Goal: Task Accomplishment & Management: Manage account settings

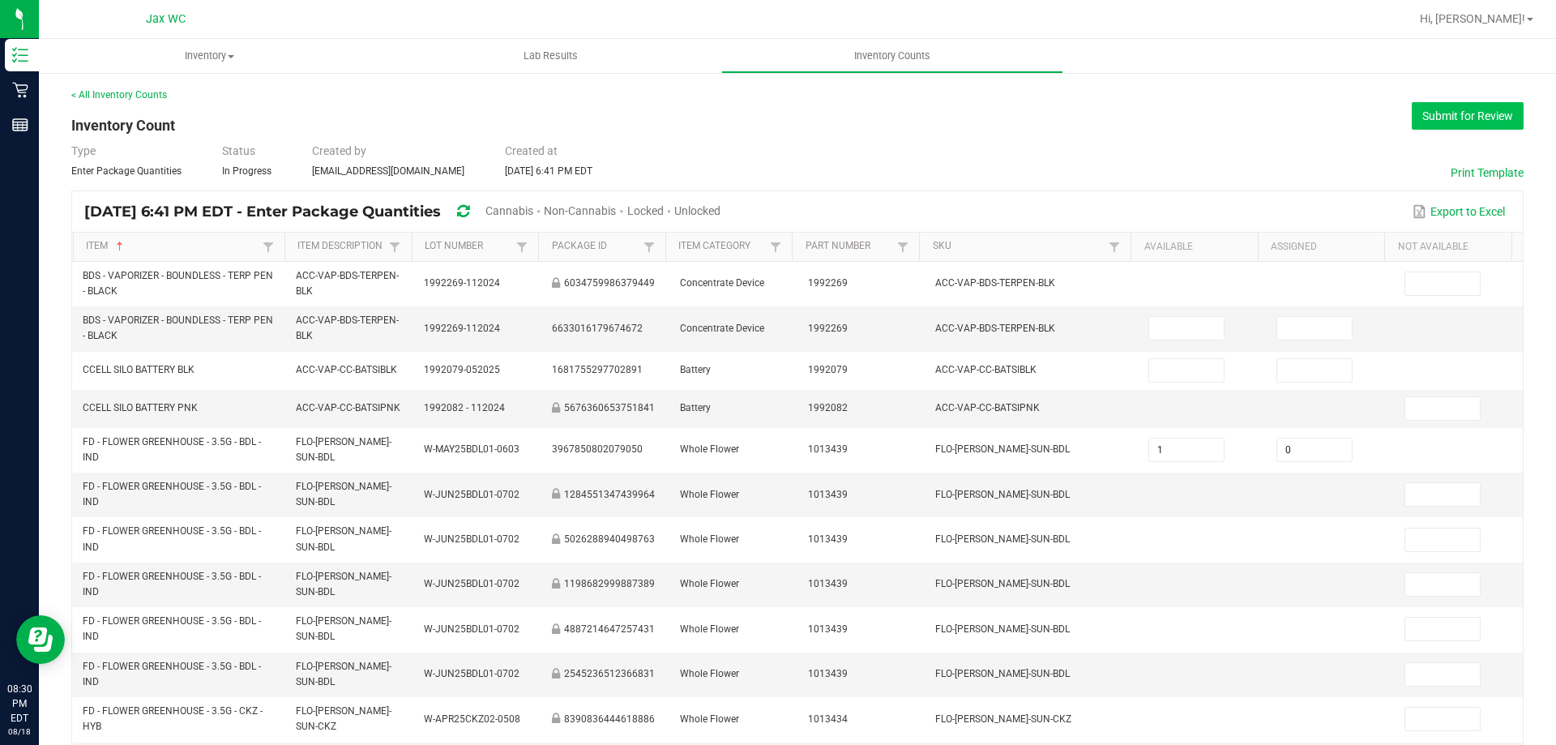
click at [1451, 126] on button "Submit for Review" at bounding box center [1468, 116] width 112 height 28
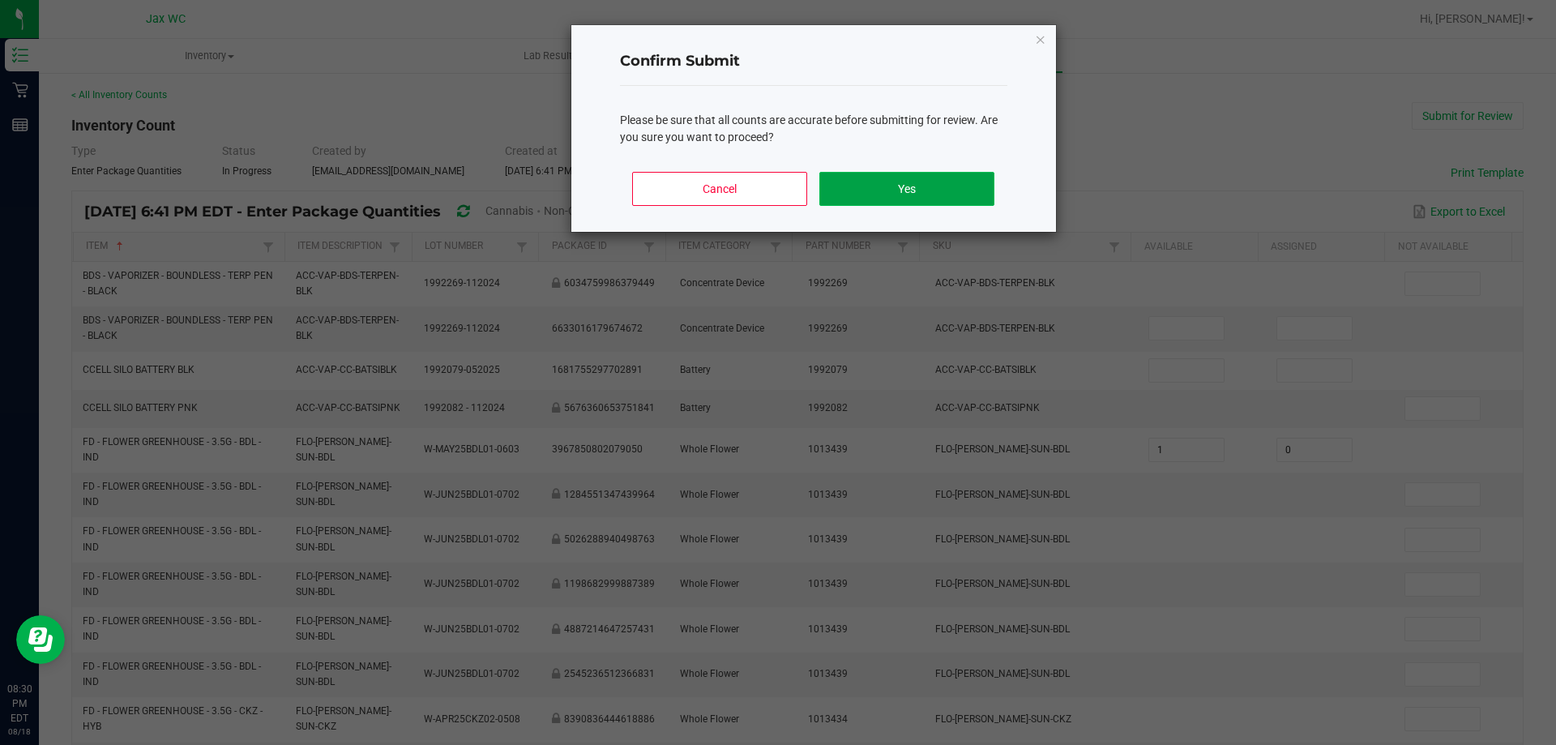
click at [940, 192] on button "Yes" at bounding box center [906, 189] width 174 height 34
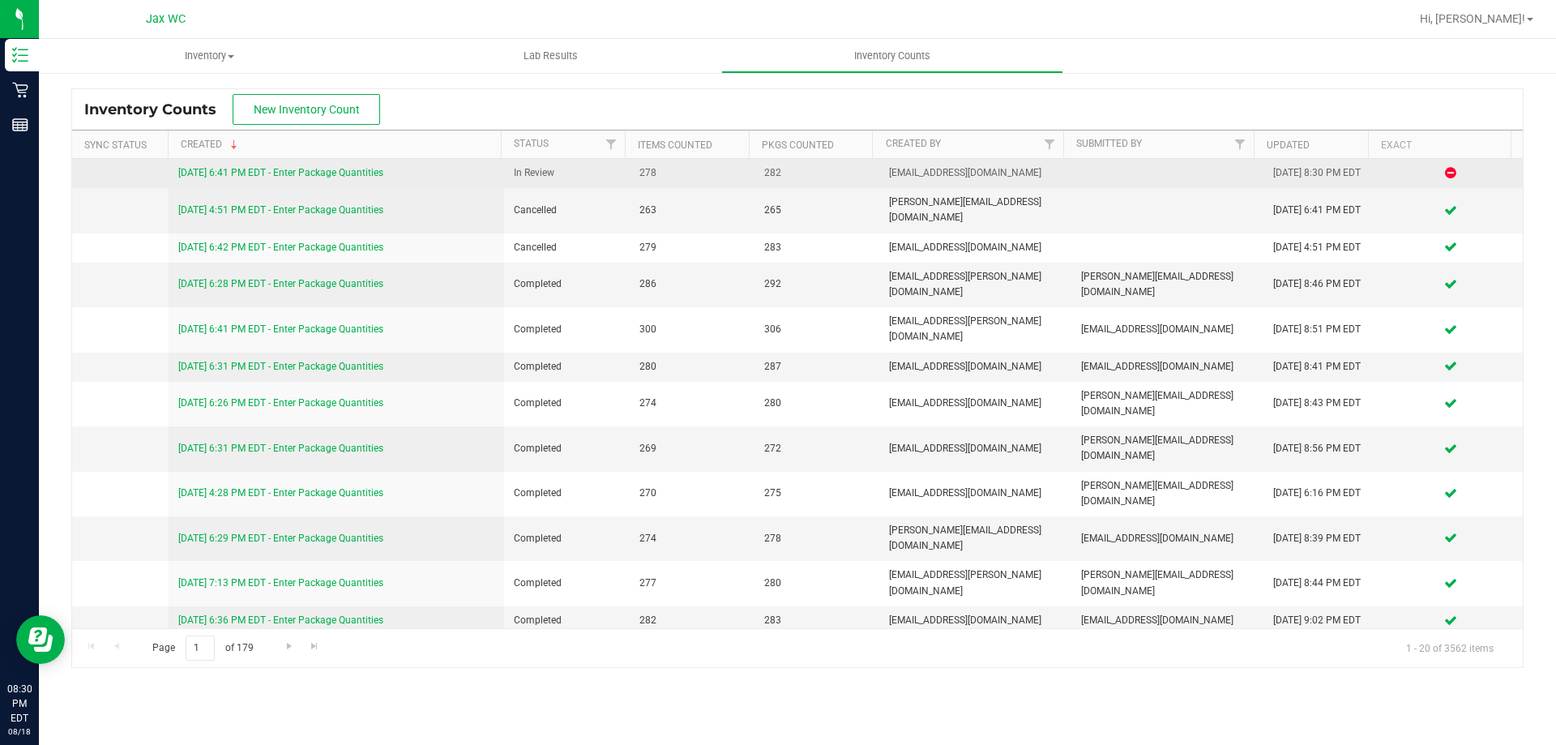
click at [332, 174] on link "8/18/25 6:41 PM EDT - Enter Package Quantities" at bounding box center [280, 172] width 205 height 11
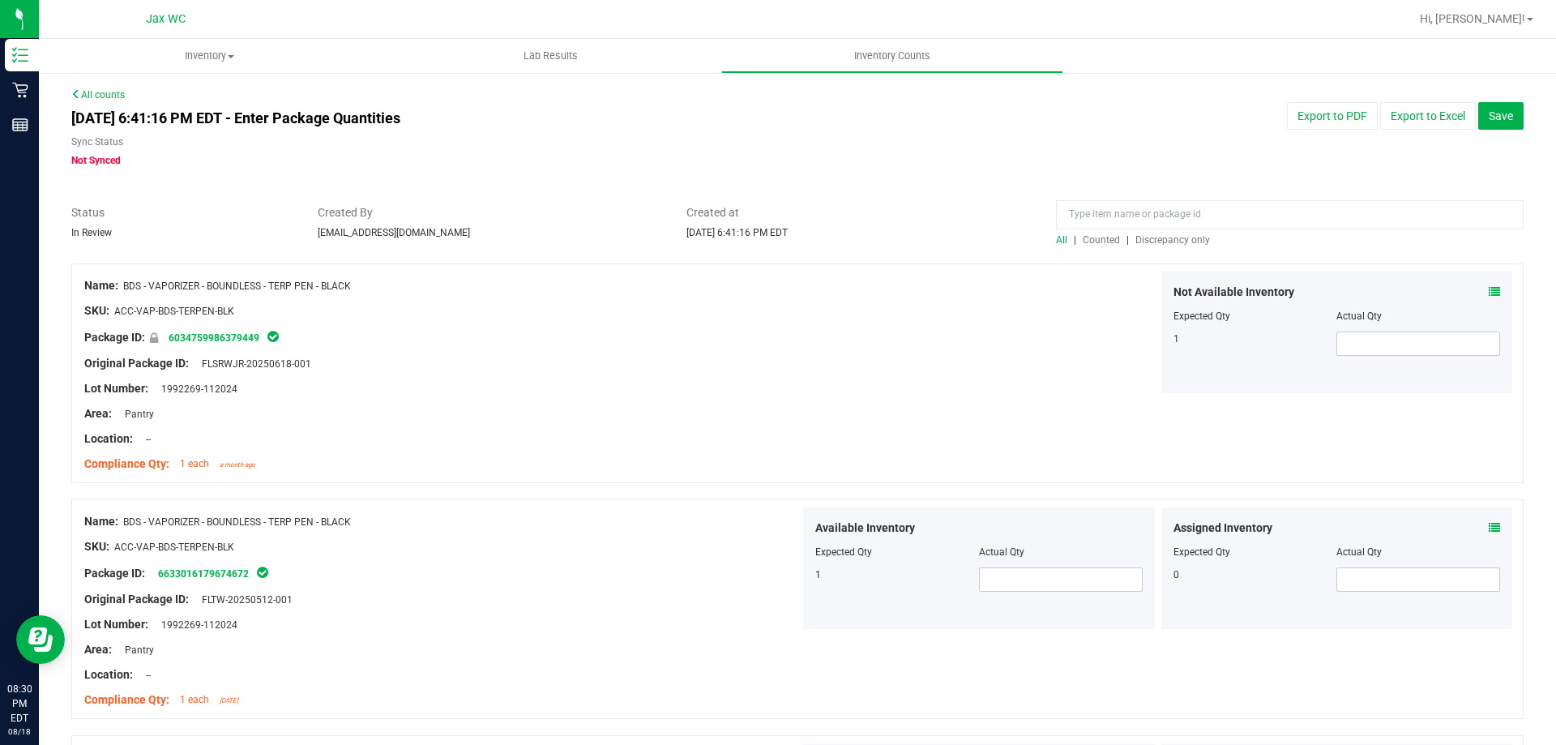
click at [1156, 240] on span "Discrepancy only" at bounding box center [1172, 239] width 75 height 11
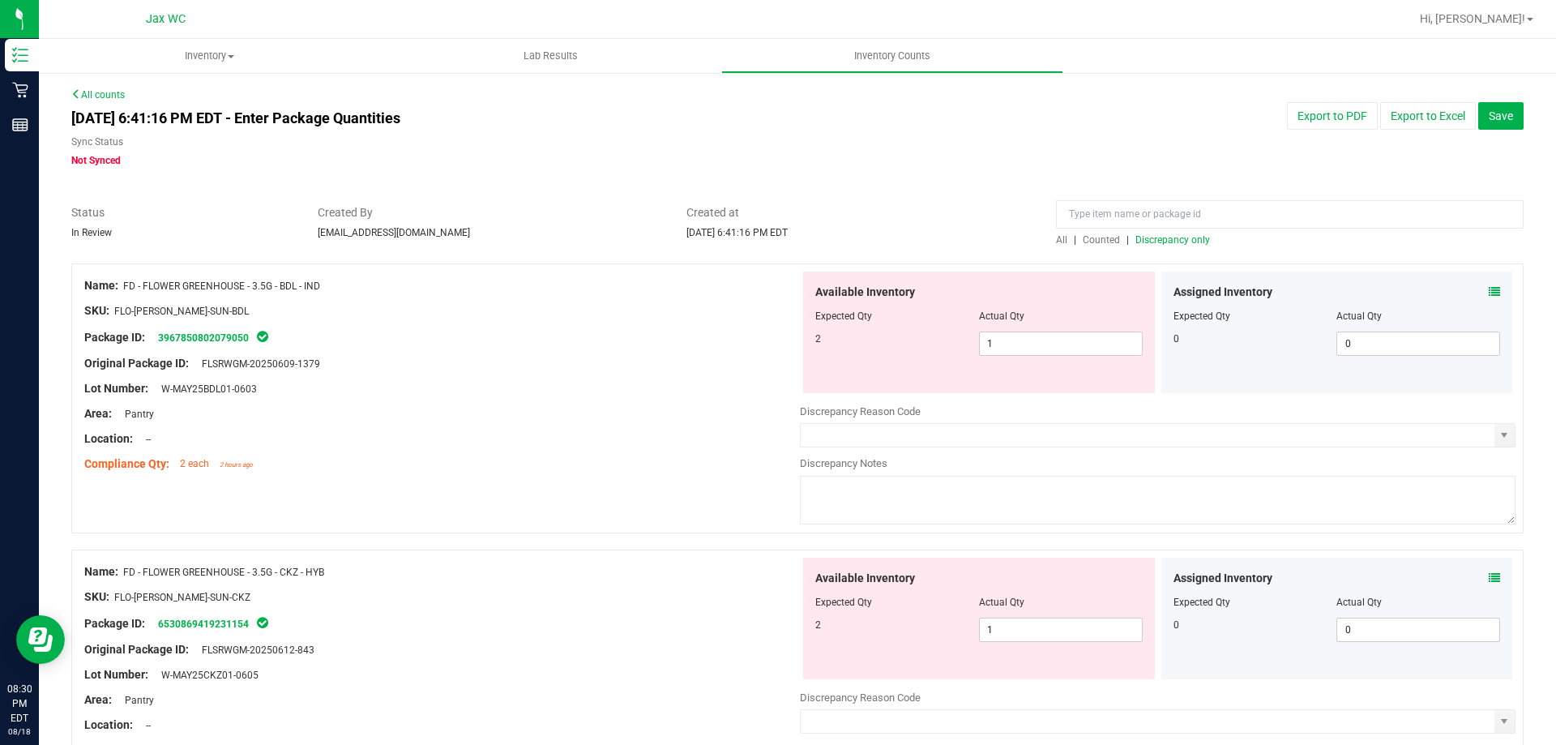
click at [1489, 290] on icon at bounding box center [1494, 291] width 11 height 11
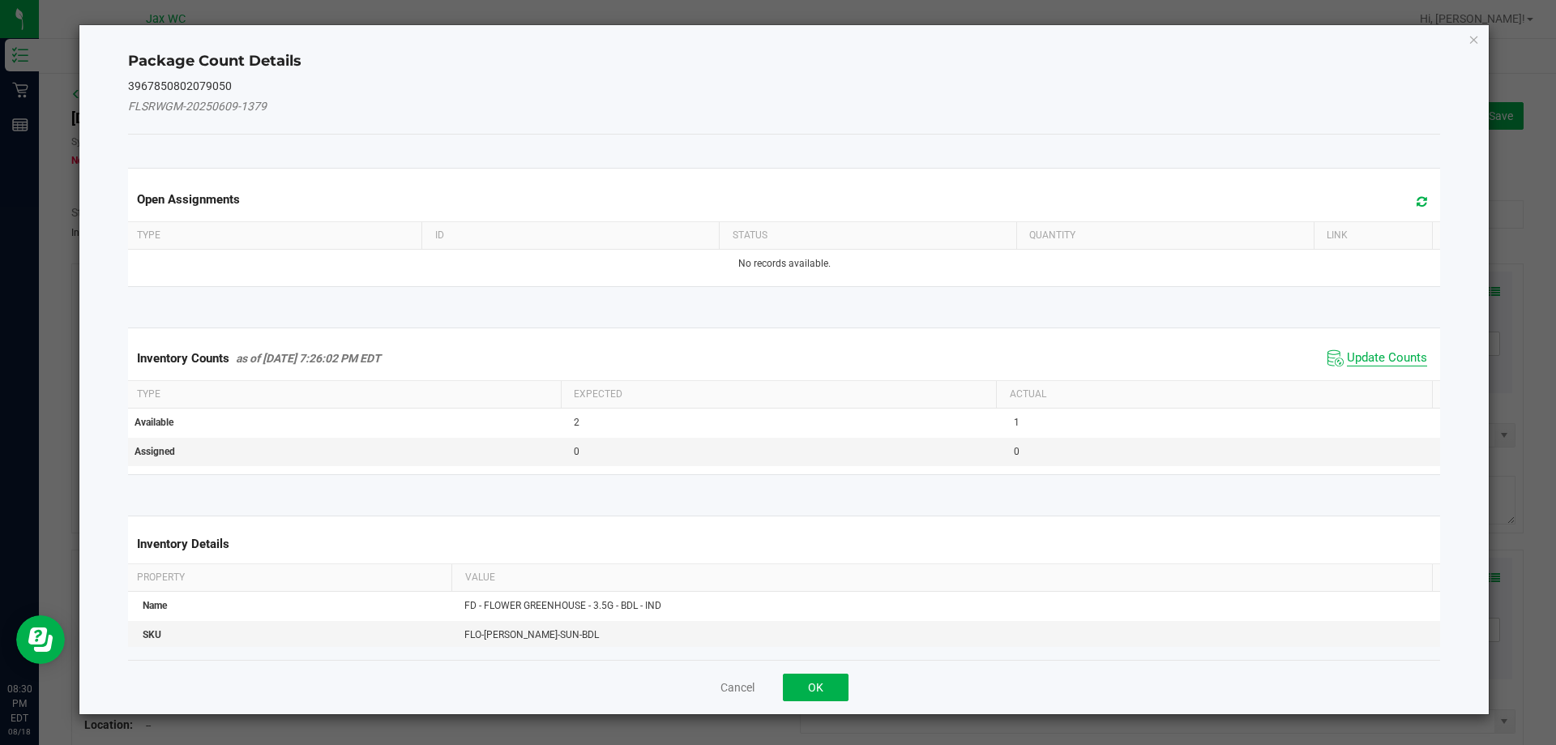
click at [1384, 353] on span "Update Counts" at bounding box center [1387, 358] width 80 height 16
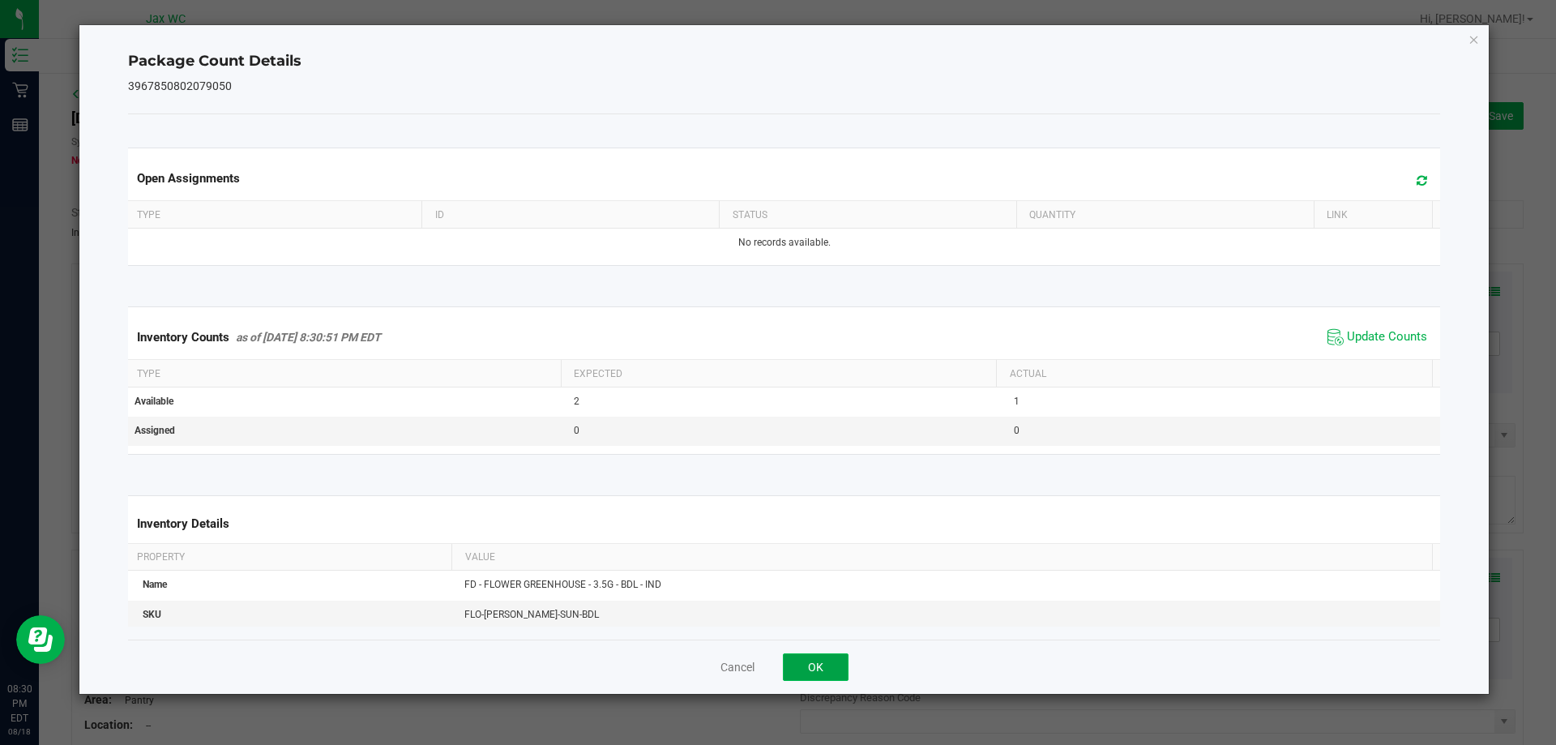
click at [832, 675] on button "OK" at bounding box center [816, 667] width 66 height 28
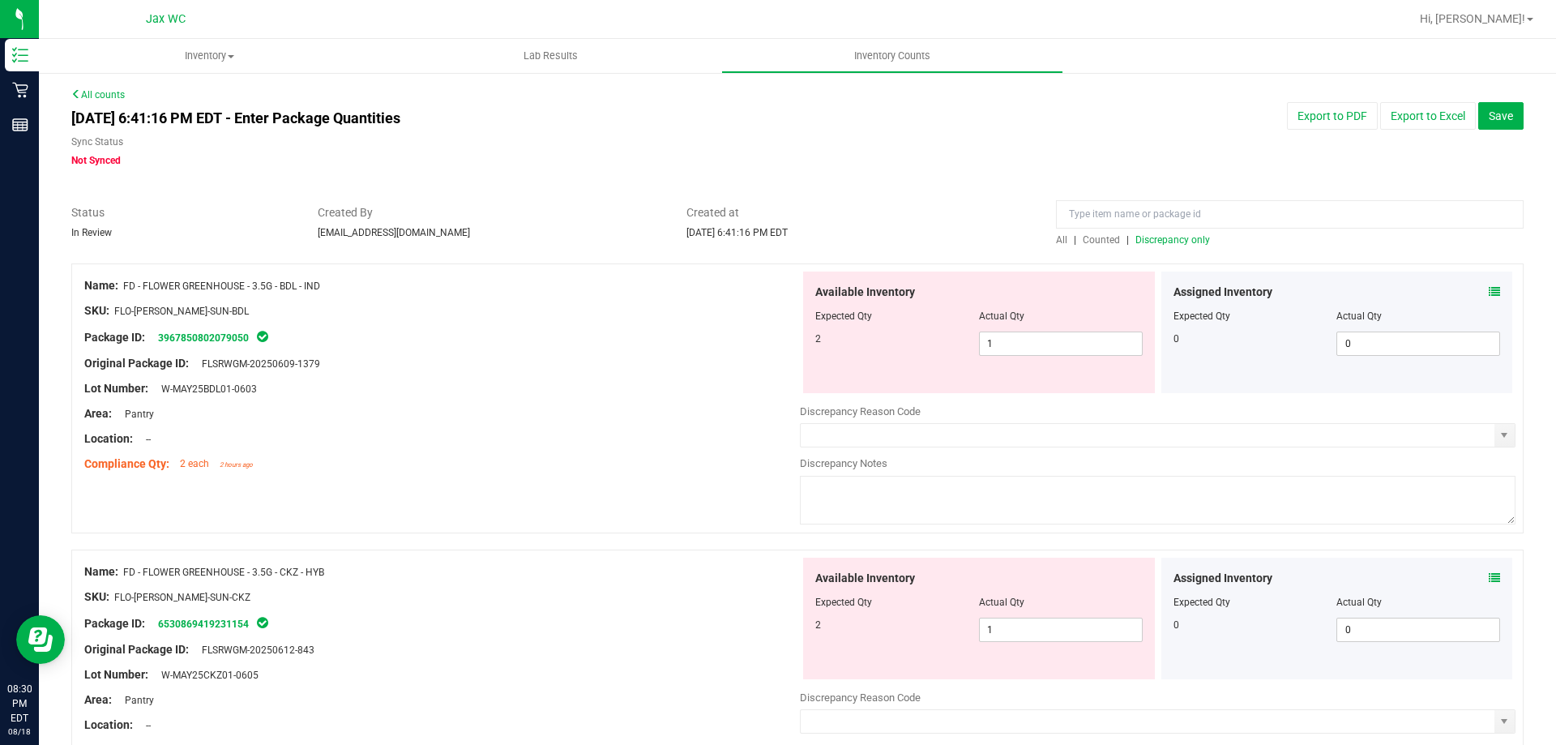
click at [1489, 576] on icon at bounding box center [1494, 577] width 11 height 11
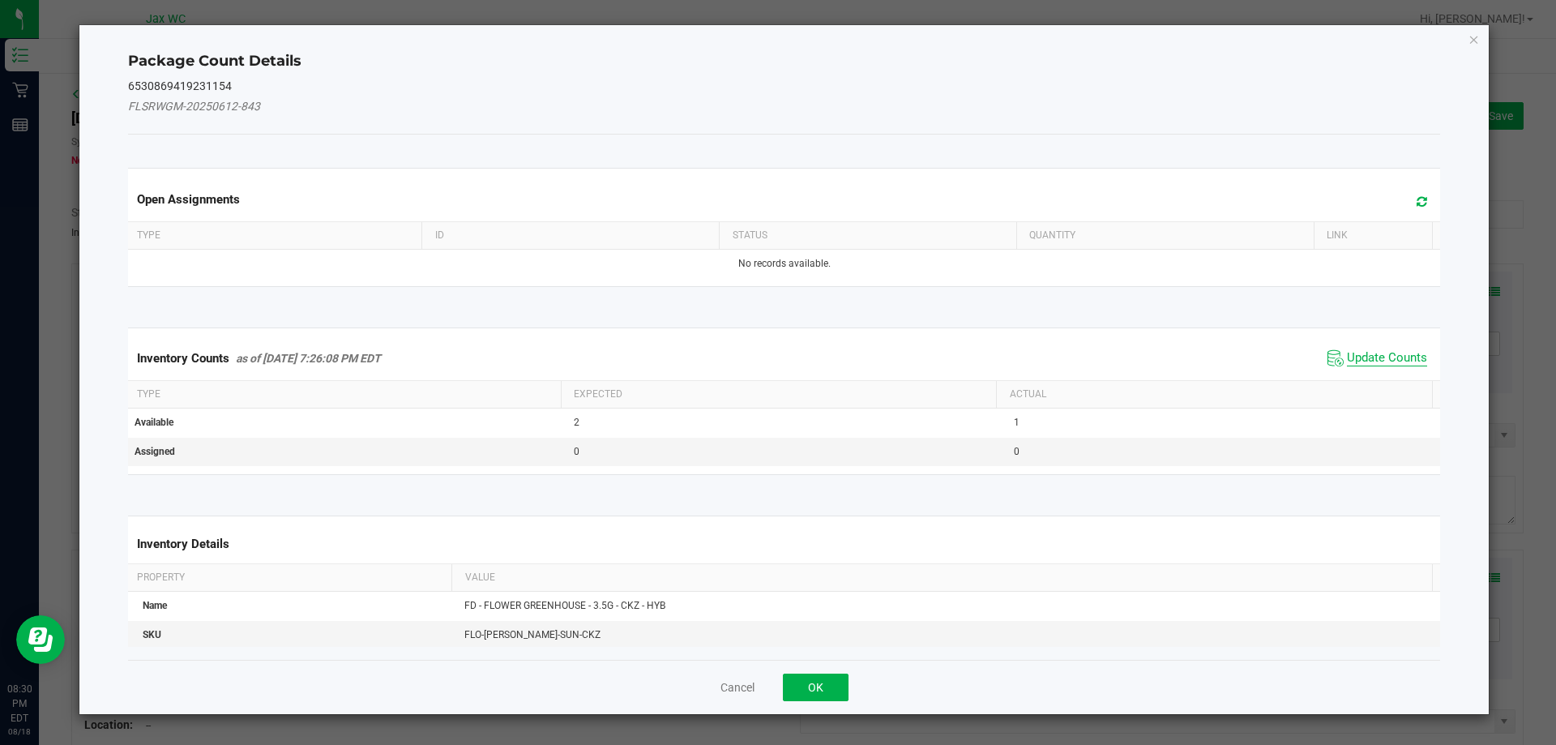
click at [1384, 361] on span "Update Counts" at bounding box center [1387, 358] width 80 height 16
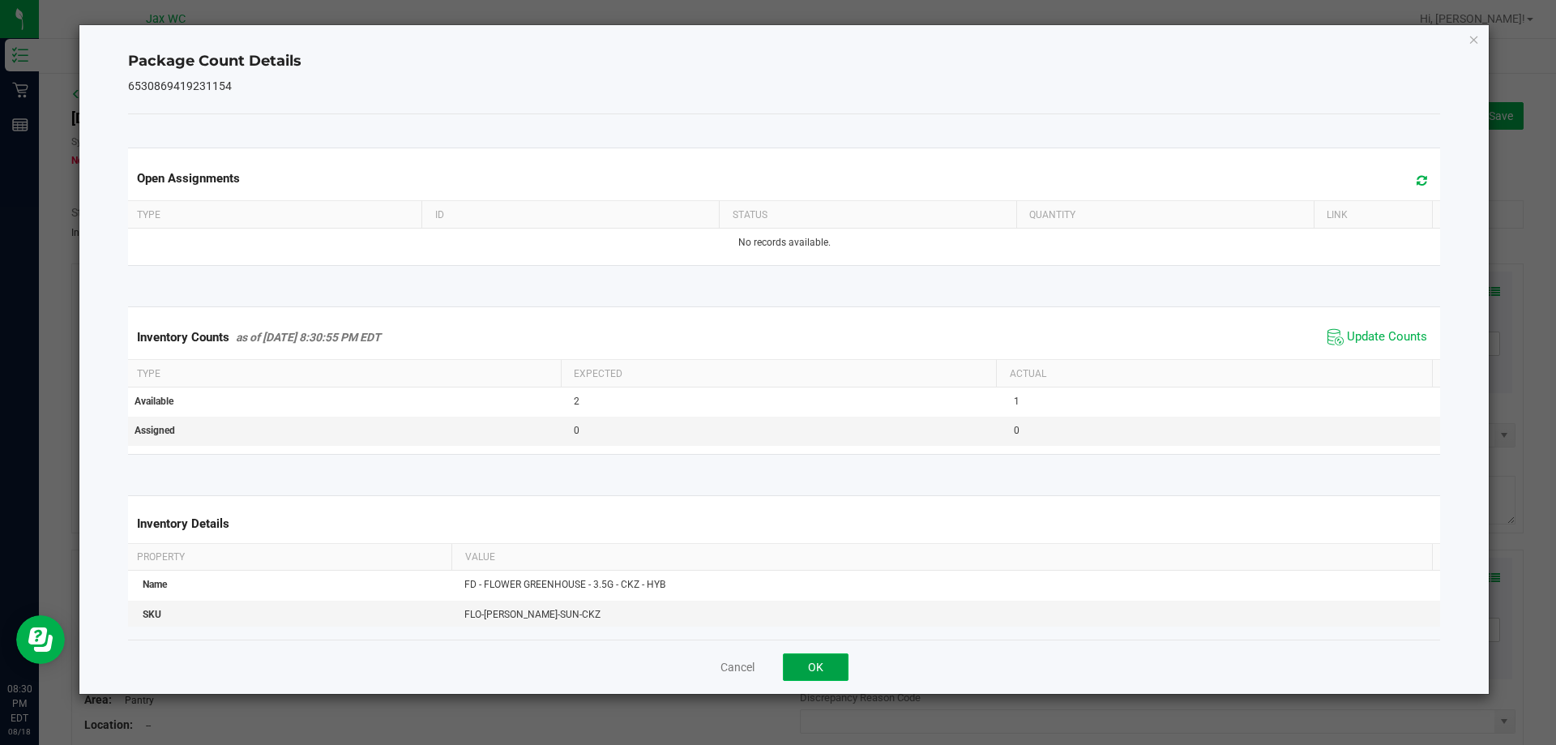
click at [831, 677] on button "OK" at bounding box center [816, 667] width 66 height 28
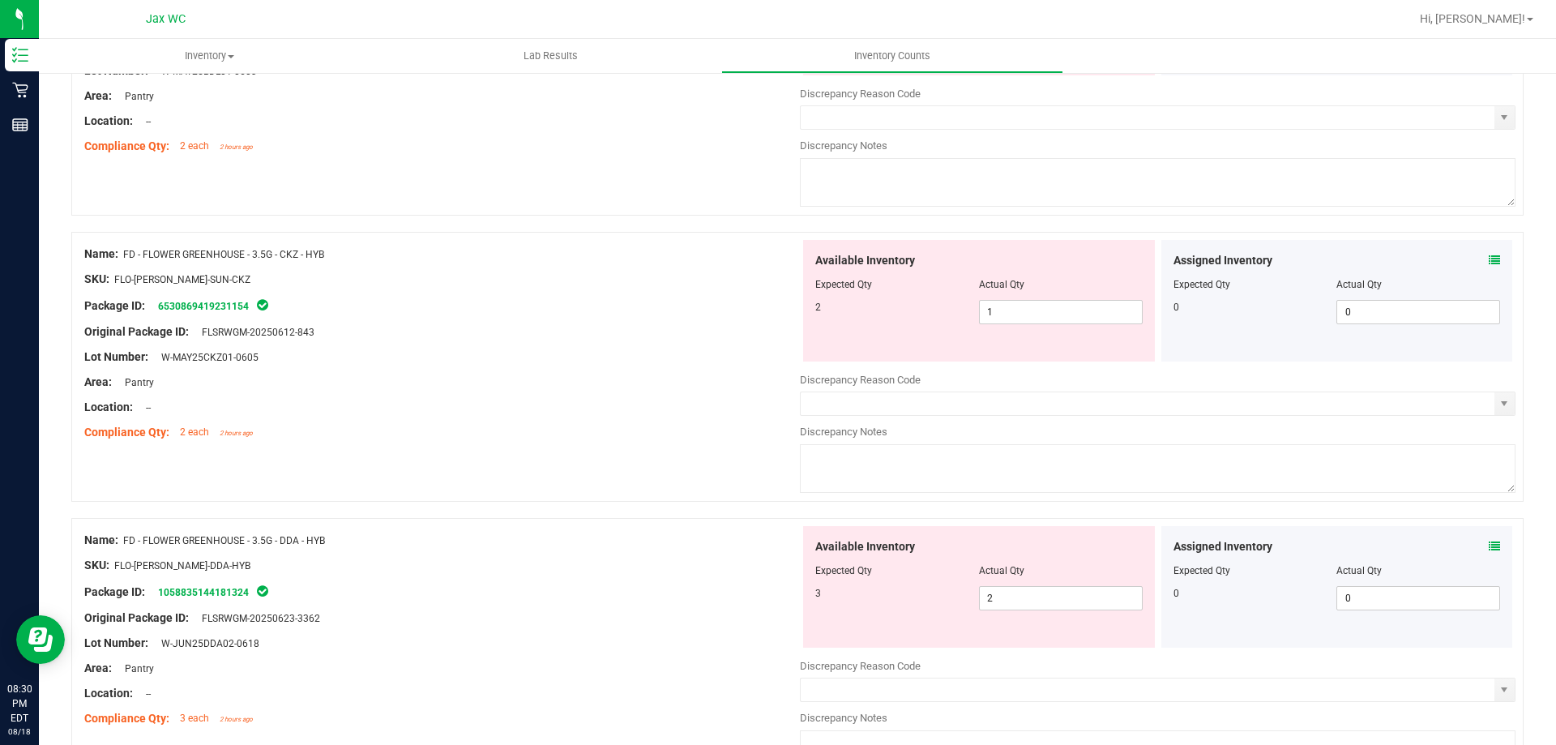
scroll to position [324, 0]
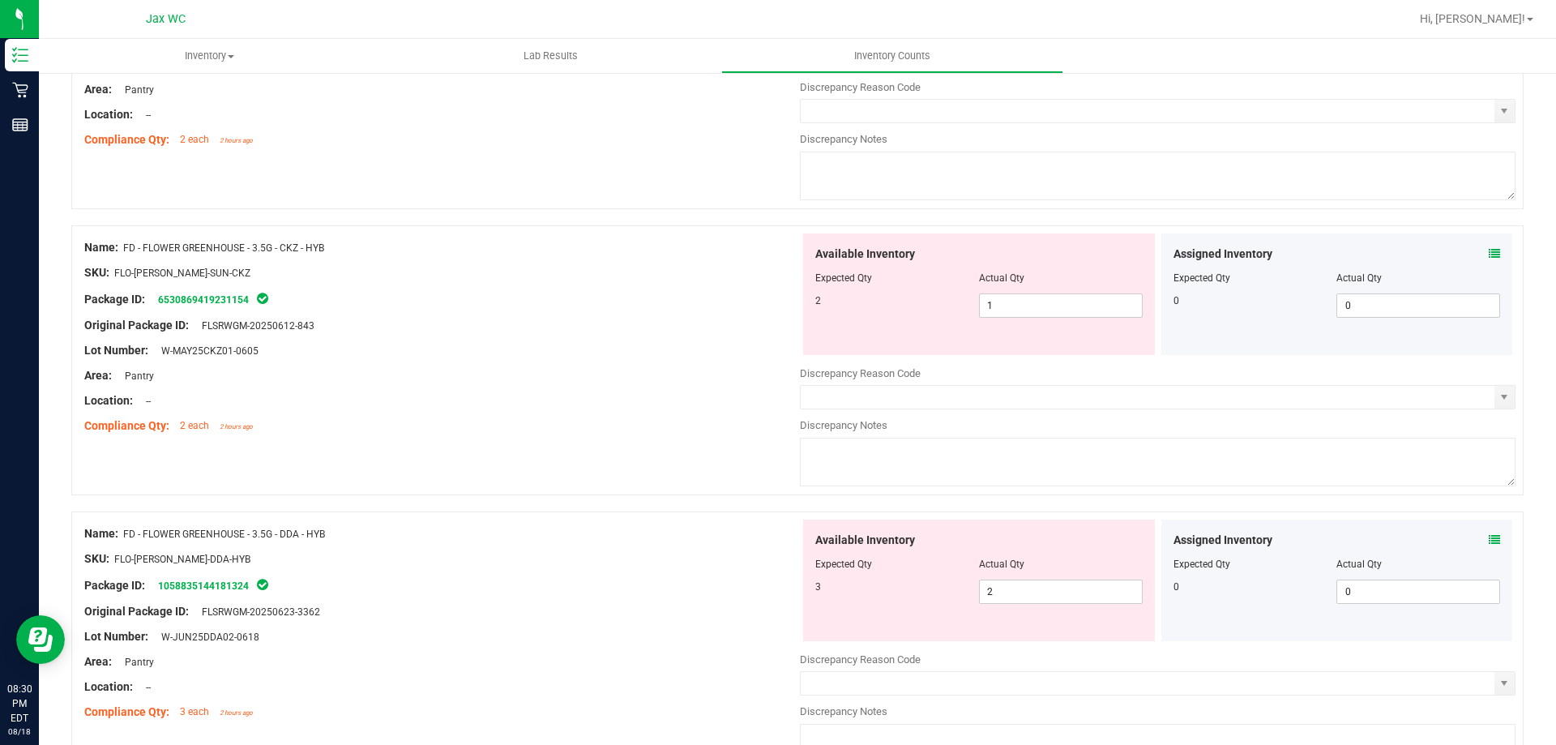
click at [1489, 538] on icon at bounding box center [1494, 539] width 11 height 11
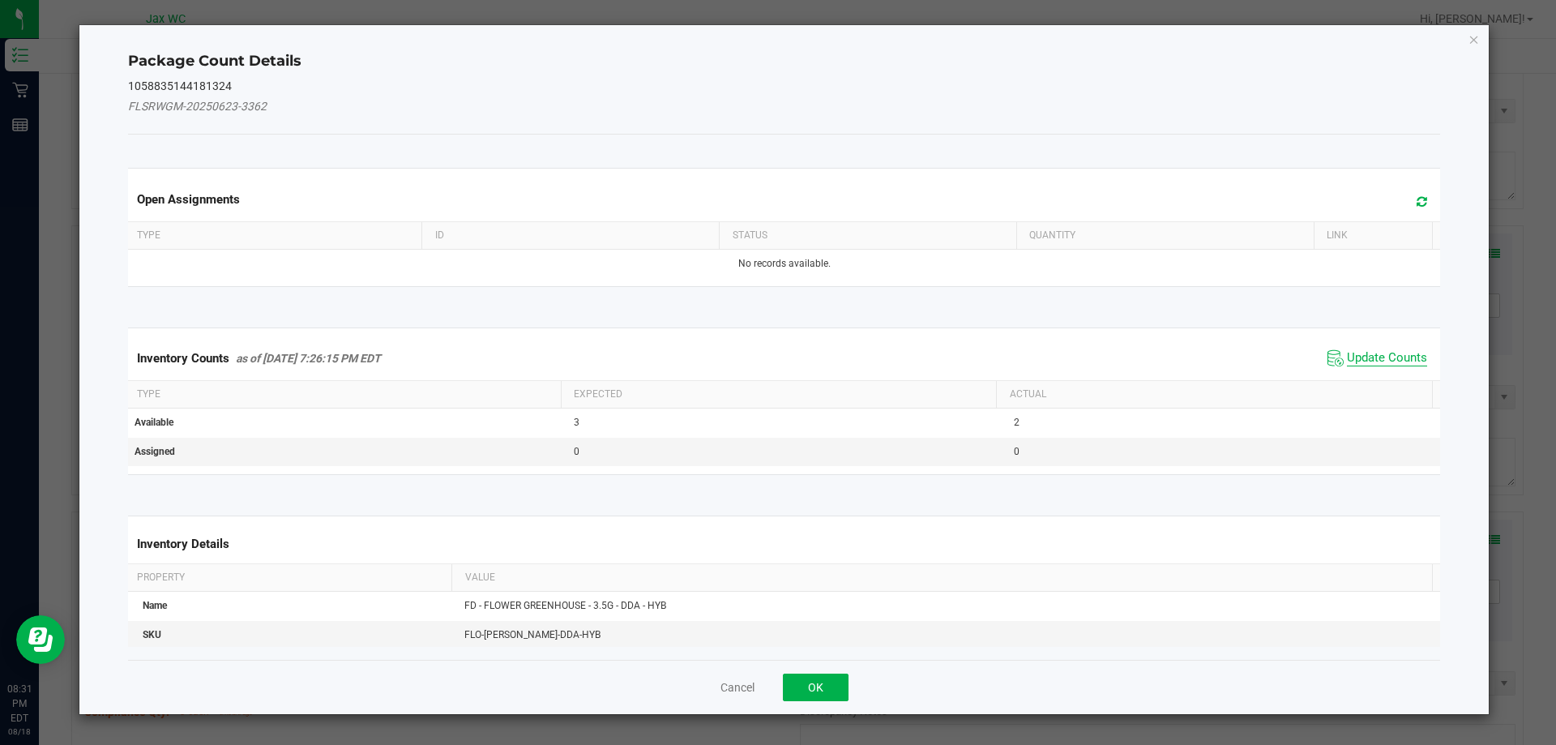
click at [1383, 360] on span "Update Counts" at bounding box center [1387, 358] width 80 height 16
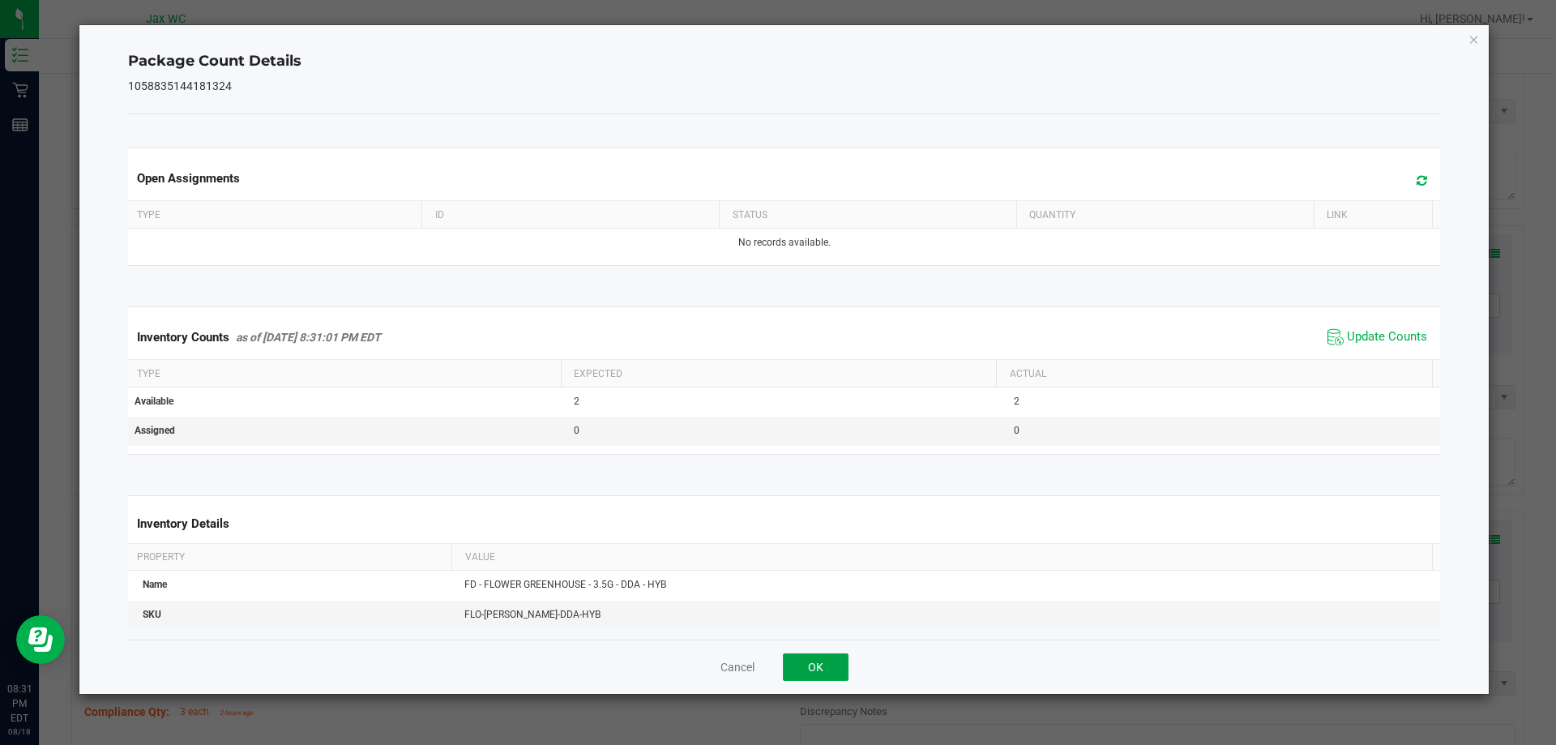
click at [832, 653] on button "OK" at bounding box center [816, 667] width 66 height 28
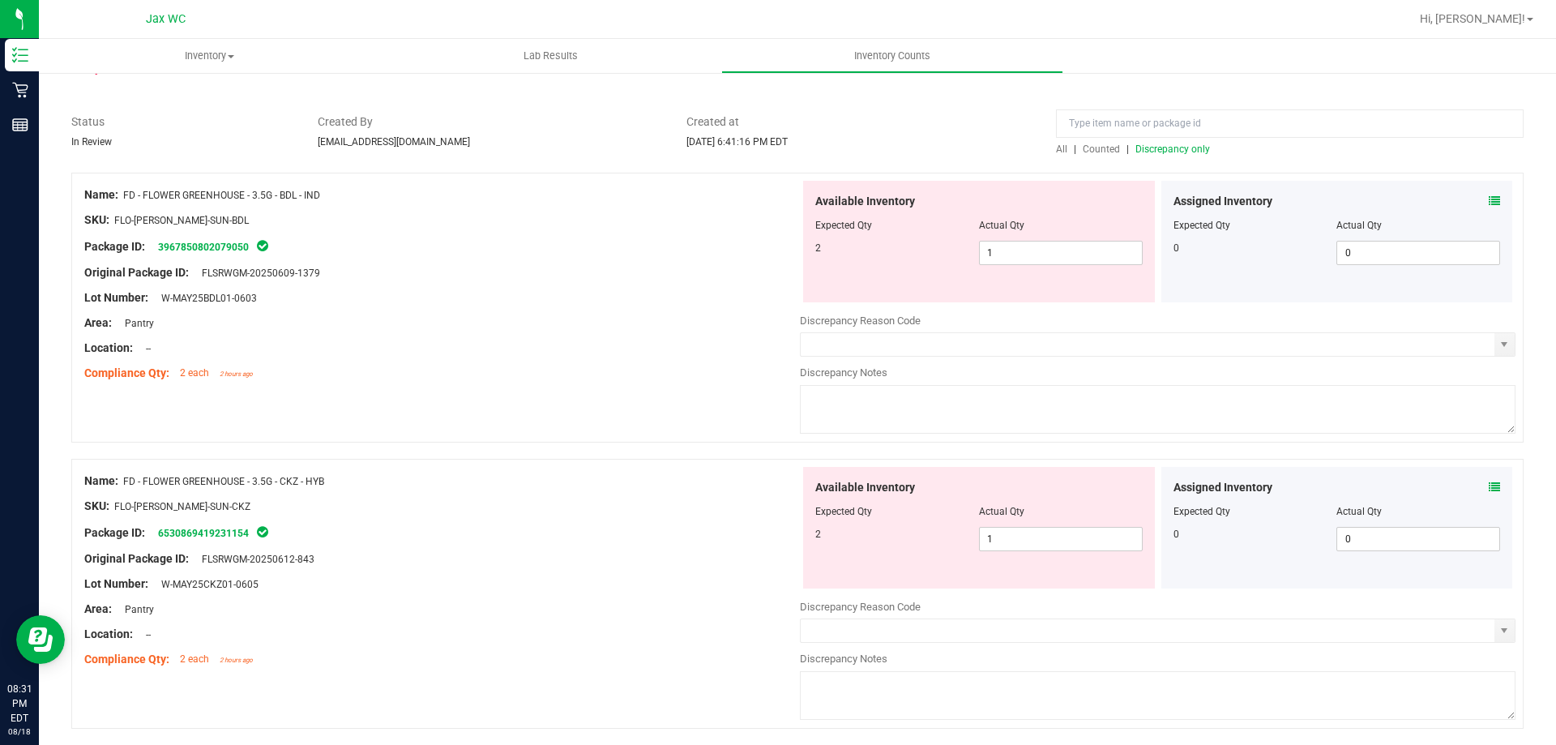
scroll to position [162, 0]
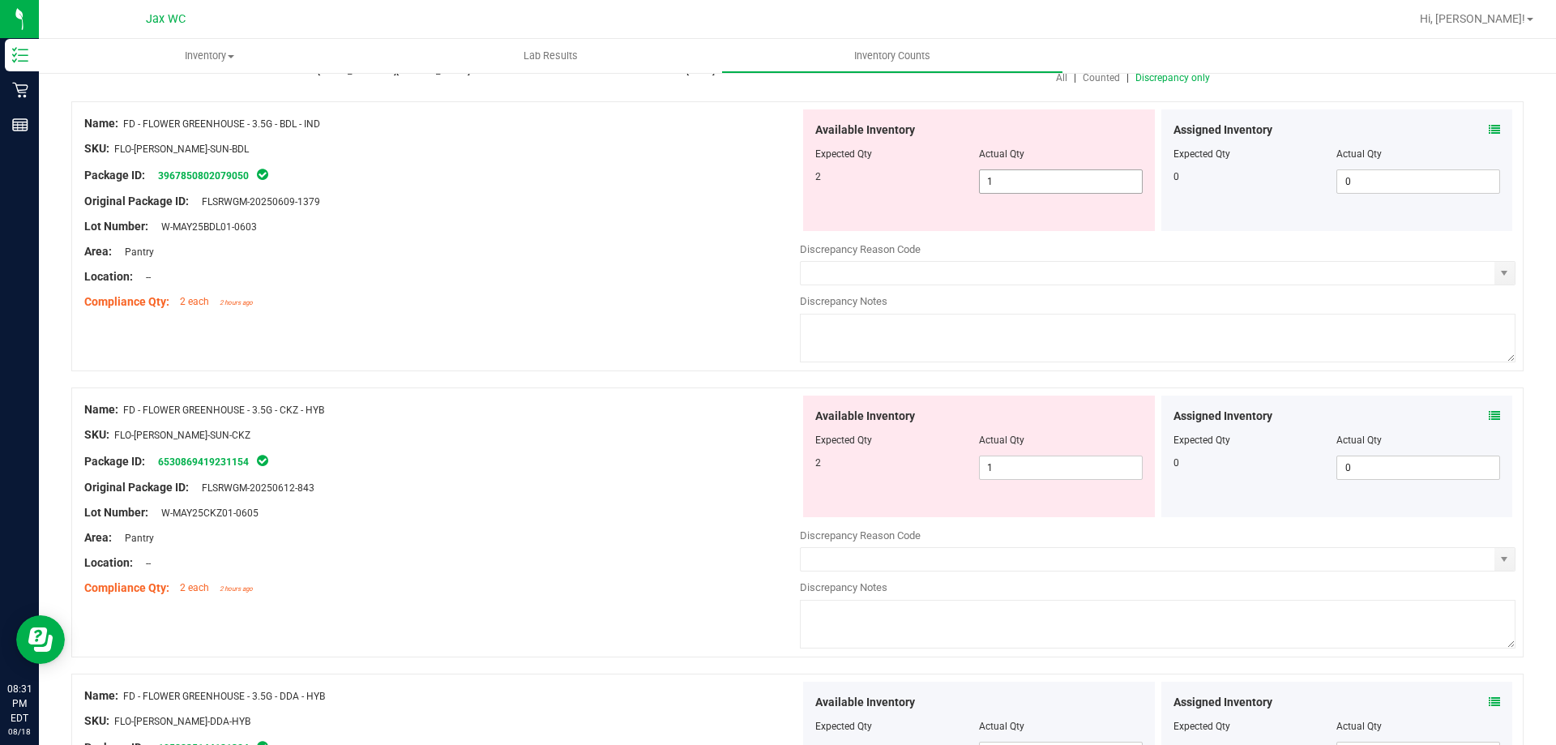
click at [1007, 182] on span "1 1" at bounding box center [1061, 181] width 164 height 24
type input "2"
click at [1016, 474] on div "Available Inventory Expected Qty Actual Qty 2 1 1" at bounding box center [1158, 524] width 716 height 257
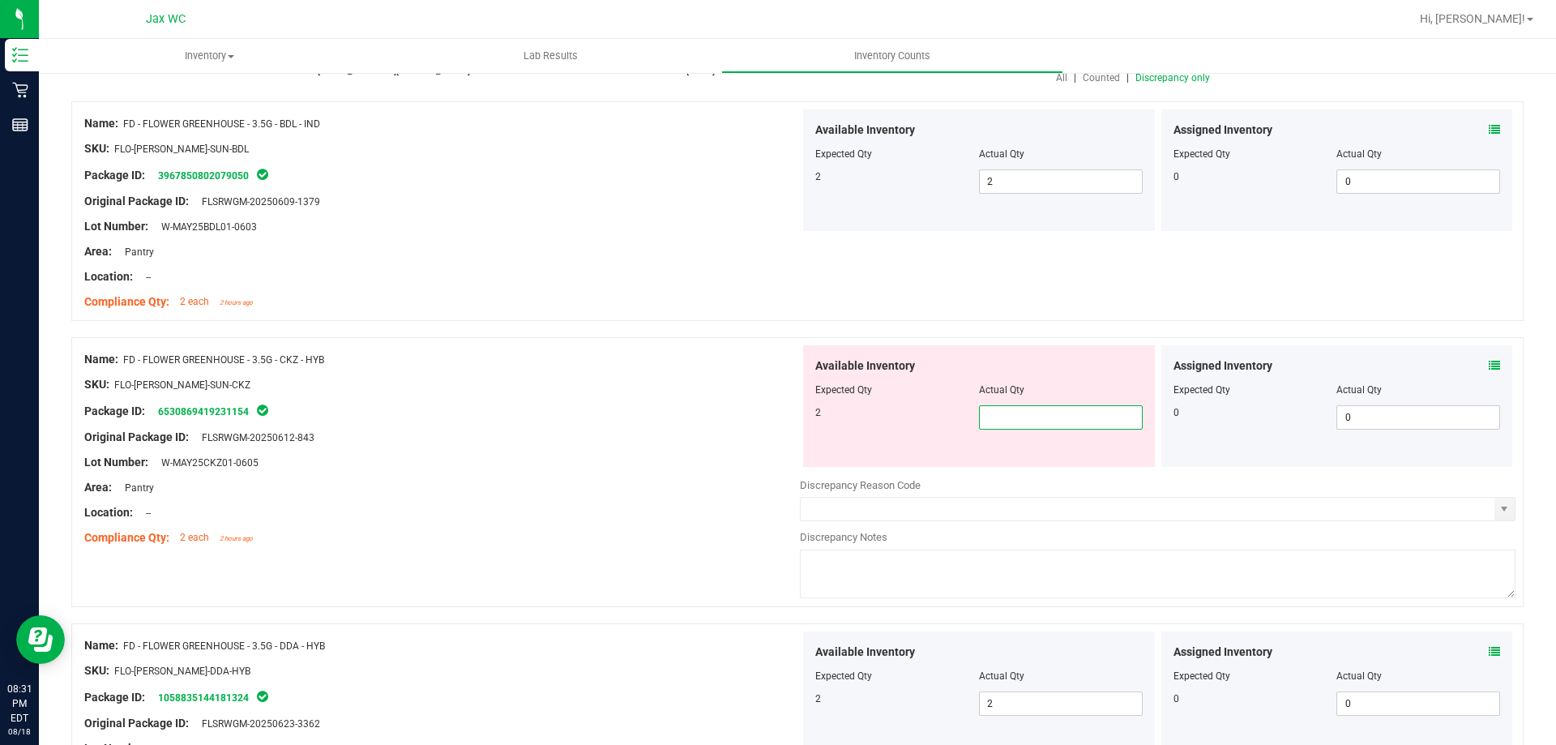
type input "2"
drag, startPoint x: 538, startPoint y: 573, endPoint x: 557, endPoint y: 557, distance: 24.7
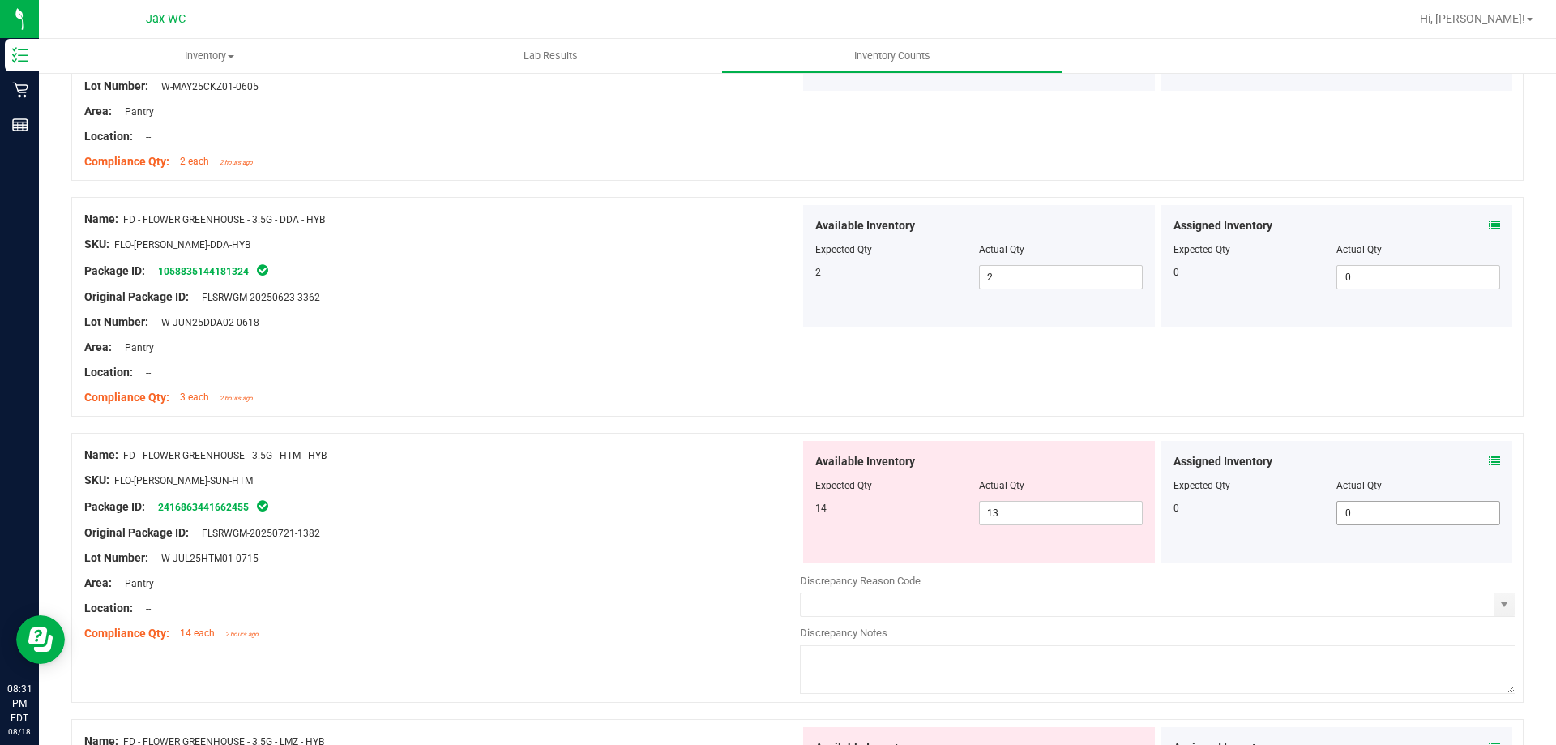
scroll to position [567, 0]
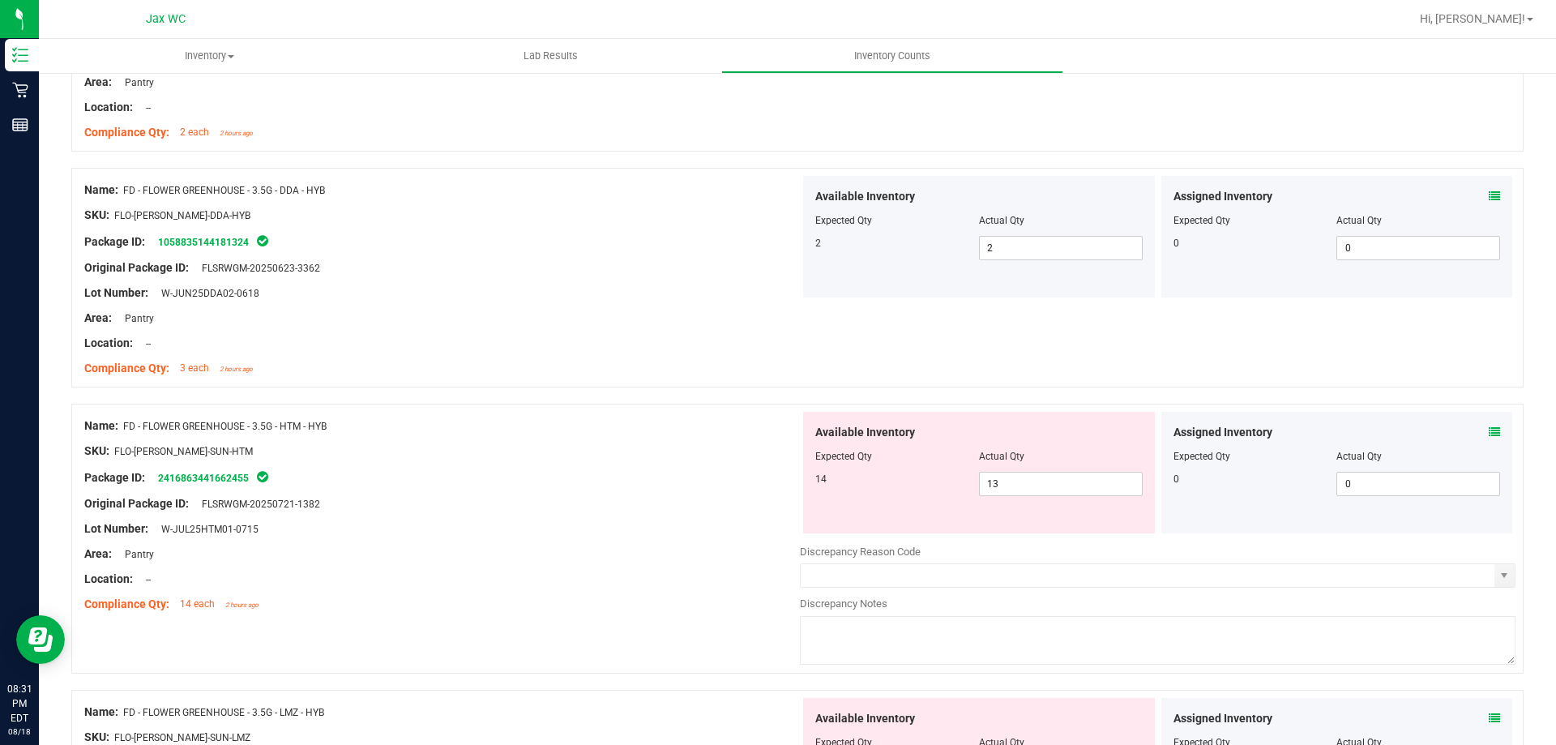
click at [1489, 432] on icon at bounding box center [1494, 431] width 11 height 11
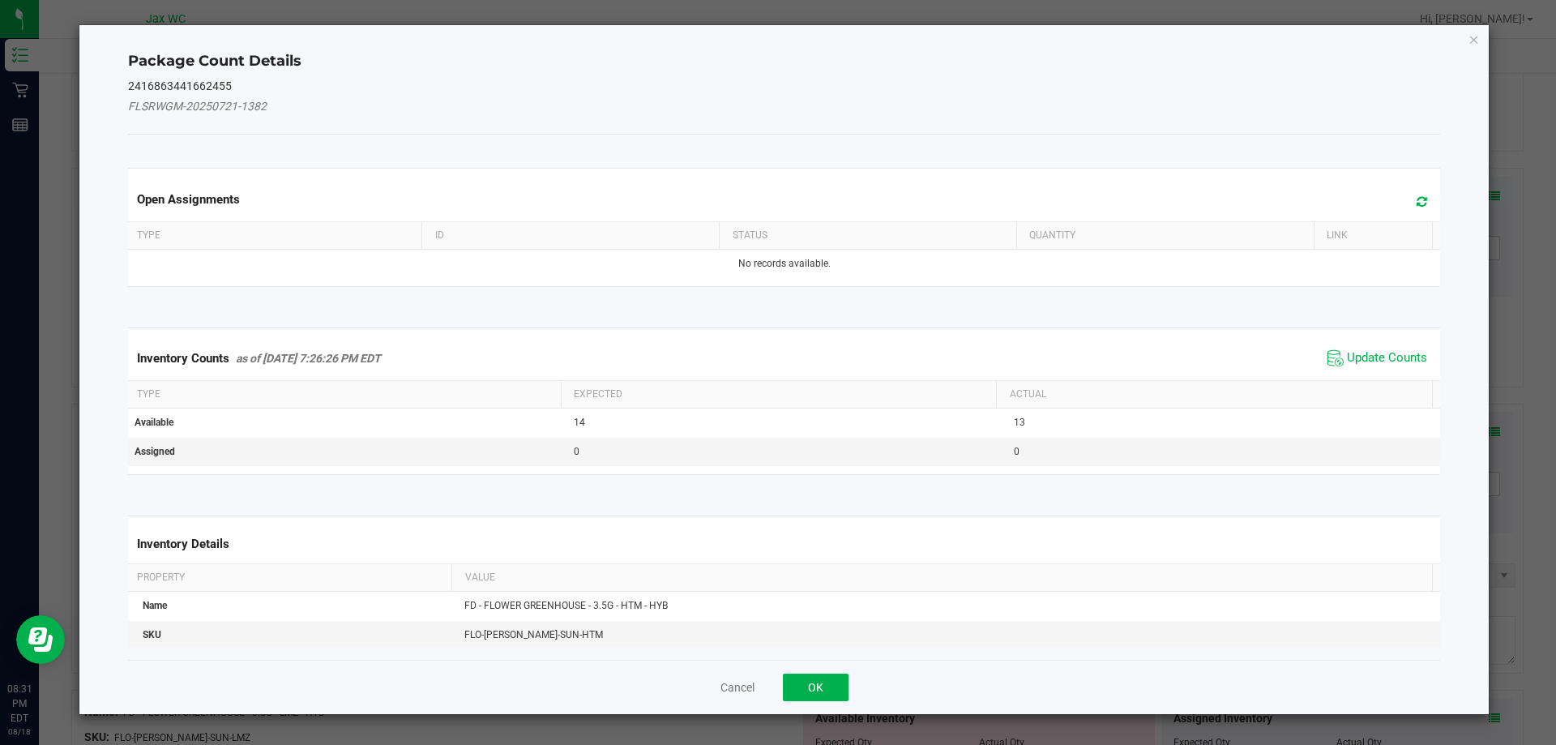
drag, startPoint x: 1392, startPoint y: 366, endPoint x: 1380, endPoint y: 366, distance: 12.2
click at [1392, 366] on span "Update Counts" at bounding box center [1377, 358] width 108 height 24
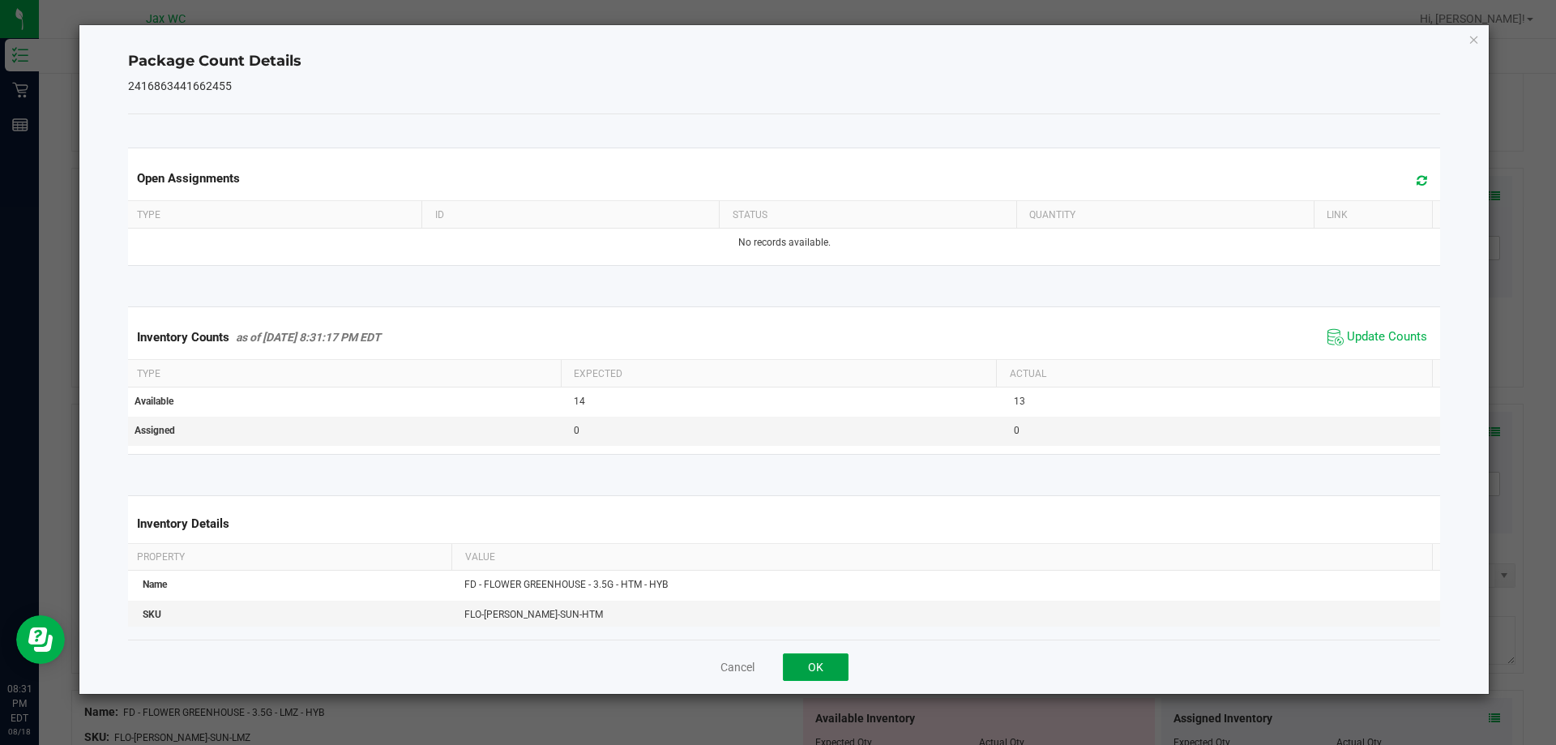
click at [827, 659] on button "OK" at bounding box center [816, 667] width 66 height 28
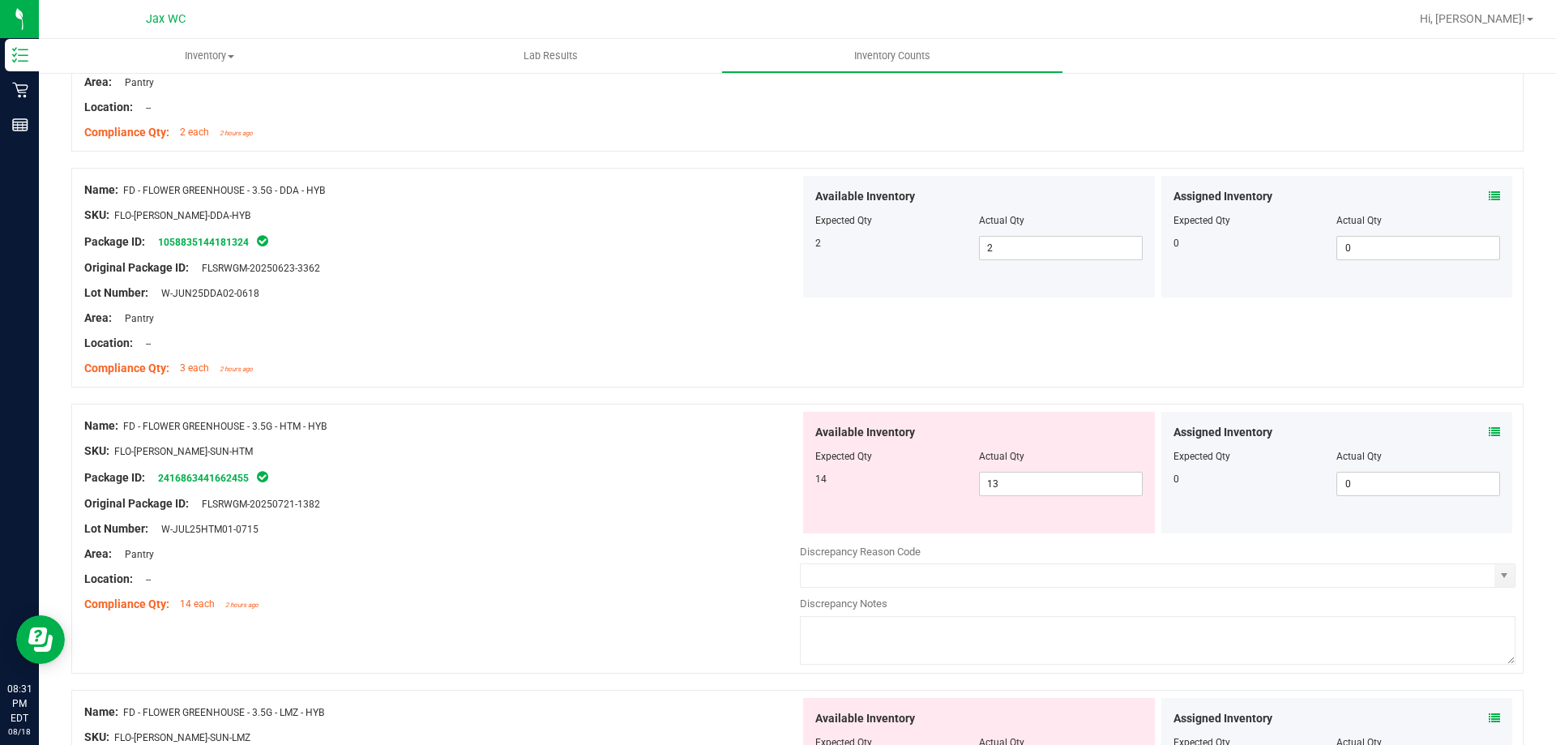
click at [1489, 427] on icon at bounding box center [1494, 431] width 11 height 11
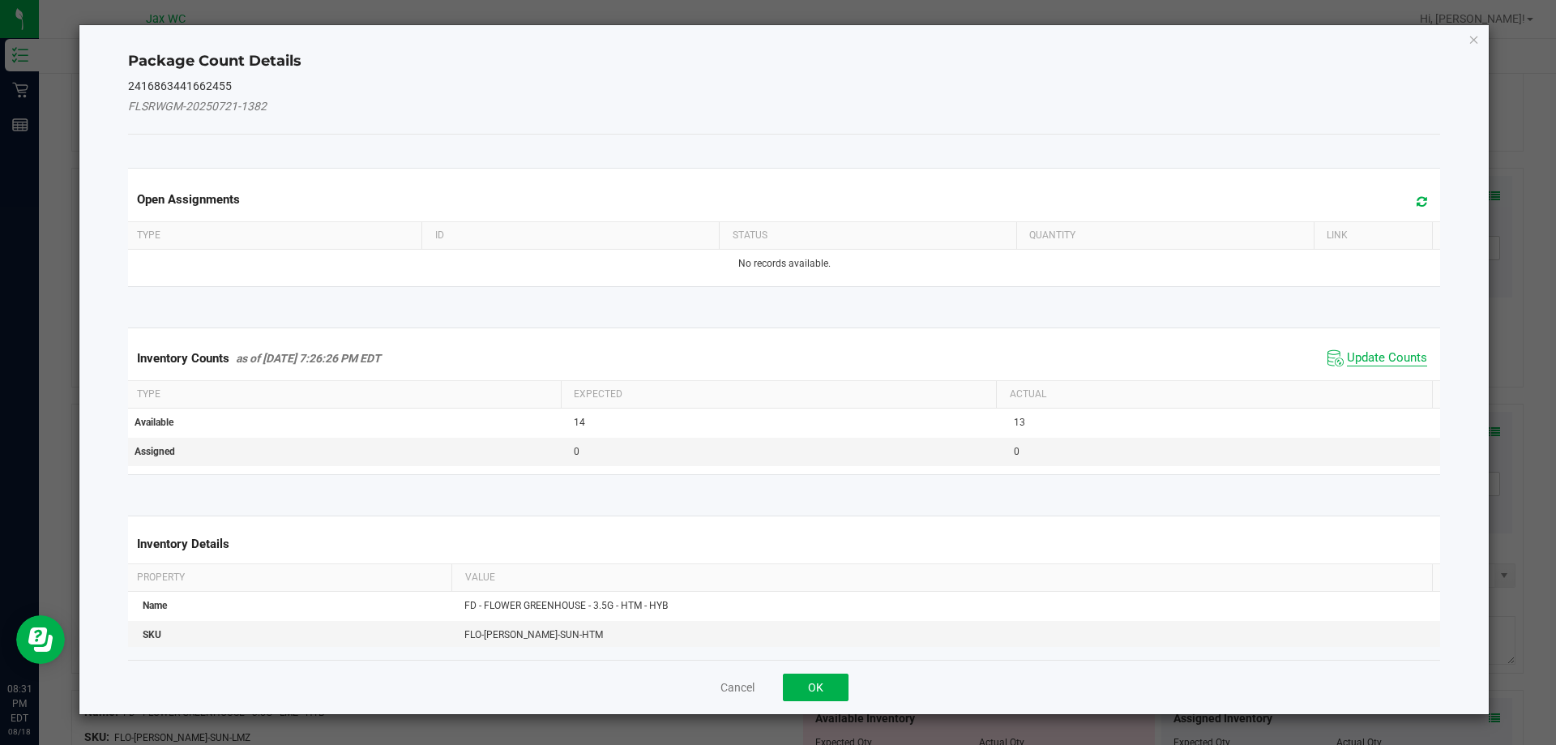
click at [1353, 355] on span "Update Counts" at bounding box center [1387, 358] width 80 height 16
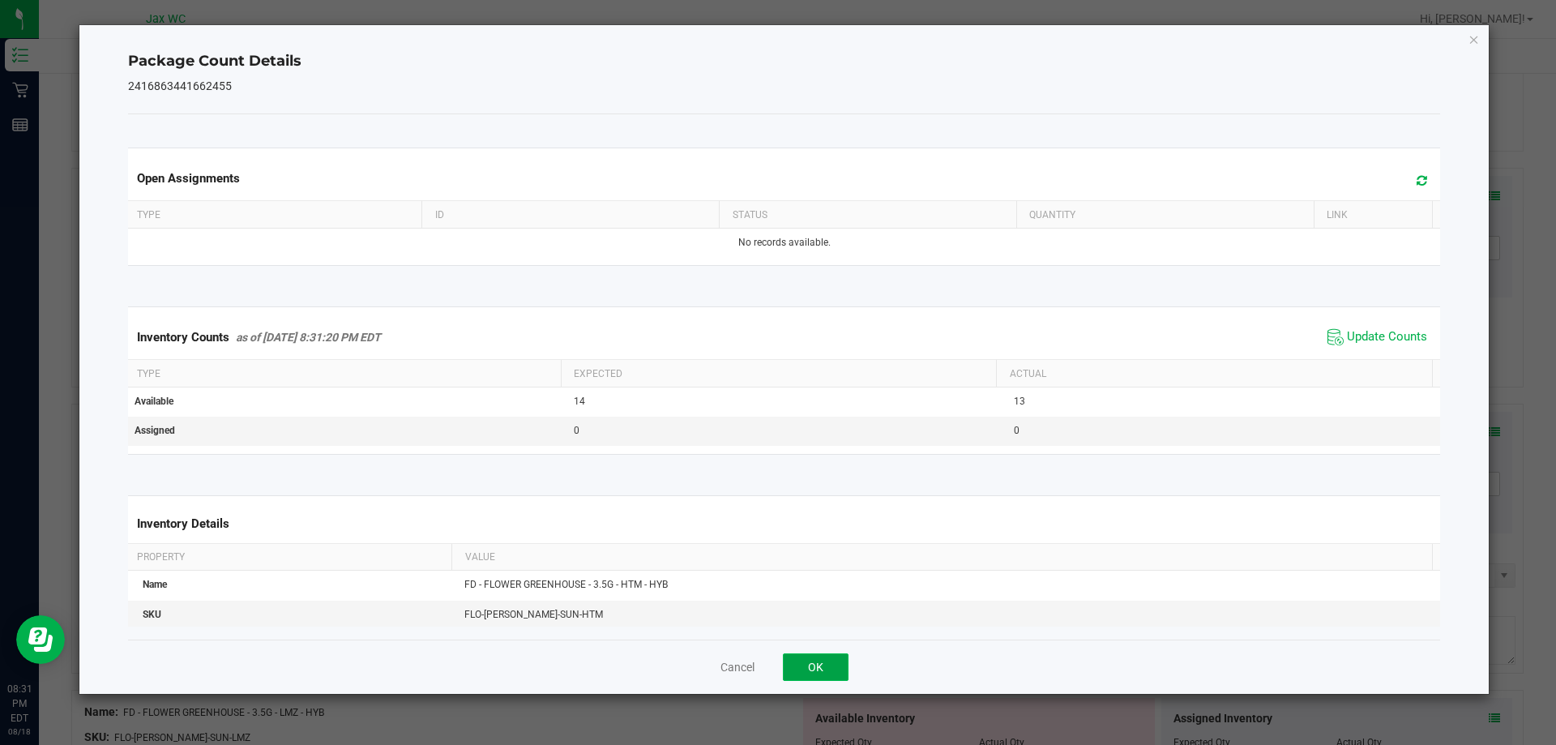
click at [823, 666] on button "OK" at bounding box center [816, 667] width 66 height 28
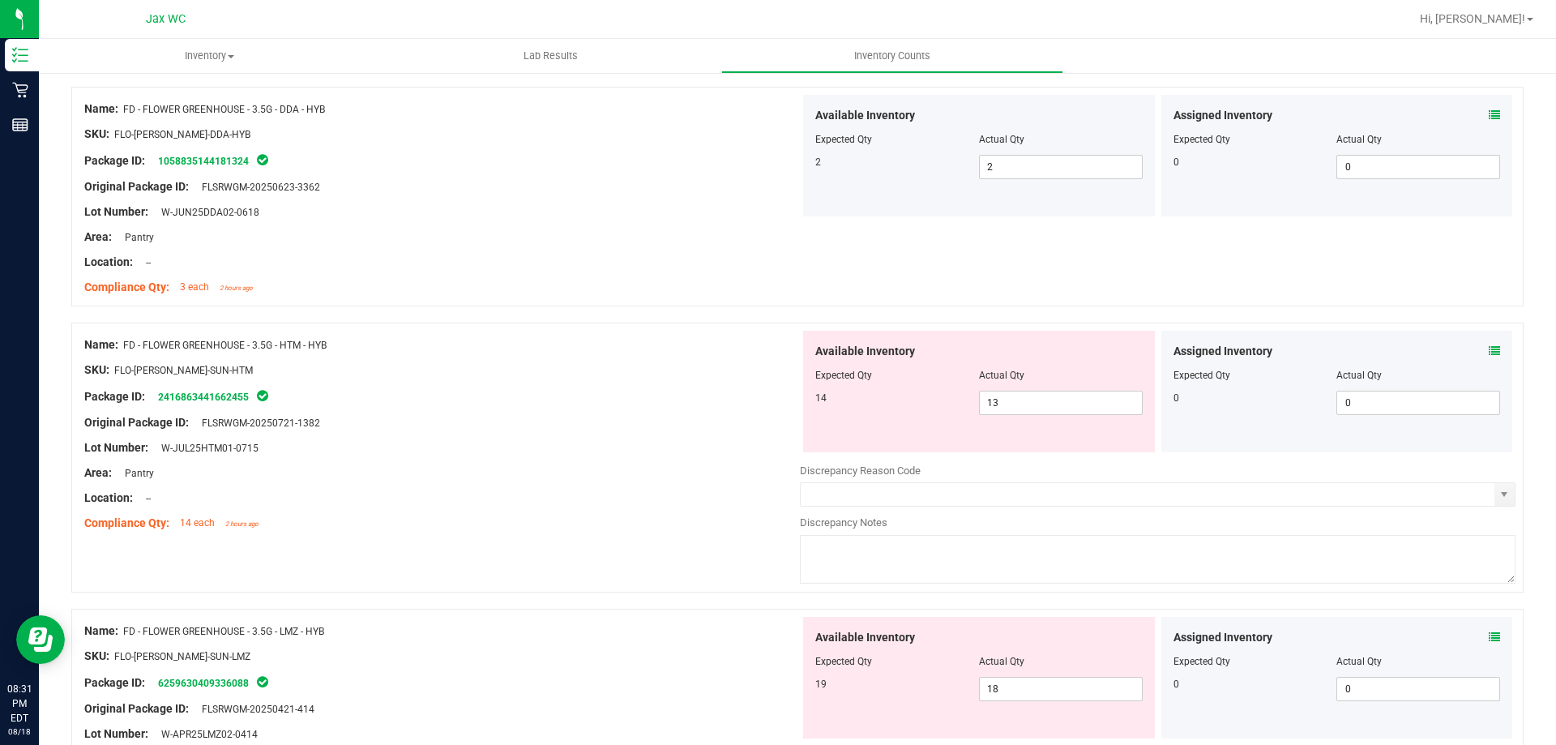
scroll to position [729, 0]
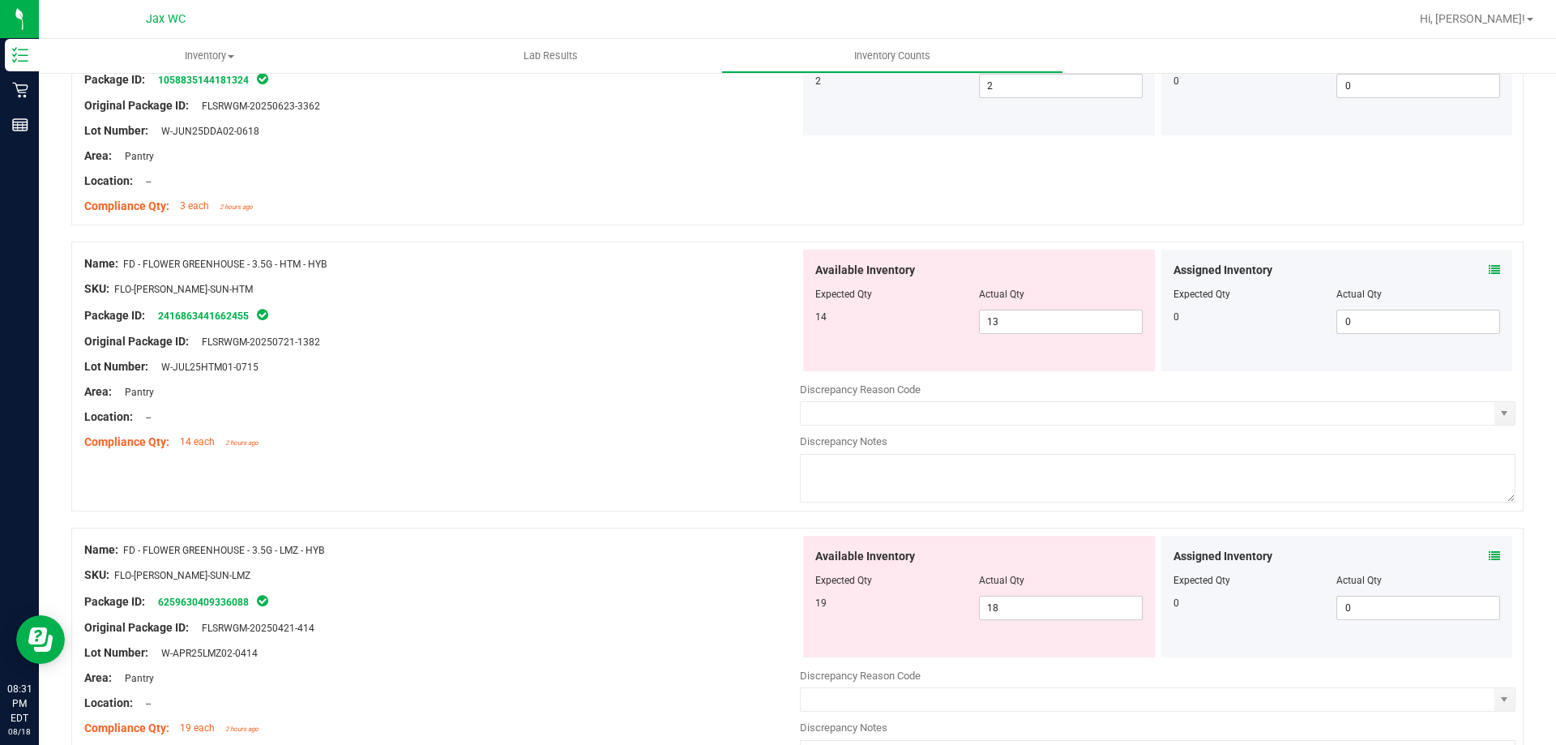
click at [1489, 557] on icon at bounding box center [1494, 555] width 11 height 11
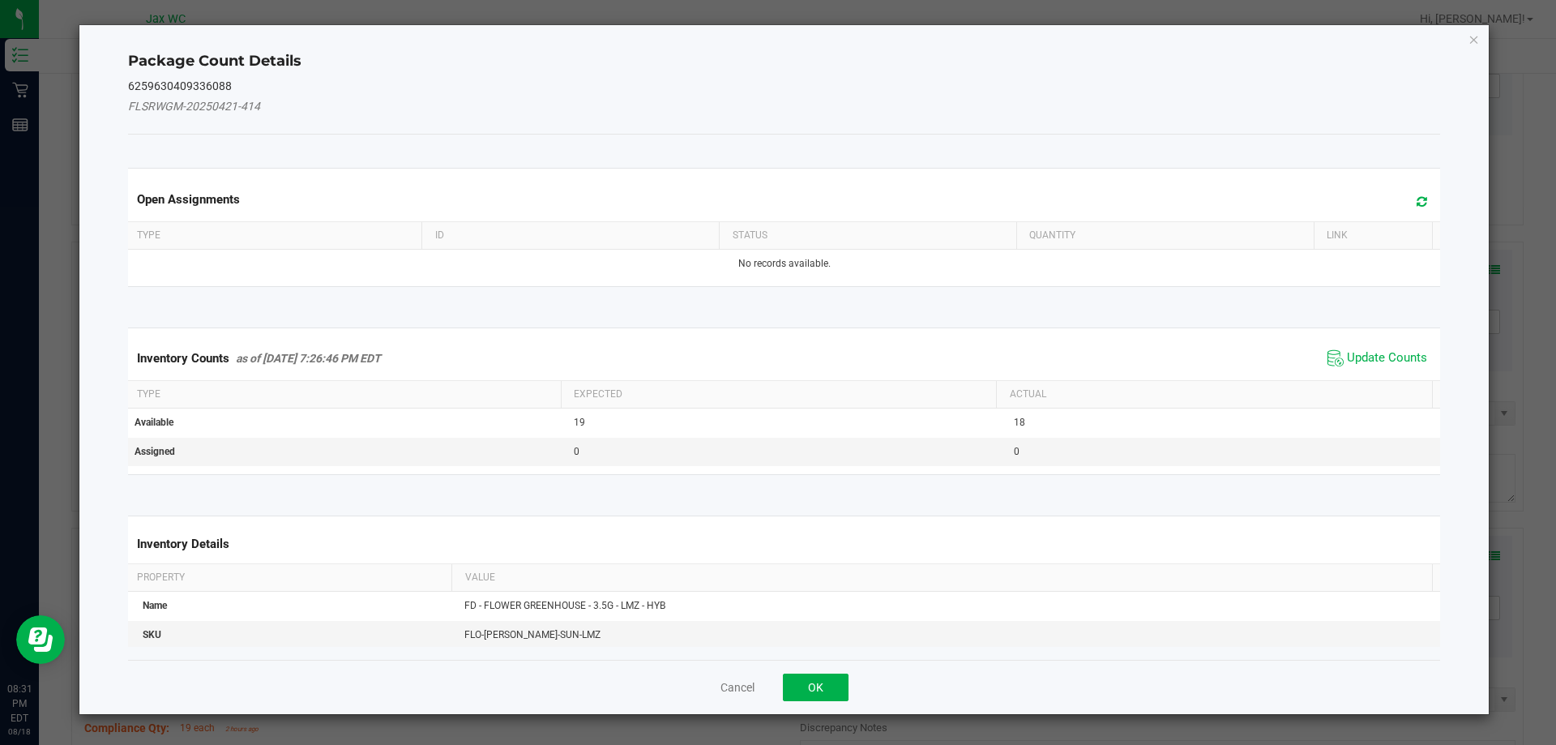
click at [1391, 348] on span "Update Counts" at bounding box center [1377, 358] width 108 height 24
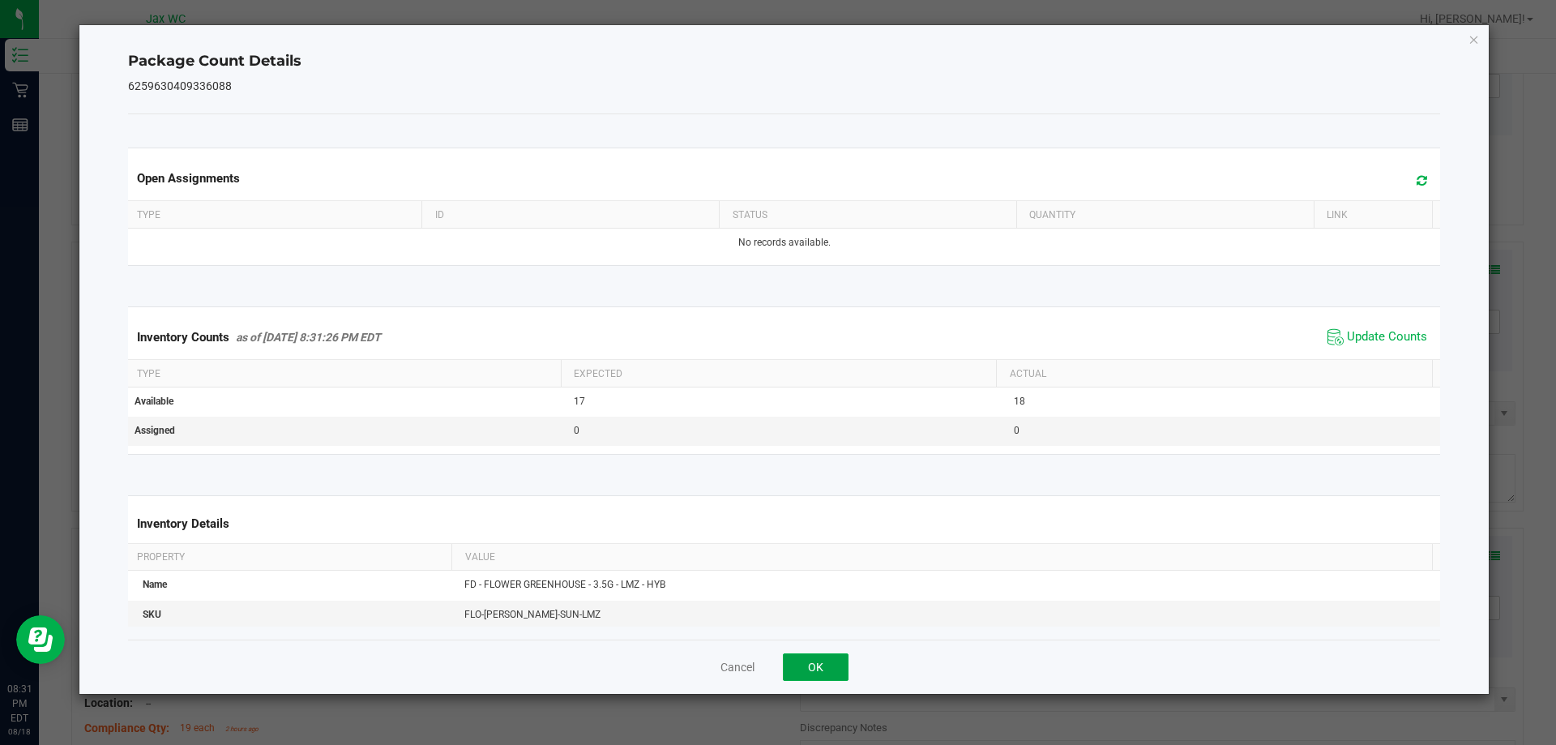
click at [827, 667] on button "OK" at bounding box center [816, 667] width 66 height 28
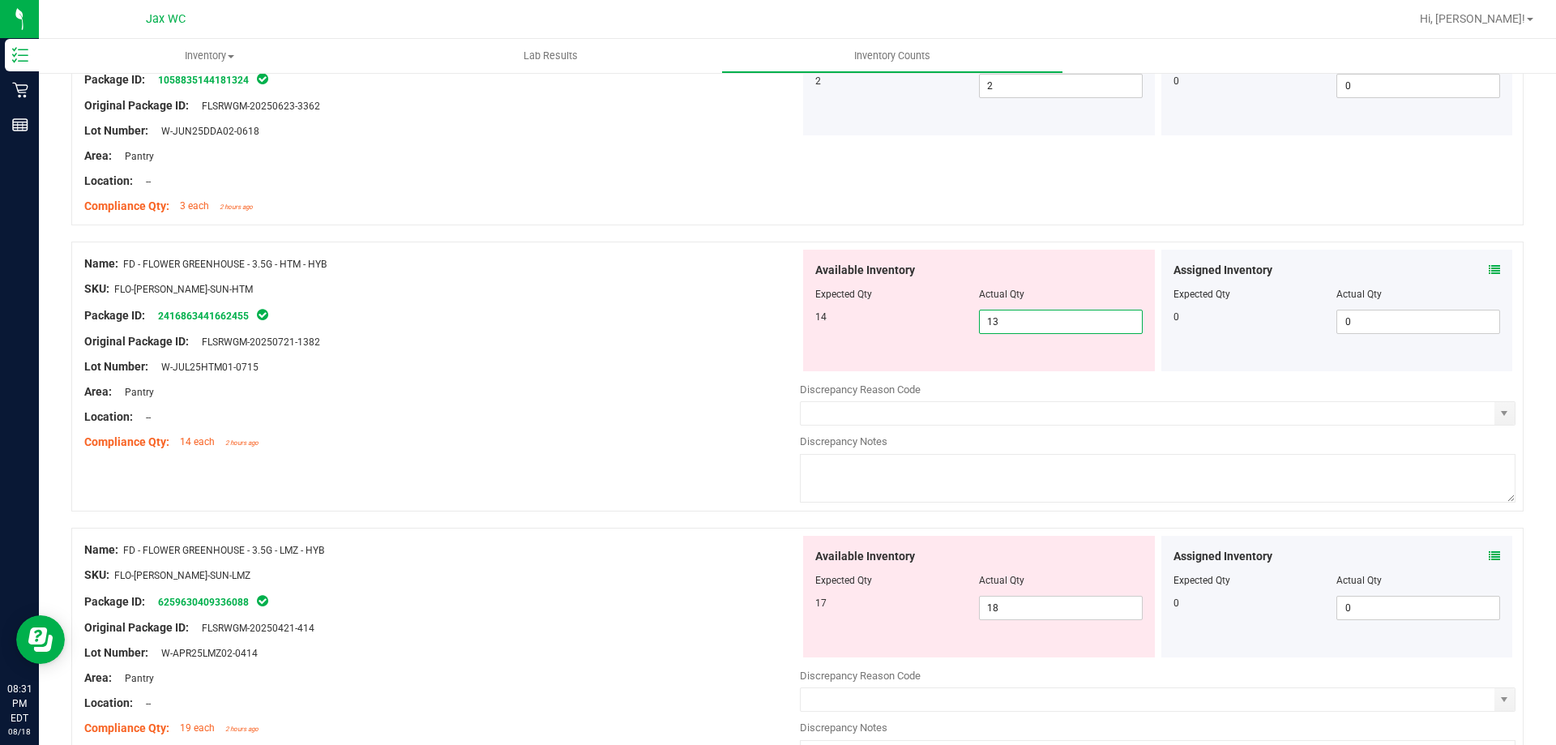
click at [1048, 327] on span "13 13" at bounding box center [1061, 322] width 164 height 24
type input "14"
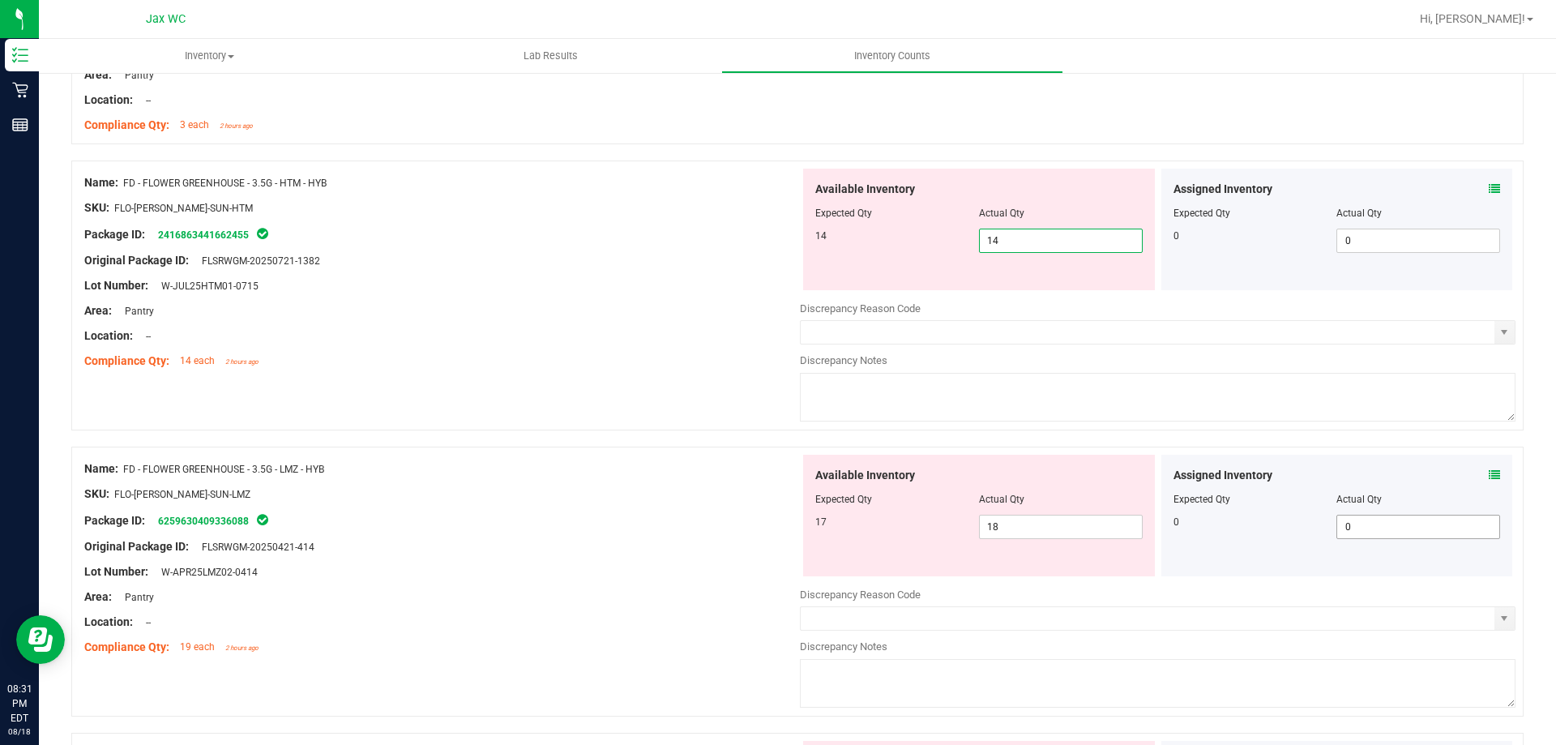
type input "14"
click at [1485, 472] on div "Assigned Inventory Expected Qty Actual Qty 0 0 0" at bounding box center [1337, 516] width 352 height 122
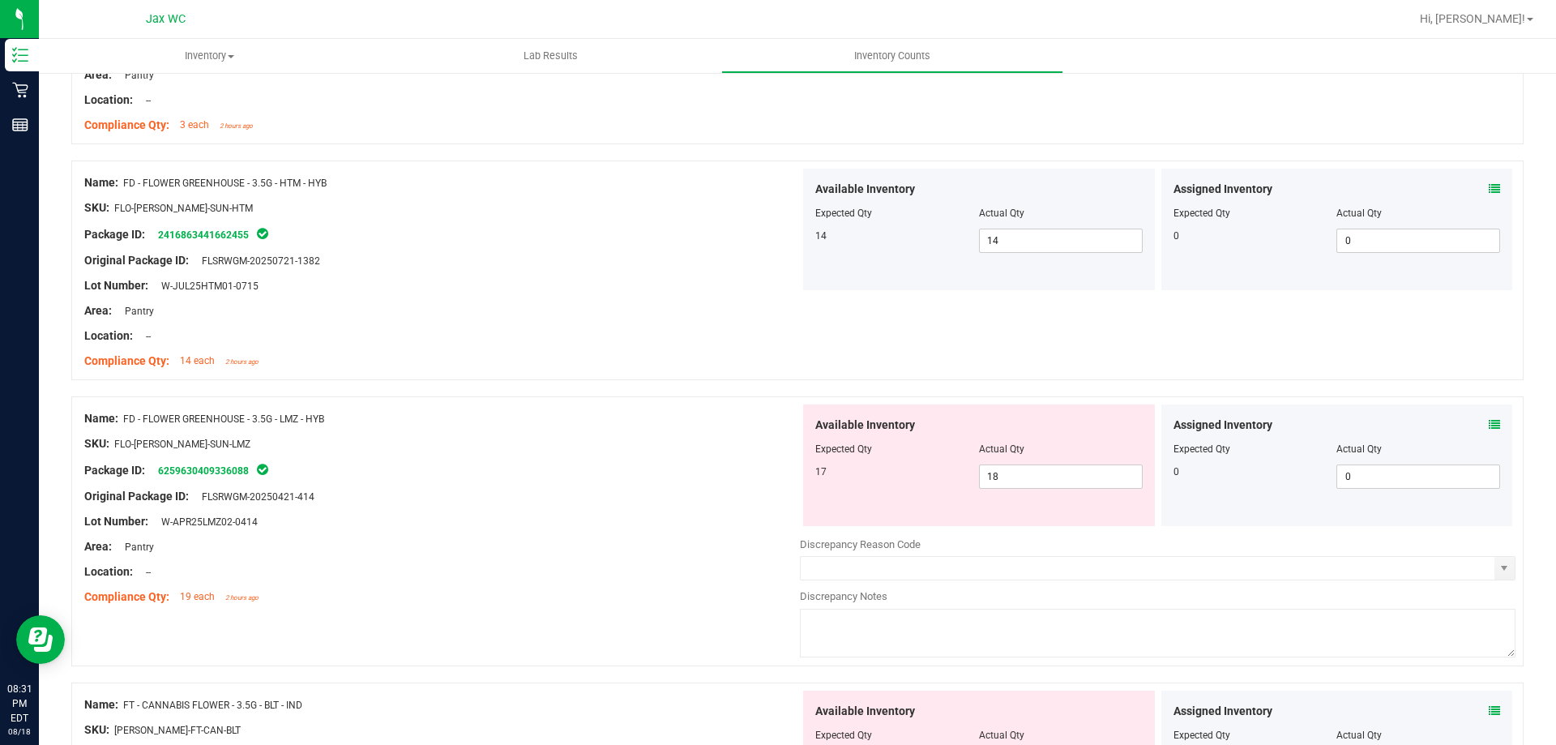
click at [1489, 427] on icon at bounding box center [1494, 424] width 11 height 11
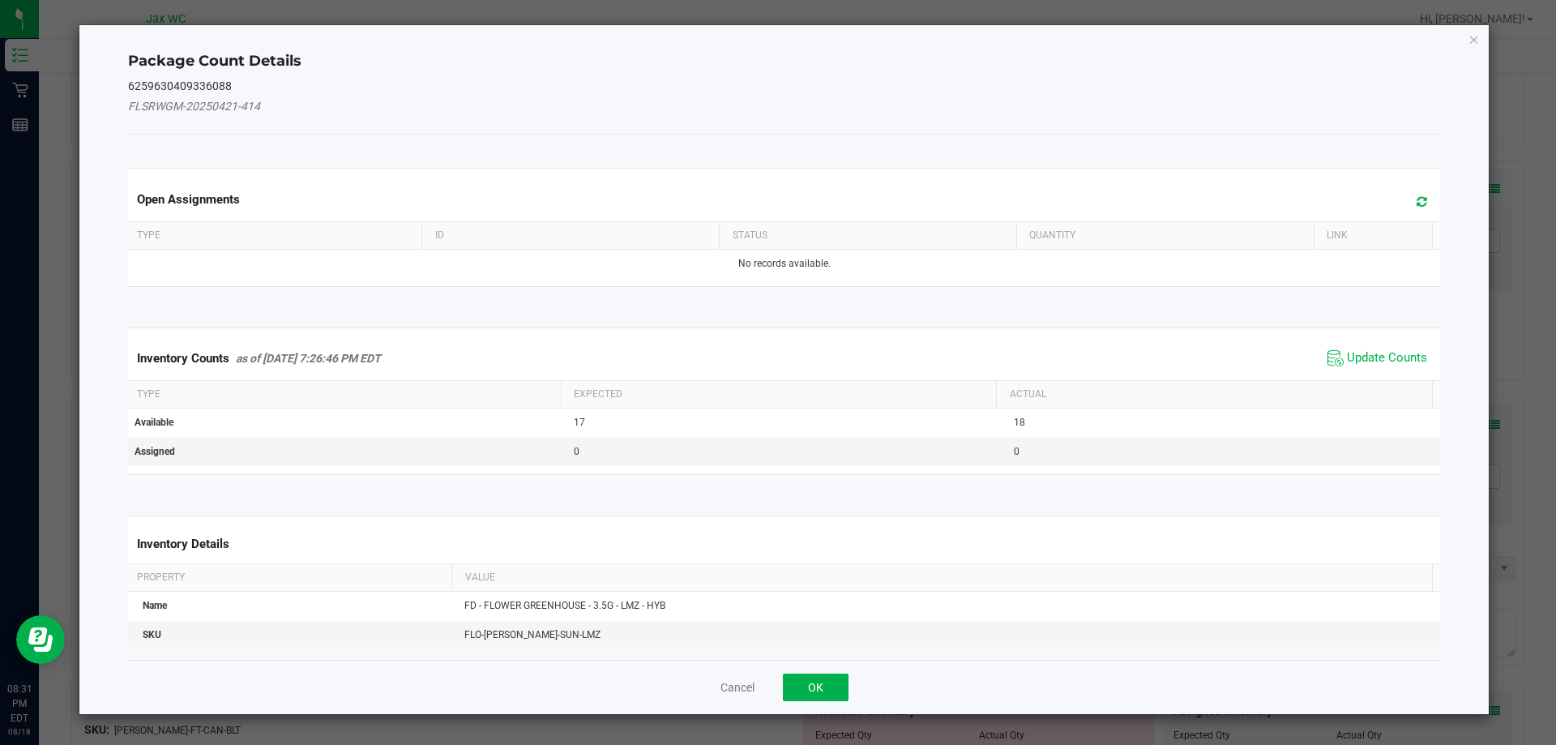
drag, startPoint x: 1393, startPoint y: 355, endPoint x: 1143, endPoint y: 499, distance: 289.0
click at [1392, 354] on span "Update Counts" at bounding box center [1387, 358] width 80 height 16
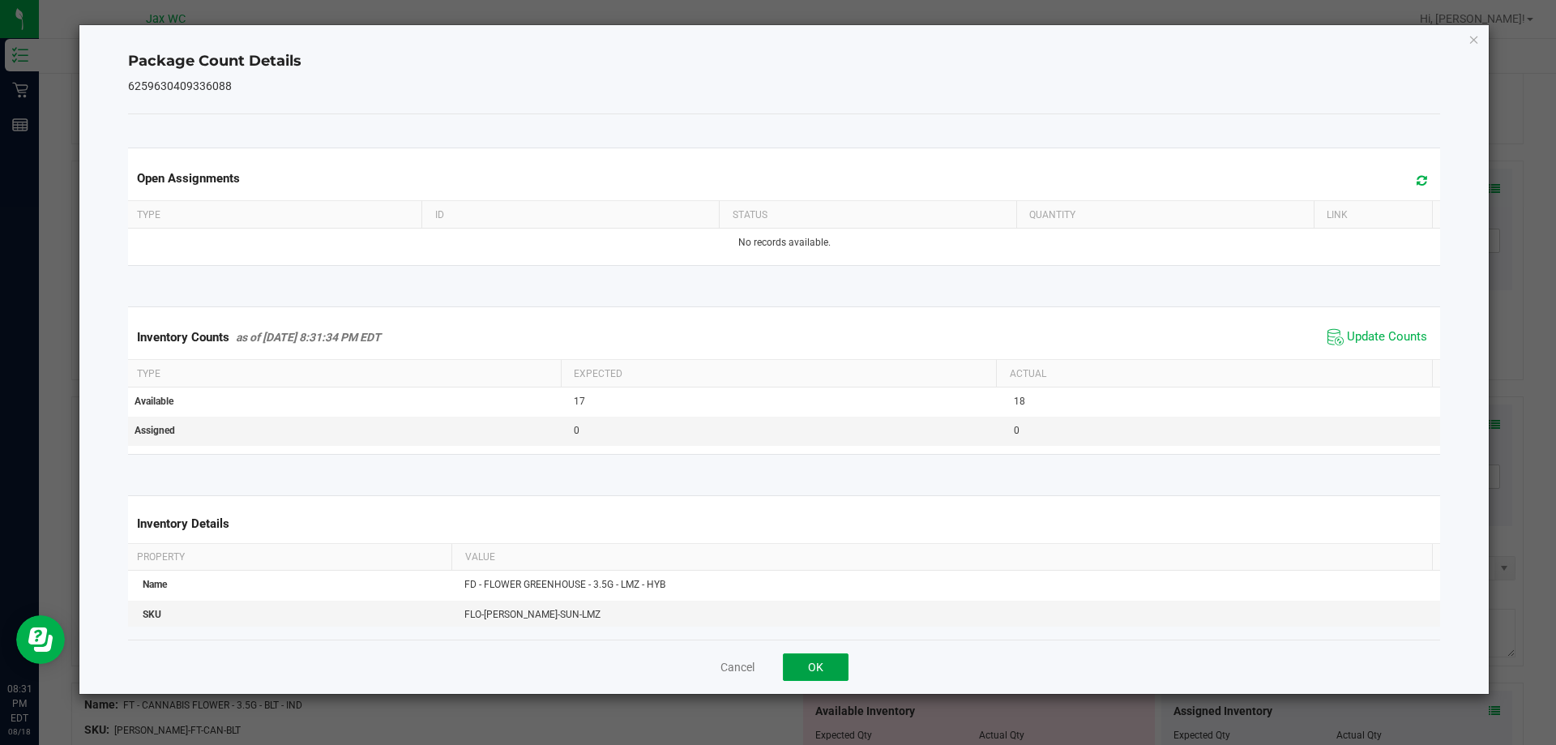
click at [807, 666] on button "OK" at bounding box center [816, 667] width 66 height 28
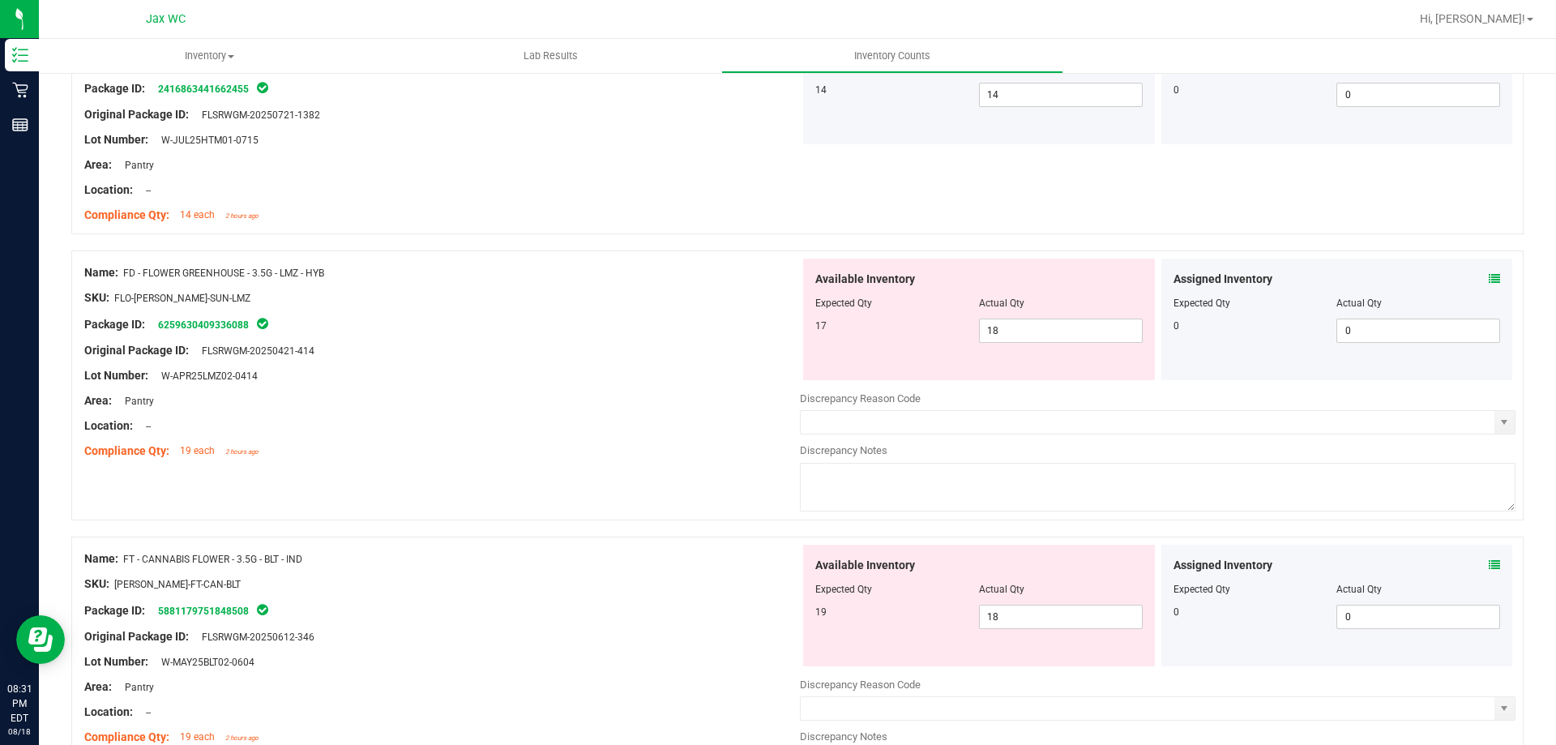
scroll to position [973, 0]
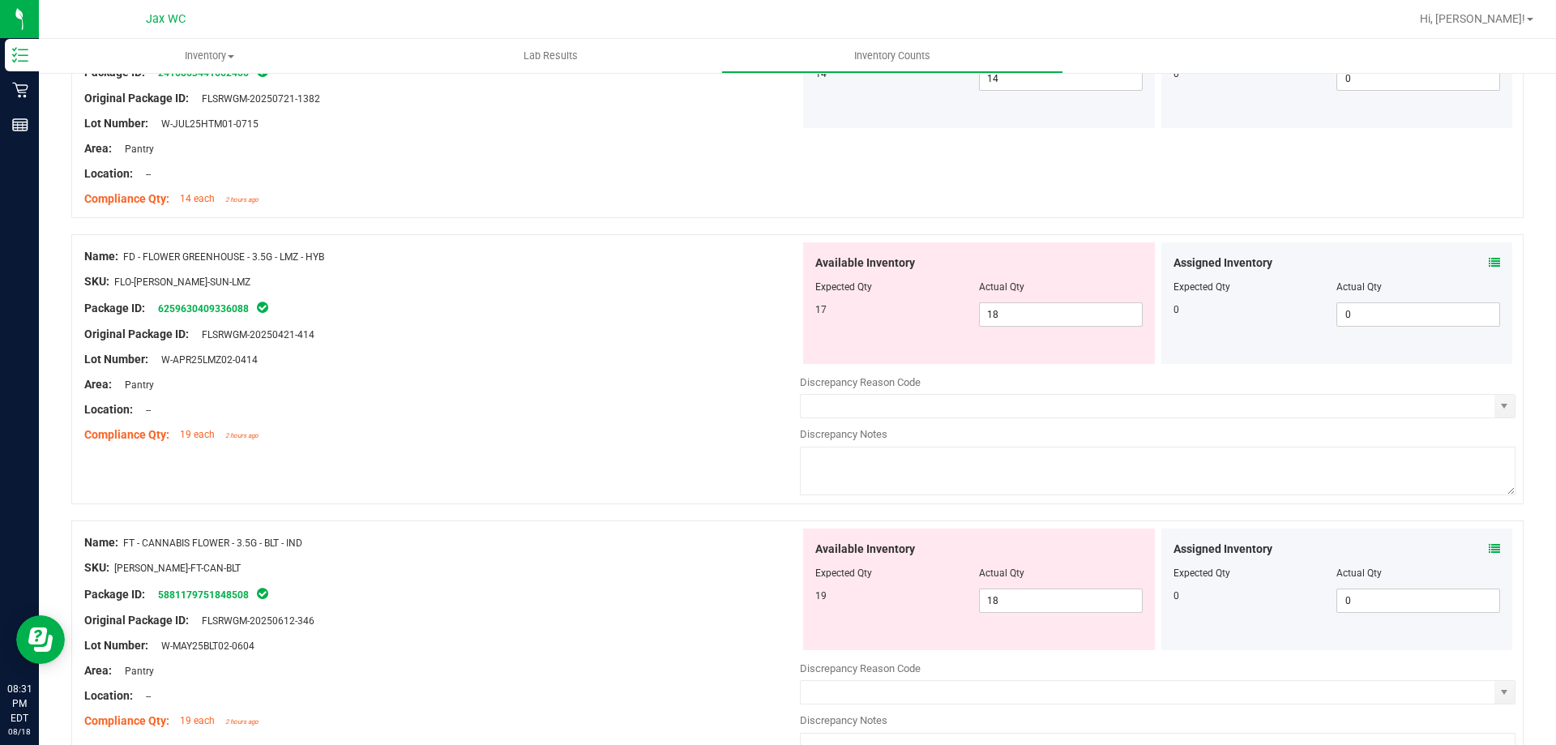
click at [1489, 549] on icon at bounding box center [1494, 548] width 11 height 11
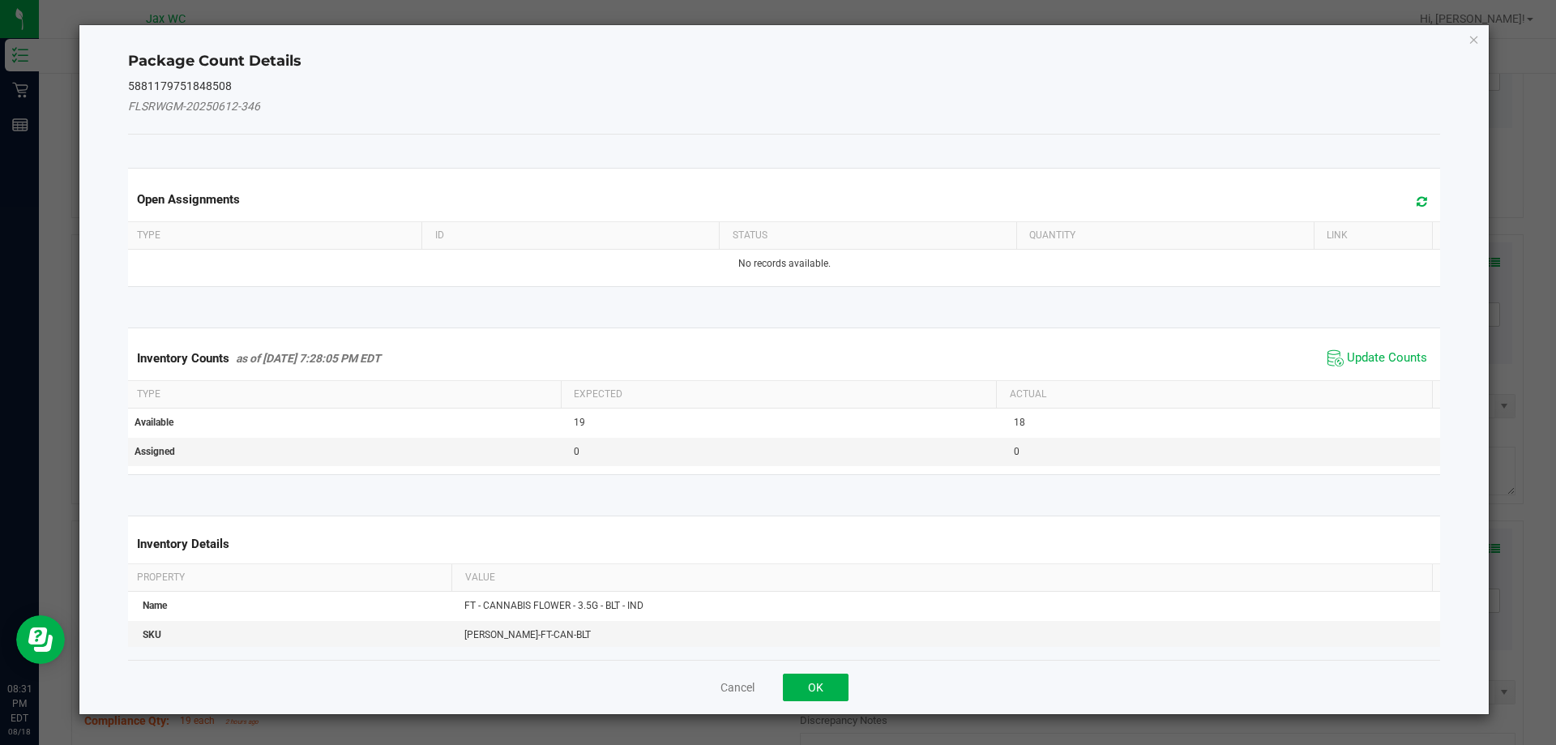
drag, startPoint x: 1399, startPoint y: 365, endPoint x: 1350, endPoint y: 377, distance: 50.1
click at [1397, 364] on span "Update Counts" at bounding box center [1387, 358] width 80 height 16
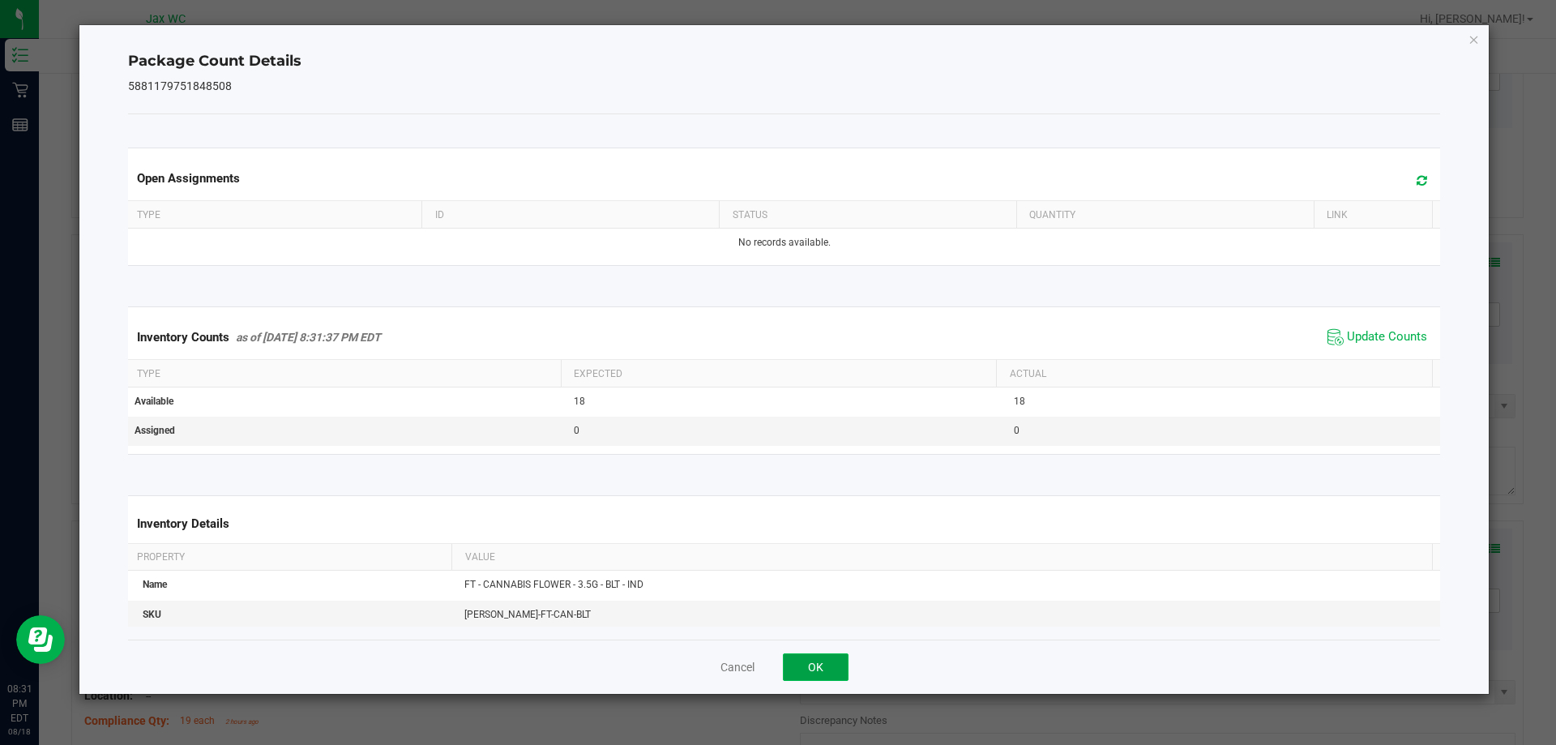
click at [799, 665] on button "OK" at bounding box center [816, 667] width 66 height 28
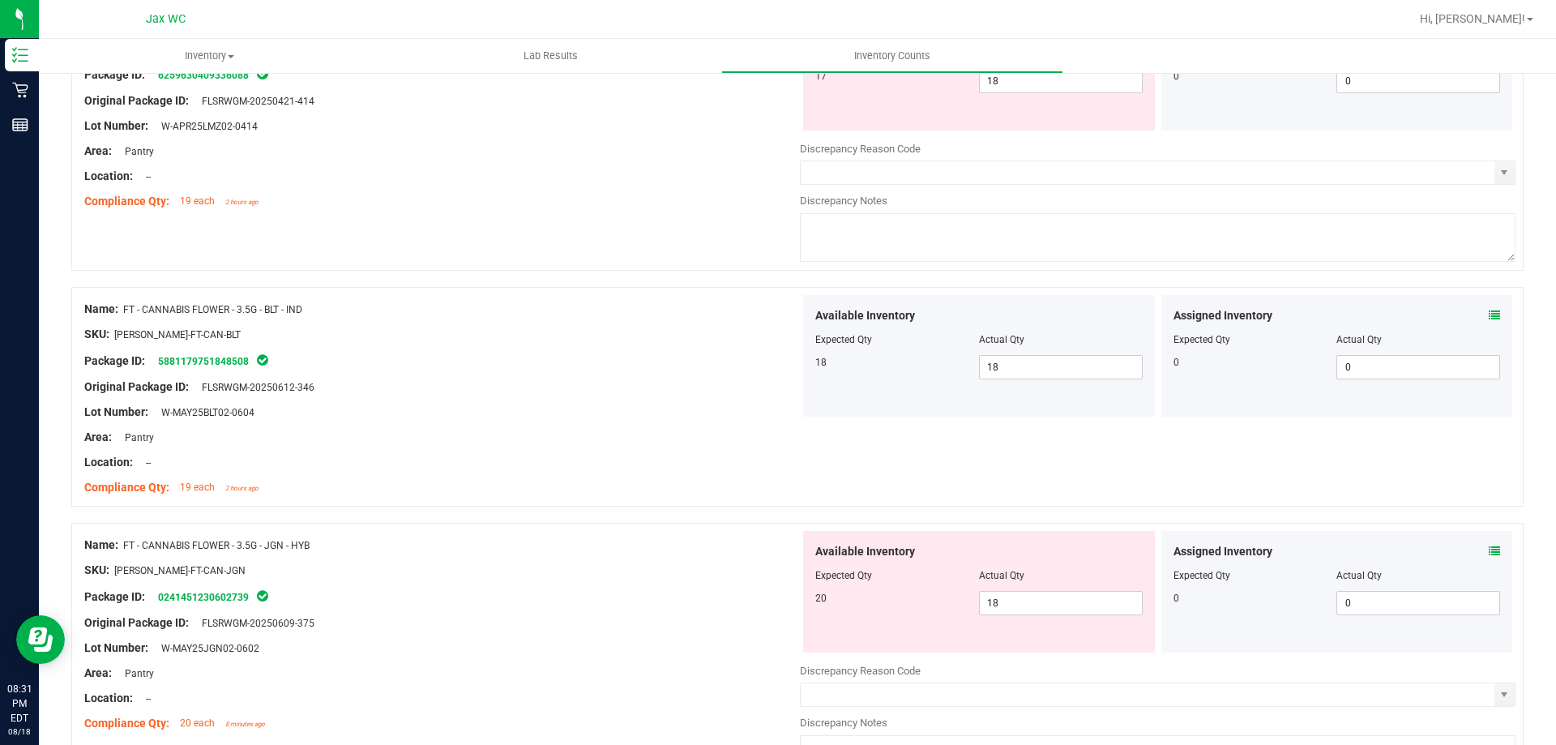
scroll to position [1216, 0]
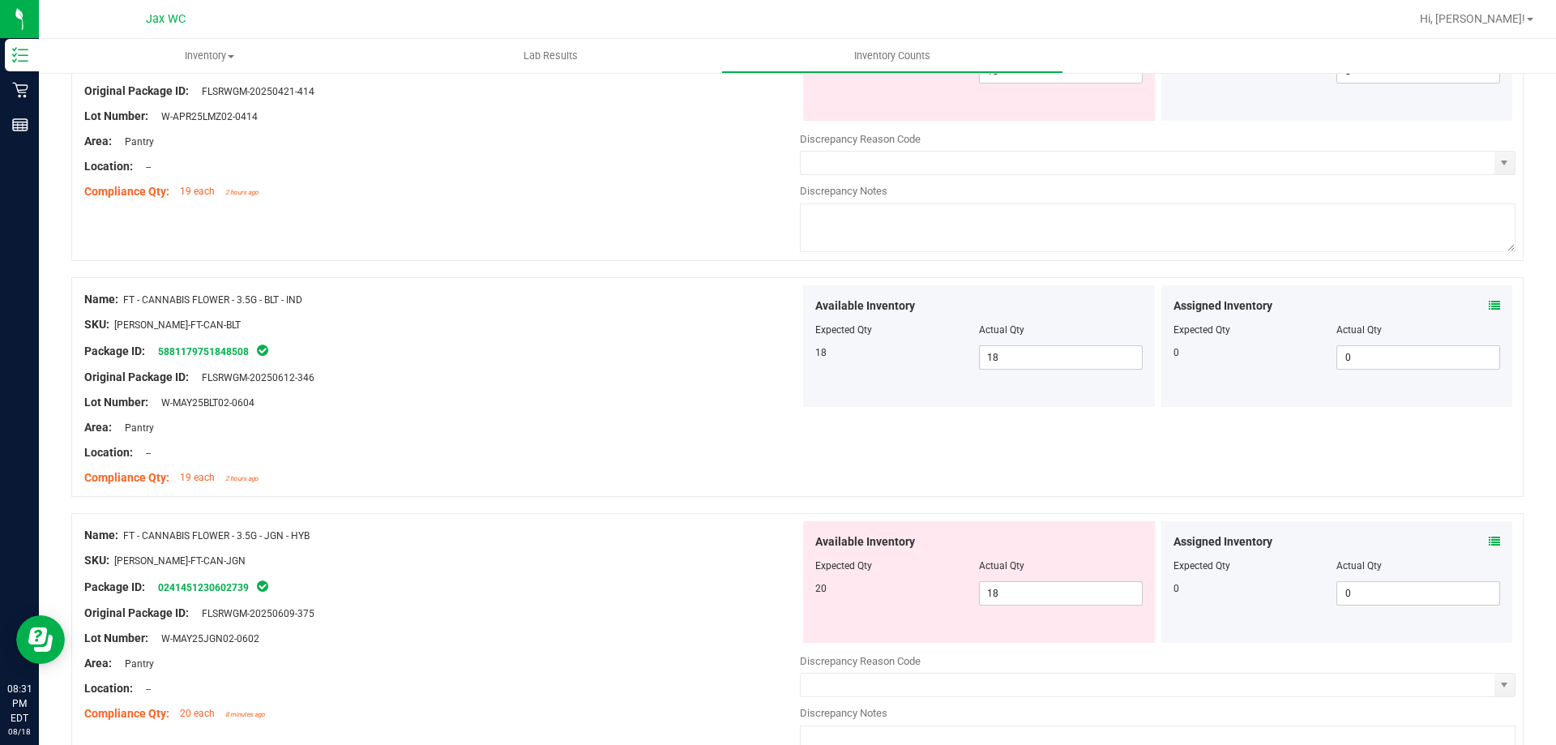
click at [1489, 542] on icon at bounding box center [1494, 541] width 11 height 11
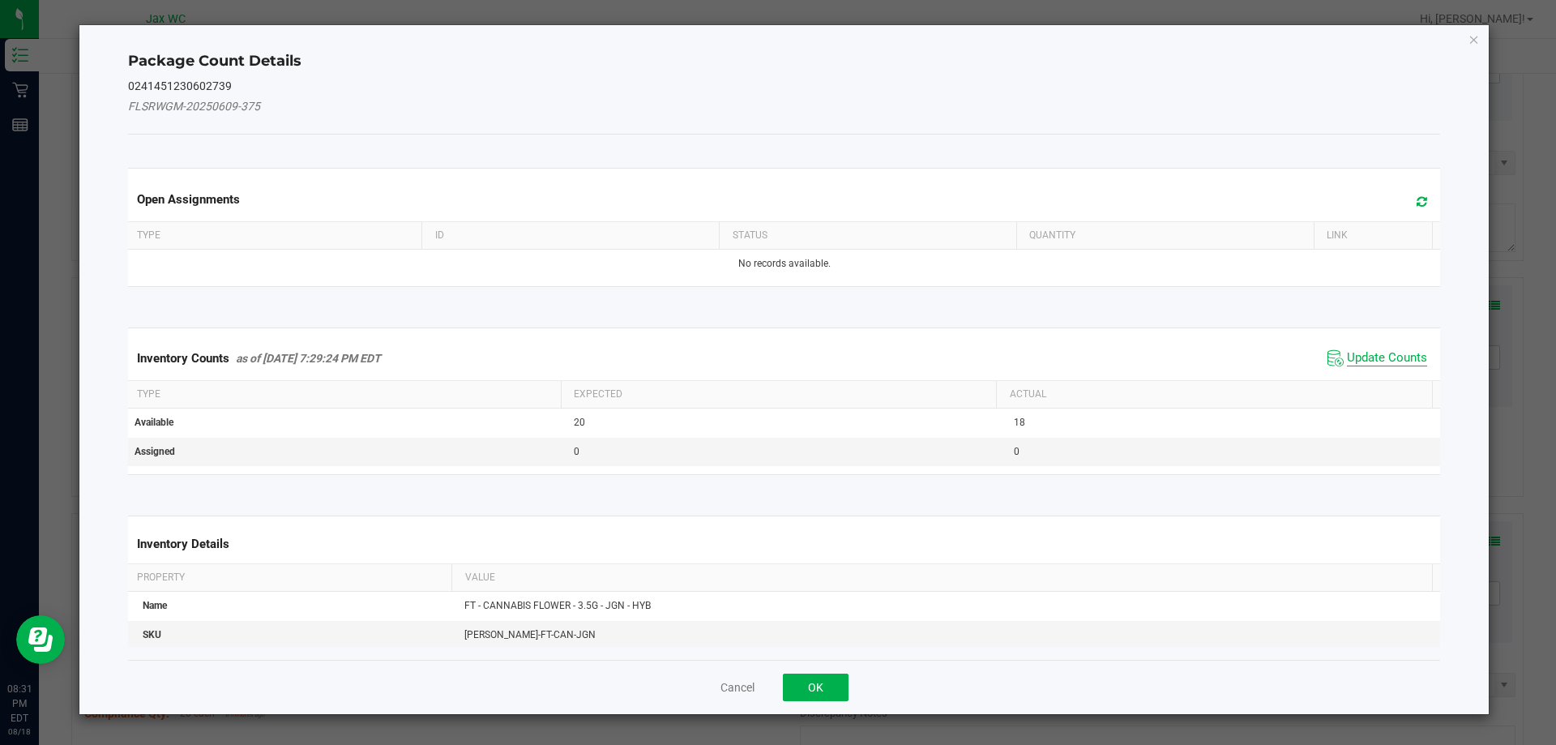
click at [1372, 359] on span "Update Counts" at bounding box center [1387, 358] width 80 height 16
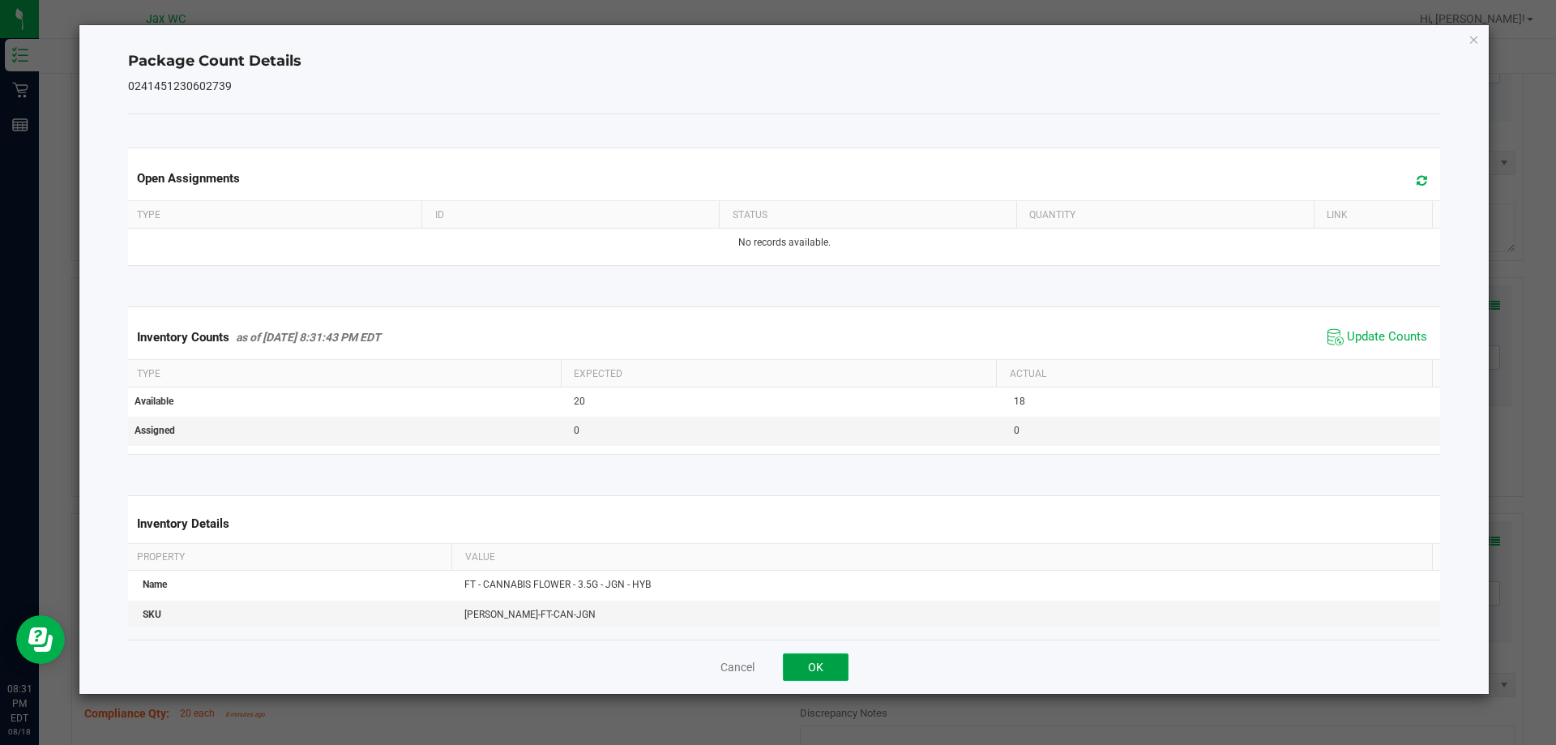
click at [830, 654] on button "OK" at bounding box center [816, 667] width 66 height 28
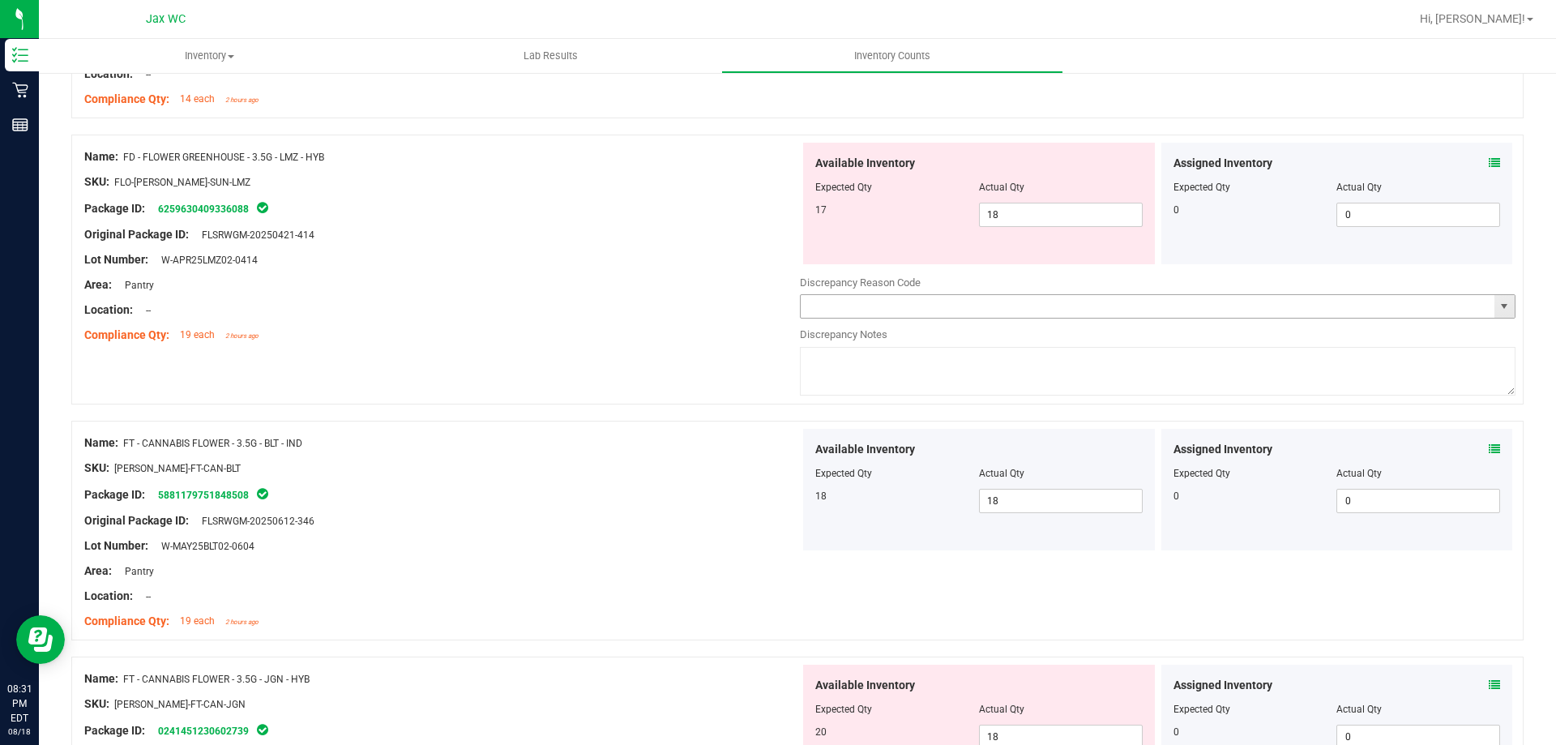
scroll to position [892, 0]
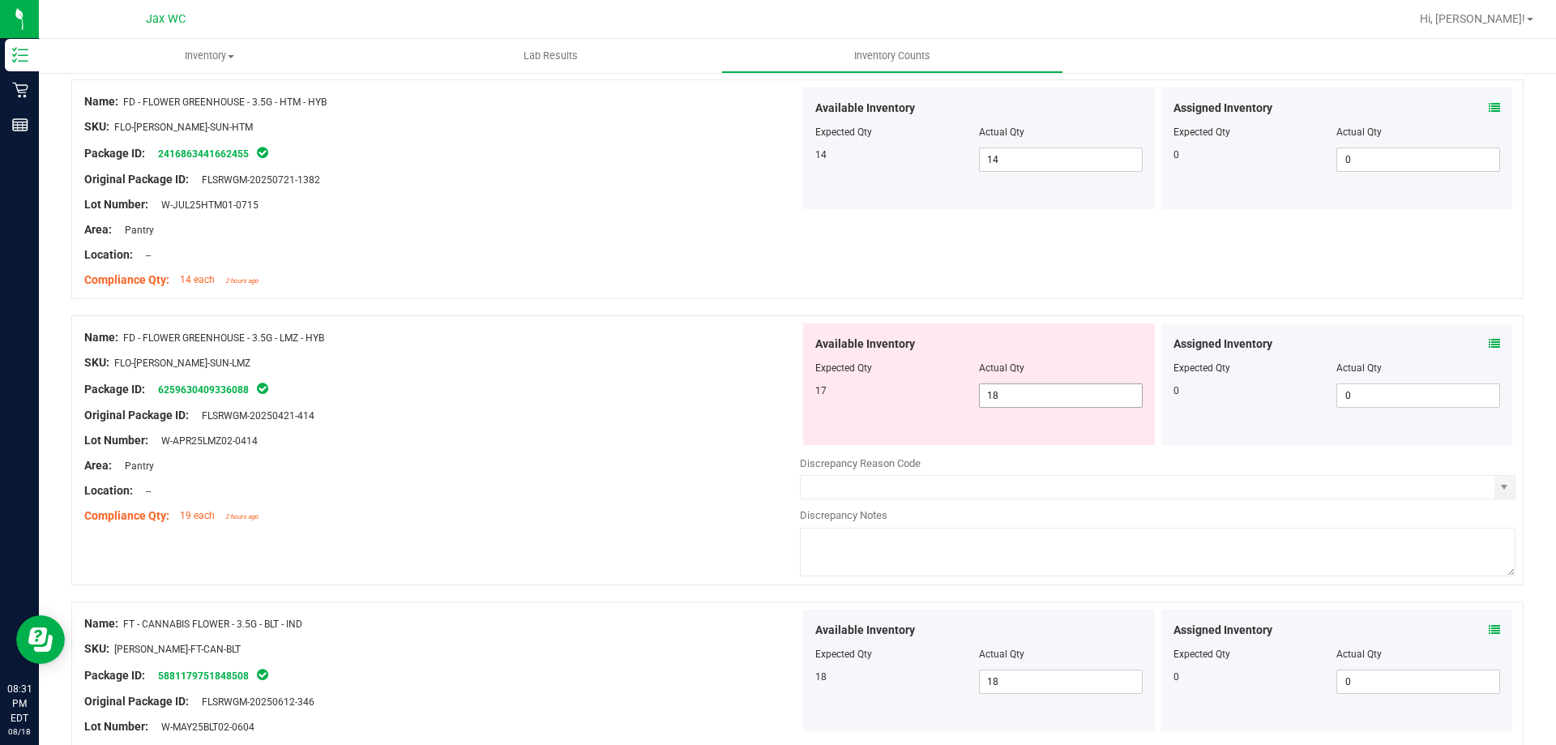
click at [1063, 390] on span "18 18" at bounding box center [1061, 395] width 164 height 24
type input "17"
click at [632, 481] on div at bounding box center [442, 478] width 716 height 8
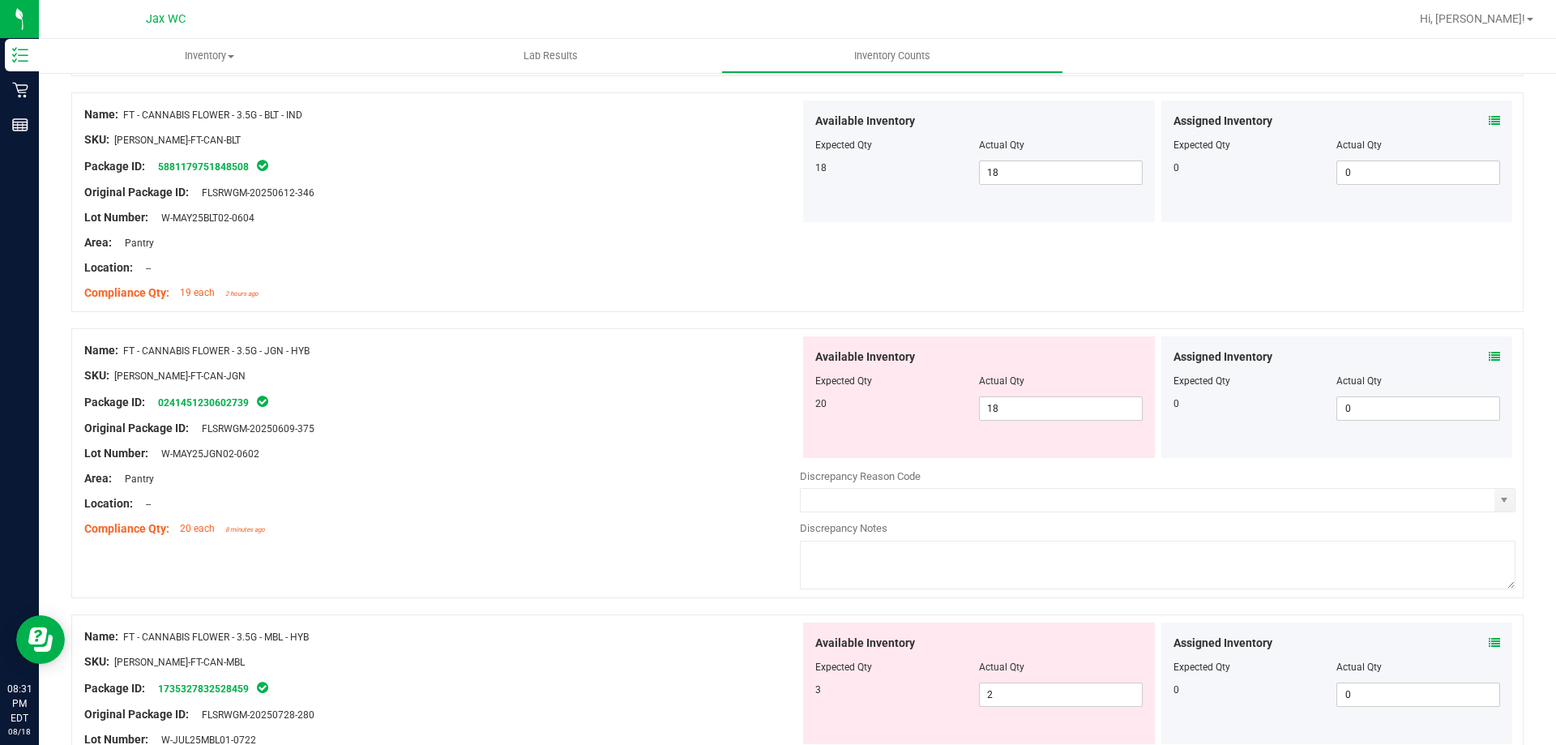
scroll to position [1378, 0]
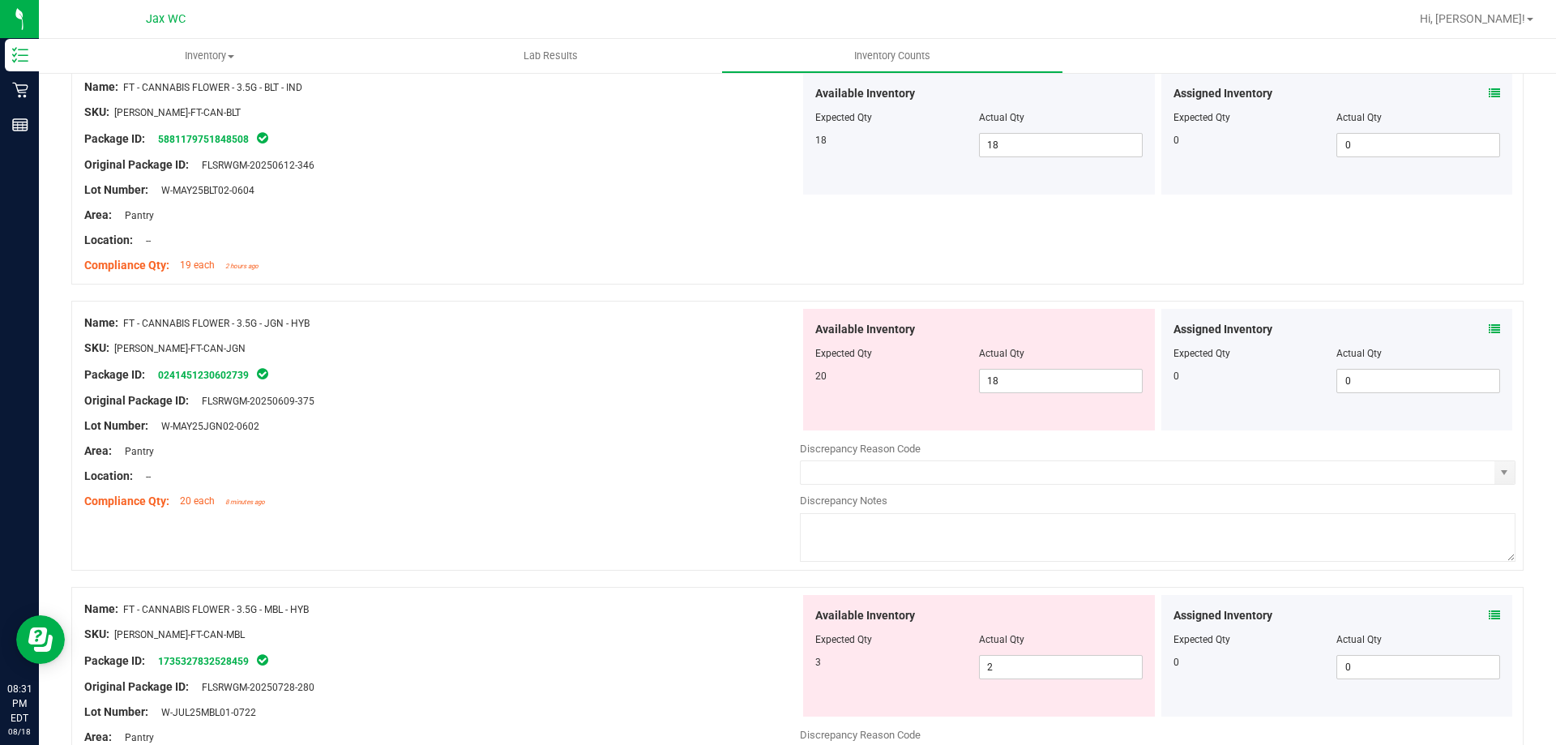
click at [1489, 618] on icon at bounding box center [1494, 614] width 11 height 11
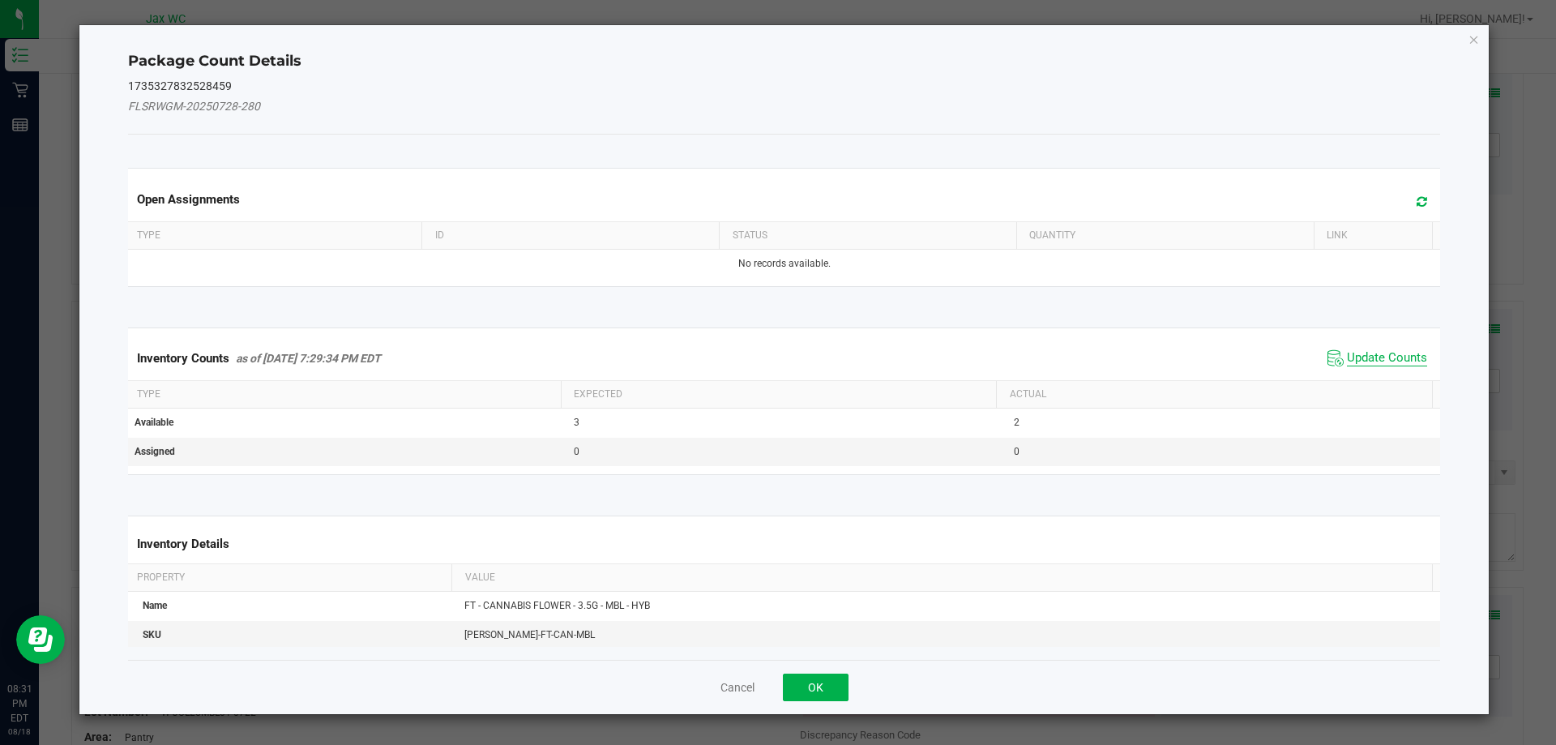
click at [1353, 358] on span "Update Counts" at bounding box center [1387, 358] width 80 height 16
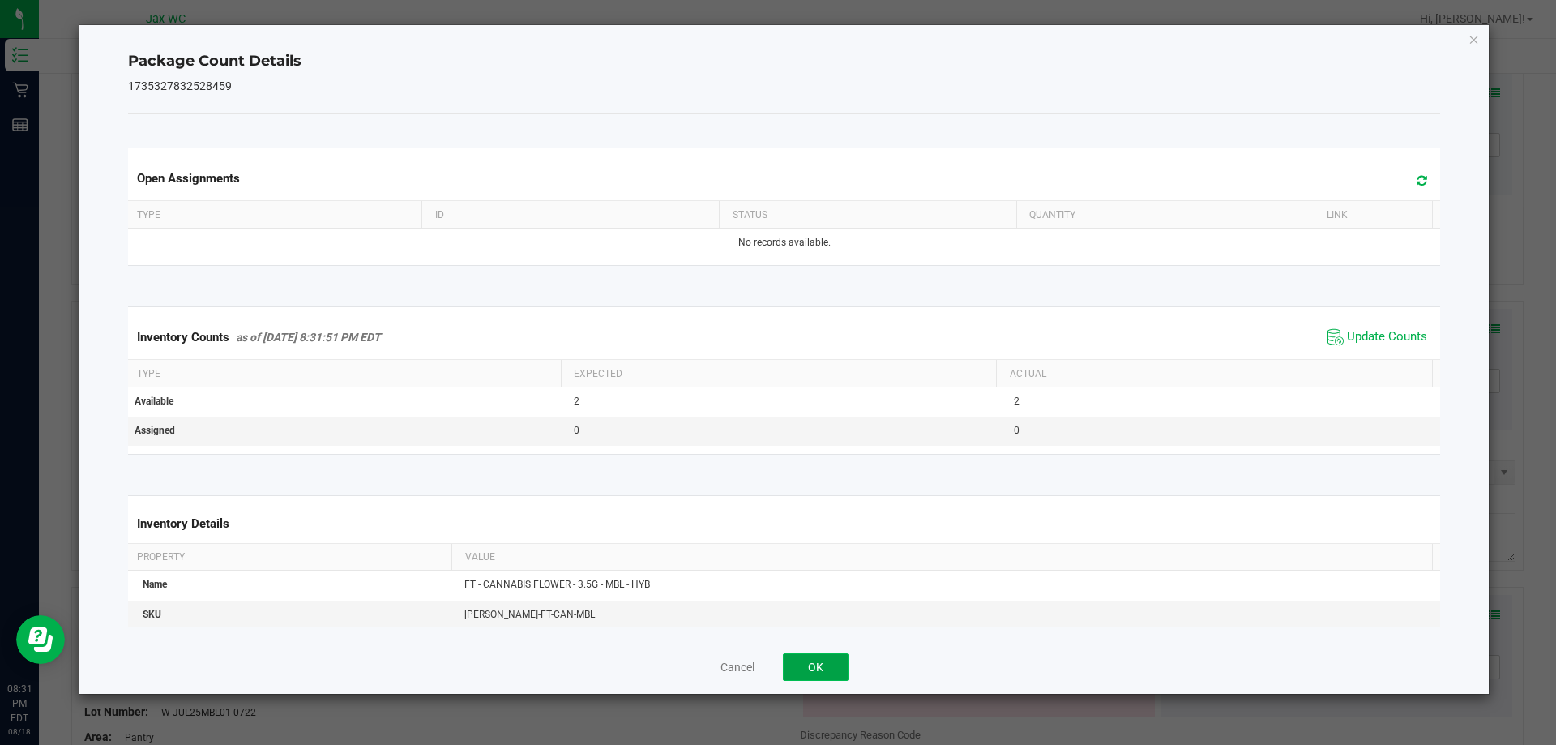
click at [833, 663] on button "OK" at bounding box center [816, 667] width 66 height 28
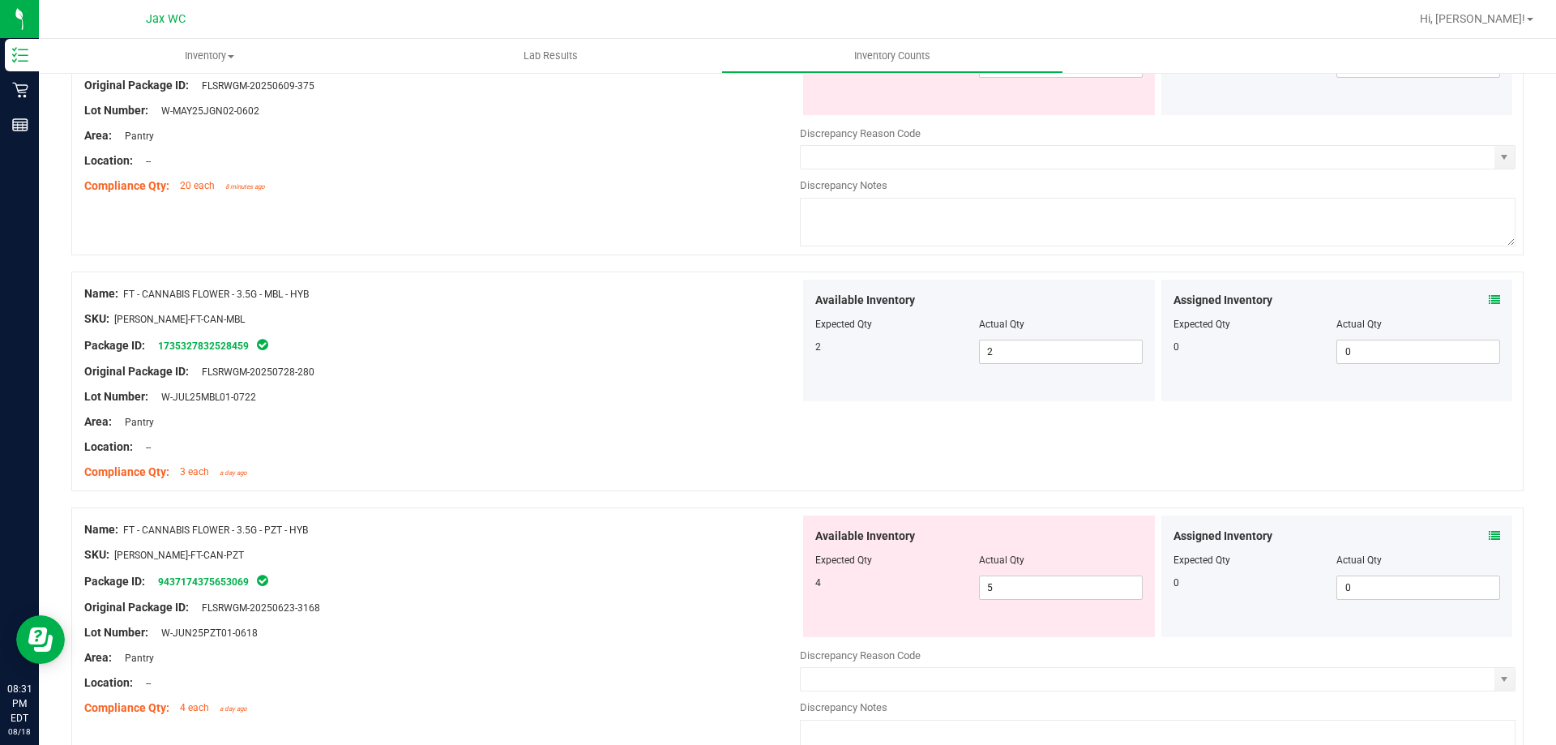
scroll to position [1702, 0]
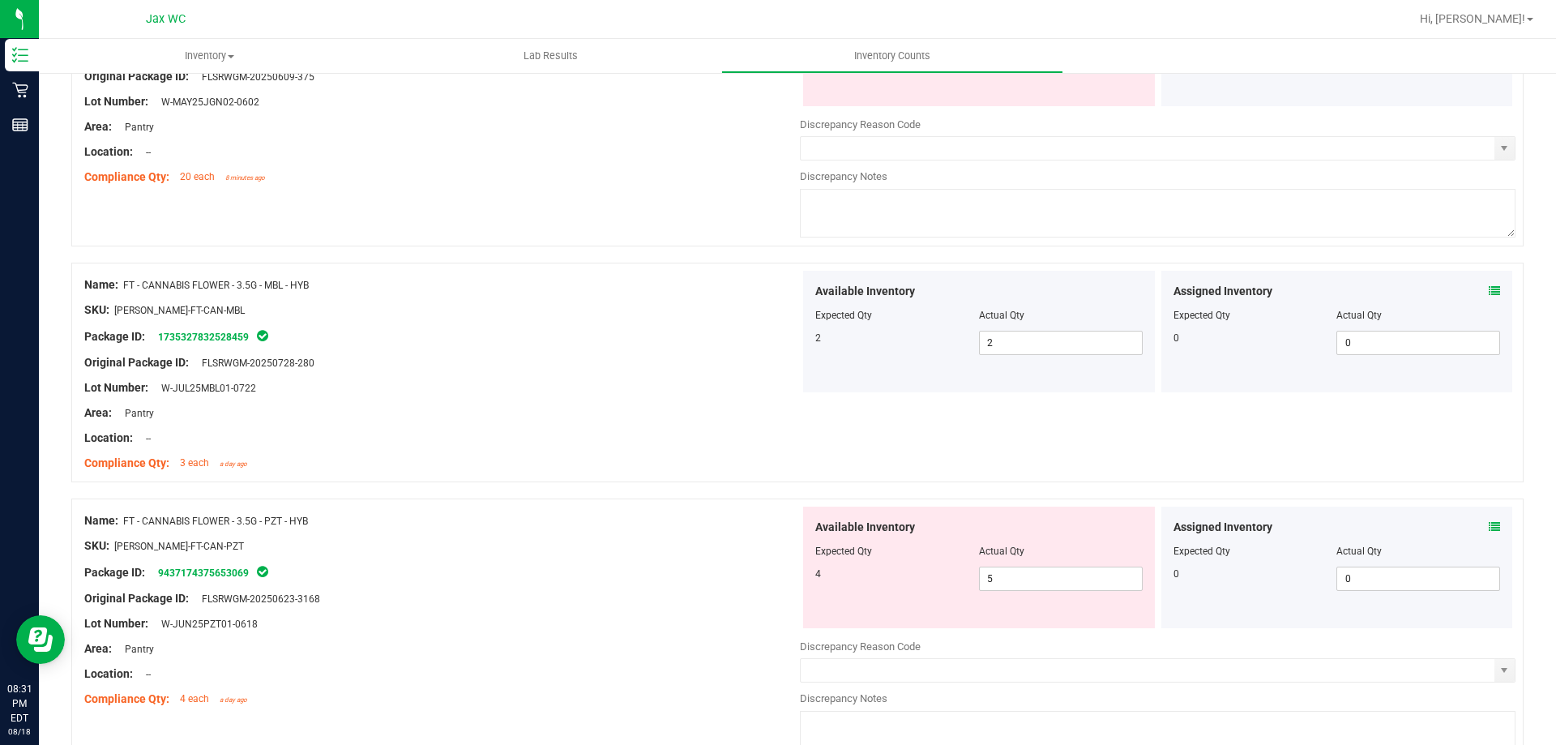
click at [1489, 520] on span at bounding box center [1494, 527] width 11 height 17
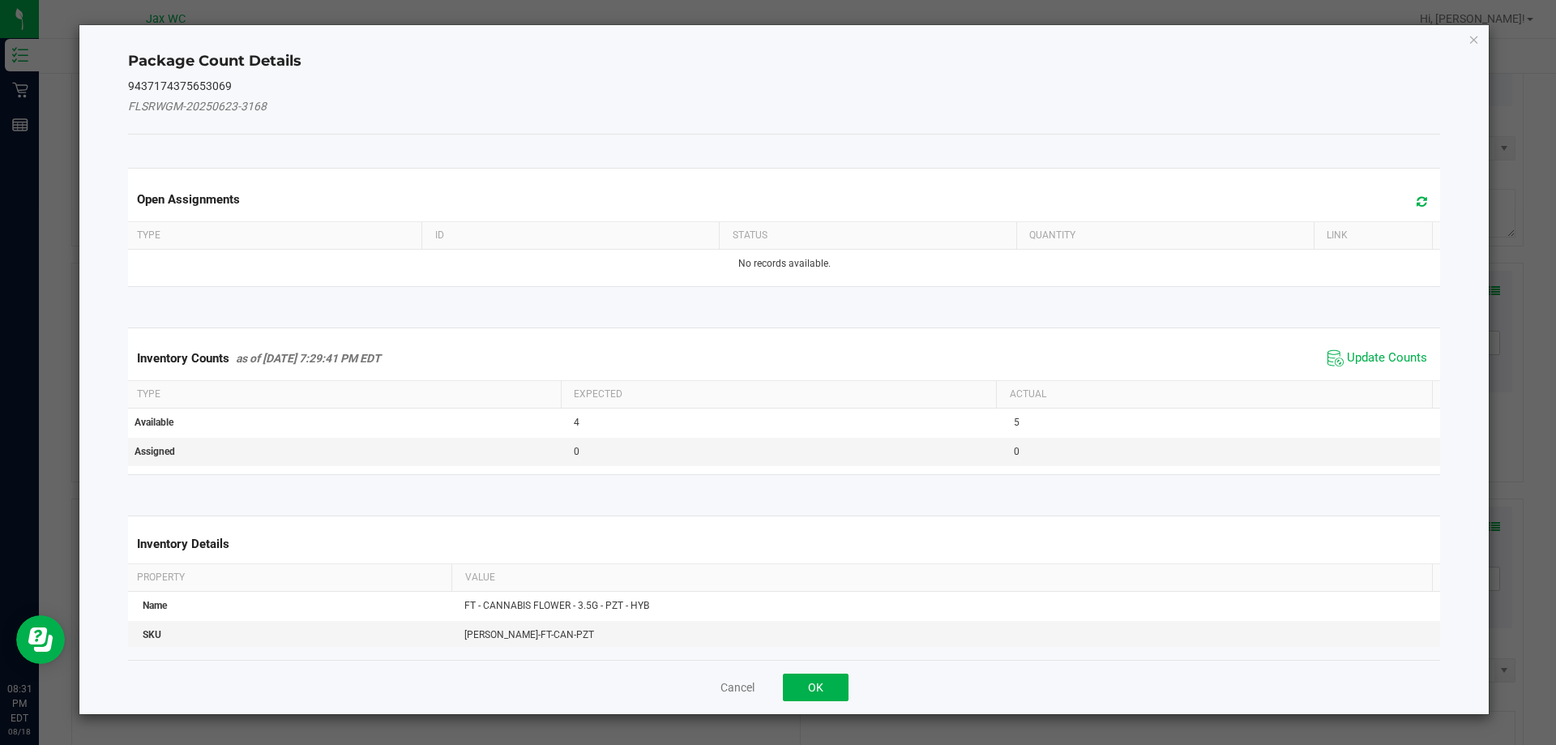
click at [1394, 361] on span "Update Counts" at bounding box center [1387, 358] width 80 height 16
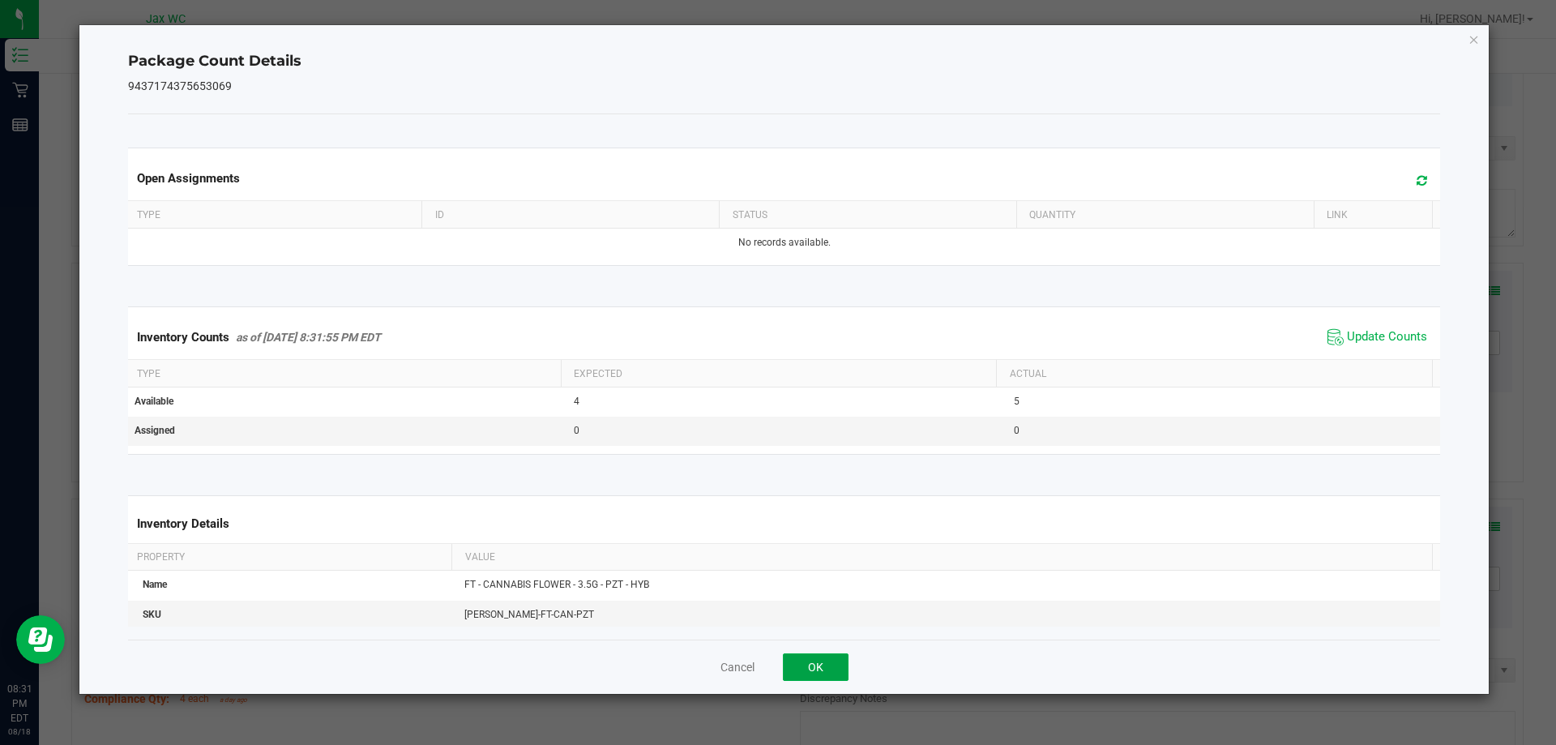
drag, startPoint x: 809, startPoint y: 665, endPoint x: 1017, endPoint y: 616, distance: 214.1
click at [813, 662] on button "OK" at bounding box center [816, 667] width 66 height 28
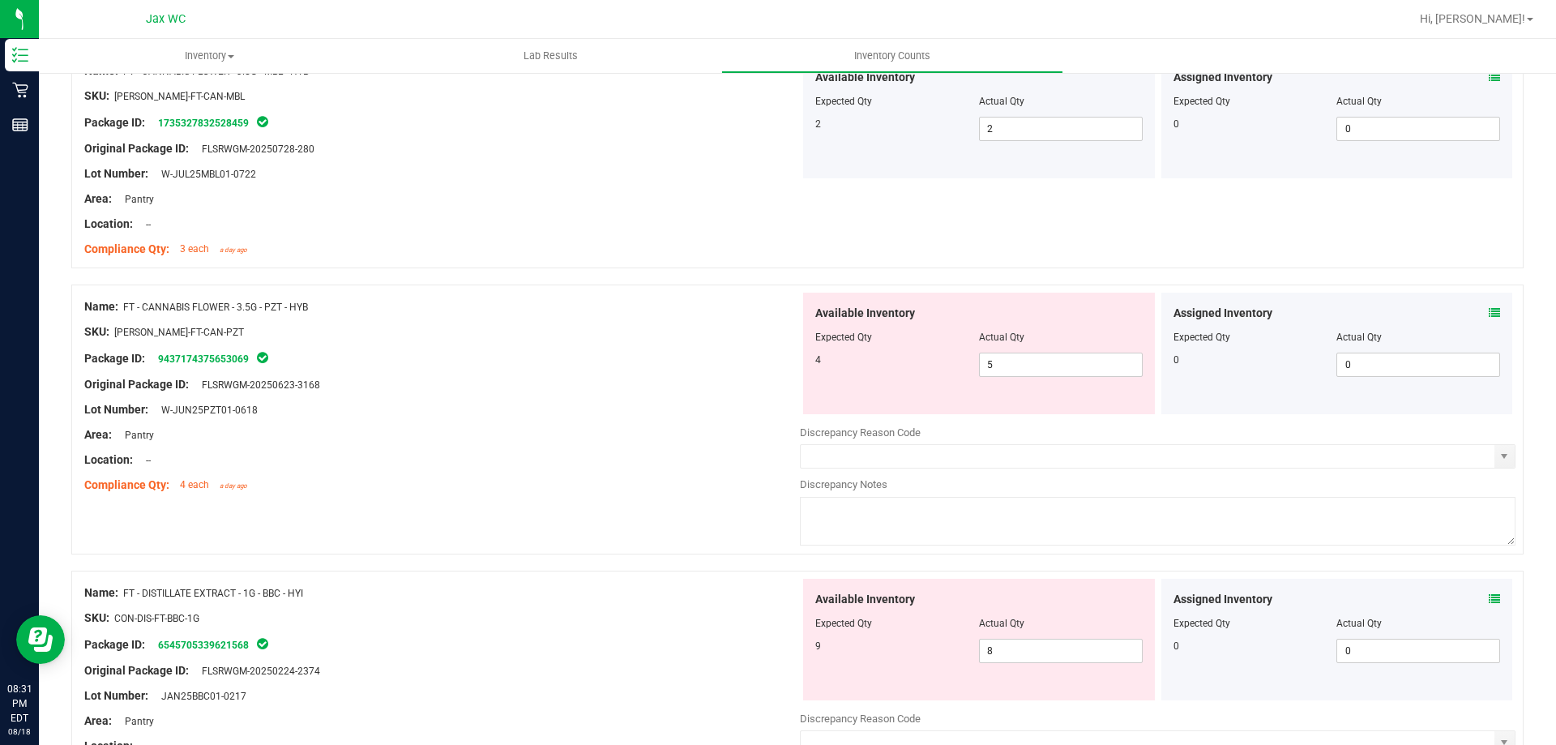
scroll to position [1945, 0]
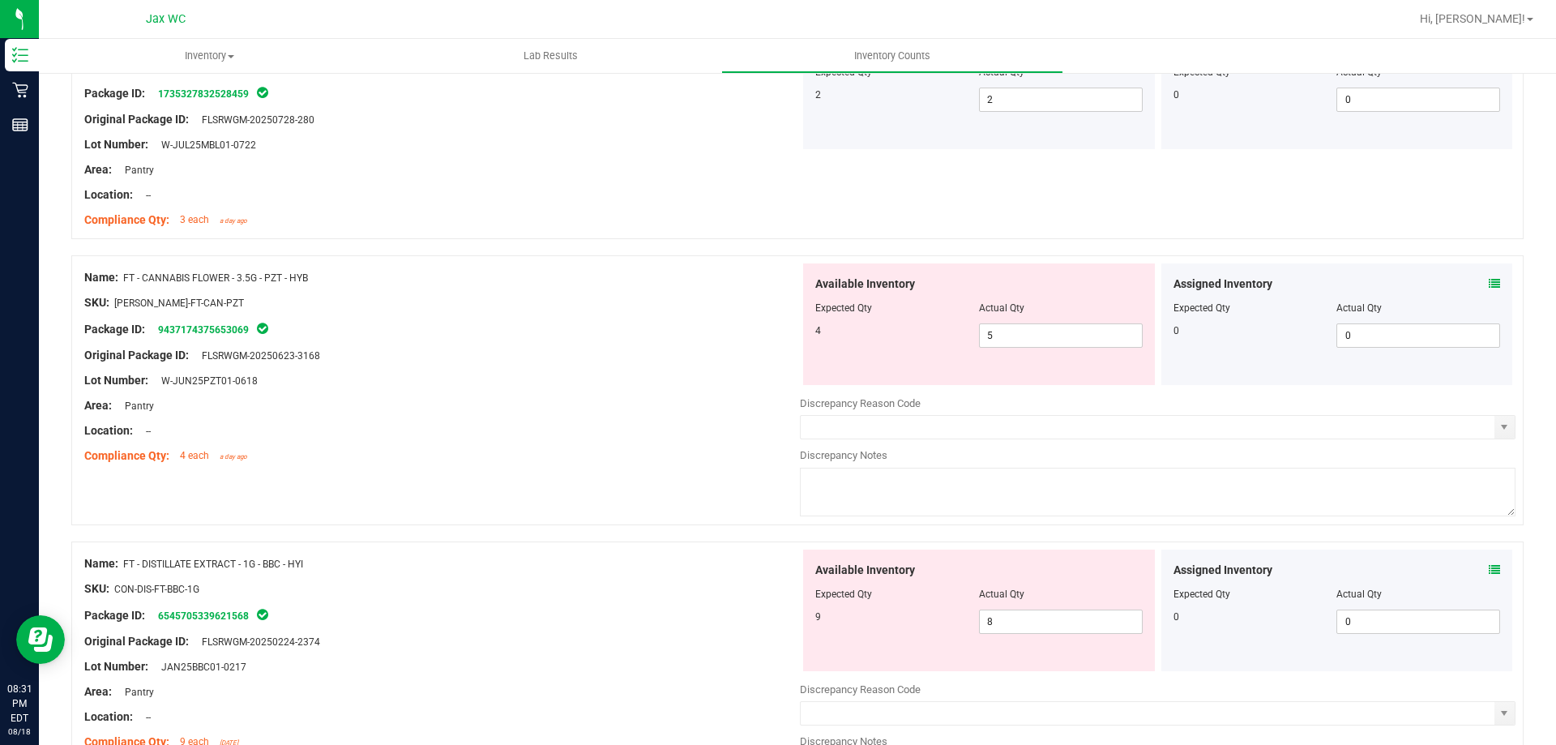
click at [1489, 575] on span at bounding box center [1494, 570] width 11 height 17
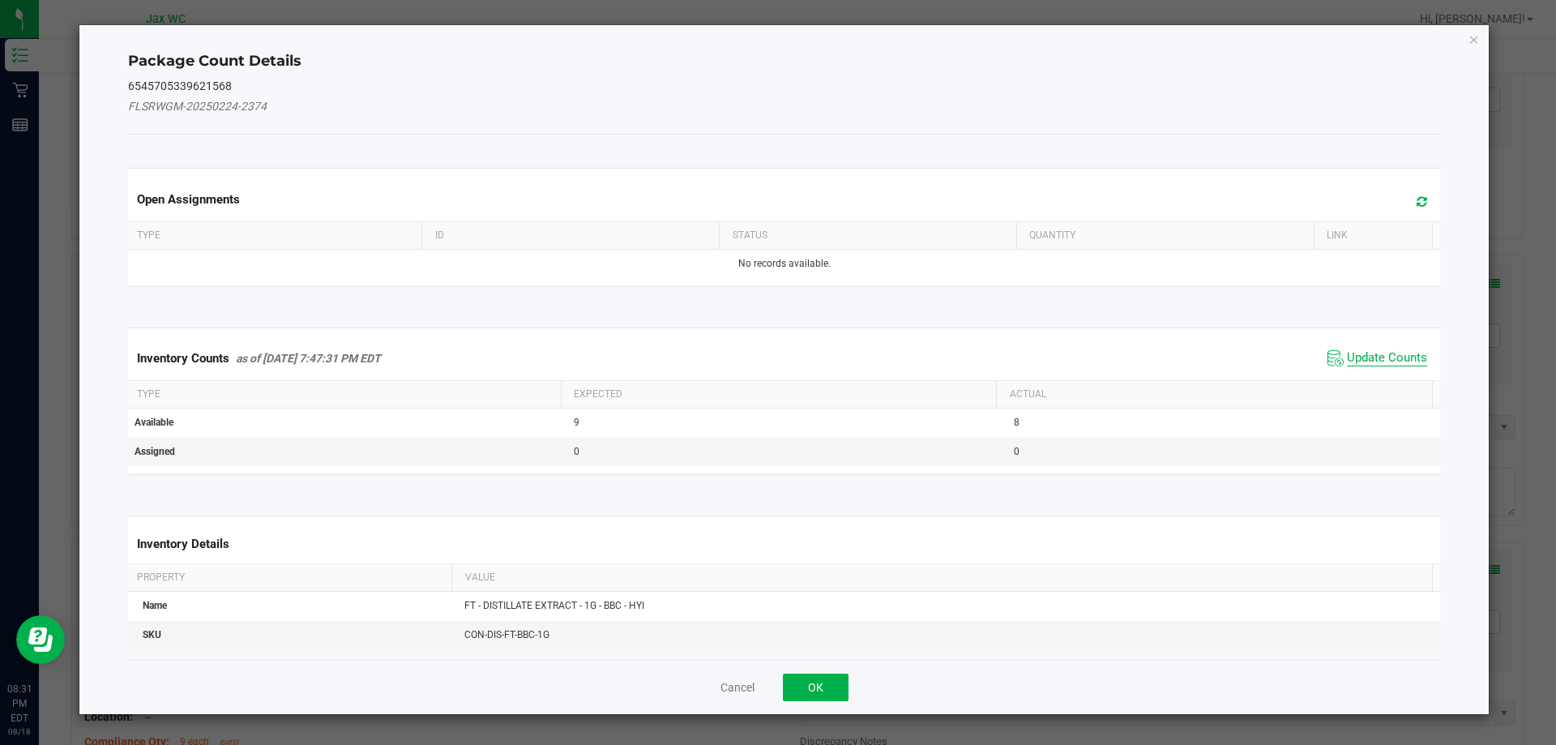
click at [1381, 354] on span "Update Counts" at bounding box center [1387, 358] width 80 height 16
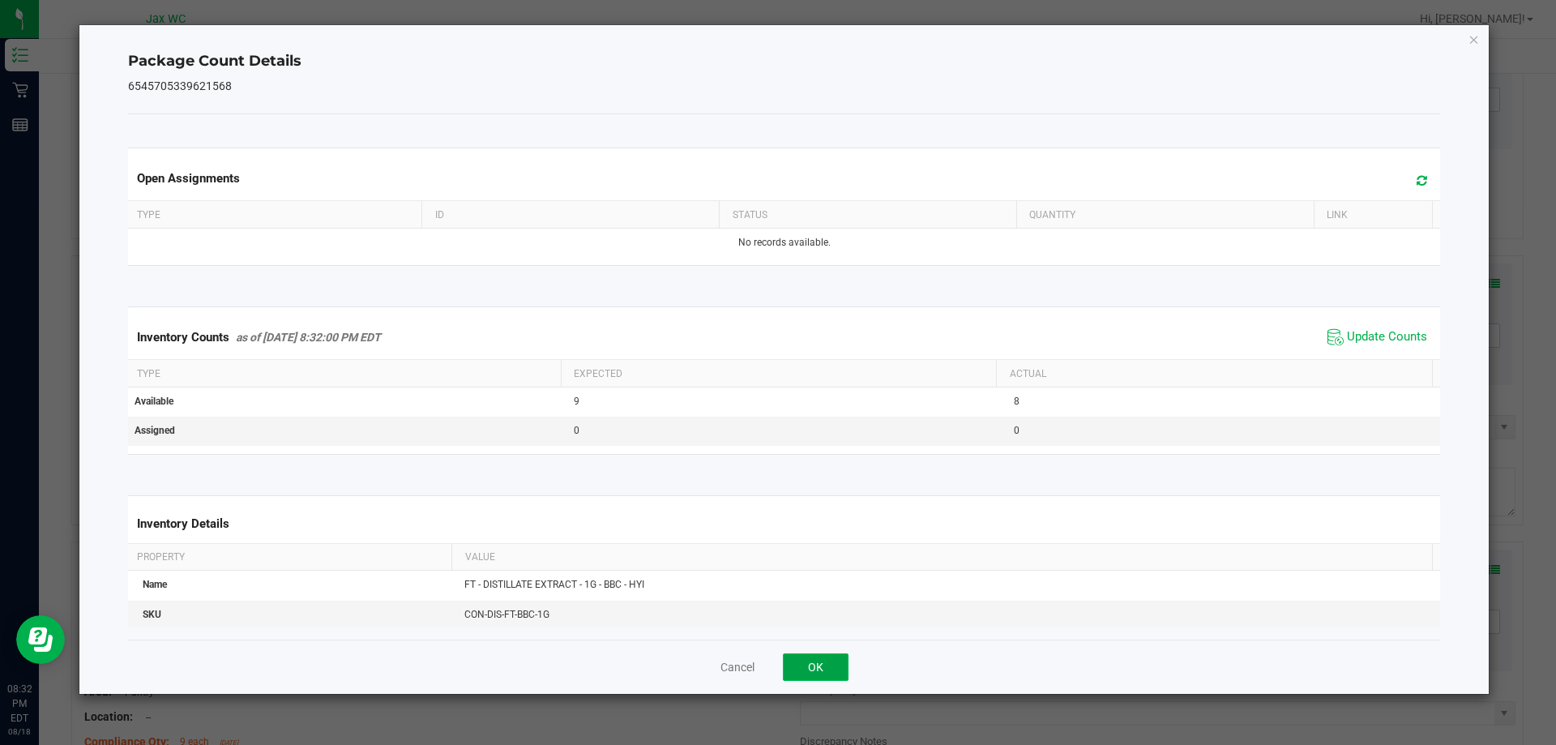
click at [805, 666] on button "OK" at bounding box center [816, 667] width 66 height 28
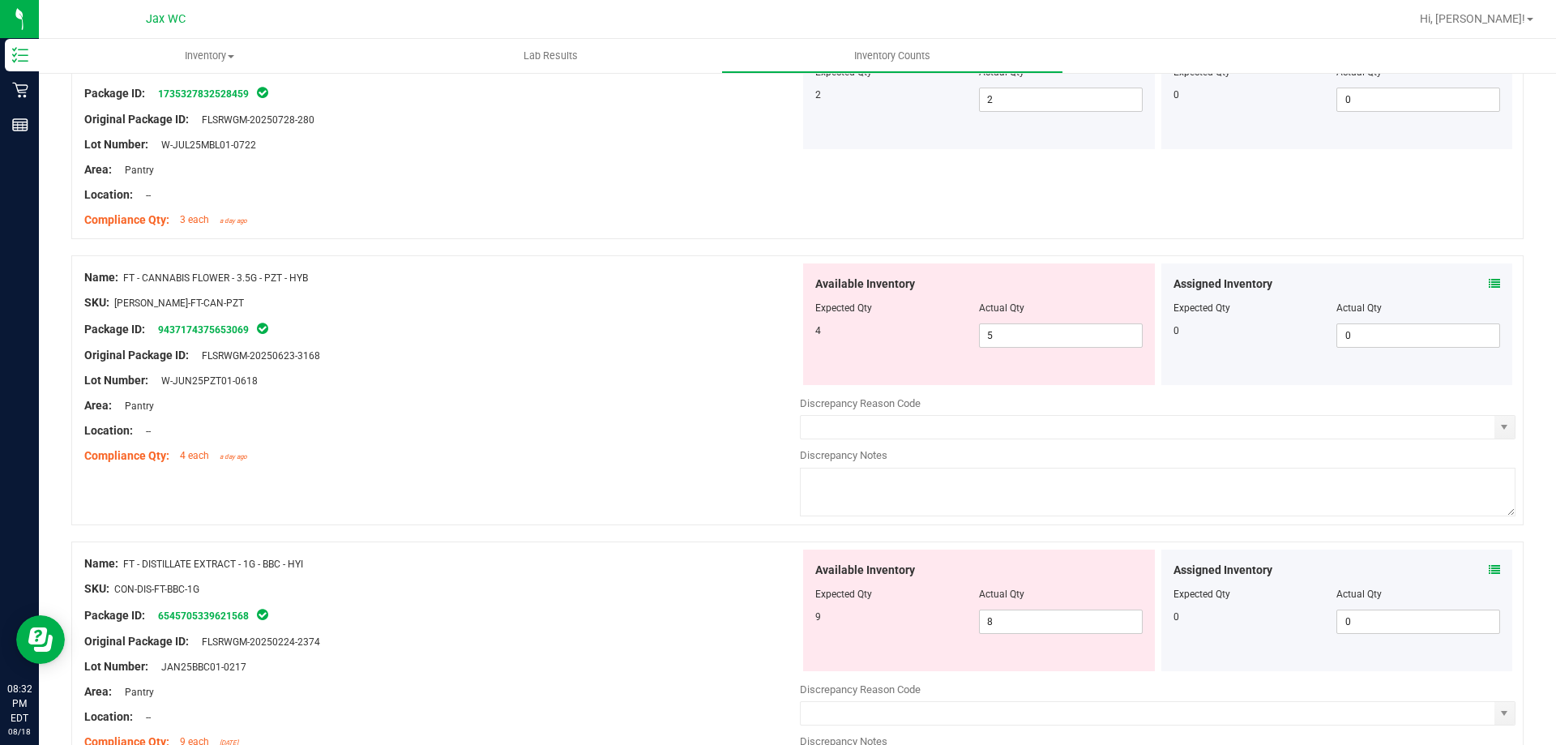
click at [1471, 571] on div "Assigned Inventory" at bounding box center [1337, 570] width 327 height 17
click at [1489, 570] on icon at bounding box center [1494, 569] width 11 height 11
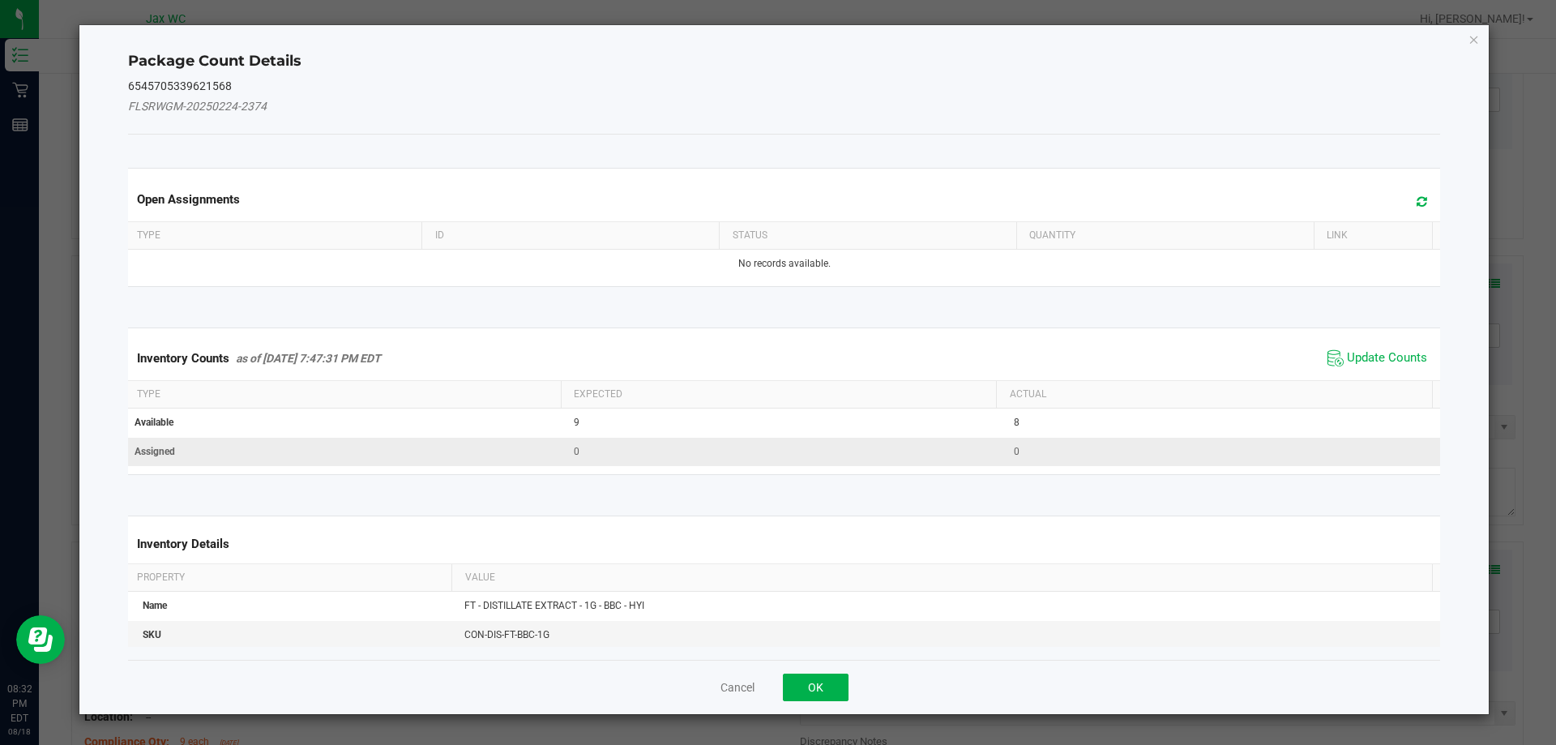
drag, startPoint x: 1353, startPoint y: 357, endPoint x: 1160, endPoint y: 455, distance: 217.1
click at [1353, 357] on span "Update Counts" at bounding box center [1387, 358] width 80 height 16
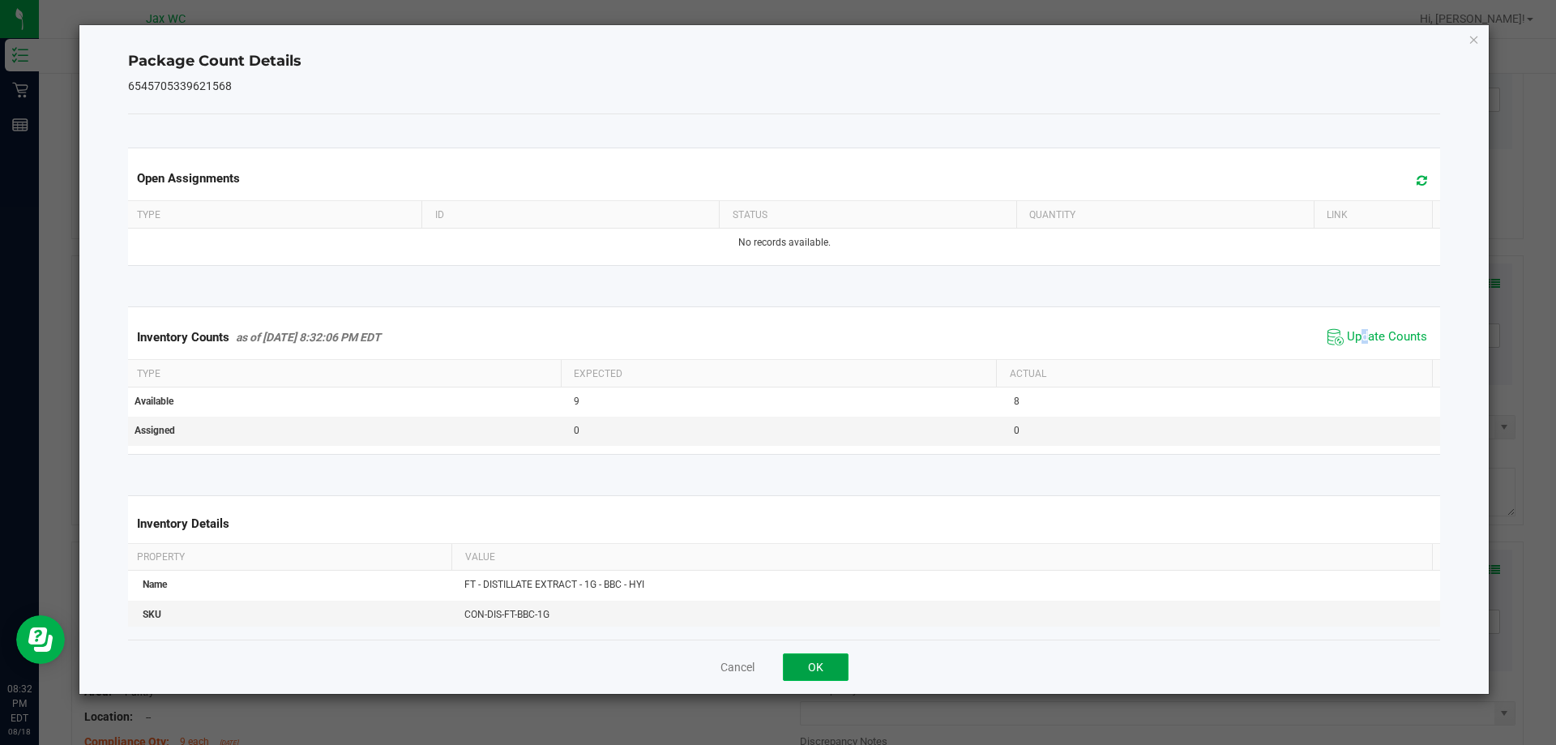
click at [802, 658] on button "OK" at bounding box center [816, 667] width 66 height 28
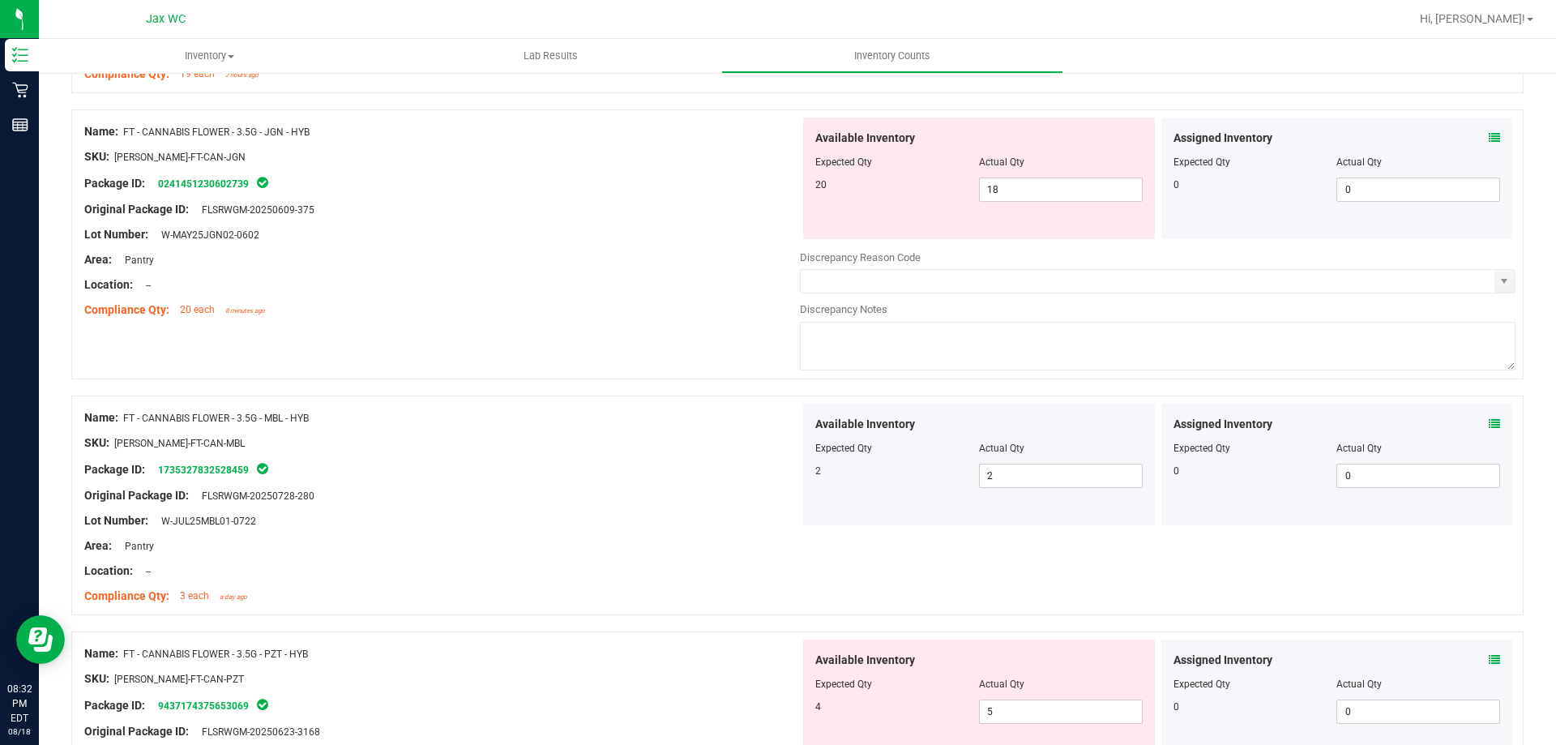
scroll to position [1540, 0]
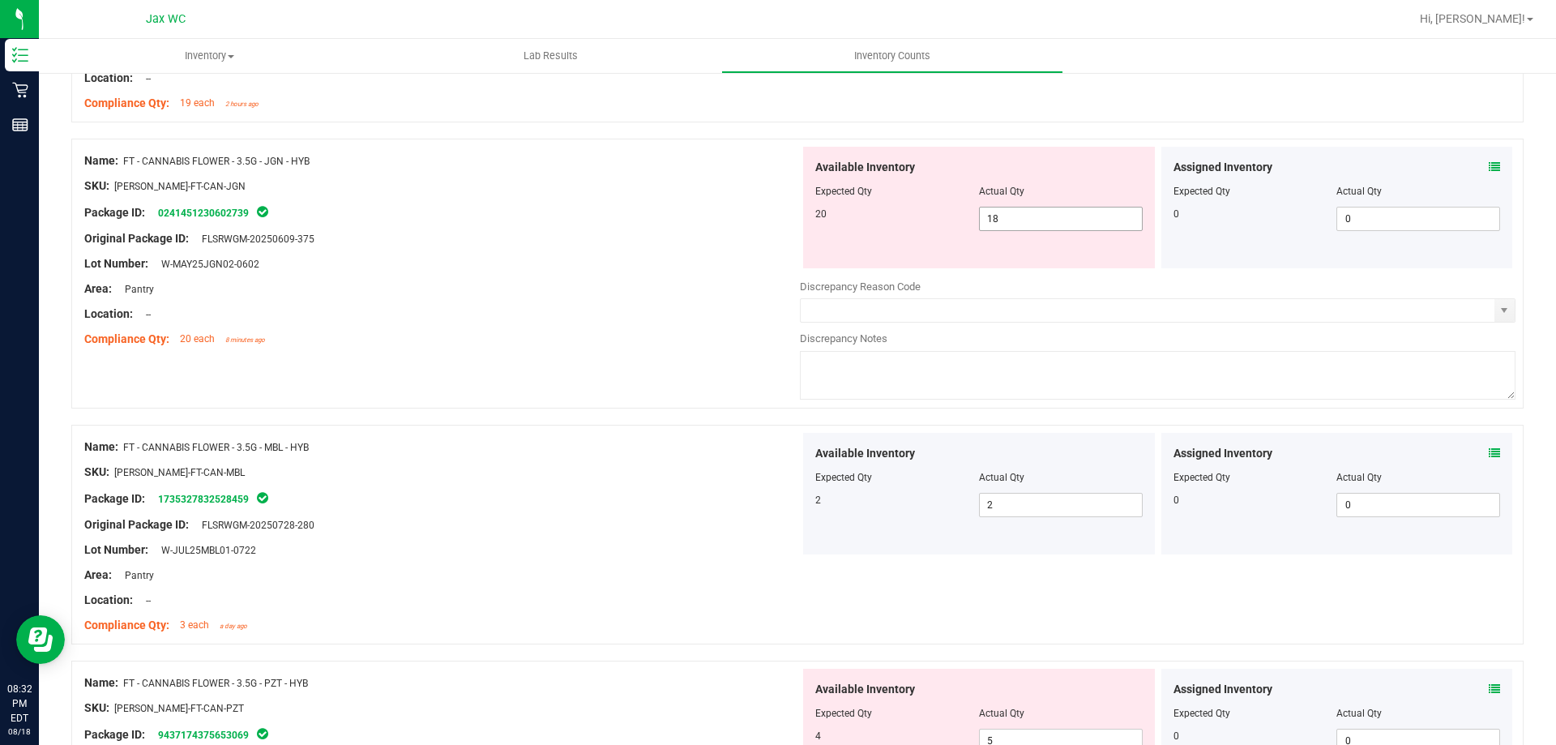
click at [1045, 217] on span "18 18" at bounding box center [1061, 219] width 164 height 24
type input "1"
type input "0"
type input "20"
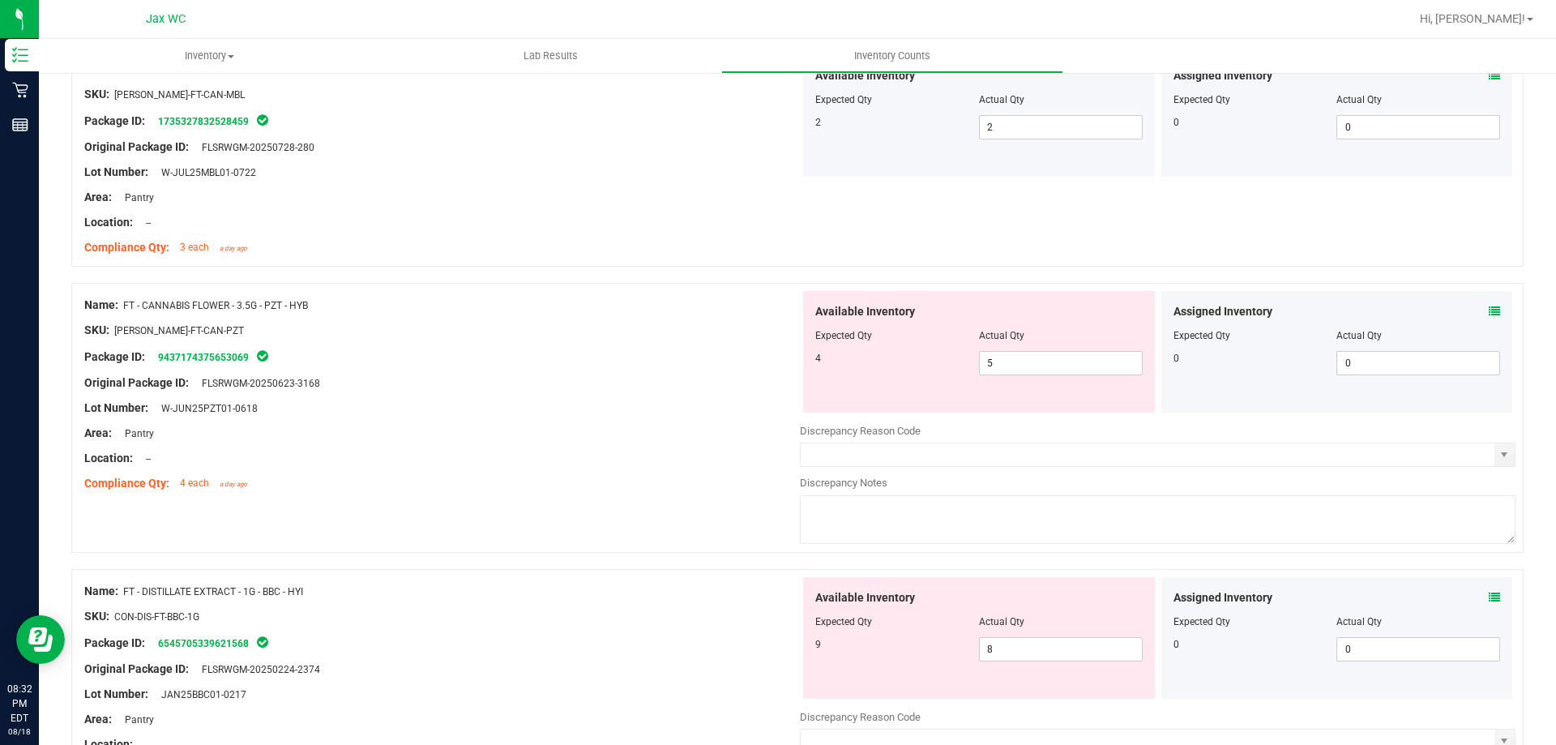
scroll to position [1945, 0]
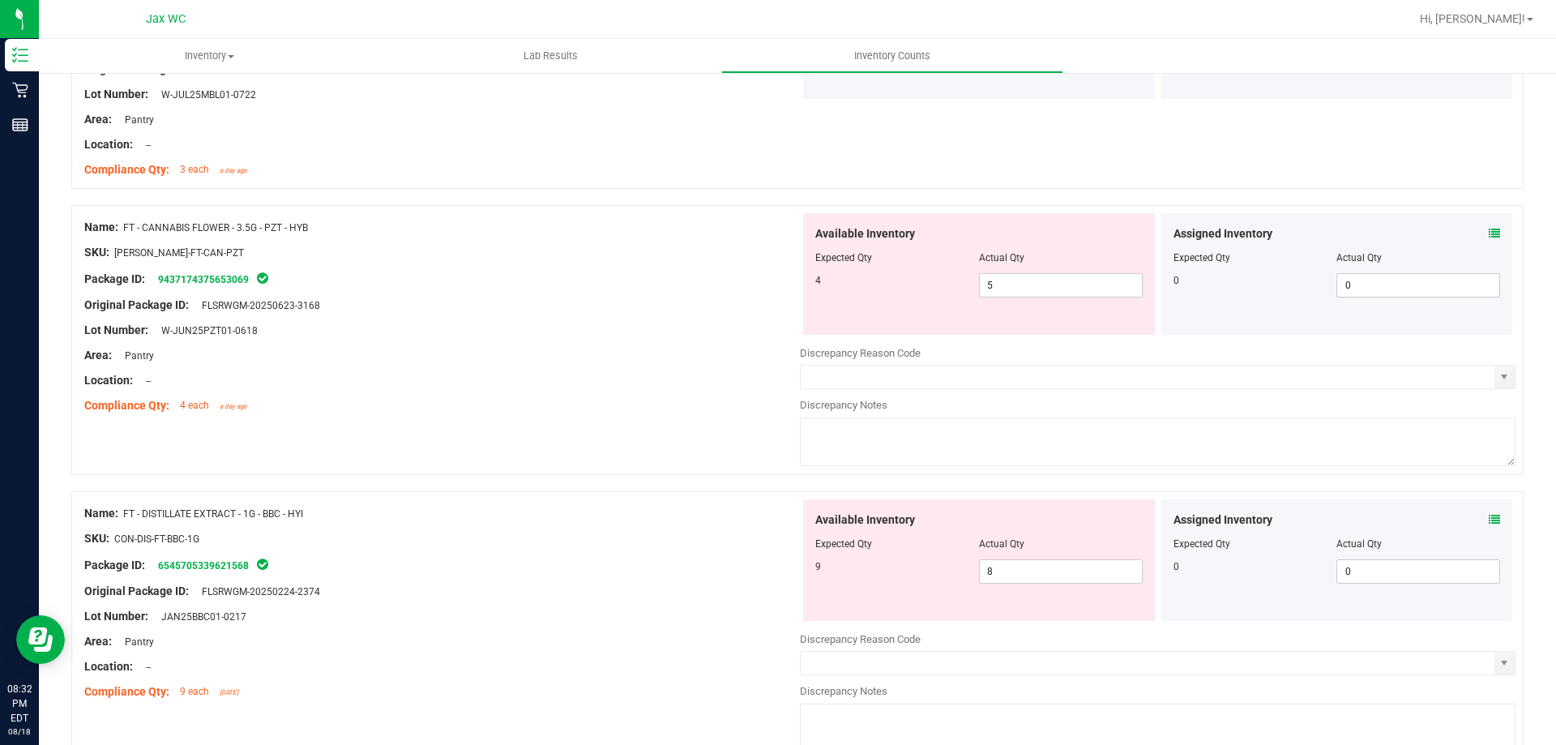
click at [1489, 520] on icon at bounding box center [1494, 519] width 11 height 11
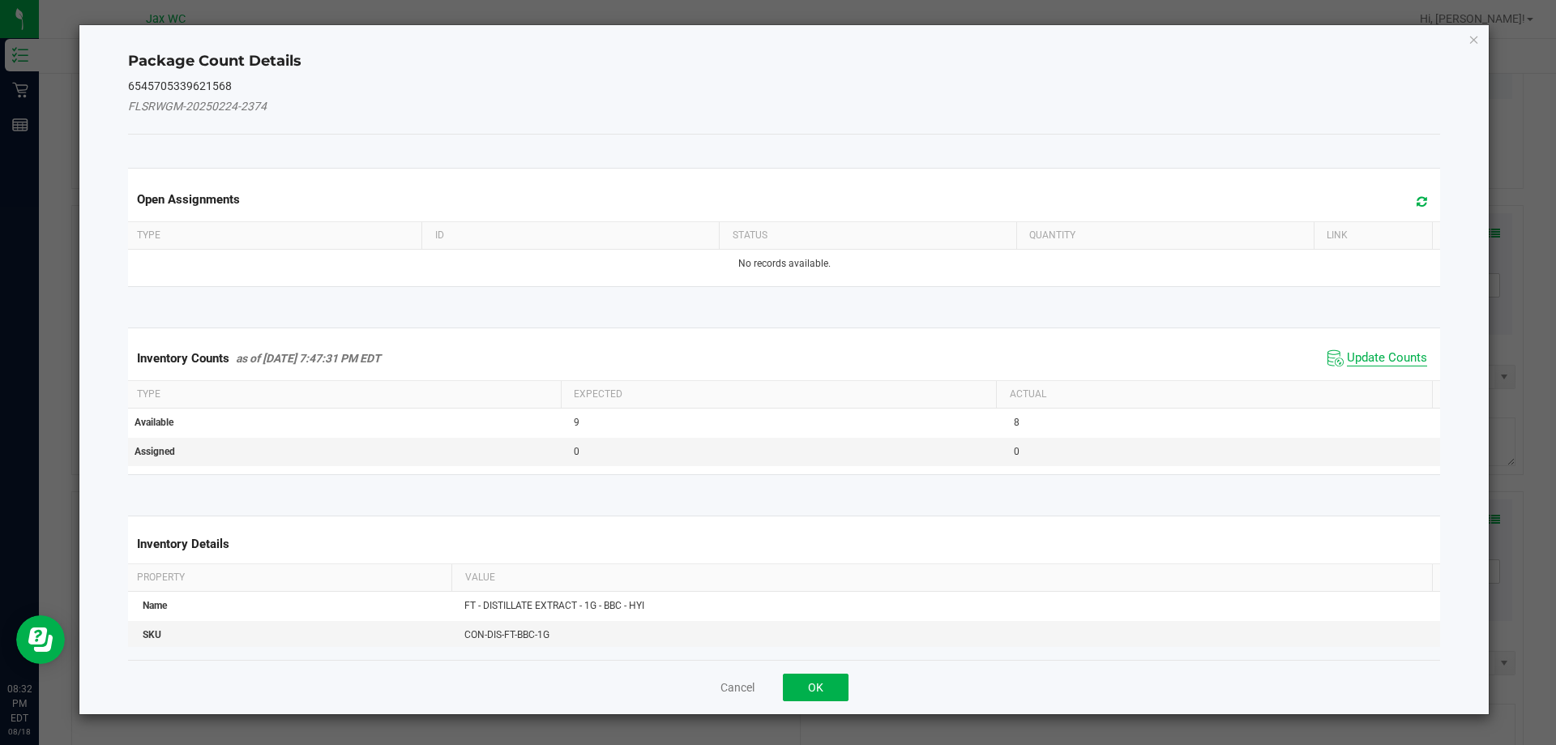
click at [1364, 365] on span "Update Counts" at bounding box center [1387, 358] width 80 height 16
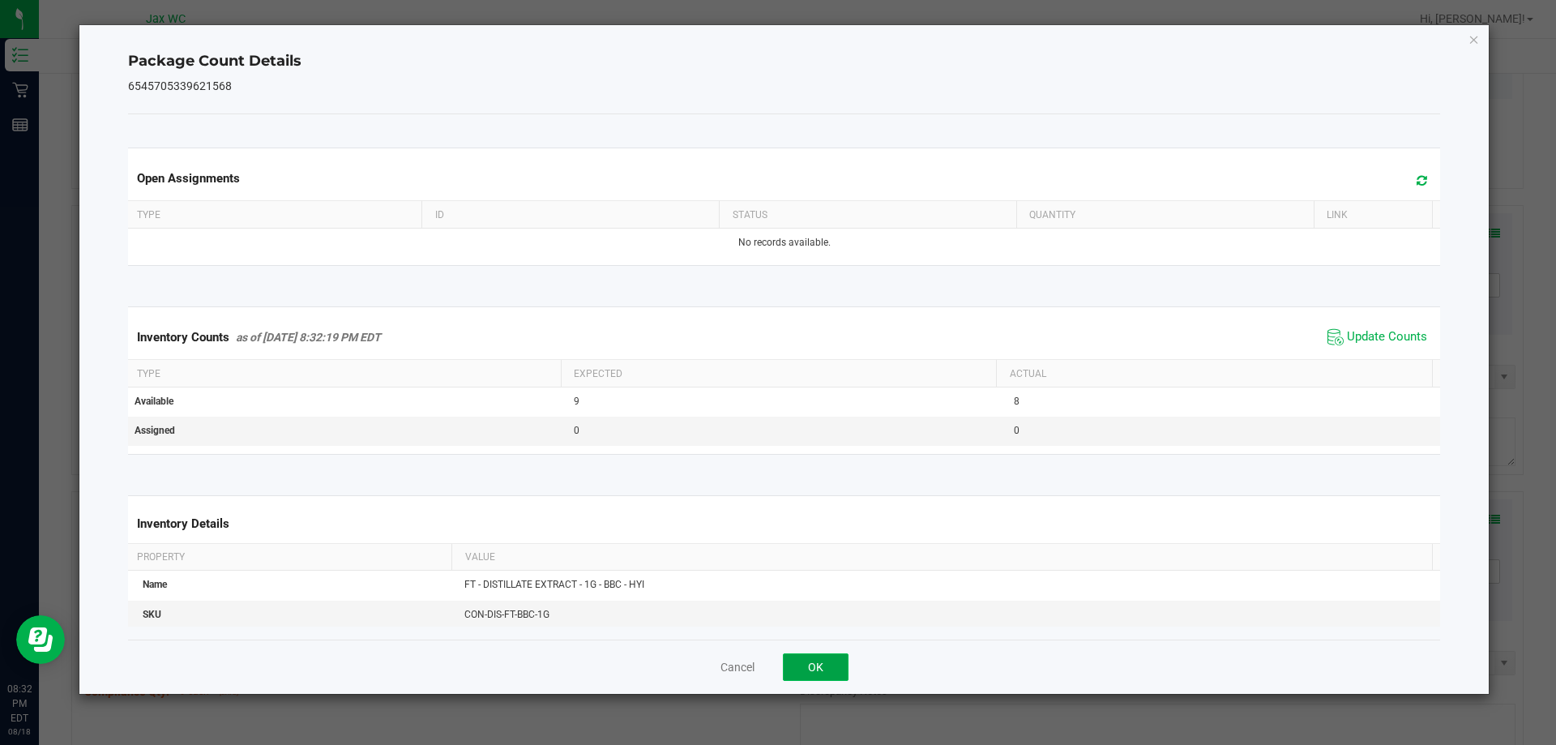
click at [823, 662] on button "OK" at bounding box center [816, 667] width 66 height 28
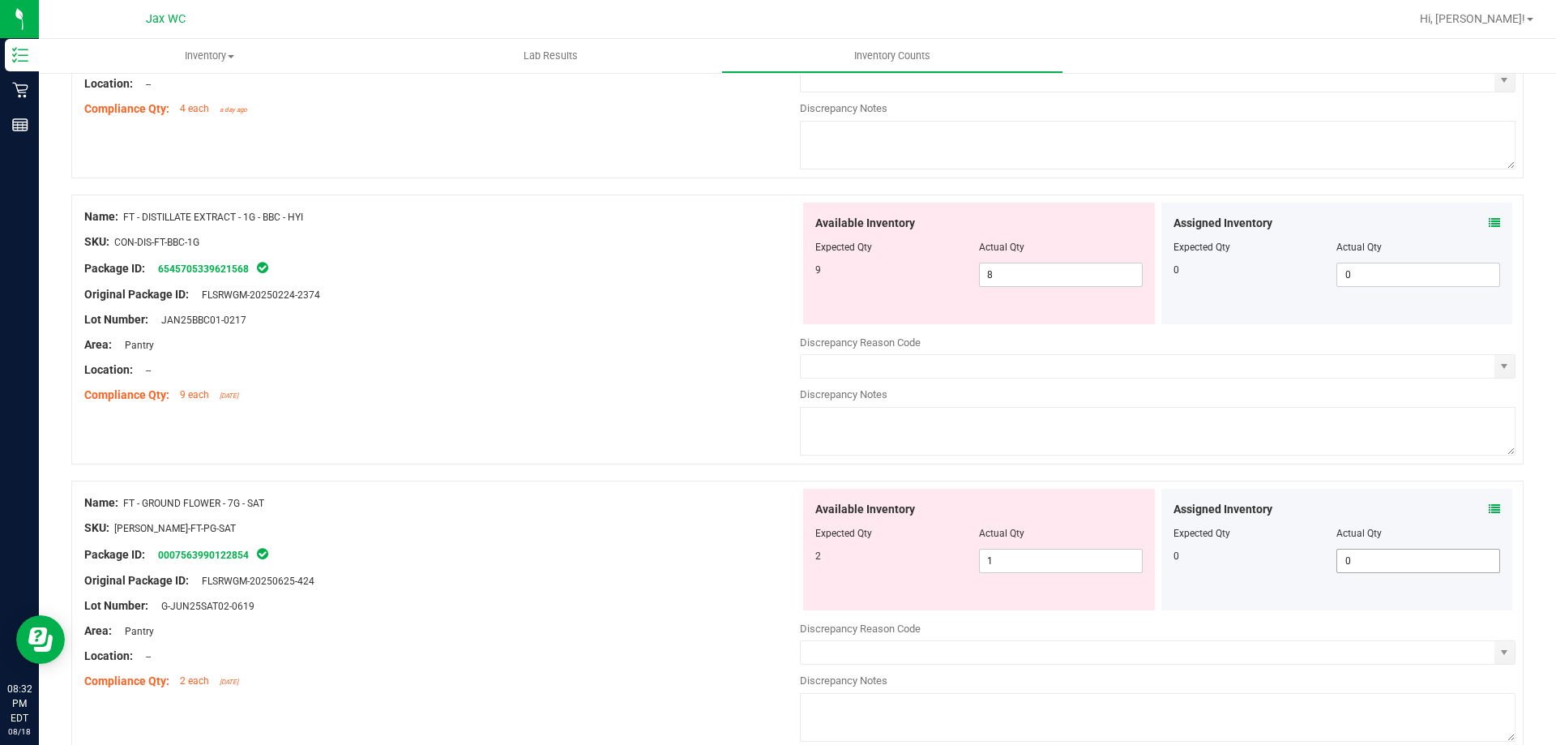
scroll to position [2269, 0]
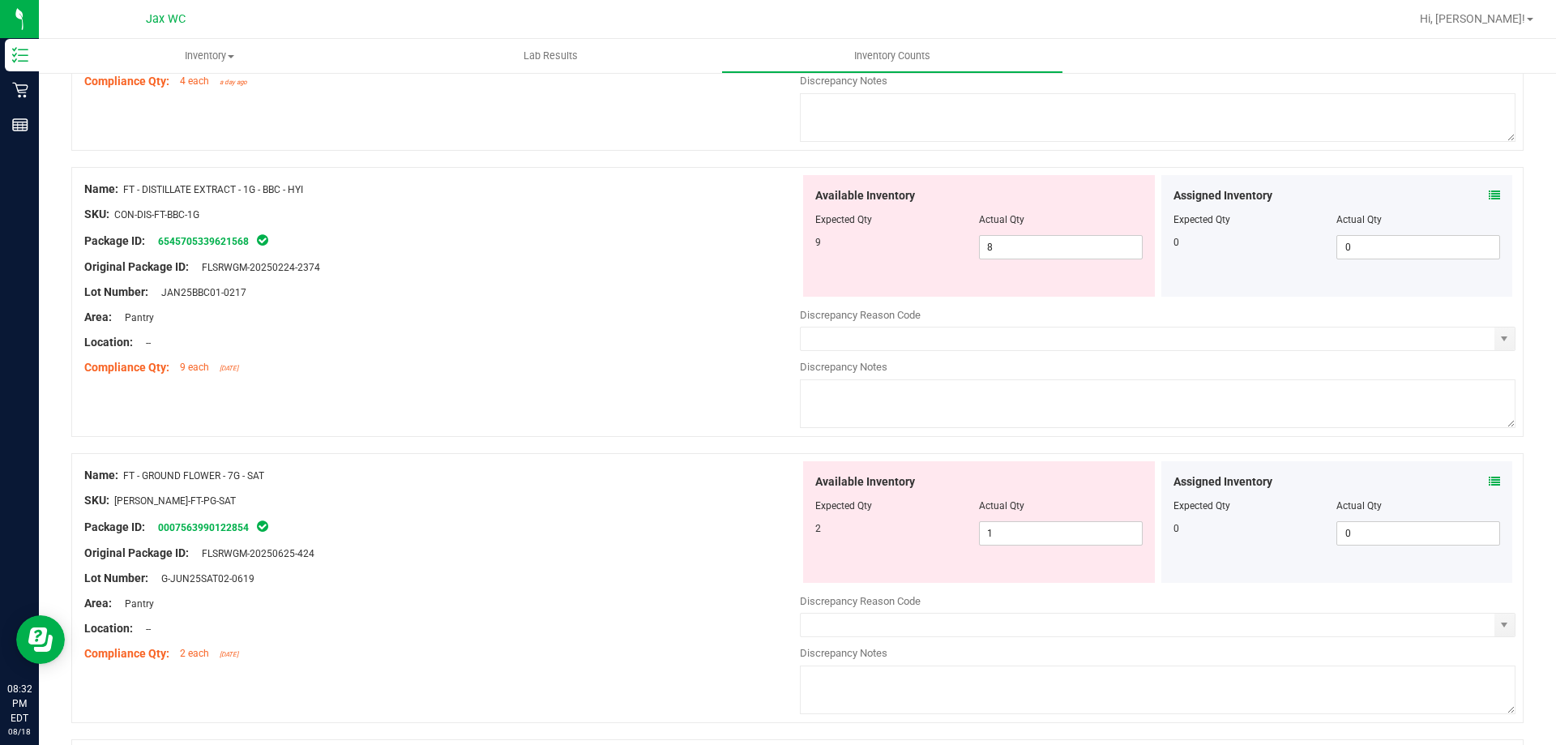
click at [1489, 483] on icon at bounding box center [1494, 481] width 11 height 11
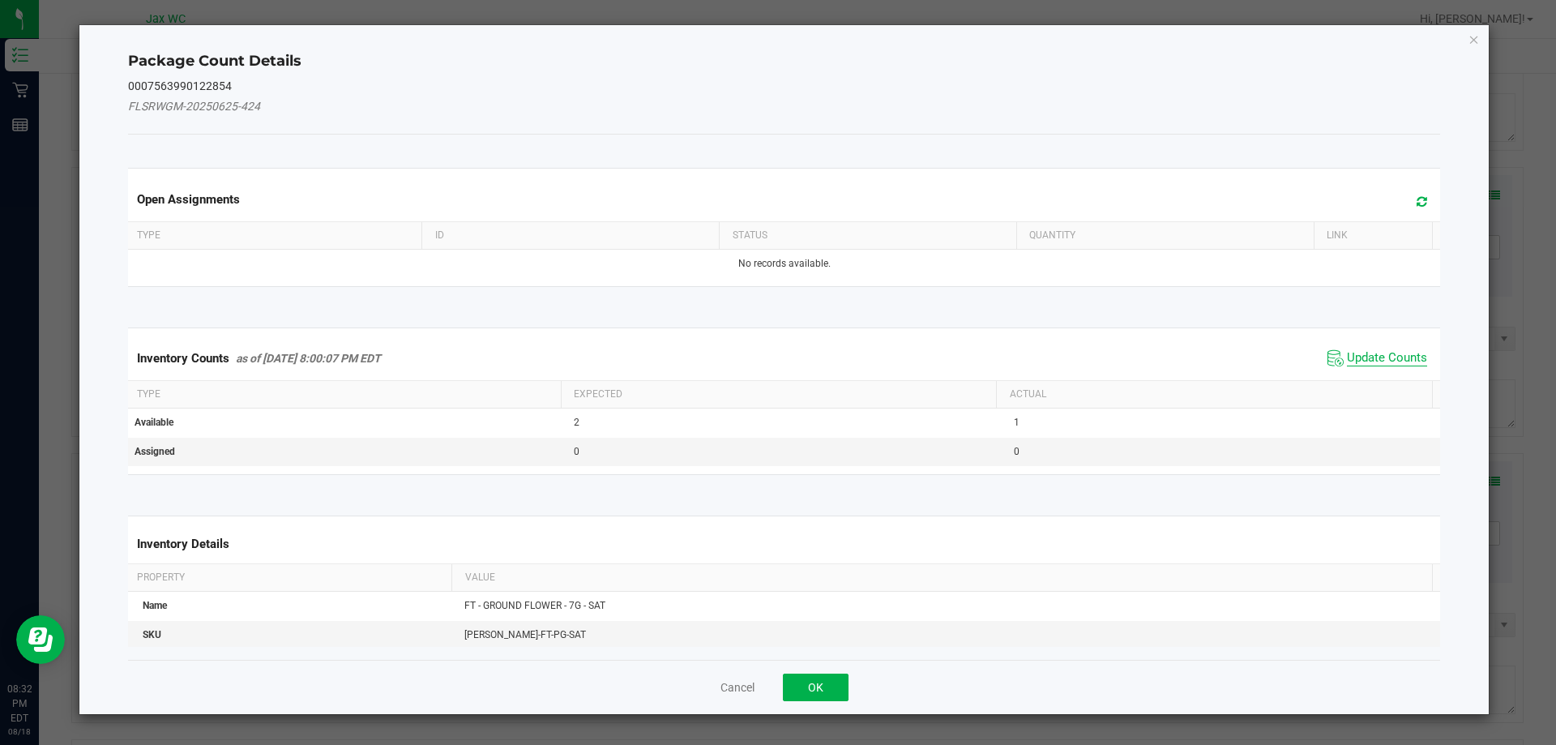
click at [1368, 357] on span "Update Counts" at bounding box center [1387, 358] width 80 height 16
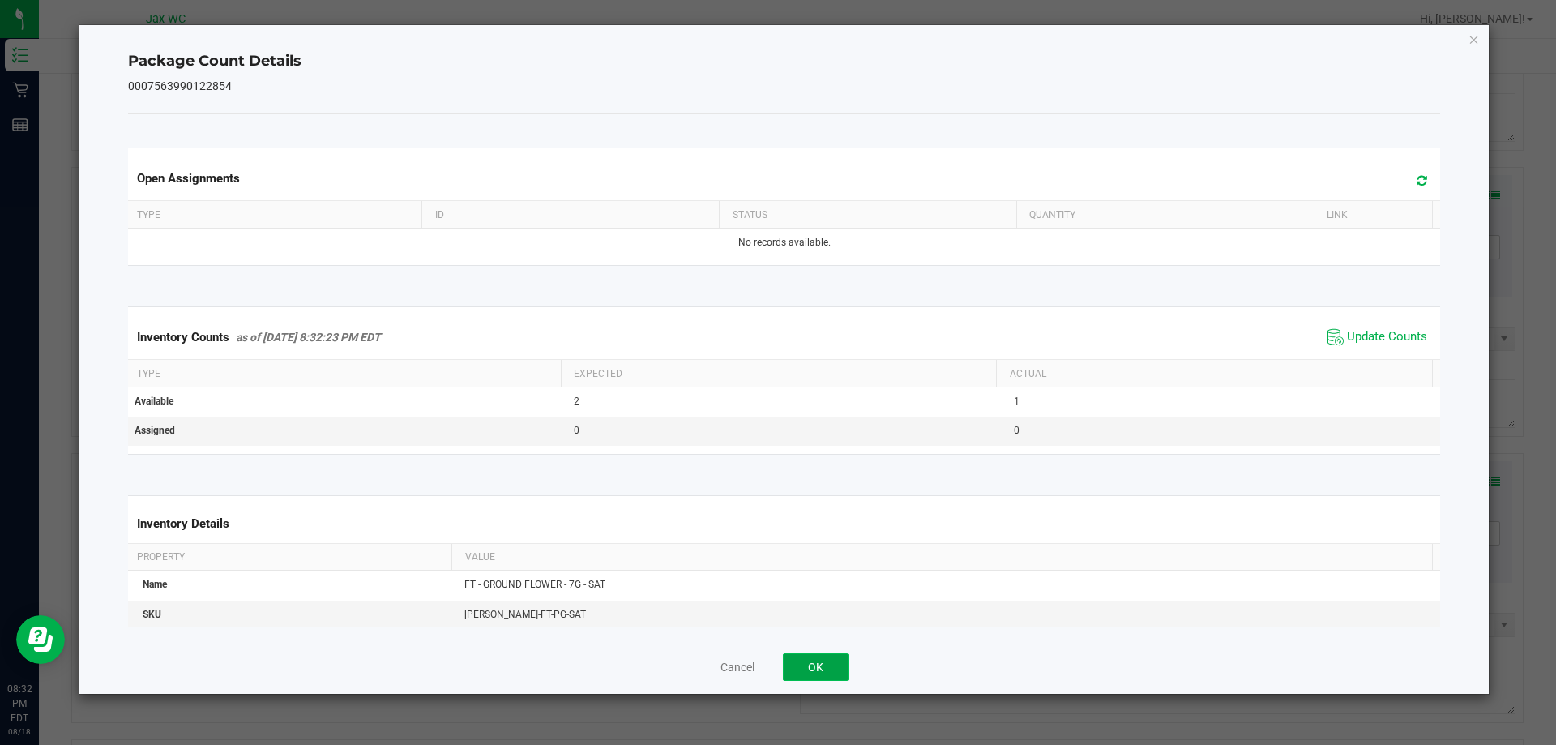
click at [806, 654] on button "OK" at bounding box center [816, 667] width 66 height 28
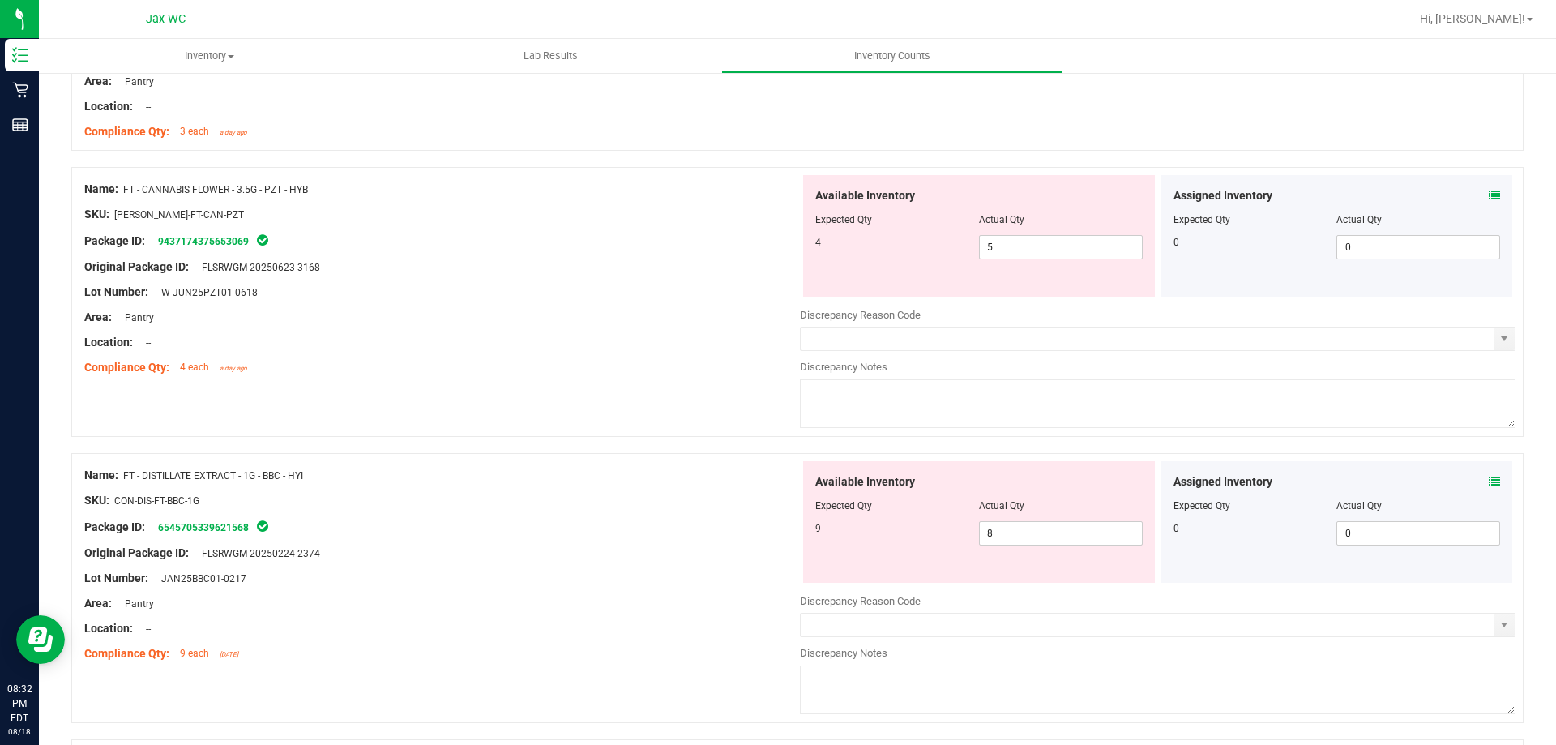
scroll to position [1945, 0]
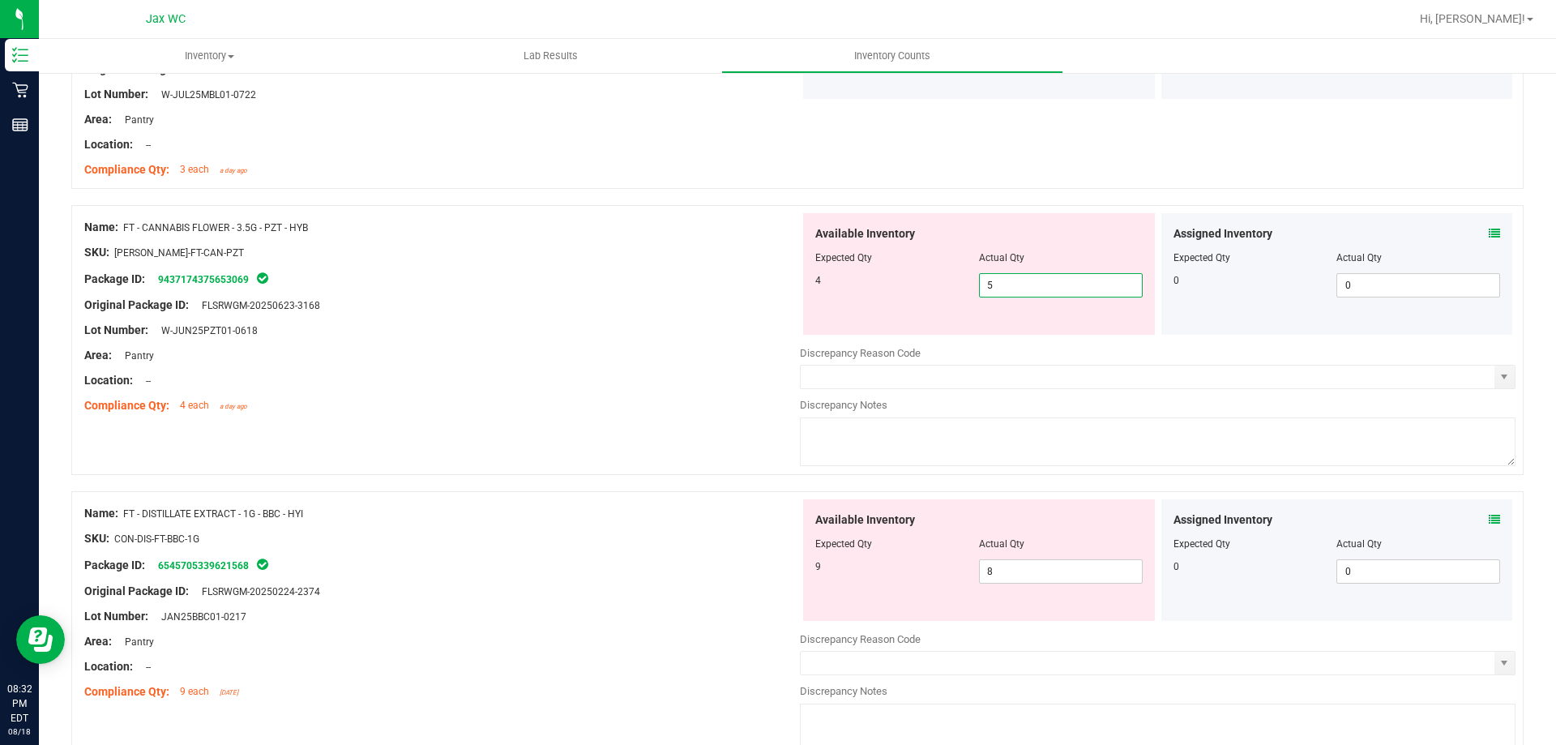
click at [1026, 282] on span "5 5" at bounding box center [1061, 285] width 164 height 24
type input "4"
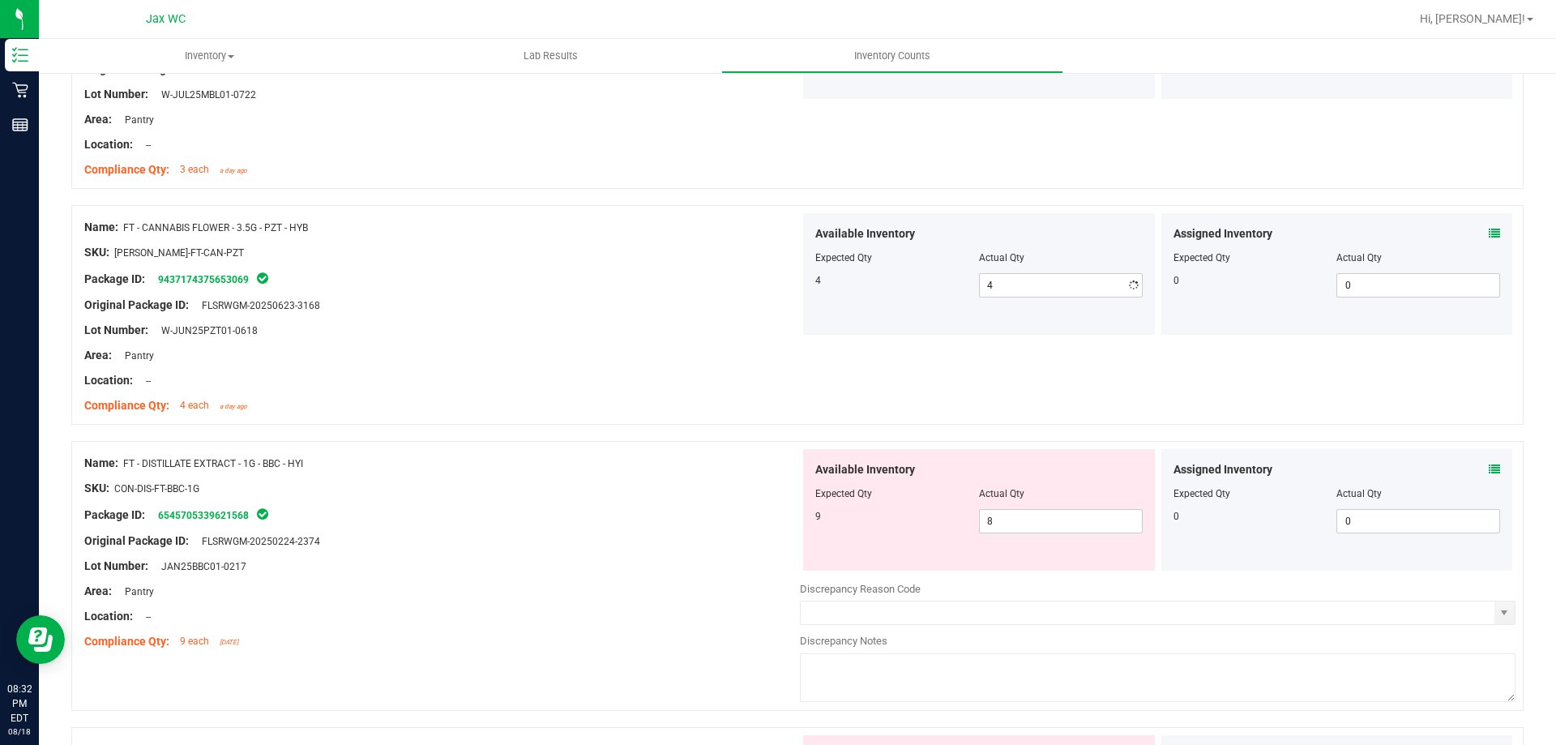
click at [460, 411] on div "Compliance Qty: 4 each a day ago" at bounding box center [442, 405] width 716 height 17
click at [644, 412] on div "Compliance Qty: 4 each a day ago" at bounding box center [442, 405] width 716 height 17
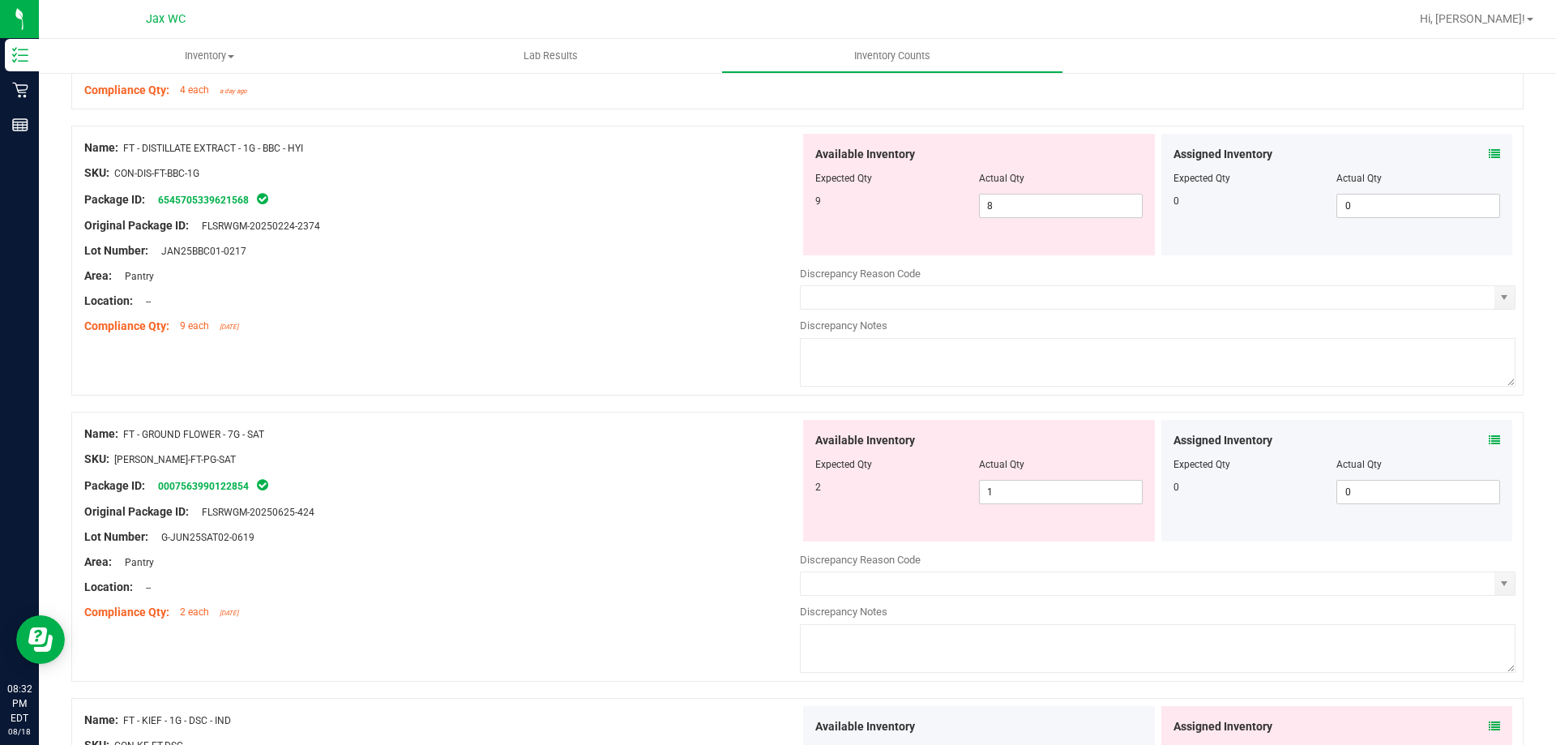
scroll to position [2269, 0]
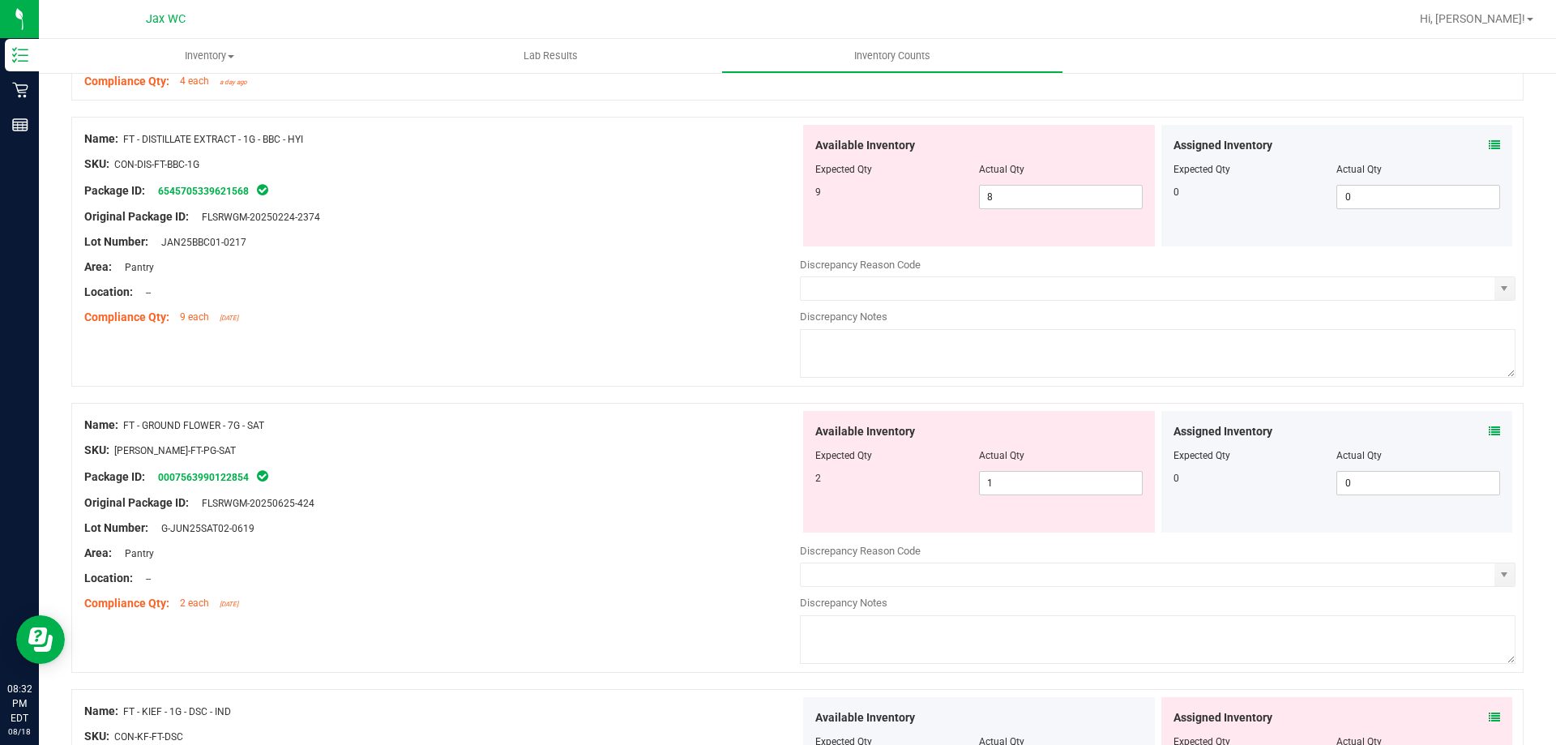
click at [1489, 425] on icon at bounding box center [1494, 430] width 11 height 11
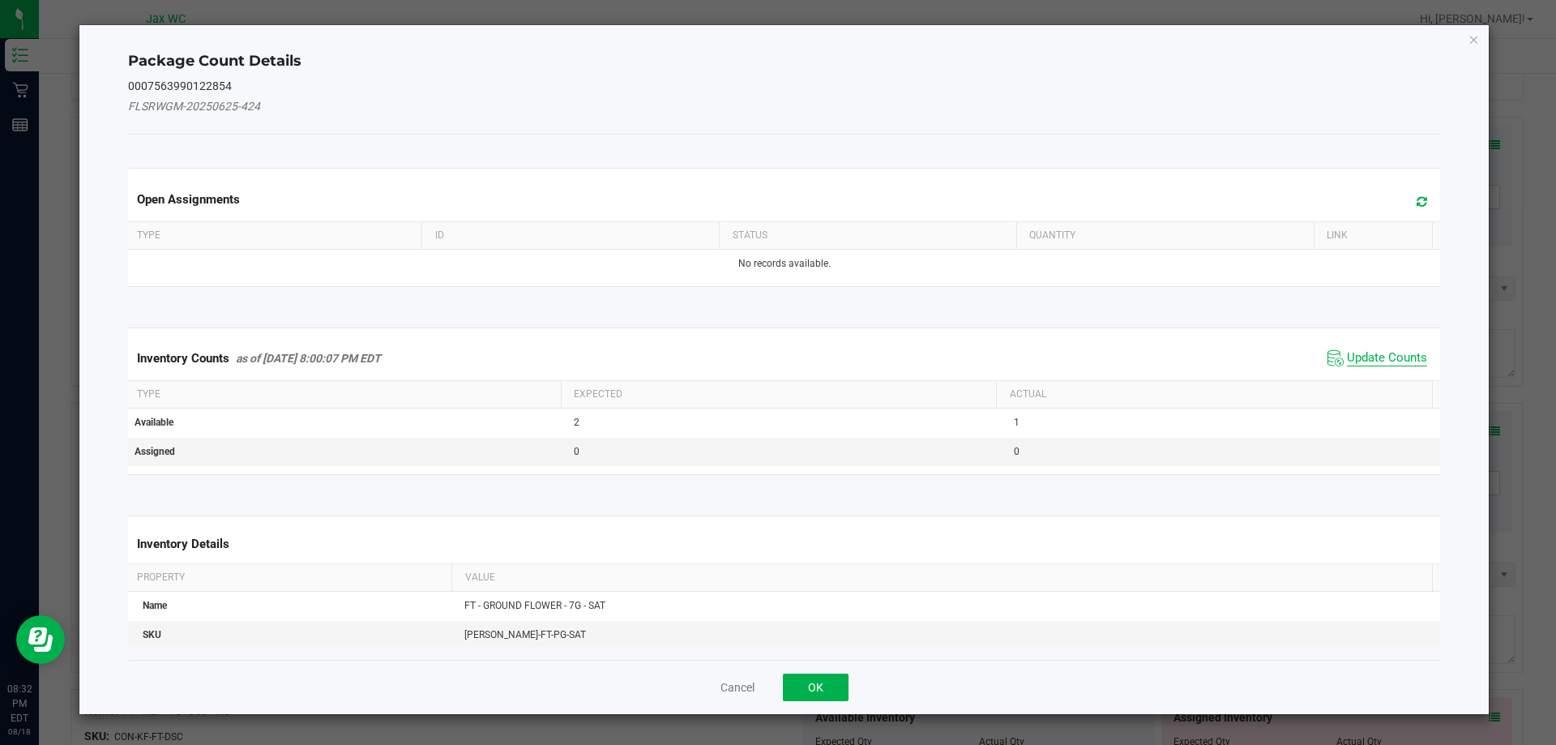
drag, startPoint x: 1395, startPoint y: 356, endPoint x: 1346, endPoint y: 378, distance: 53.7
click at [1394, 356] on span "Update Counts" at bounding box center [1387, 358] width 80 height 16
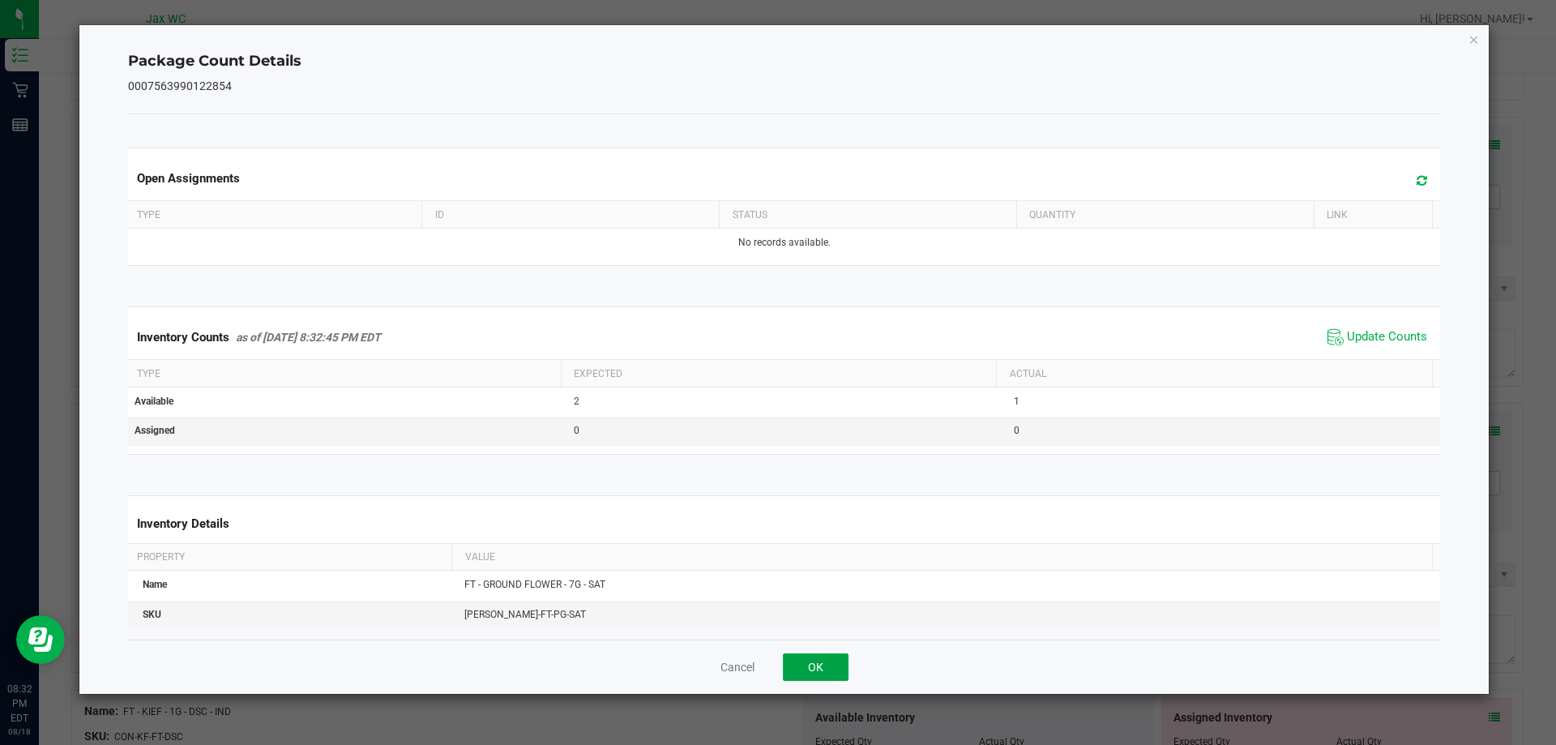
click at [806, 665] on button "OK" at bounding box center [816, 667] width 66 height 28
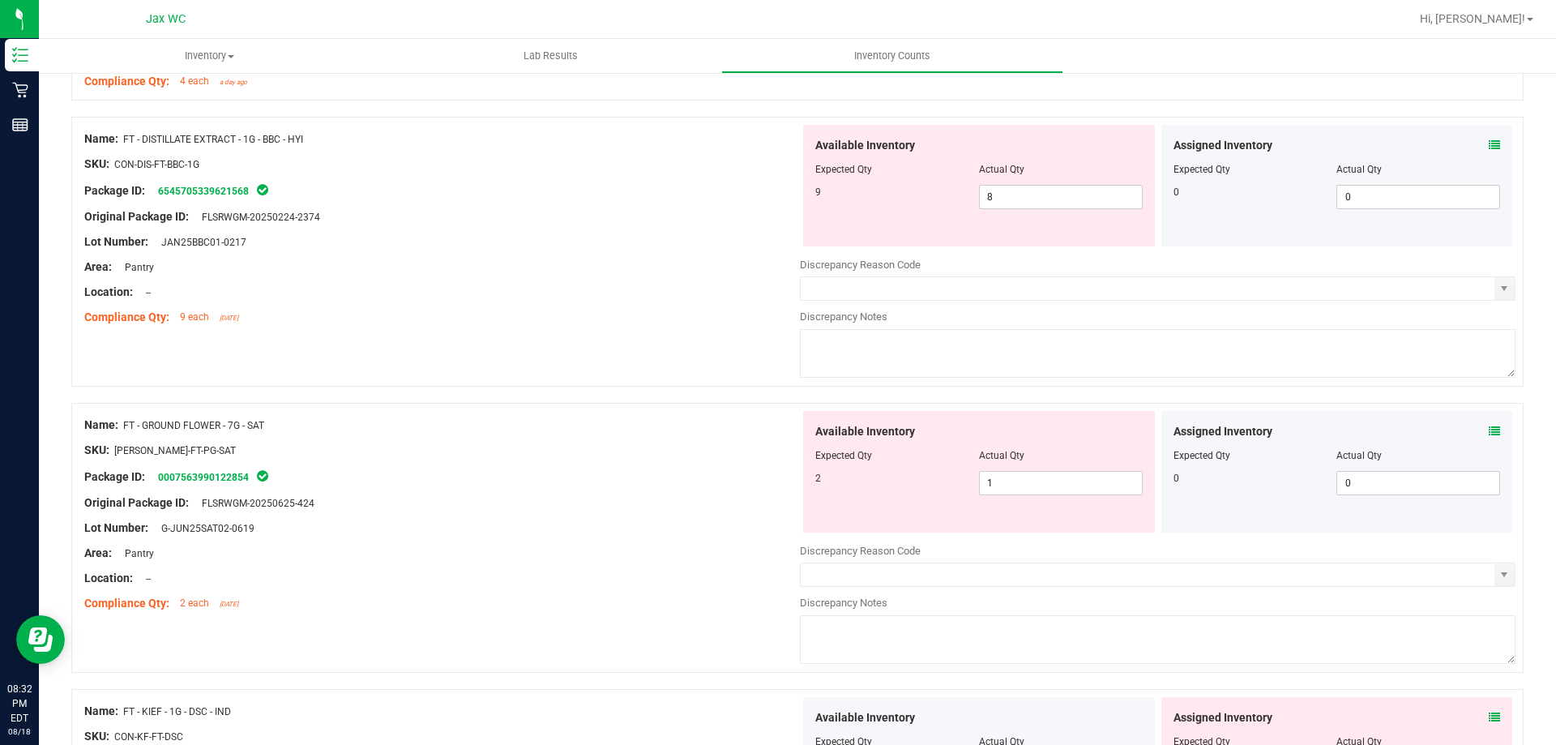
click at [1489, 712] on icon at bounding box center [1494, 717] width 11 height 11
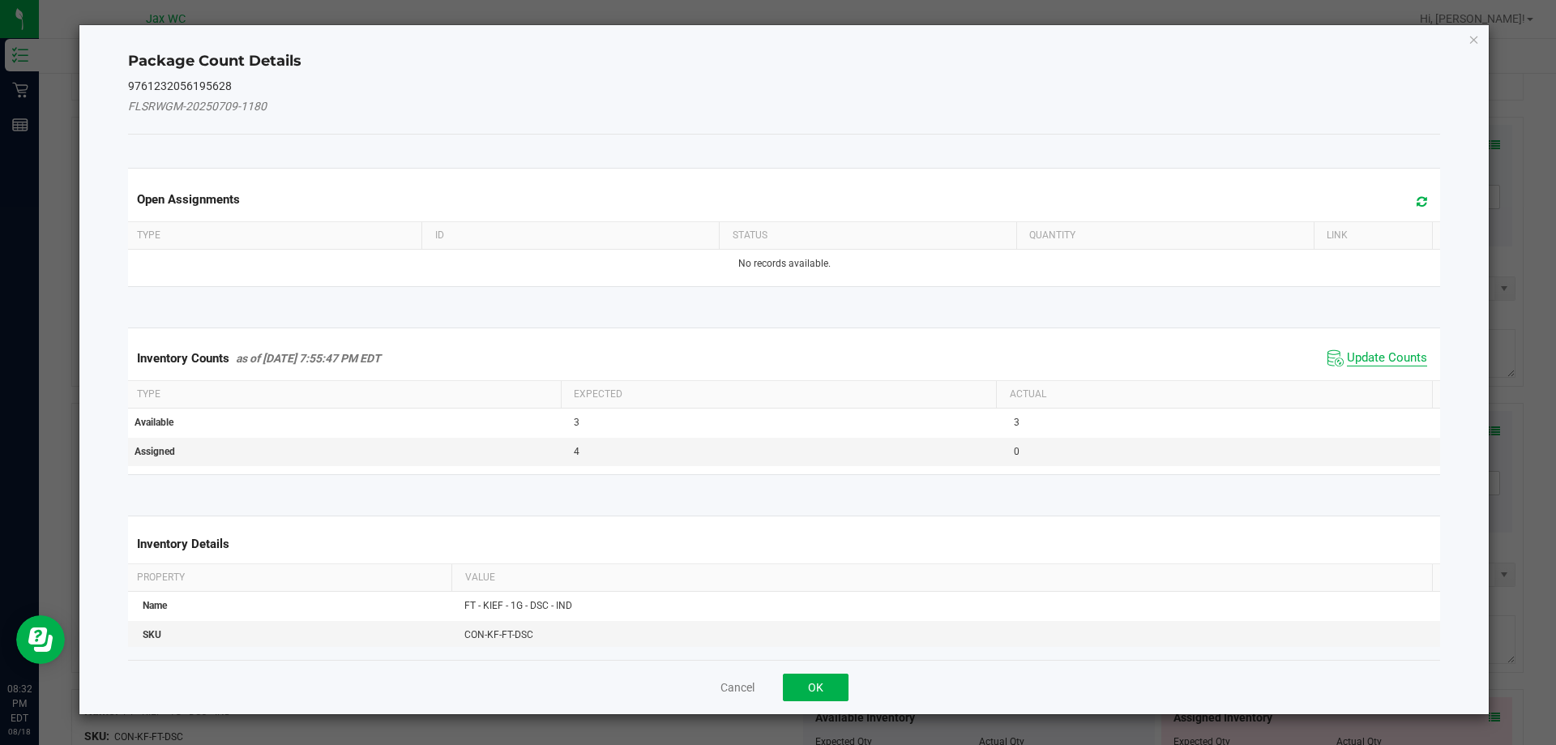
click at [1395, 363] on span "Update Counts" at bounding box center [1387, 358] width 80 height 16
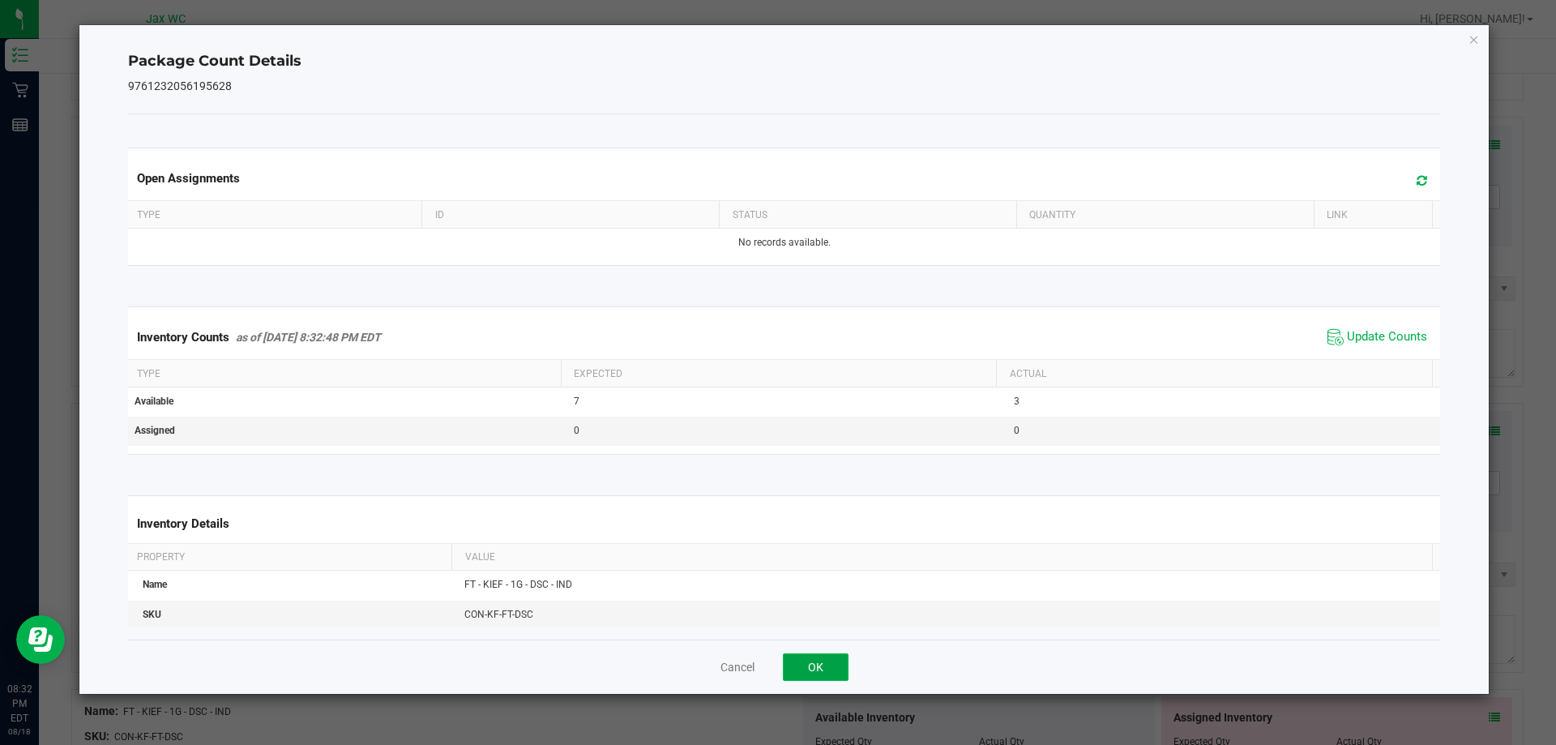
click at [803, 661] on button "OK" at bounding box center [816, 667] width 66 height 28
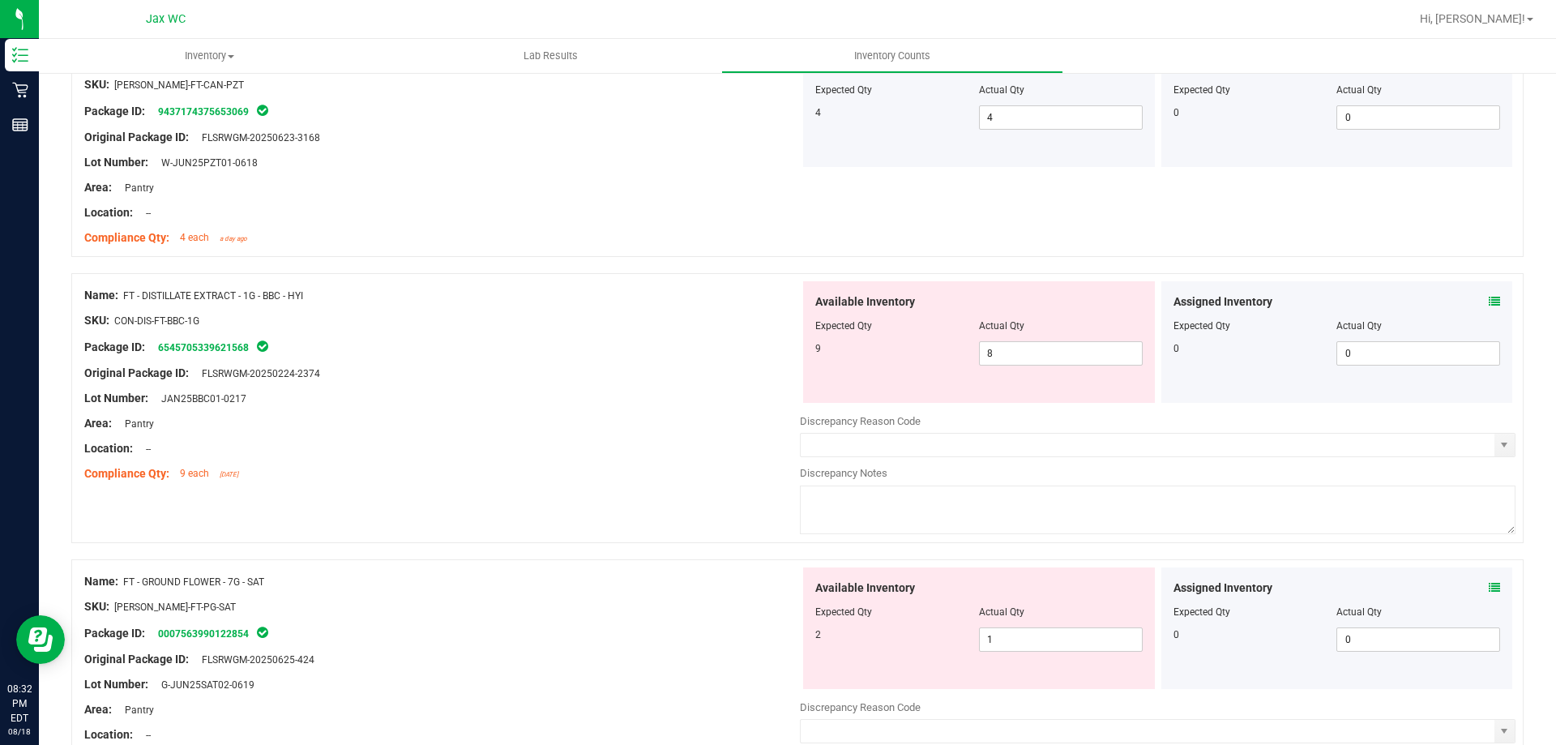
scroll to position [2107, 0]
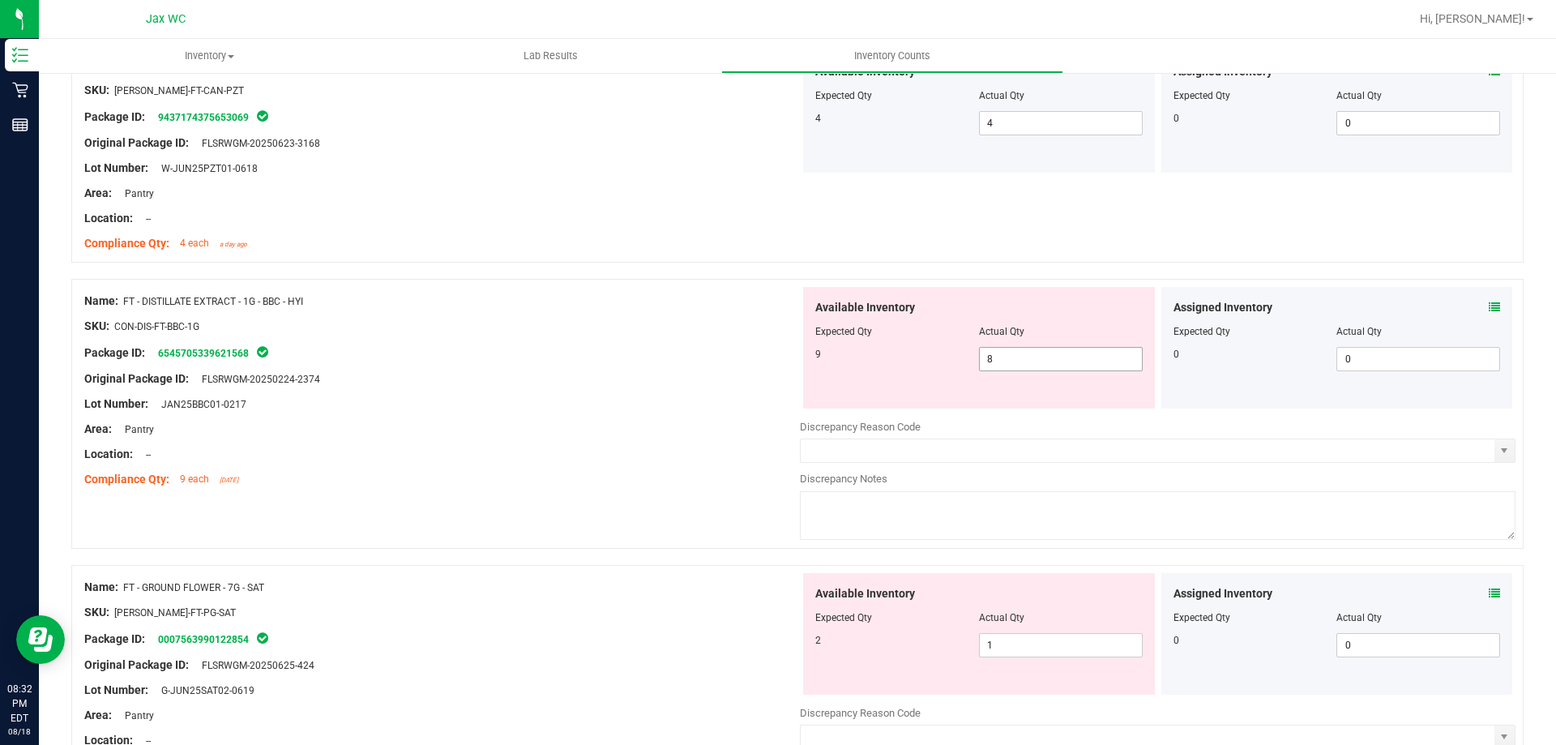
click at [1037, 361] on span "8 8" at bounding box center [1061, 359] width 164 height 24
type input "9"
click at [731, 378] on div "Original Package ID: FLSRWGM-20250224-2374" at bounding box center [442, 378] width 716 height 17
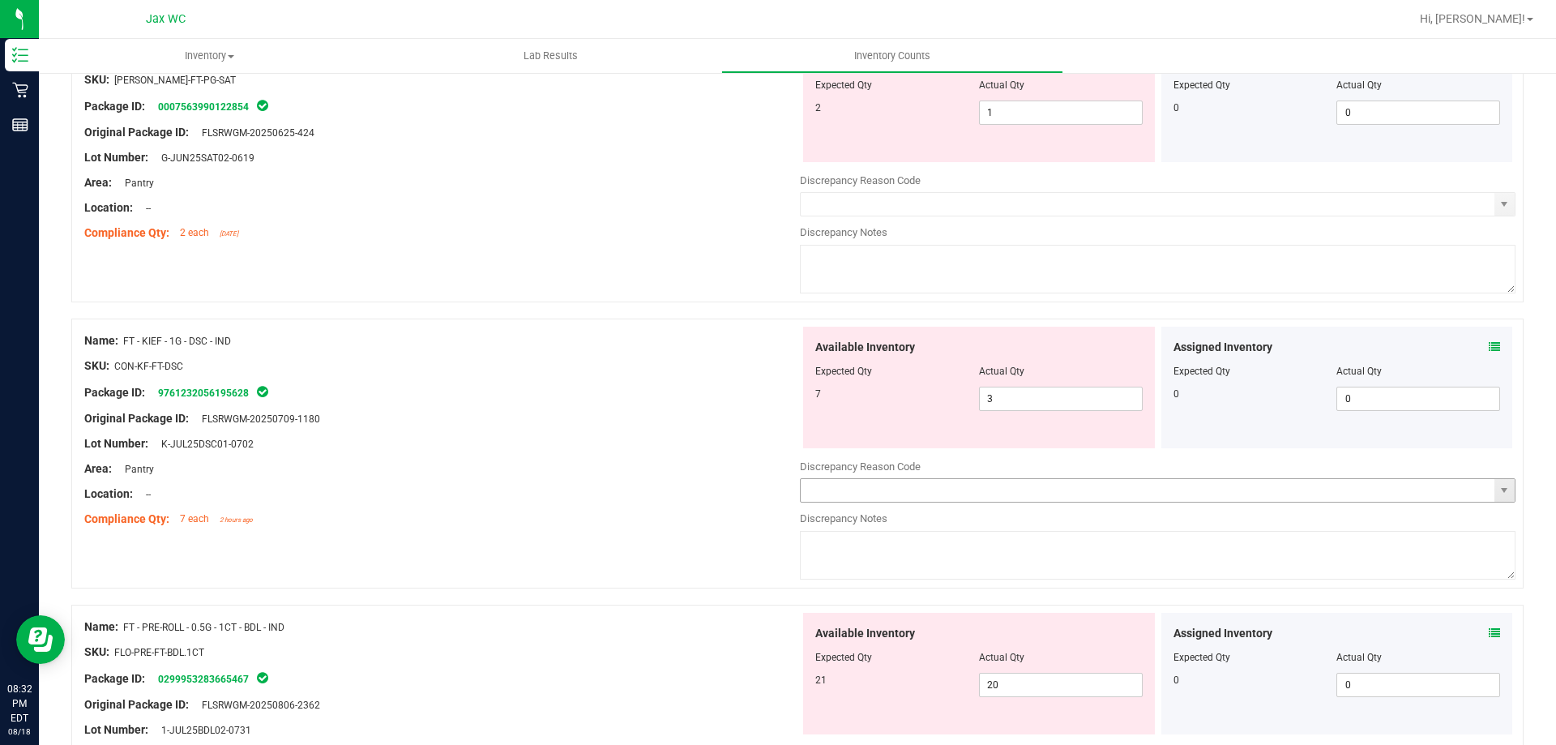
scroll to position [2593, 0]
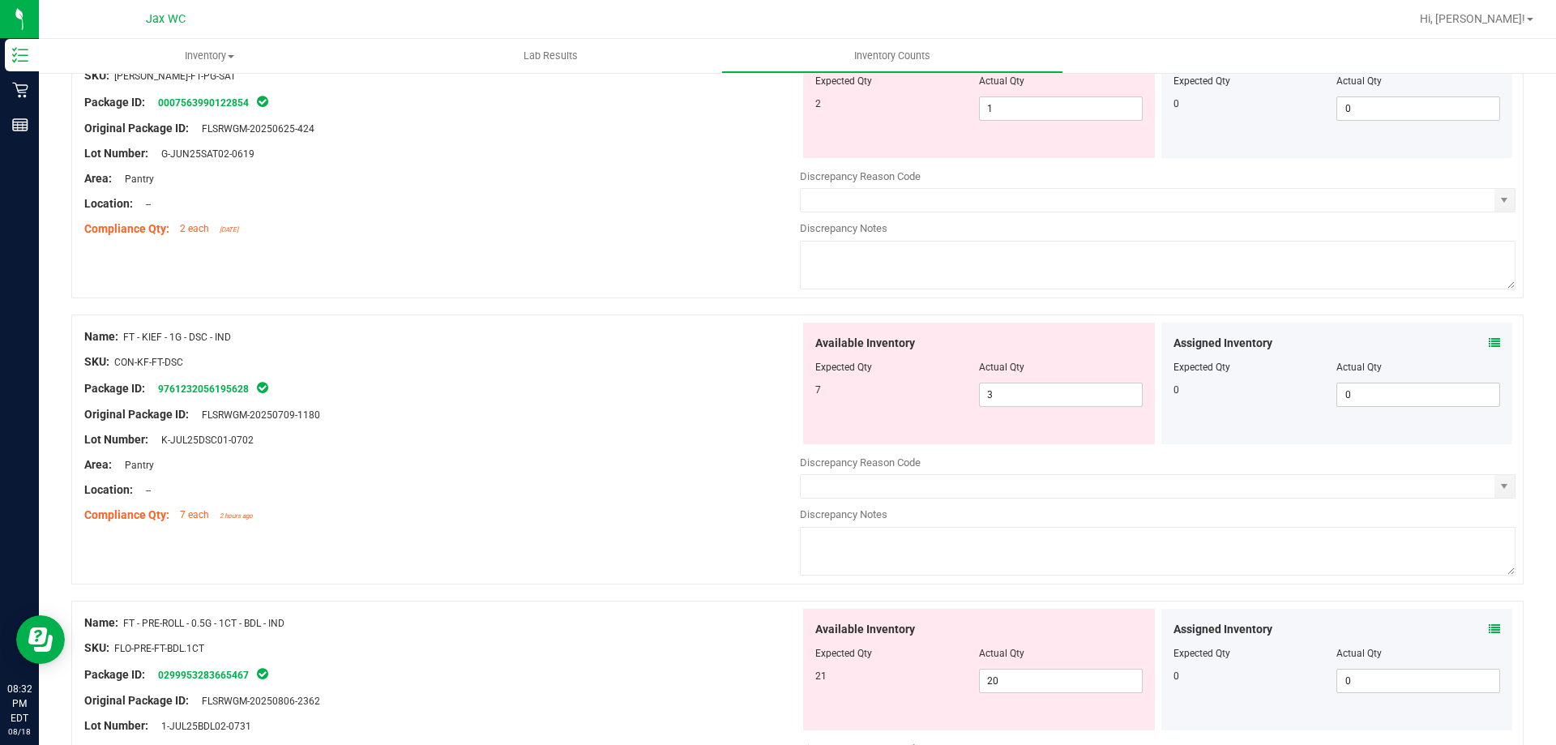
click at [1489, 340] on icon at bounding box center [1494, 342] width 11 height 11
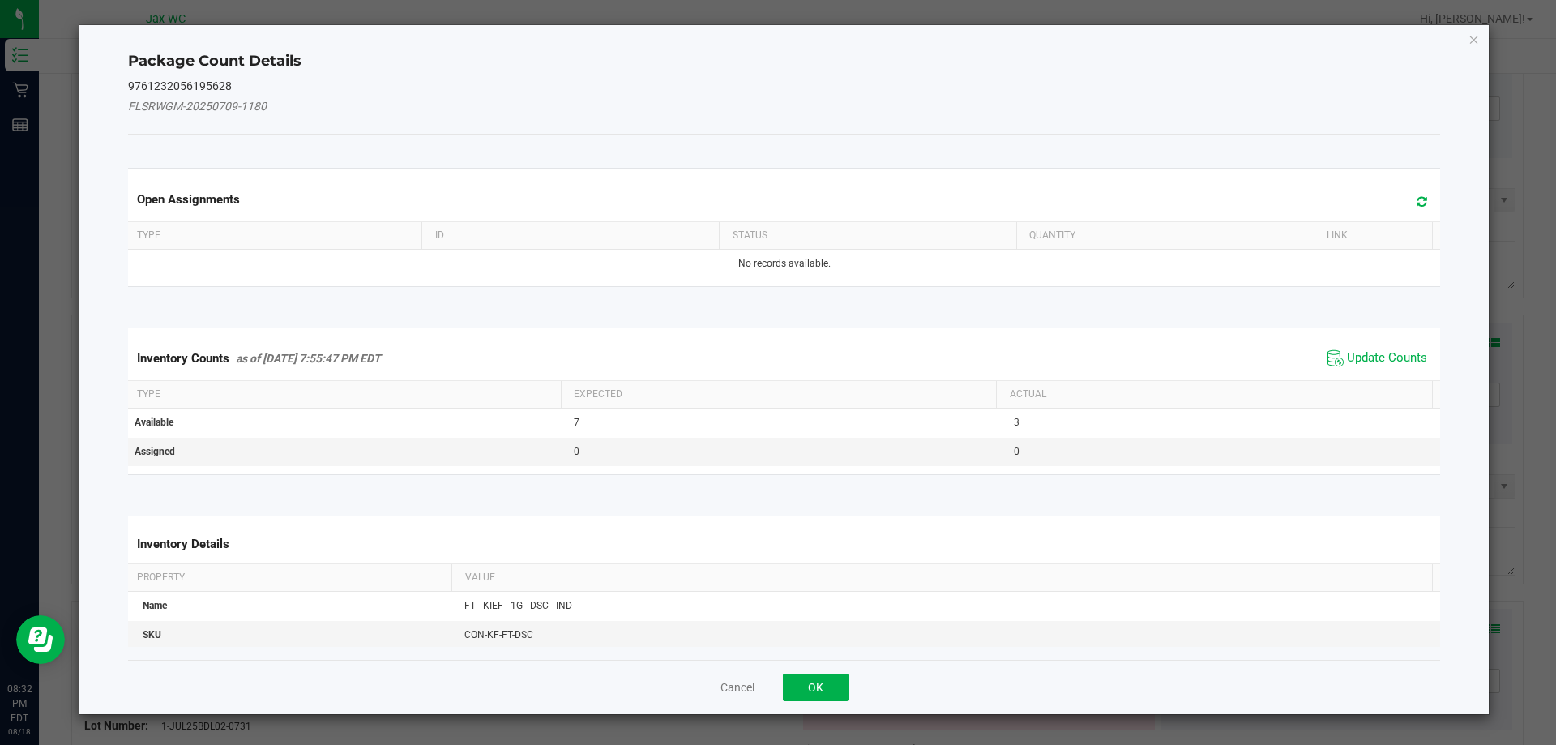
click at [1378, 350] on span "Update Counts" at bounding box center [1387, 358] width 80 height 16
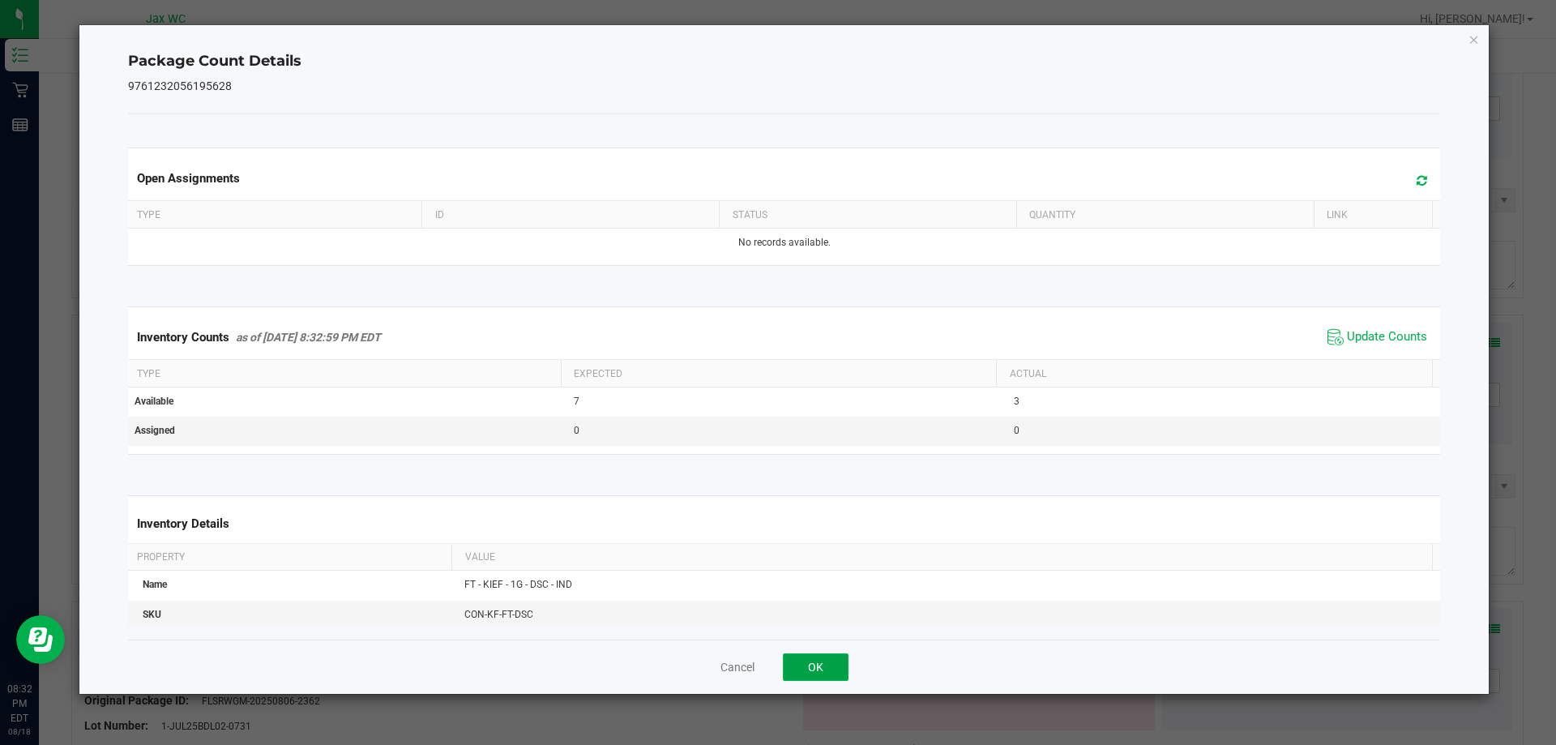
click at [823, 662] on button "OK" at bounding box center [816, 667] width 66 height 28
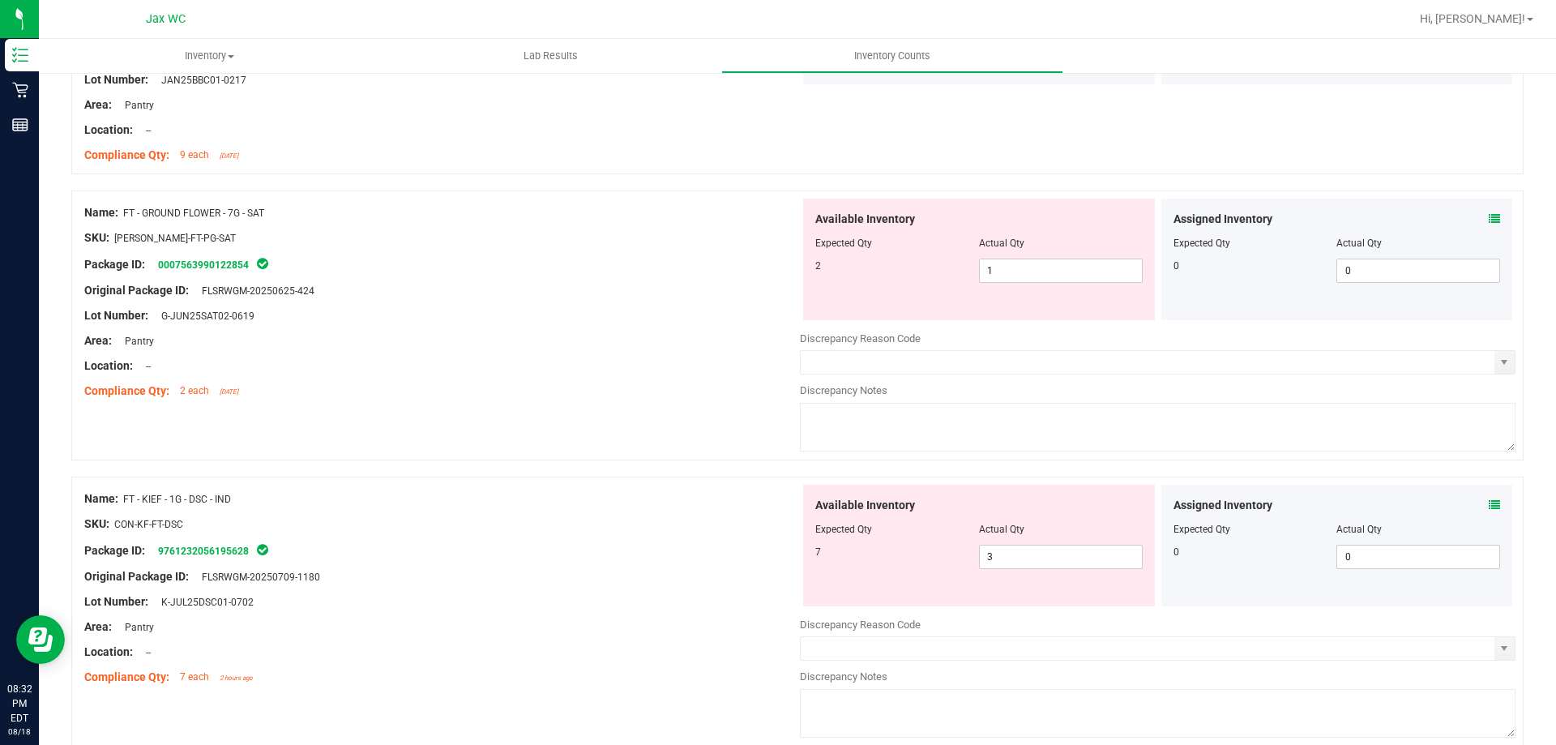
scroll to position [2269, 0]
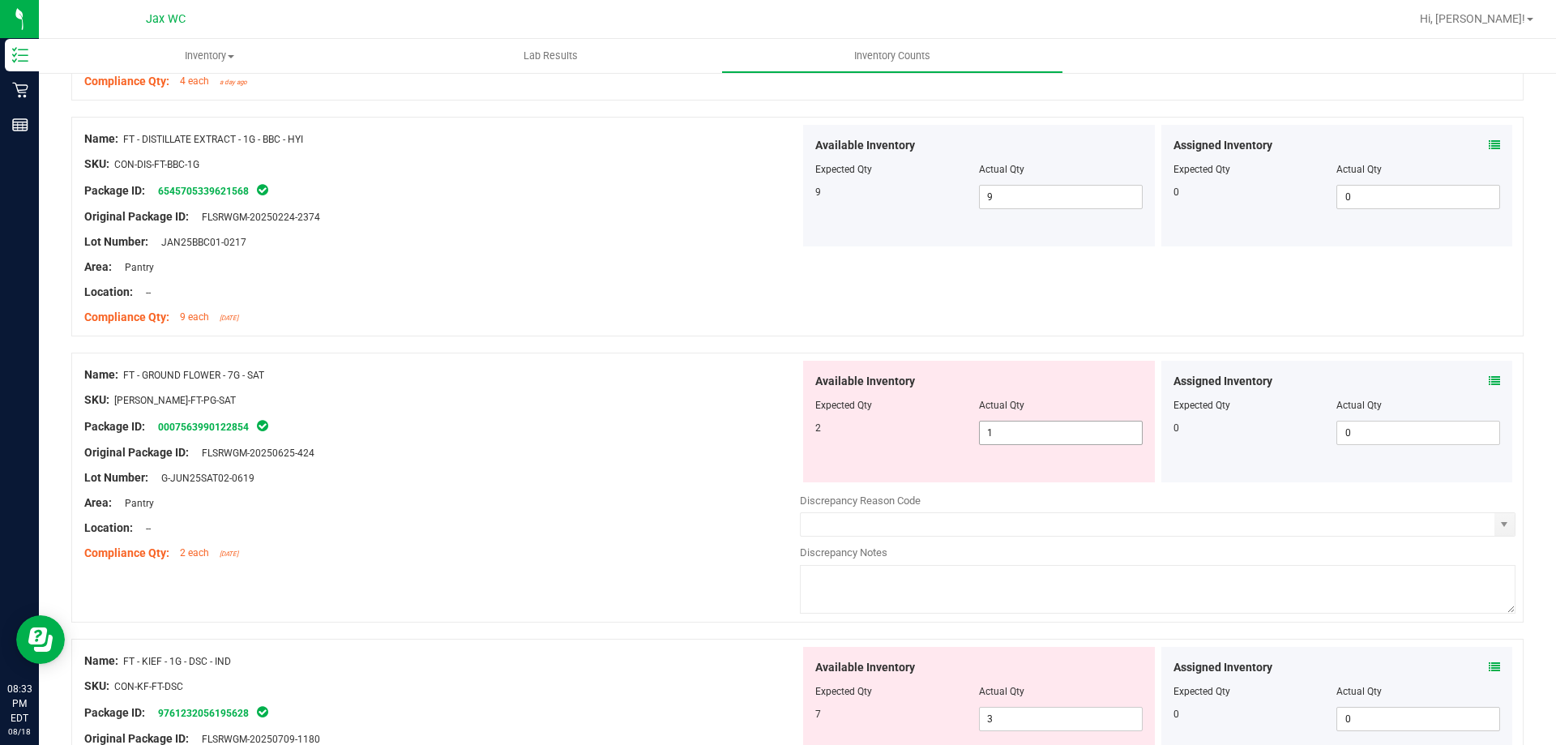
click at [995, 434] on span "1 1" at bounding box center [1061, 433] width 164 height 24
type input "2"
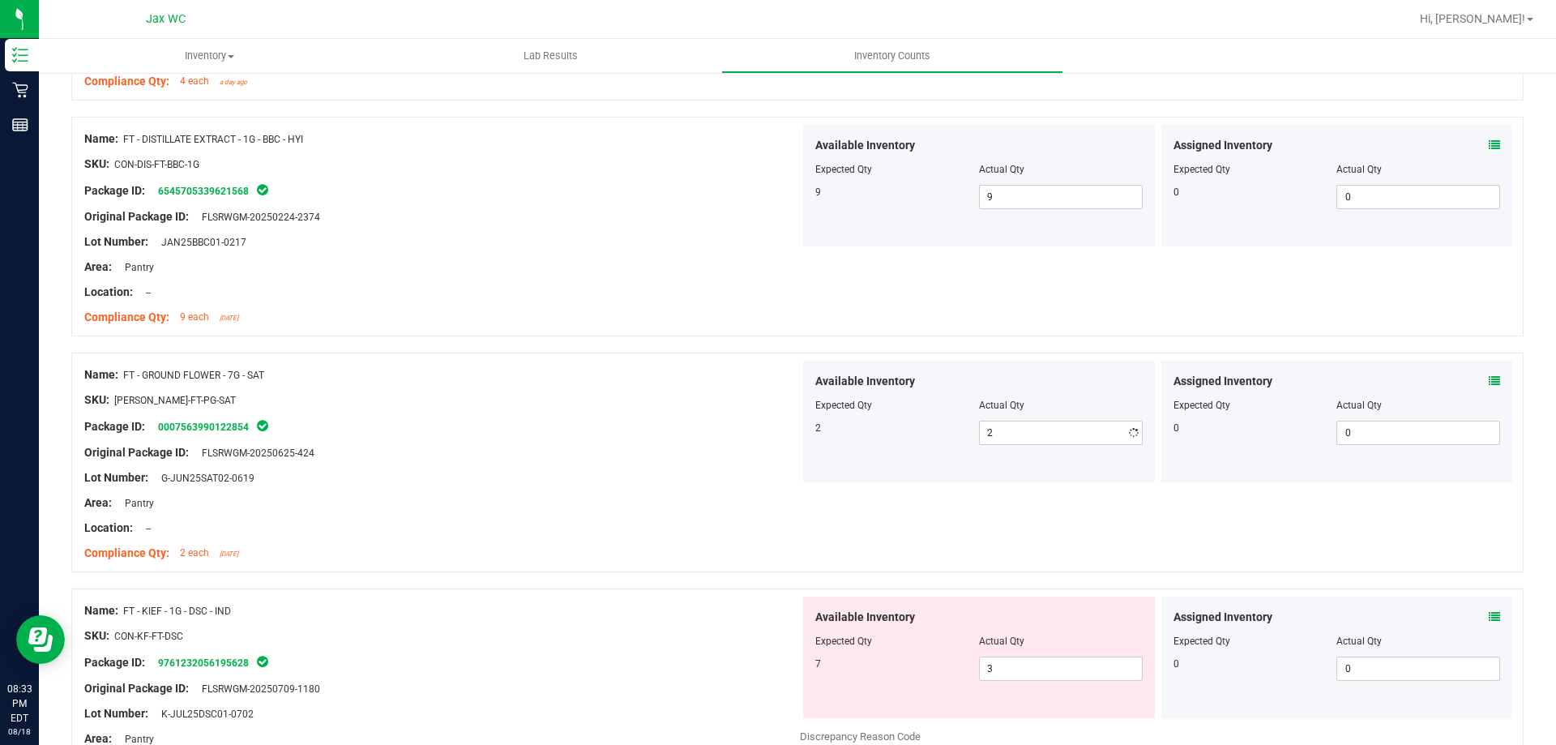
click at [413, 445] on div "Original Package ID: FLSRWGM-20250625-424" at bounding box center [442, 452] width 716 height 17
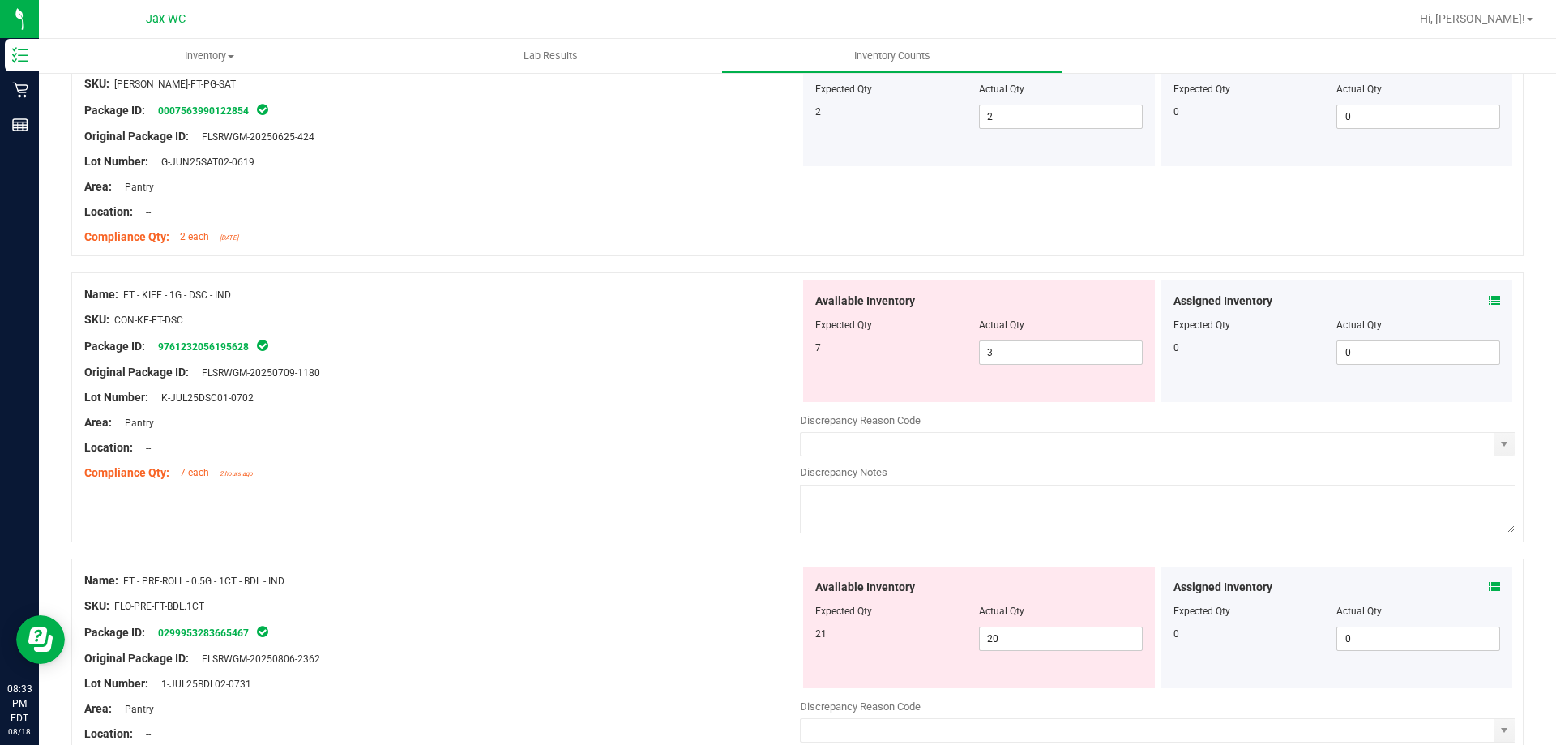
scroll to position [2512, 0]
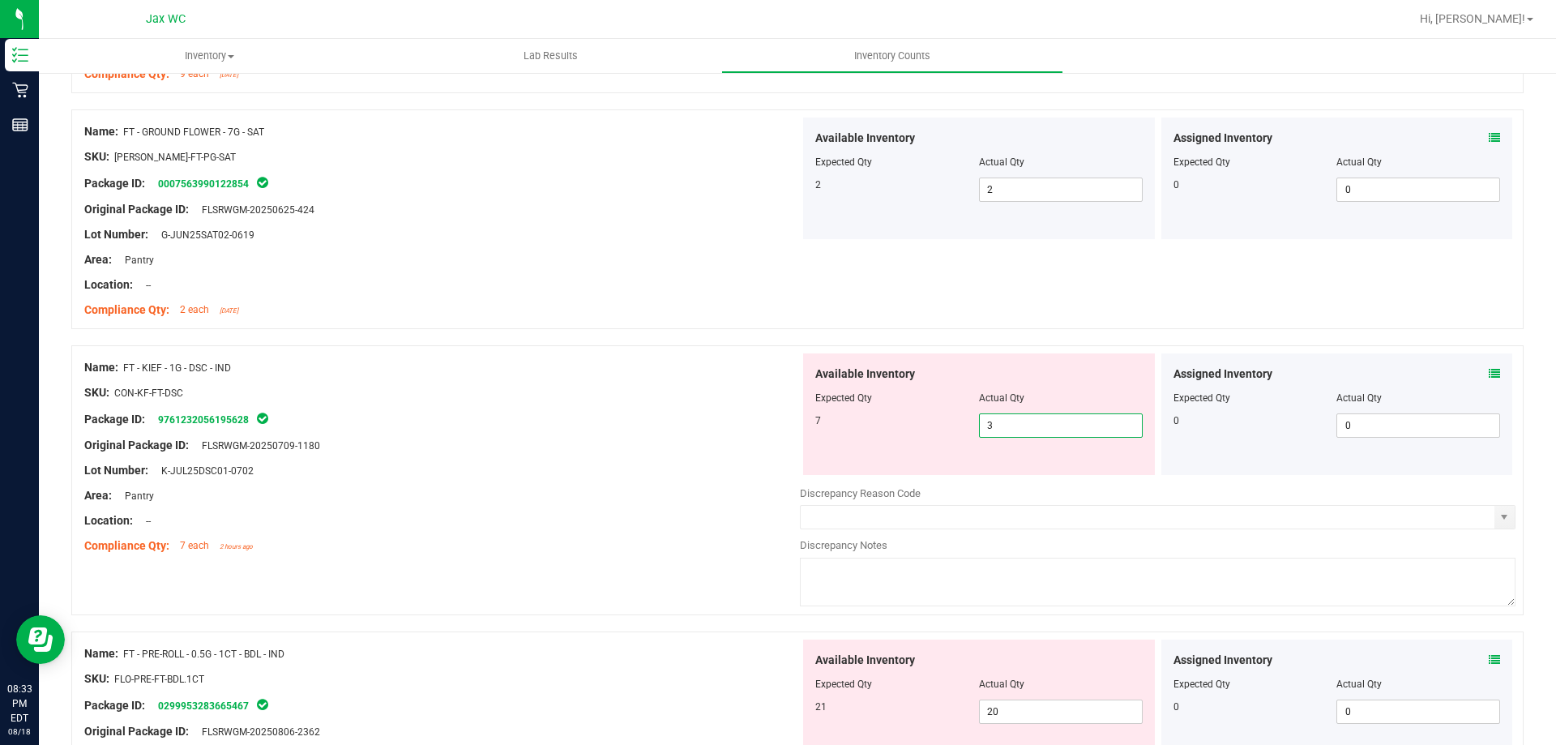
click at [1024, 421] on span "3 3" at bounding box center [1061, 425] width 164 height 24
type input "7"
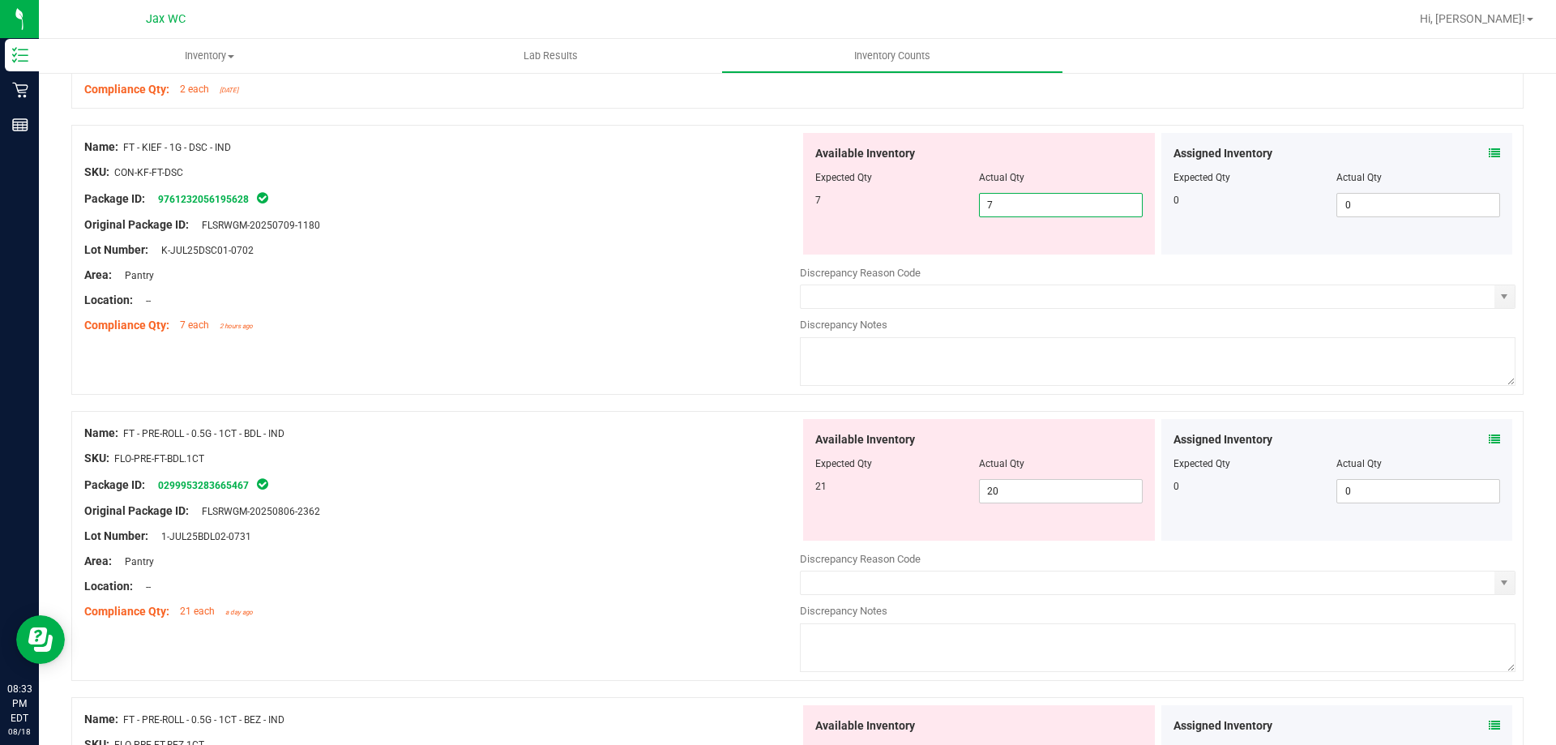
scroll to position [2756, 0]
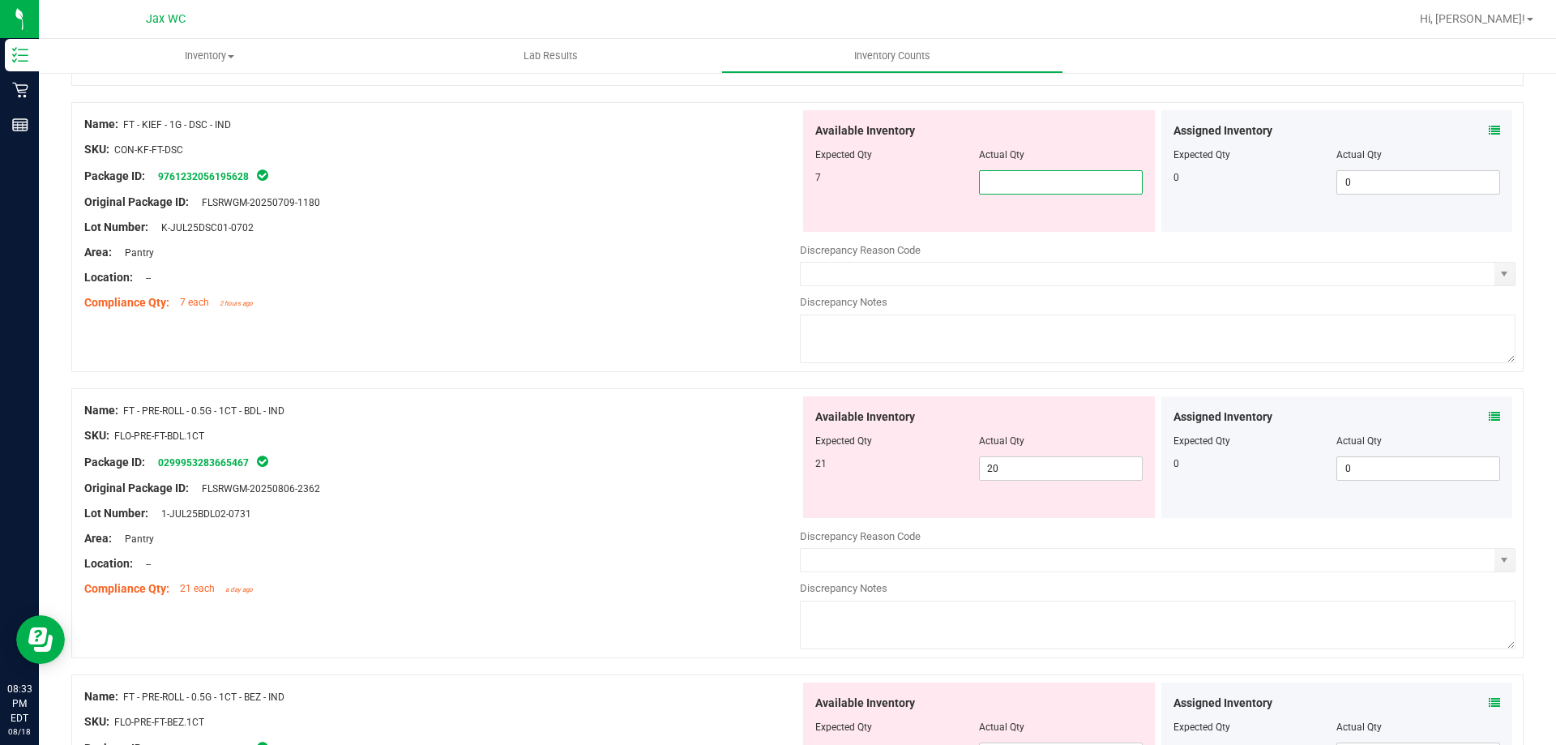
type input "7"
click at [662, 528] on div "Name: FT - PRE-ROLL - 0.5G - 1CT - BDL - IND SKU: FLO-PRE-FT-BDL.1CT Package ID…" at bounding box center [442, 499] width 716 height 207
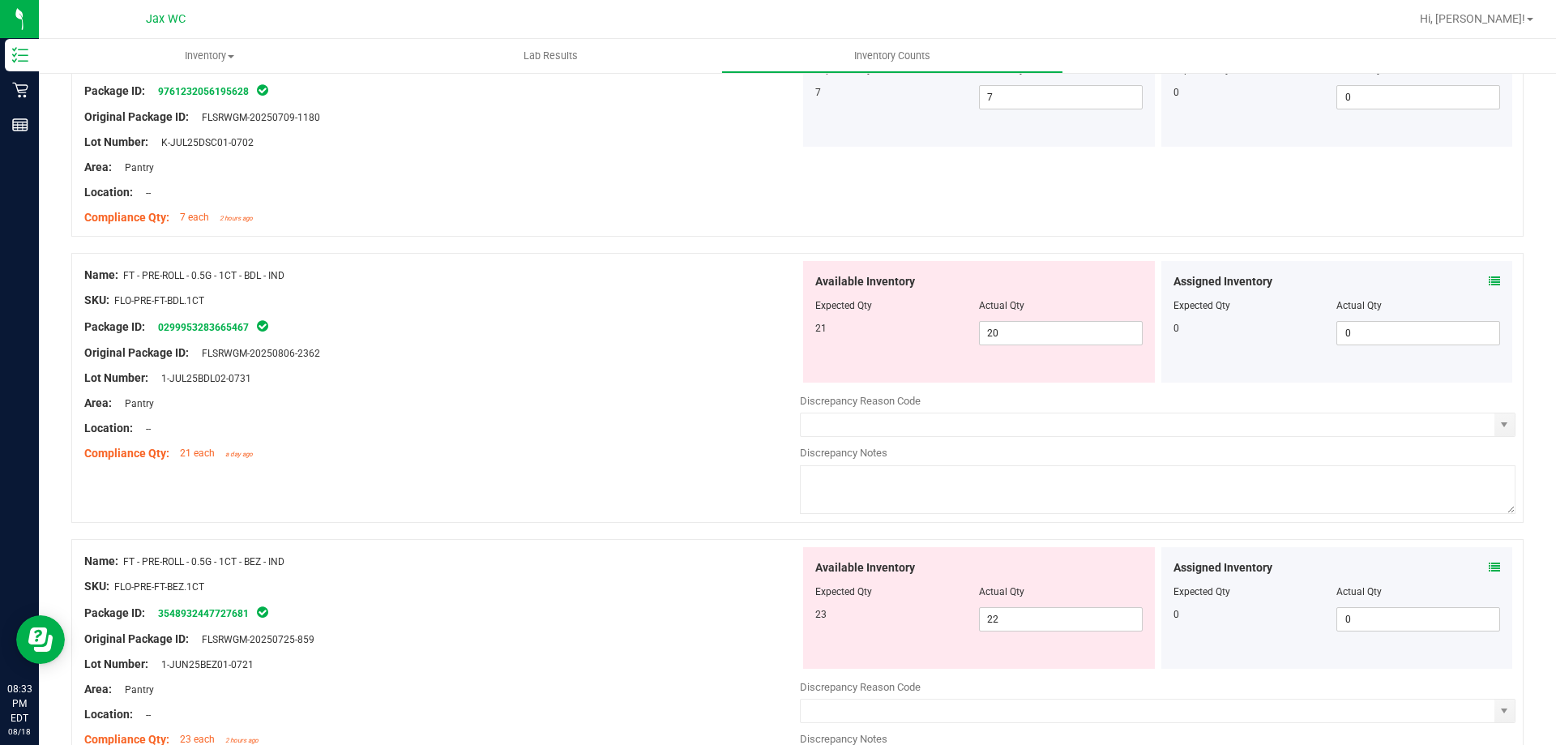
scroll to position [2837, 0]
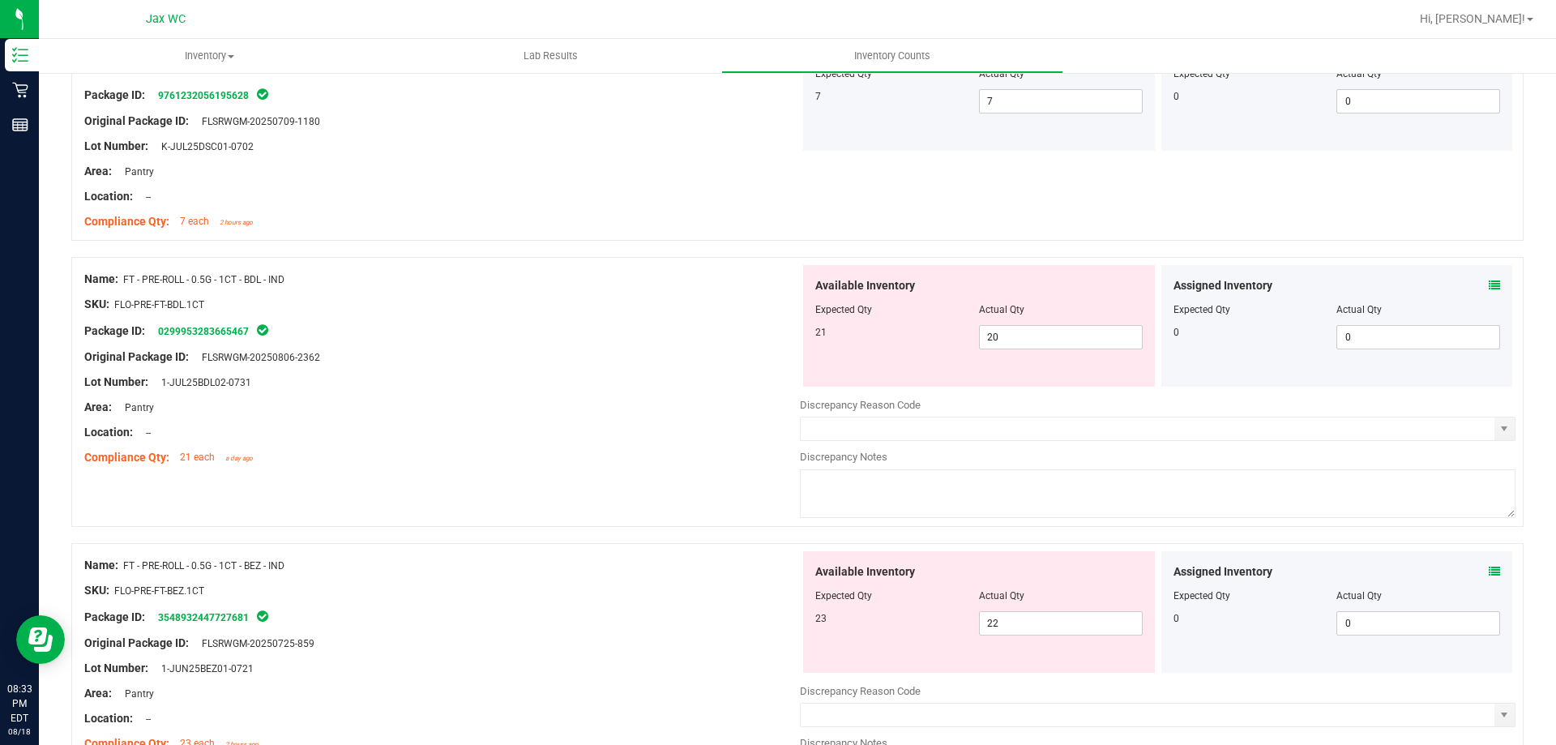
click at [1489, 281] on icon at bounding box center [1494, 285] width 11 height 11
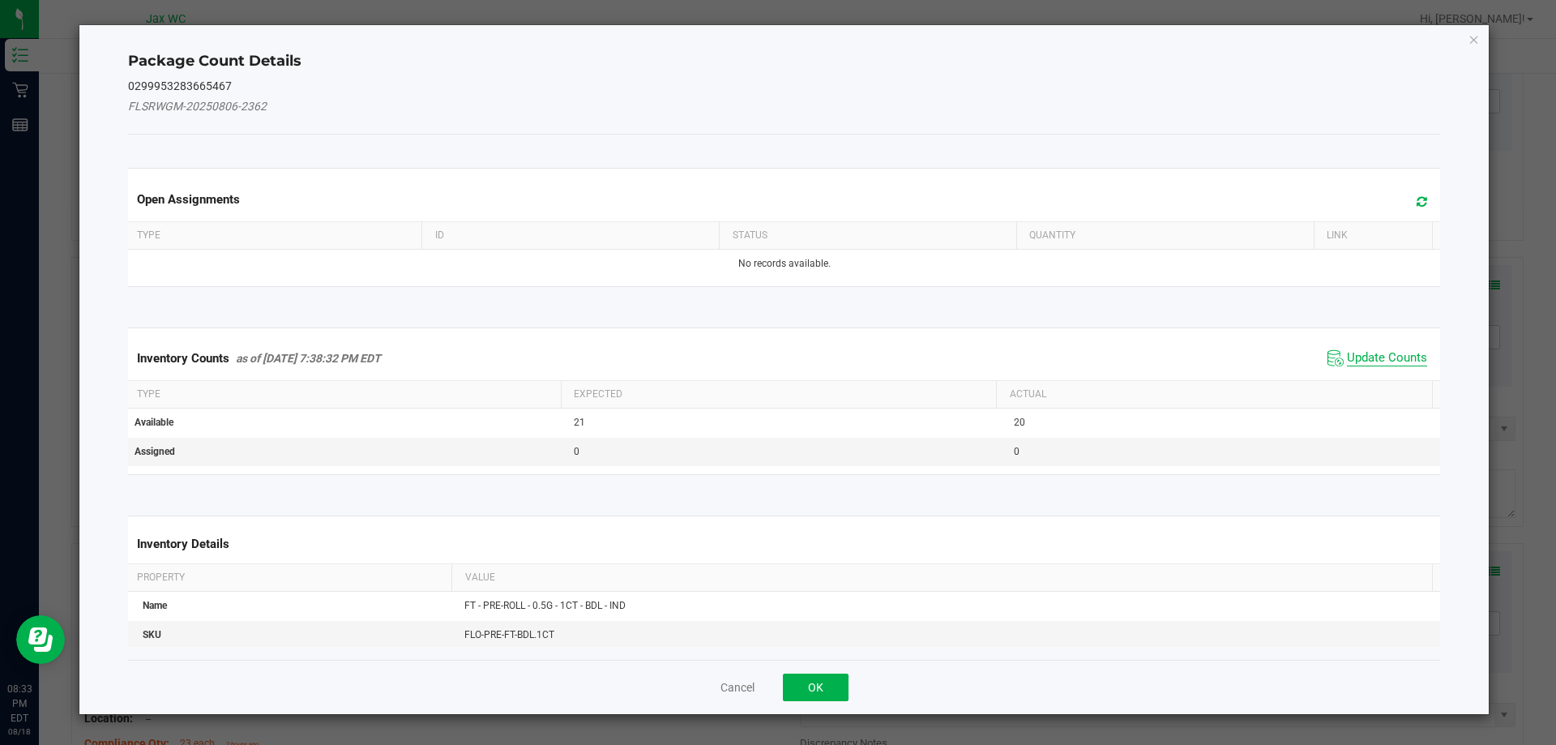
click at [1351, 364] on span "Update Counts" at bounding box center [1387, 358] width 80 height 16
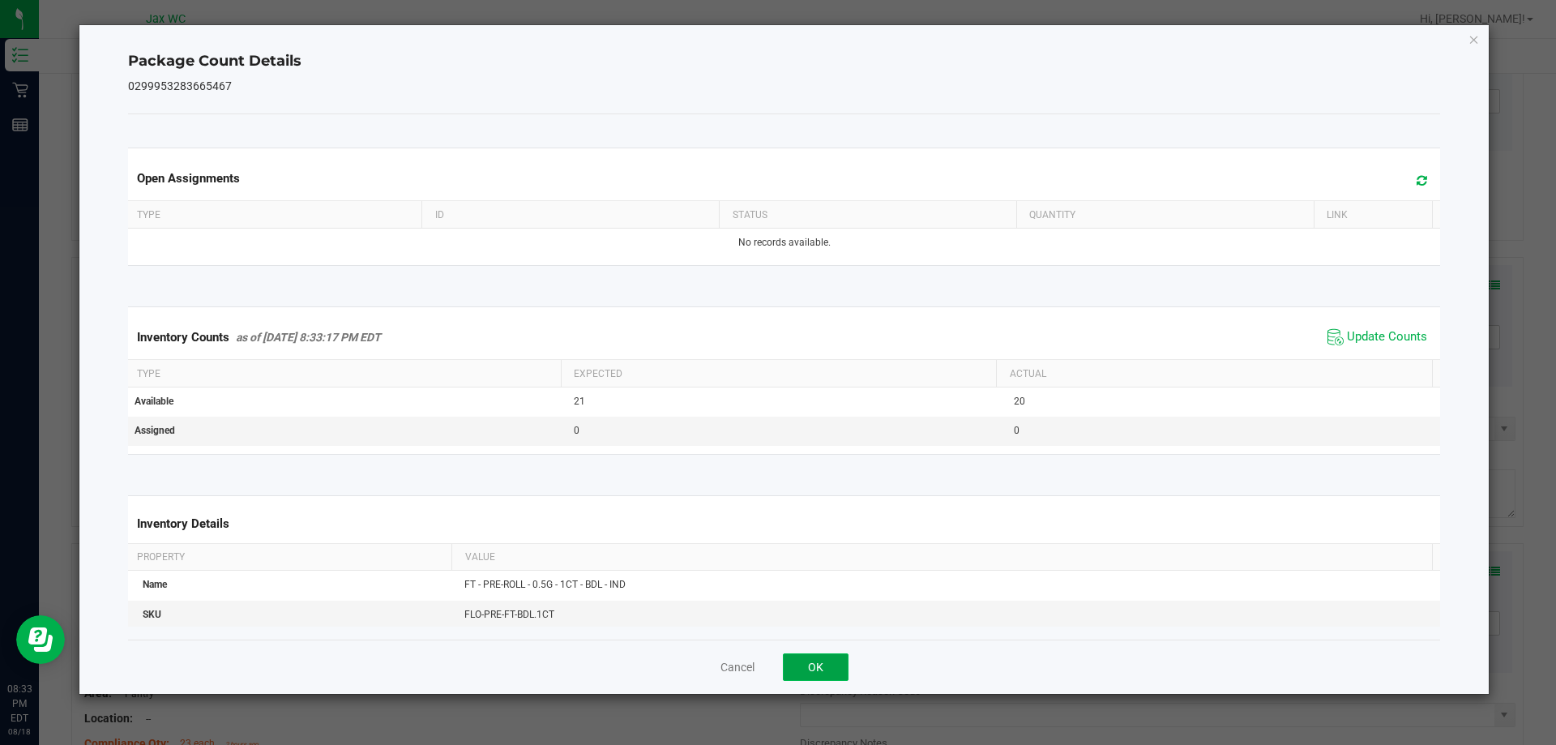
click at [810, 673] on button "OK" at bounding box center [816, 667] width 66 height 28
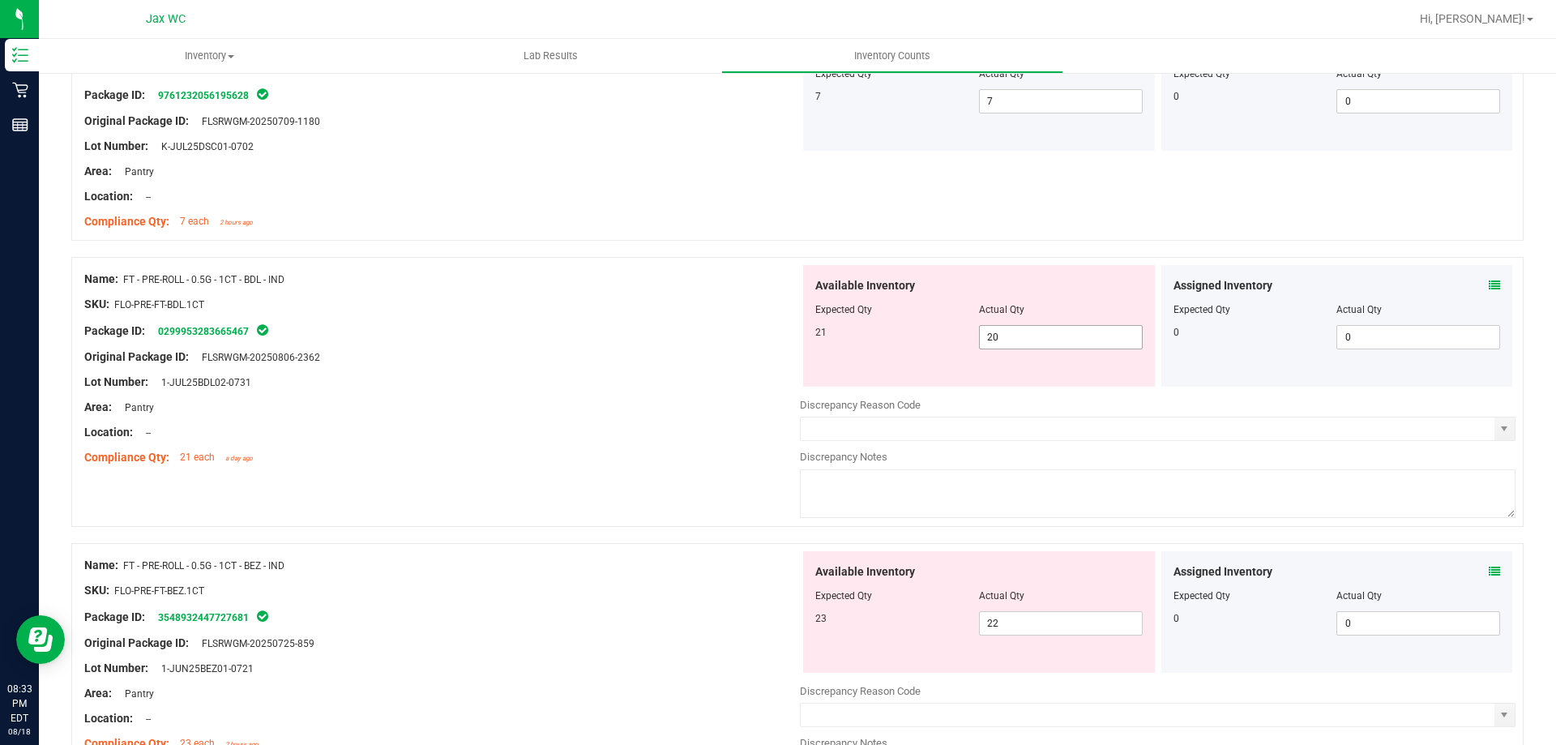
click at [1030, 327] on span "20 20" at bounding box center [1061, 337] width 164 height 24
type input "21"
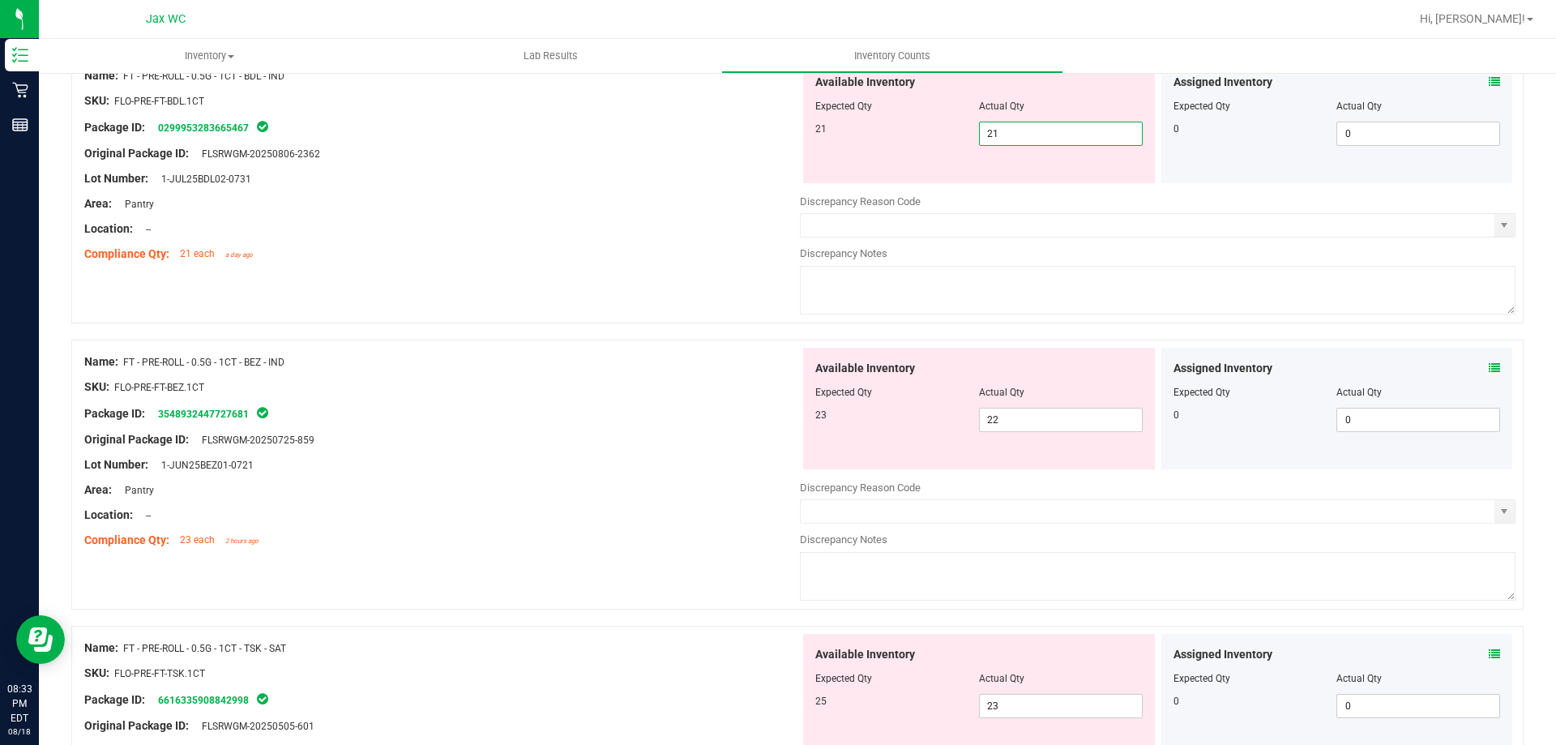
scroll to position [3080, 0]
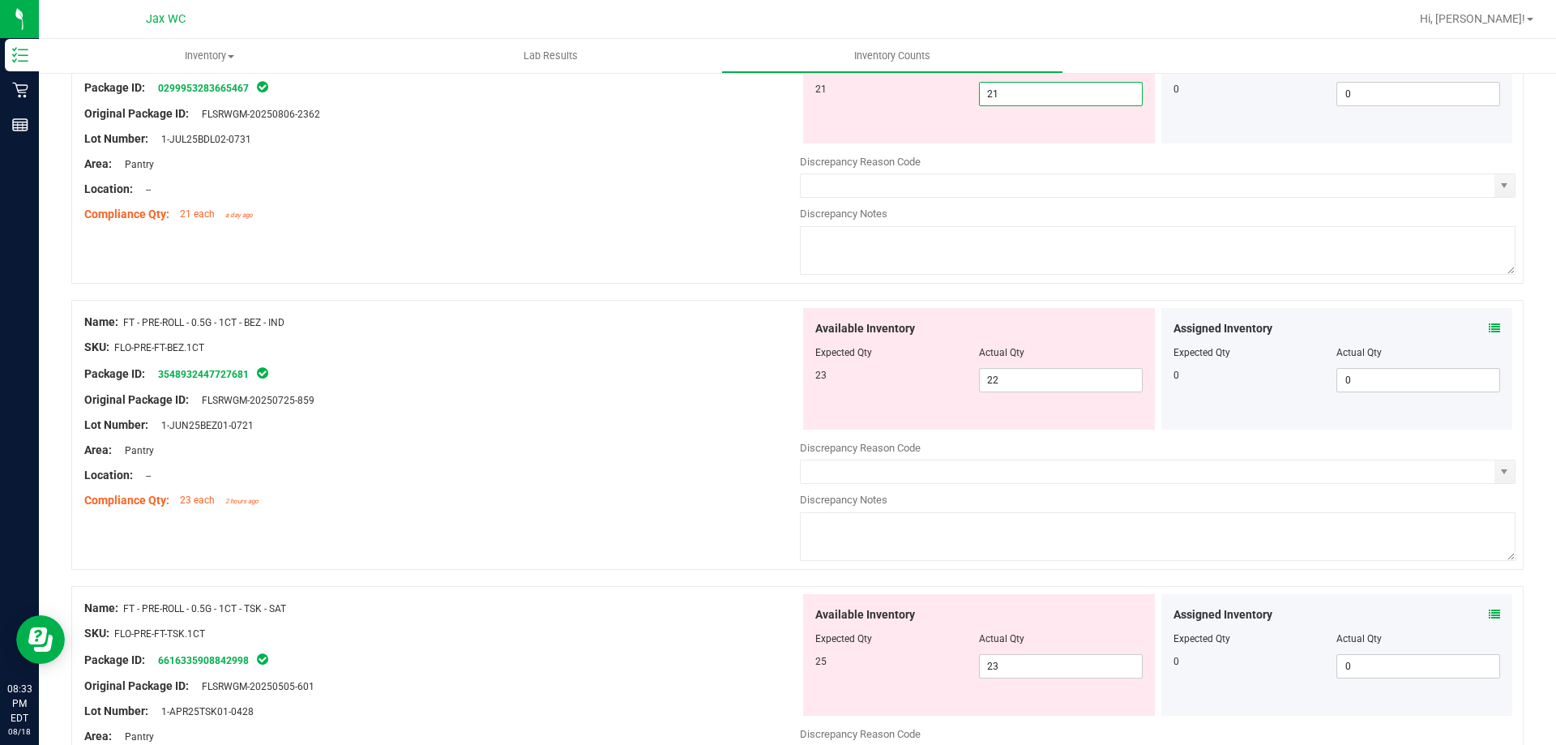
type input "21"
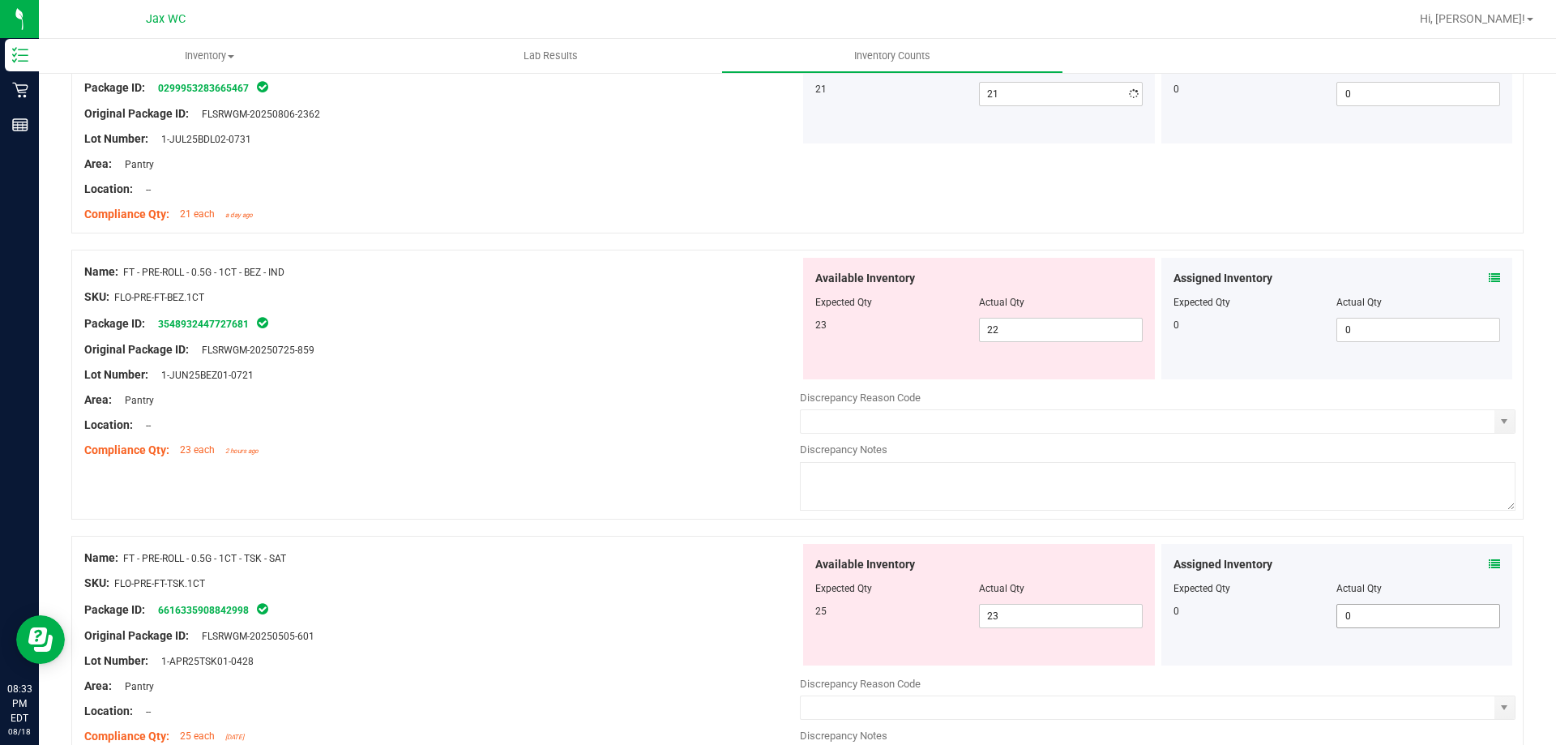
click at [1479, 614] on div "Assigned Inventory Expected Qty Actual Qty 0 0 0" at bounding box center [1337, 605] width 352 height 122
click at [1489, 562] on icon at bounding box center [1494, 563] width 11 height 11
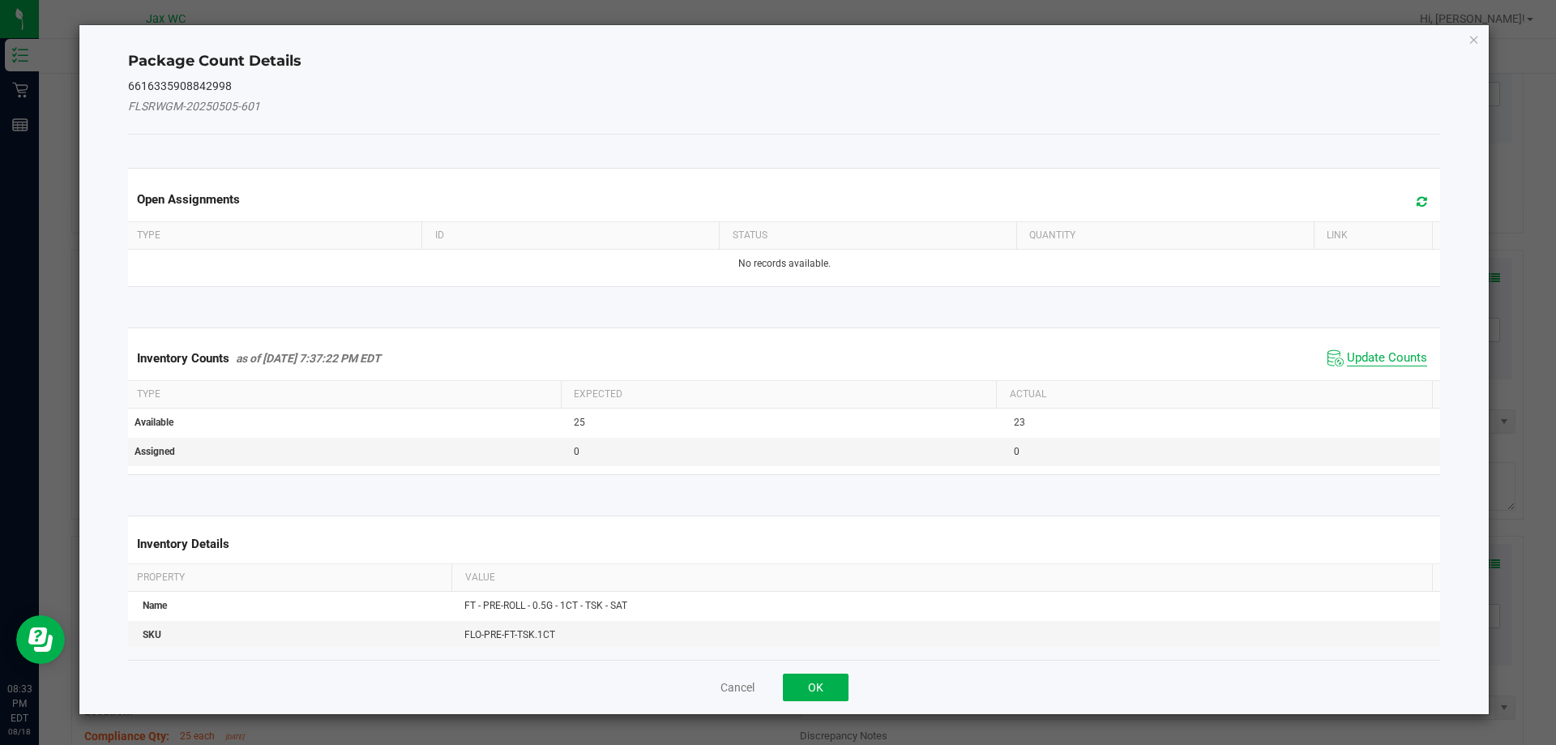
click at [1377, 364] on span "Update Counts" at bounding box center [1387, 358] width 80 height 16
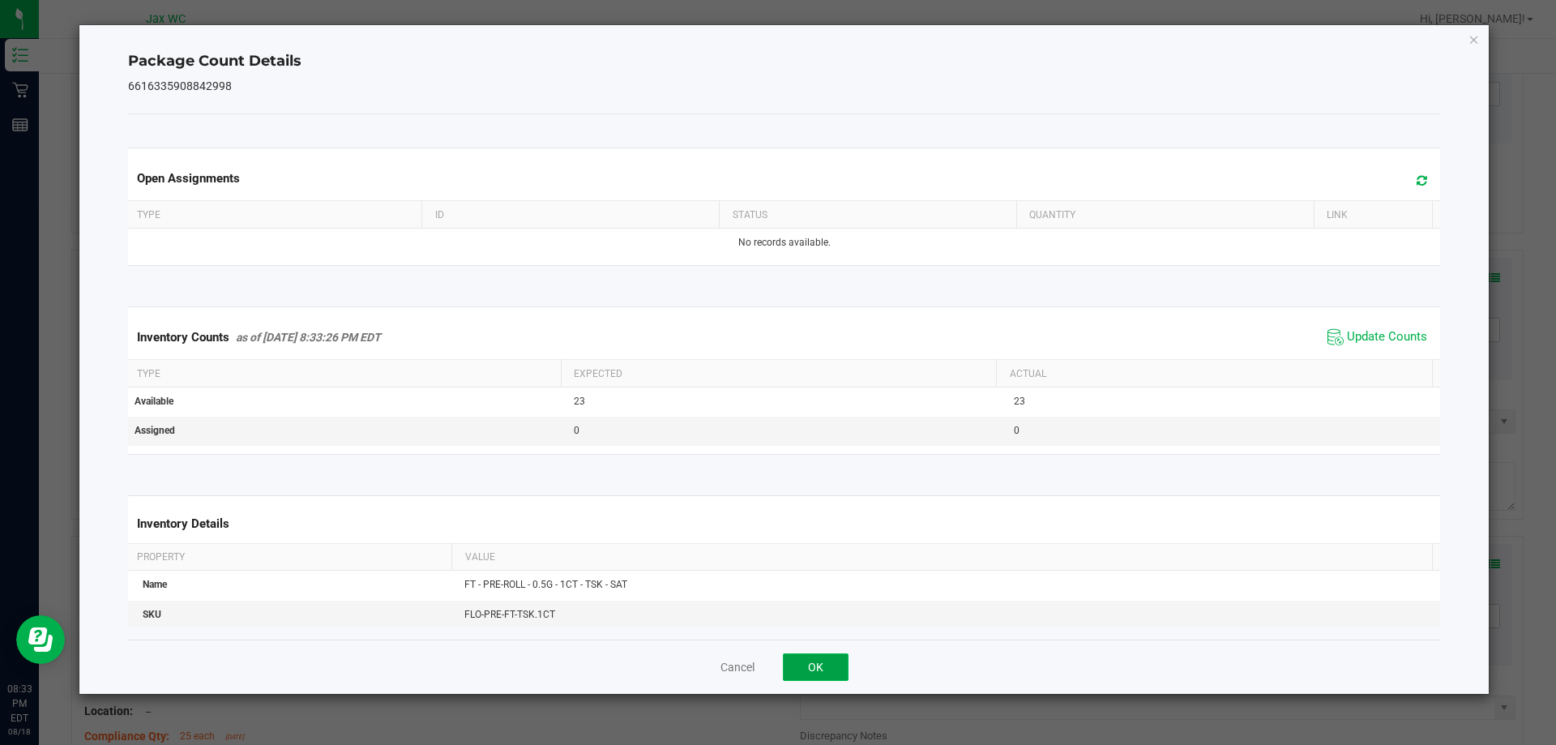
click at [819, 665] on button "OK" at bounding box center [816, 667] width 66 height 28
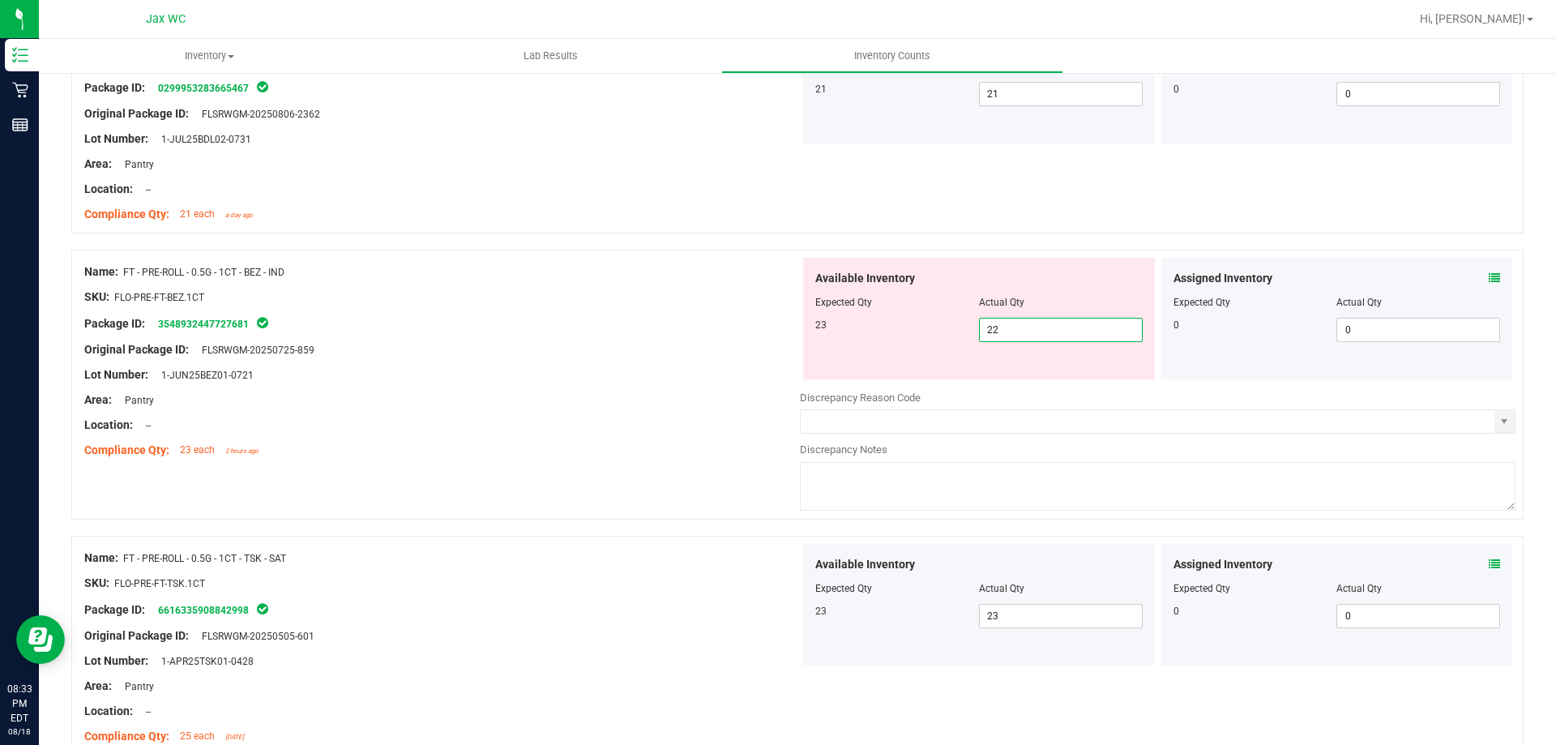
click at [1025, 336] on span "22 22" at bounding box center [1061, 330] width 164 height 24
type input "23"
click at [608, 464] on div "Name: FT - PRE-ROLL - 0.5G - 1CT - BEZ - IND SKU: FLO-PRE-FT-BEZ.1CT Package ID…" at bounding box center [797, 385] width 1452 height 270
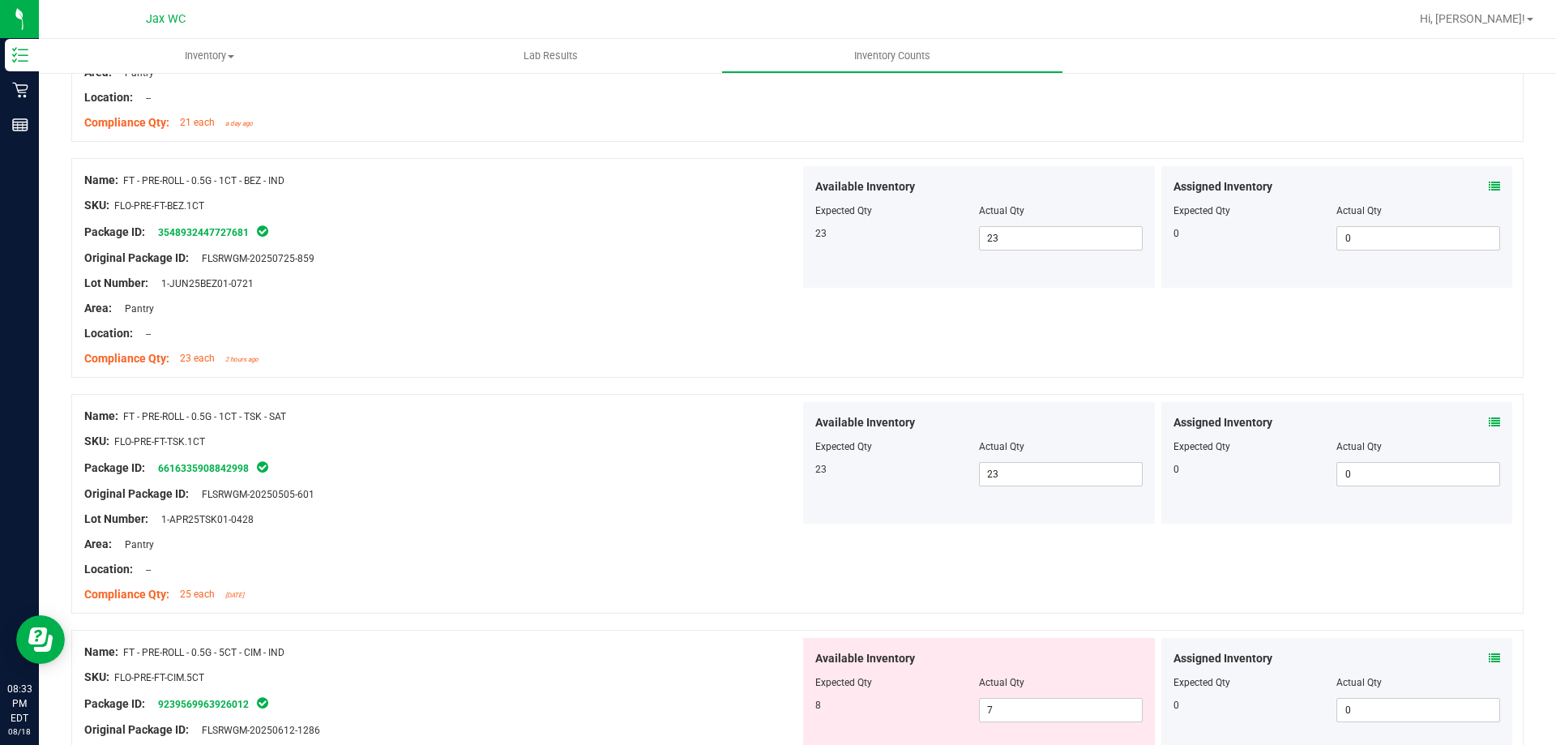
scroll to position [3323, 0]
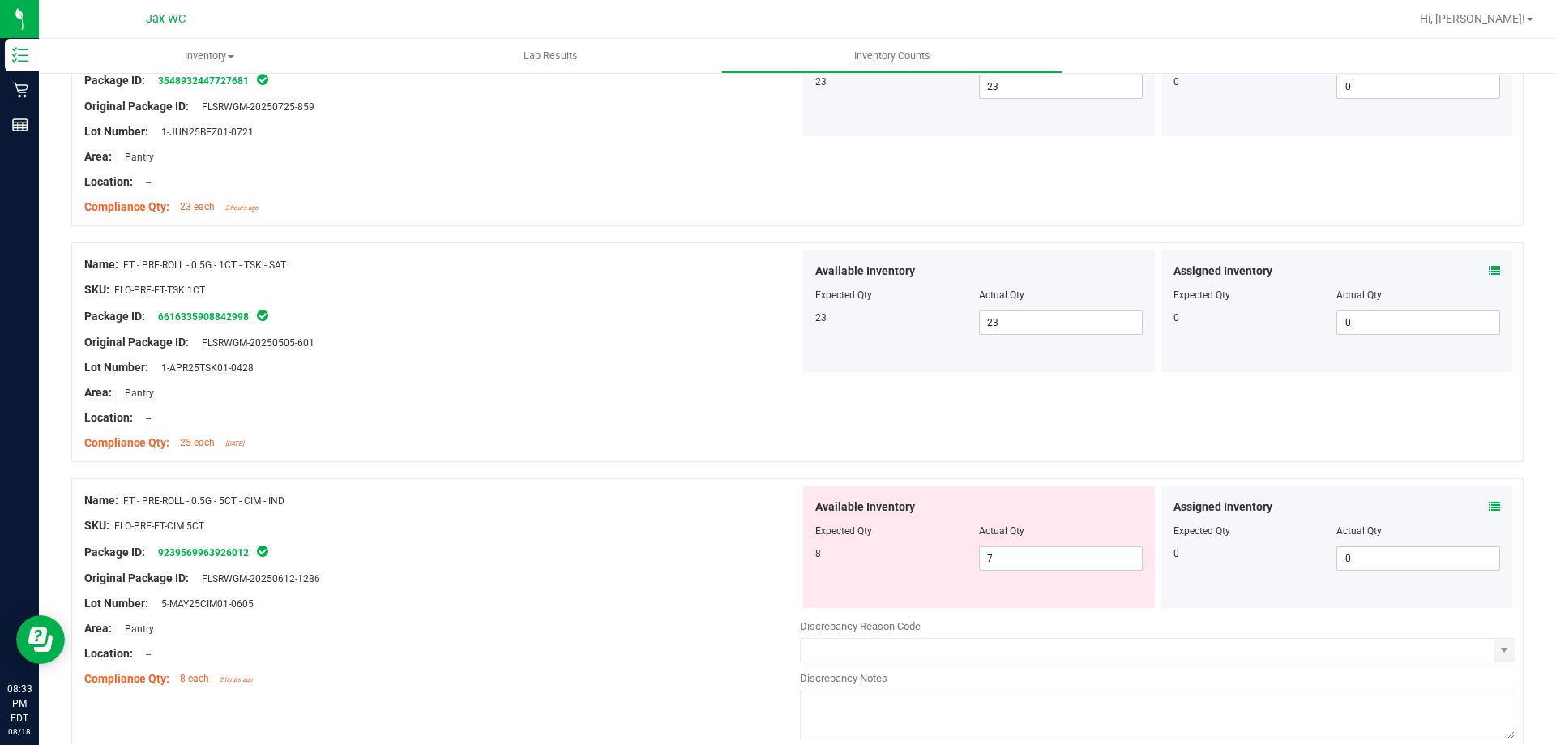
click at [1489, 501] on icon at bounding box center [1494, 506] width 11 height 11
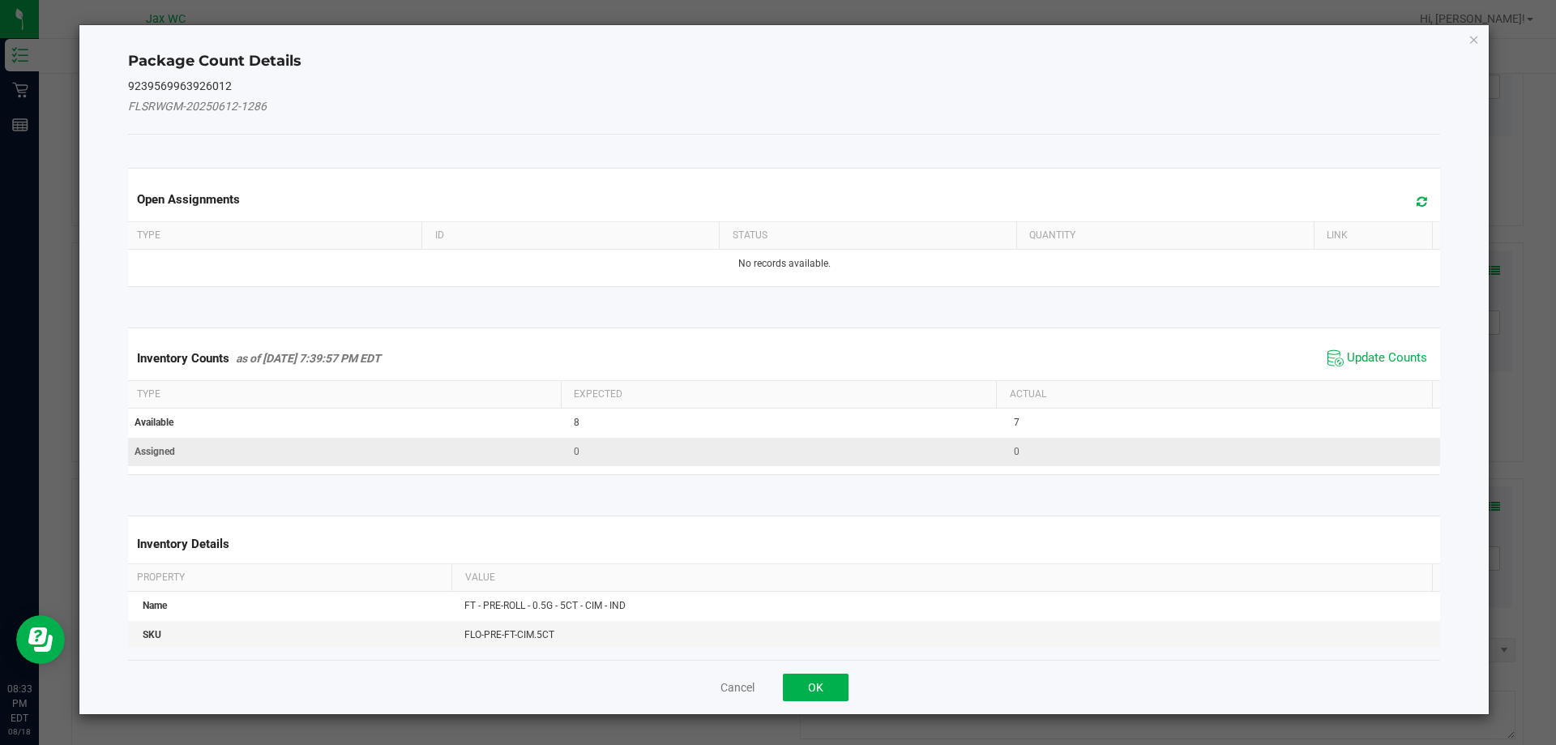
drag, startPoint x: 1388, startPoint y: 364, endPoint x: 1237, endPoint y: 440, distance: 168.9
click at [1387, 364] on span "Update Counts" at bounding box center [1387, 358] width 80 height 16
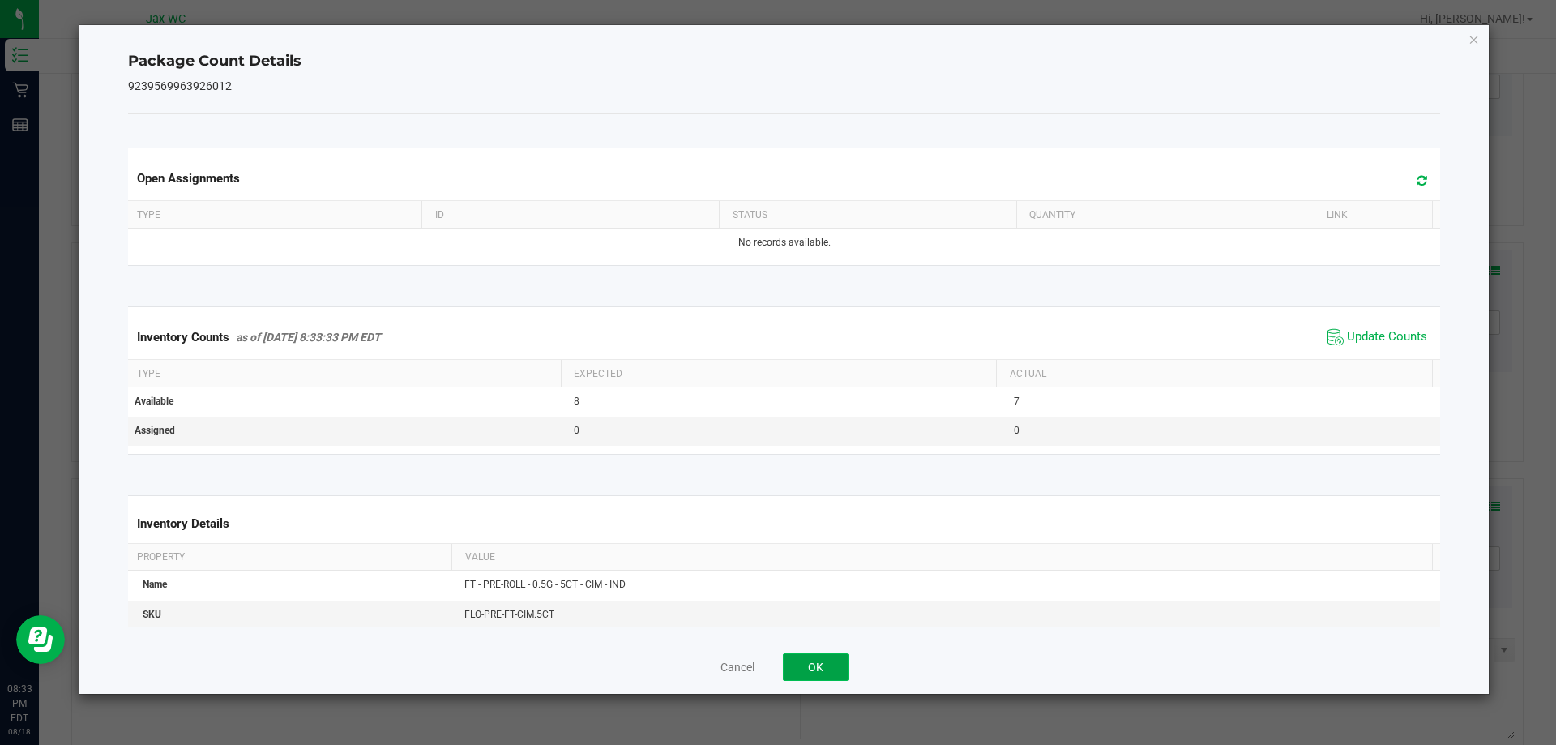
click at [834, 663] on button "OK" at bounding box center [816, 667] width 66 height 28
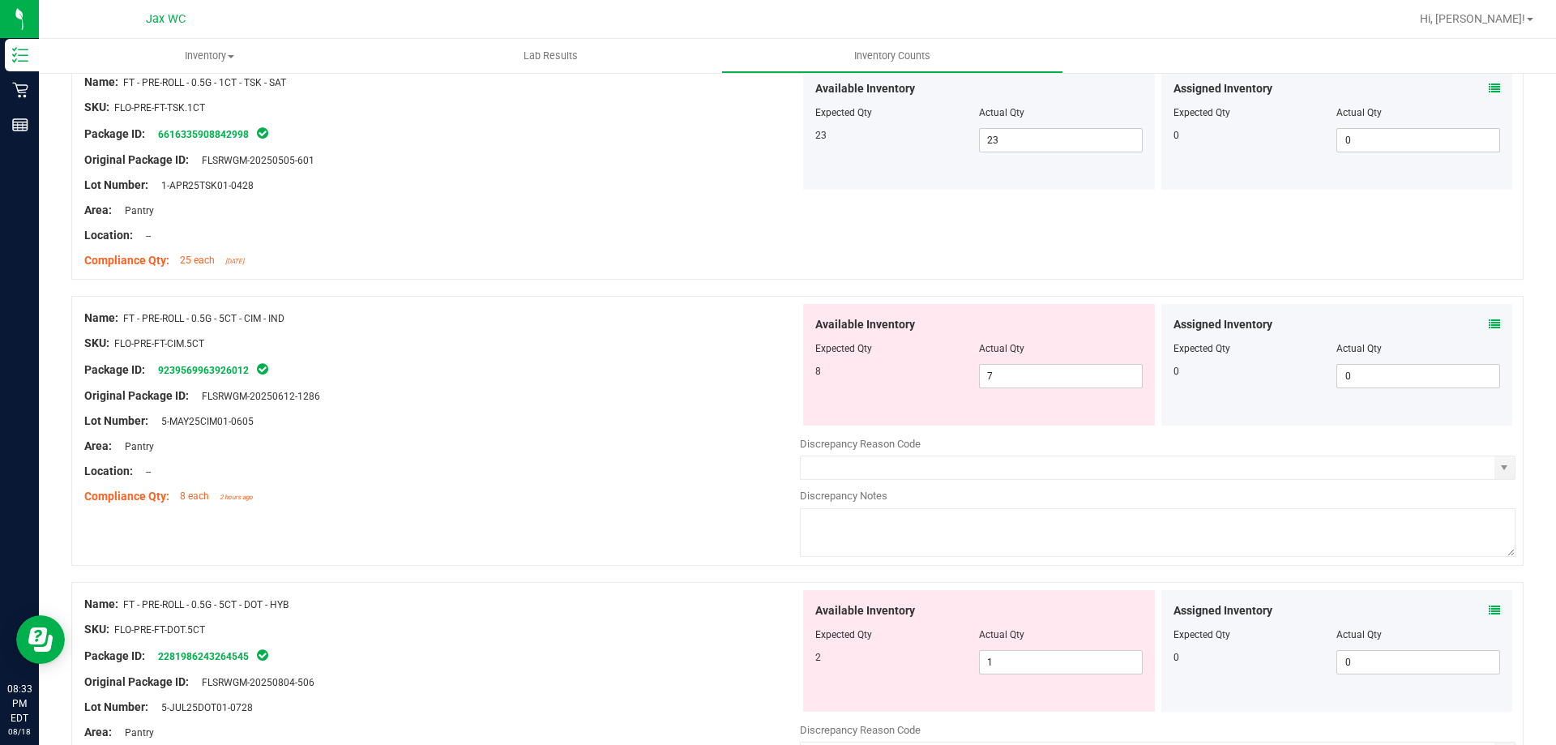
scroll to position [3566, 0]
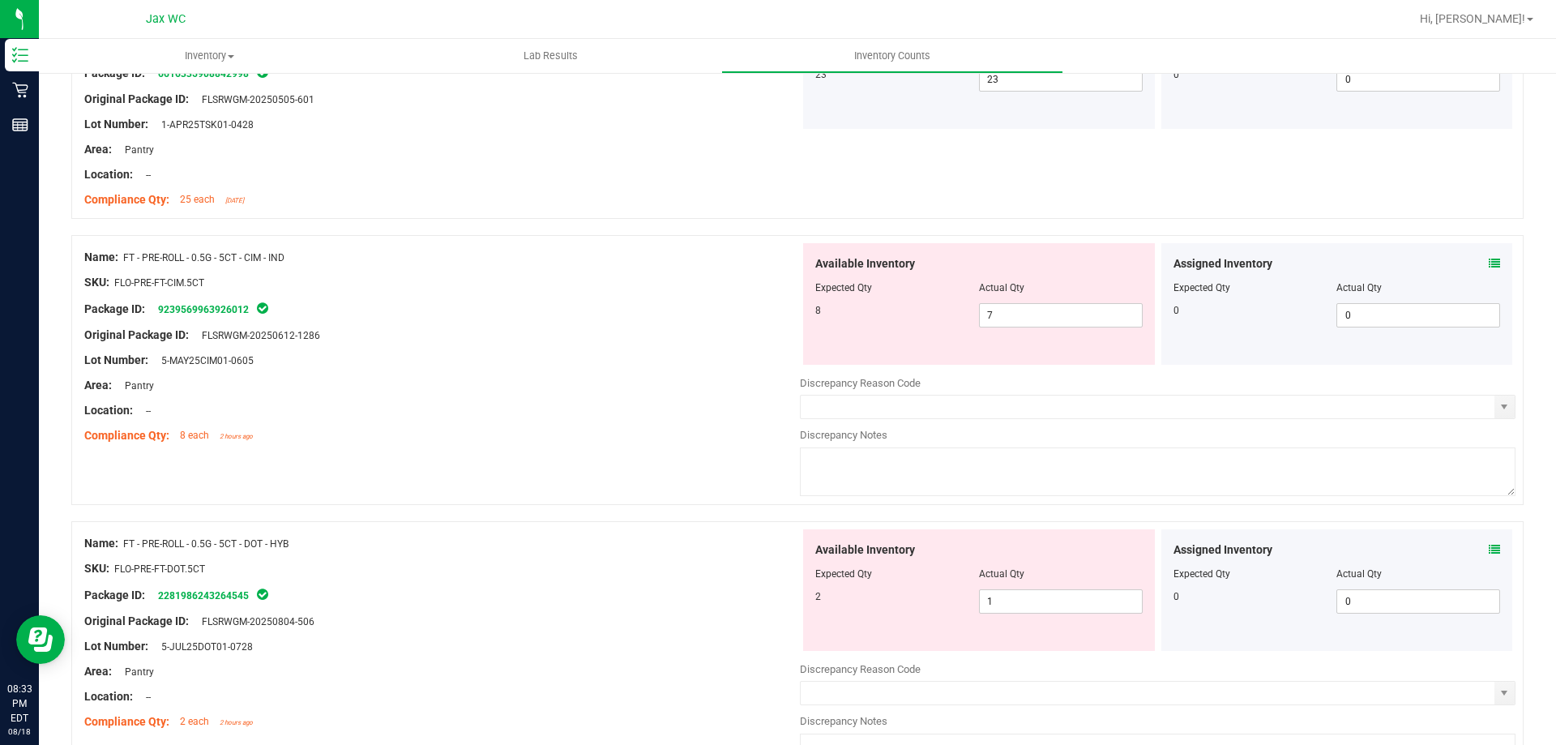
click at [1490, 549] on div "Assigned Inventory Expected Qty Actual Qty 0 0 0" at bounding box center [1337, 590] width 352 height 122
click at [1489, 545] on icon at bounding box center [1494, 549] width 11 height 11
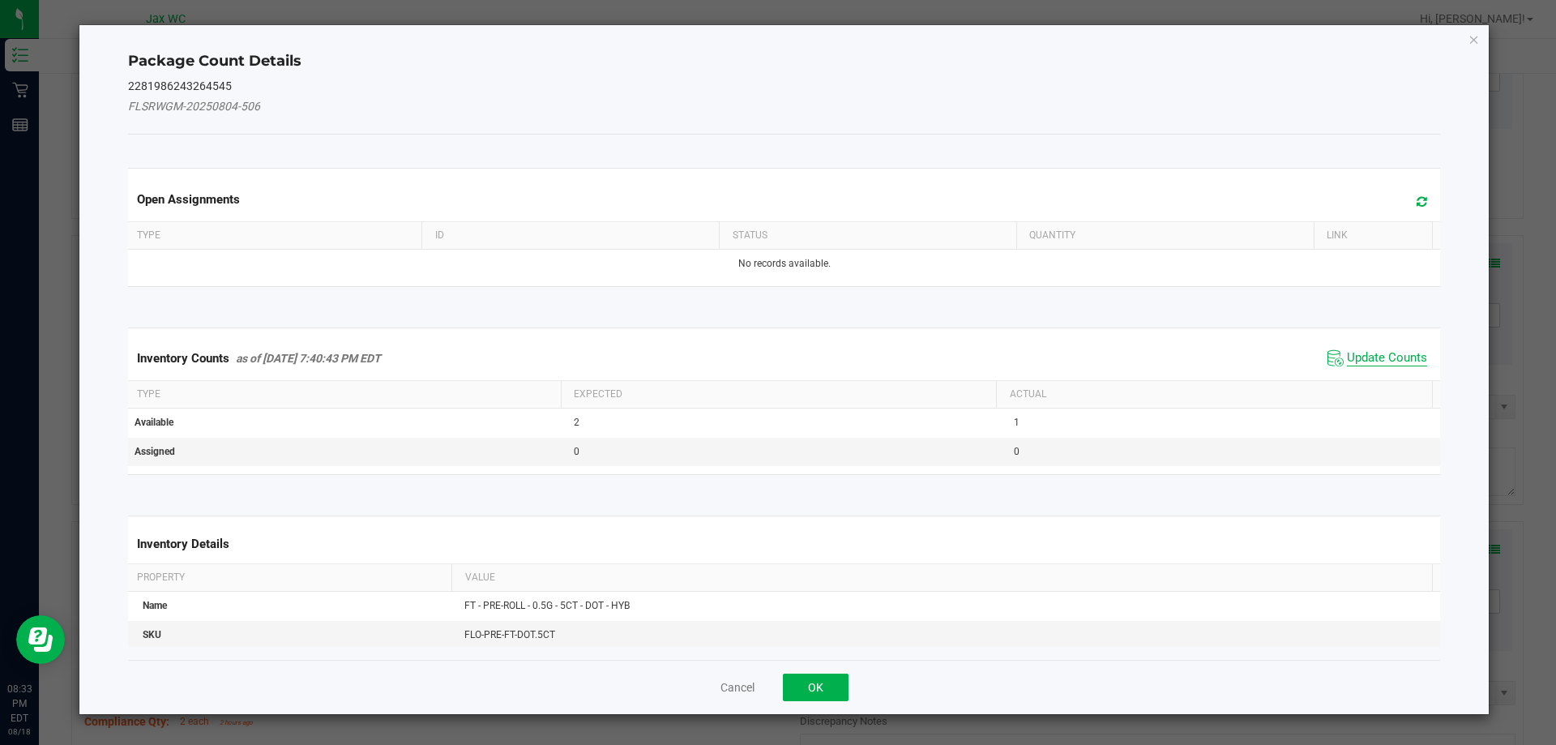
click at [1398, 353] on span "Update Counts" at bounding box center [1387, 358] width 80 height 16
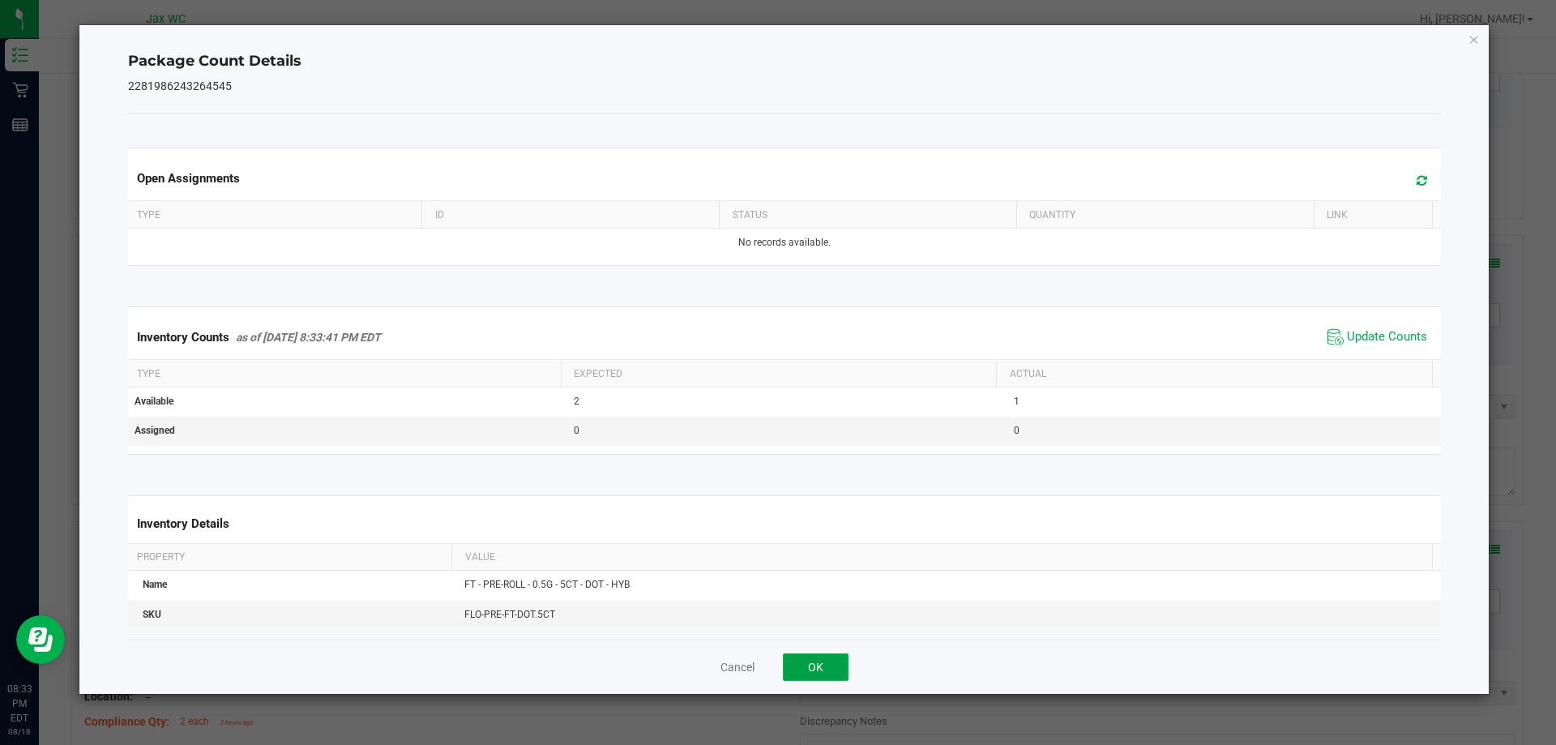
click at [813, 653] on button "OK" at bounding box center [816, 667] width 66 height 28
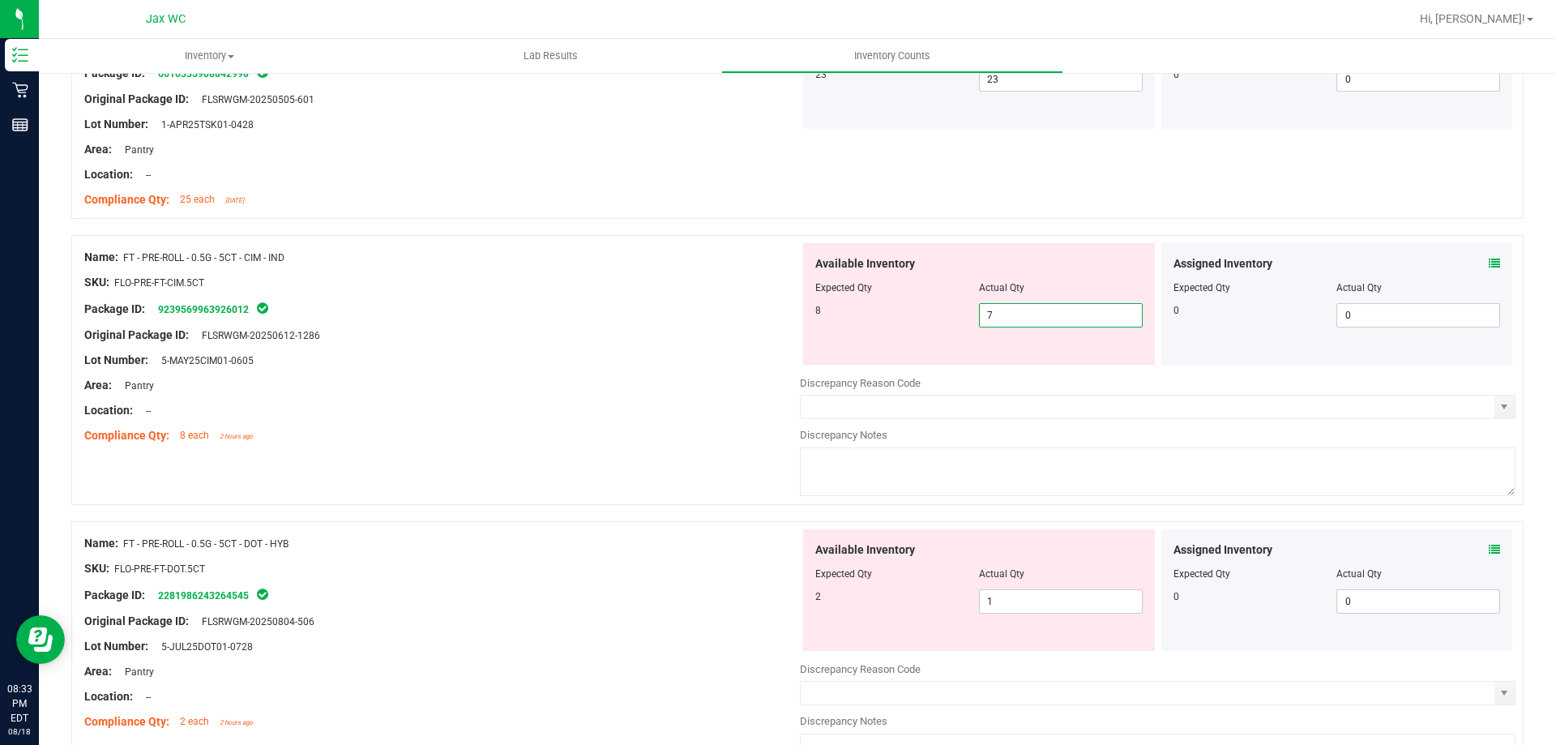
click at [997, 312] on span "7 7" at bounding box center [1061, 315] width 164 height 24
type input "8"
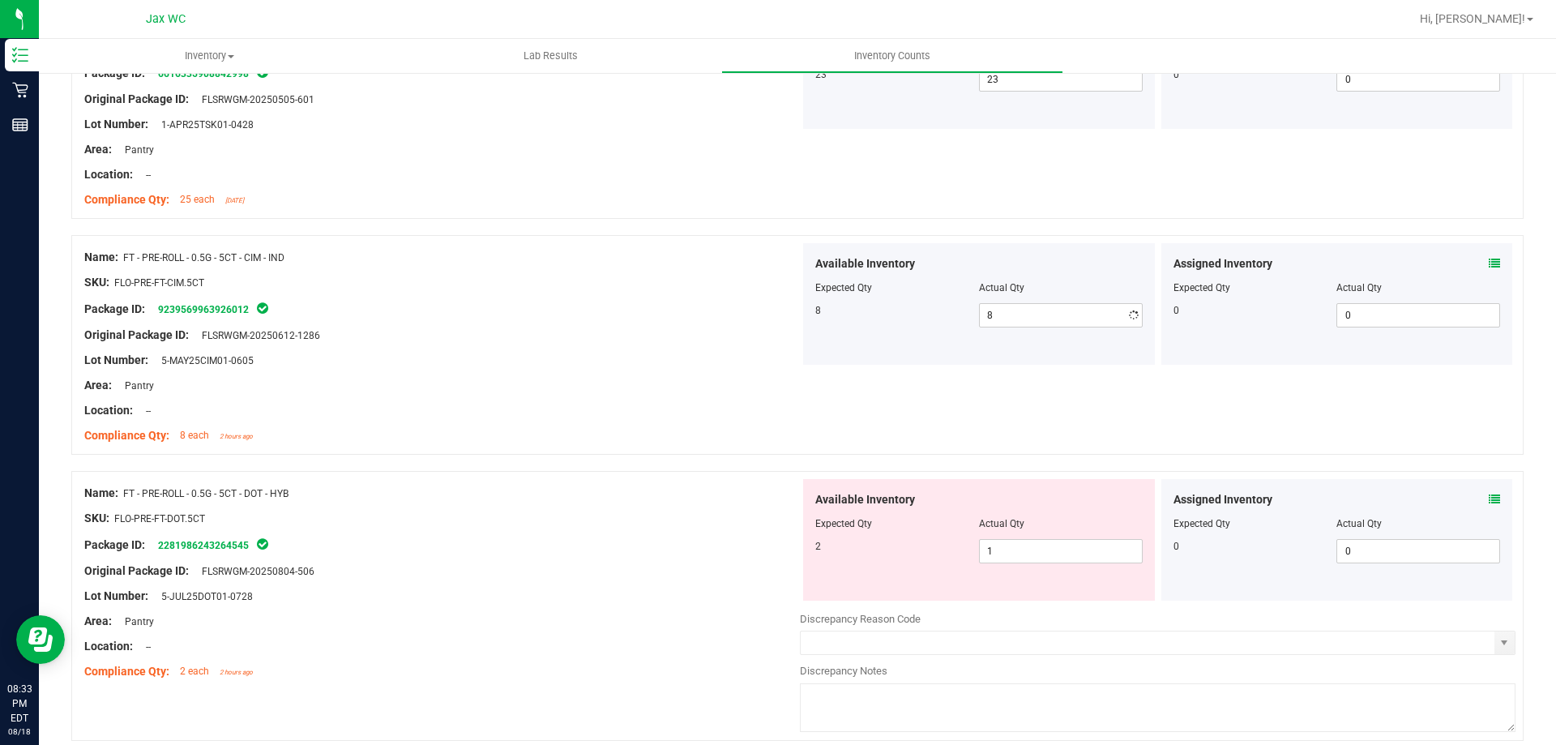
click at [627, 431] on div "Compliance Qty: 8 each 2 hours ago" at bounding box center [442, 435] width 716 height 17
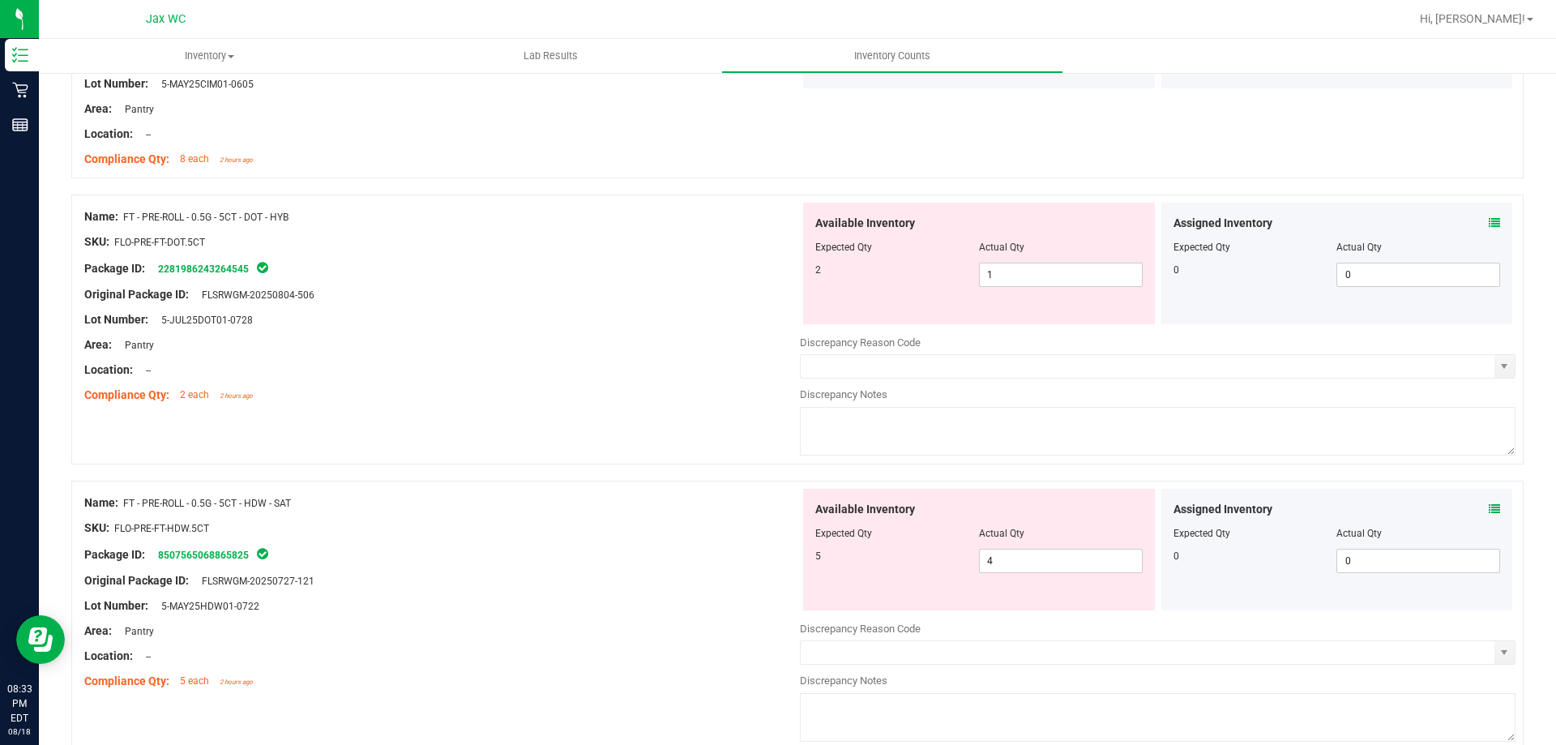
scroll to position [3890, 0]
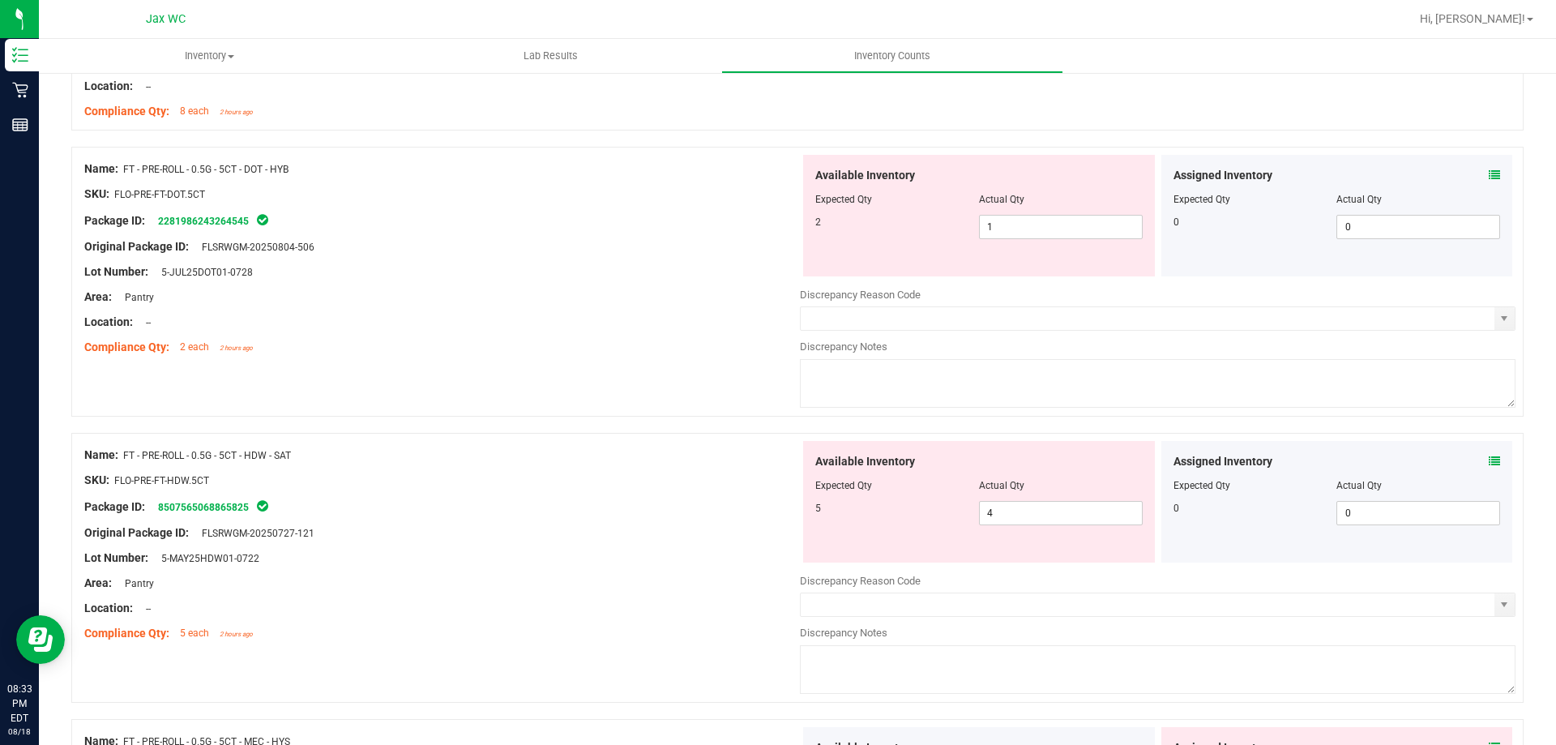
click at [1489, 458] on icon at bounding box center [1494, 460] width 11 height 11
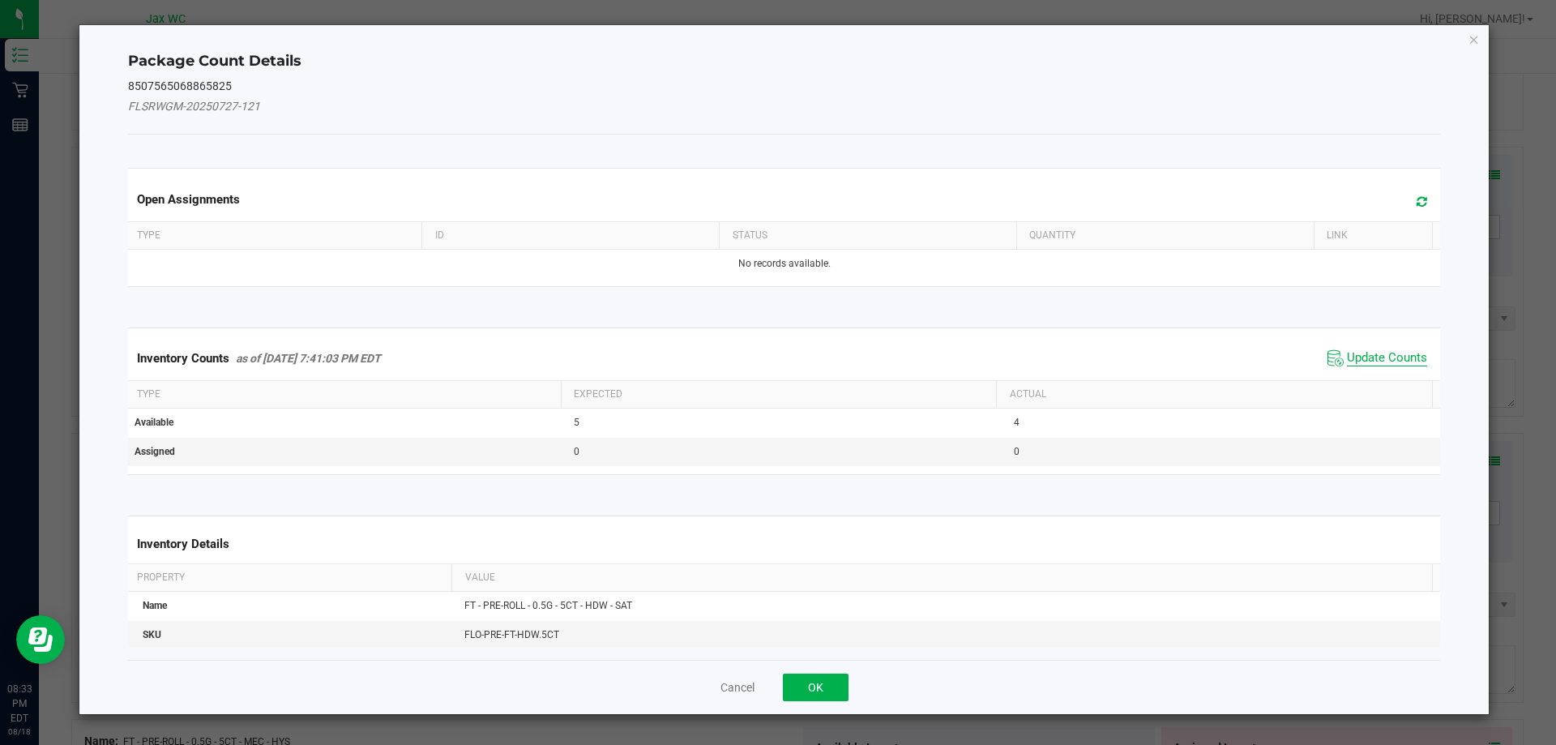
click at [1375, 362] on span "Update Counts" at bounding box center [1387, 358] width 80 height 16
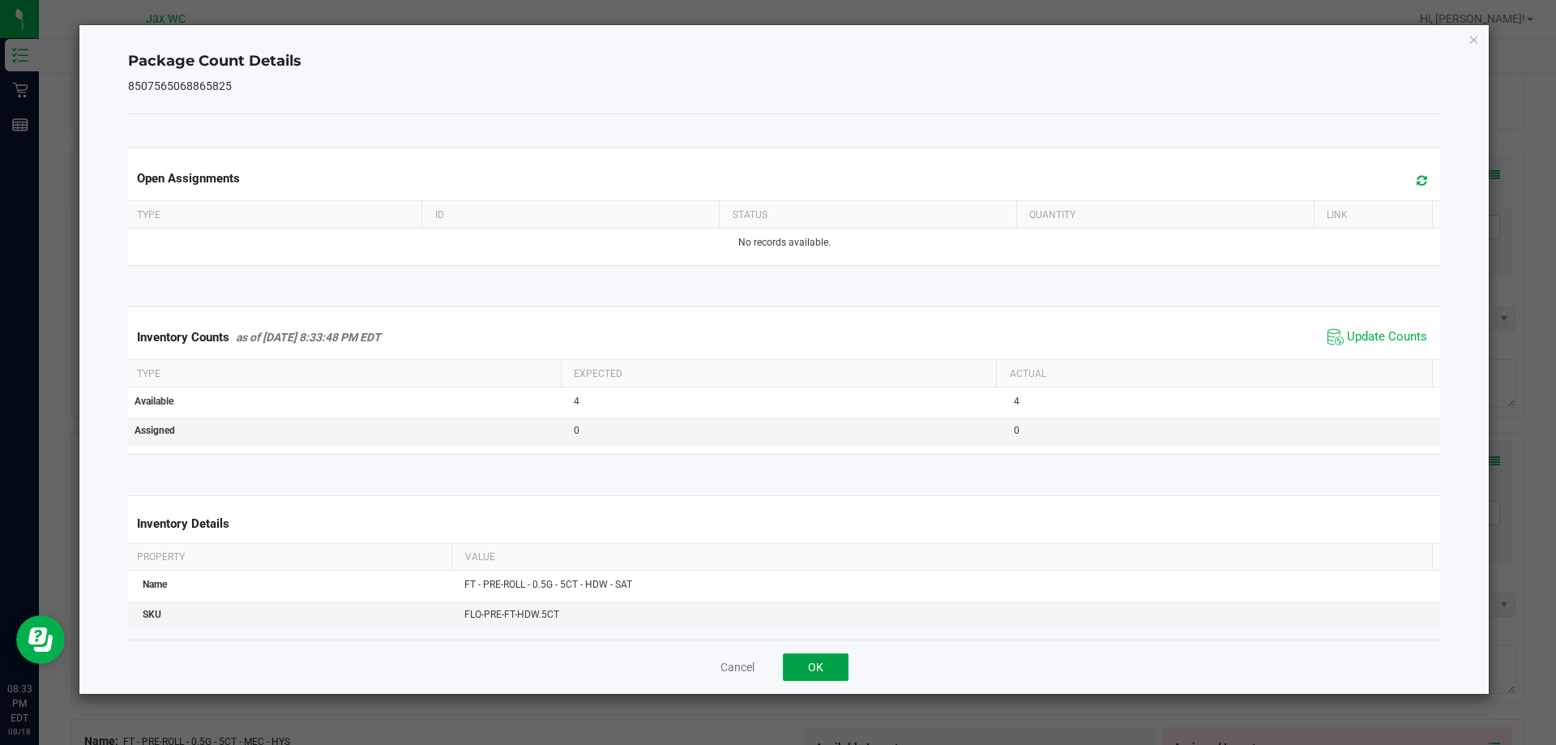
drag, startPoint x: 819, startPoint y: 663, endPoint x: 810, endPoint y: 666, distance: 9.5
click at [819, 664] on button "OK" at bounding box center [816, 667] width 66 height 28
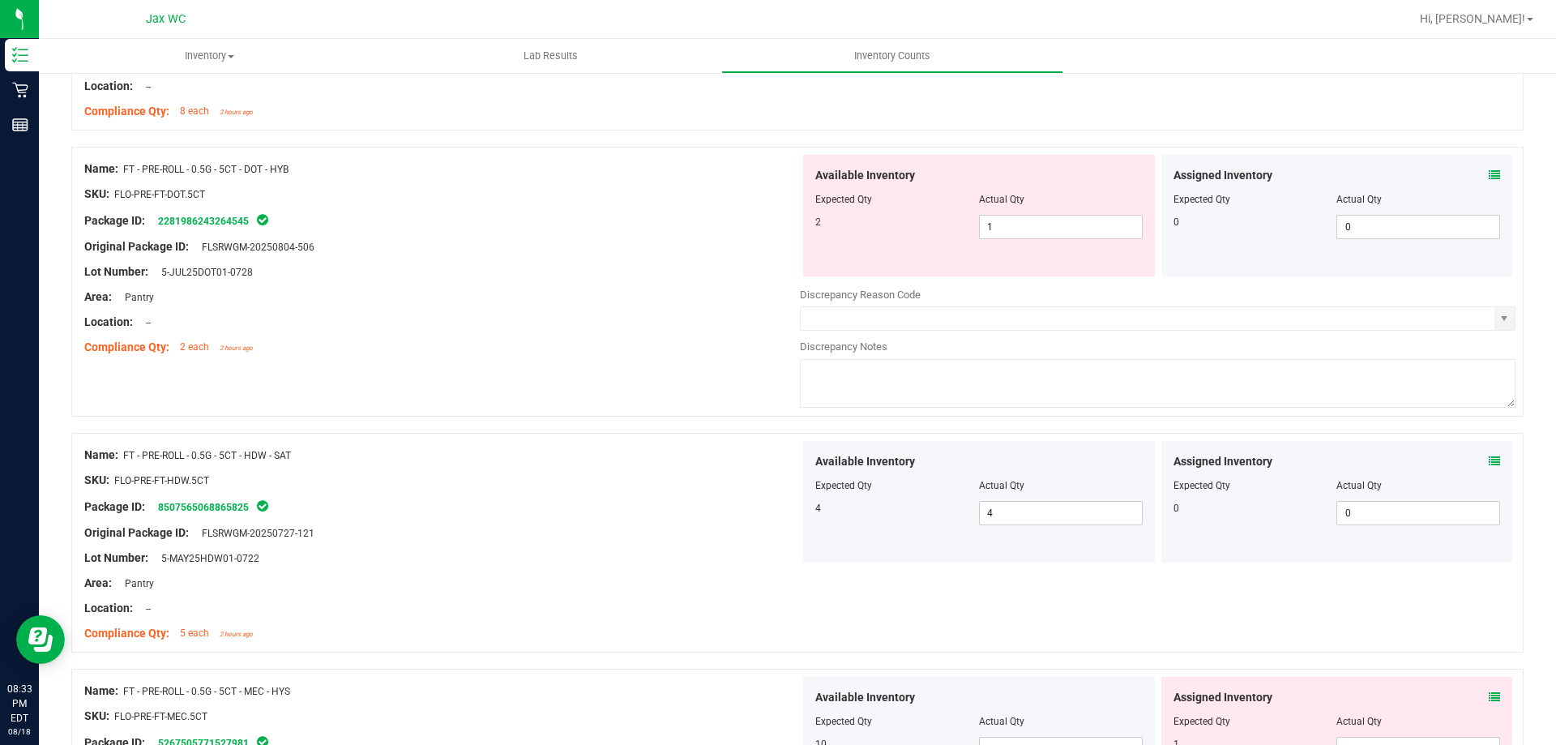
click at [1489, 697] on icon at bounding box center [1494, 696] width 11 height 11
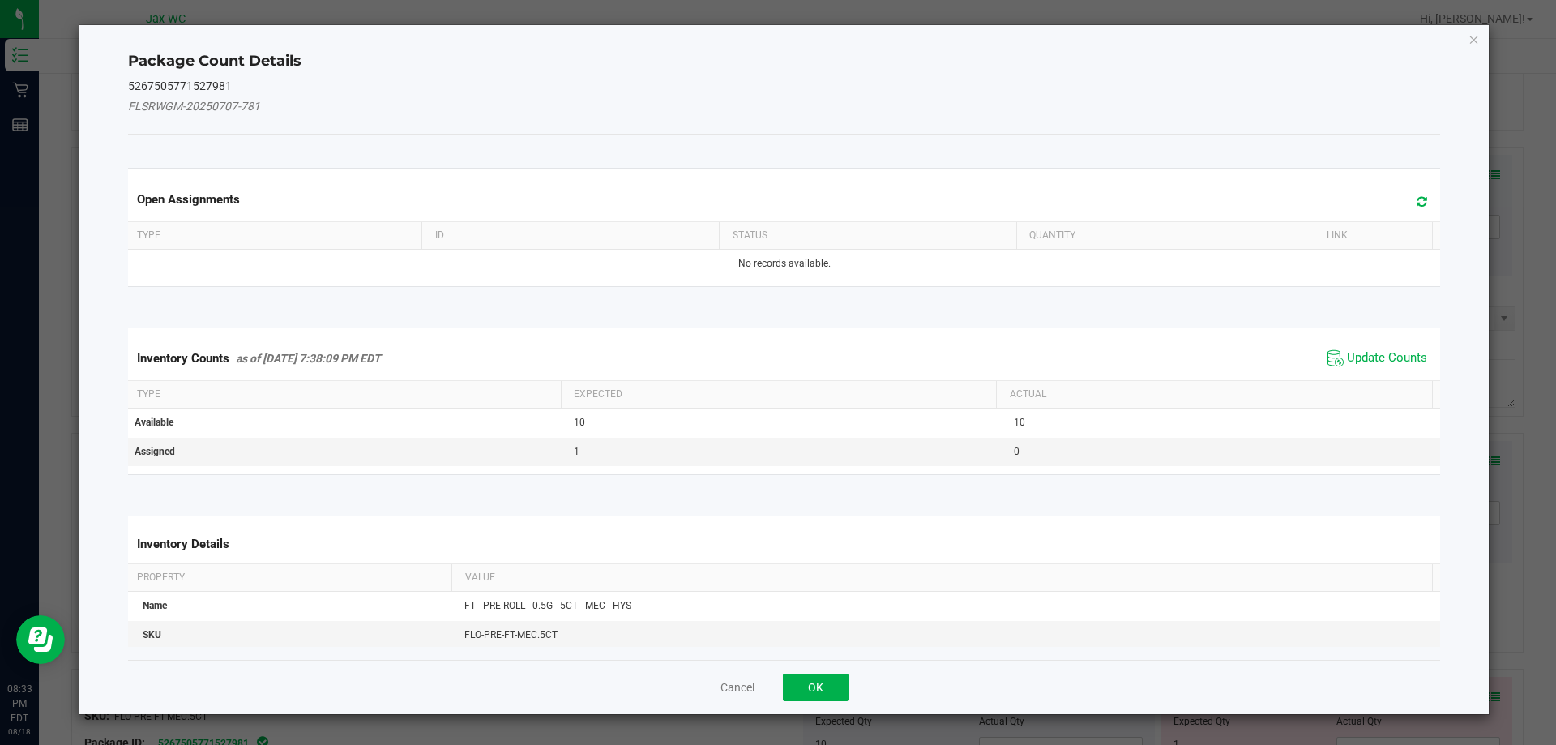
click at [1362, 358] on span "Update Counts" at bounding box center [1387, 358] width 80 height 16
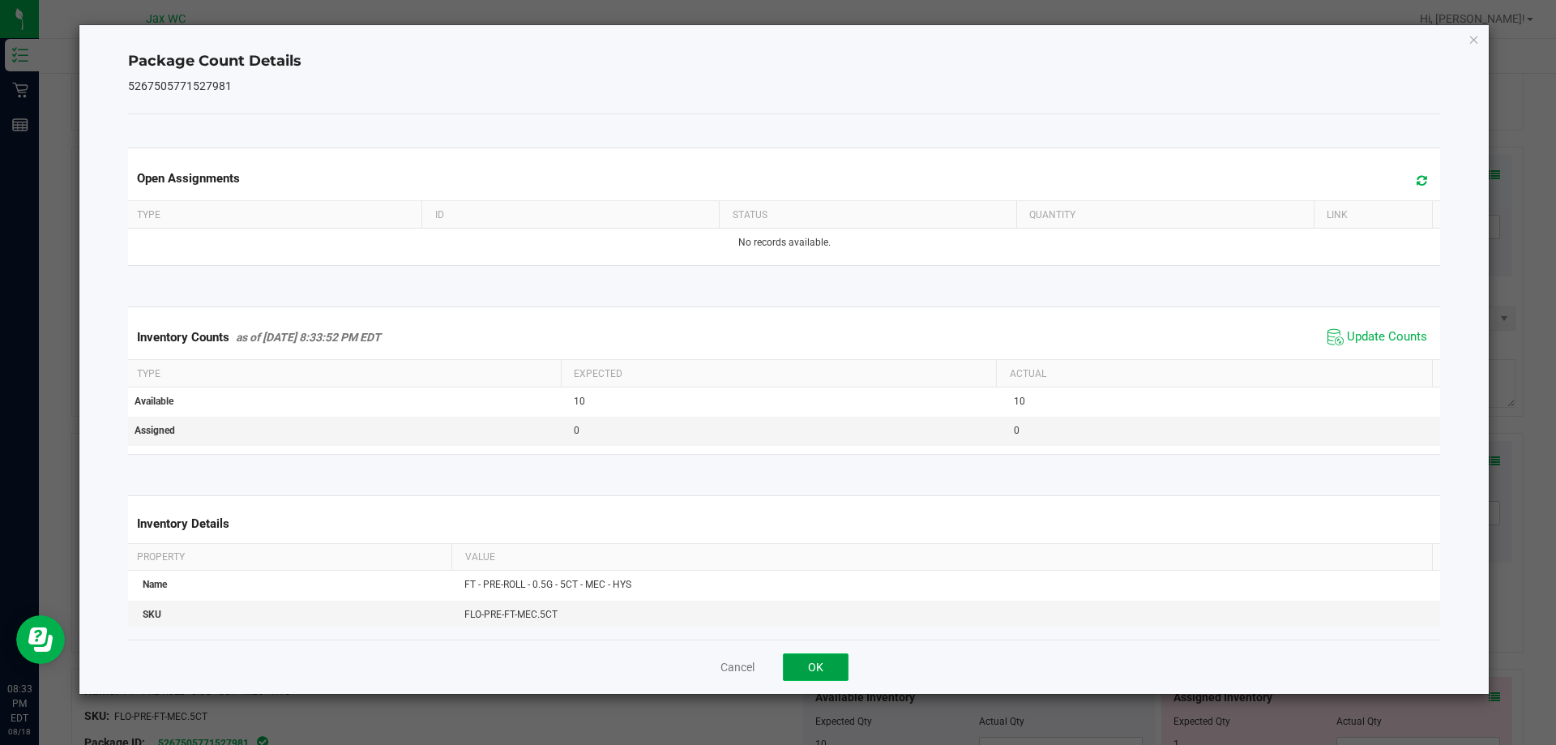
click at [832, 663] on button "OK" at bounding box center [816, 667] width 66 height 28
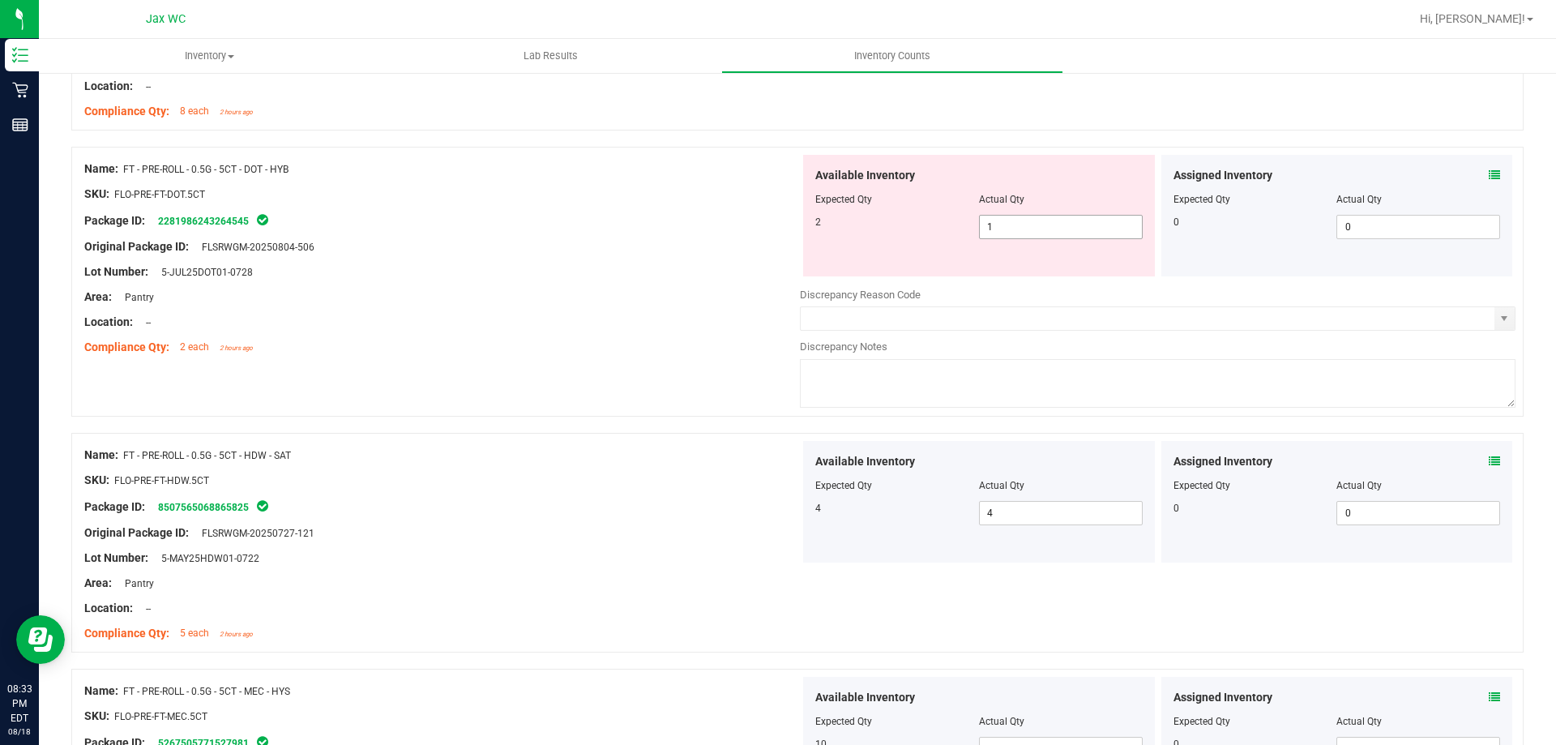
click at [1047, 220] on span "1 1" at bounding box center [1061, 227] width 164 height 24
type input "2"
click at [639, 319] on div "Location: --" at bounding box center [442, 322] width 716 height 17
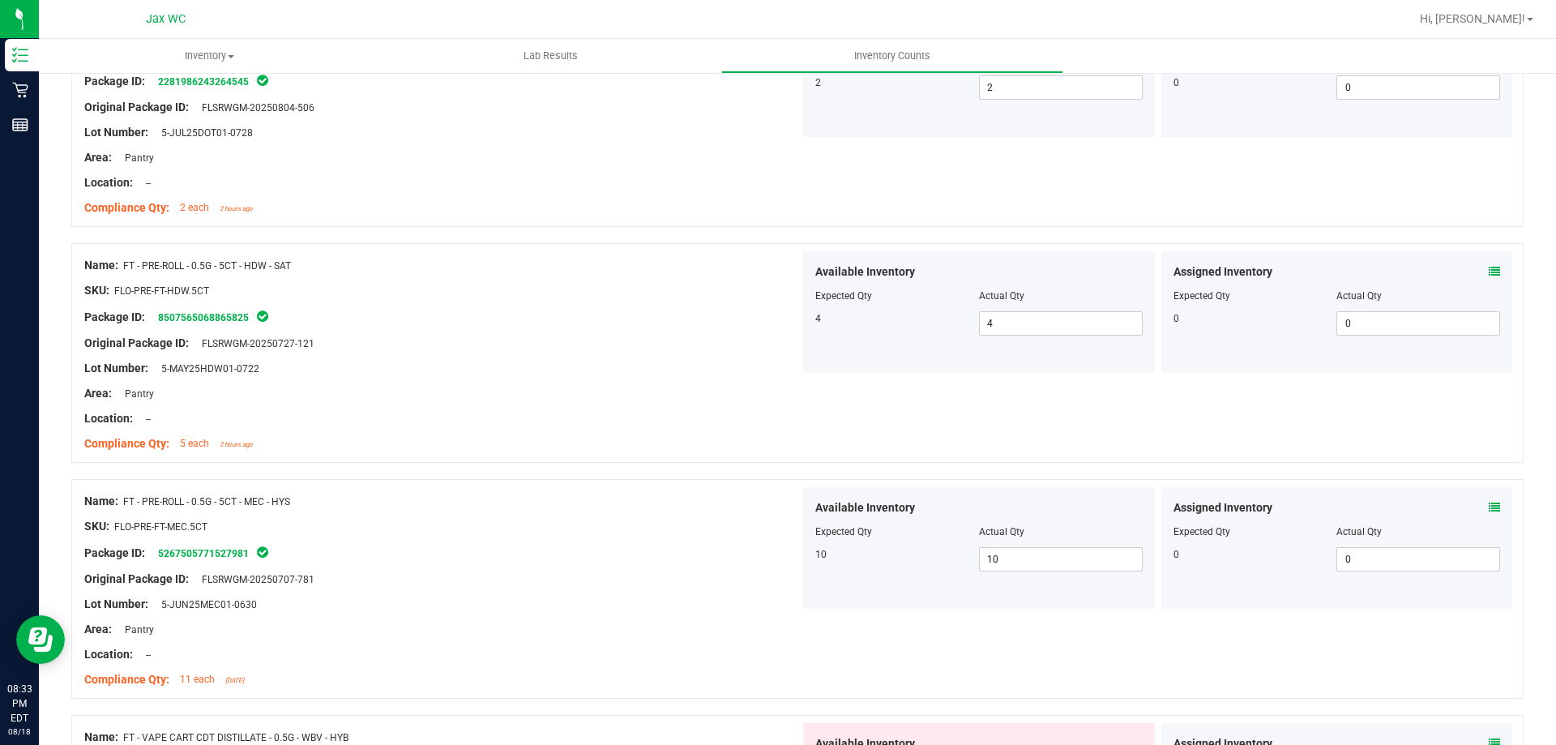
scroll to position [4341, 0]
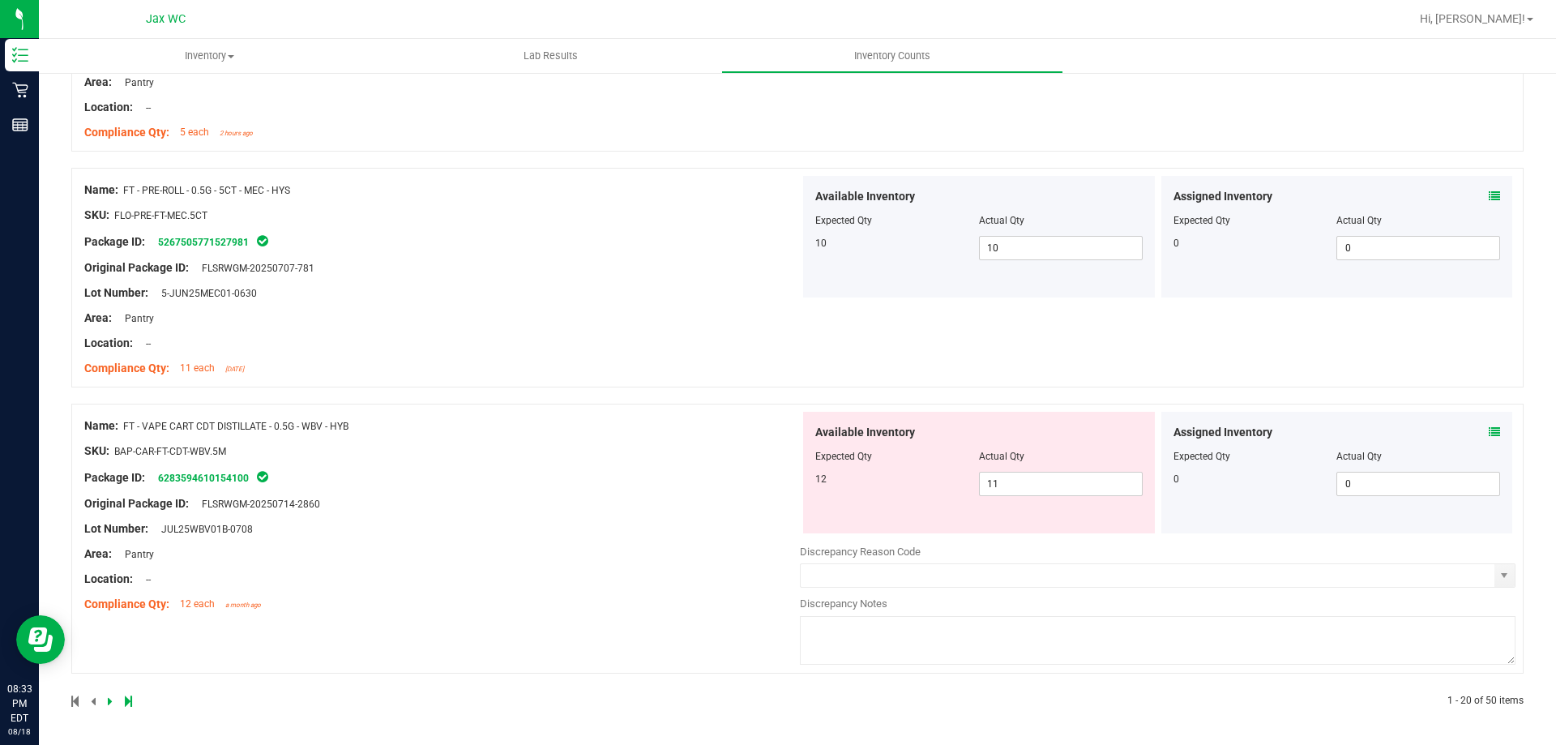
click at [1489, 430] on icon at bounding box center [1494, 431] width 11 height 11
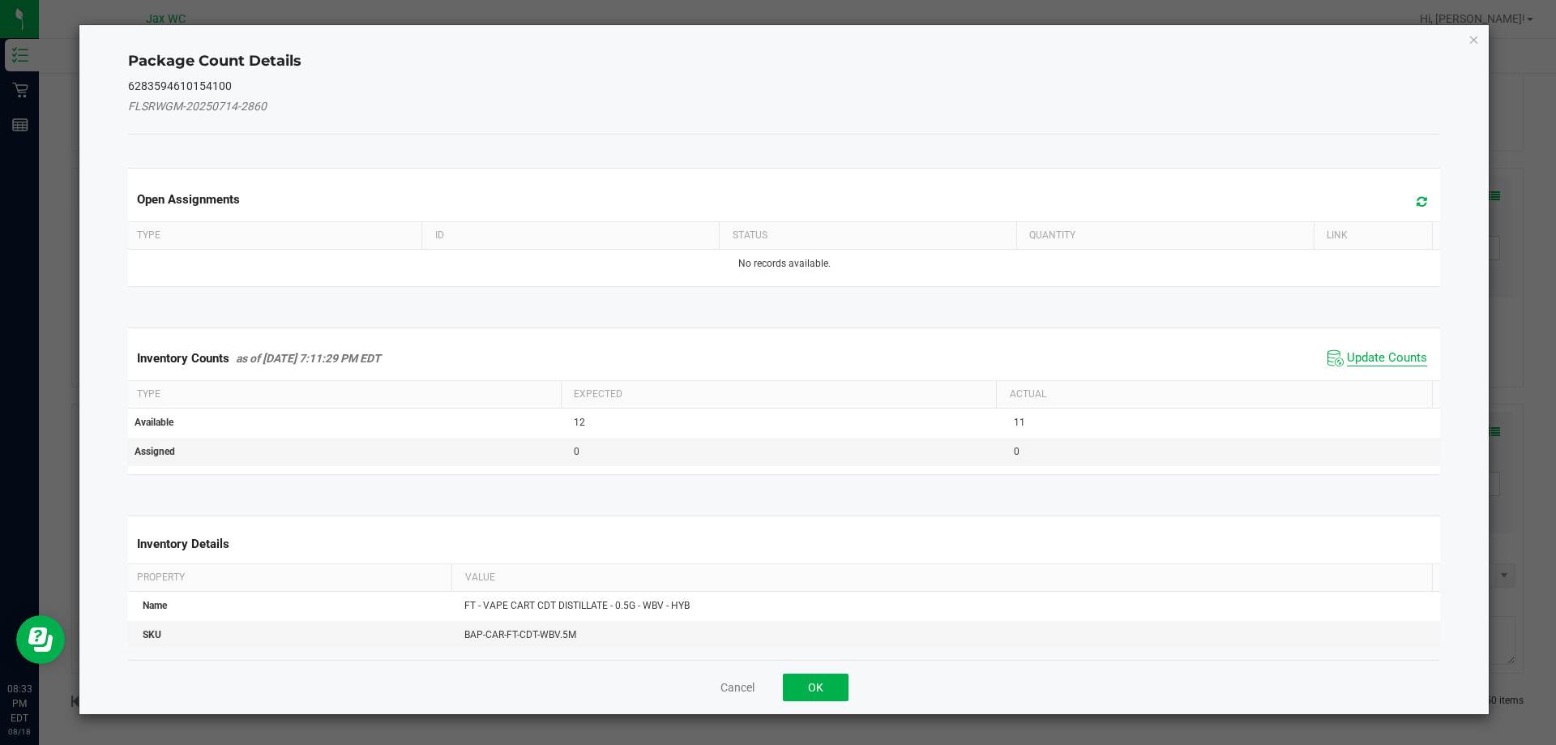
click at [1368, 351] on span "Update Counts" at bounding box center [1387, 358] width 80 height 16
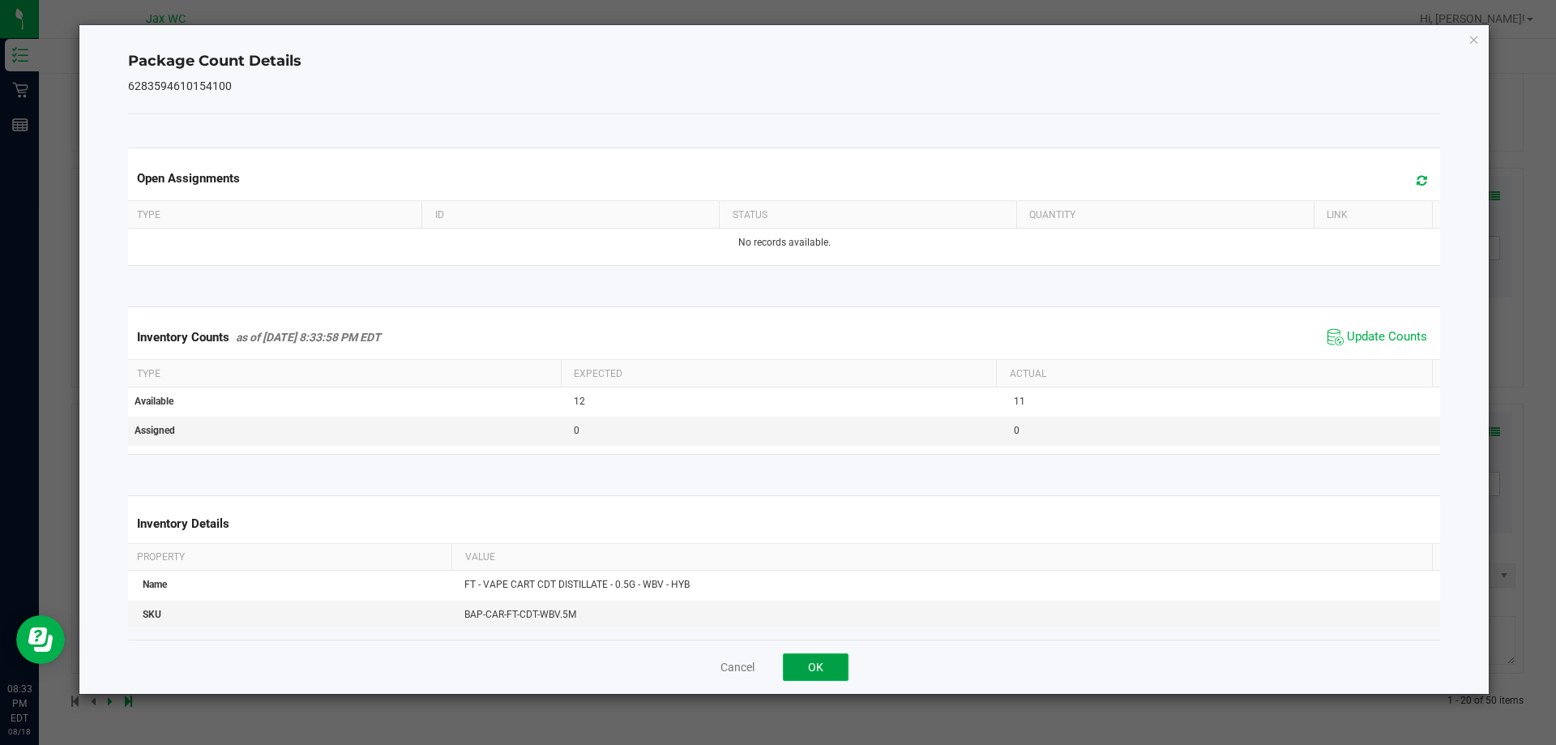
click at [812, 666] on button "OK" at bounding box center [816, 667] width 66 height 28
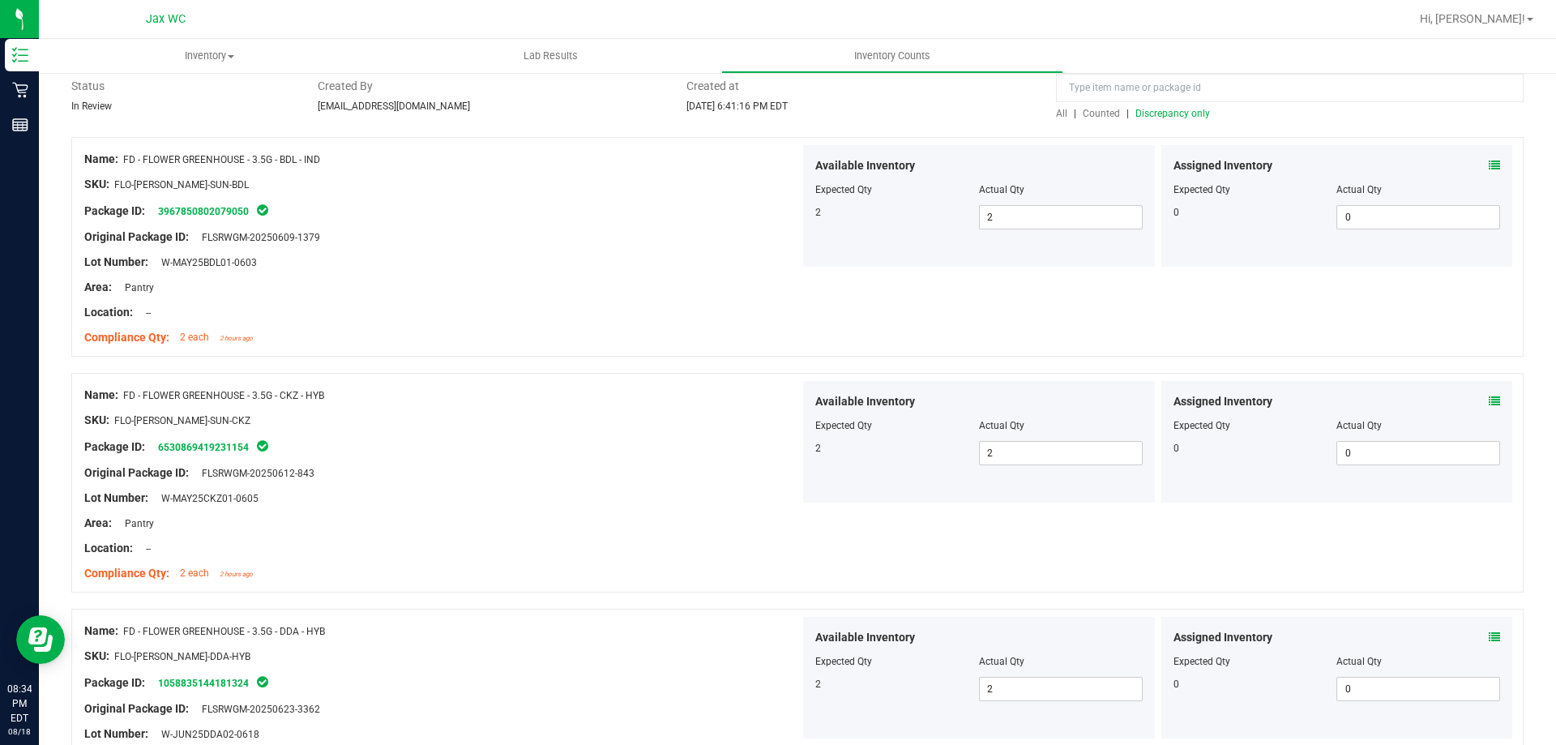
scroll to position [0, 0]
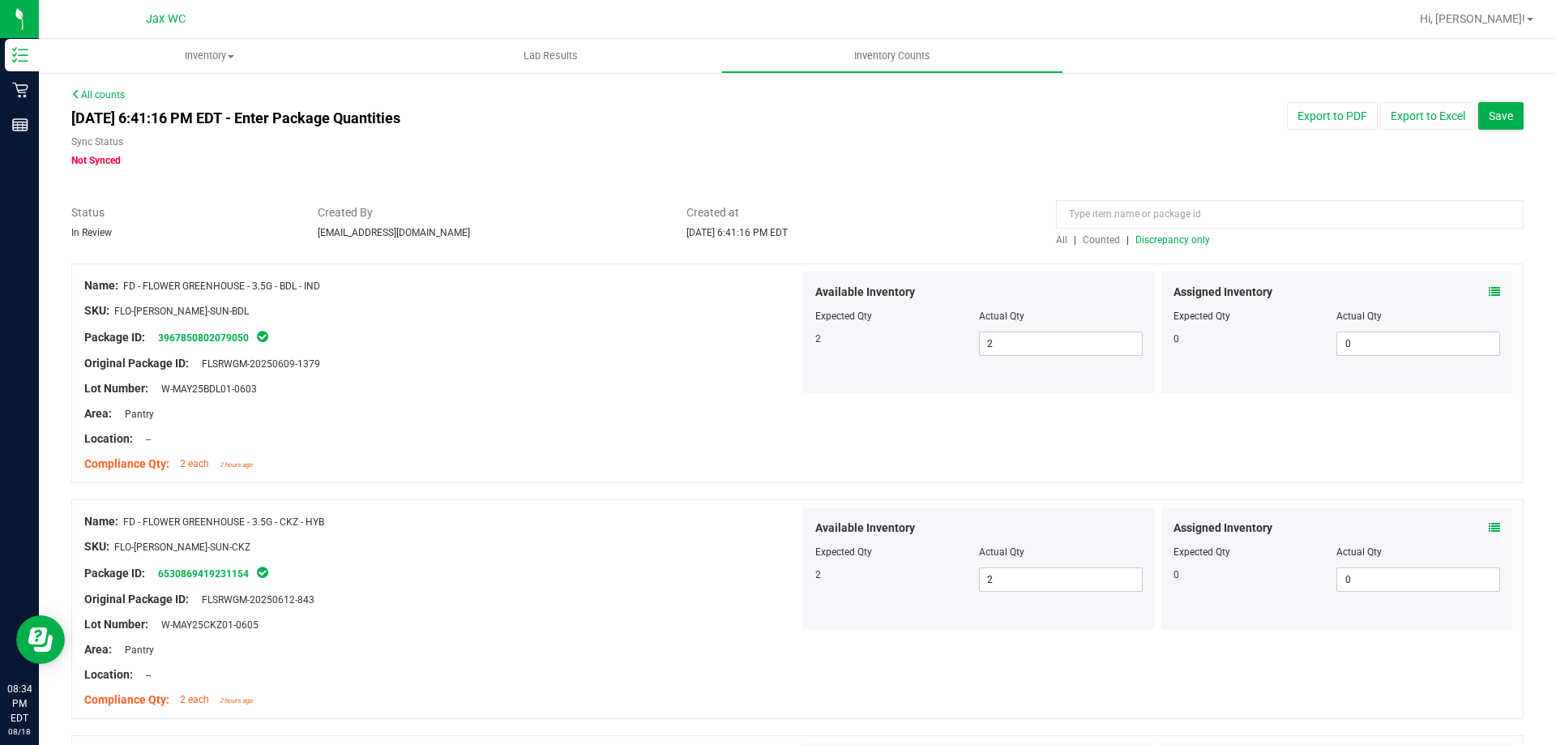
click at [1162, 245] on span "Discrepancy only" at bounding box center [1172, 239] width 75 height 11
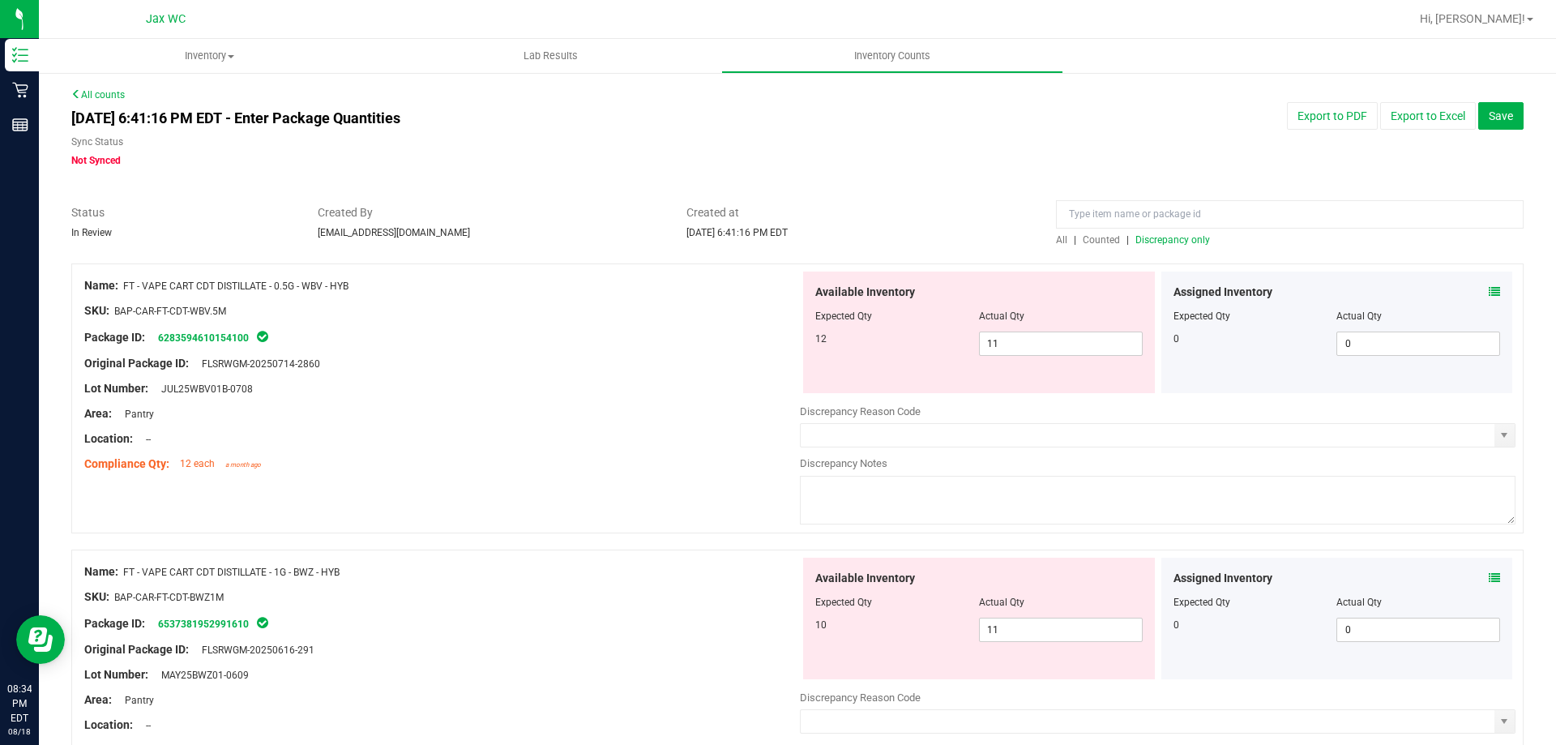
click at [1489, 574] on icon at bounding box center [1494, 577] width 11 height 11
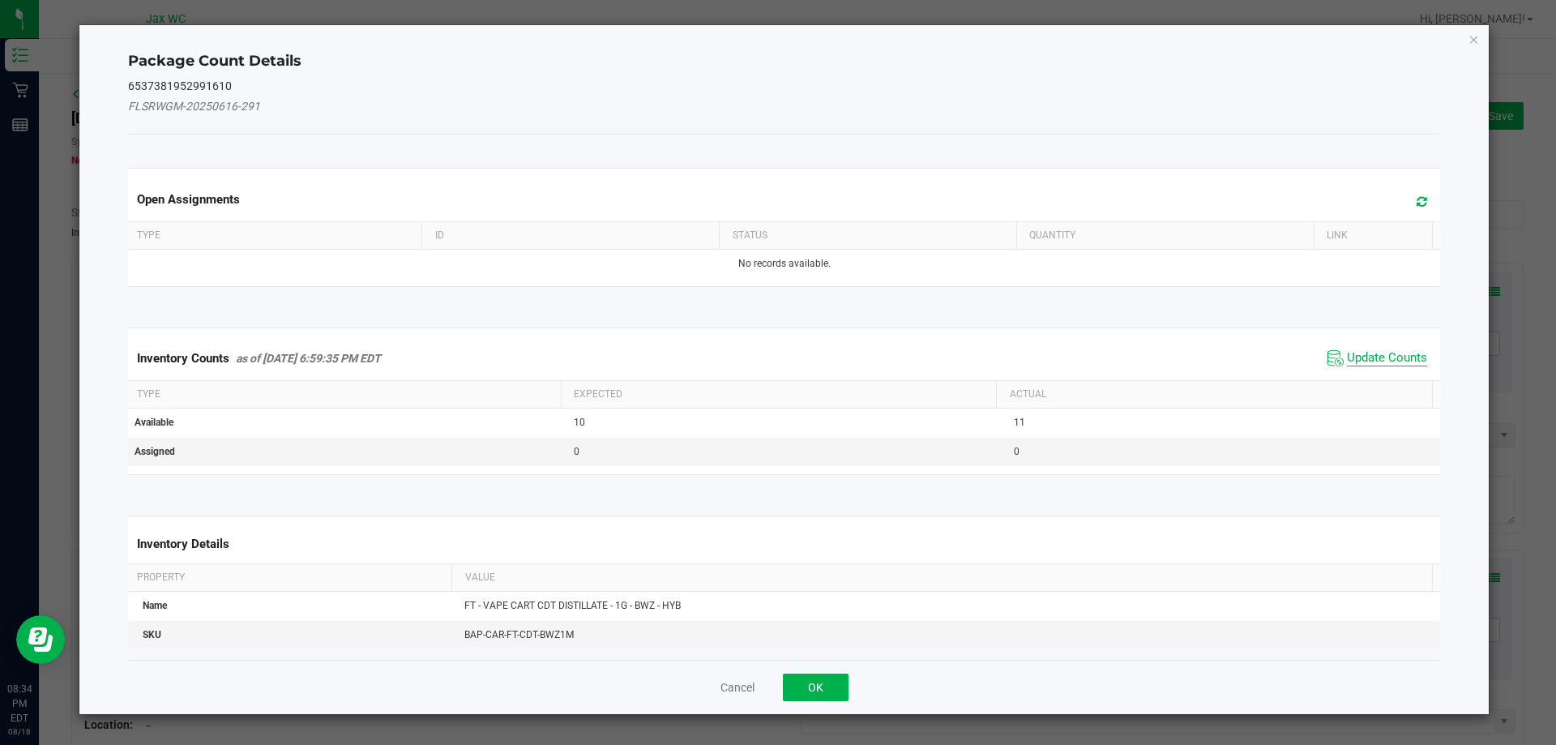
click at [1355, 354] on span "Update Counts" at bounding box center [1387, 358] width 80 height 16
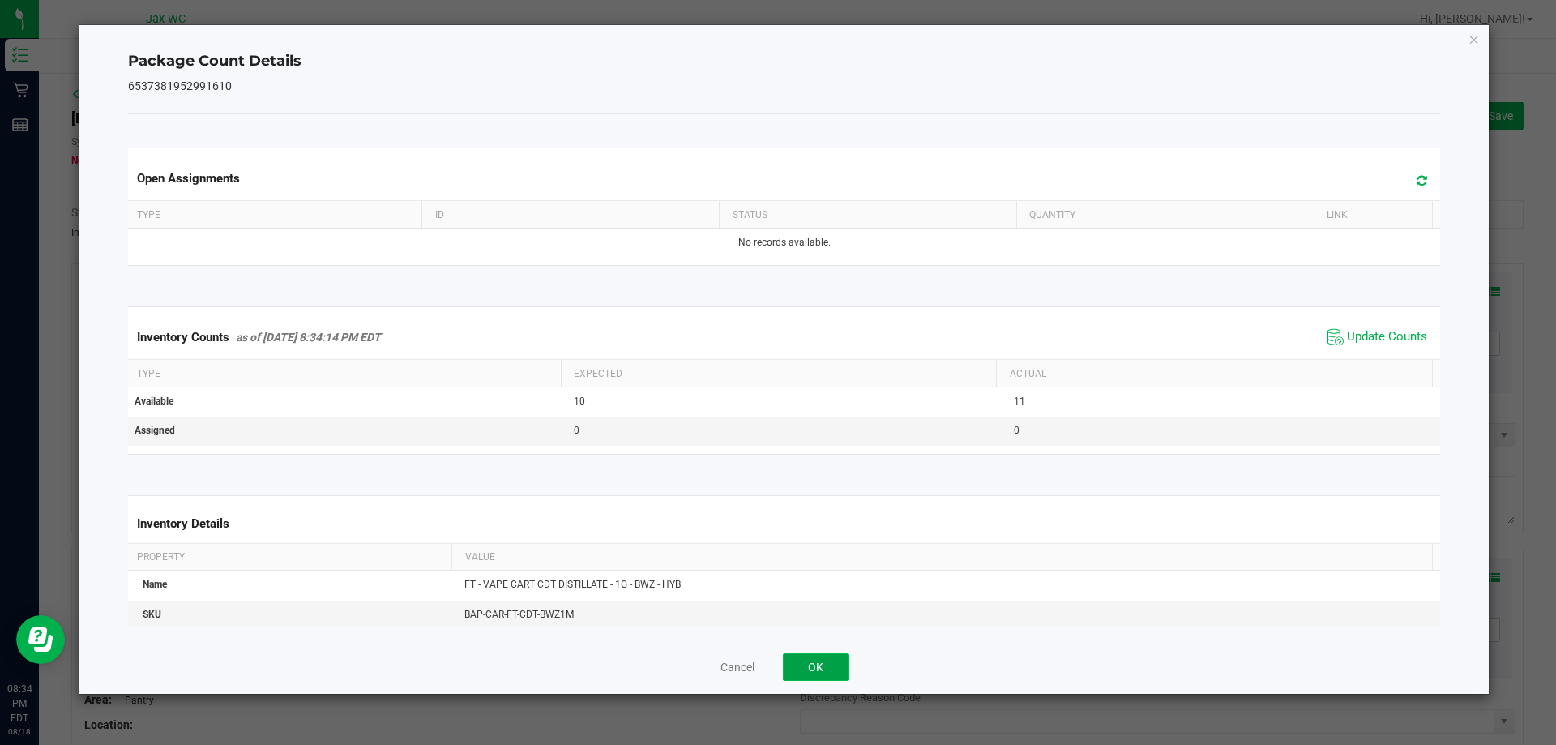
click at [814, 669] on button "OK" at bounding box center [816, 667] width 66 height 28
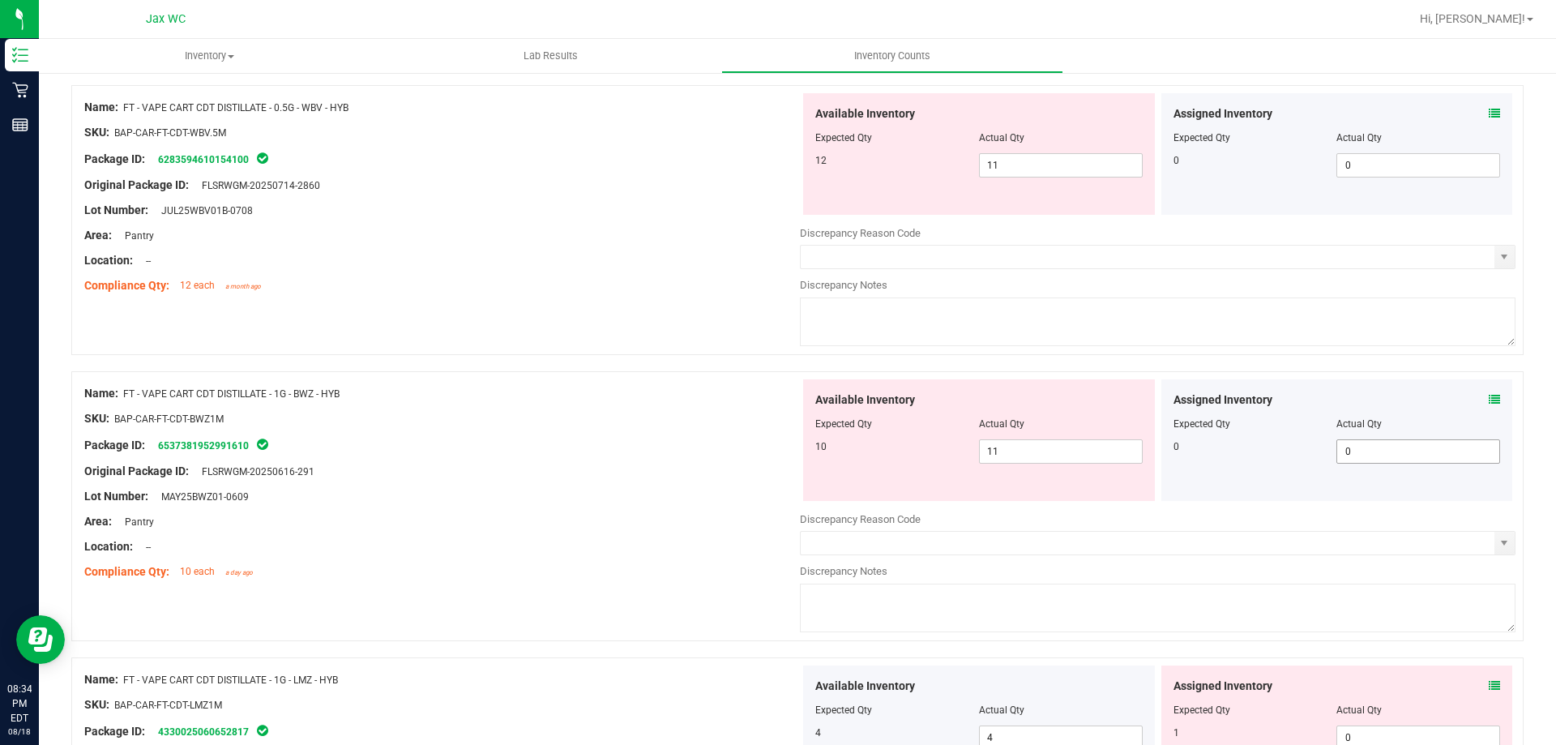
scroll to position [243, 0]
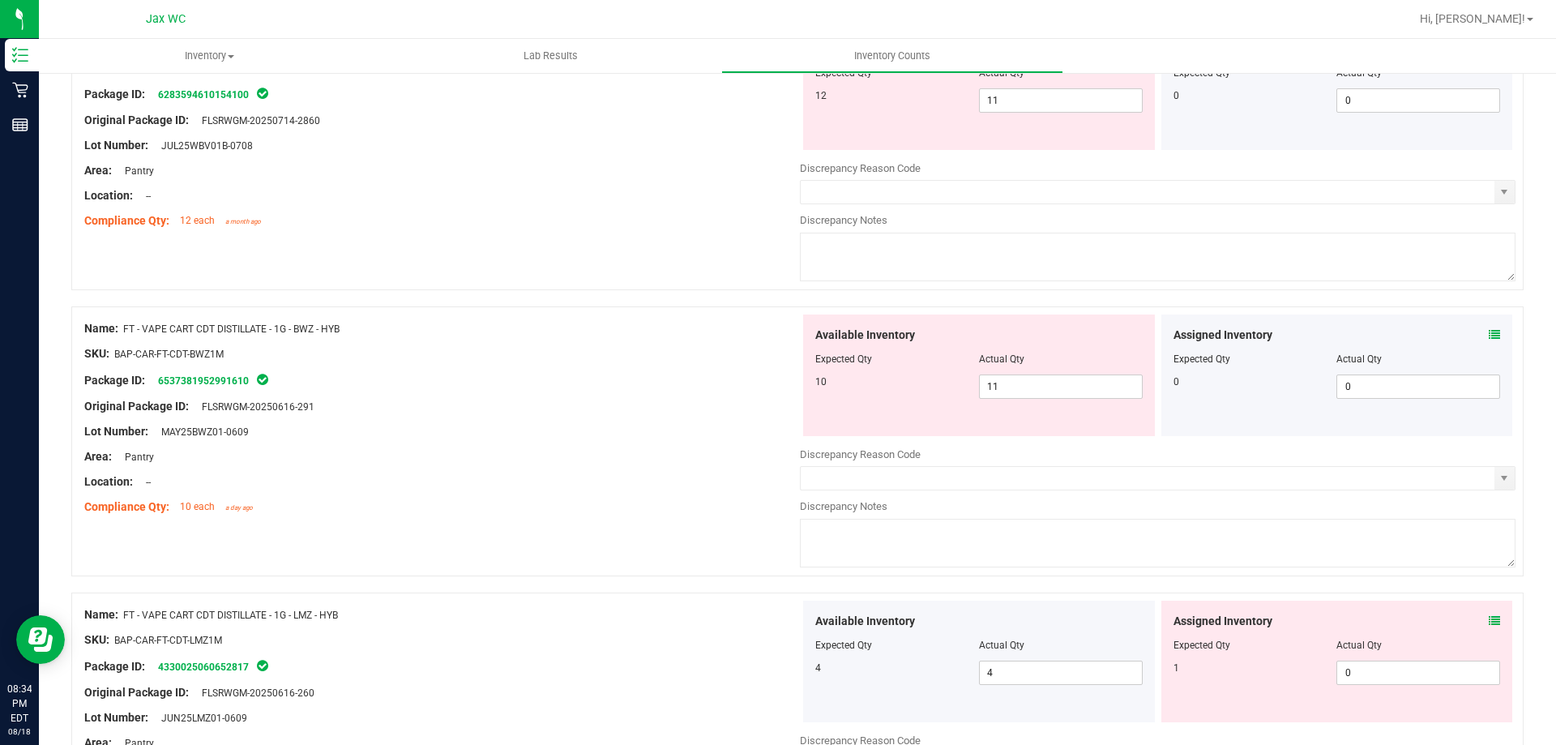
click at [1489, 614] on span at bounding box center [1494, 621] width 11 height 17
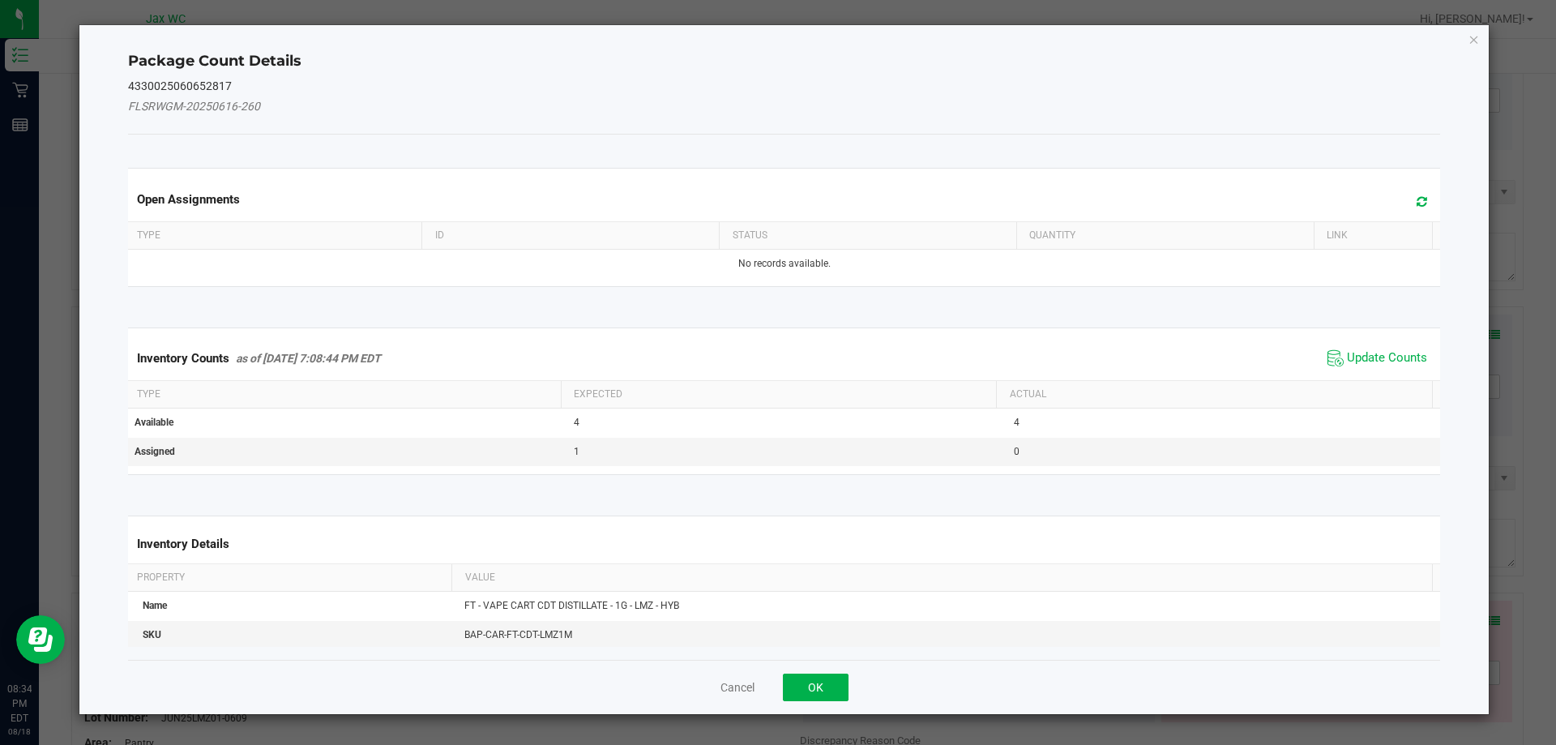
drag, startPoint x: 1389, startPoint y: 361, endPoint x: 1340, endPoint y: 374, distance: 51.1
click at [1388, 361] on span "Update Counts" at bounding box center [1387, 358] width 80 height 16
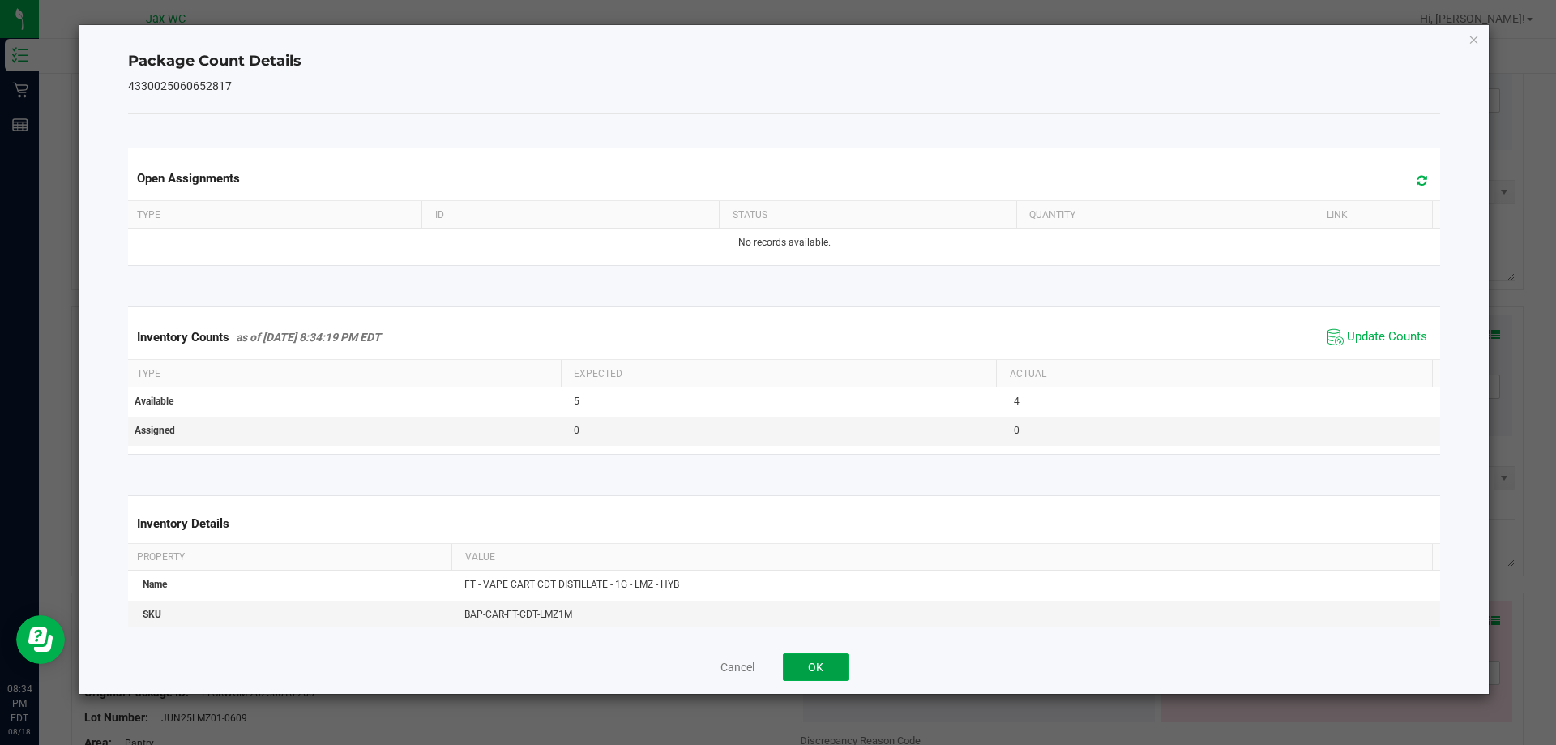
click at [797, 661] on button "OK" at bounding box center [816, 667] width 66 height 28
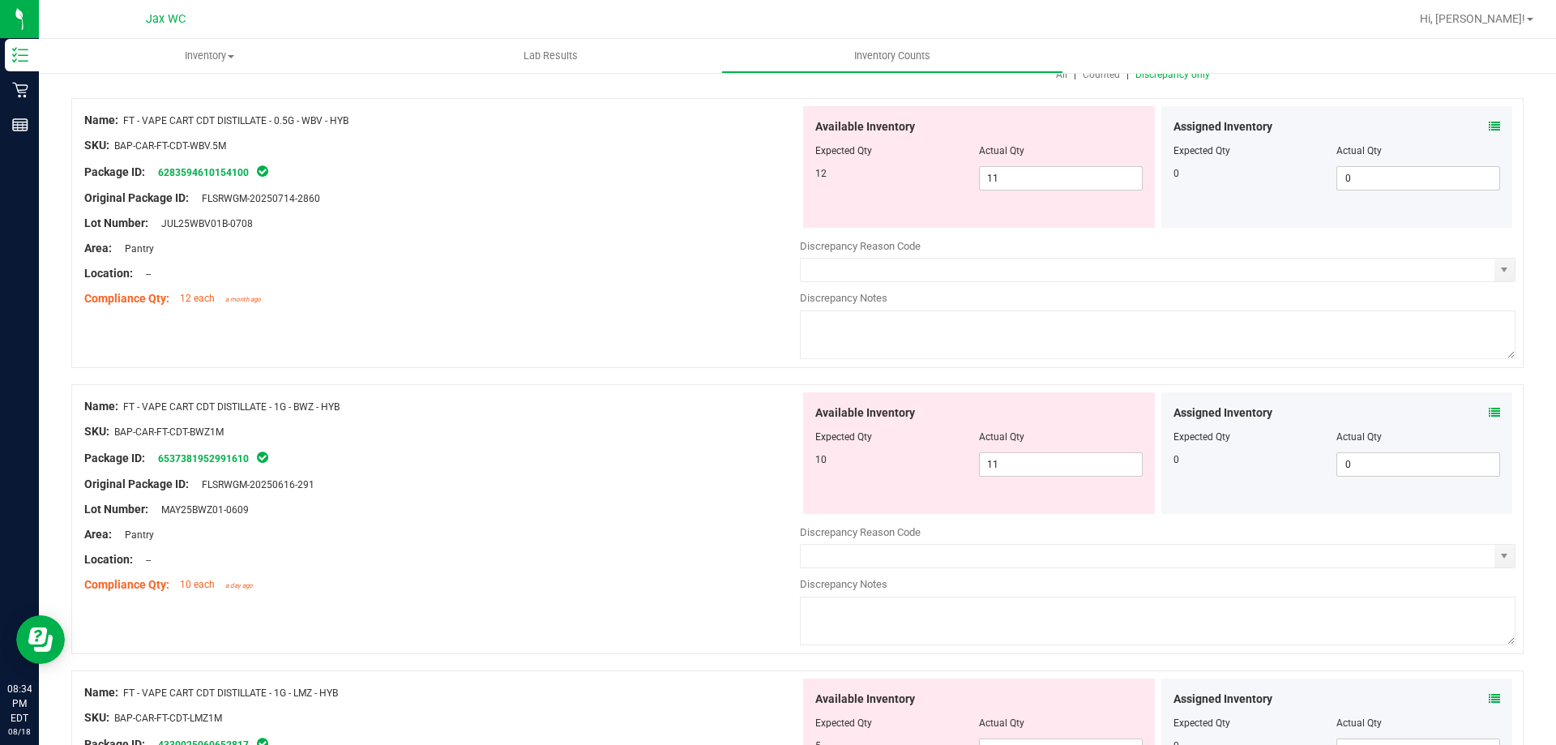
scroll to position [162, 0]
drag, startPoint x: 1022, startPoint y: 464, endPoint x: 1061, endPoint y: 396, distance: 79.1
click at [1022, 464] on span "11 11" at bounding box center [1061, 467] width 164 height 24
type input "10"
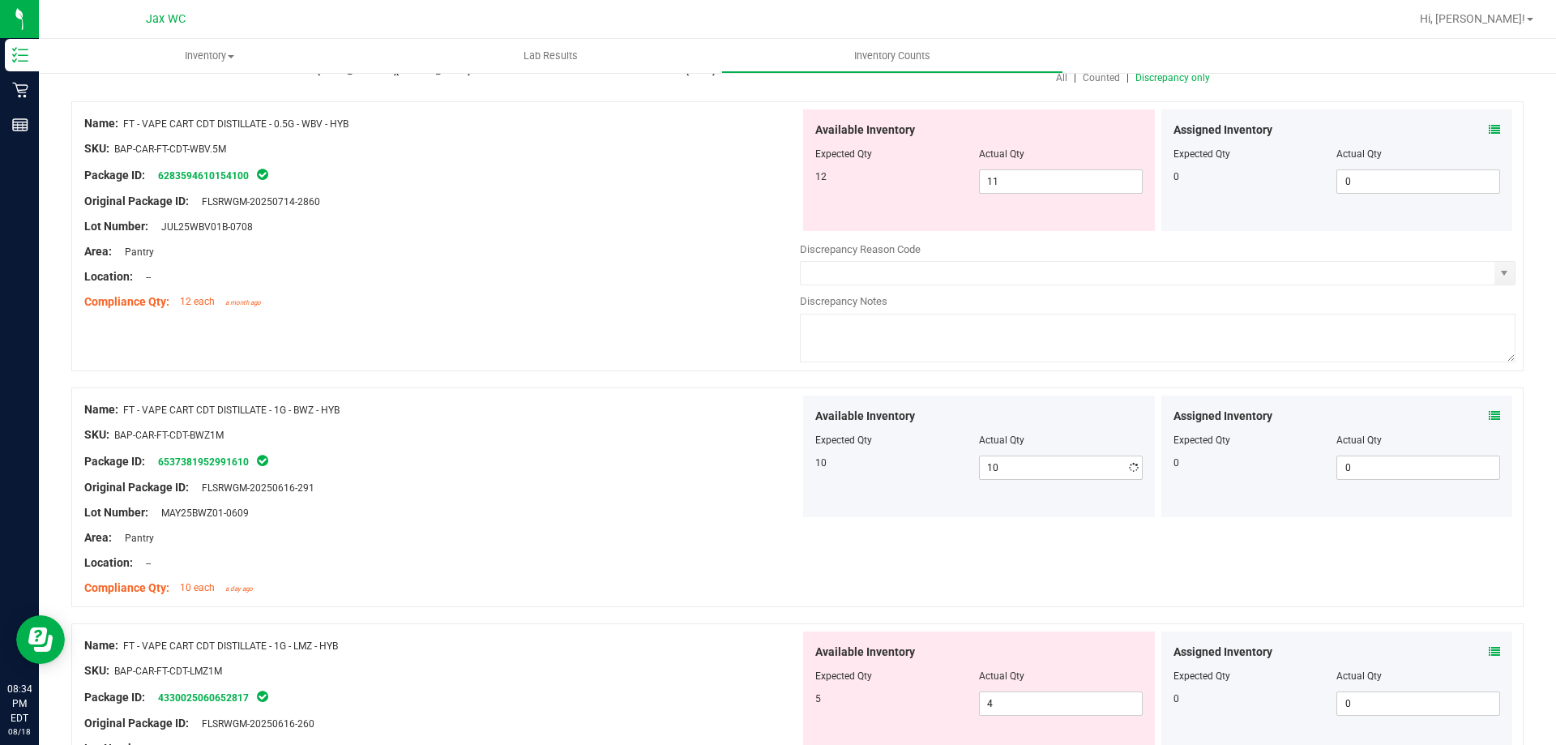
click at [722, 419] on div at bounding box center [442, 422] width 716 height 8
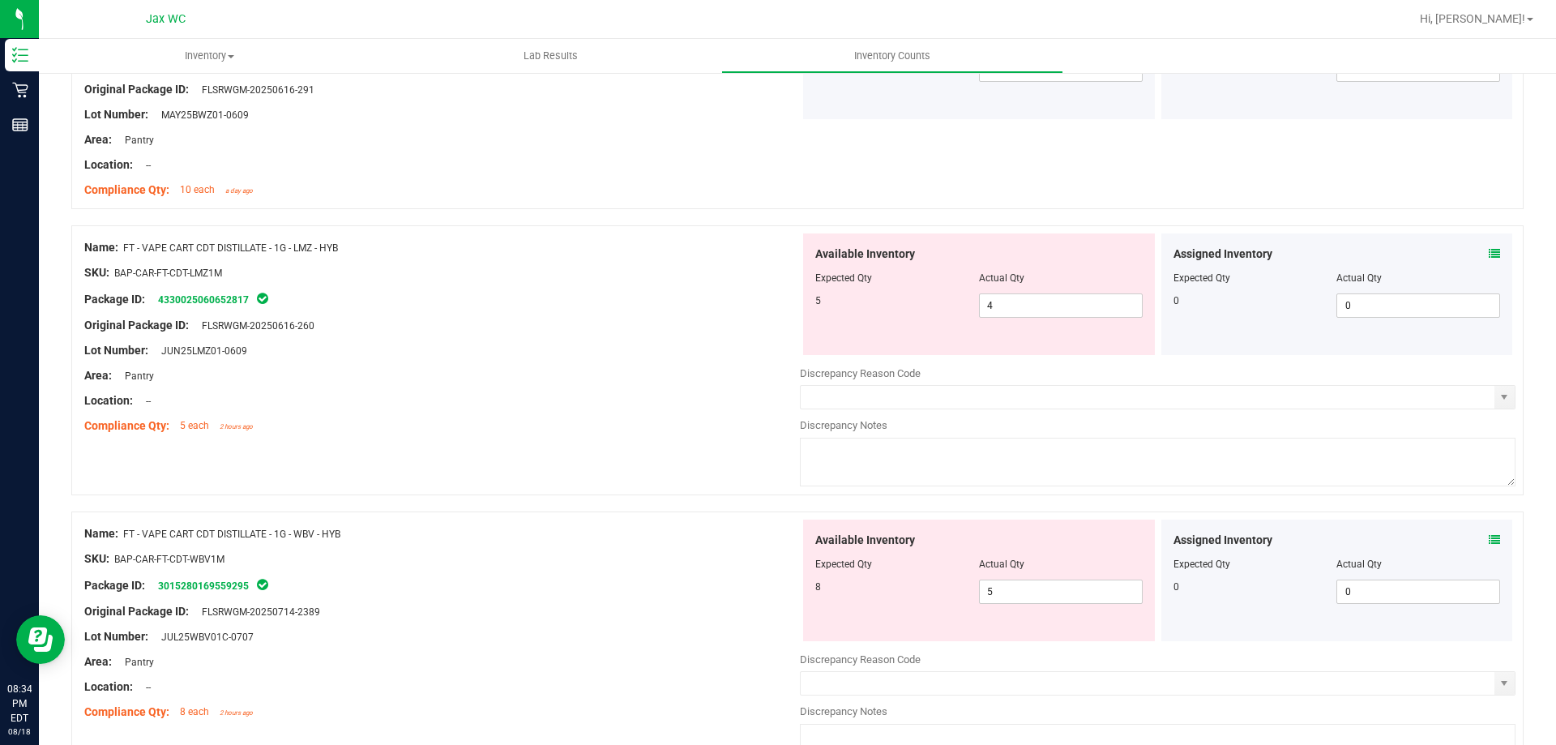
scroll to position [567, 0]
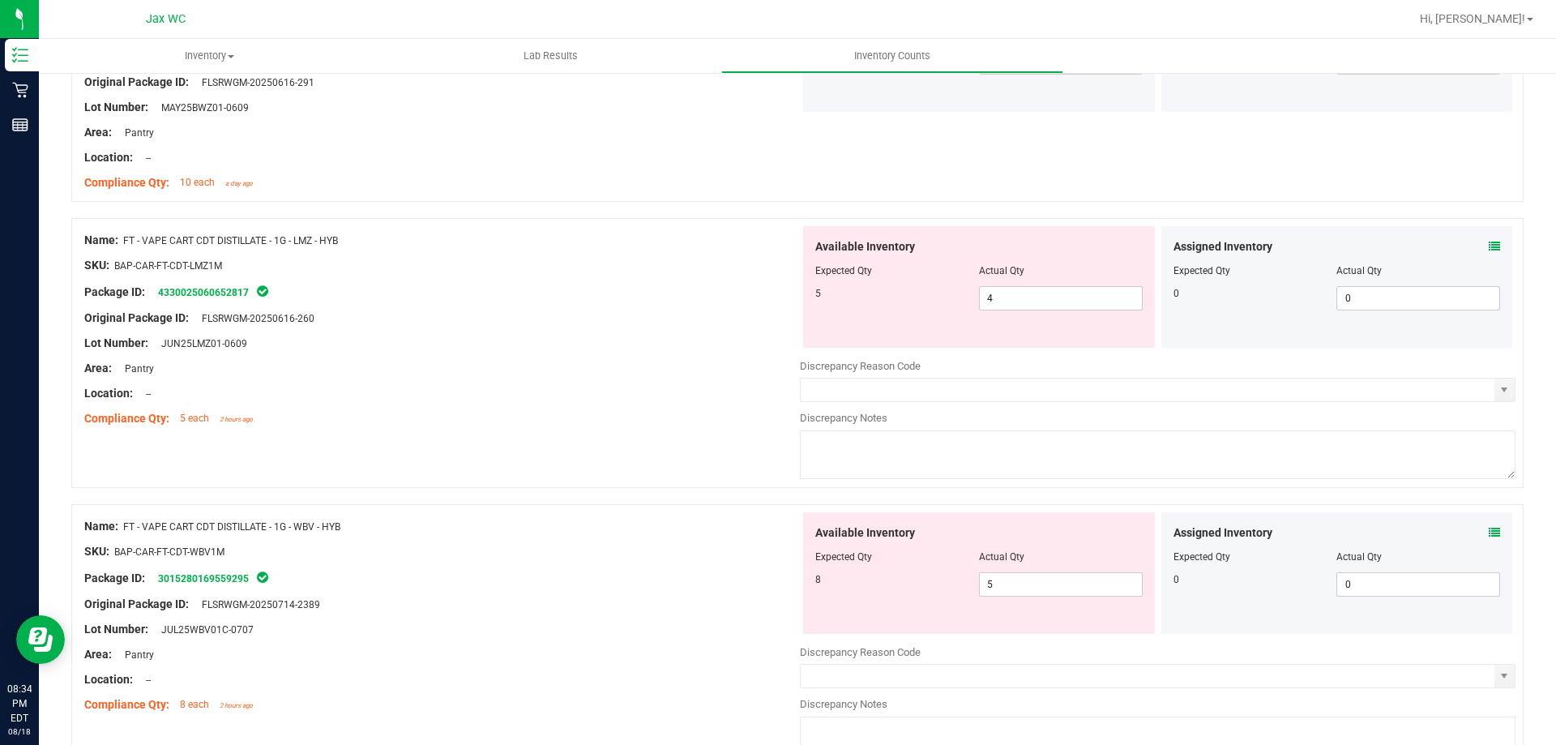
click at [1489, 535] on icon at bounding box center [1494, 532] width 11 height 11
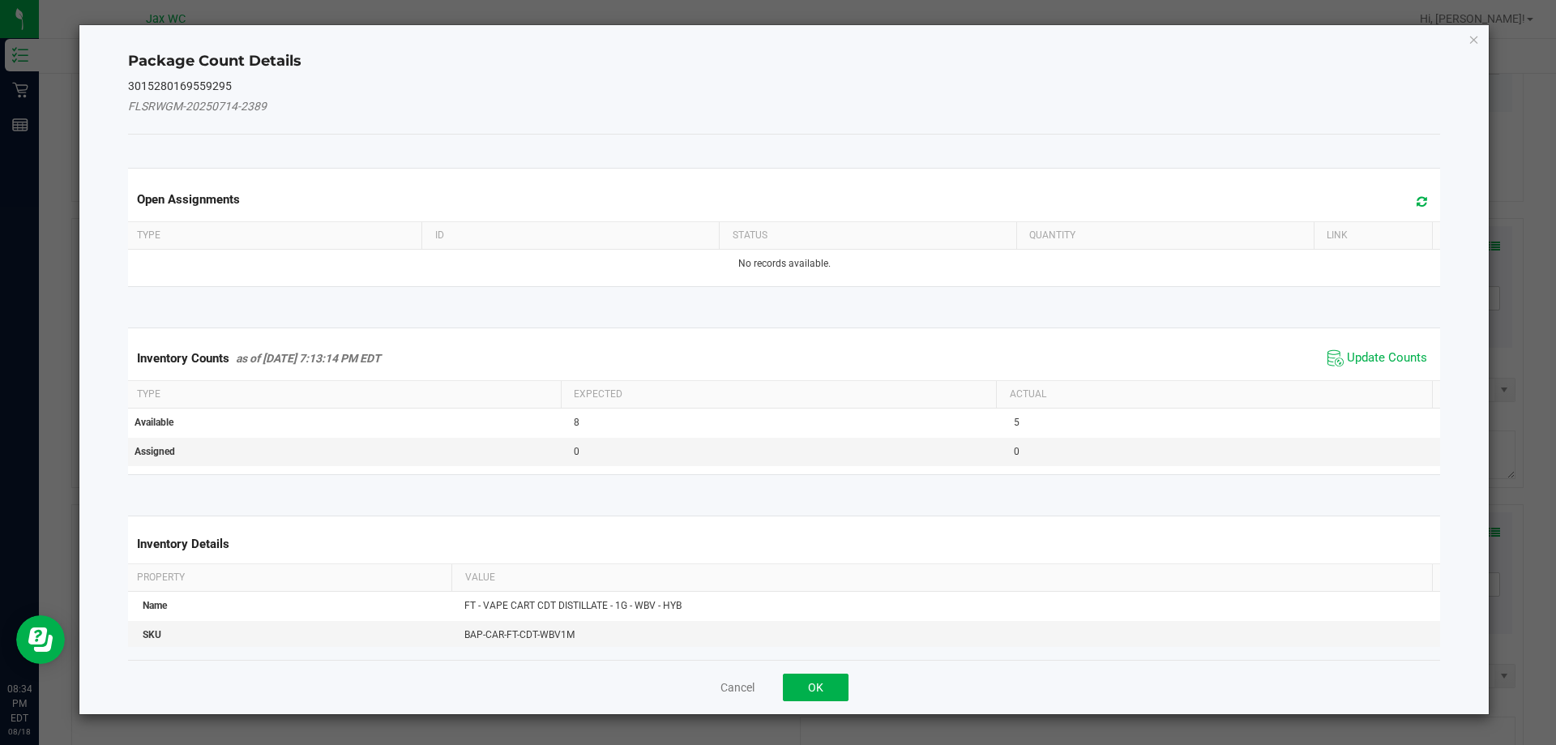
drag, startPoint x: 1392, startPoint y: 358, endPoint x: 1362, endPoint y: 377, distance: 35.3
click at [1392, 357] on span "Update Counts" at bounding box center [1387, 358] width 80 height 16
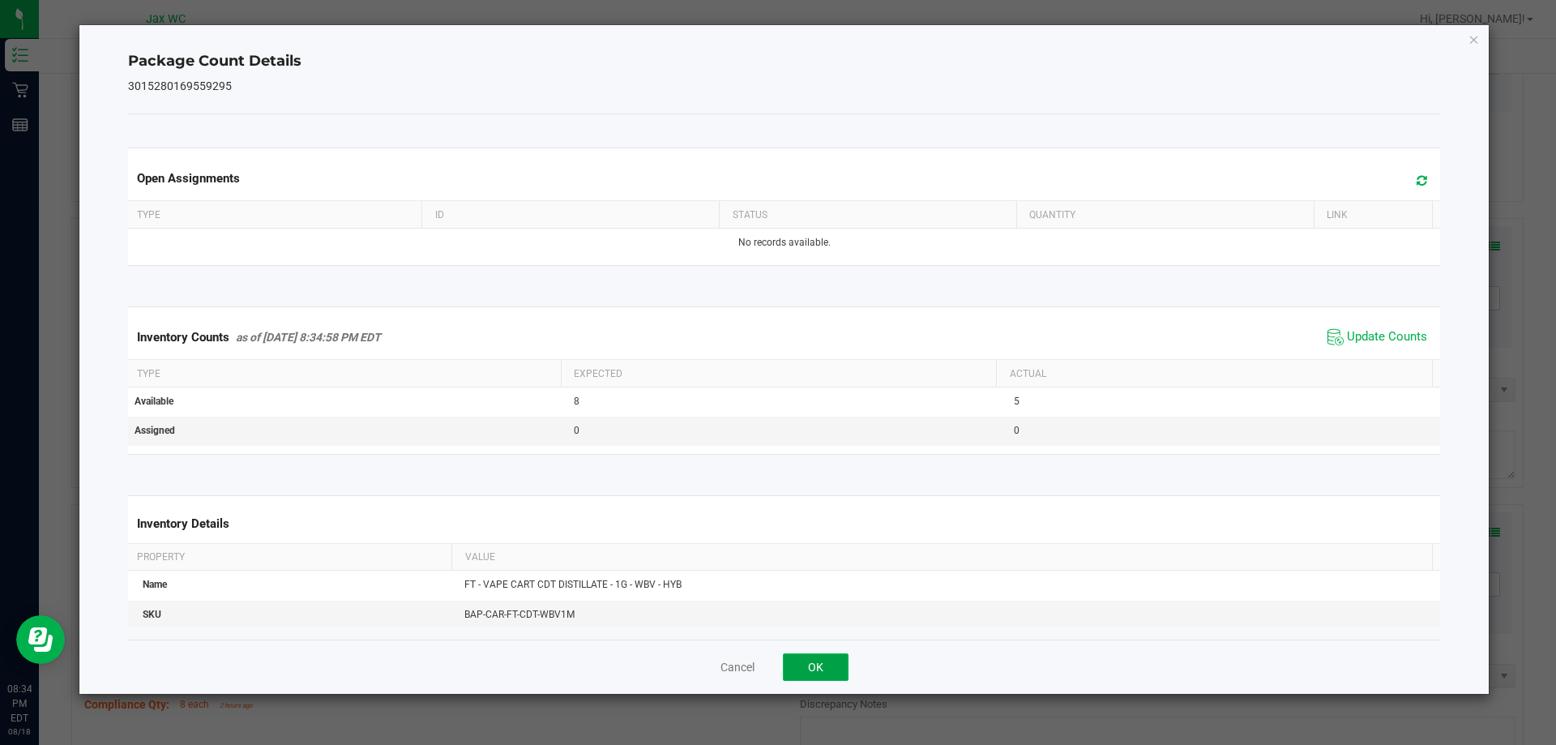
click at [819, 659] on button "OK" at bounding box center [816, 667] width 66 height 28
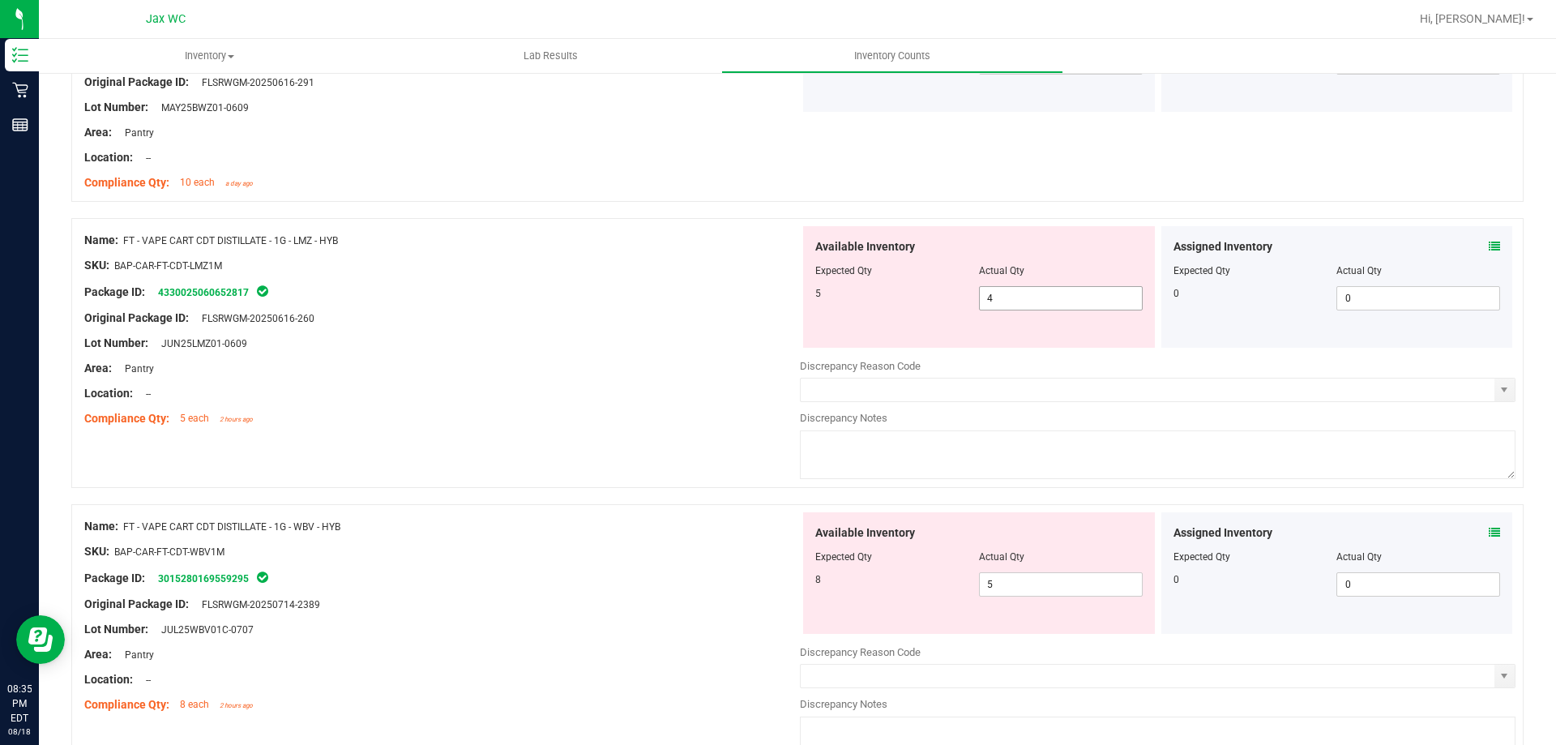
click at [1022, 304] on span "4 4" at bounding box center [1061, 298] width 164 height 24
type input "5"
click at [622, 397] on div "Location: --" at bounding box center [442, 393] width 716 height 17
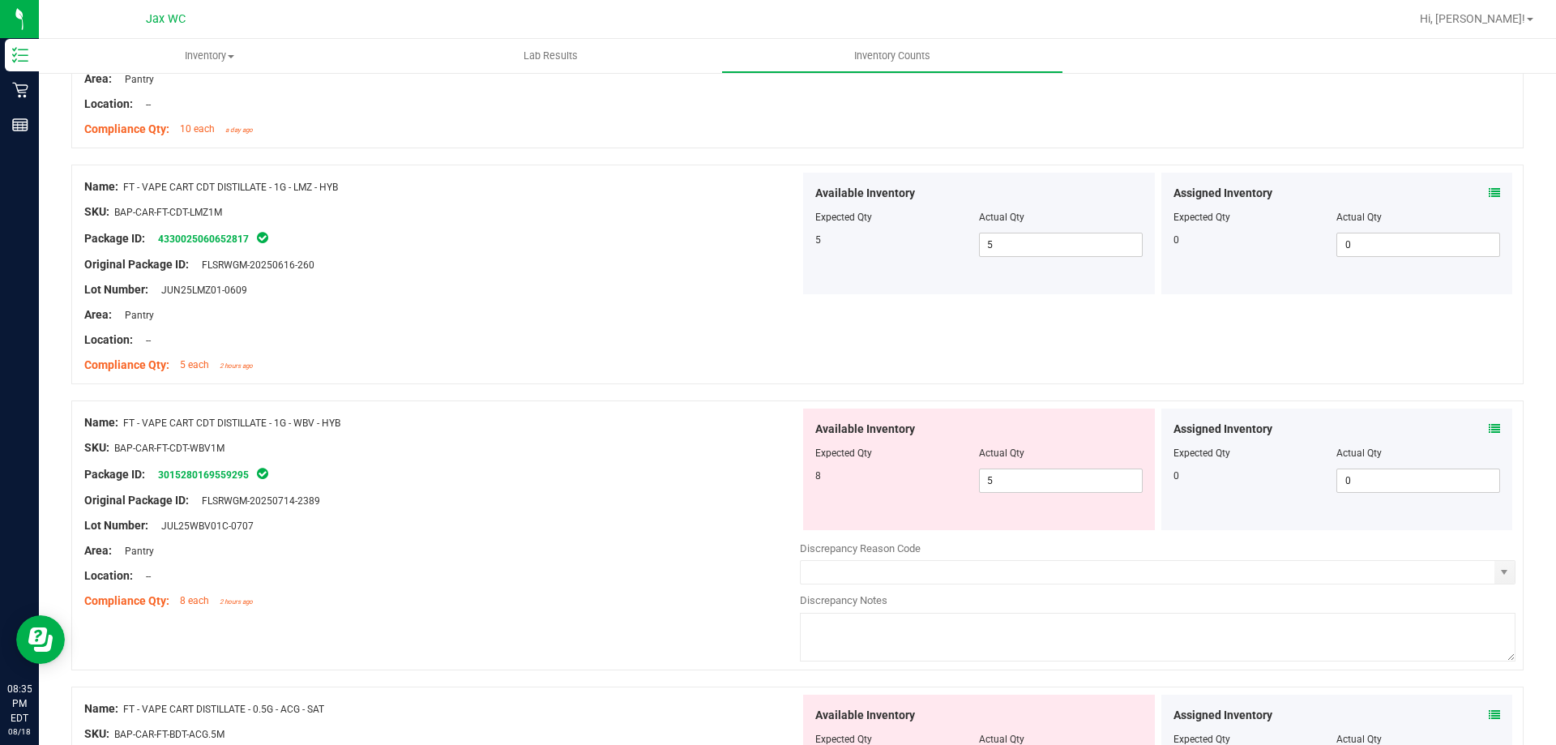
scroll to position [810, 0]
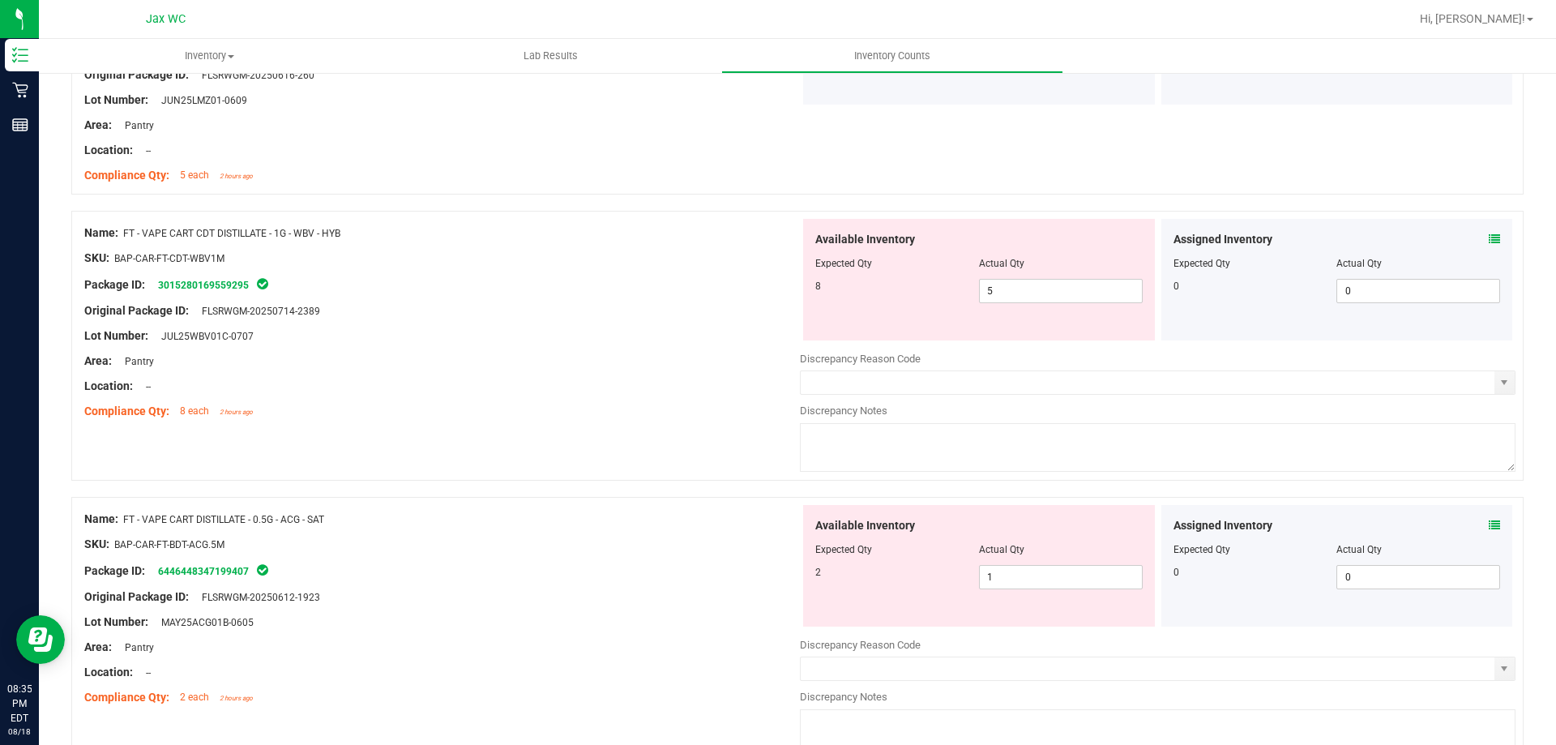
click at [1489, 524] on icon at bounding box center [1494, 525] width 11 height 11
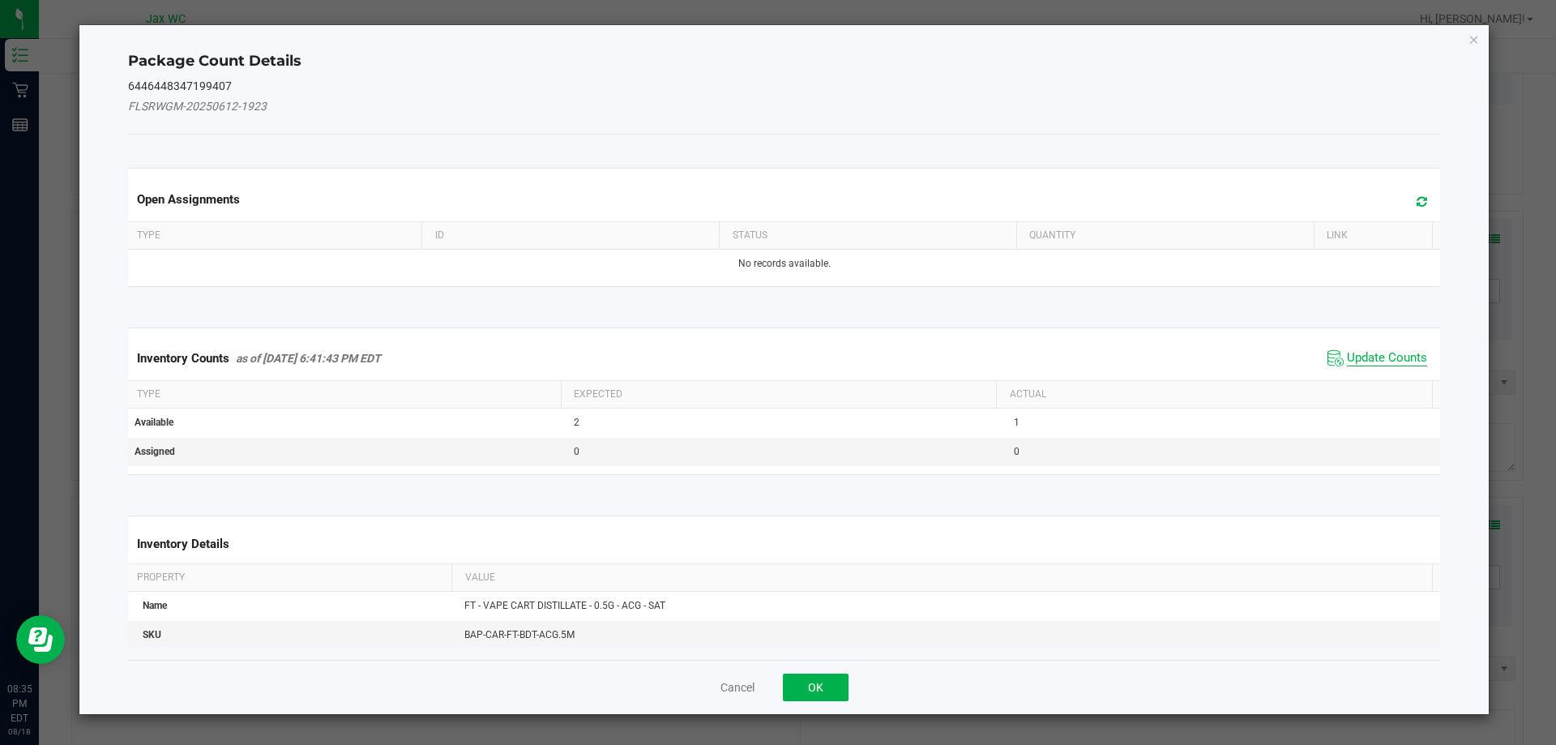
click at [1353, 361] on span "Update Counts" at bounding box center [1387, 358] width 80 height 16
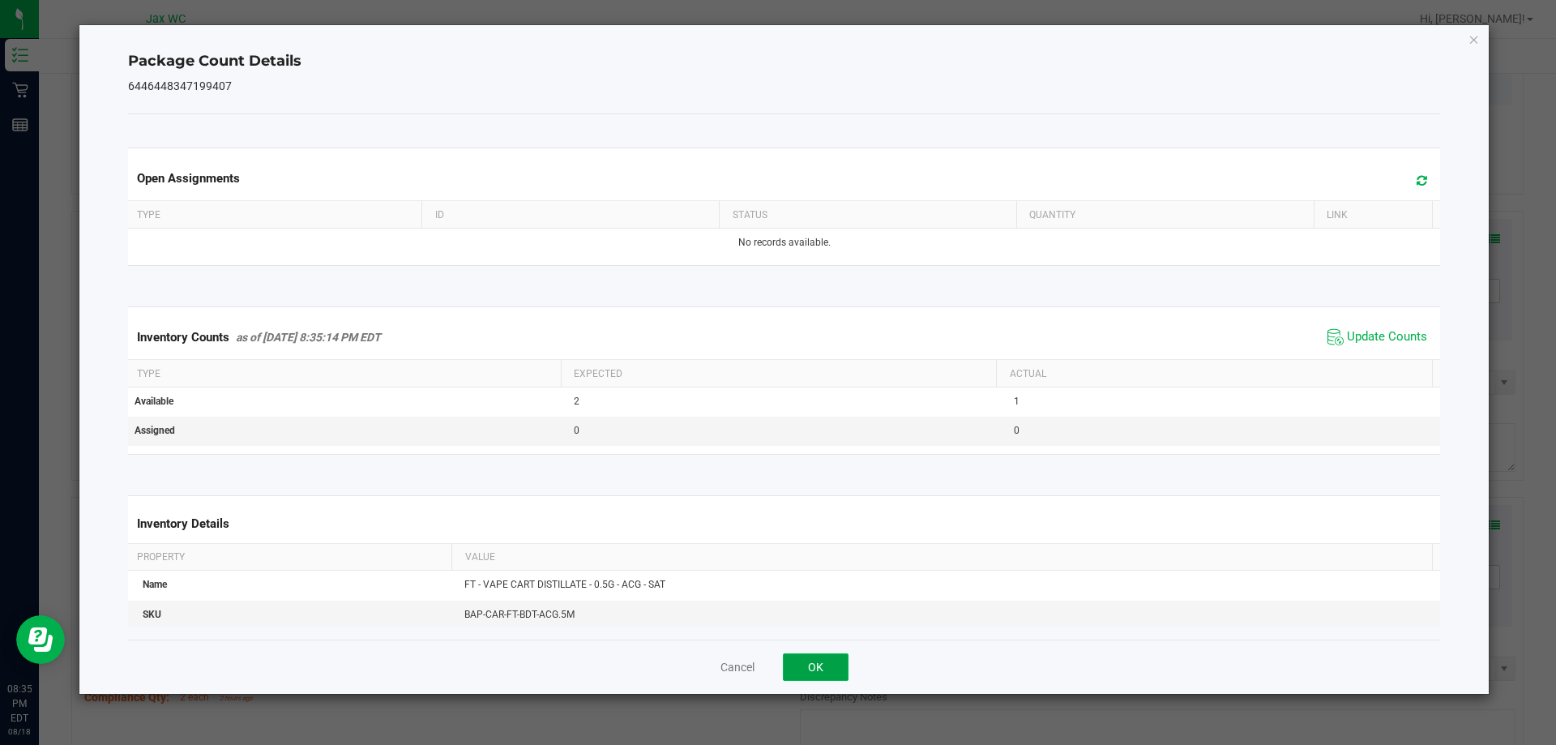
click at [827, 661] on button "OK" at bounding box center [816, 667] width 66 height 28
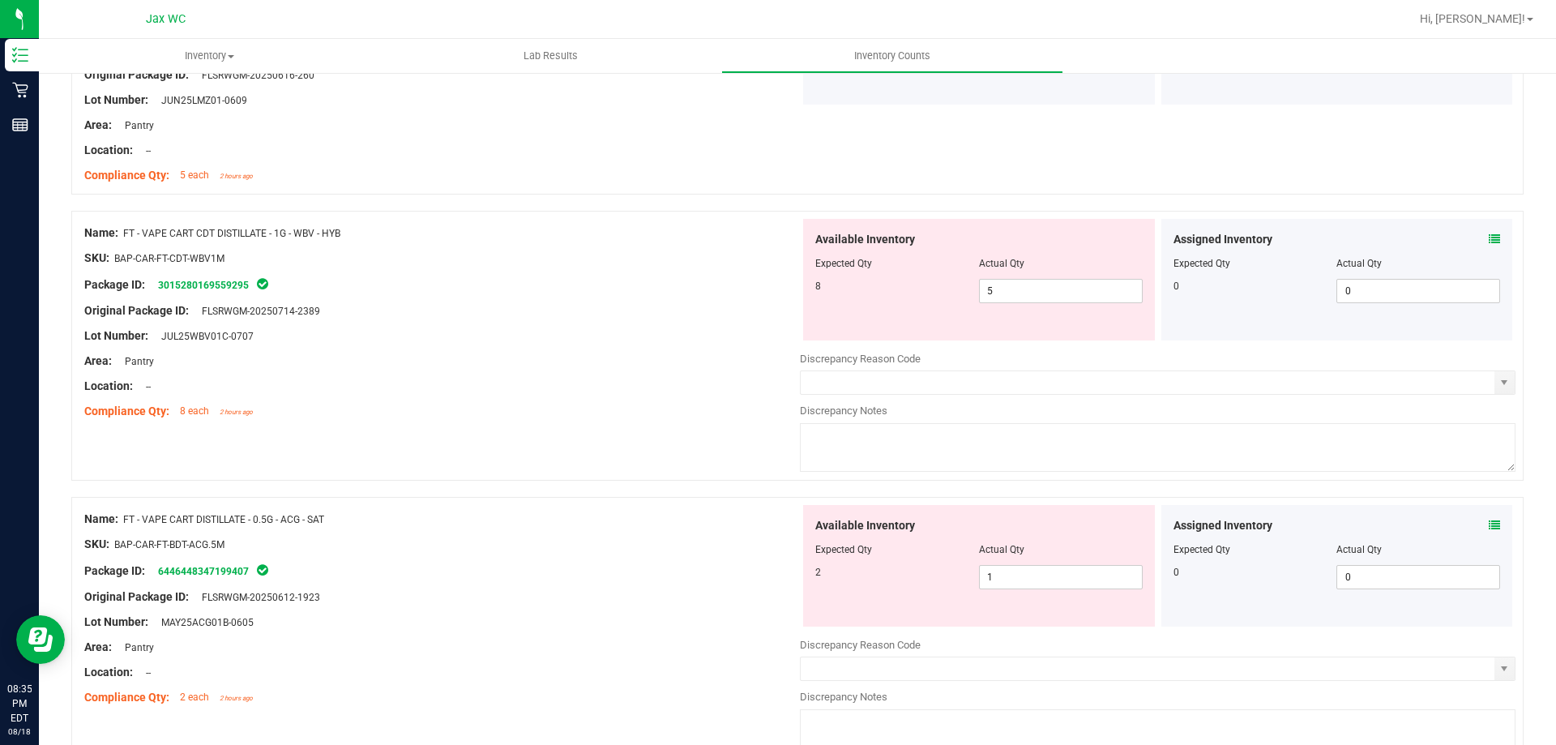
scroll to position [1054, 0]
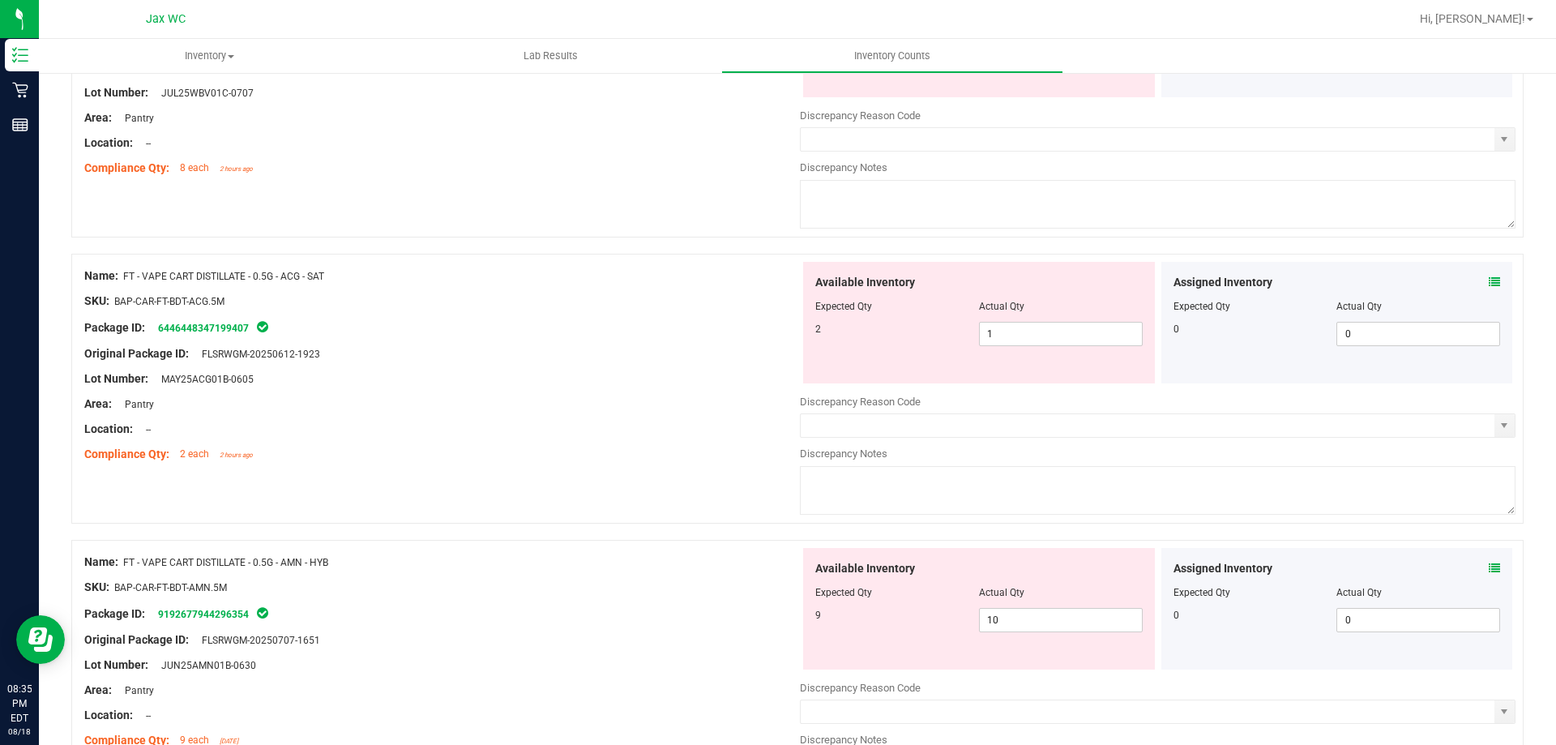
click at [1489, 562] on icon at bounding box center [1494, 567] width 11 height 11
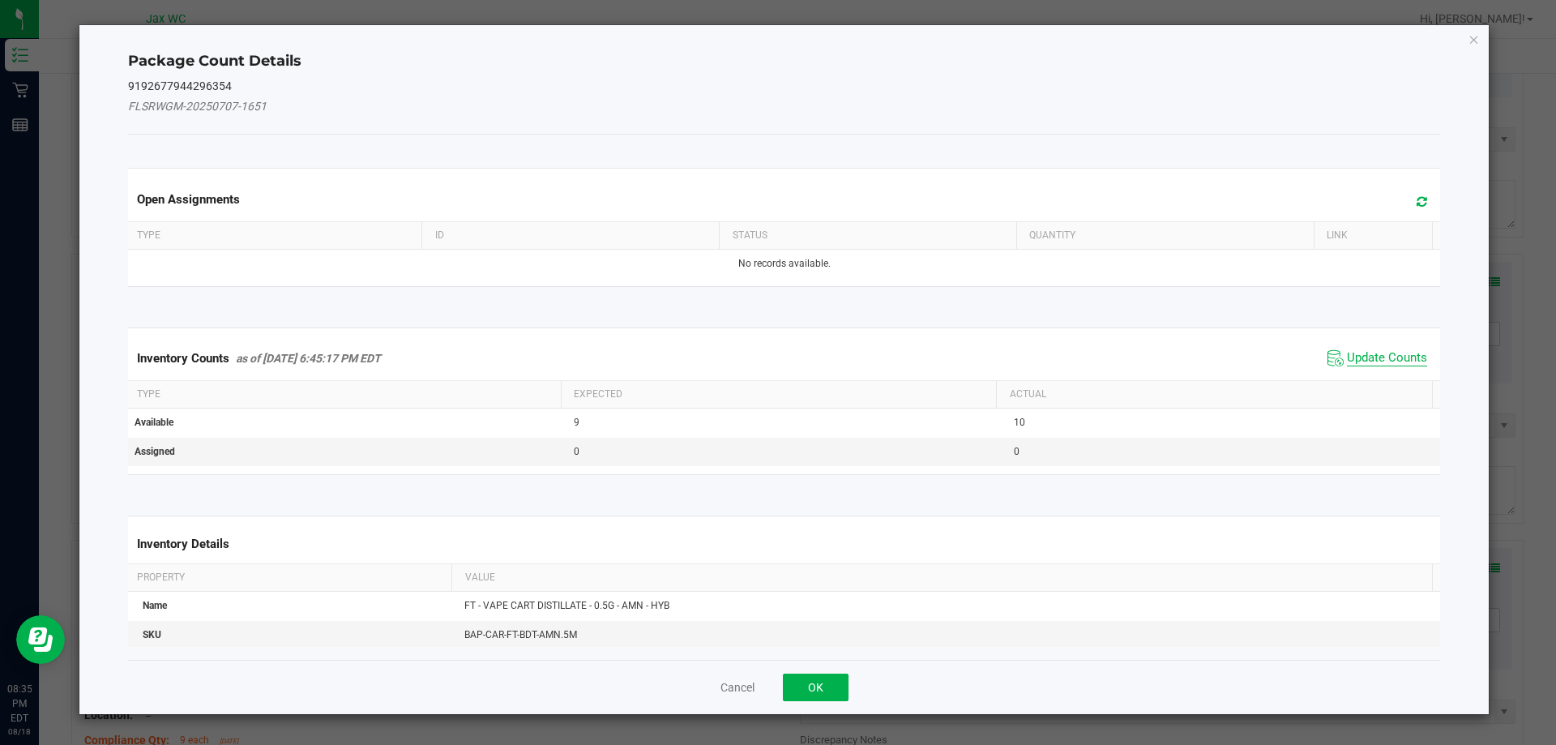
click at [1364, 360] on span "Update Counts" at bounding box center [1387, 358] width 80 height 16
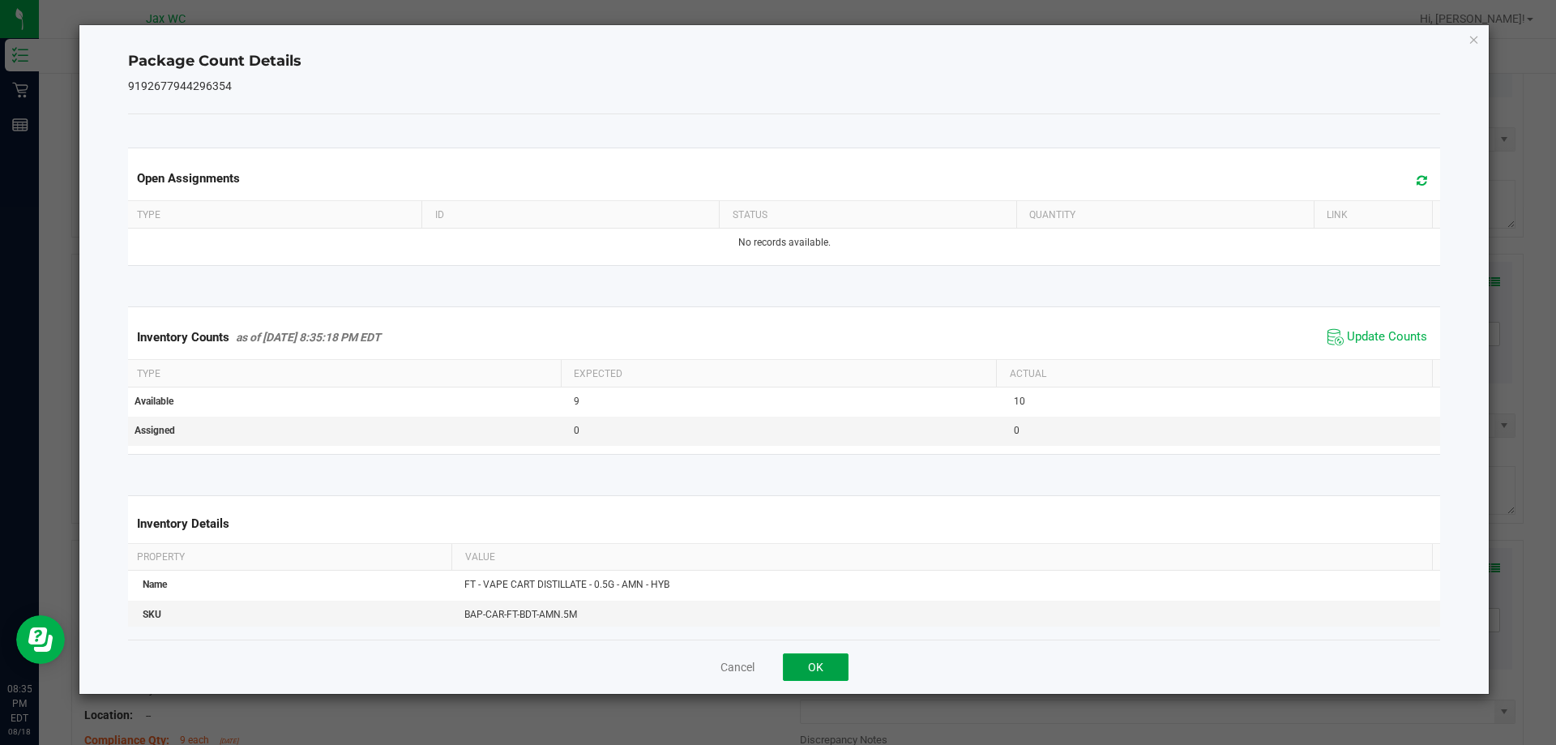
click at [840, 660] on button "OK" at bounding box center [816, 667] width 66 height 28
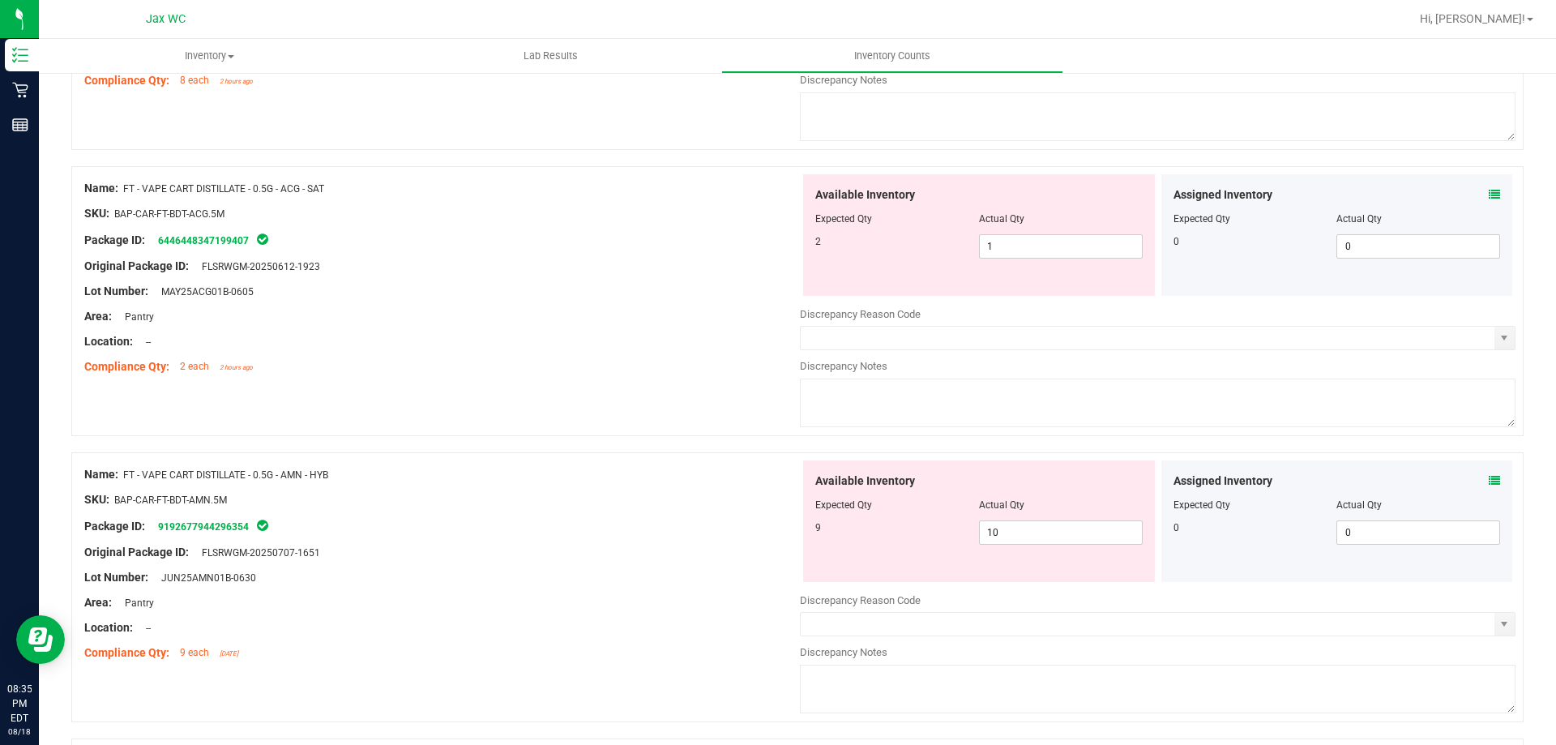
scroll to position [1378, 0]
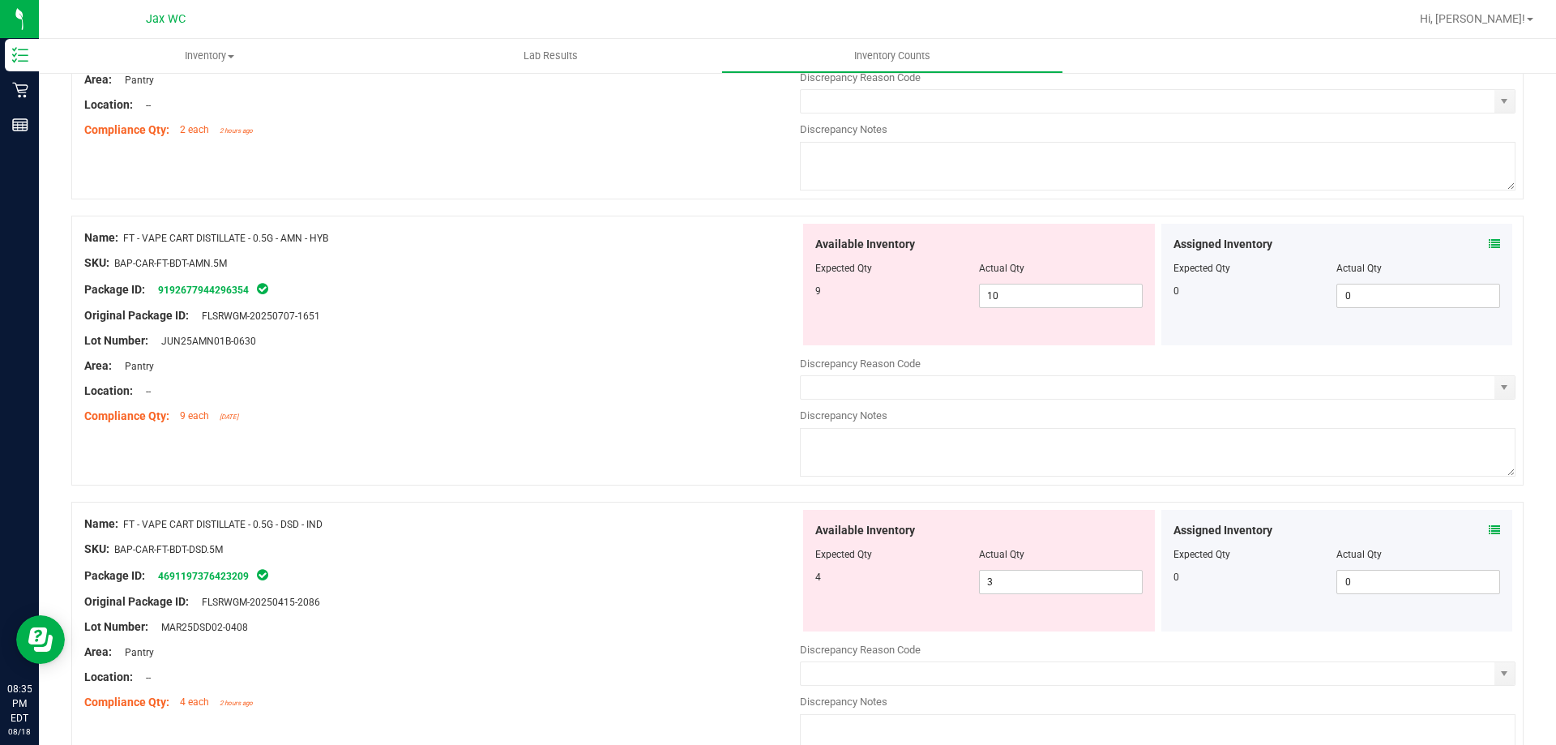
click at [1489, 524] on icon at bounding box center [1494, 529] width 11 height 11
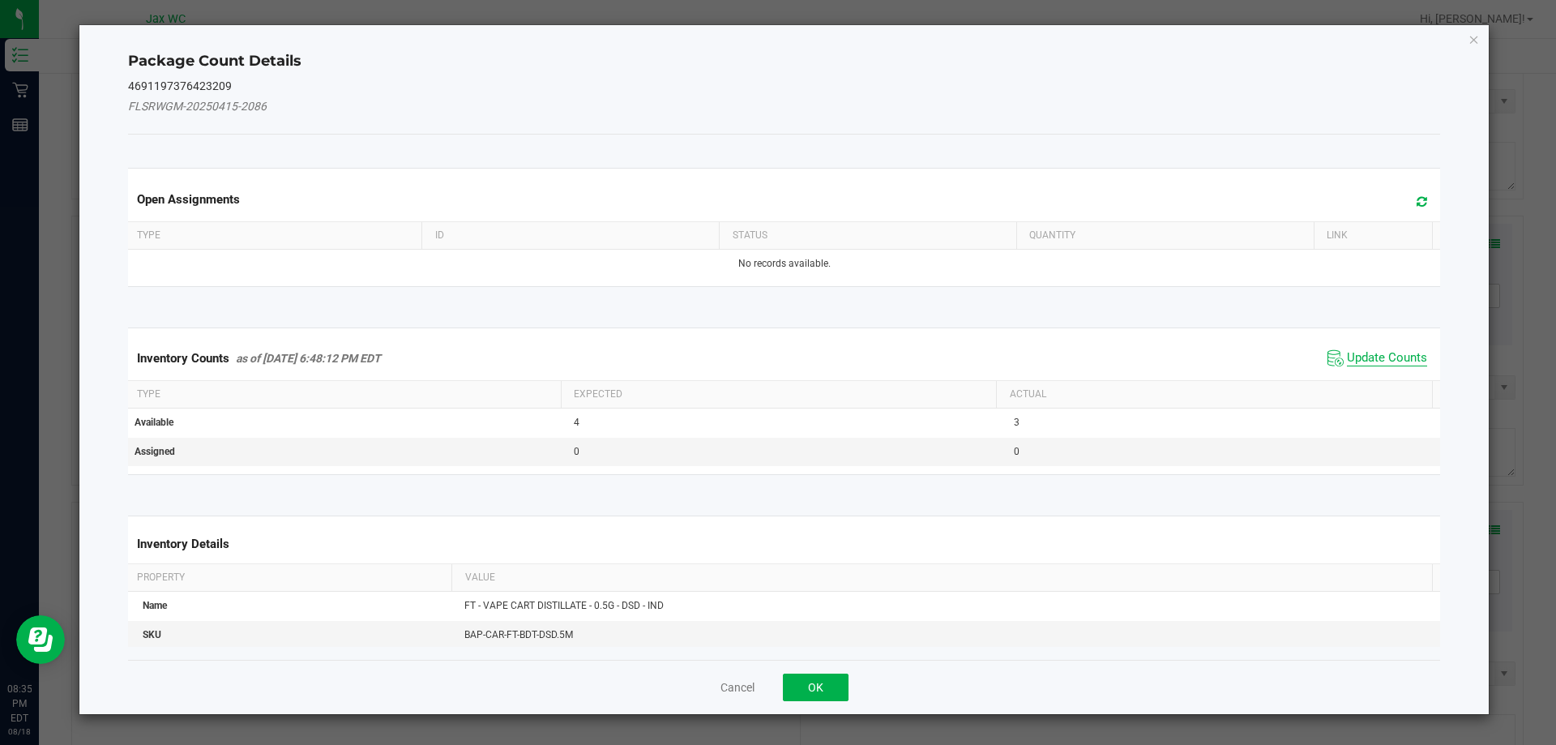
click at [1398, 356] on span "Update Counts" at bounding box center [1387, 358] width 80 height 16
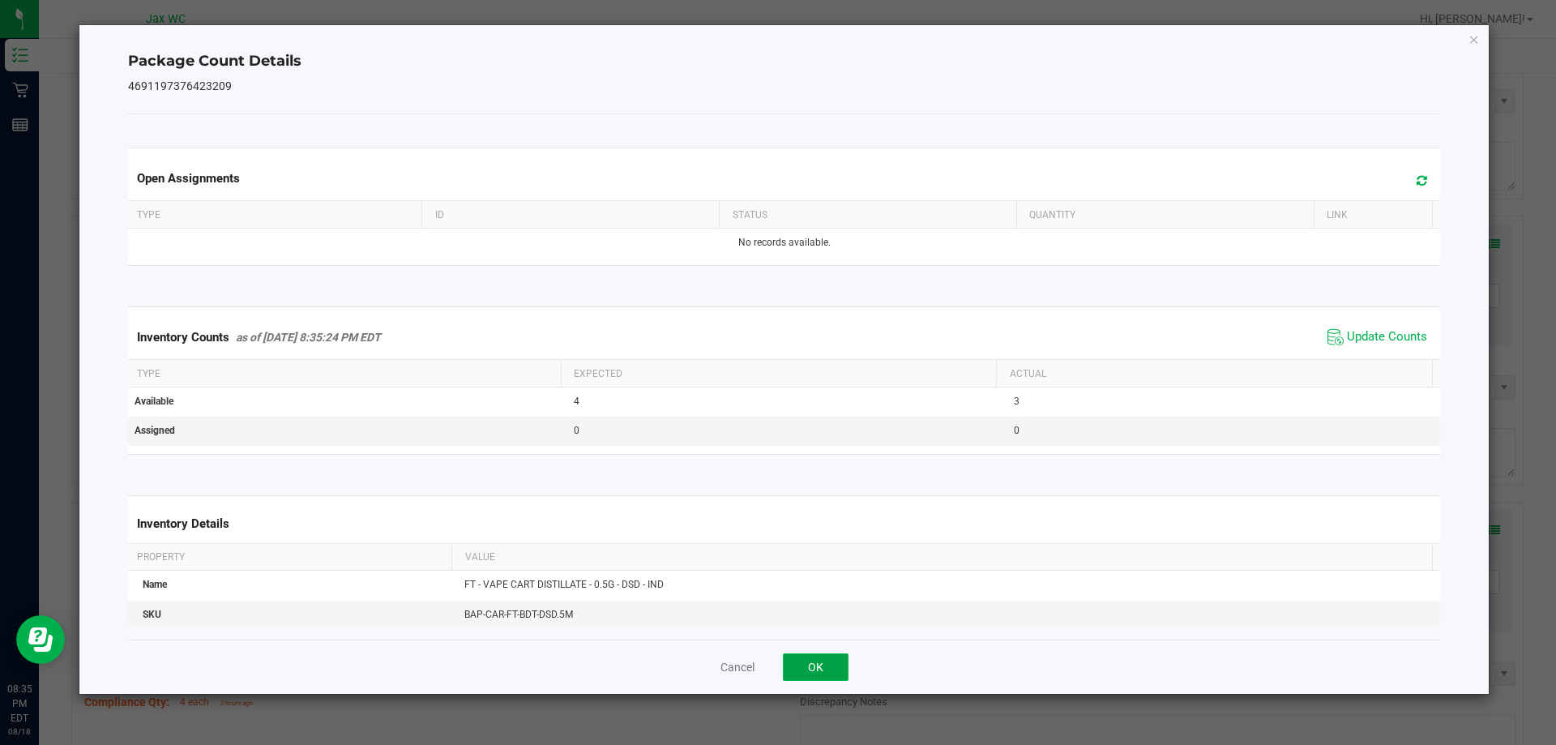
click at [829, 656] on button "OK" at bounding box center [816, 667] width 66 height 28
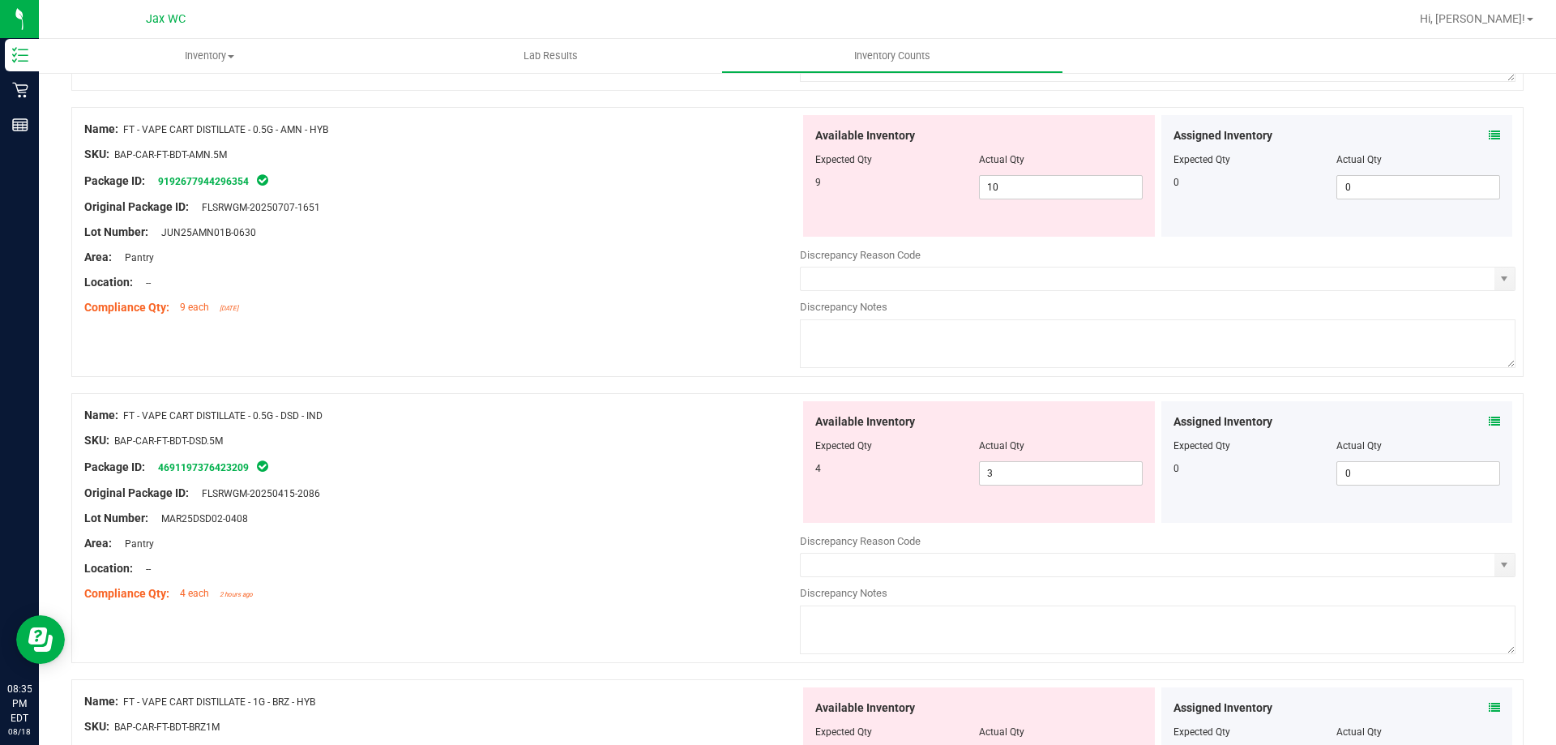
scroll to position [1702, 0]
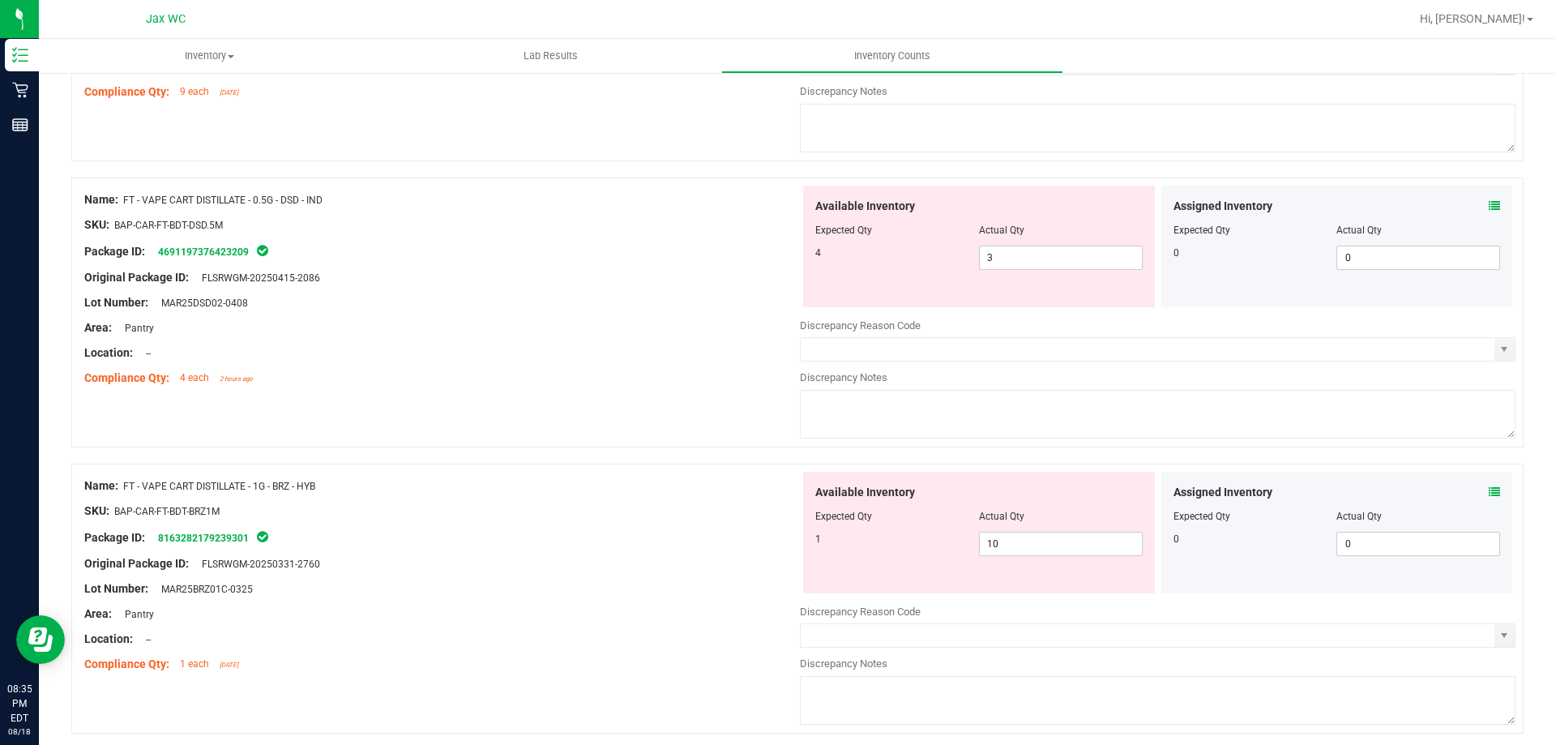
click at [1489, 491] on icon at bounding box center [1494, 491] width 11 height 11
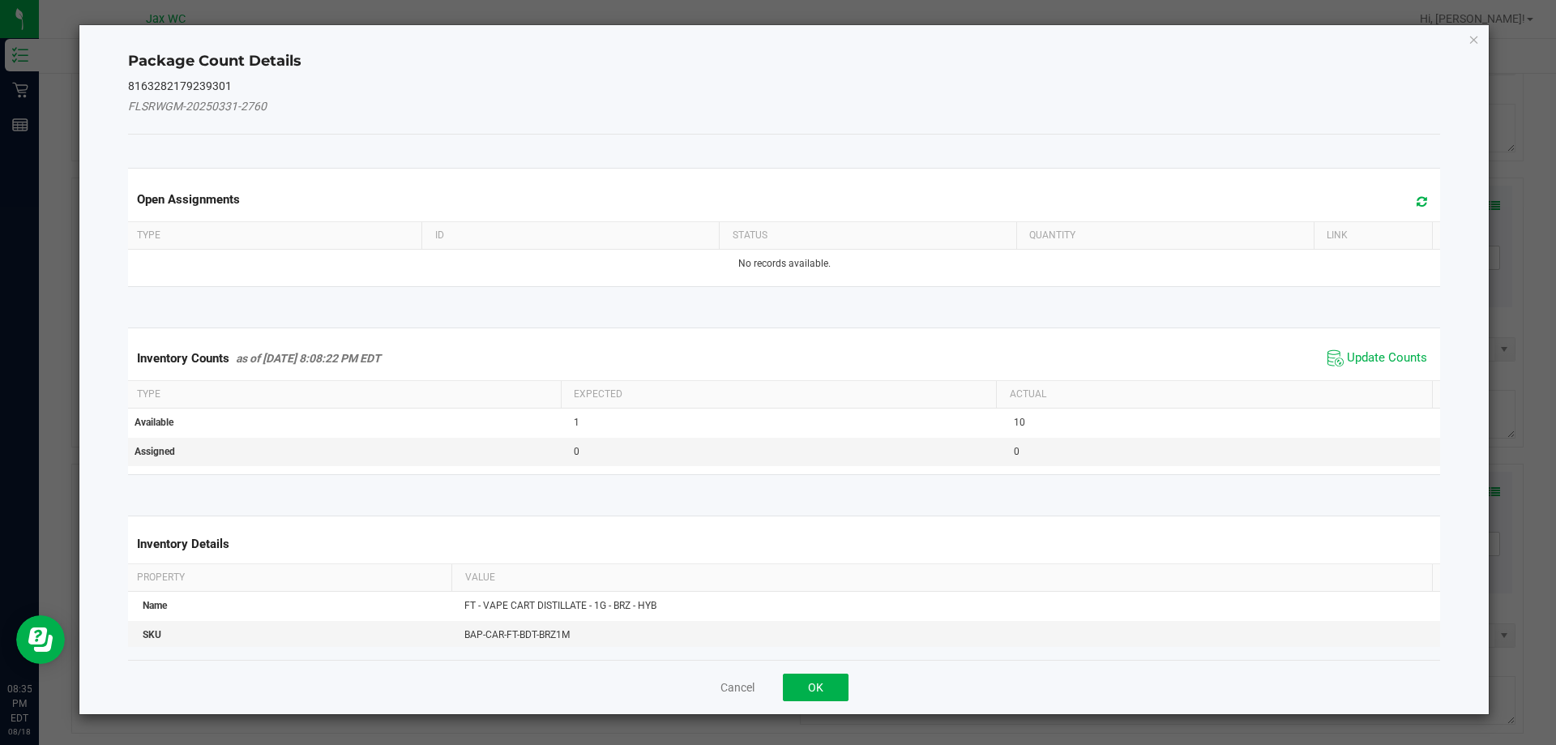
drag, startPoint x: 1365, startPoint y: 361, endPoint x: 1258, endPoint y: 403, distance: 115.0
click at [1365, 360] on span "Update Counts" at bounding box center [1387, 358] width 80 height 16
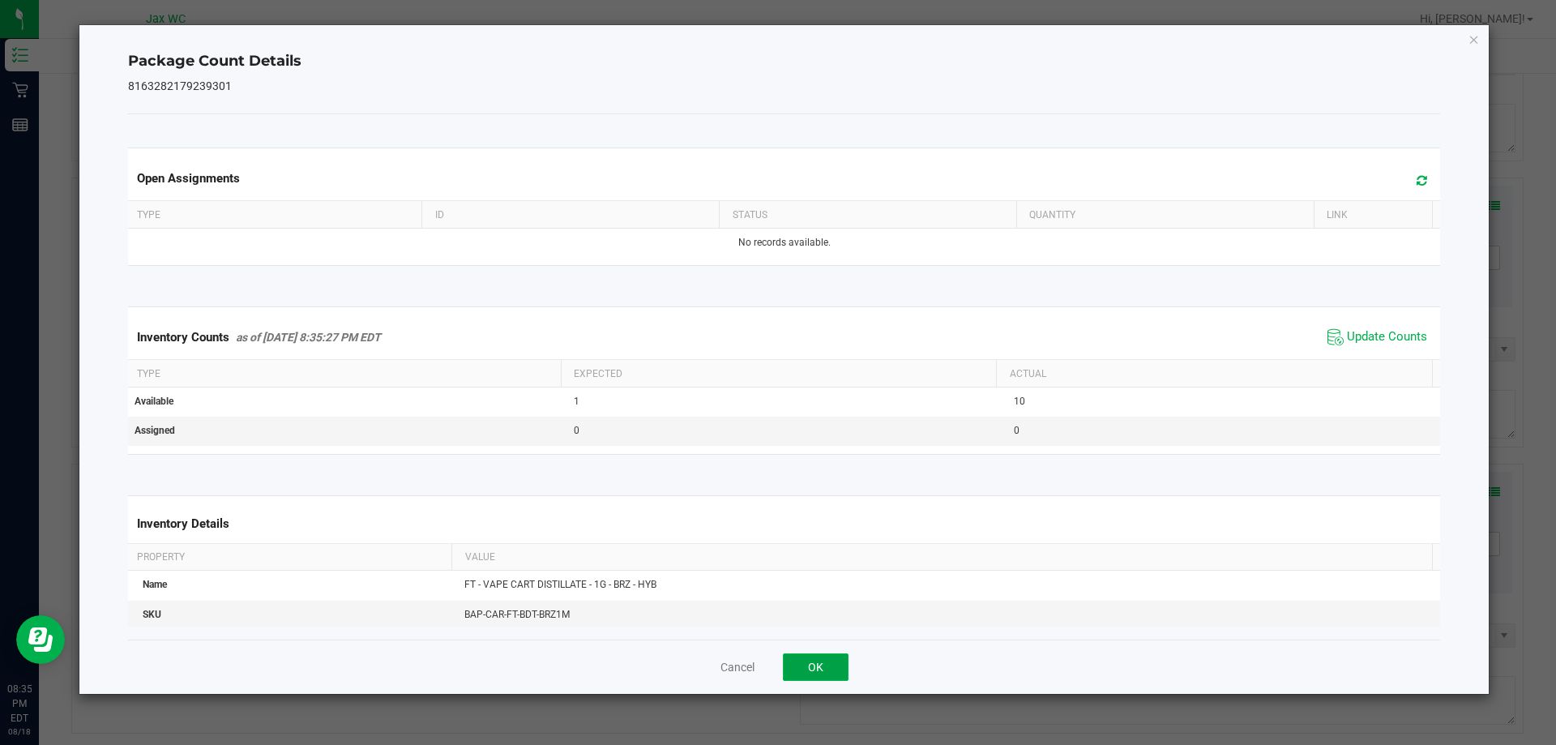
click at [810, 678] on button "OK" at bounding box center [816, 667] width 66 height 28
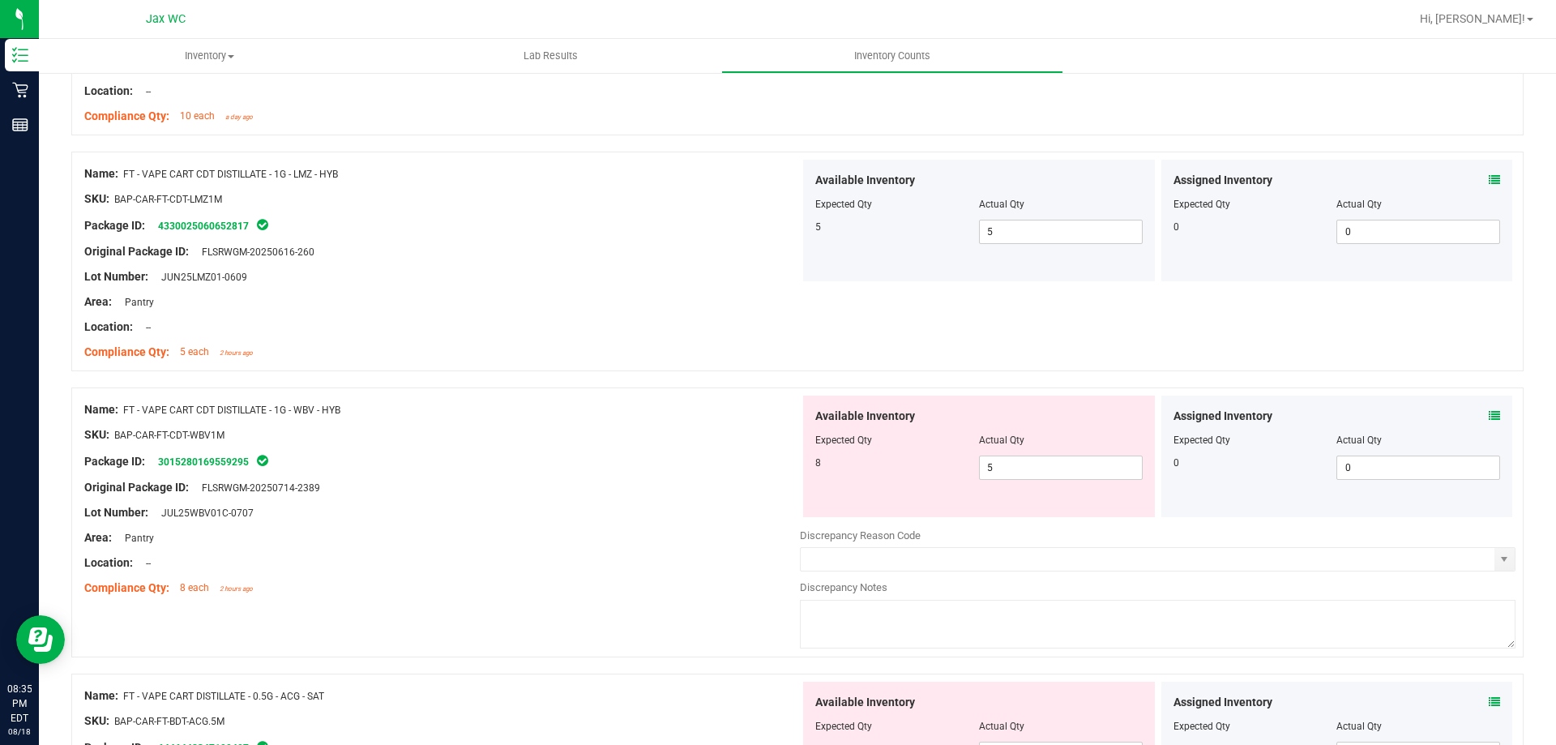
scroll to position [648, 0]
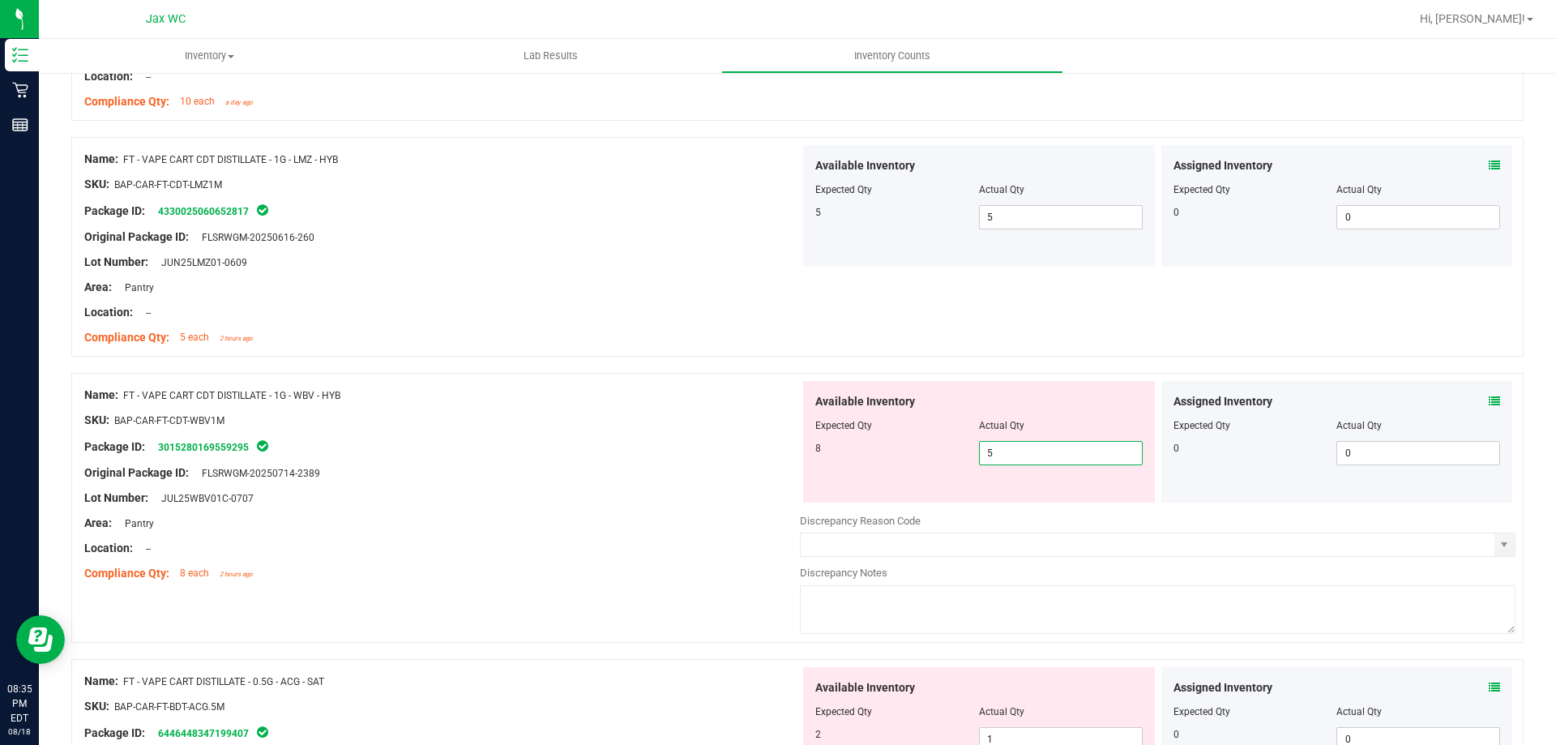
click at [1034, 460] on span "5 5" at bounding box center [1061, 453] width 164 height 24
type input "8"
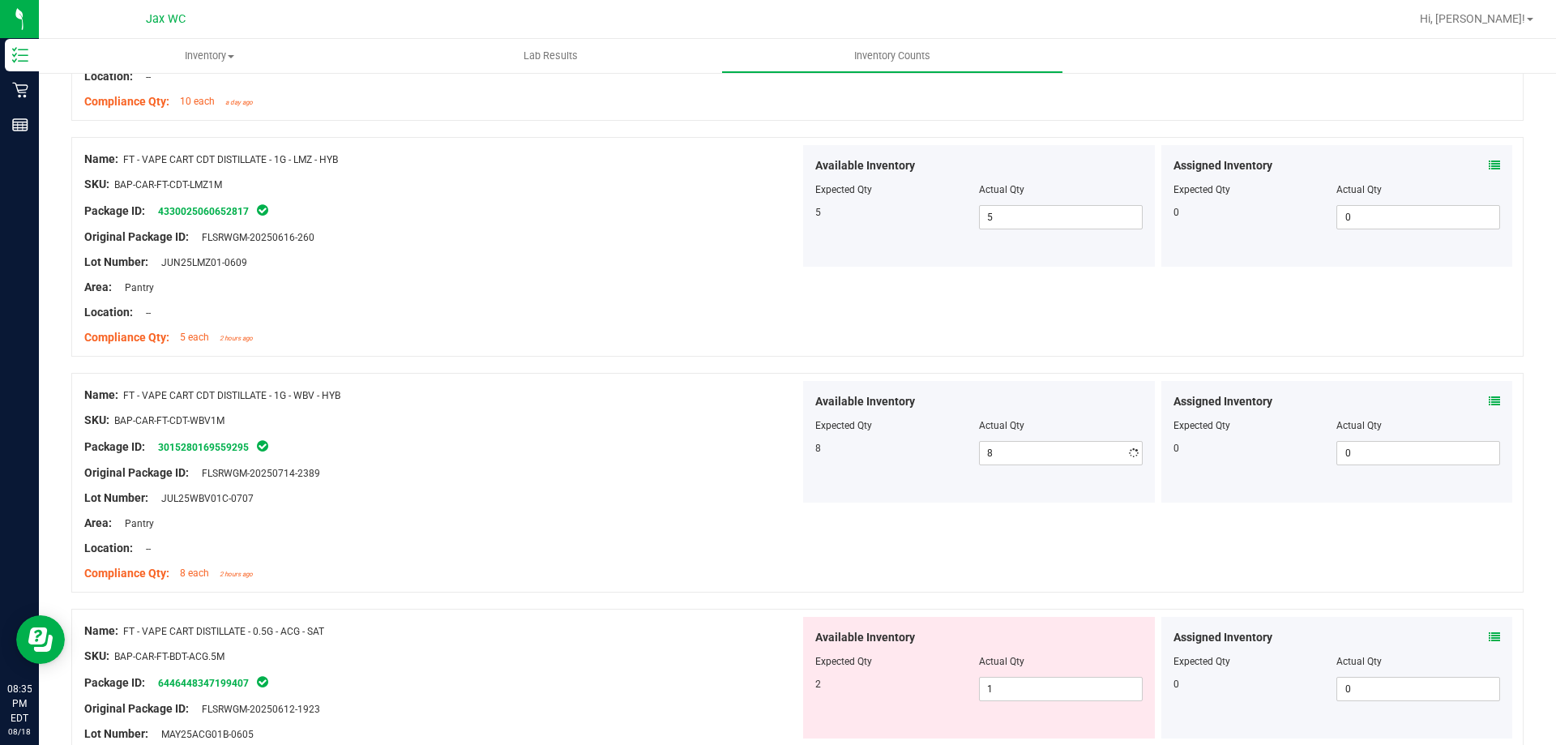
click at [466, 492] on div "Lot Number: JUL25WBV01C-0707" at bounding box center [442, 498] width 716 height 17
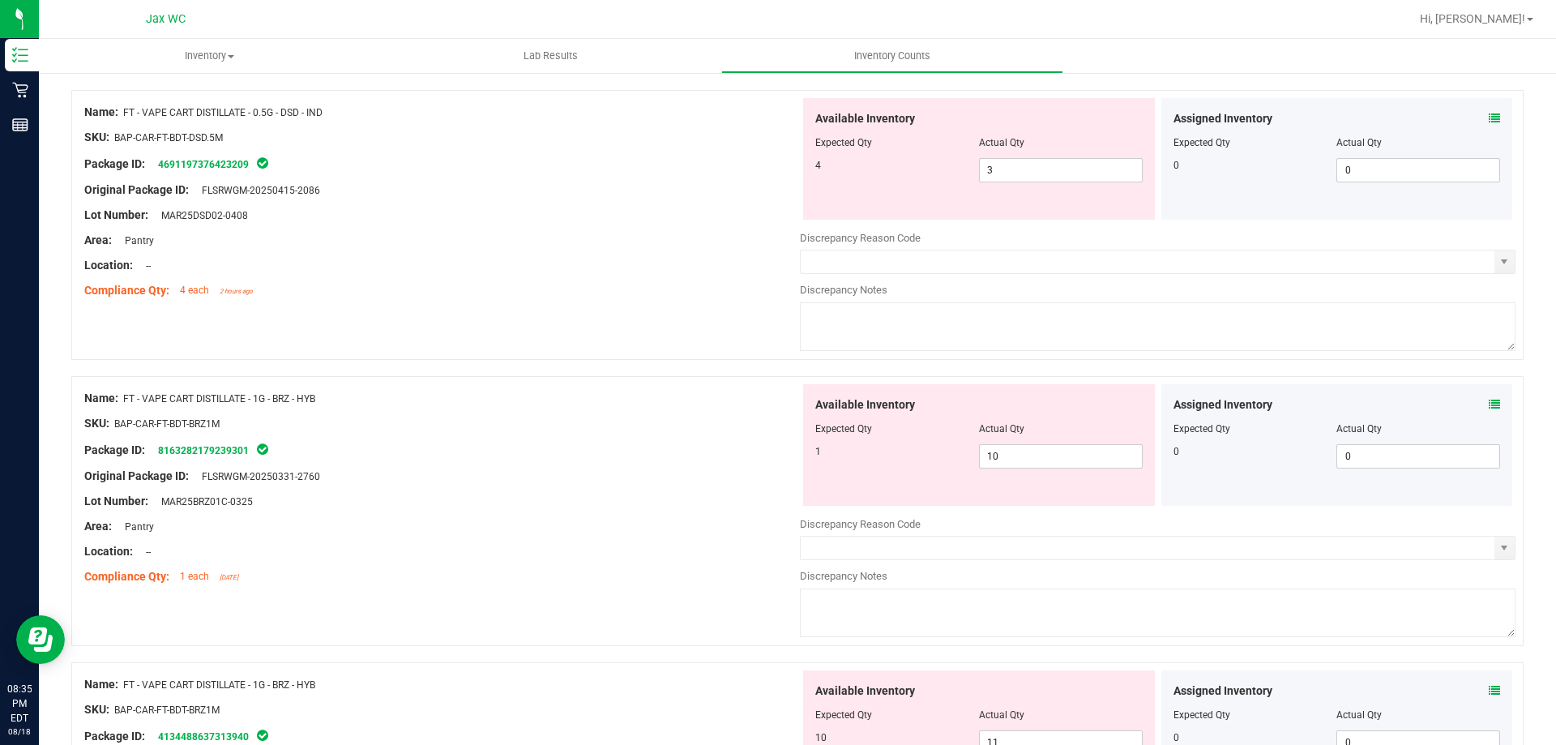
scroll to position [1864, 0]
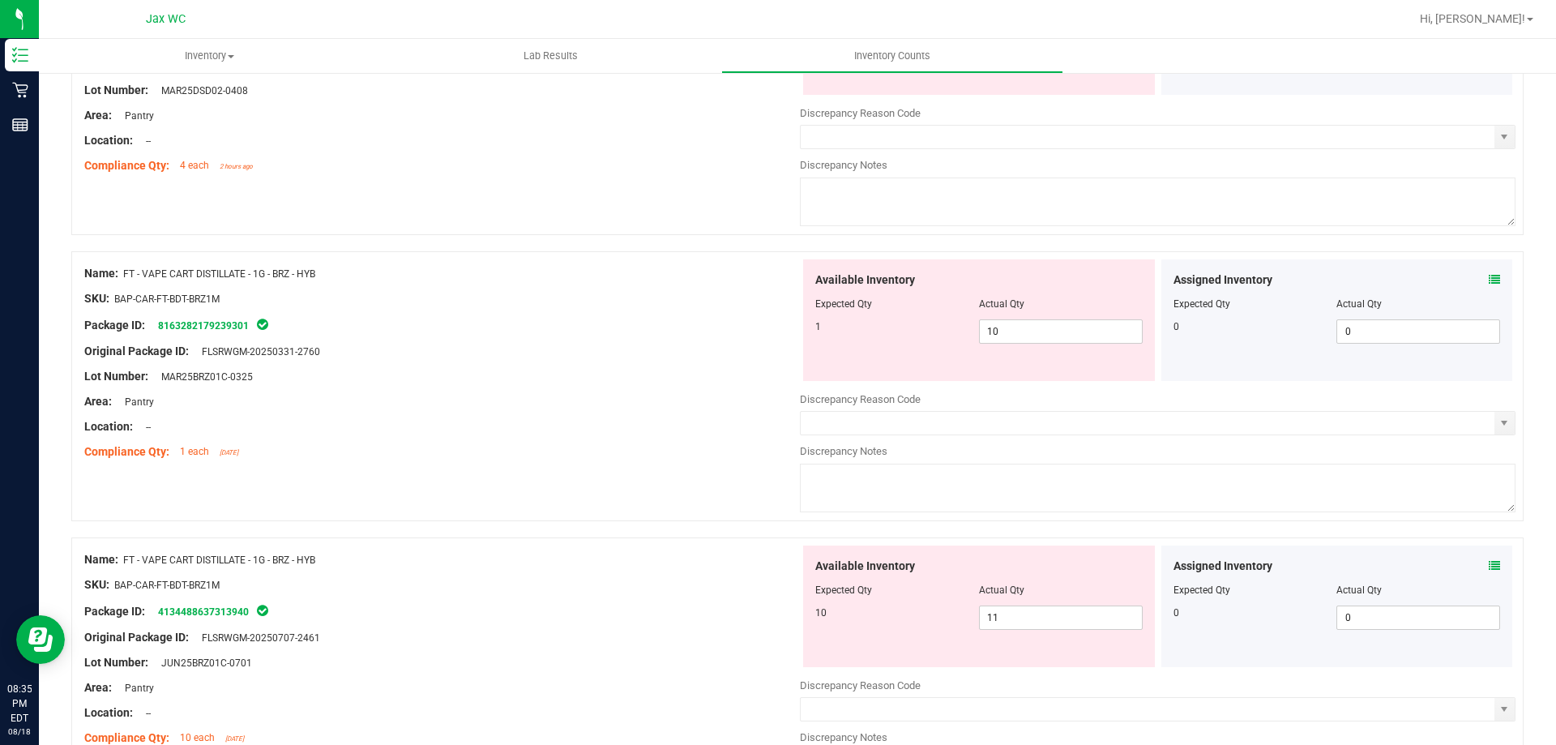
click at [1489, 565] on icon at bounding box center [1494, 565] width 11 height 11
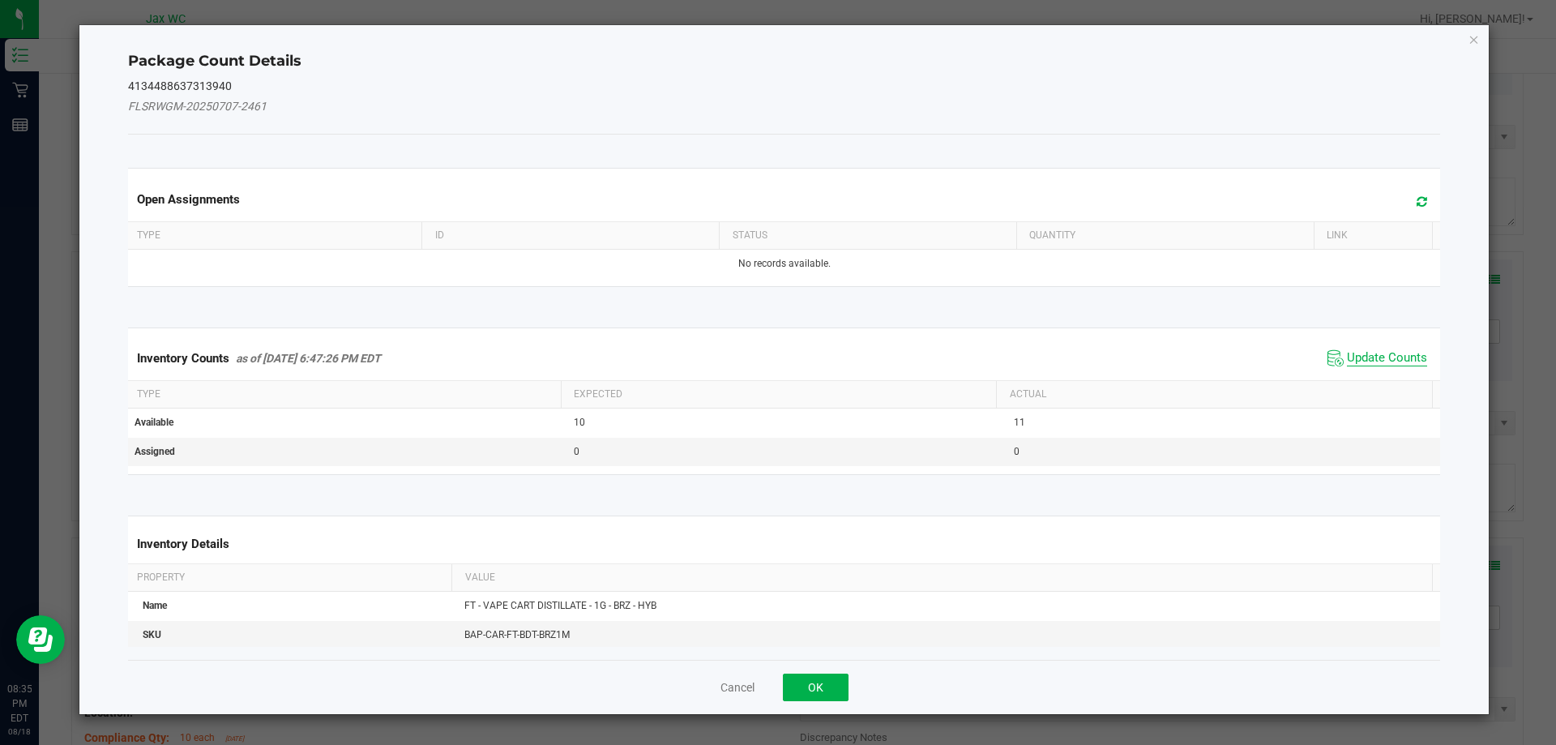
click at [1353, 360] on span "Update Counts" at bounding box center [1387, 358] width 80 height 16
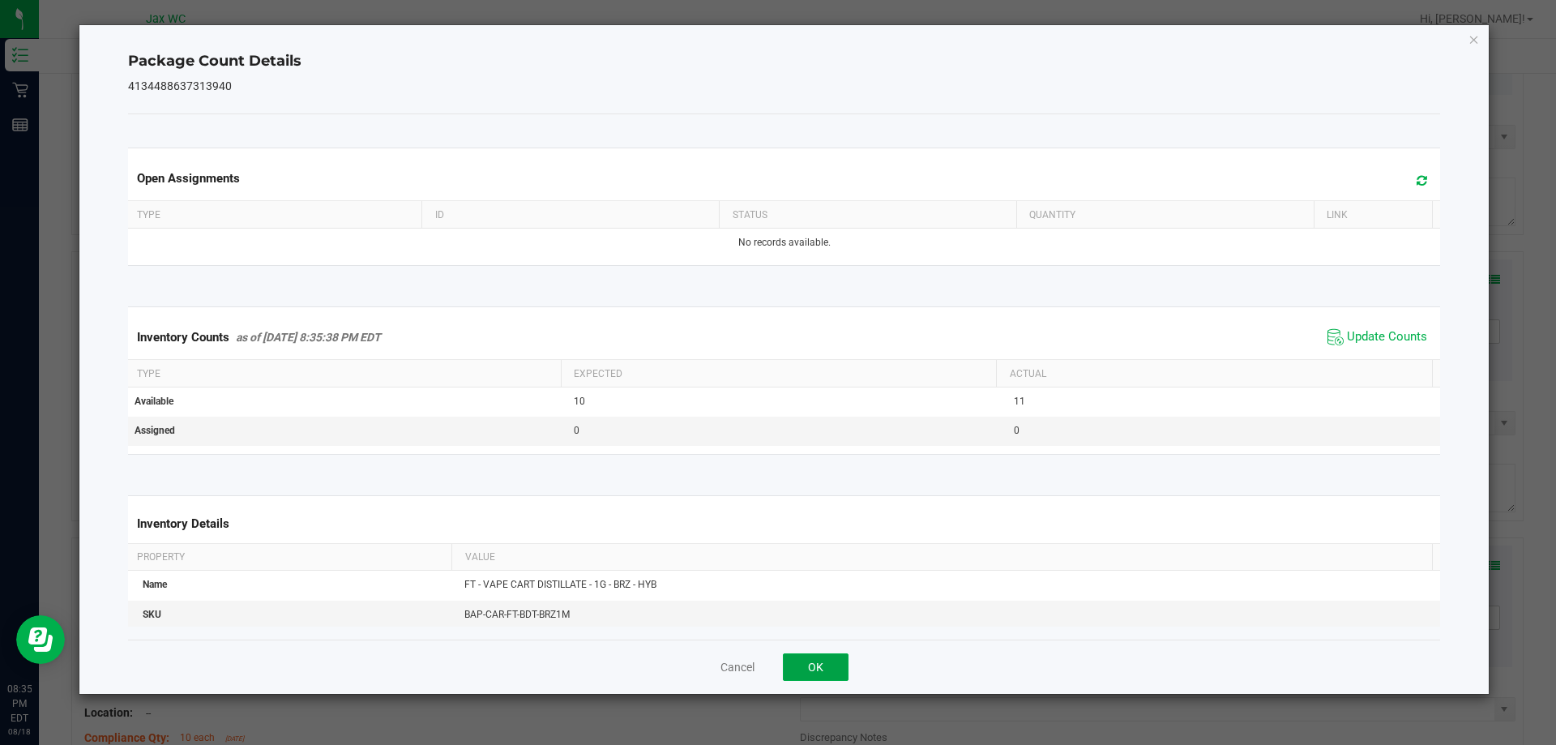
click at [802, 671] on button "OK" at bounding box center [816, 667] width 66 height 28
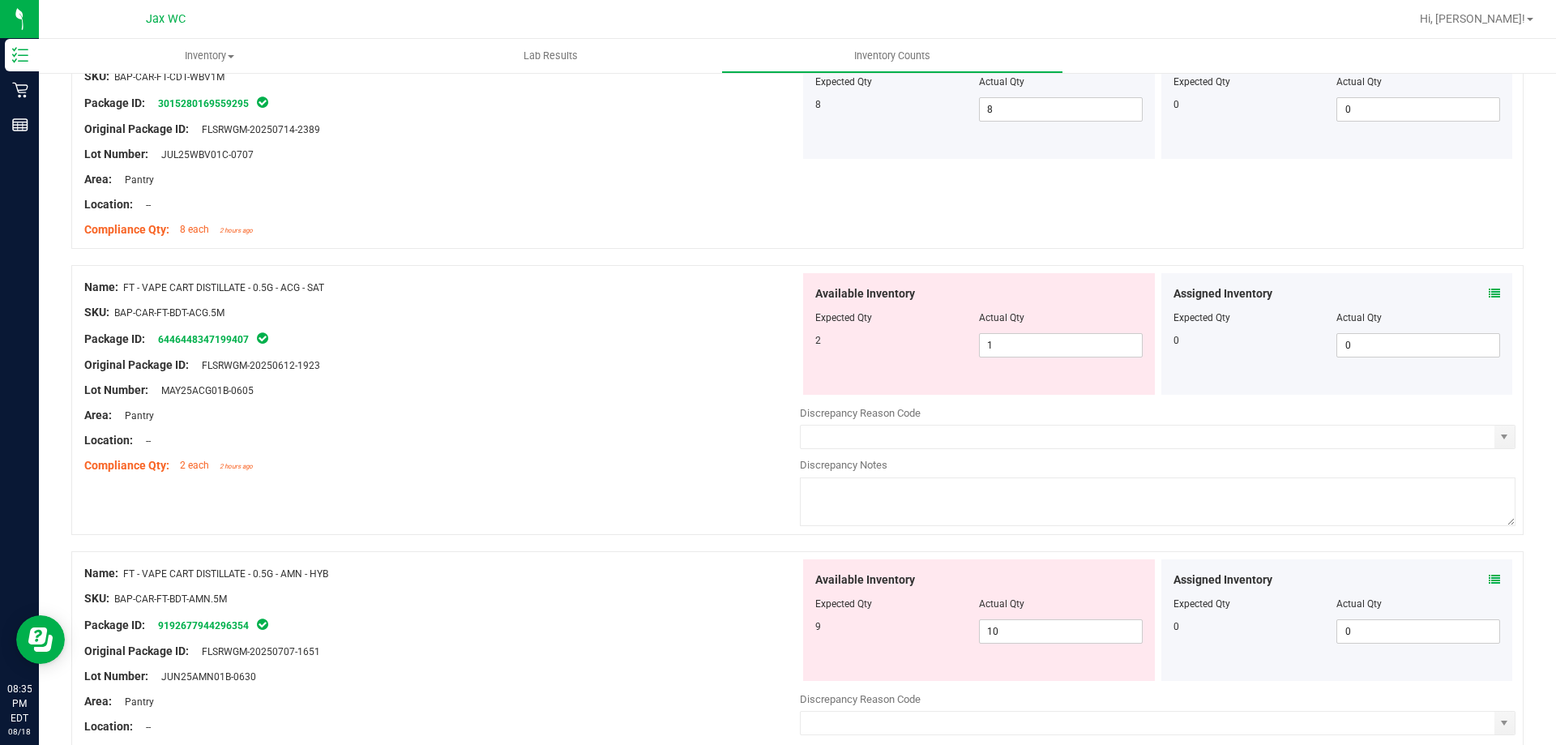
scroll to position [1135, 0]
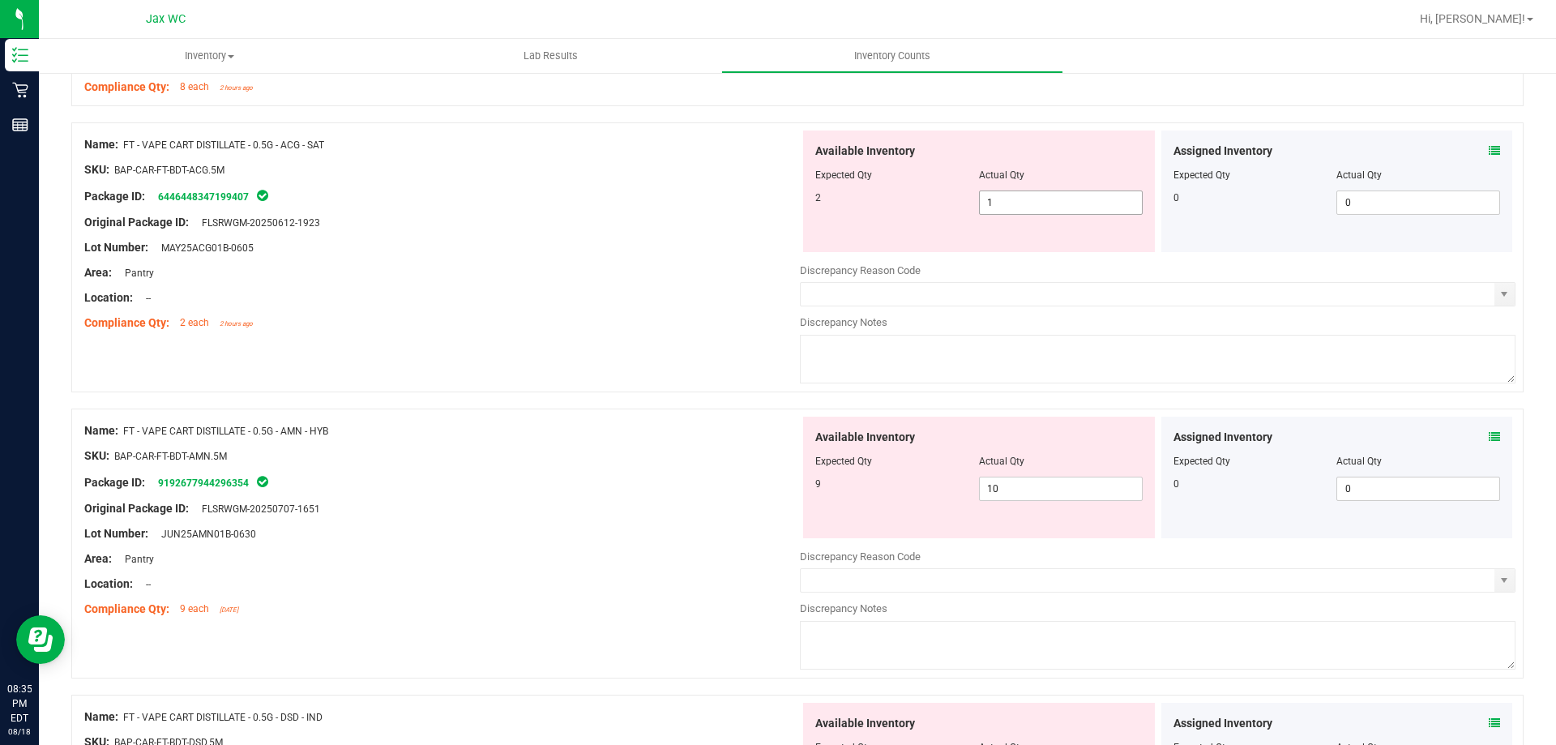
click at [1041, 194] on span "1 1" at bounding box center [1061, 202] width 164 height 24
type input "2"
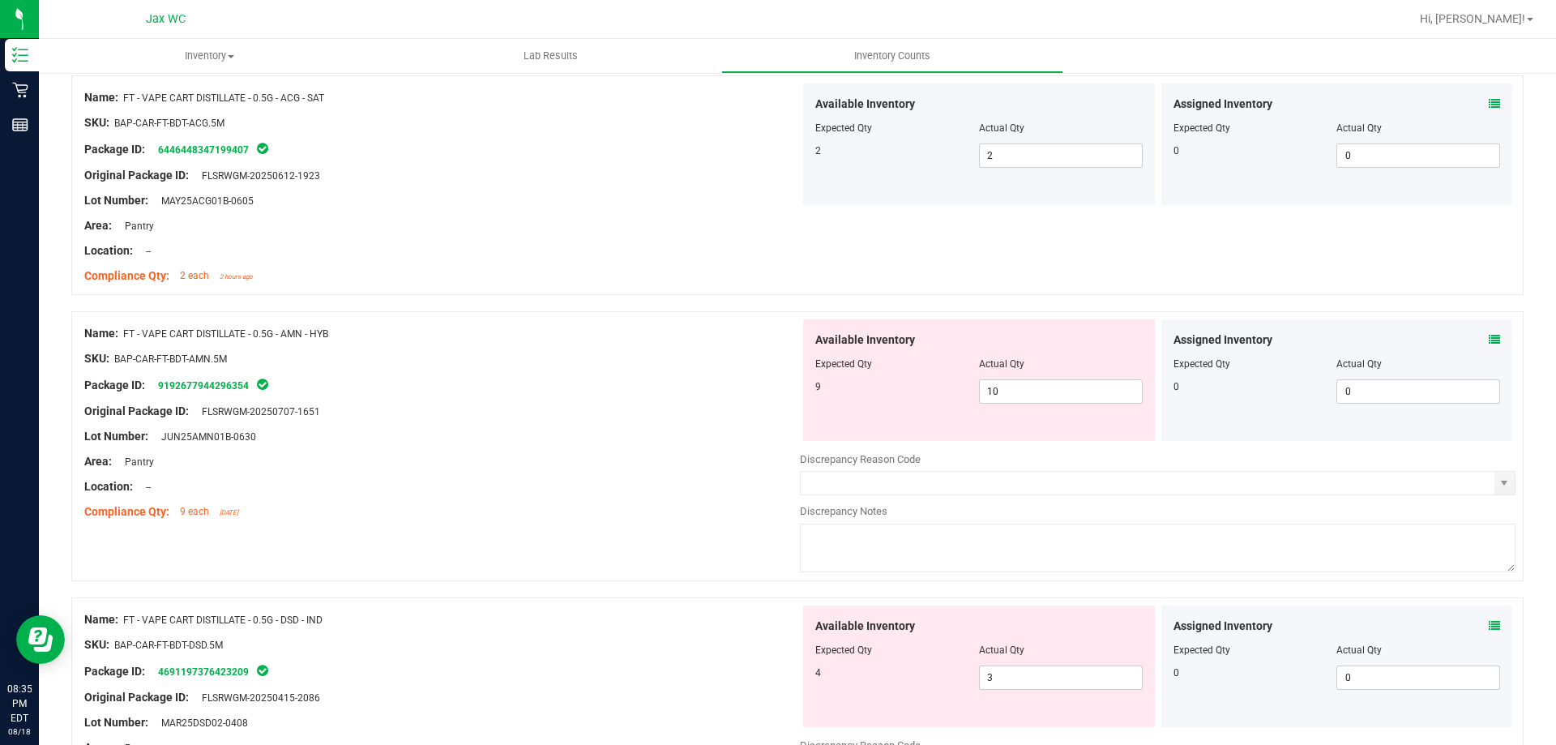
scroll to position [973, 0]
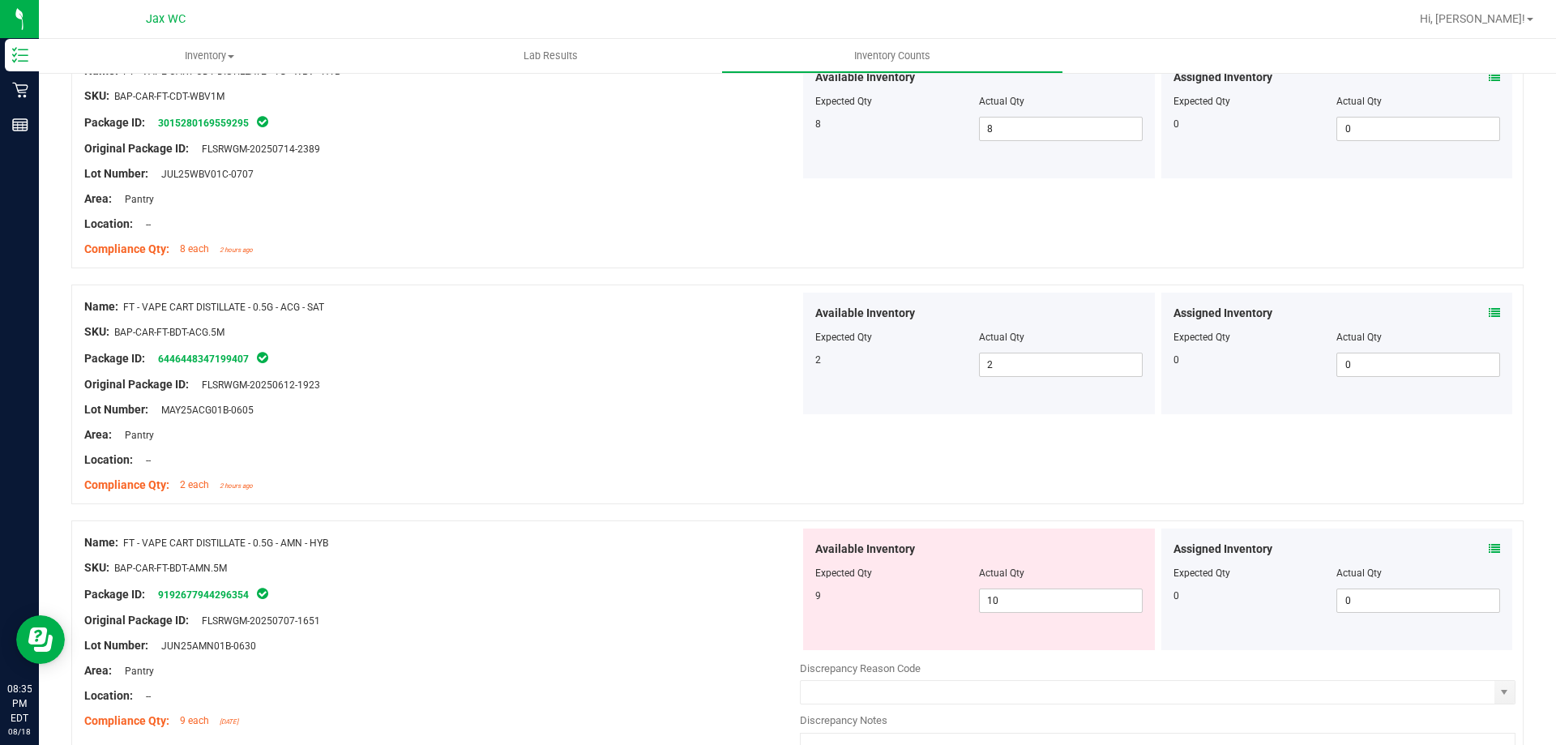
click at [1009, 587] on div at bounding box center [978, 584] width 327 height 8
click at [1007, 598] on span "10 10" at bounding box center [1061, 600] width 164 height 24
click at [1007, 600] on input "10" at bounding box center [1061, 600] width 162 height 23
type input "1"
type input "9"
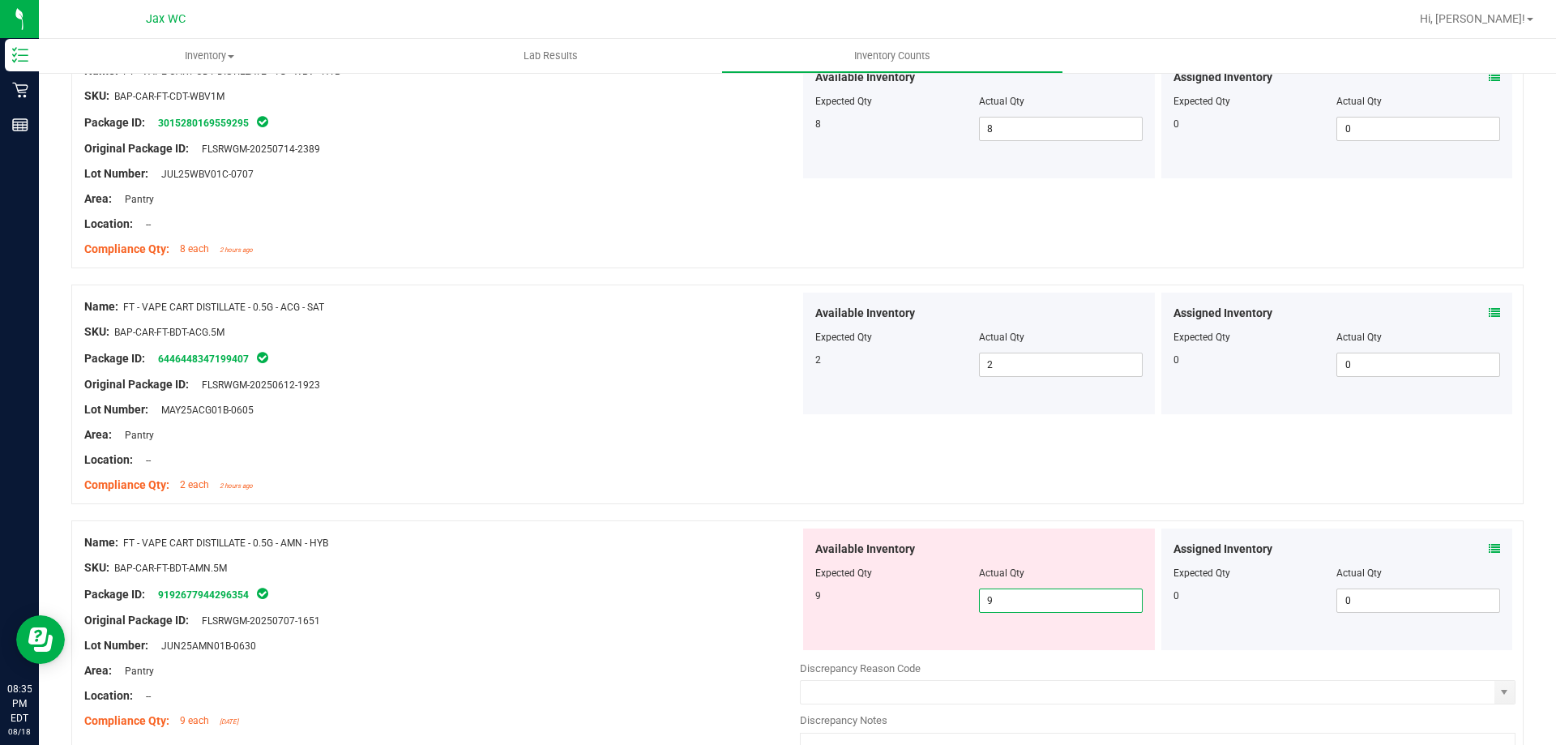
type input "9"
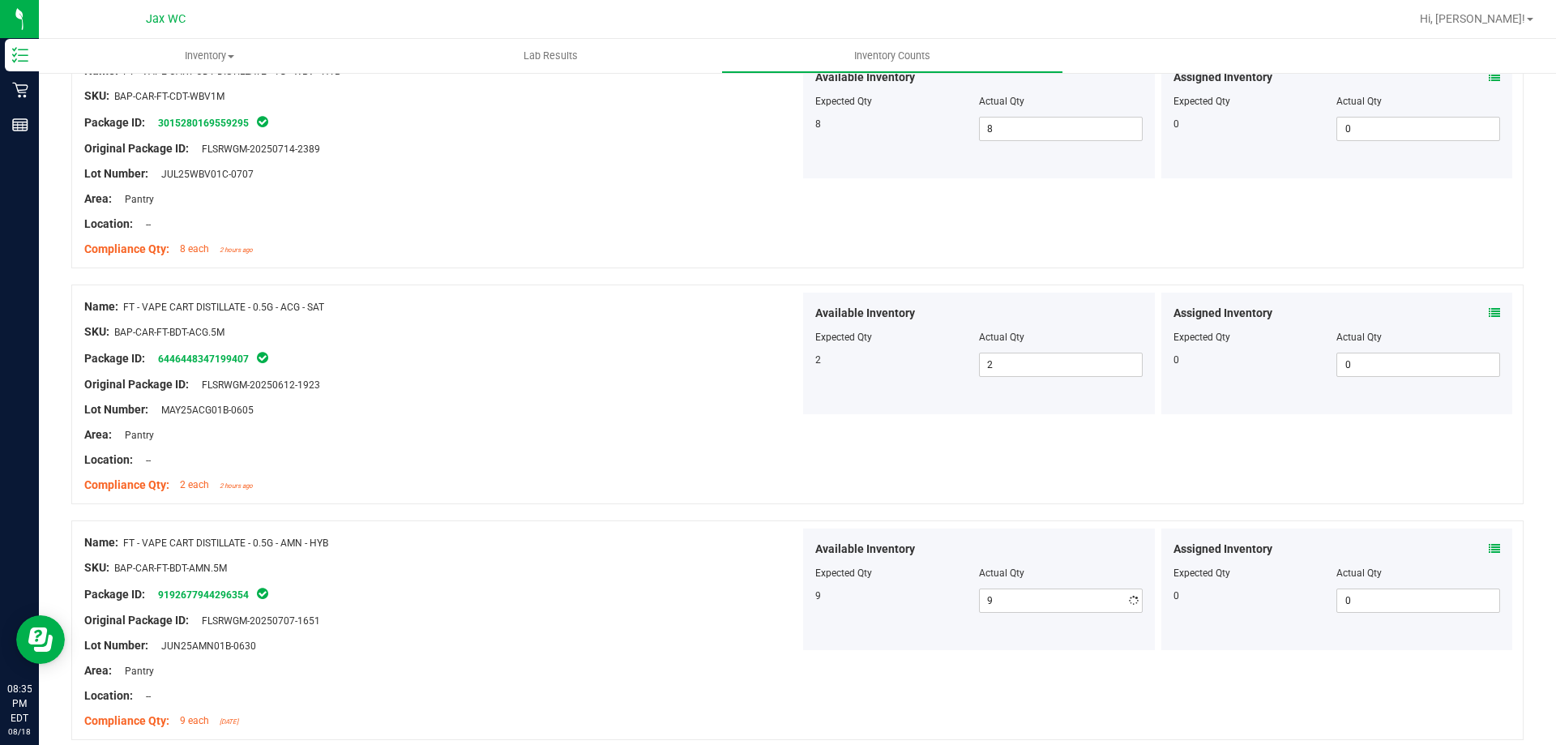
drag, startPoint x: 572, startPoint y: 562, endPoint x: 571, endPoint y: 571, distance: 9.9
click at [573, 563] on div "SKU: BAP-CAR-FT-BDT-AMN.5M" at bounding box center [442, 567] width 716 height 17
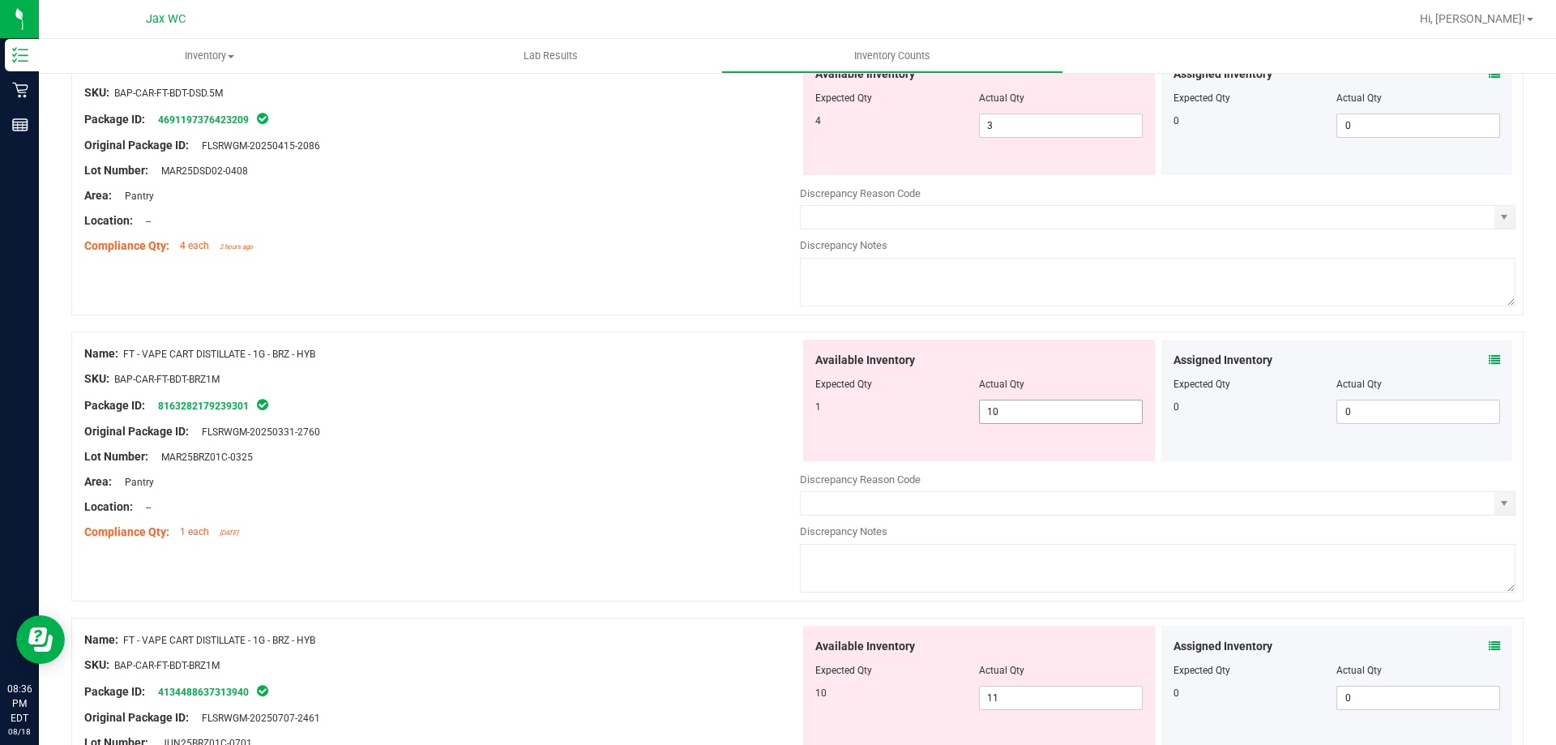
scroll to position [1783, 0]
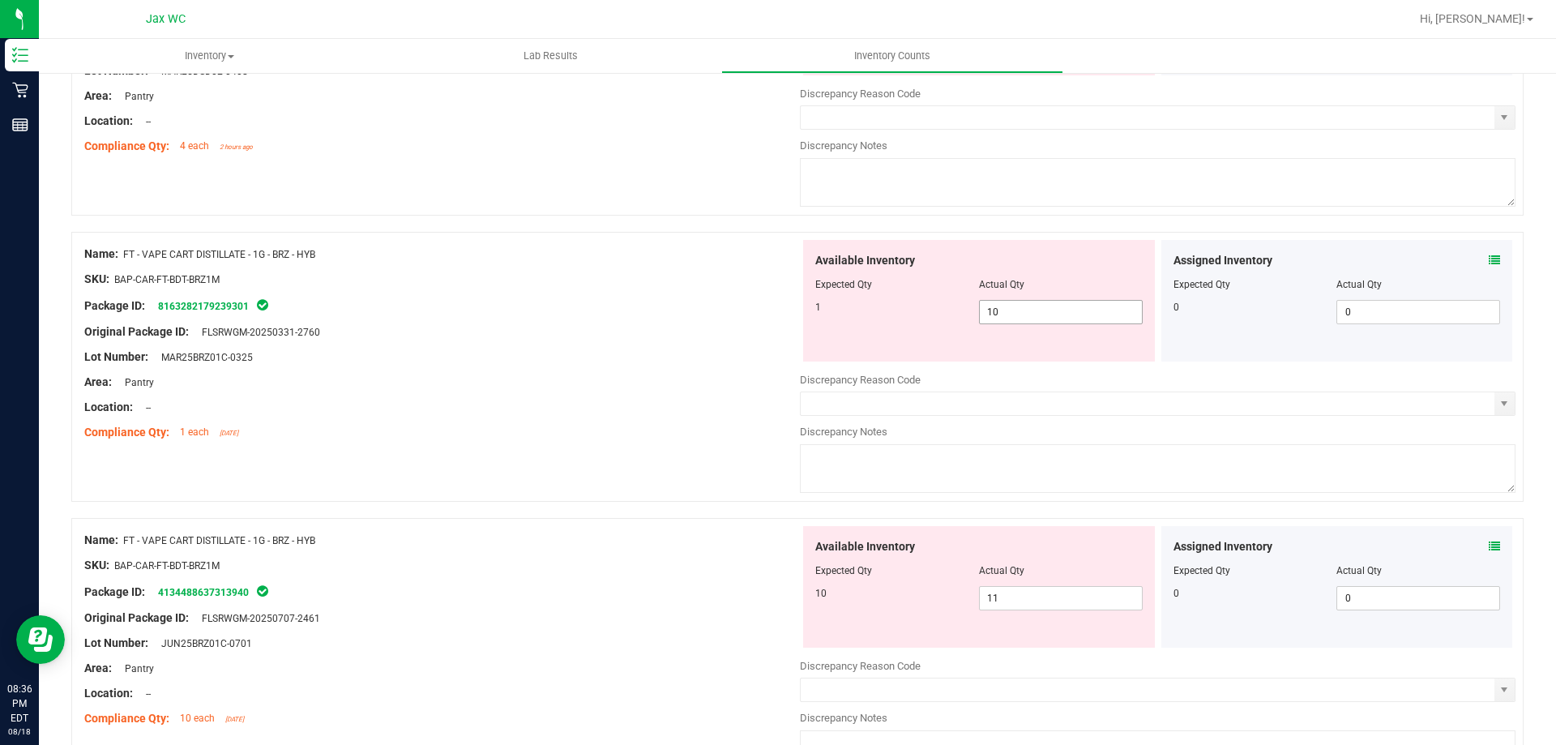
click at [996, 312] on span "10 10" at bounding box center [1061, 312] width 164 height 24
type input "1"
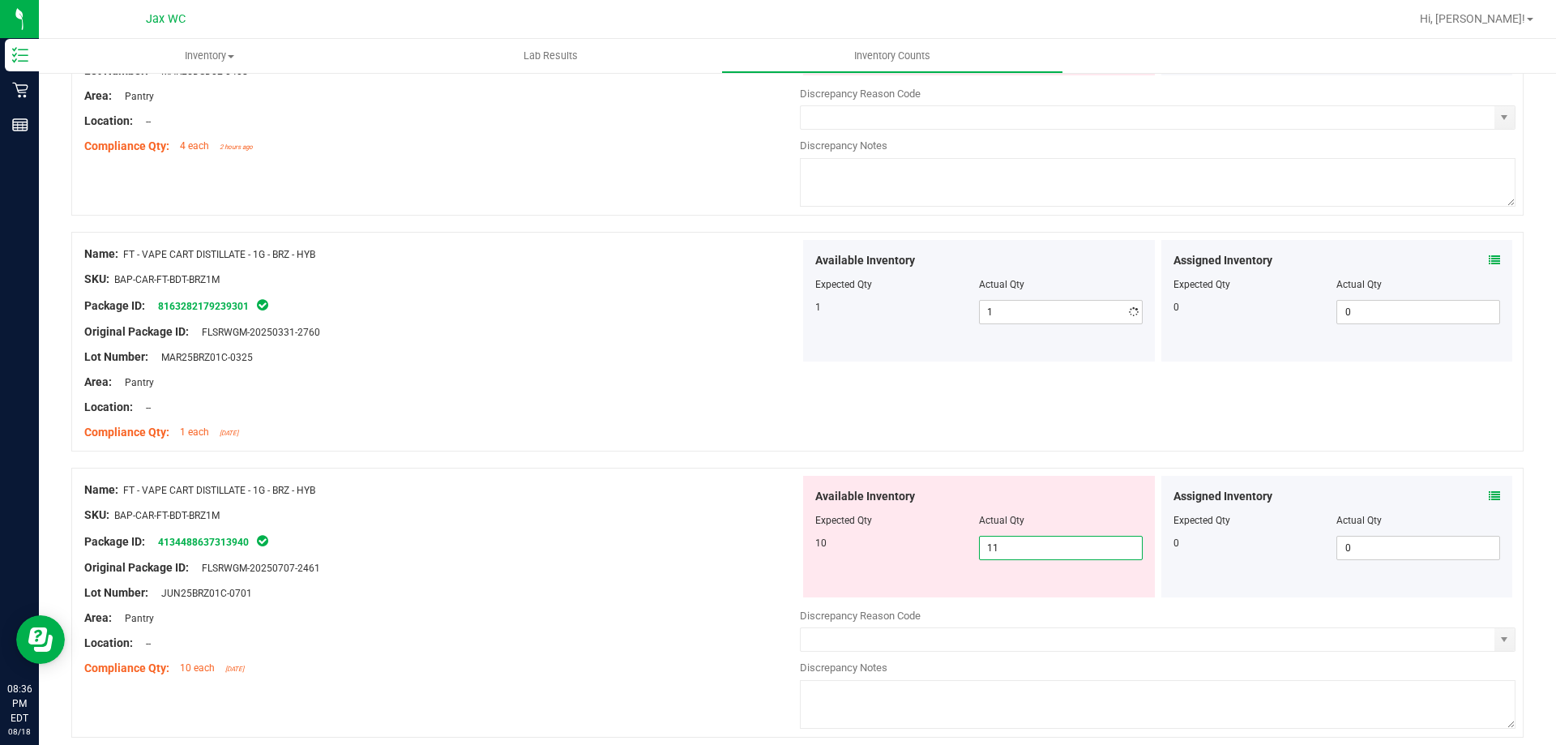
click at [1016, 592] on div "Available Inventory Expected Qty Actual Qty 10 11 11" at bounding box center [979, 537] width 352 height 122
type input "10"
click at [592, 662] on div "Compliance Qty: 10 each 2 days ago" at bounding box center [442, 668] width 716 height 17
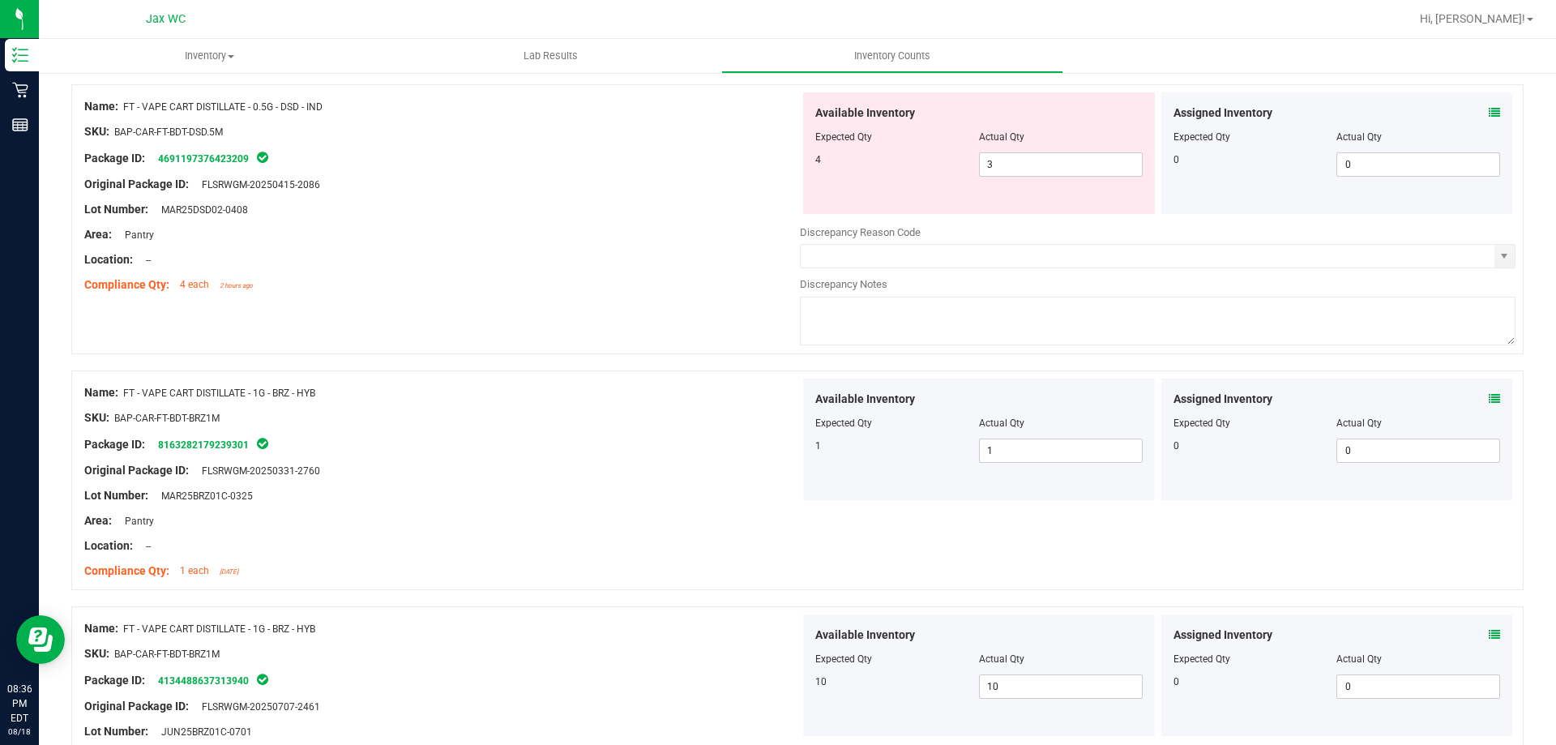
scroll to position [1378, 0]
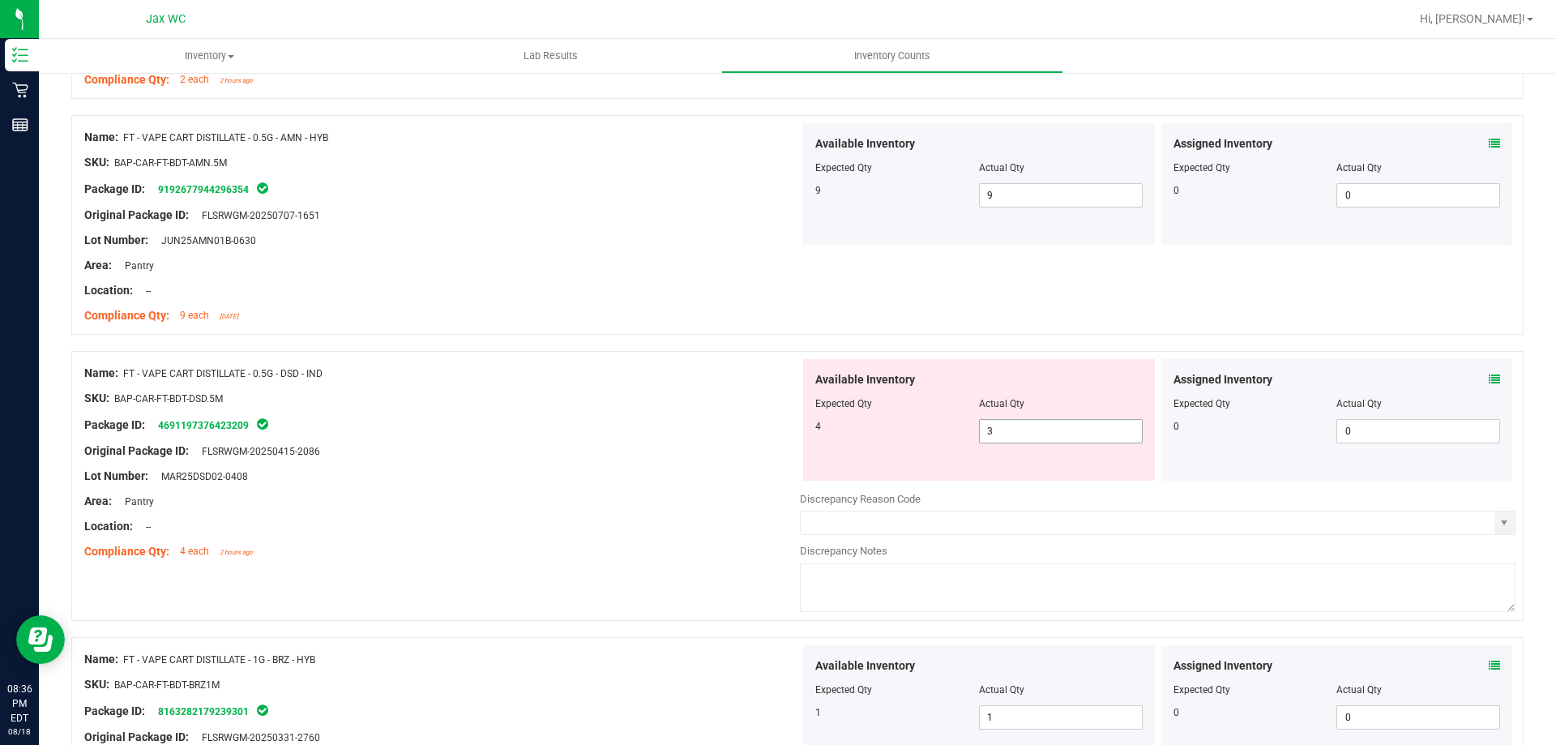
click at [990, 428] on span "3 3" at bounding box center [1061, 431] width 164 height 24
type input "4"
click at [544, 527] on div "Location: --" at bounding box center [442, 526] width 716 height 17
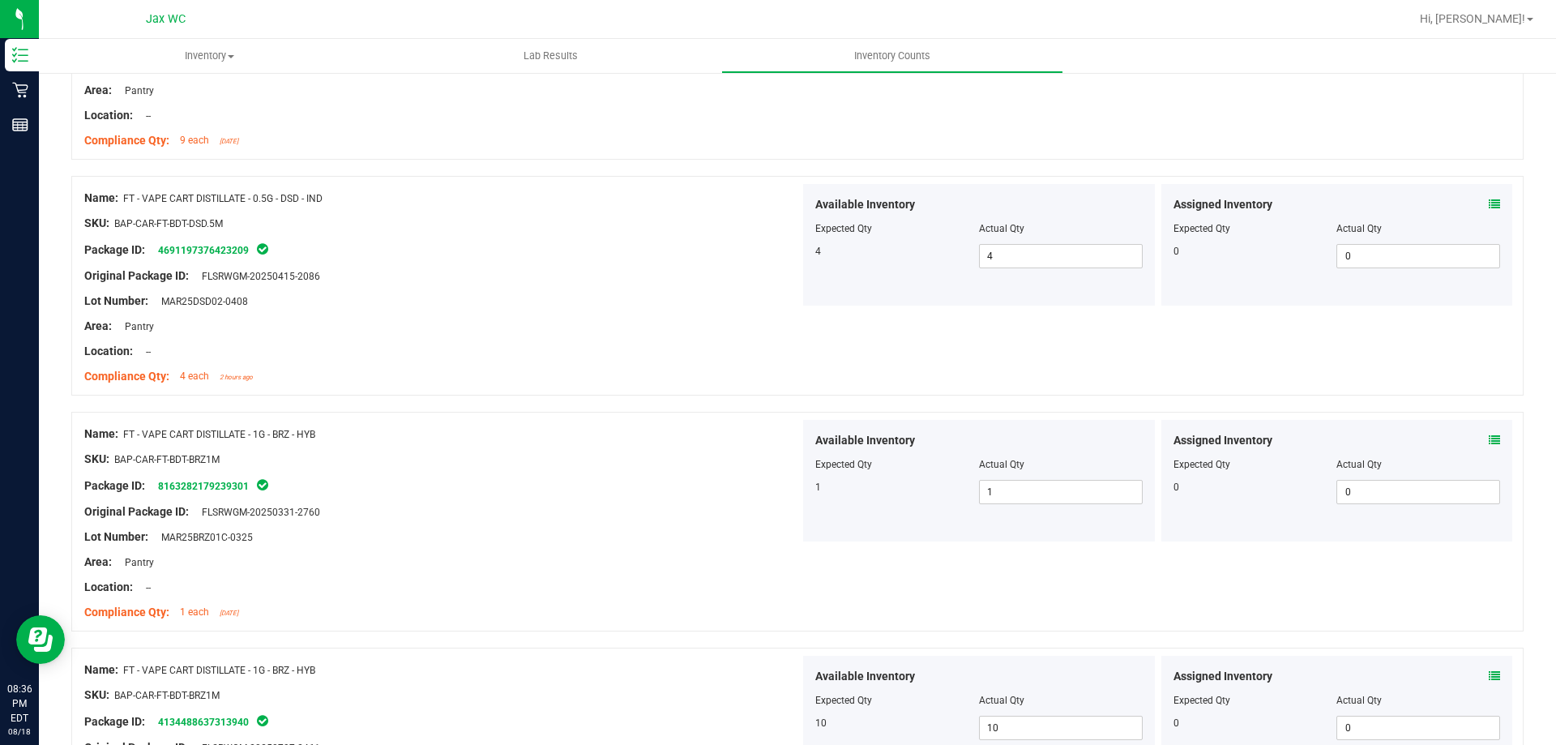
scroll to position [1945, 0]
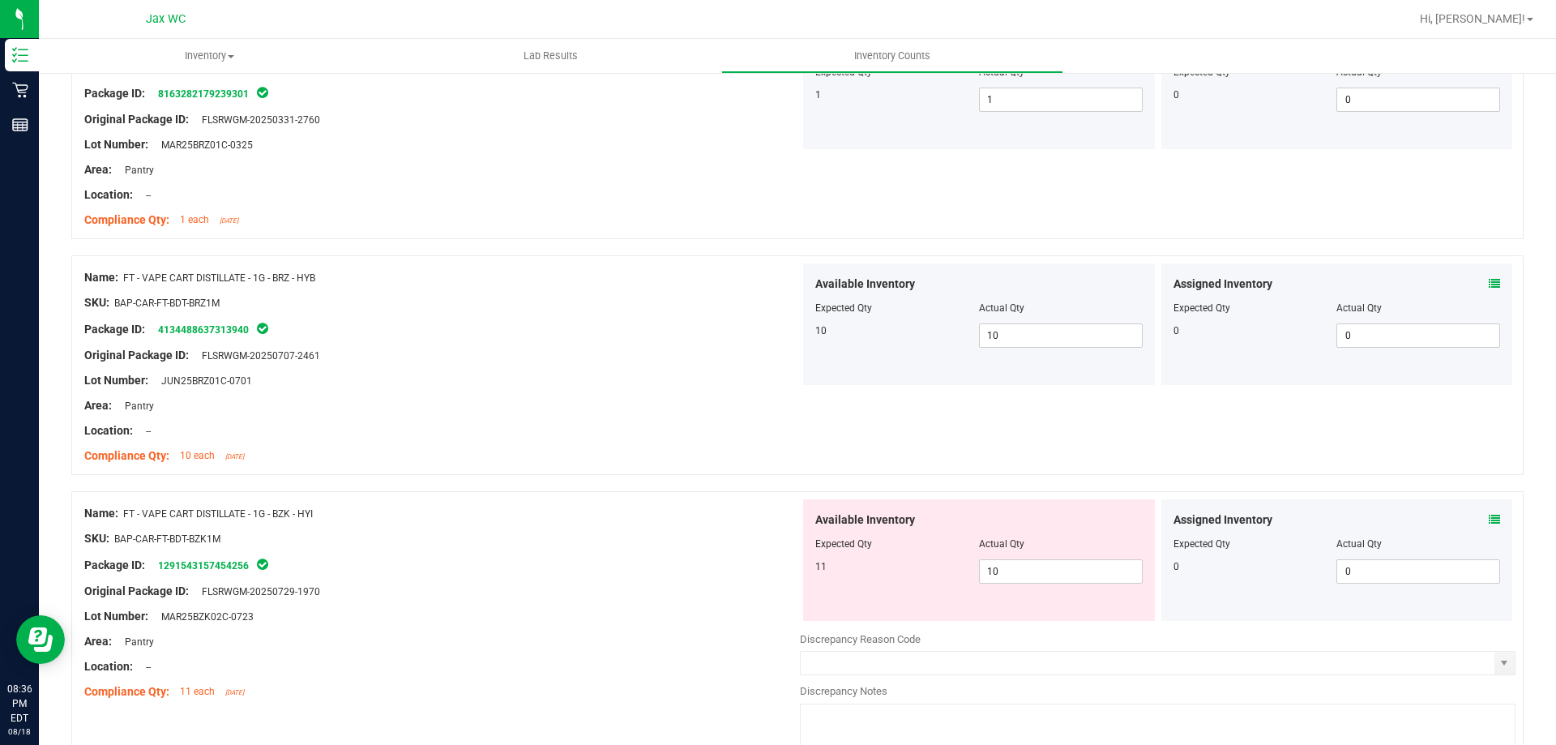
click at [1489, 519] on icon at bounding box center [1494, 519] width 11 height 11
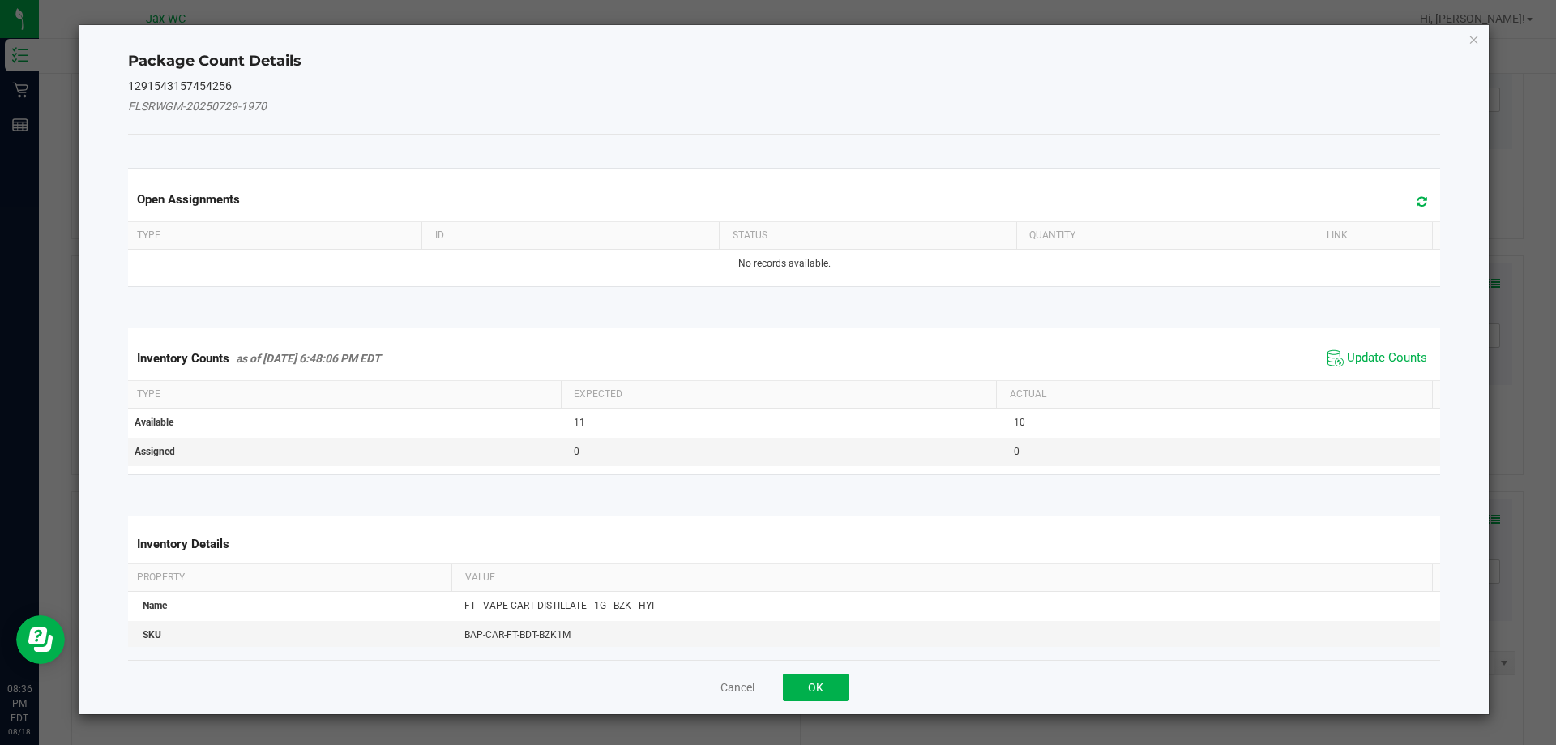
click at [1375, 362] on span "Update Counts" at bounding box center [1387, 358] width 80 height 16
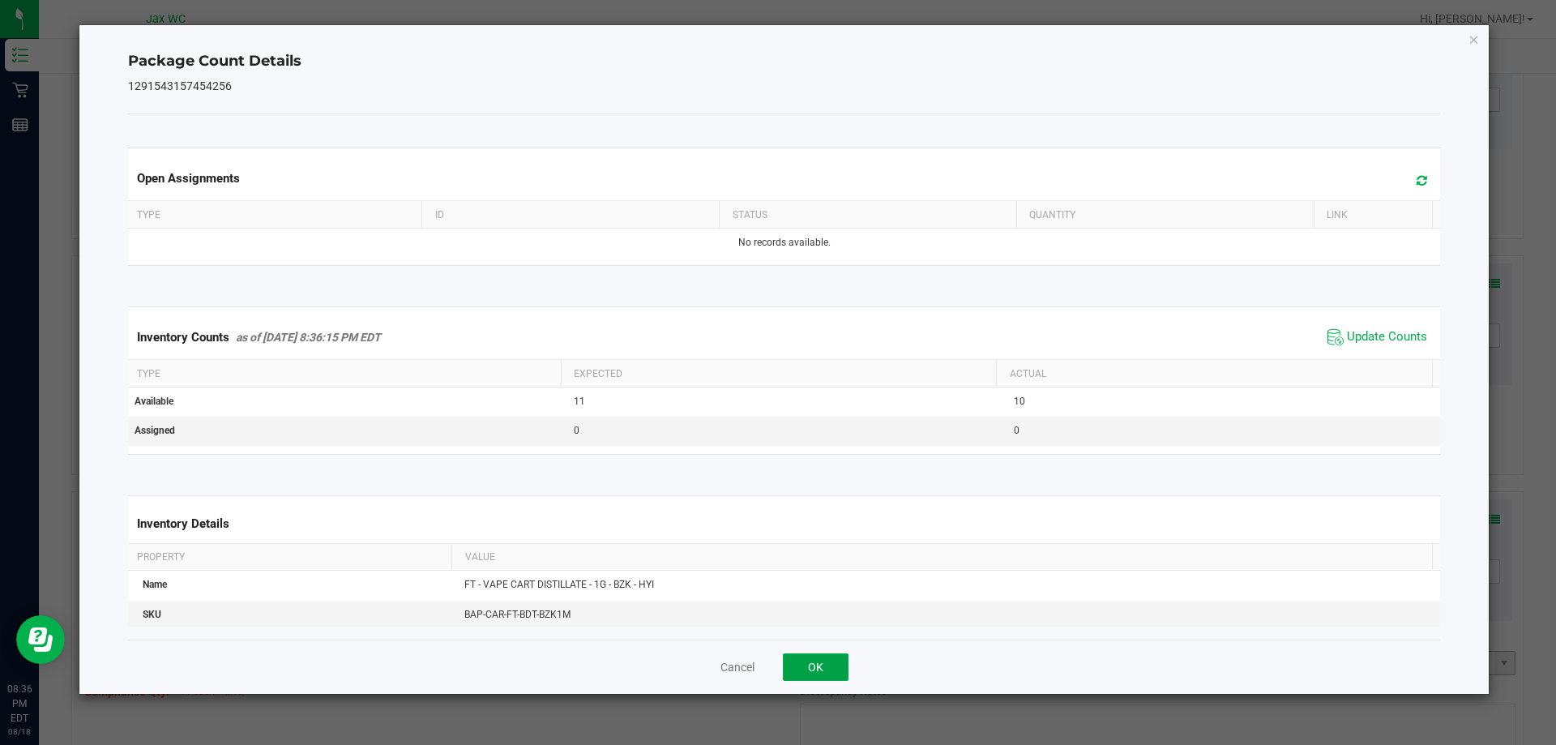
drag, startPoint x: 795, startPoint y: 675, endPoint x: 805, endPoint y: 670, distance: 10.9
click at [799, 673] on button "OK" at bounding box center [816, 667] width 66 height 28
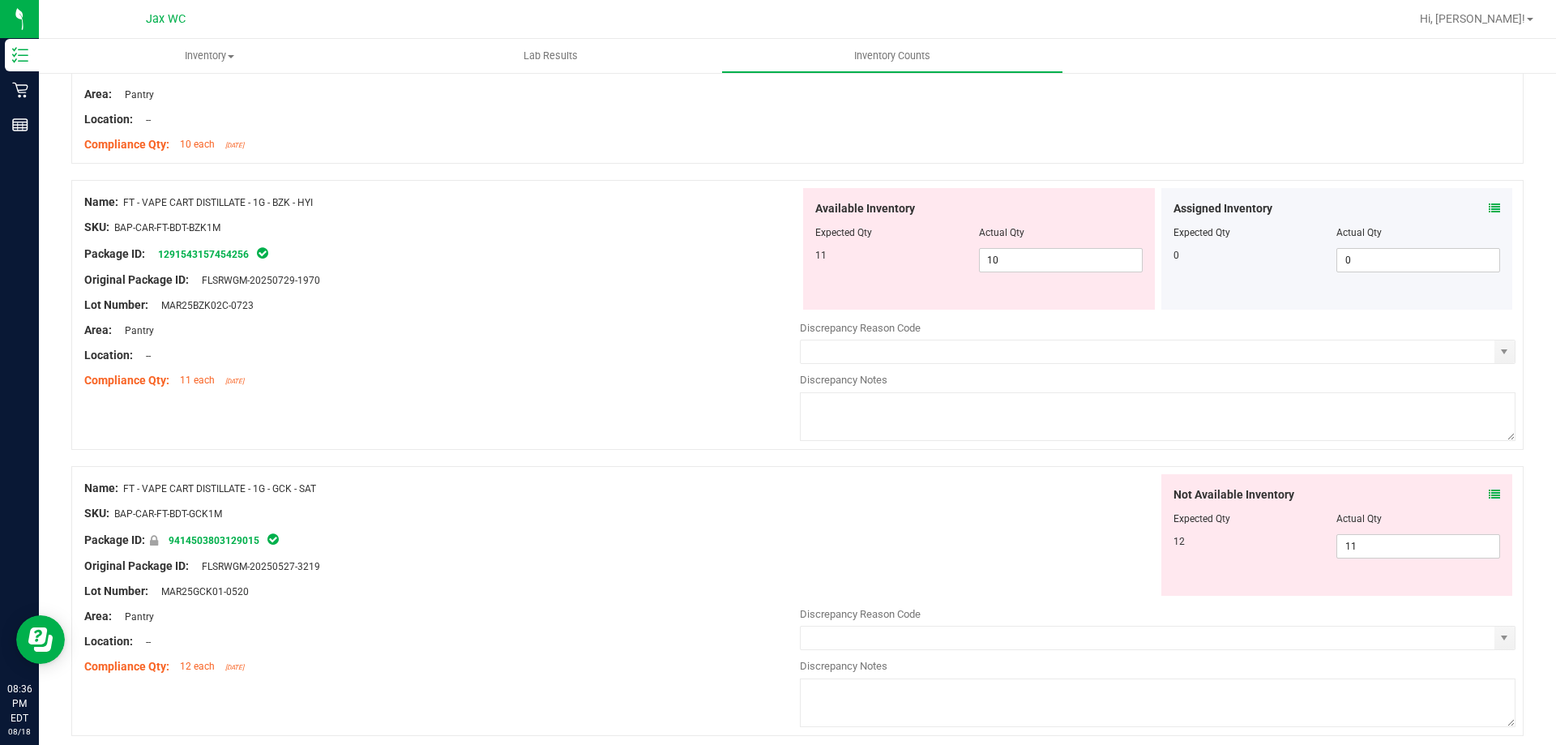
scroll to position [2269, 0]
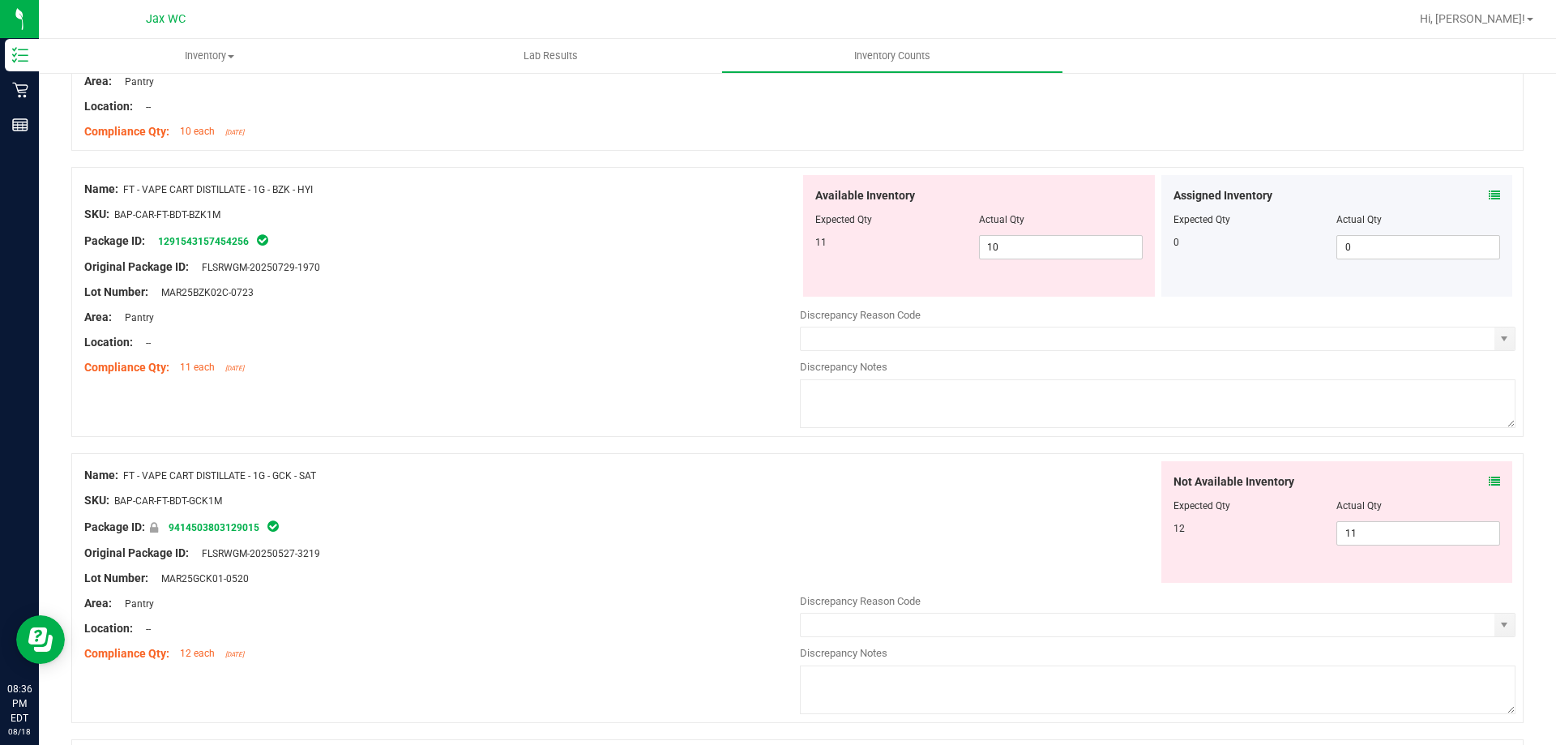
click at [1489, 479] on div "Not Available Inventory Expected Qty Actual Qty 12 11 11" at bounding box center [1337, 522] width 352 height 122
click at [1489, 473] on span at bounding box center [1494, 481] width 11 height 17
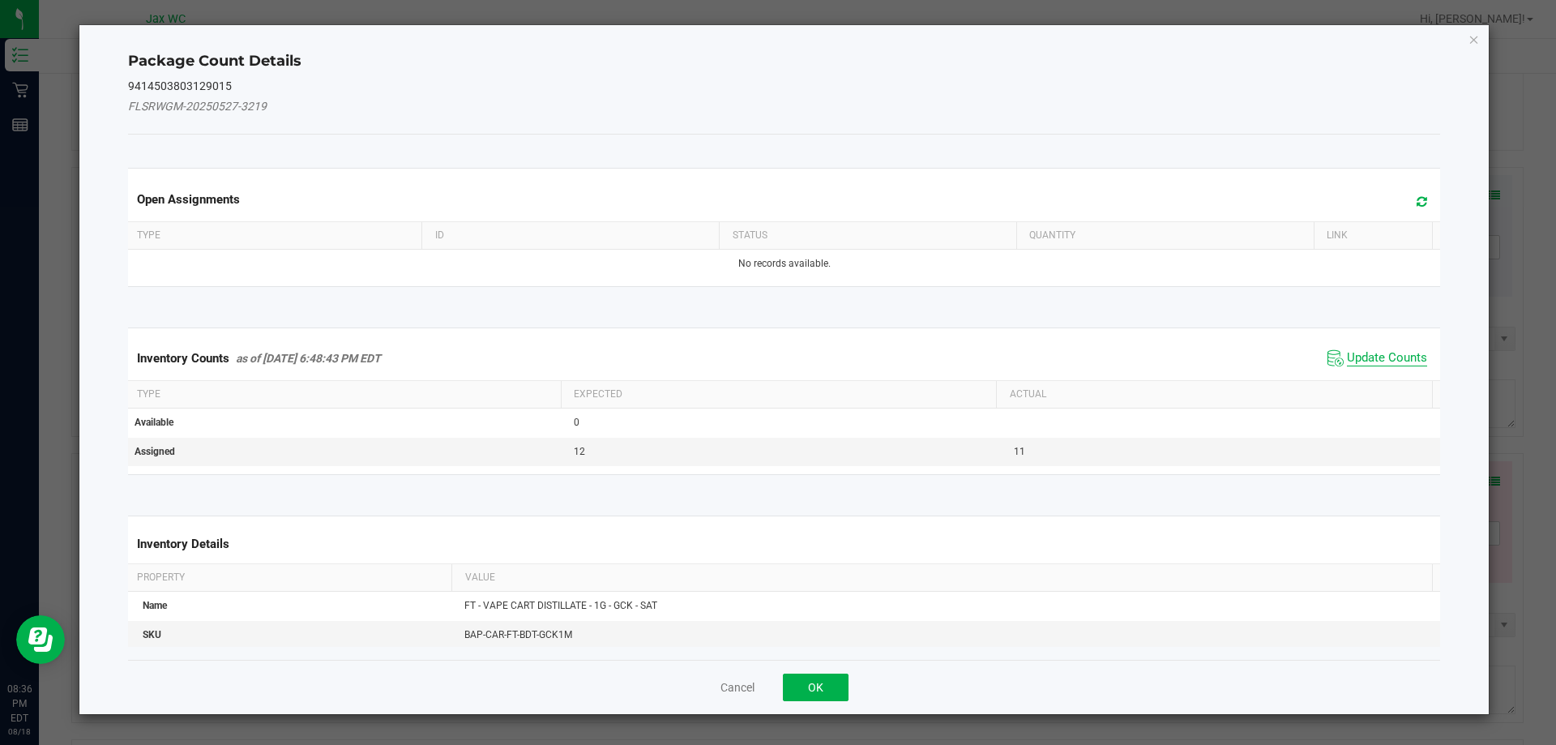
click at [1391, 360] on span "Update Counts" at bounding box center [1387, 358] width 80 height 16
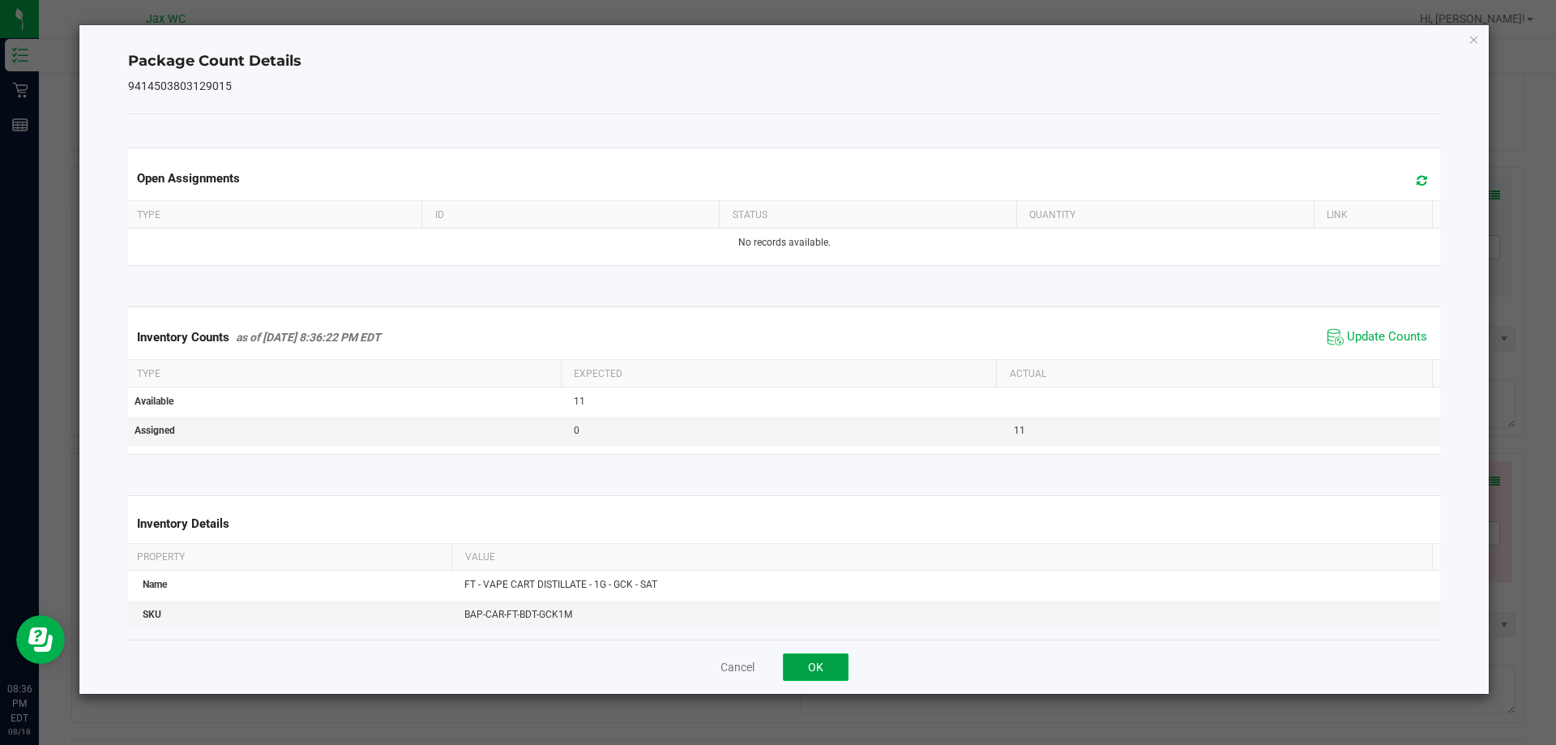
click at [838, 659] on button "OK" at bounding box center [816, 667] width 66 height 28
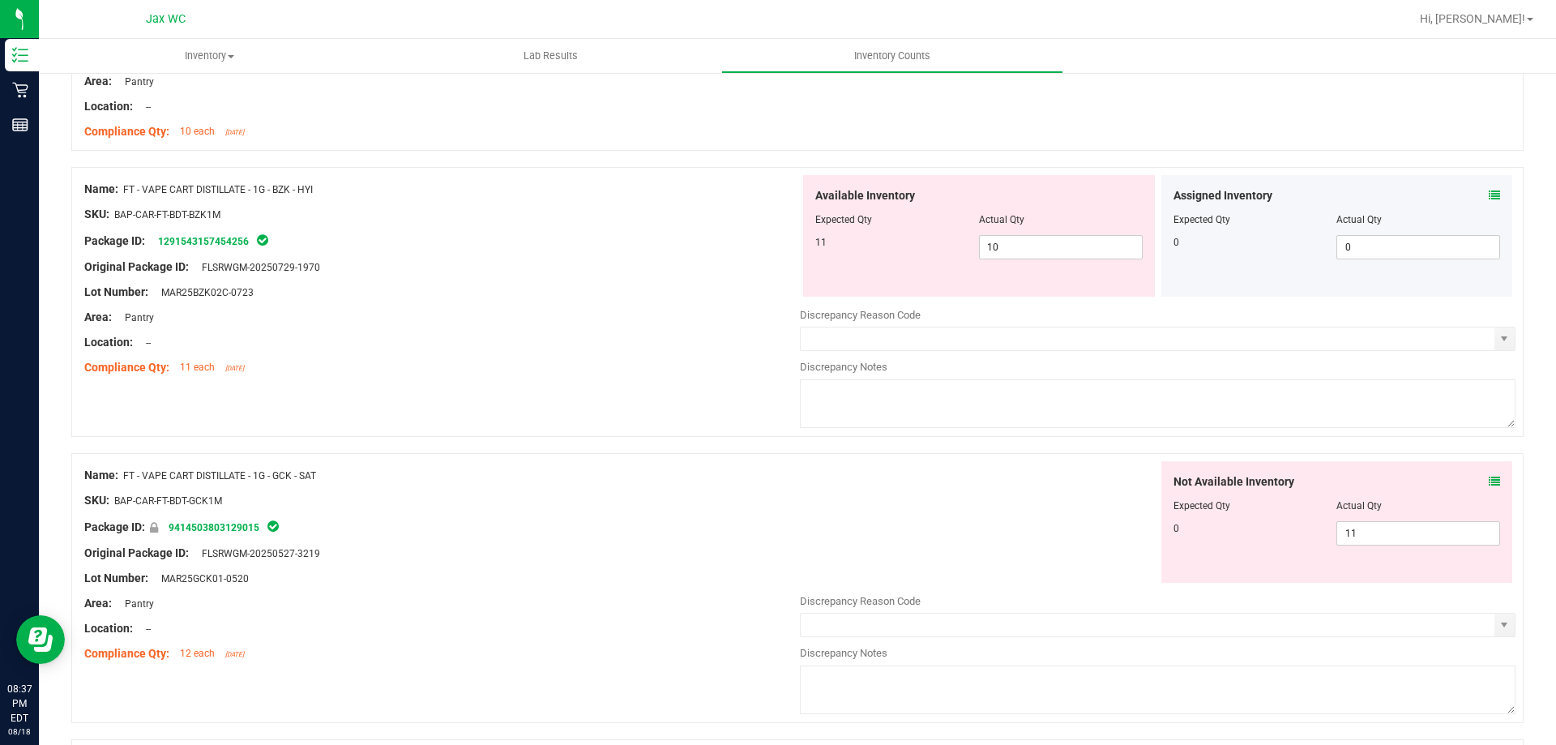
click at [1474, 483] on div "Not Available Inventory" at bounding box center [1337, 481] width 327 height 17
click at [1489, 481] on icon at bounding box center [1494, 481] width 11 height 11
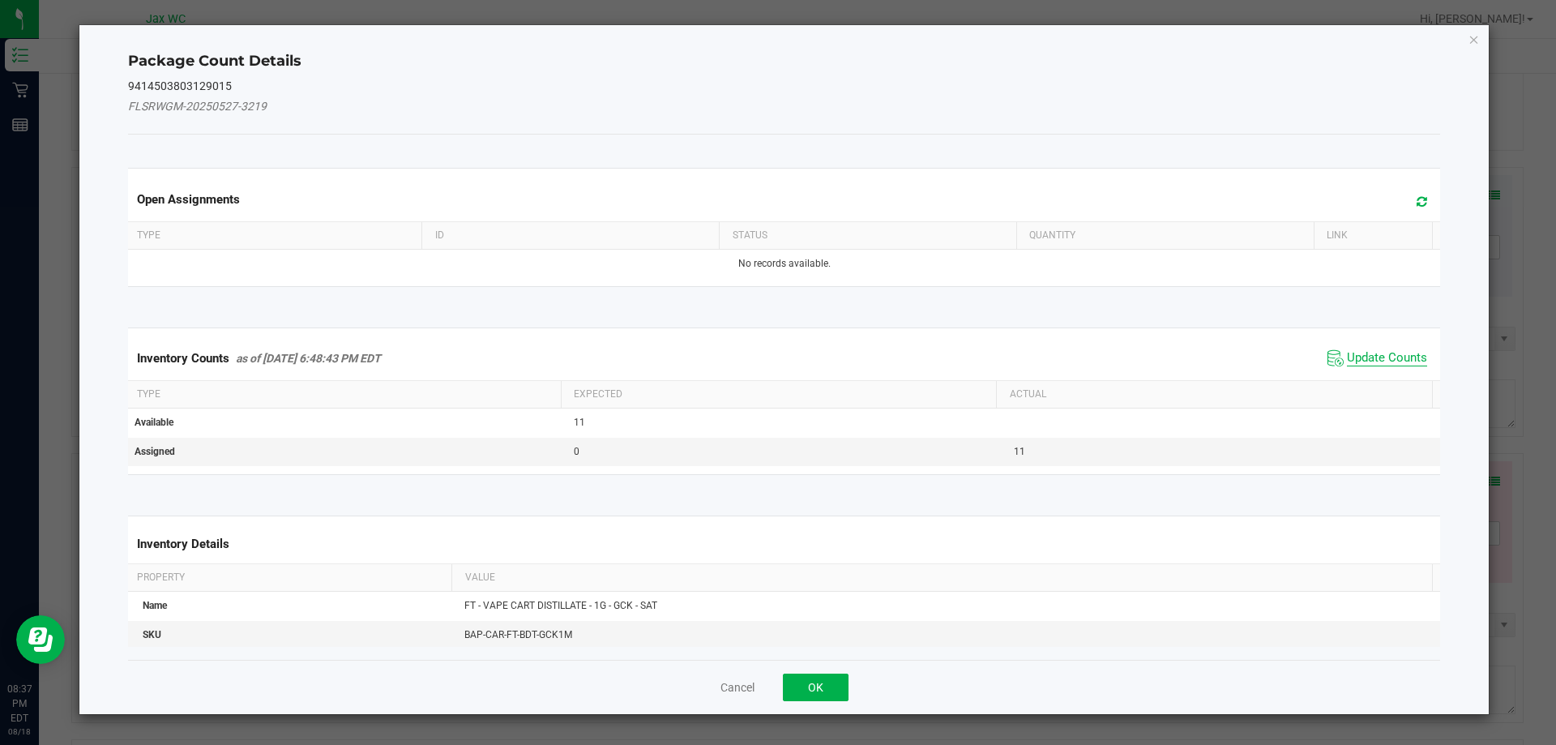
click at [1373, 361] on span "Update Counts" at bounding box center [1387, 358] width 80 height 16
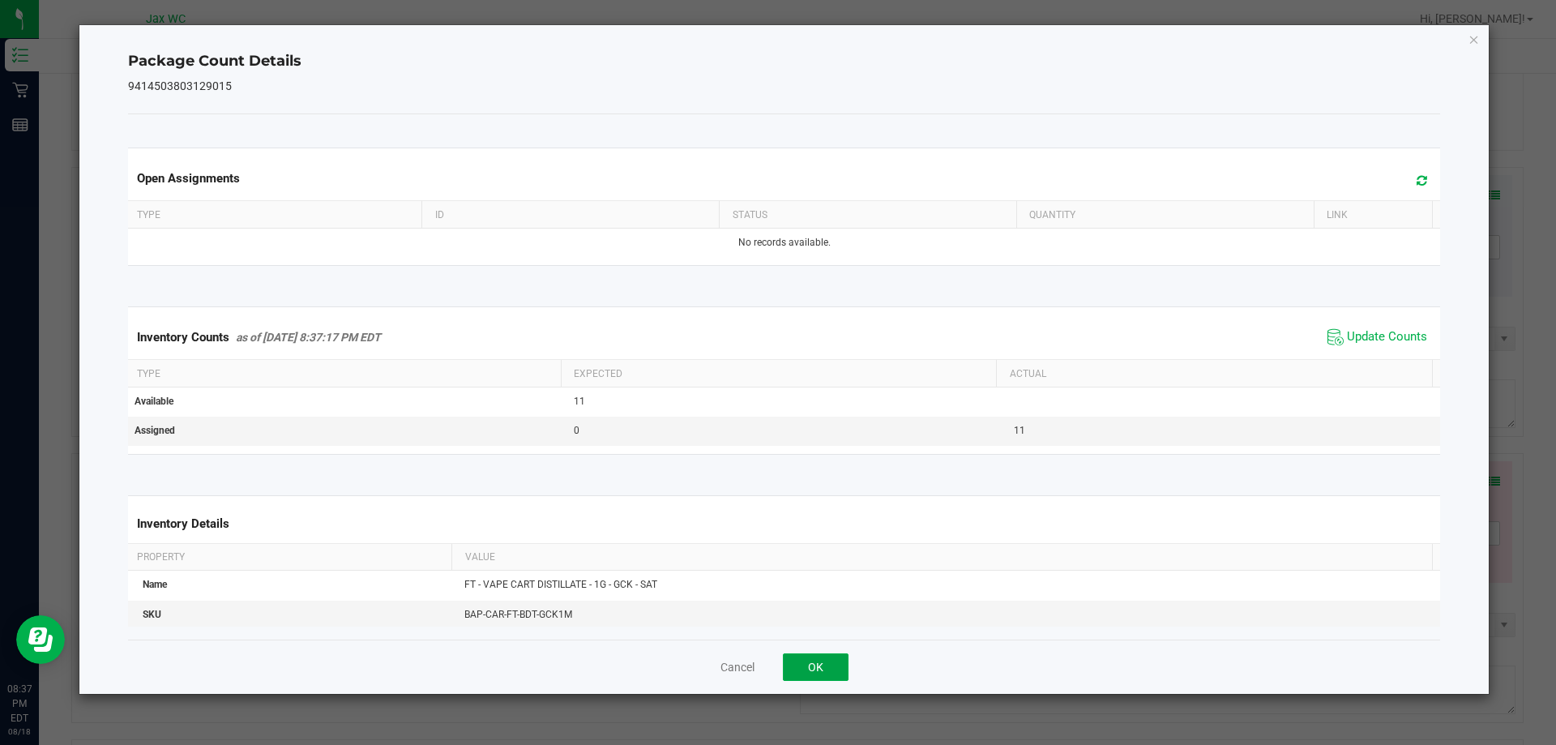
drag, startPoint x: 822, startPoint y: 661, endPoint x: 845, endPoint y: 660, distance: 23.6
click at [821, 661] on button "OK" at bounding box center [816, 667] width 66 height 28
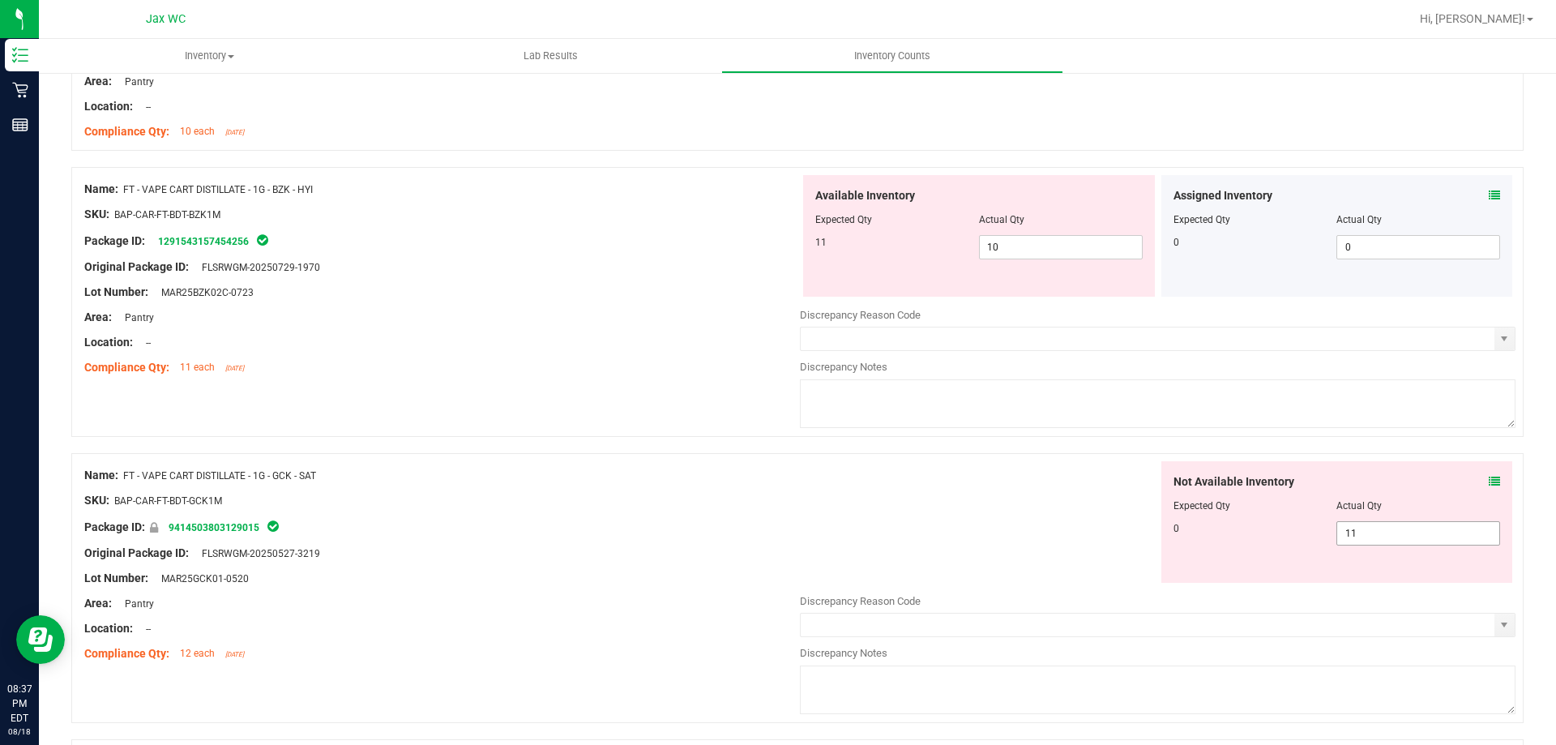
click at [1437, 544] on span "11 11" at bounding box center [1418, 533] width 164 height 24
type input "1"
type input "0"
drag, startPoint x: 1081, startPoint y: 588, endPoint x: 1040, endPoint y: 597, distance: 42.1
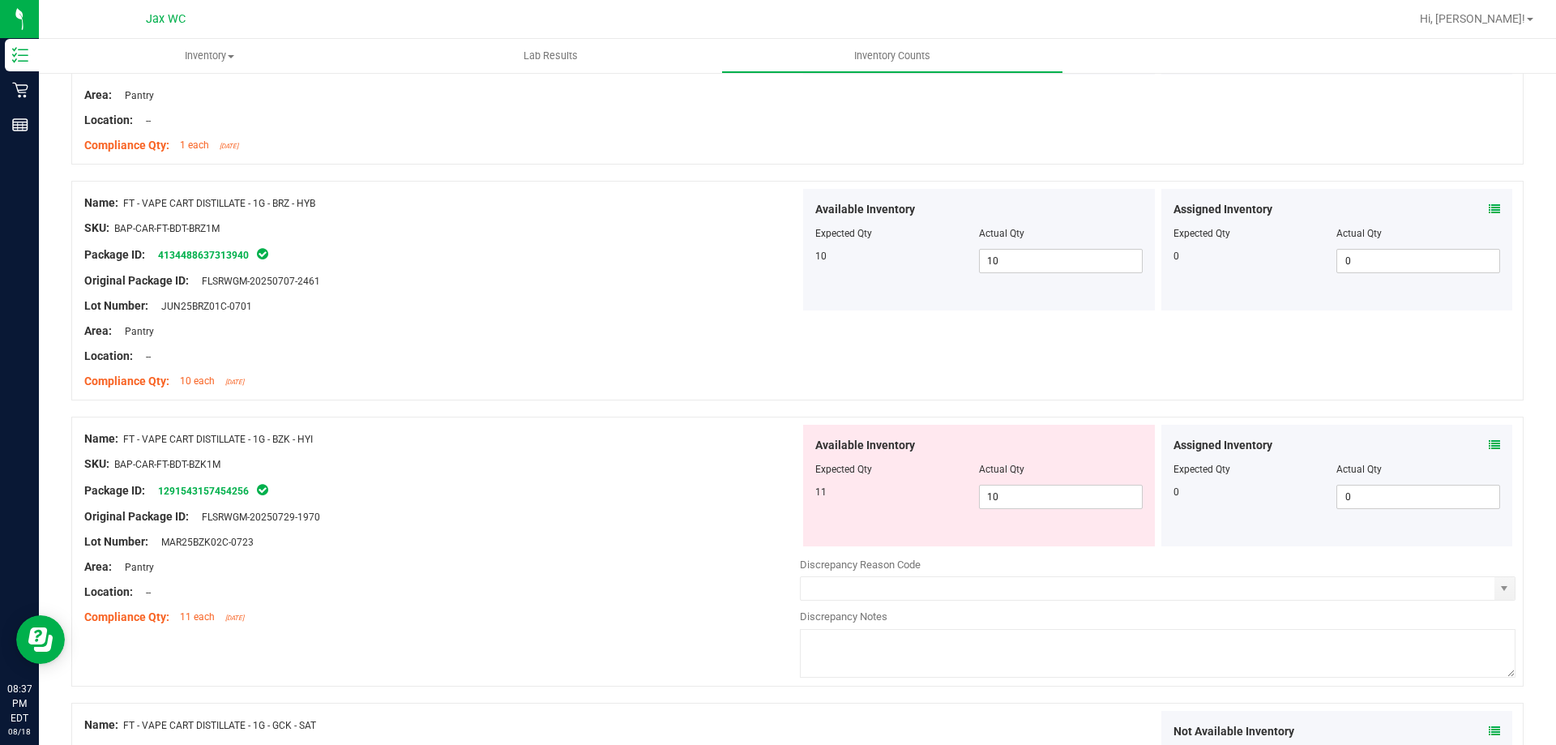
scroll to position [2107, 0]
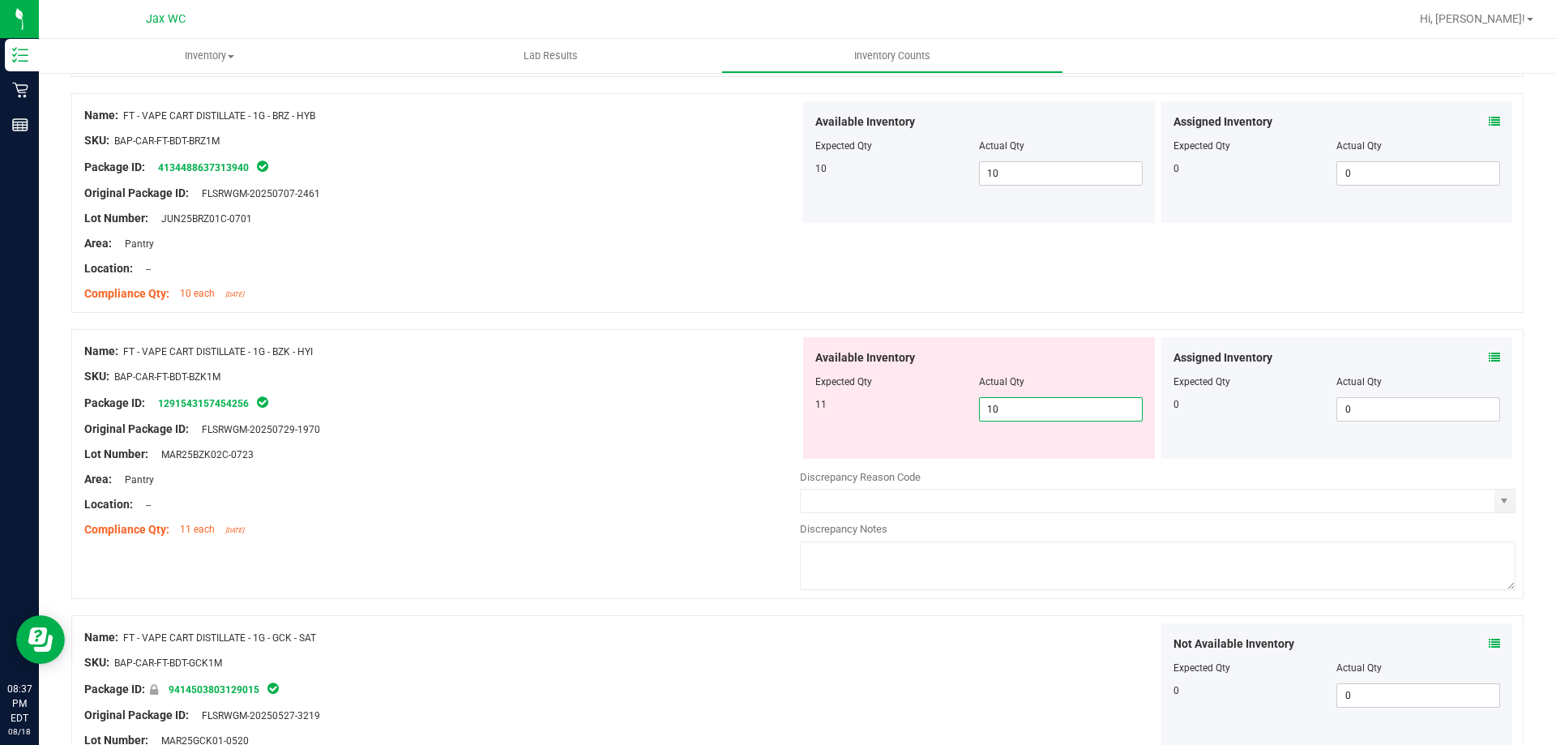
drag, startPoint x: 1007, startPoint y: 415, endPoint x: 976, endPoint y: 416, distance: 31.6
click at [979, 416] on span "10 10" at bounding box center [1061, 409] width 164 height 24
type input "11"
click at [690, 505] on div "Location: --" at bounding box center [442, 504] width 716 height 17
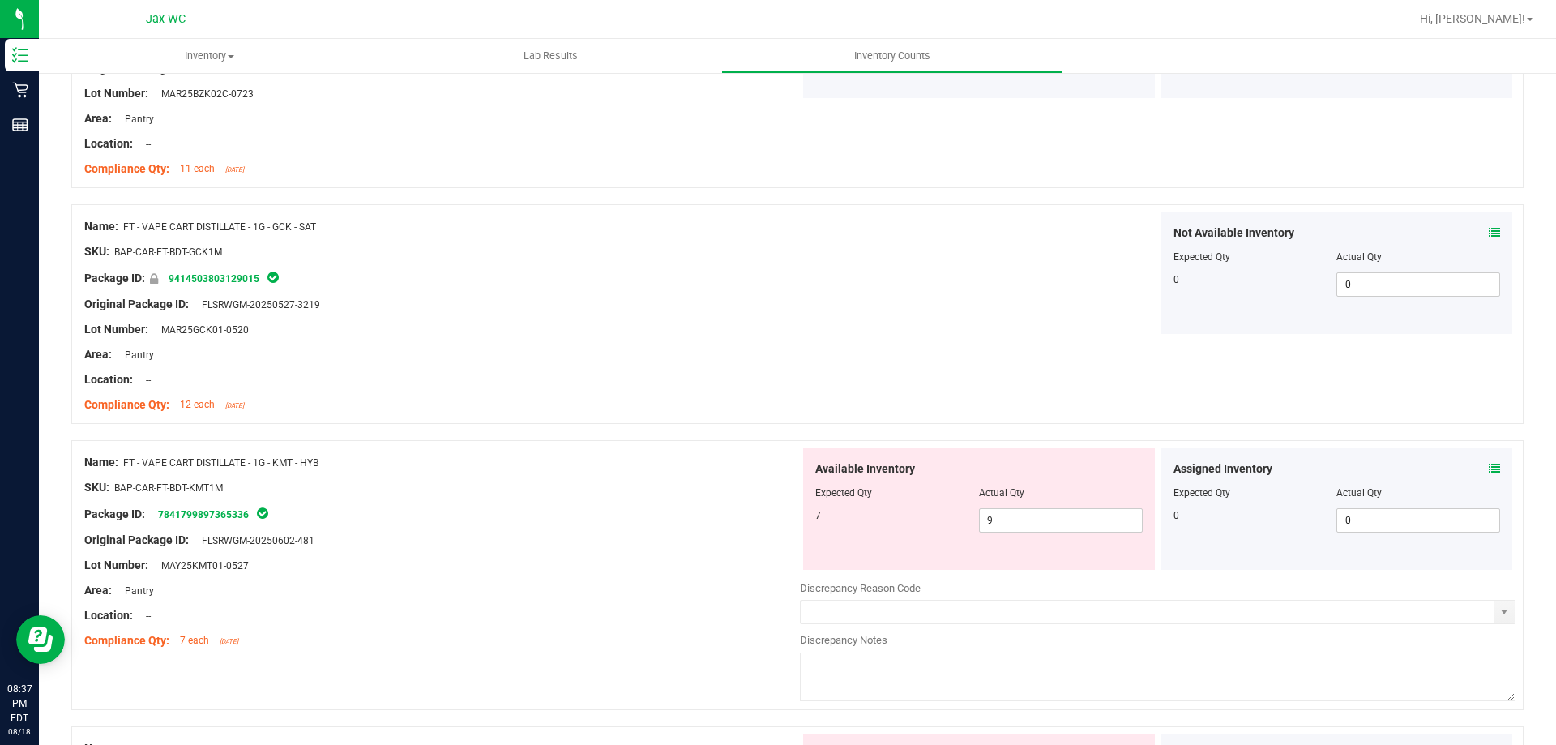
scroll to position [2512, 0]
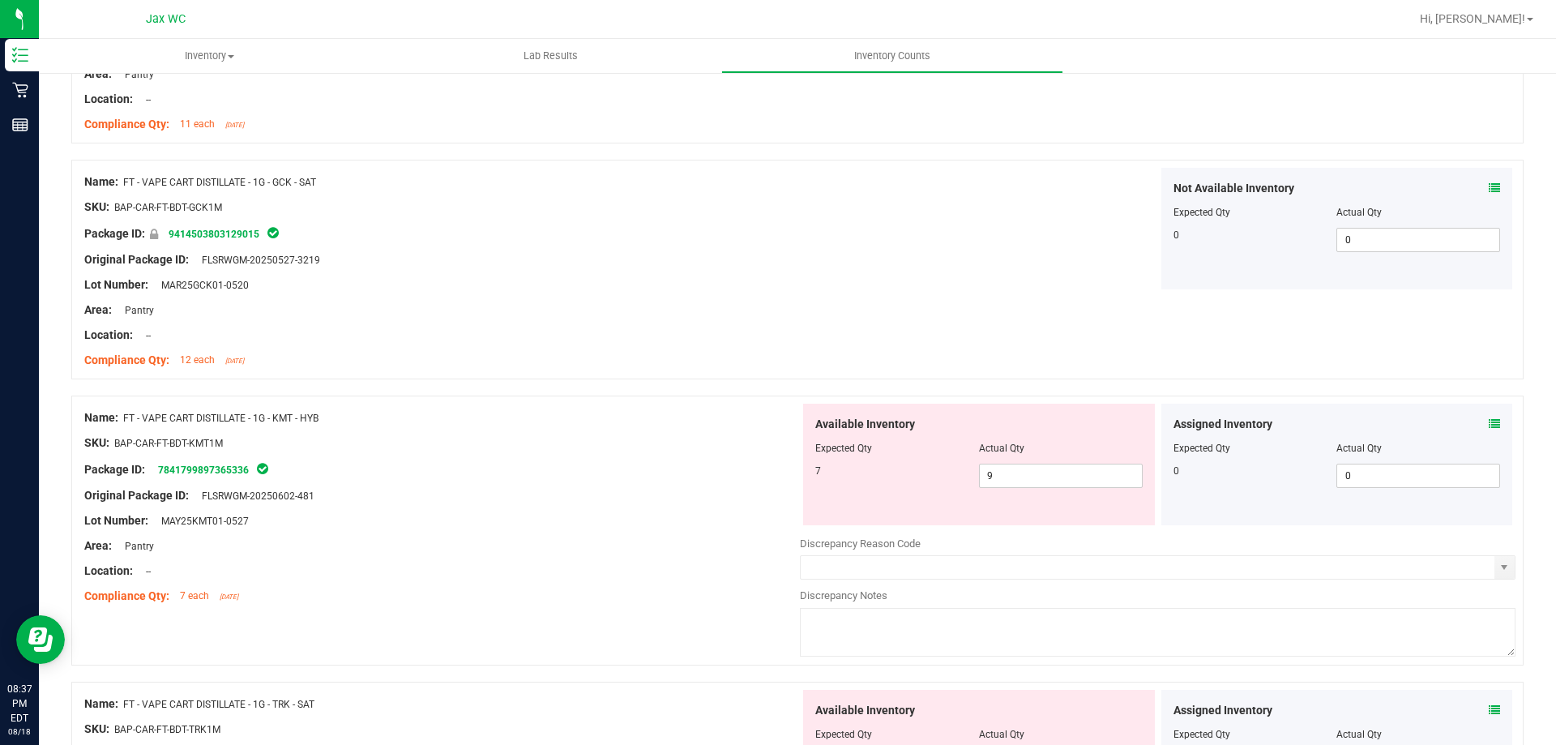
click at [1489, 424] on icon at bounding box center [1494, 423] width 11 height 11
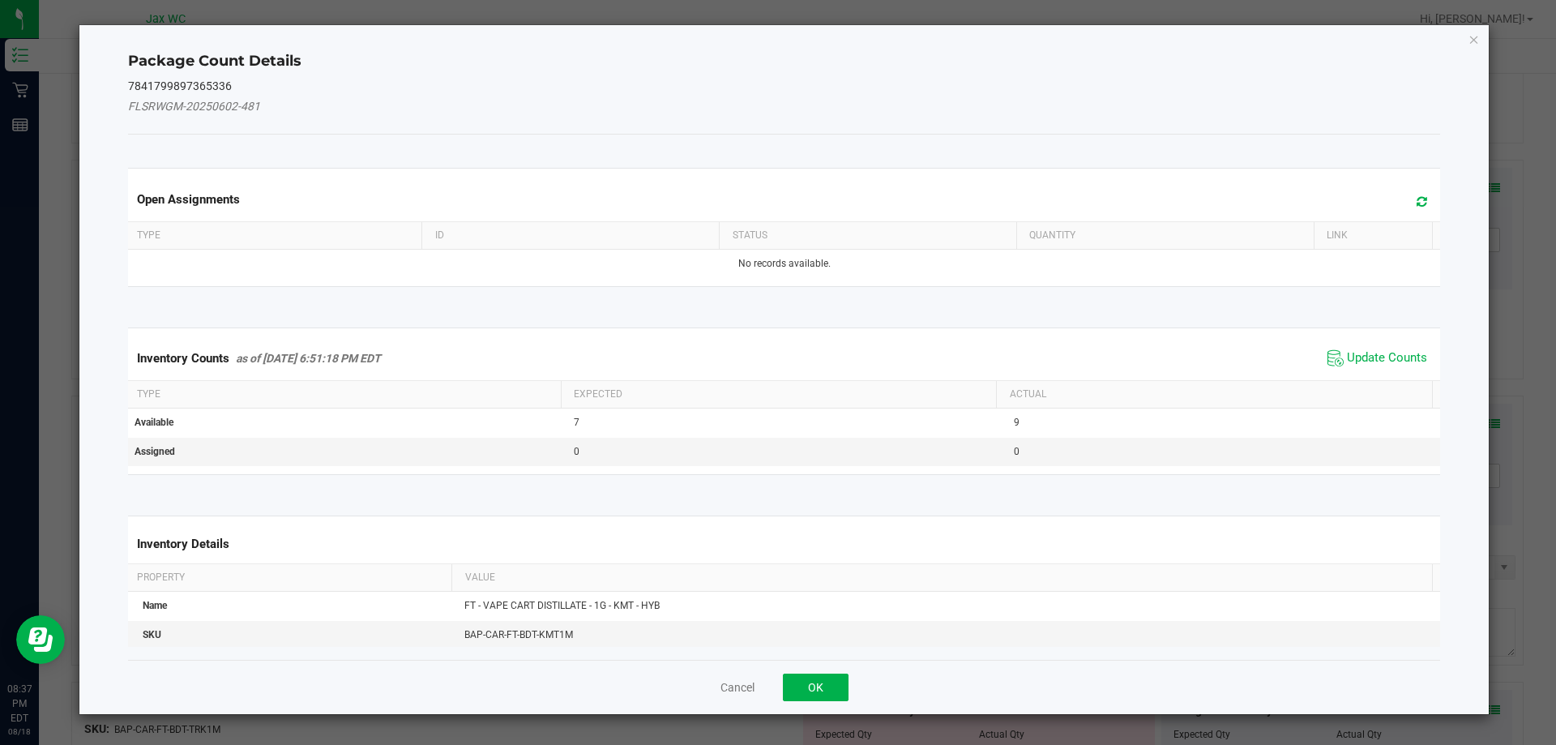
click at [1375, 346] on span "Update Counts" at bounding box center [1377, 358] width 108 height 24
click at [1368, 350] on div "Inventory Counts as of Aug 18, 2025 6:51:18 PM EDT Update Counts" at bounding box center [784, 357] width 1319 height 42
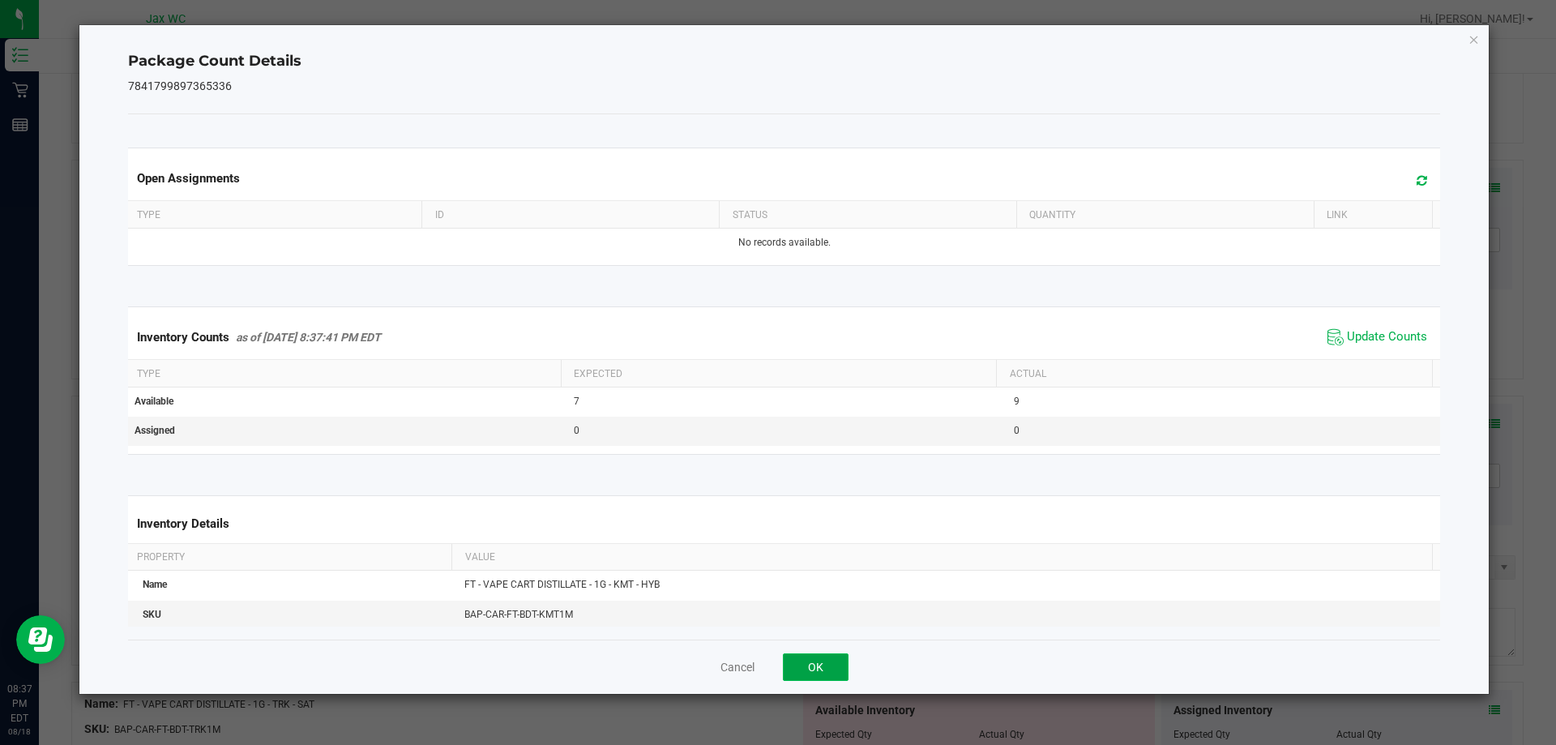
click at [836, 666] on button "OK" at bounding box center [816, 667] width 66 height 28
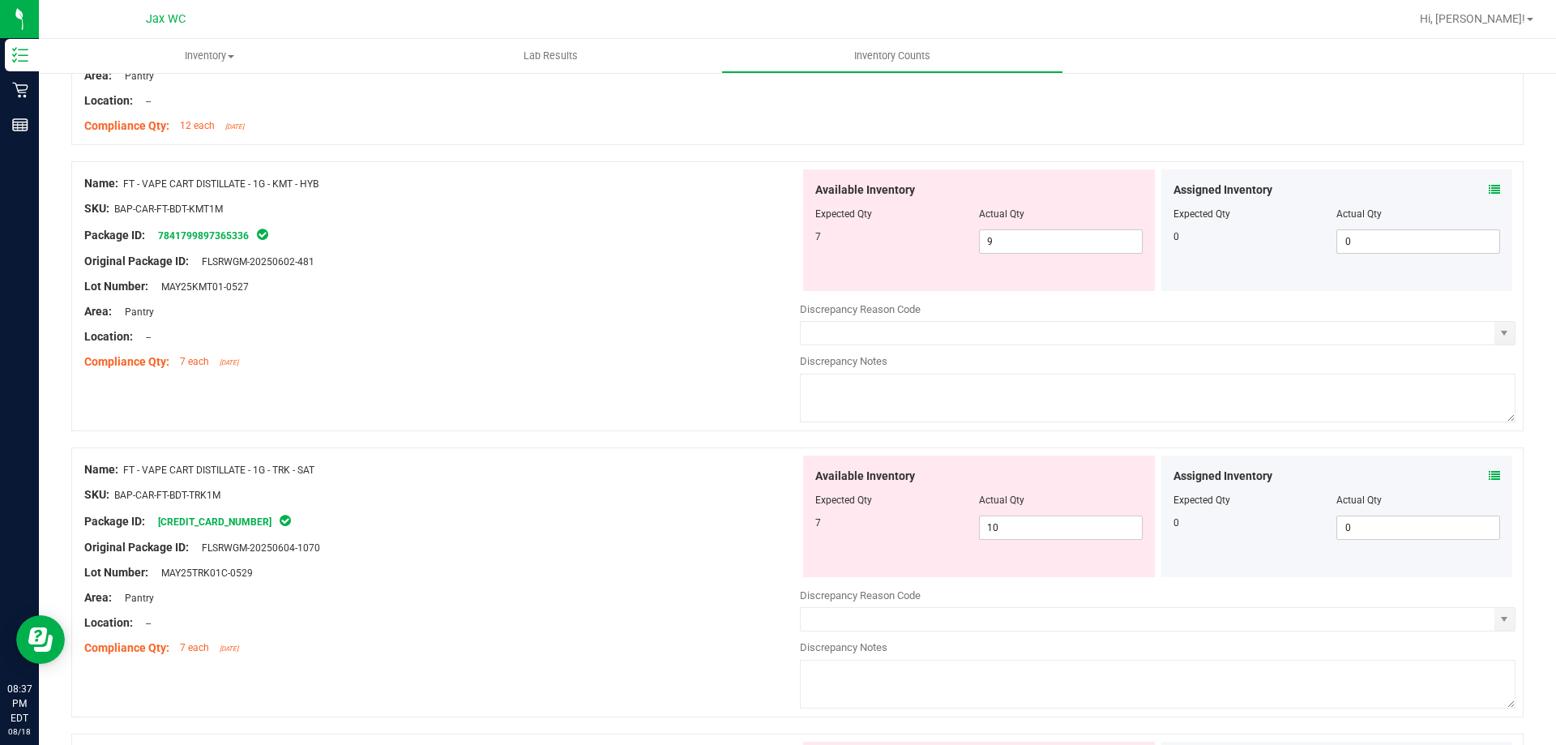
scroll to position [2756, 0]
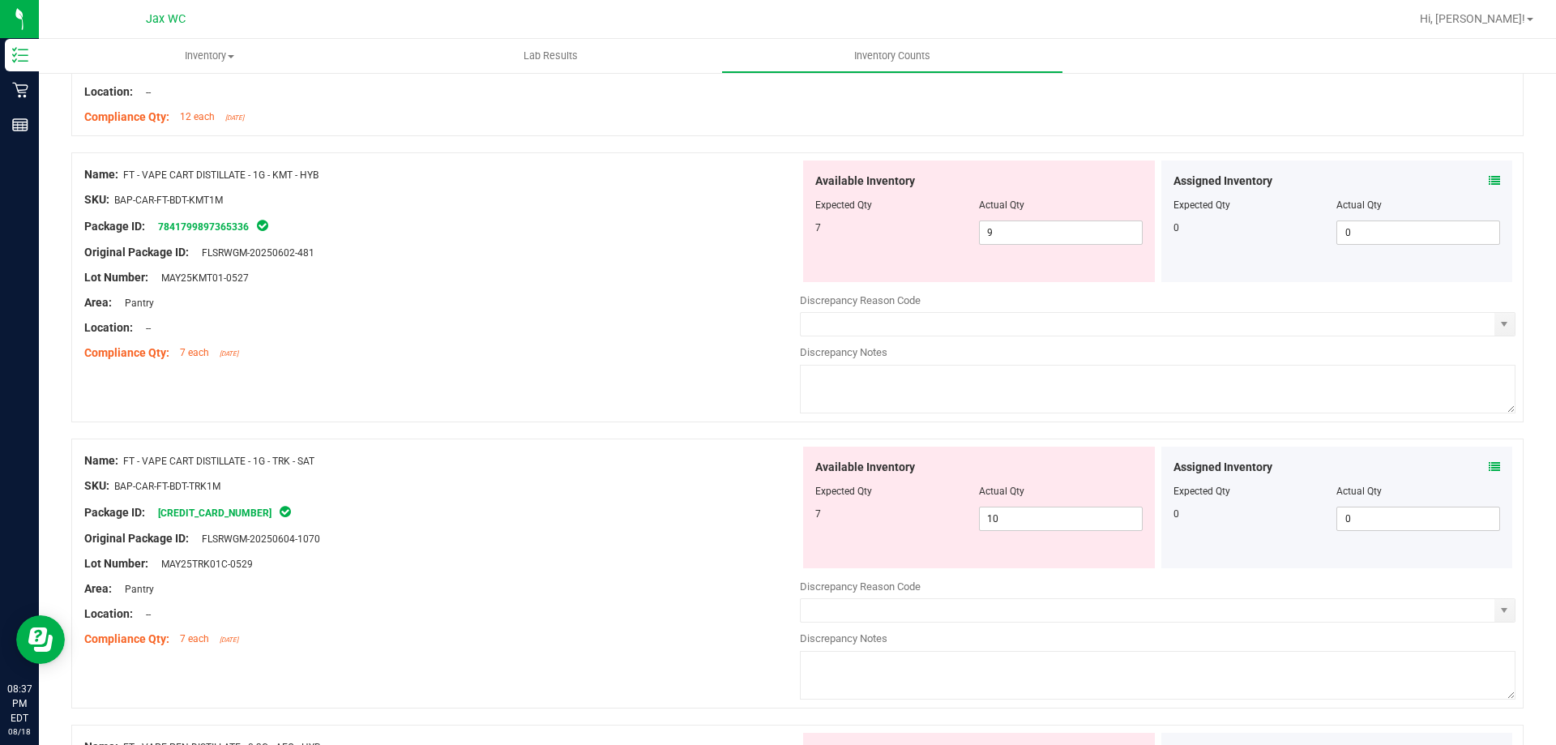
click at [1489, 467] on icon at bounding box center [1494, 466] width 11 height 11
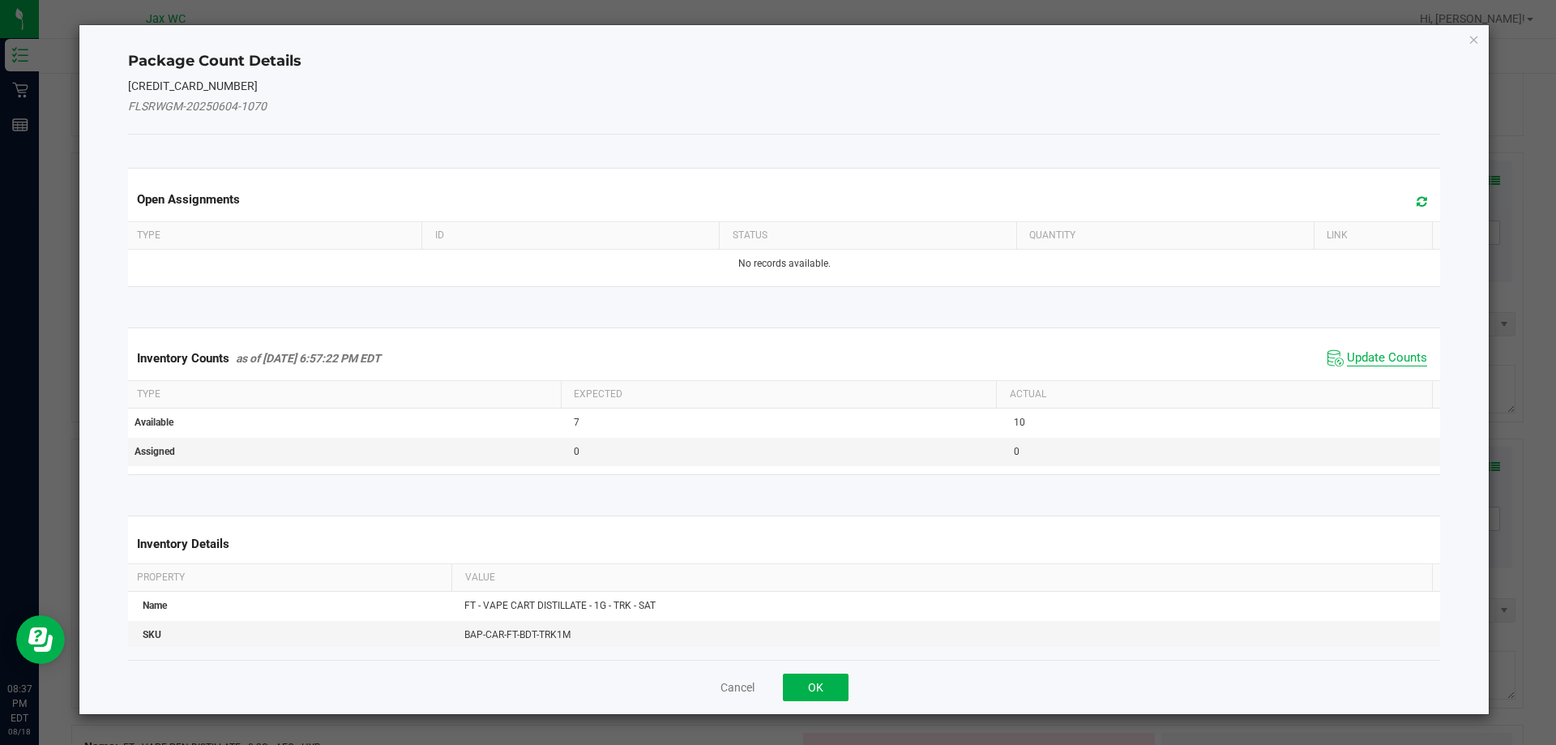
click at [1364, 353] on span "Update Counts" at bounding box center [1387, 358] width 80 height 16
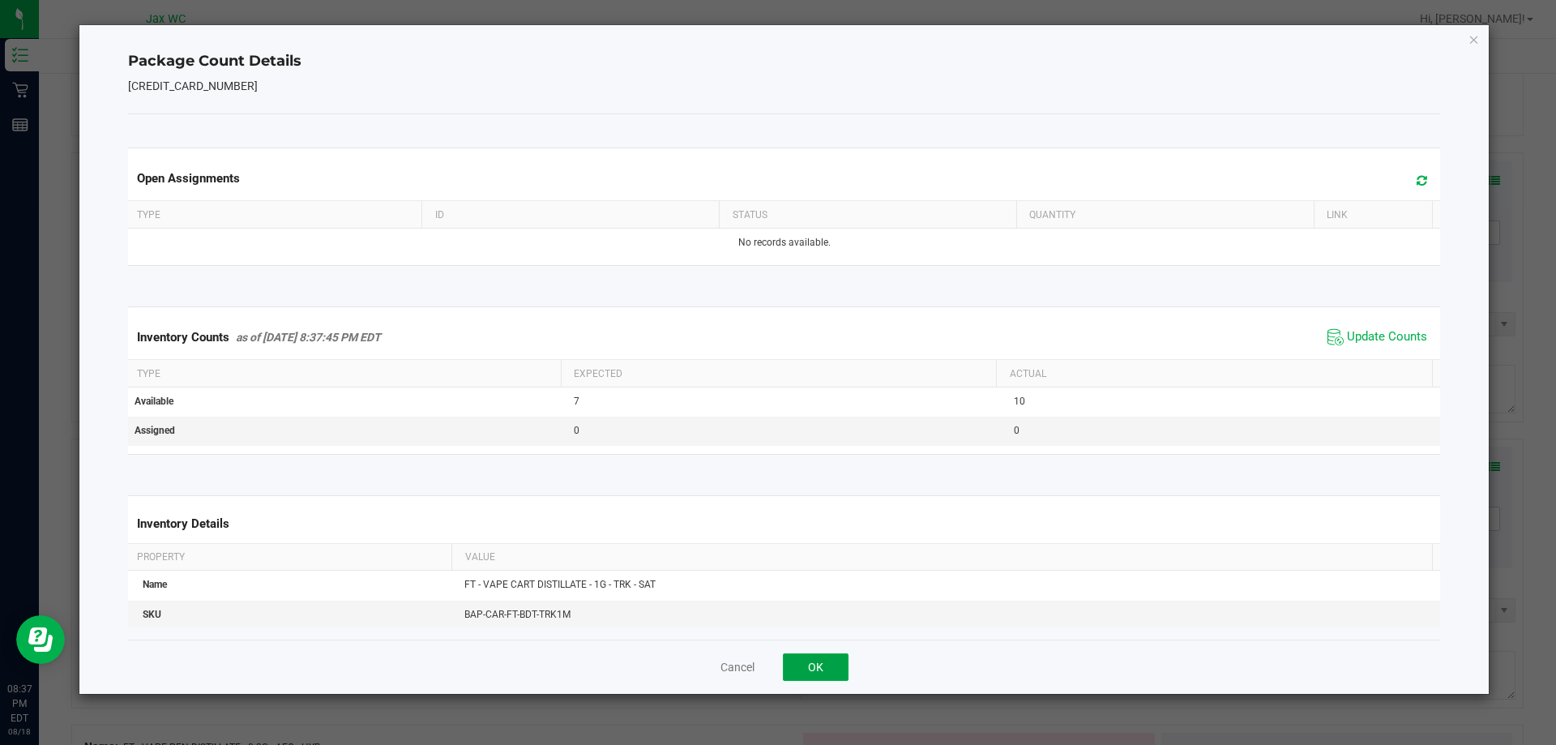
click at [805, 664] on button "OK" at bounding box center [816, 667] width 66 height 28
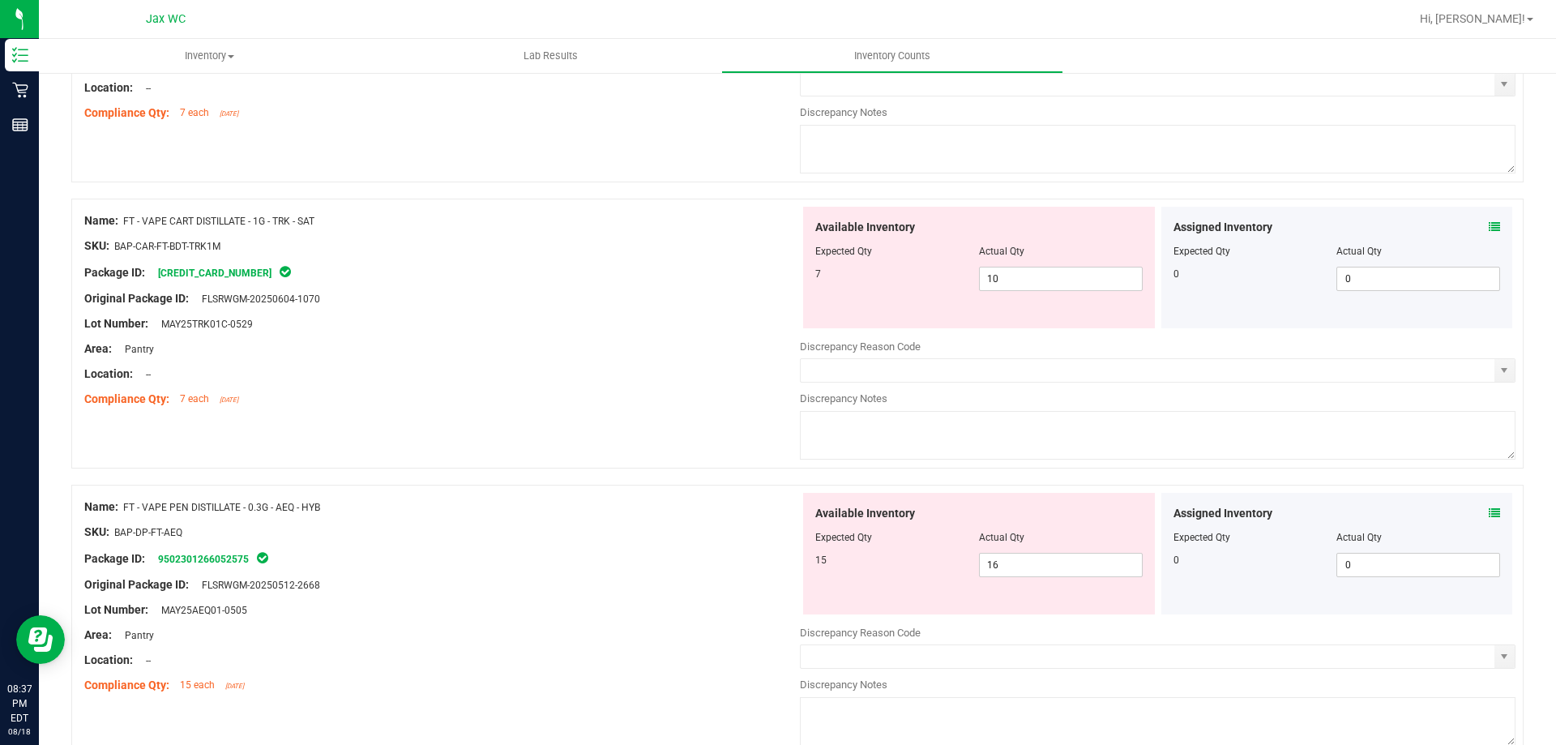
scroll to position [2999, 0]
click at [1489, 506] on icon at bounding box center [1494, 509] width 11 height 11
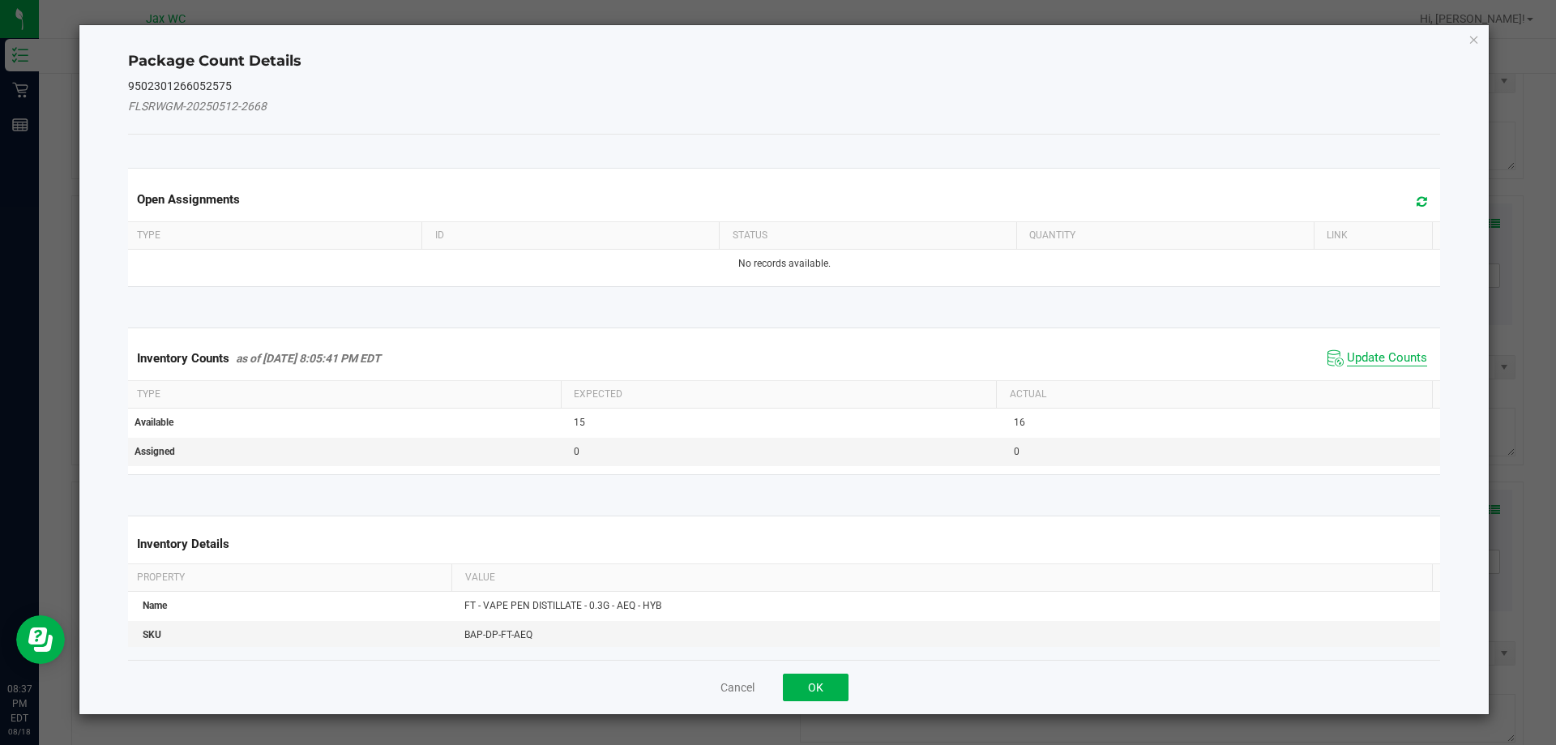
click at [1347, 358] on span "Update Counts" at bounding box center [1387, 358] width 80 height 16
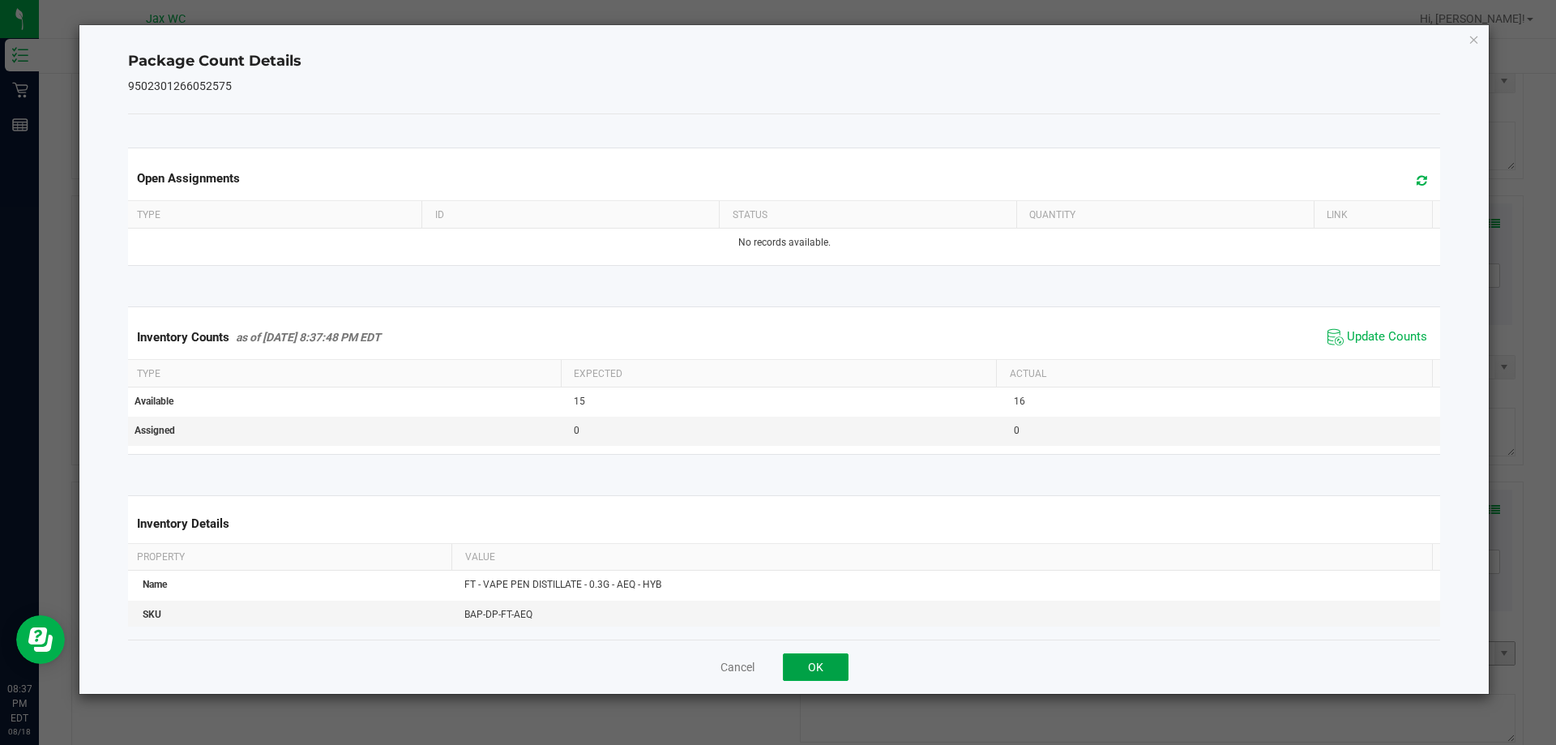
click at [840, 662] on button "OK" at bounding box center [816, 667] width 66 height 28
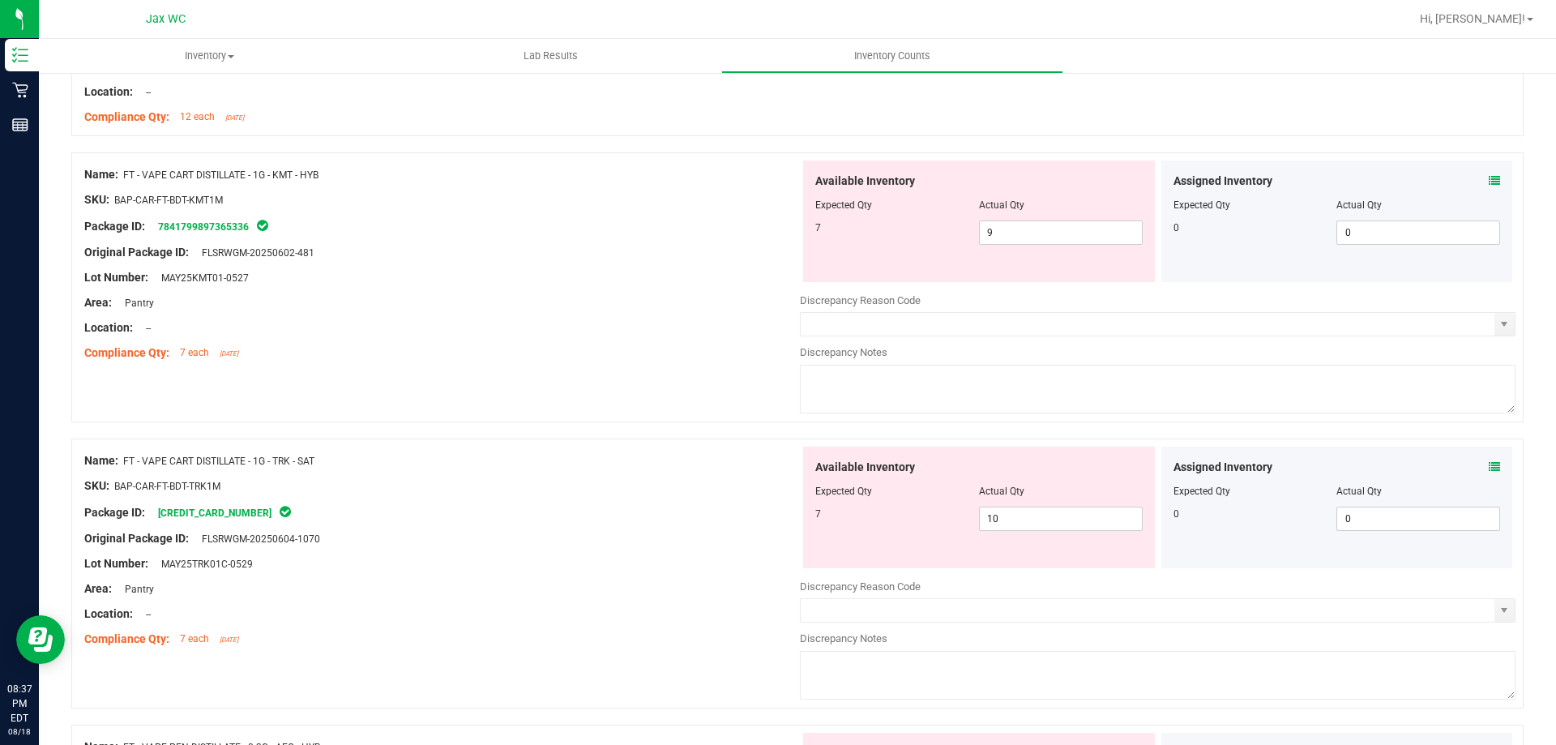
scroll to position [2675, 0]
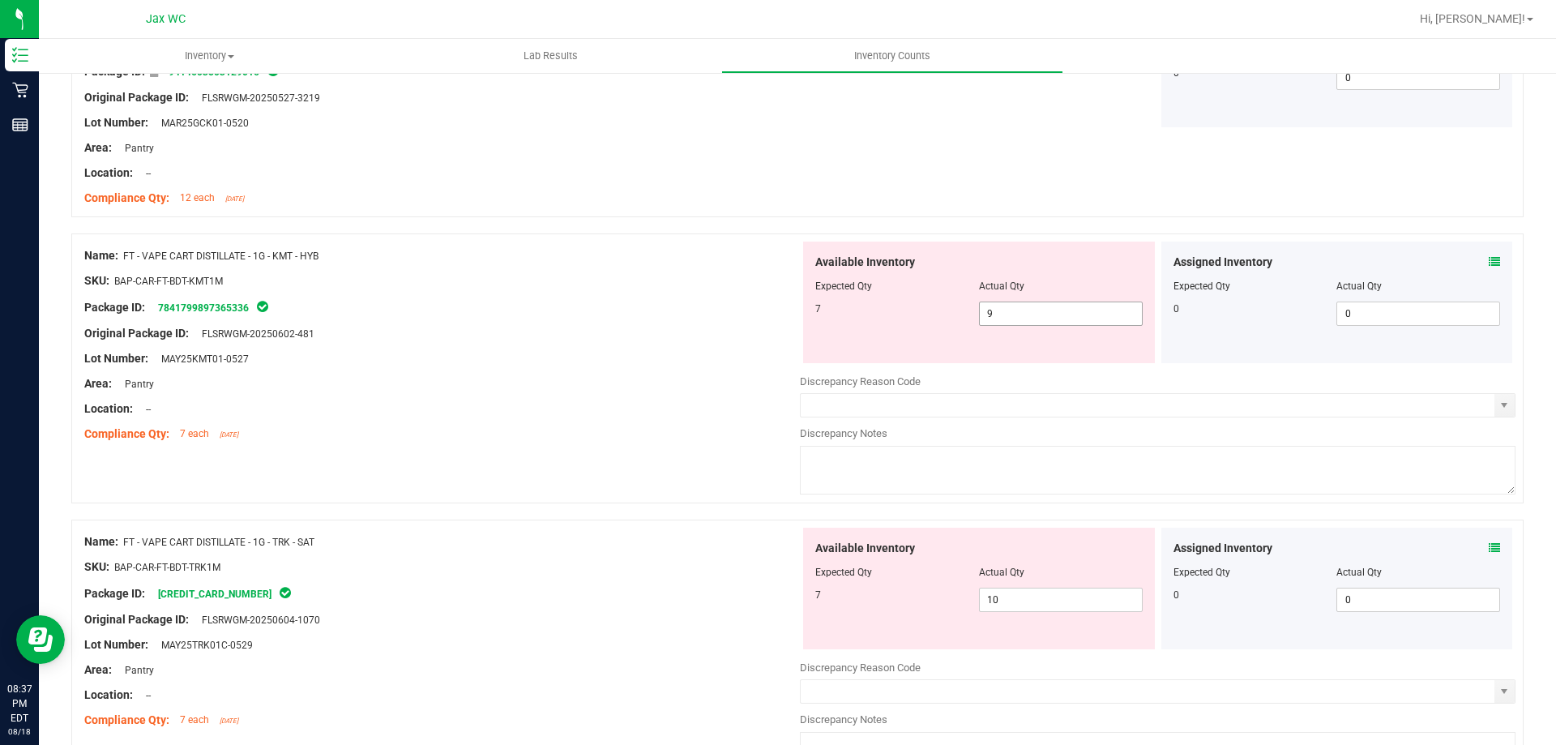
click at [1025, 314] on span "9 9" at bounding box center [1061, 313] width 164 height 24
type input "7"
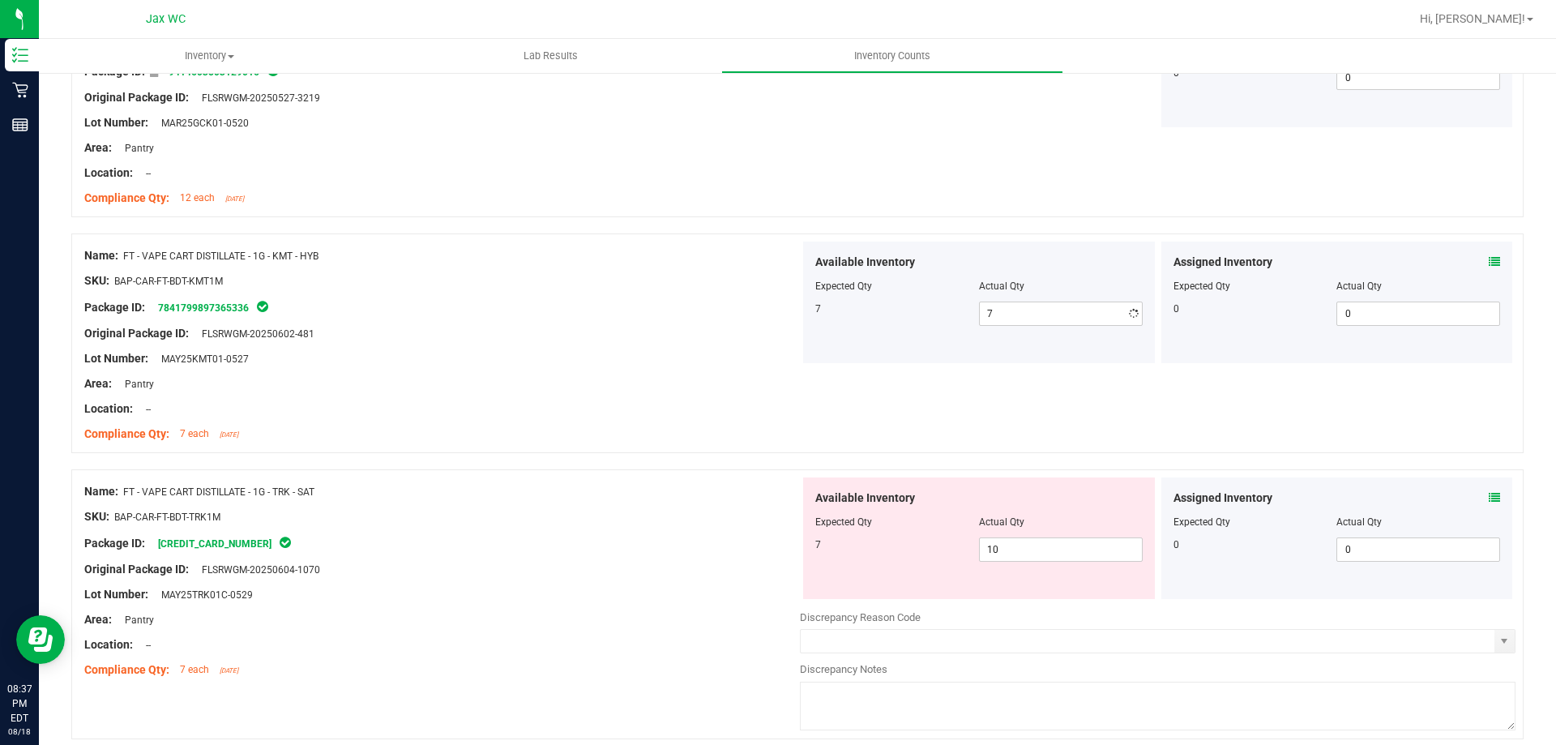
click at [641, 383] on div "Area: Pantry" at bounding box center [442, 383] width 716 height 17
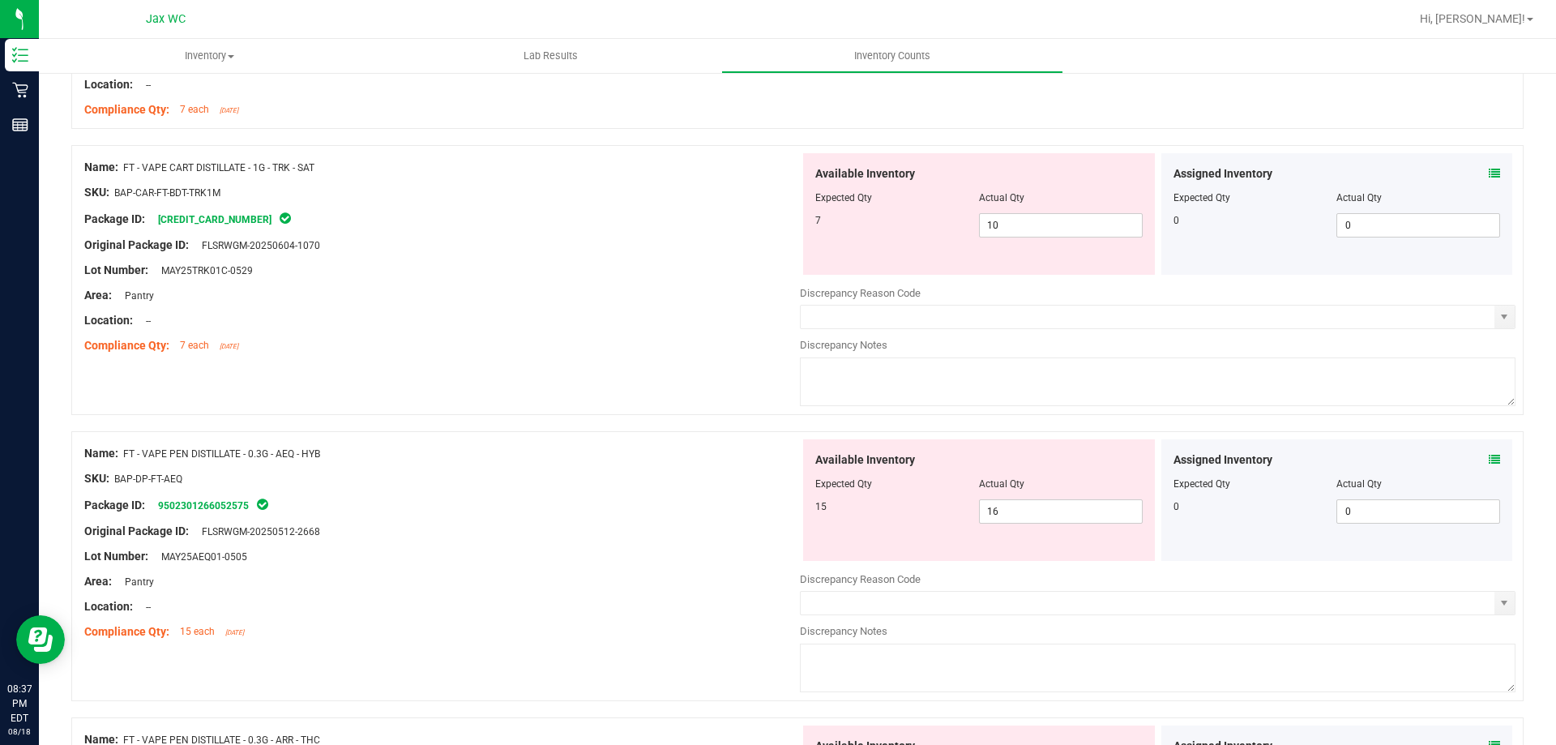
scroll to position [3161, 0]
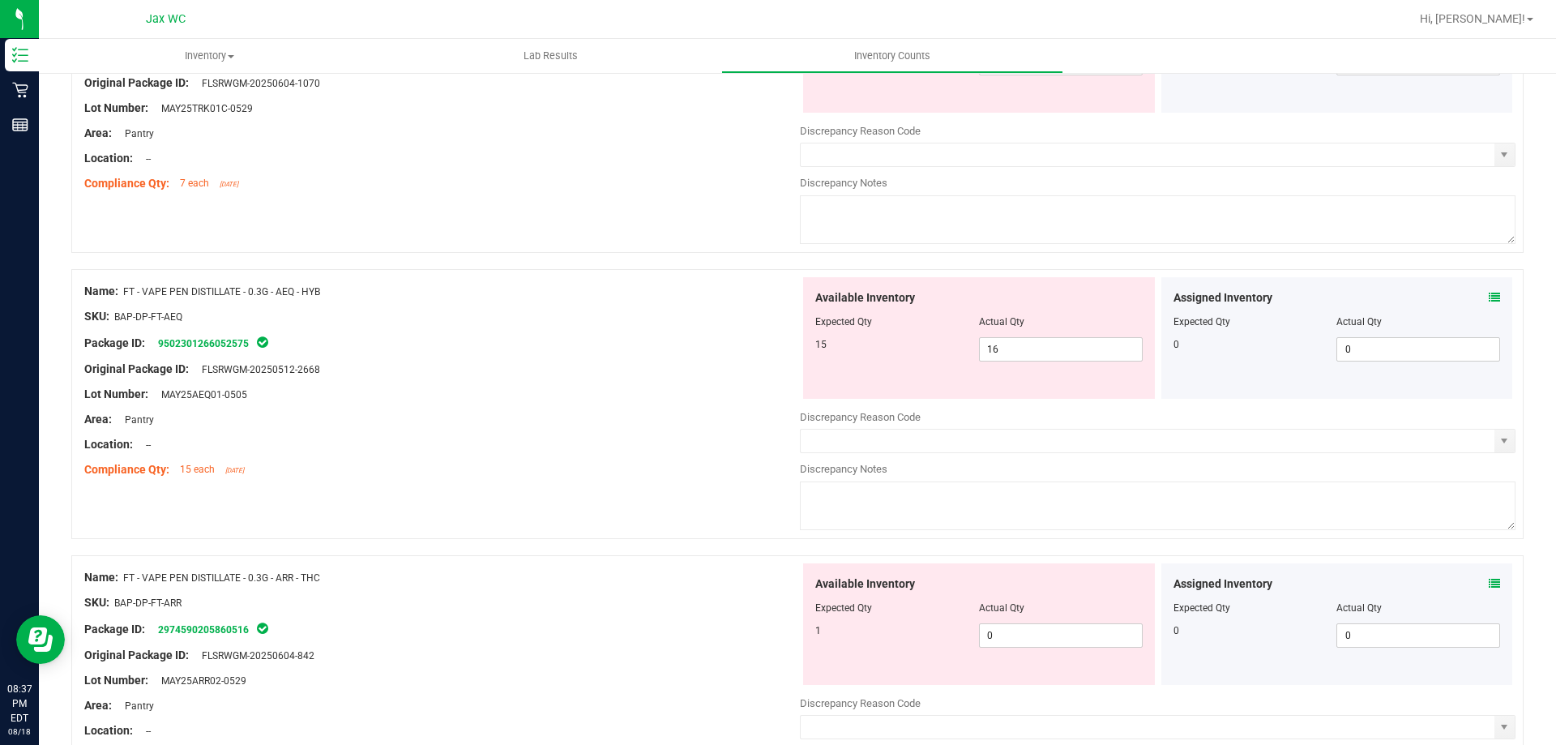
click at [1489, 583] on icon at bounding box center [1494, 583] width 11 height 11
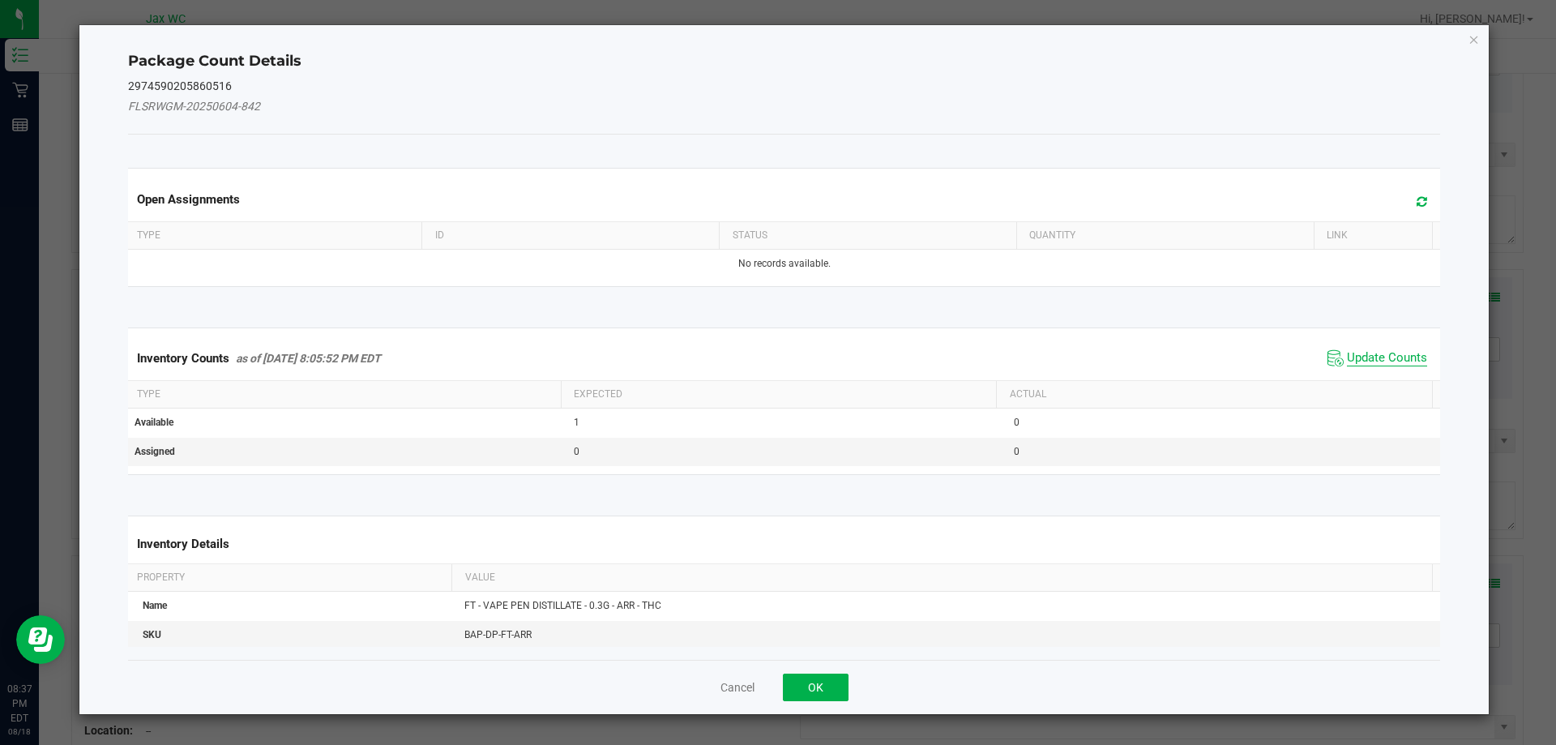
drag, startPoint x: 1379, startPoint y: 358, endPoint x: 1341, endPoint y: 362, distance: 39.1
click at [1378, 357] on span "Update Counts" at bounding box center [1387, 358] width 80 height 16
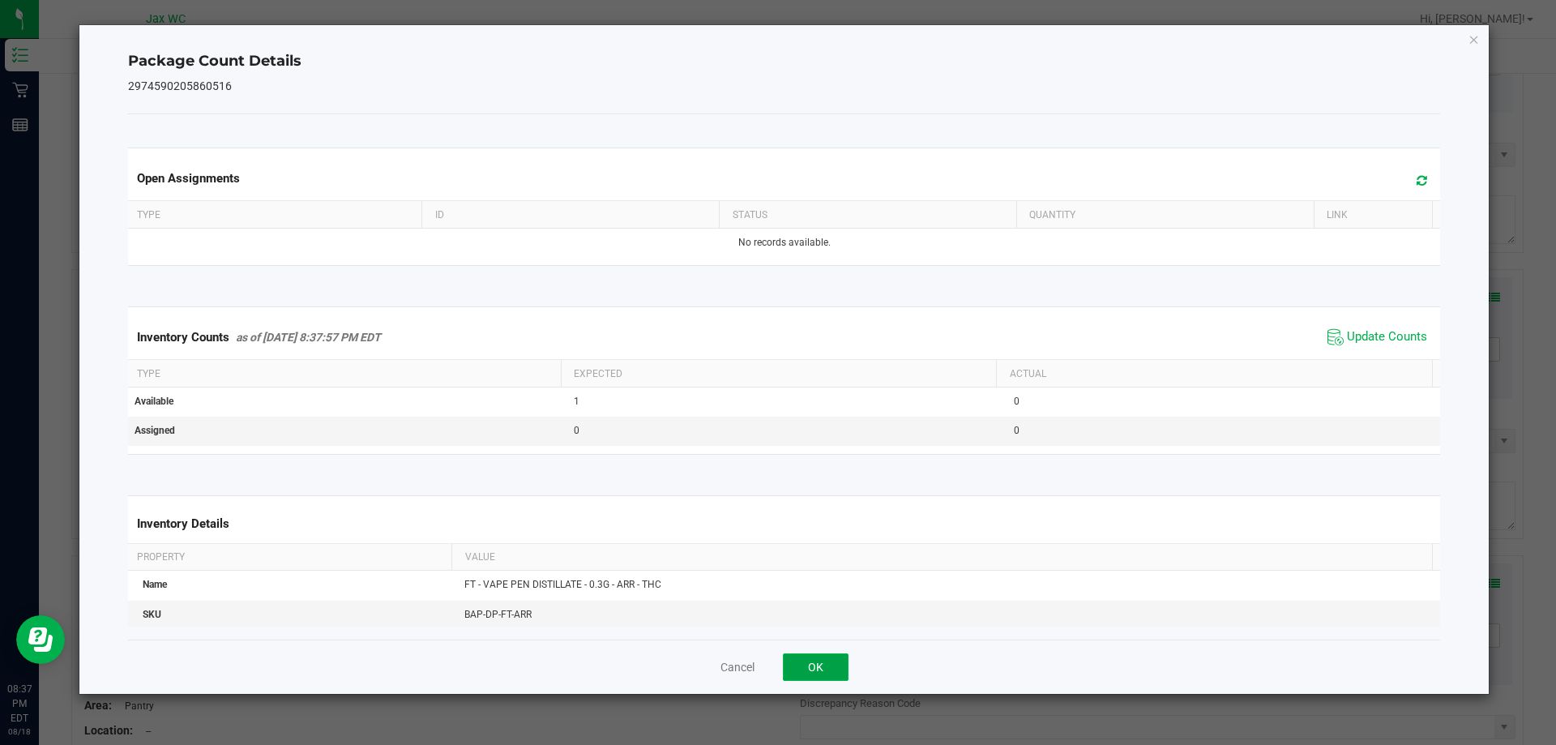
click at [806, 665] on button "OK" at bounding box center [816, 667] width 66 height 28
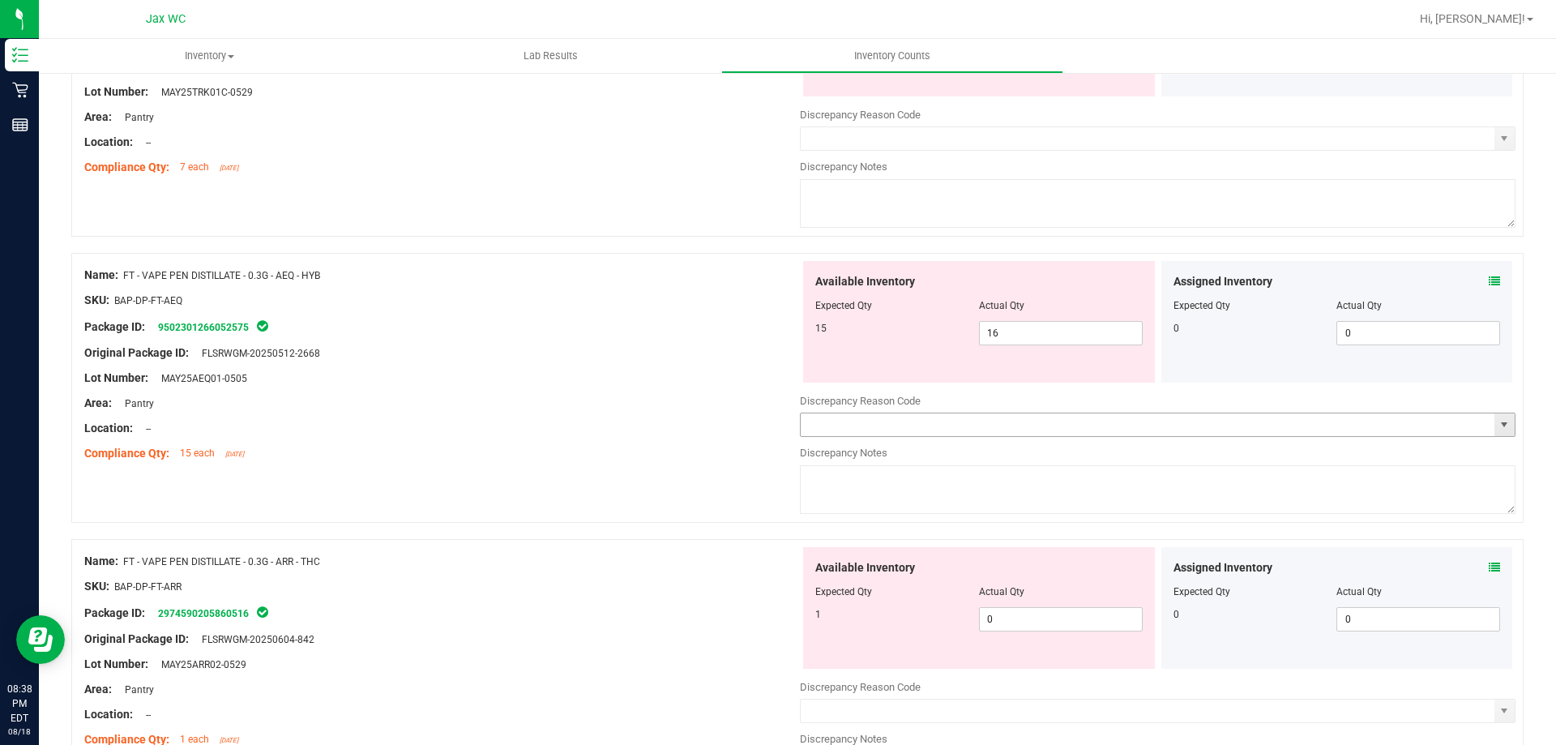
scroll to position [2918, 0]
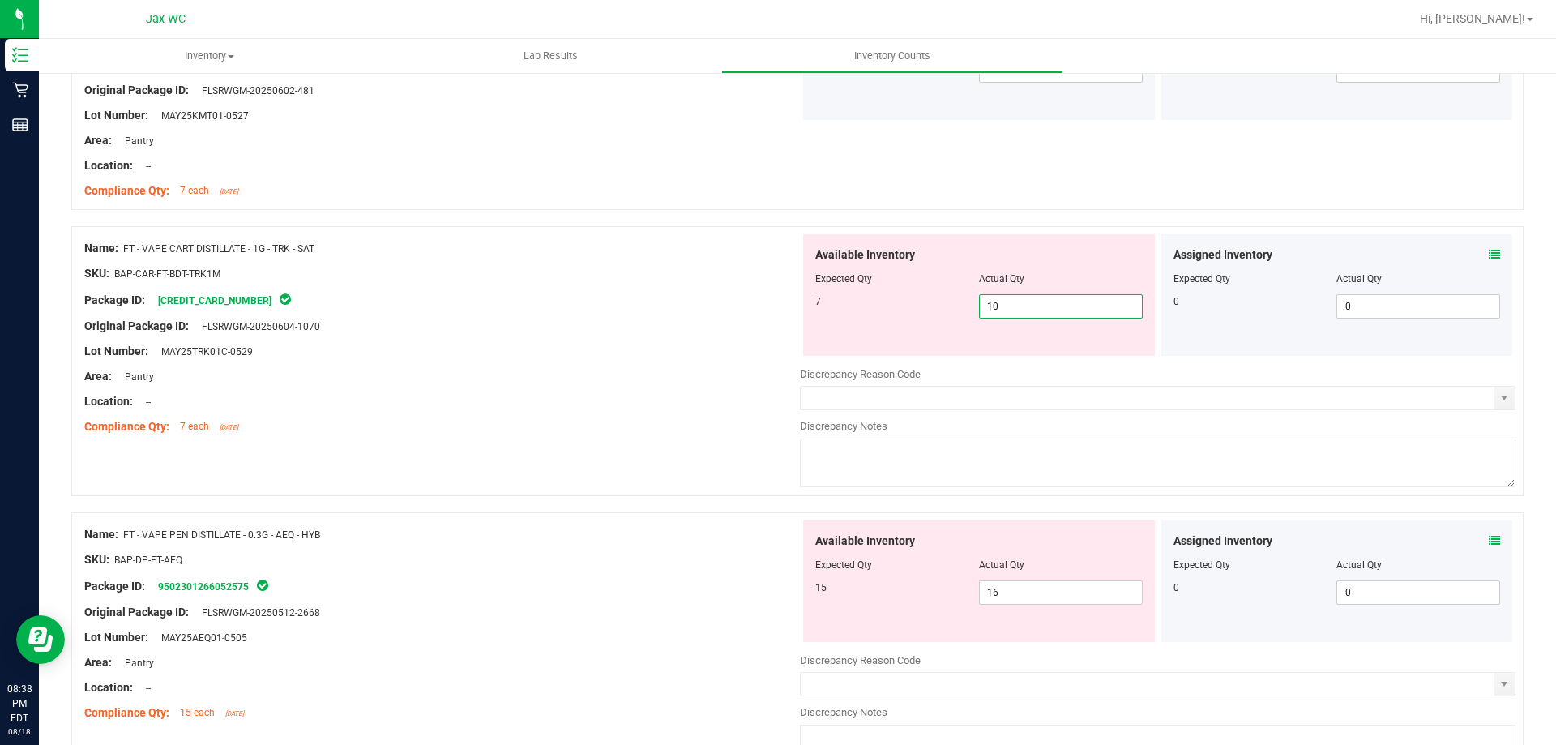
drag, startPoint x: 1033, startPoint y: 297, endPoint x: 883, endPoint y: 301, distance: 149.2
click at [897, 302] on div "7 10 10" at bounding box center [978, 306] width 327 height 24
type input "7"
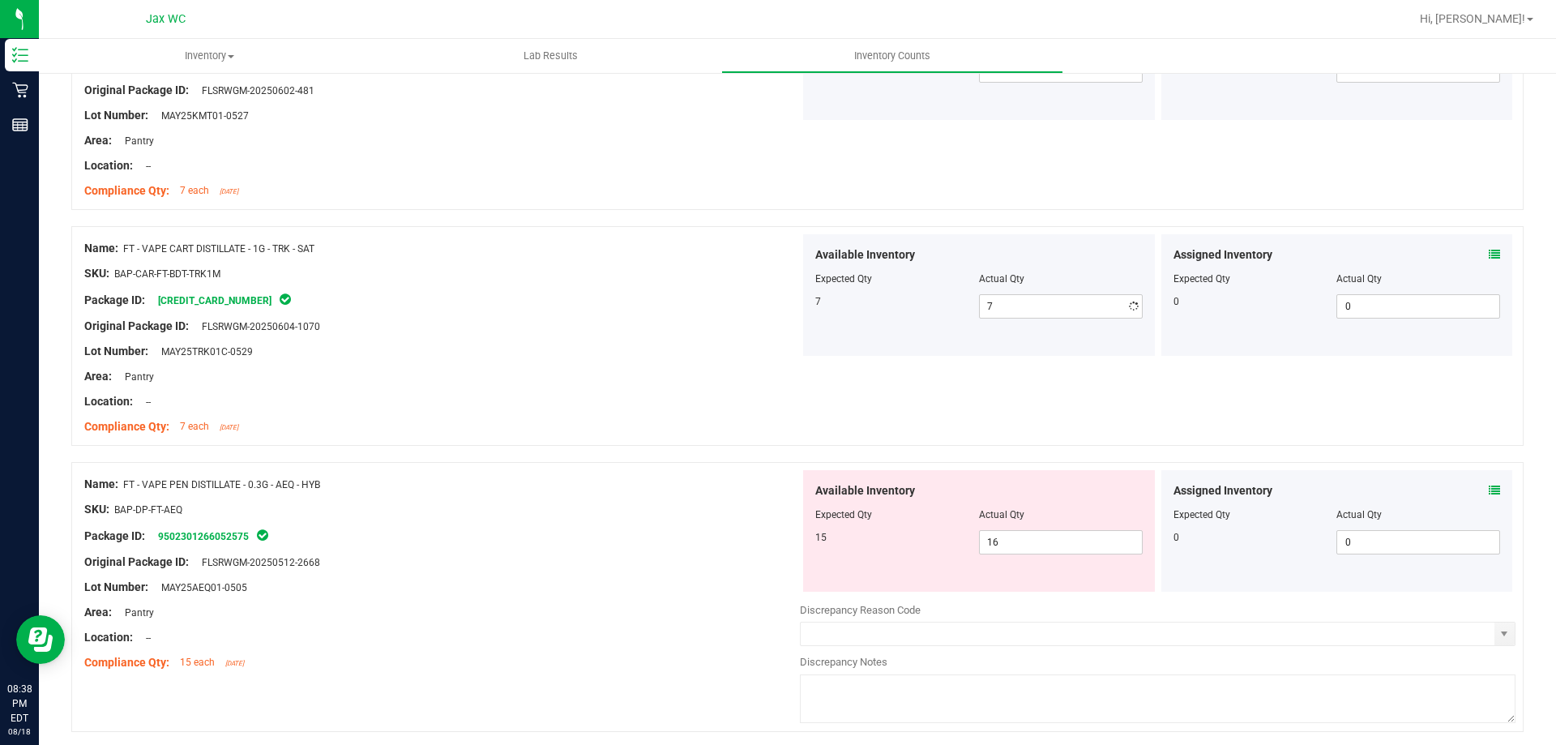
click at [678, 370] on div "Area: Pantry" at bounding box center [442, 376] width 716 height 17
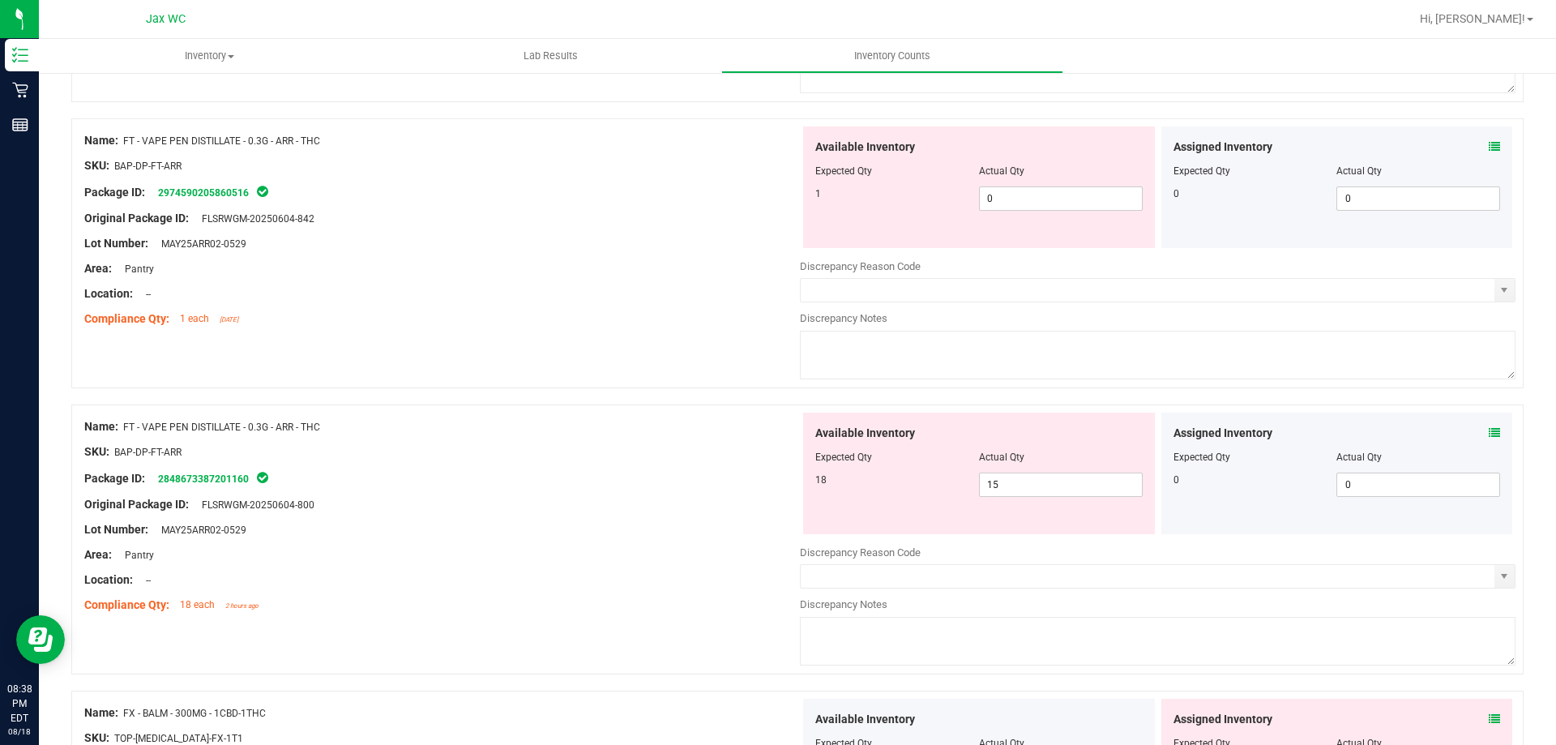
scroll to position [3566, 0]
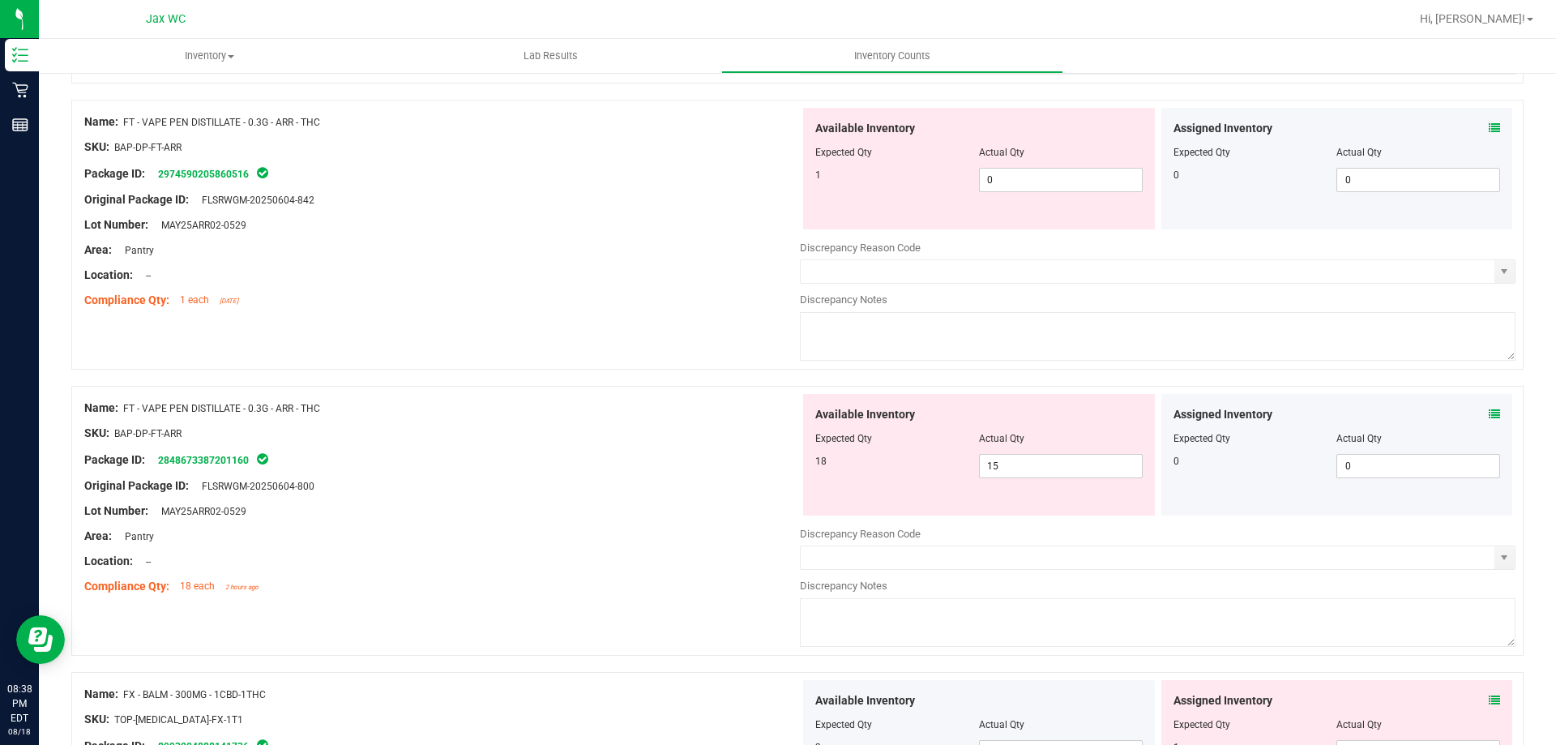
click at [1489, 697] on icon at bounding box center [1494, 700] width 11 height 11
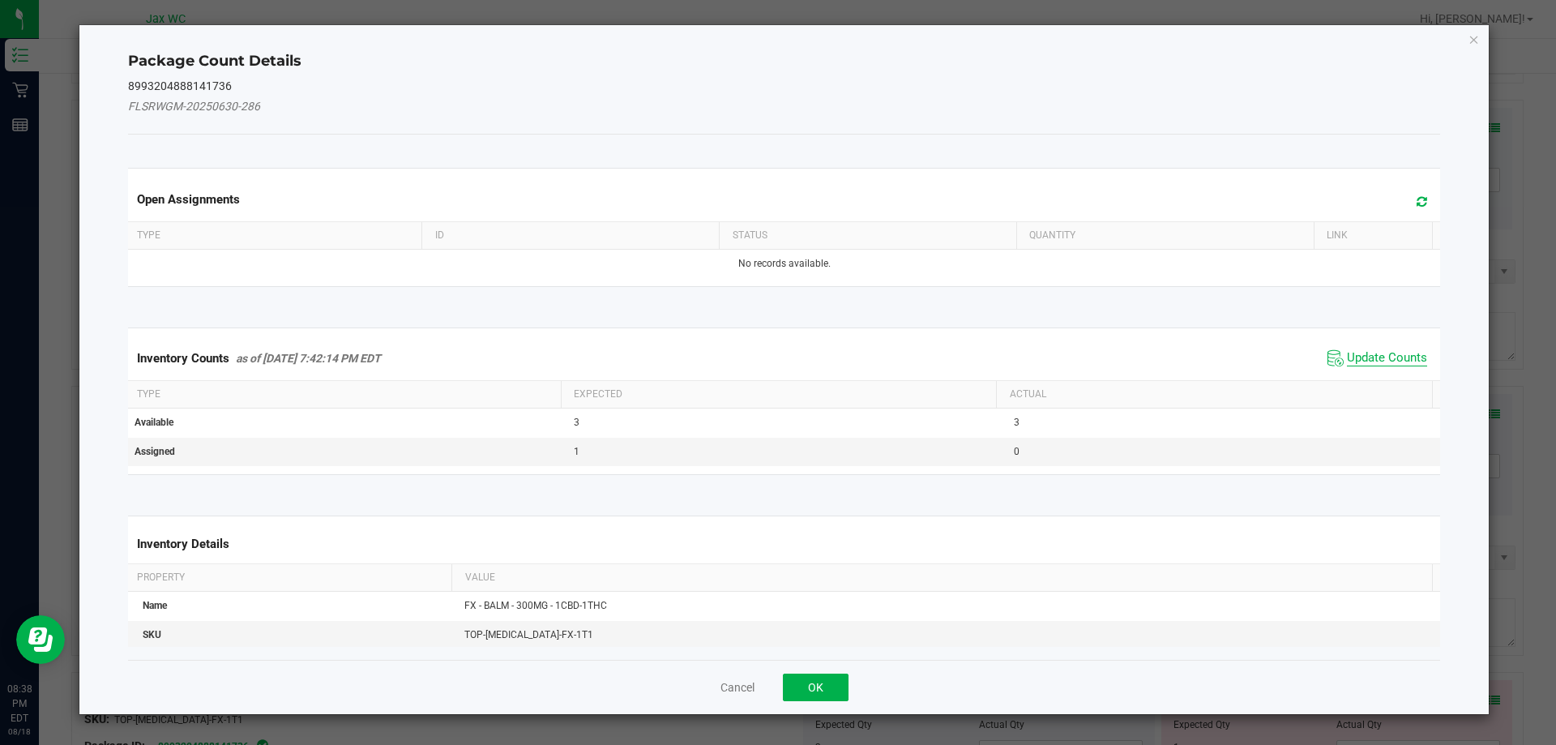
click at [1359, 359] on span "Update Counts" at bounding box center [1387, 358] width 80 height 16
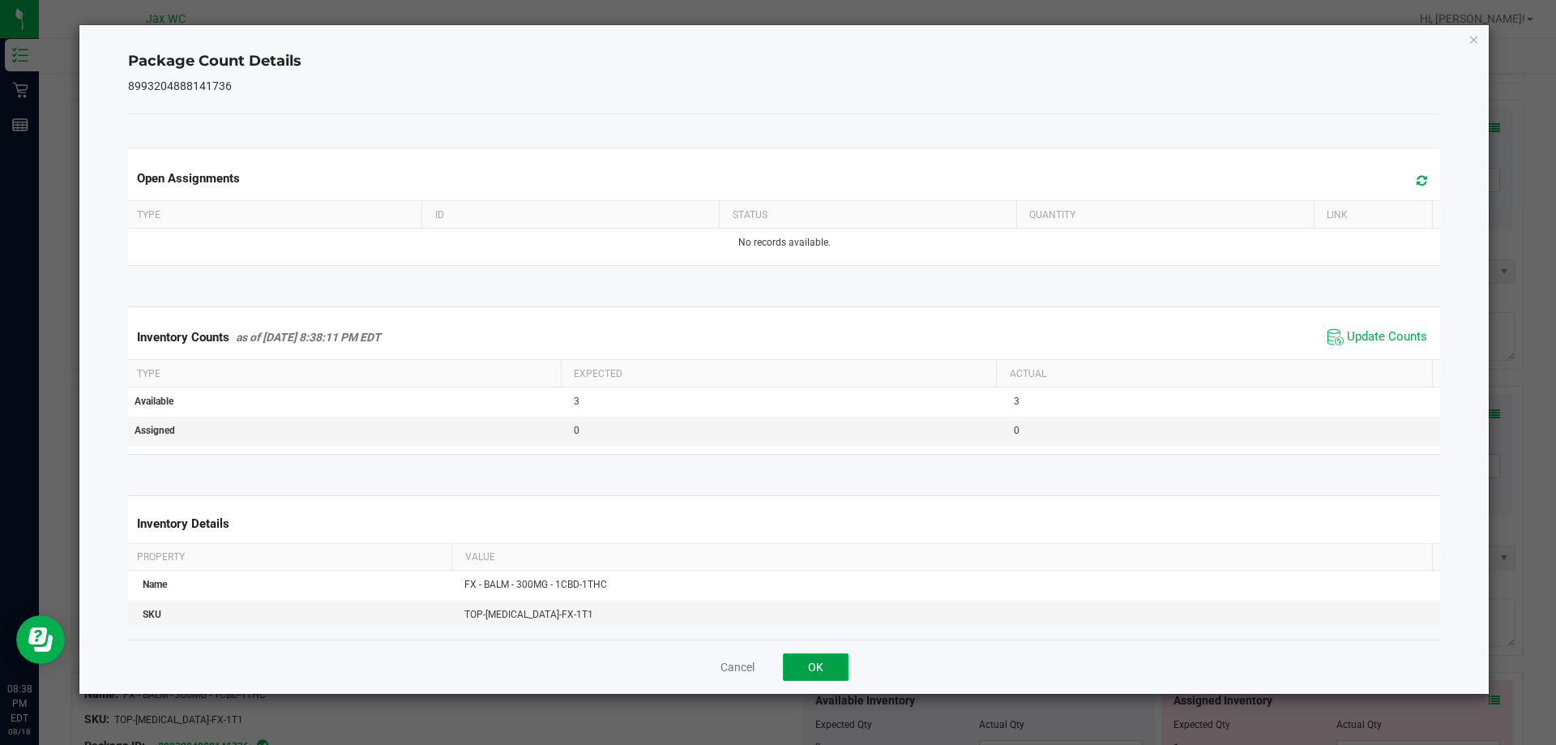
click at [826, 665] on button "OK" at bounding box center [816, 667] width 66 height 28
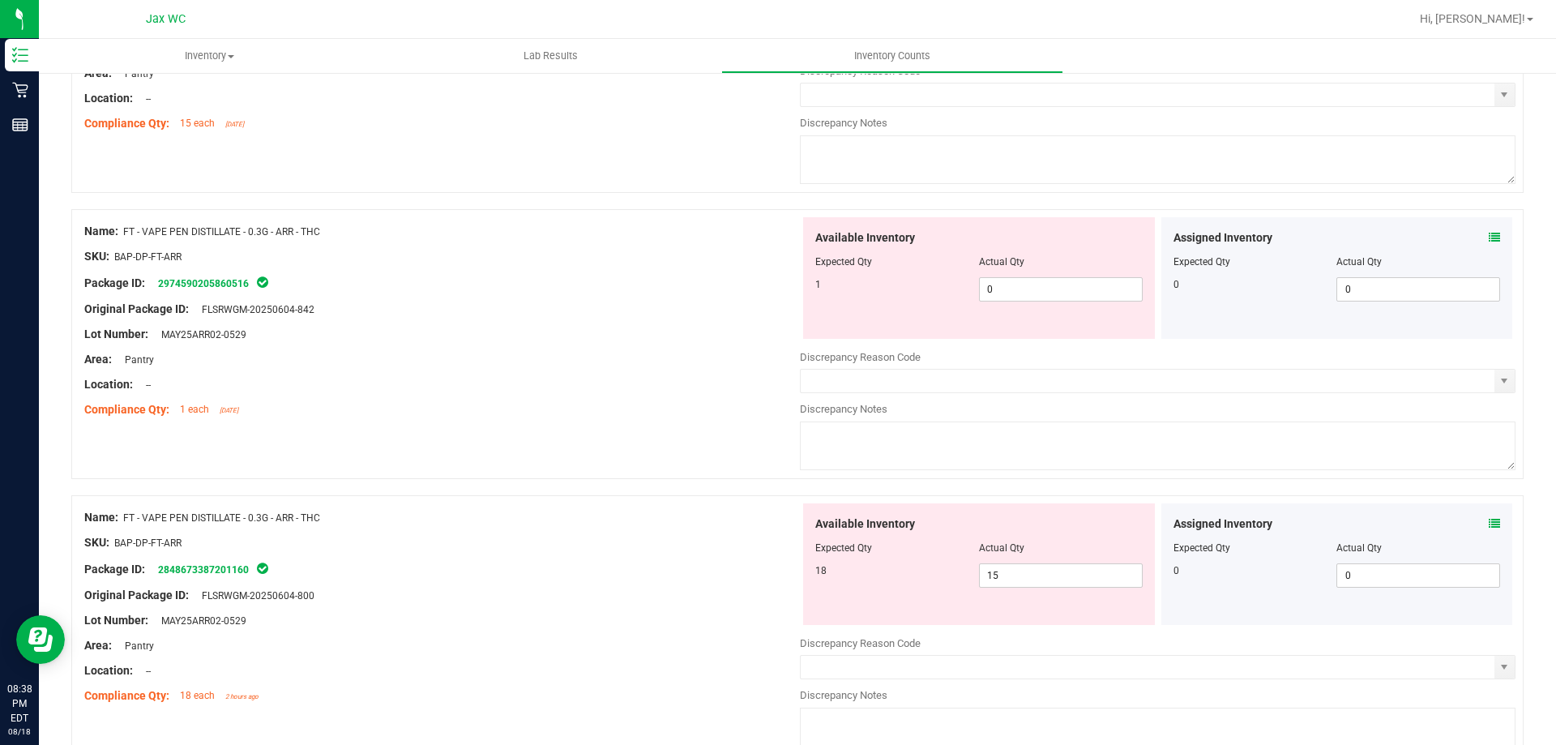
scroll to position [3485, 0]
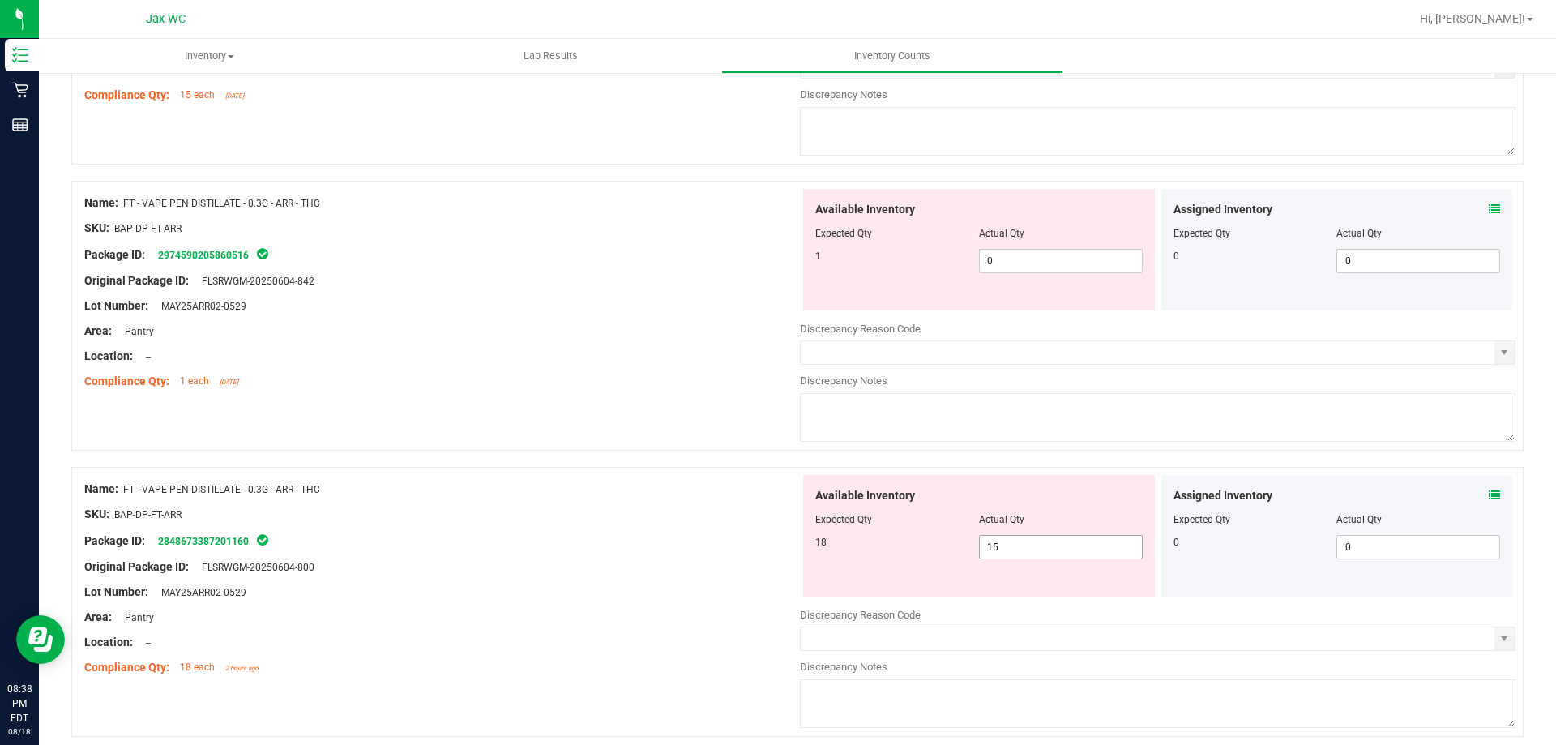
click at [1001, 547] on span "15 15" at bounding box center [1061, 547] width 164 height 24
drag, startPoint x: 1011, startPoint y: 547, endPoint x: 971, endPoint y: 552, distance: 40.8
click at [979, 552] on span "15 15" at bounding box center [1061, 547] width 164 height 24
type input "1"
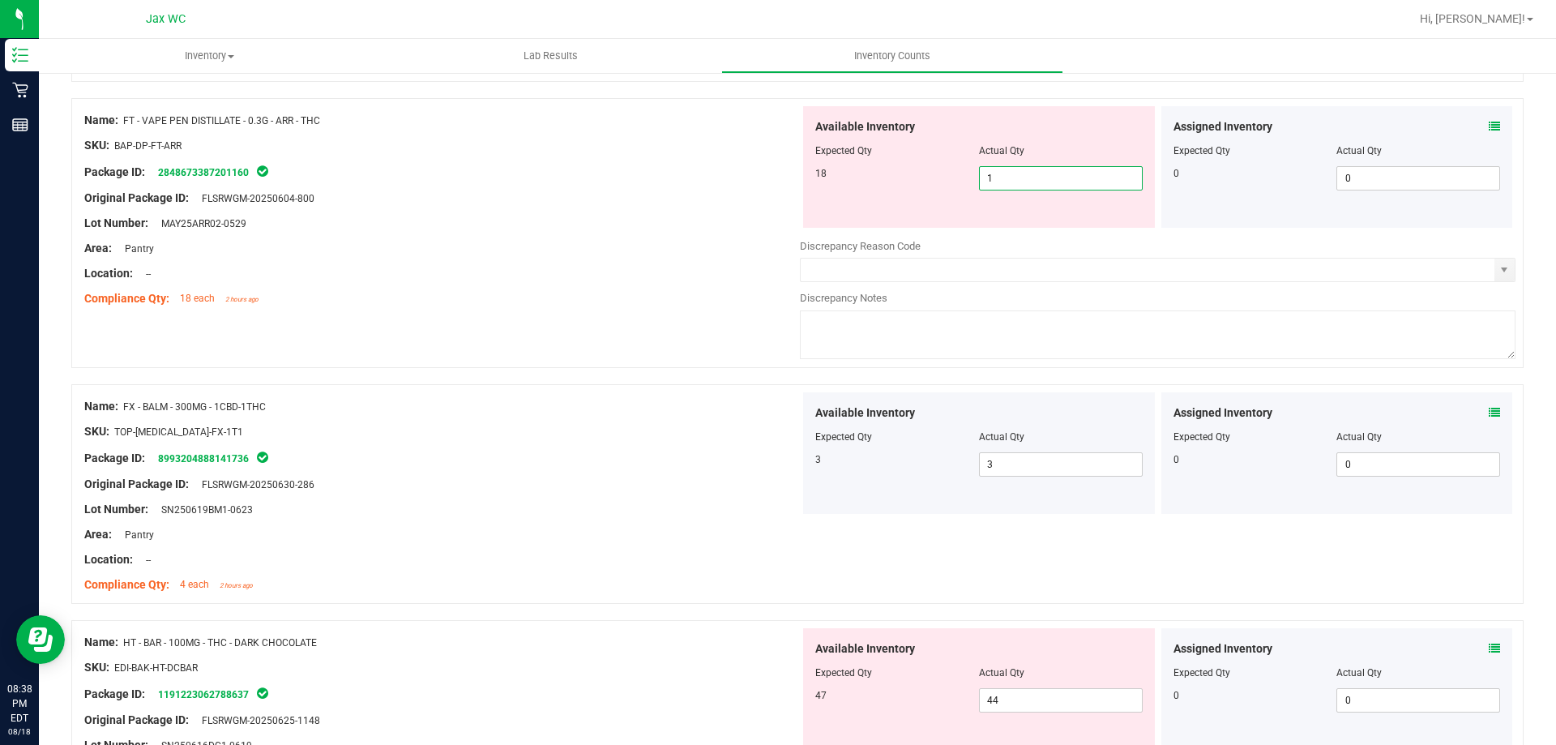
scroll to position [3890, 0]
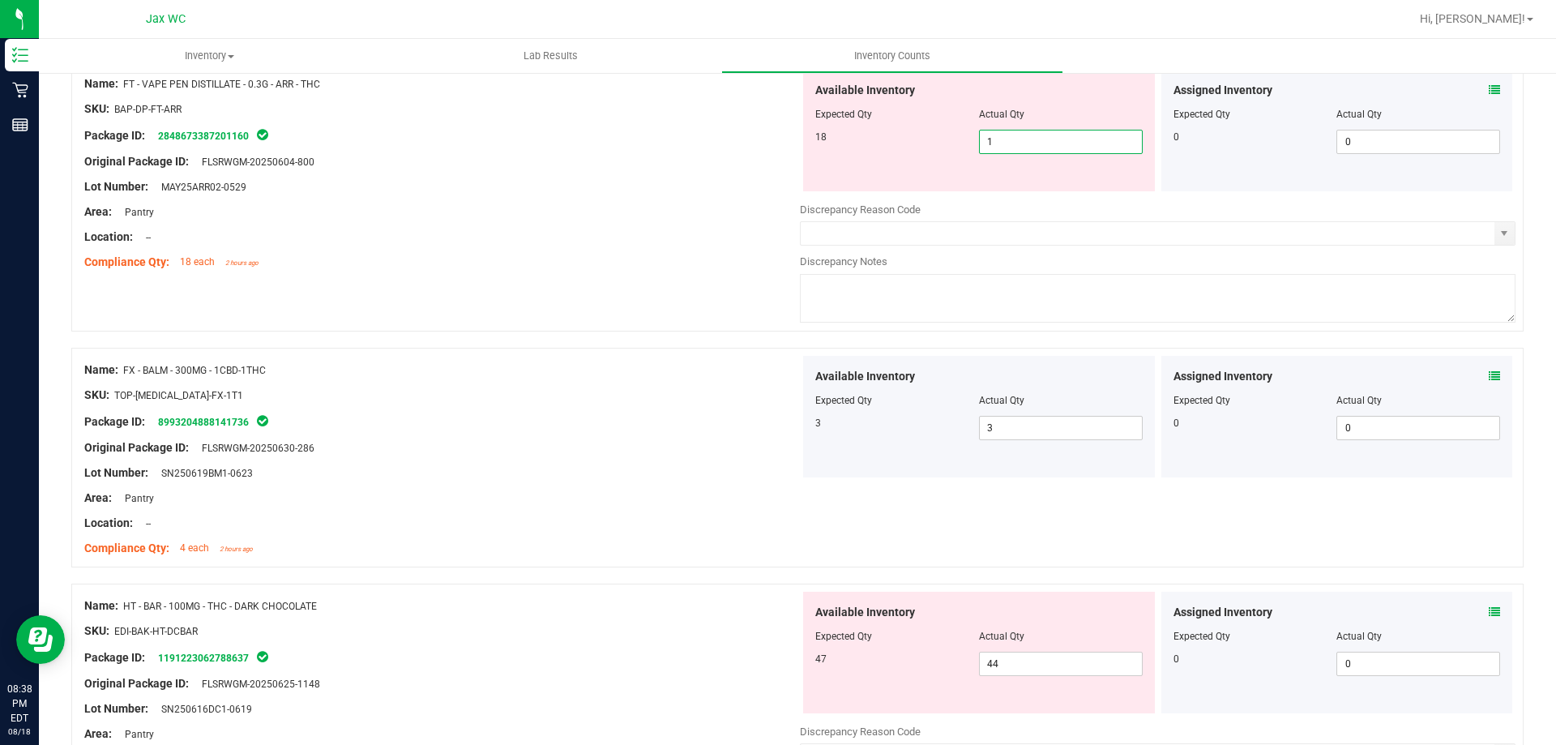
type input "1"
click at [1489, 611] on icon at bounding box center [1494, 611] width 11 height 11
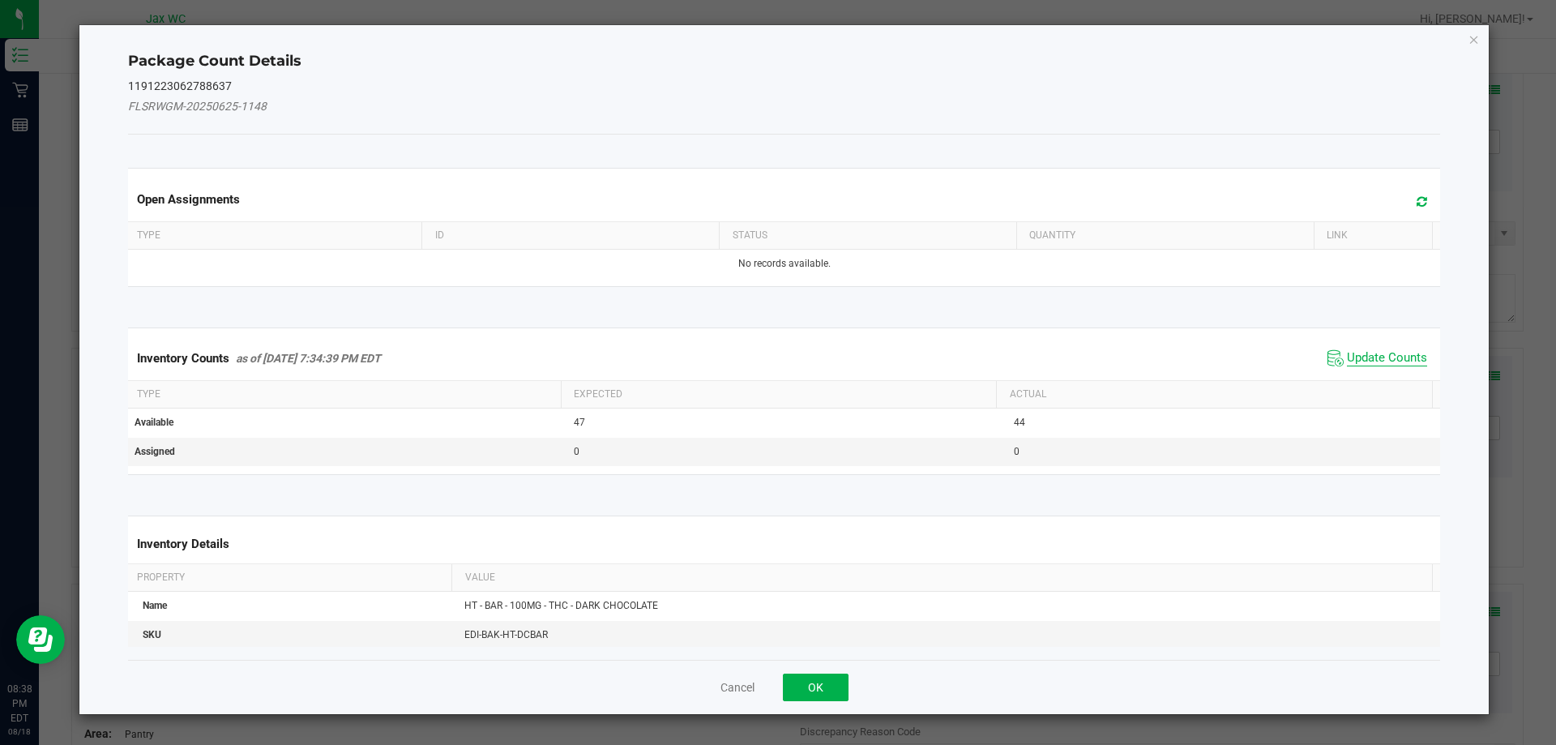
click at [1373, 362] on span "Update Counts" at bounding box center [1387, 358] width 80 height 16
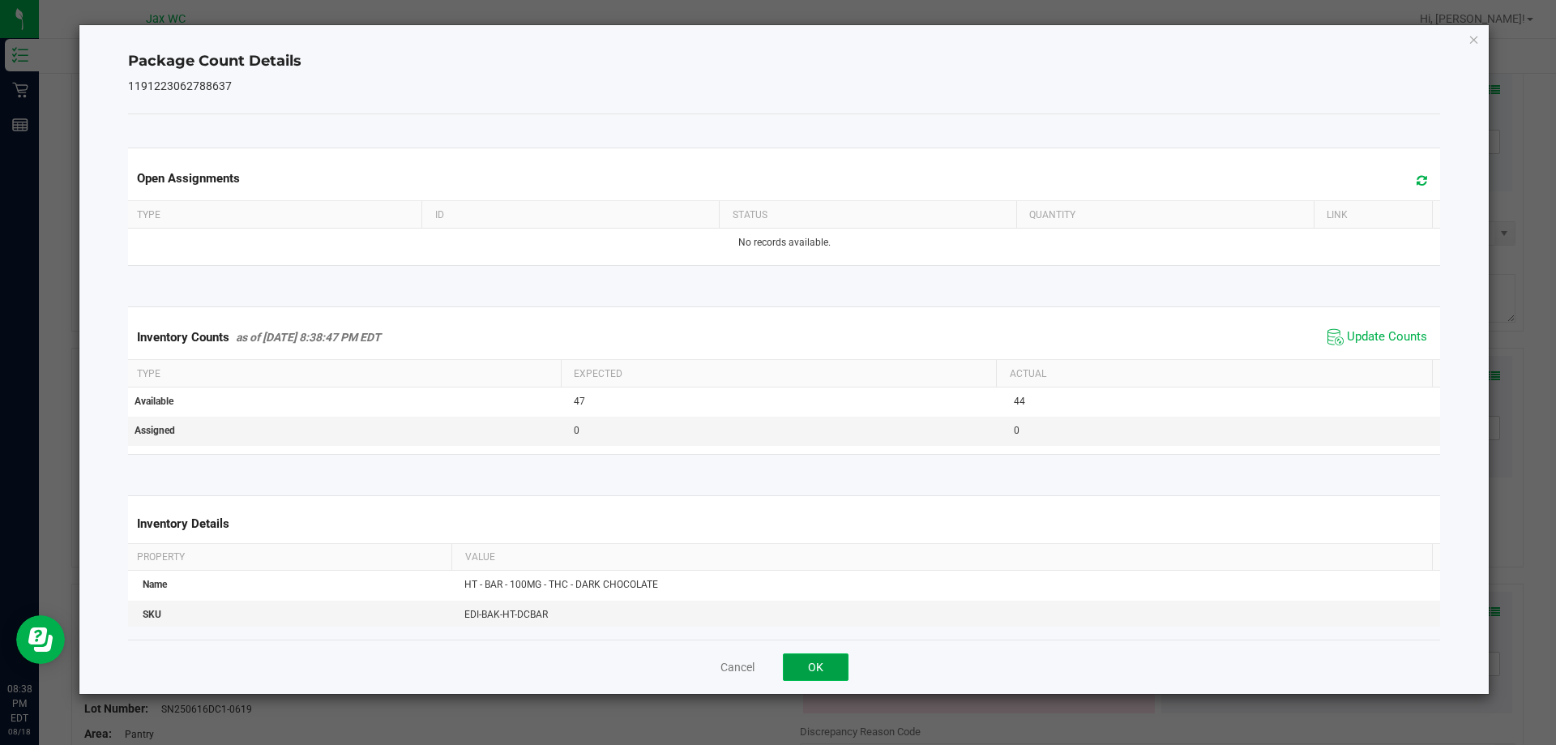
click at [832, 664] on button "OK" at bounding box center [816, 667] width 66 height 28
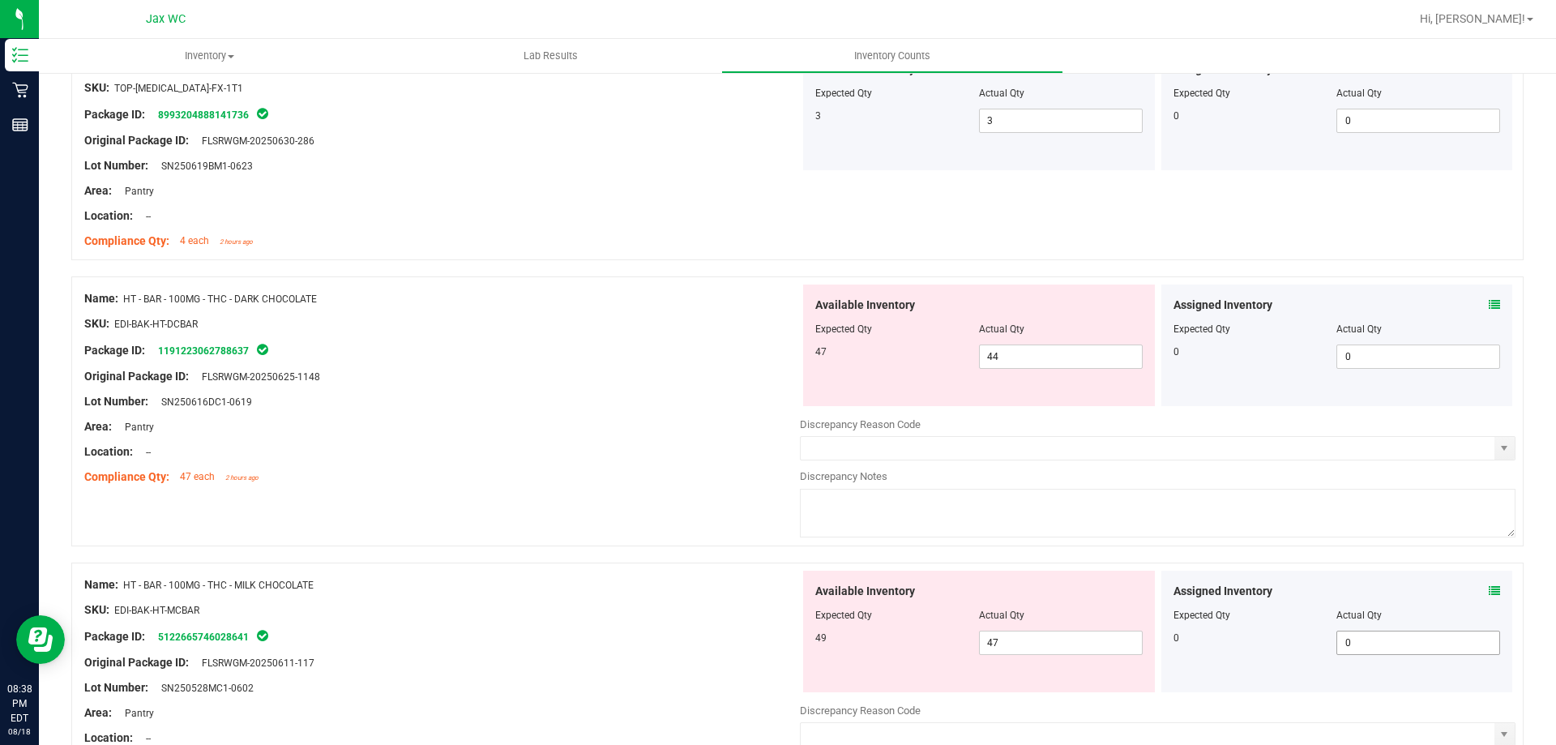
scroll to position [4214, 0]
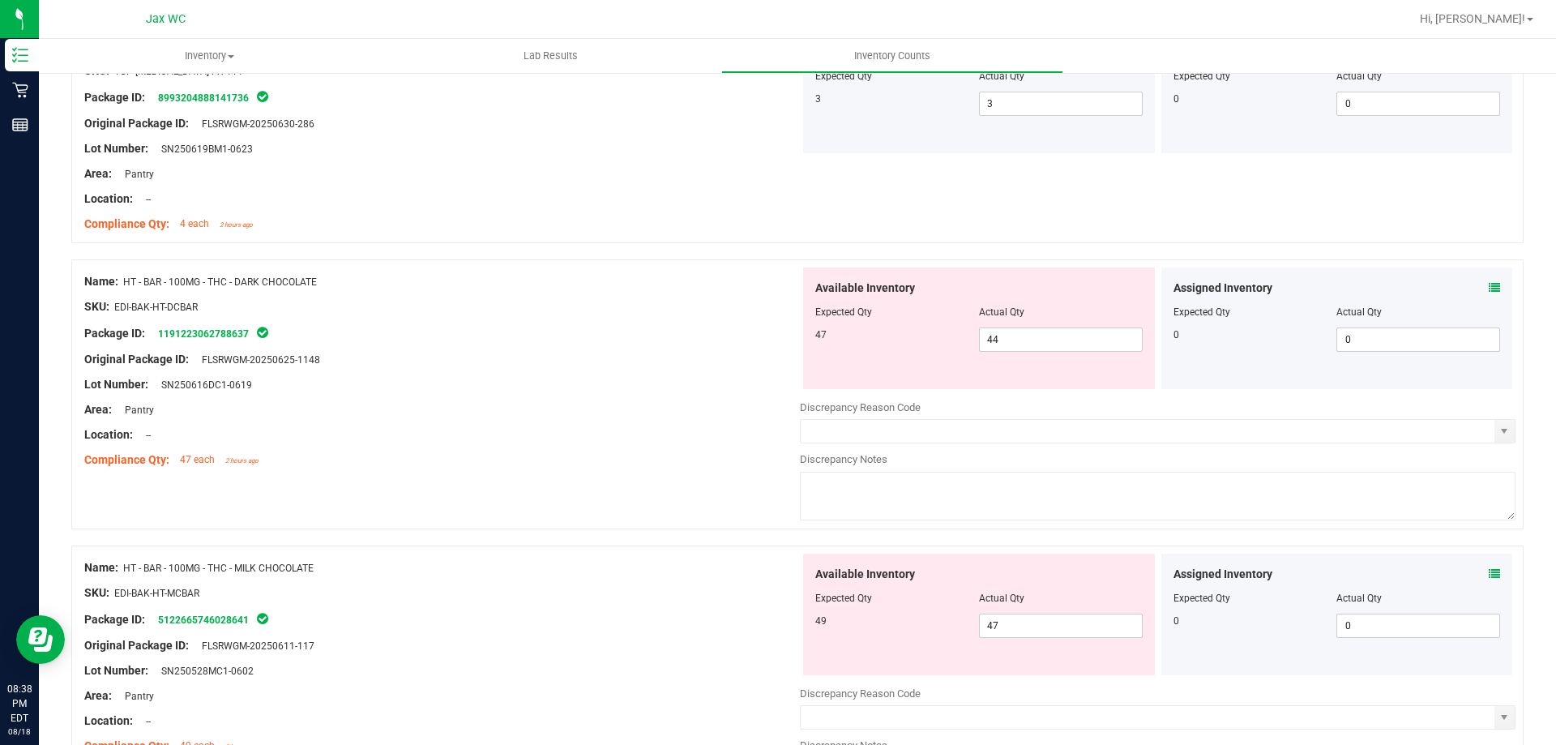
click at [1489, 572] on icon at bounding box center [1494, 573] width 11 height 11
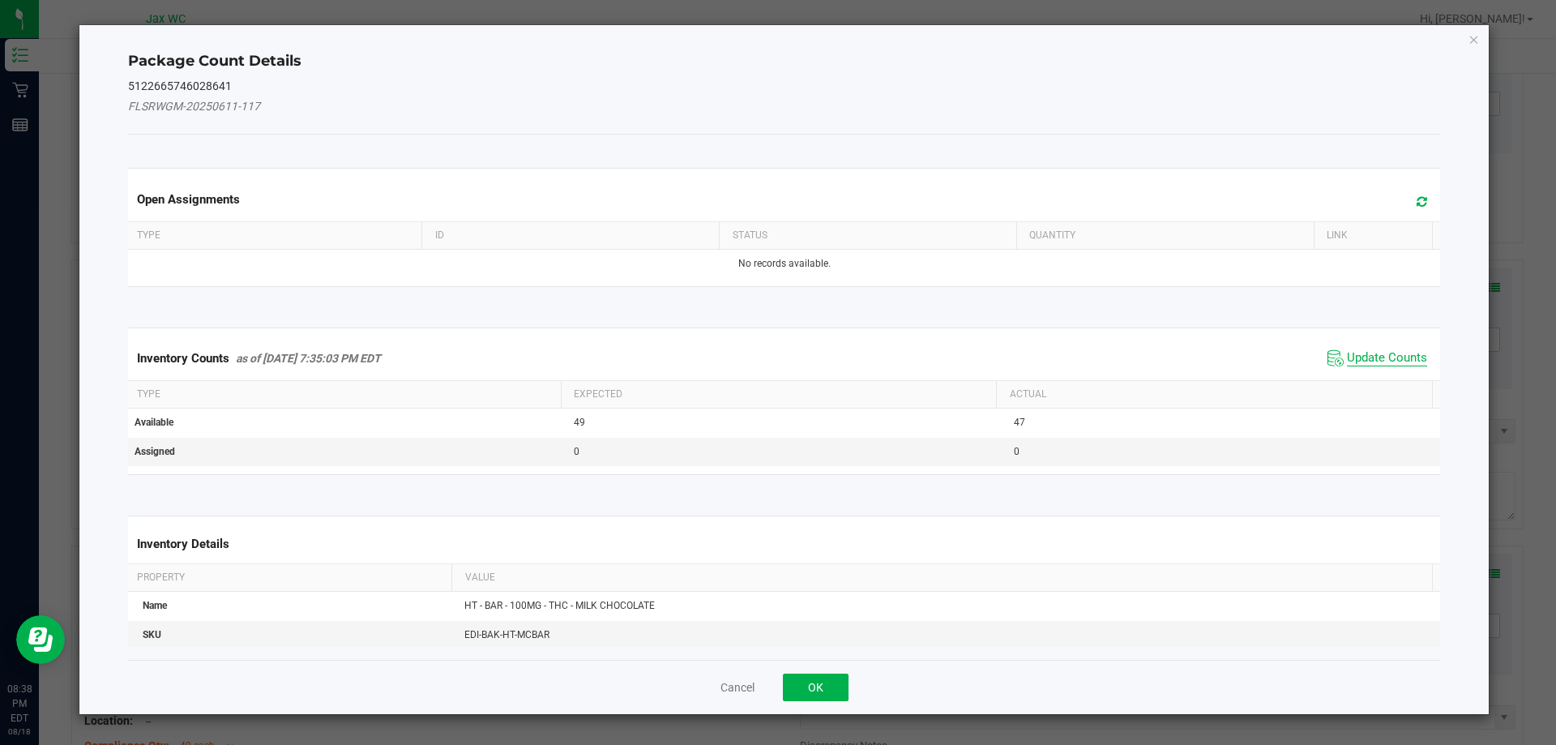
click at [1366, 362] on span "Update Counts" at bounding box center [1387, 358] width 80 height 16
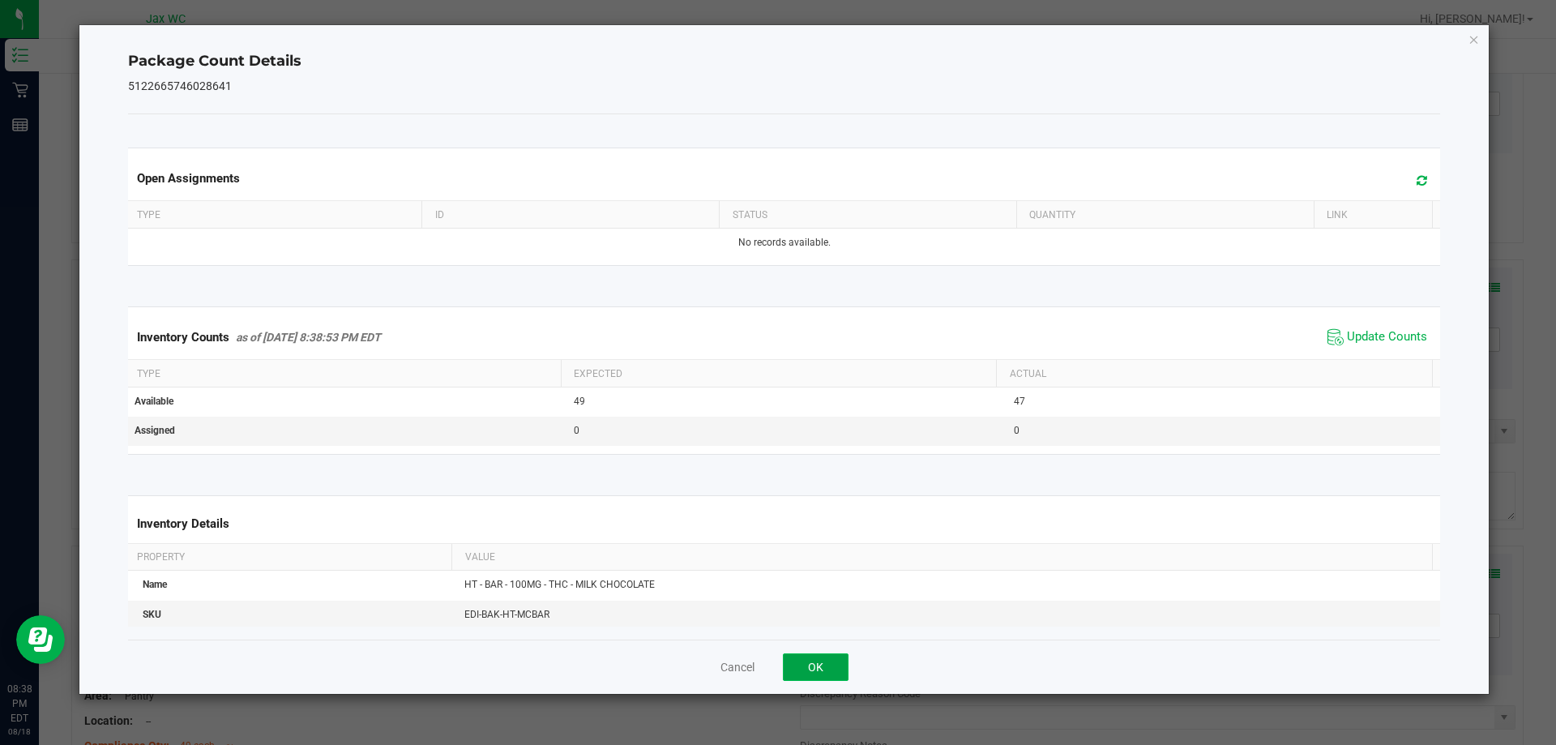
click at [840, 663] on button "OK" at bounding box center [816, 667] width 66 height 28
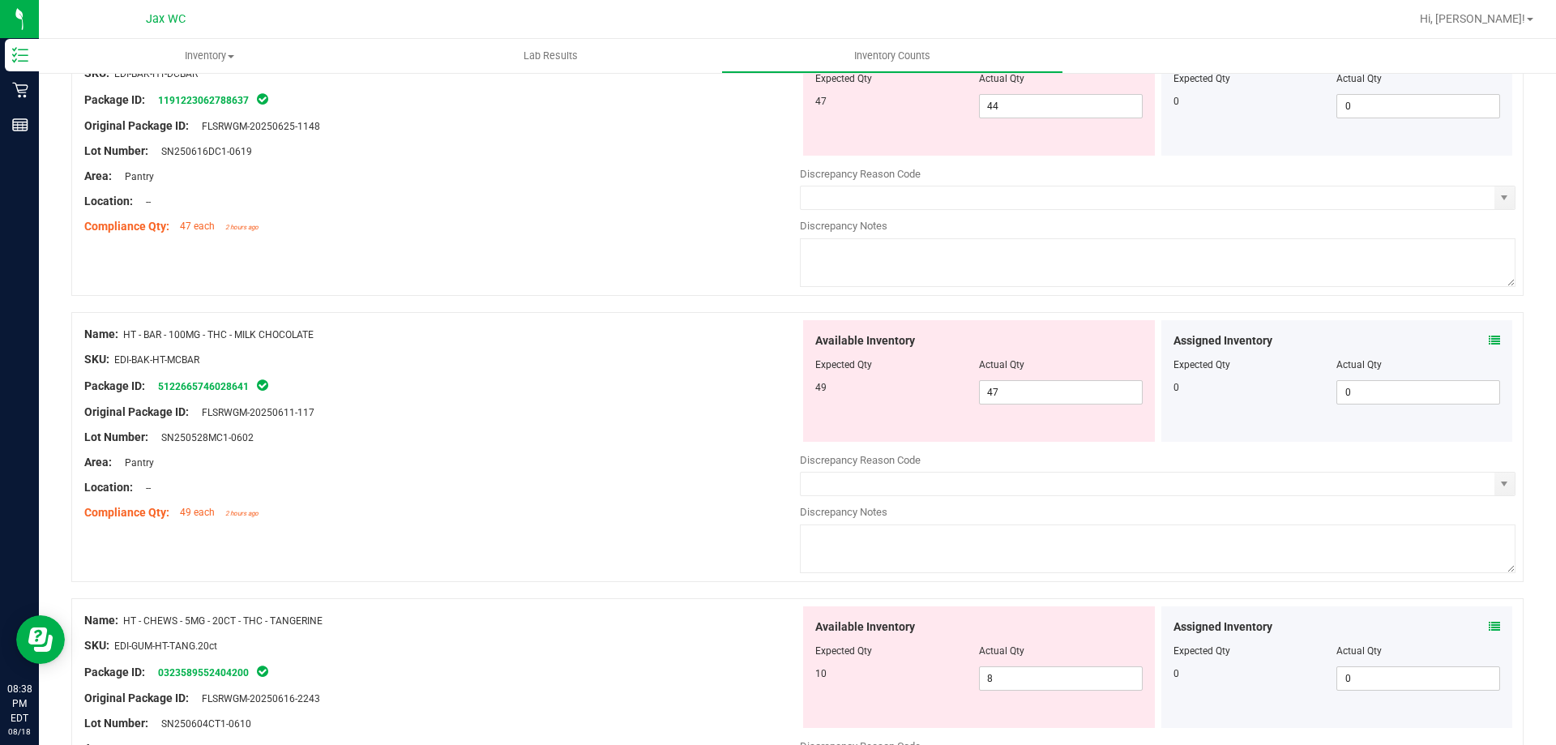
scroll to position [4458, 0]
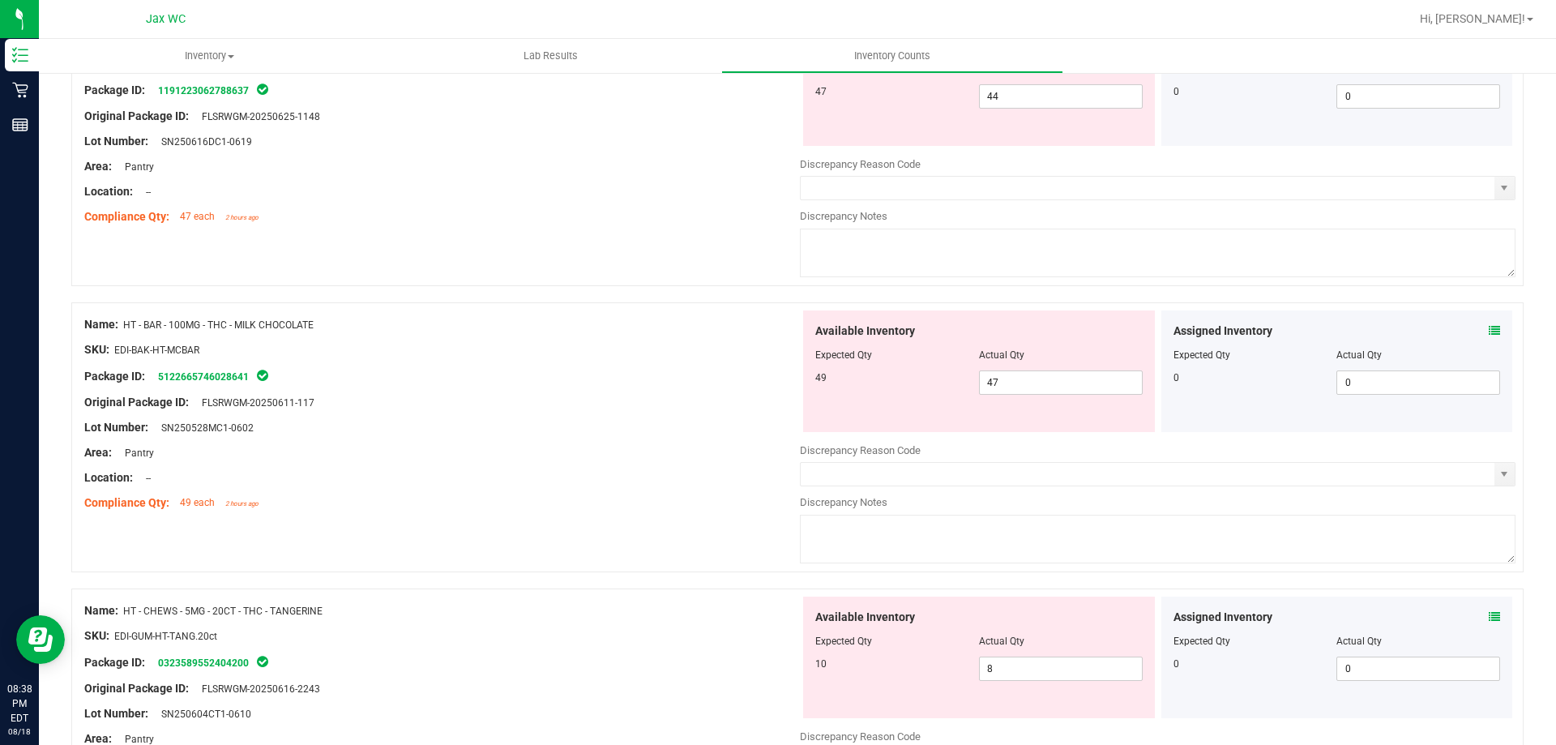
click at [1491, 618] on div "Assigned Inventory Expected Qty Actual Qty 0 0 0" at bounding box center [1337, 658] width 352 height 122
click at [1488, 614] on div "Assigned Inventory Expected Qty Actual Qty 0 0 0" at bounding box center [1337, 658] width 352 height 122
click at [1489, 612] on icon at bounding box center [1494, 616] width 11 height 11
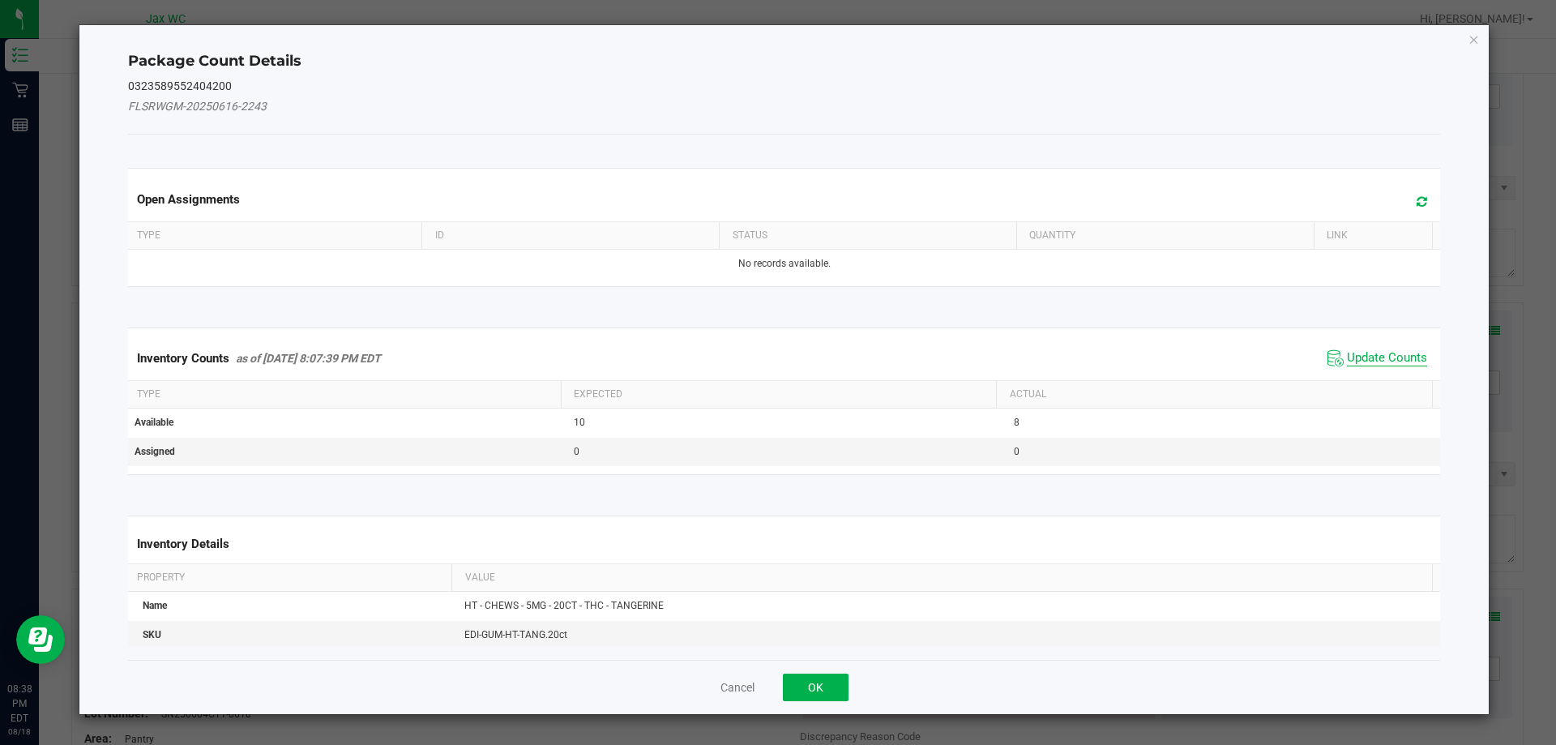
click at [1358, 366] on span "Update Counts" at bounding box center [1387, 358] width 80 height 16
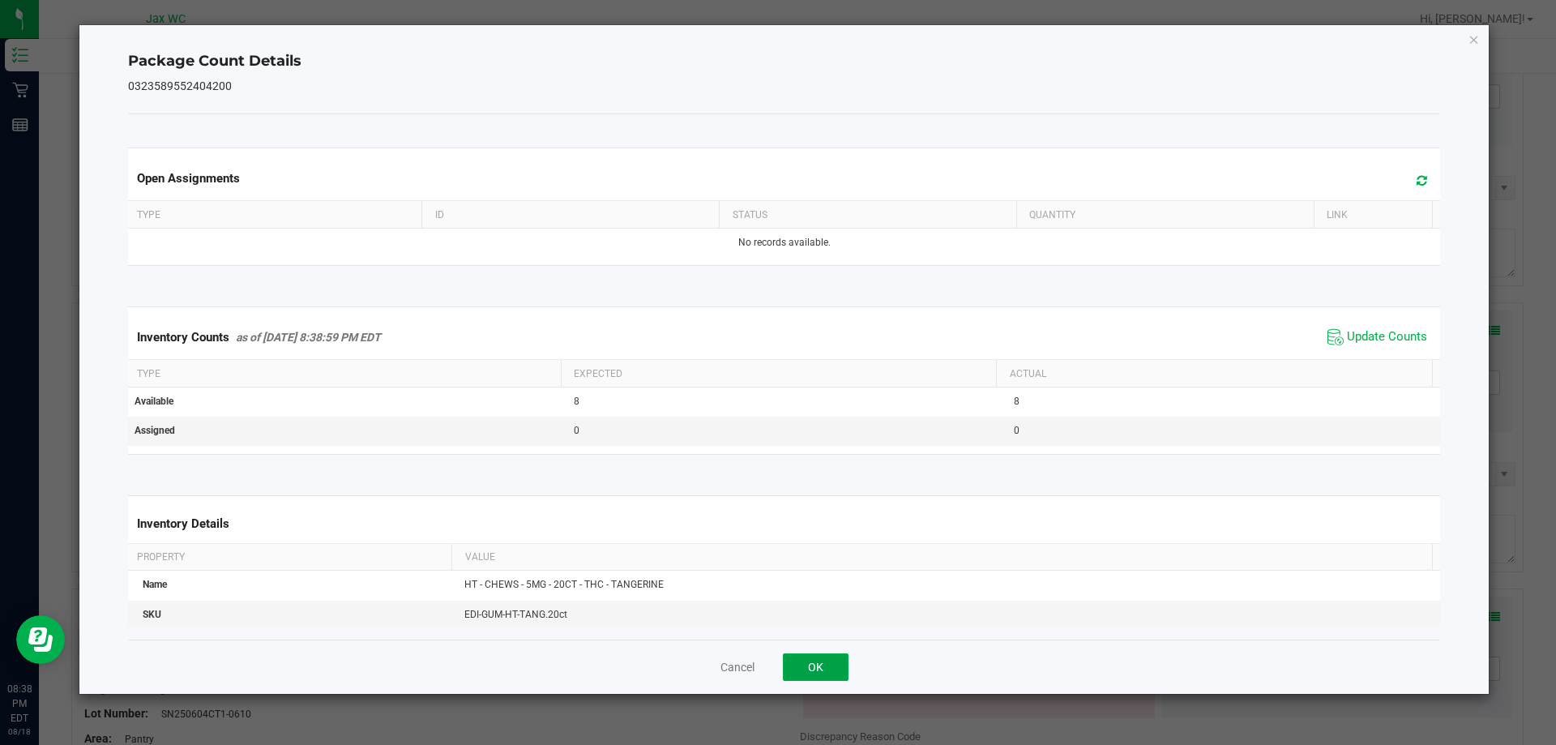
click at [830, 669] on button "OK" at bounding box center [816, 667] width 66 height 28
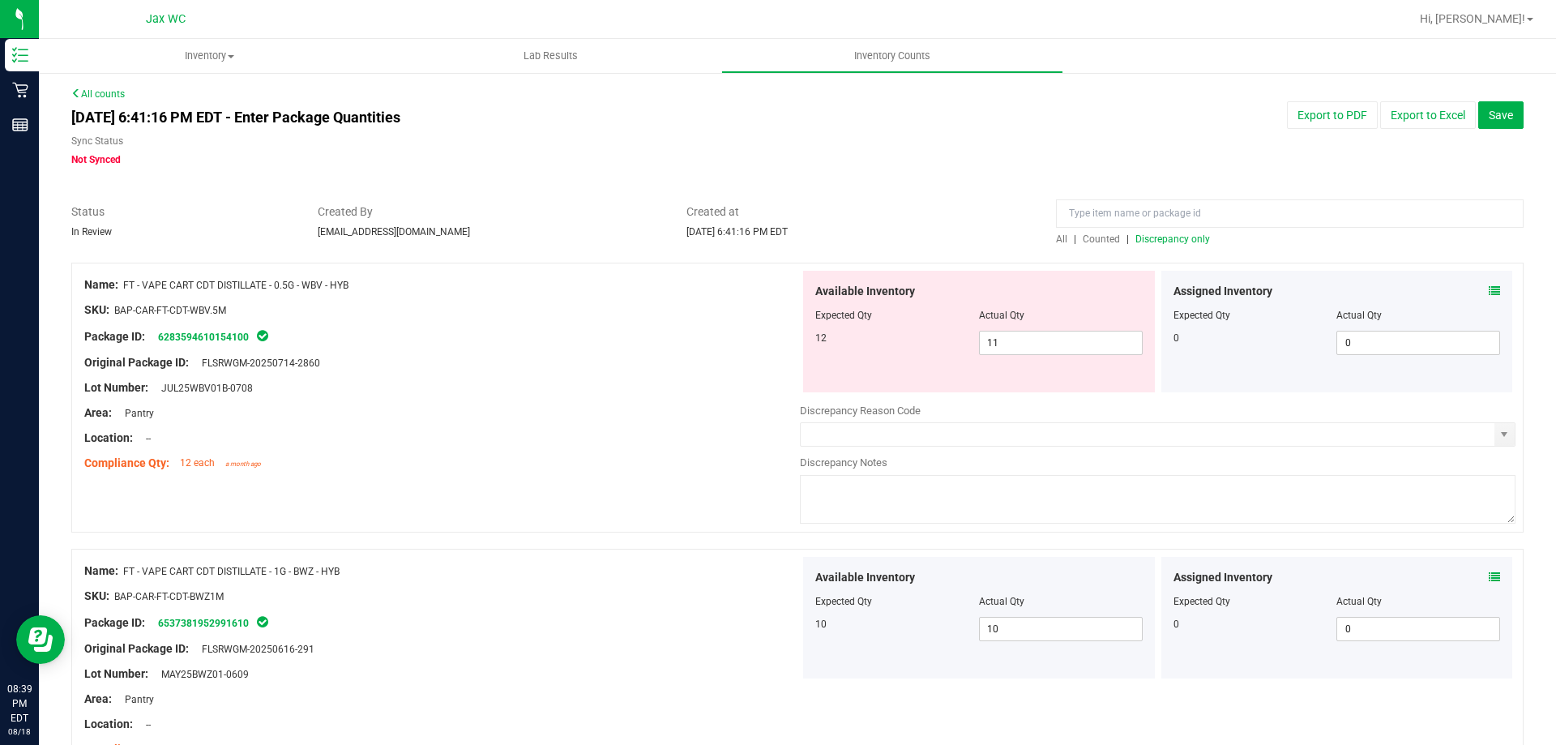
scroll to position [0, 0]
click at [1135, 241] on span "Discrepancy only" at bounding box center [1172, 239] width 75 height 11
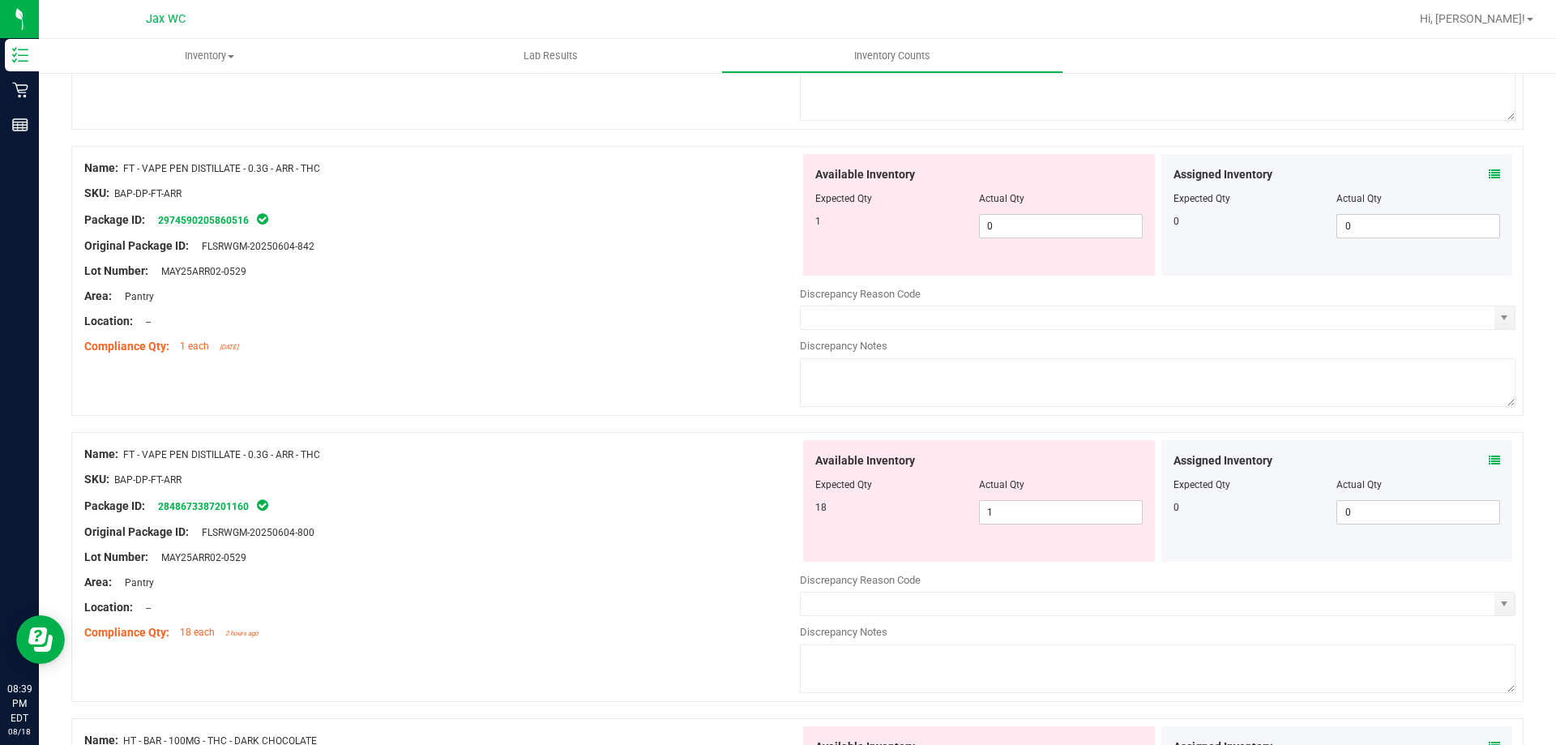
scroll to position [729, 0]
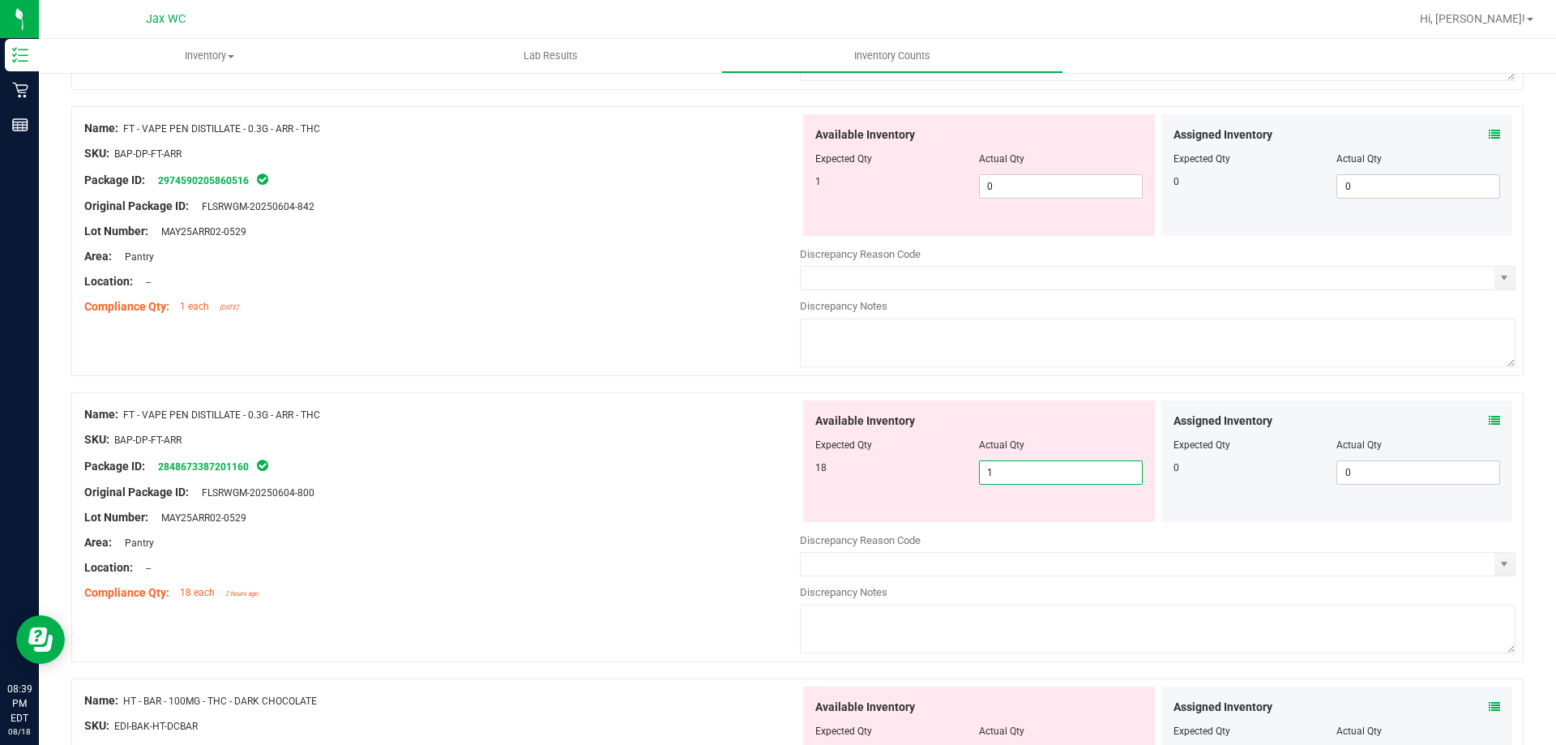
drag, startPoint x: 1005, startPoint y: 468, endPoint x: 925, endPoint y: 475, distance: 80.5
click at [927, 474] on div "18 1 1" at bounding box center [978, 472] width 327 height 24
type input "18"
click at [691, 534] on div "Area: Pantry" at bounding box center [442, 542] width 716 height 17
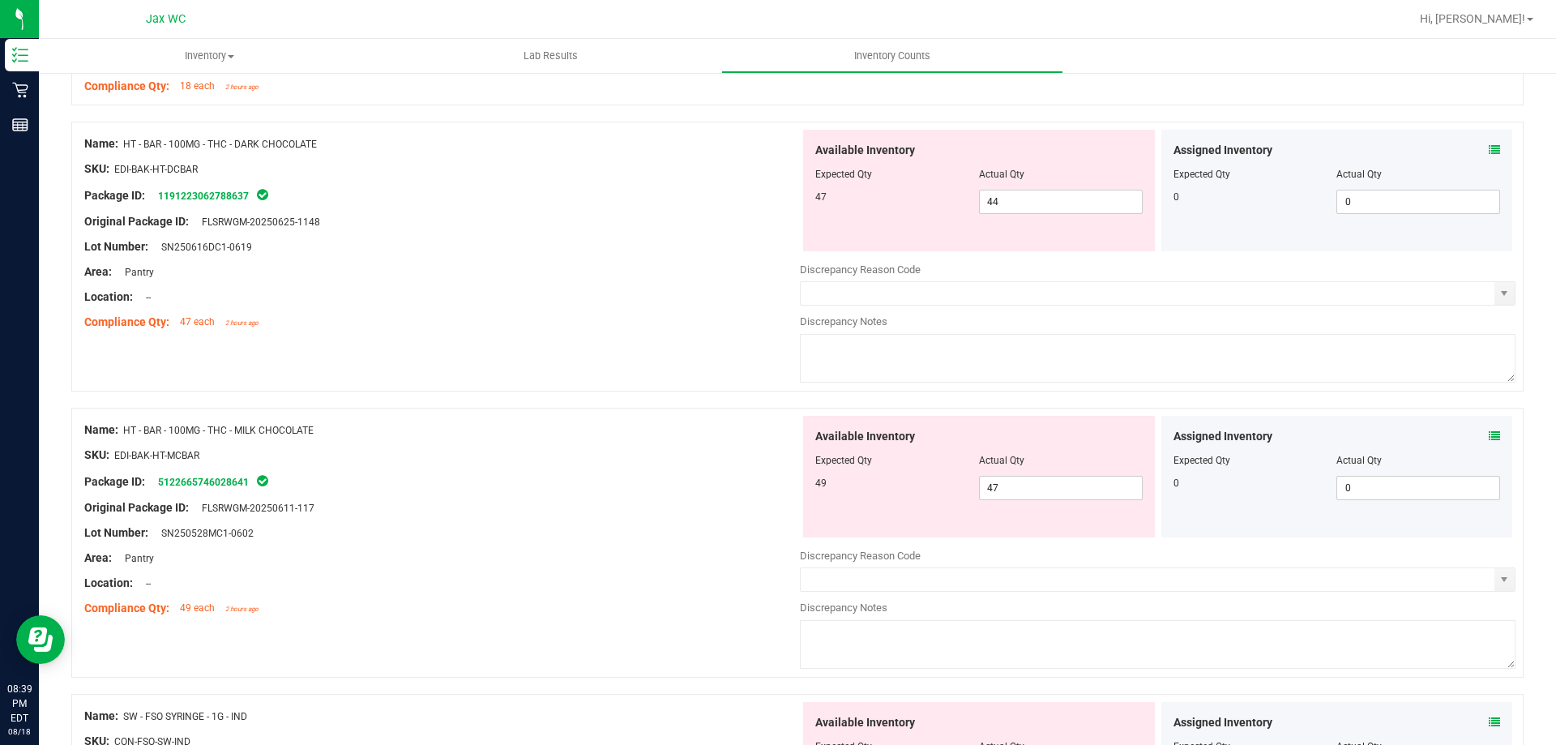
scroll to position [1054, 0]
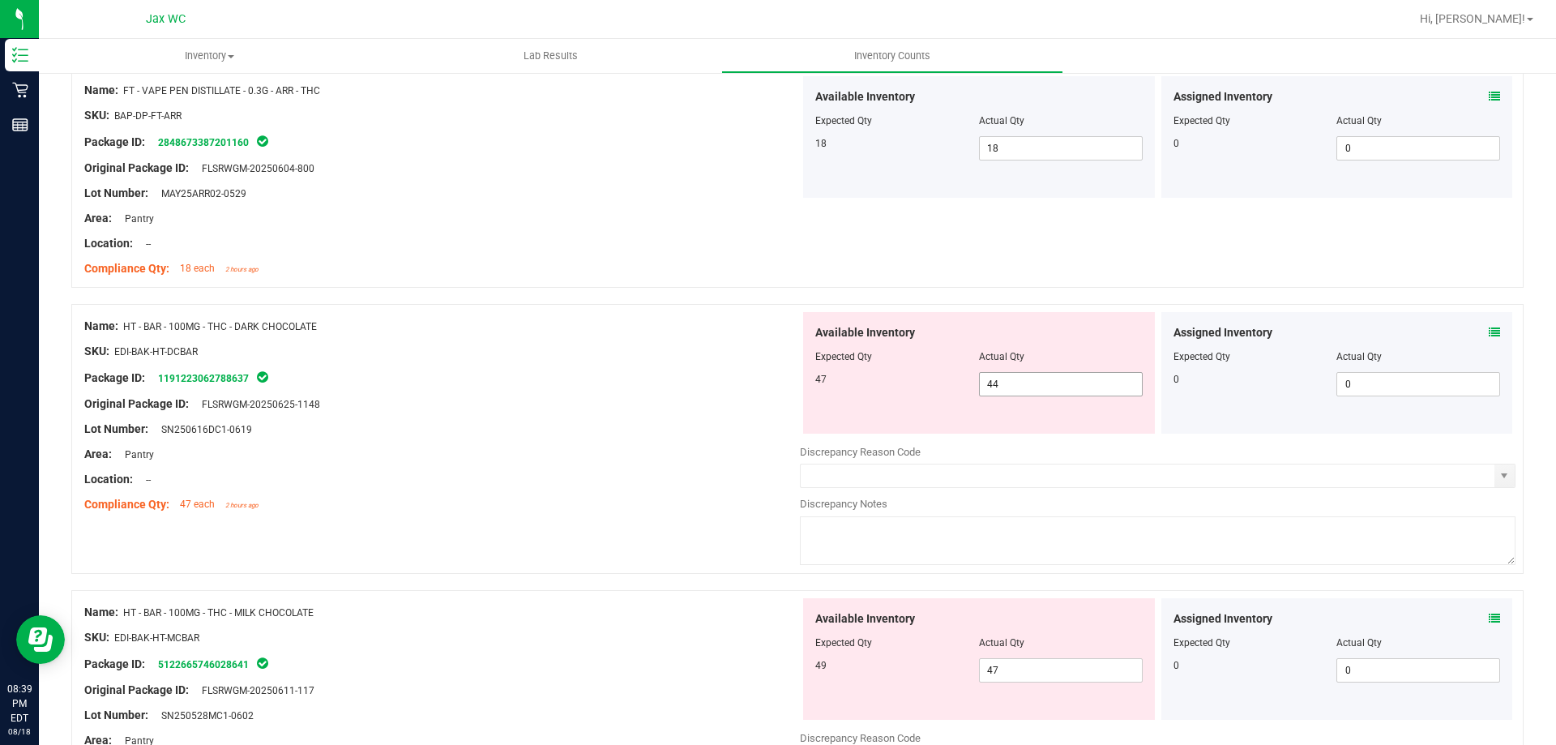
click at [1043, 380] on span "44 44" at bounding box center [1061, 384] width 164 height 24
drag, startPoint x: 994, startPoint y: 387, endPoint x: 888, endPoint y: 387, distance: 105.4
click at [913, 387] on div "47 44 44" at bounding box center [978, 384] width 327 height 24
type input "49"
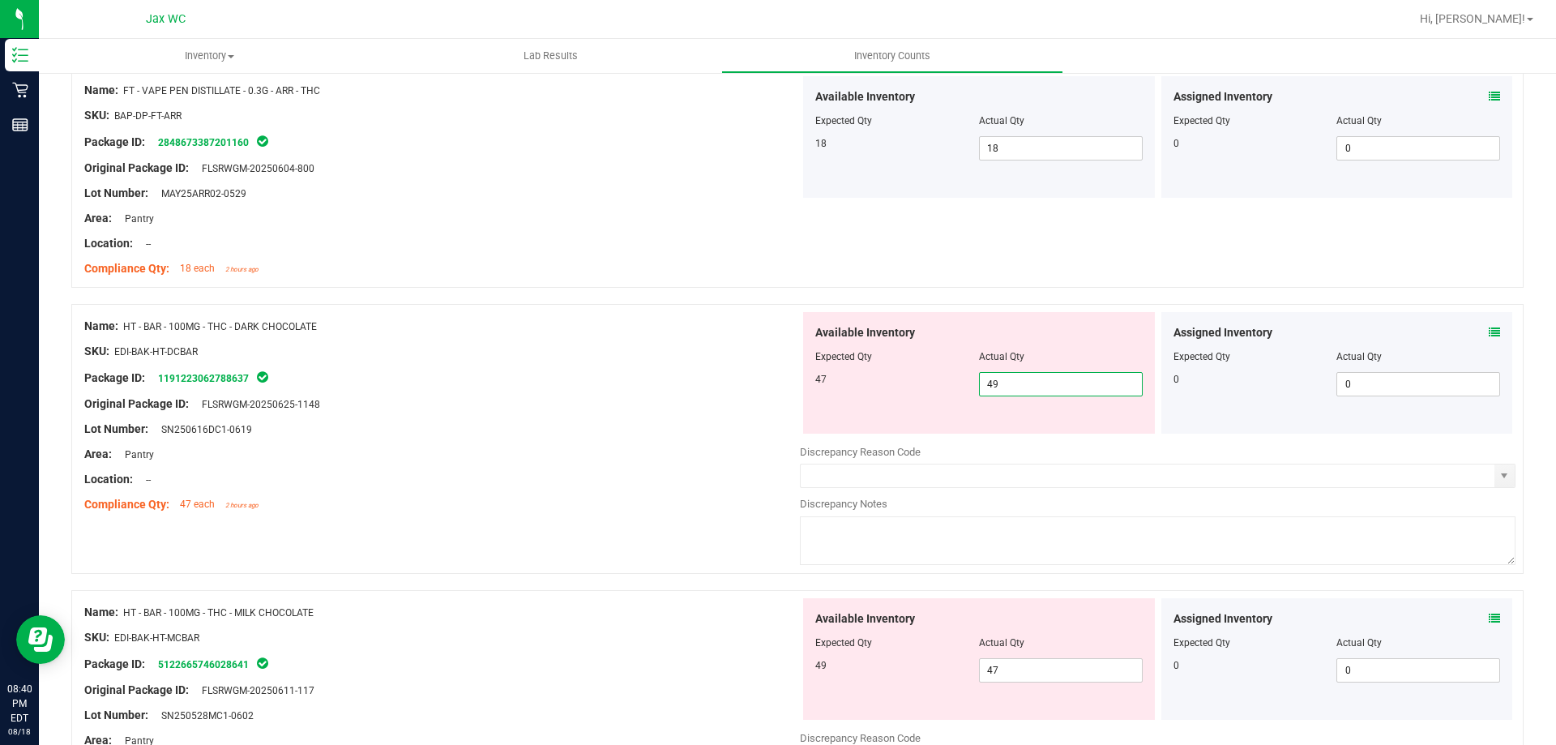
click at [543, 421] on div "Lot Number: SN250616DC1-0619" at bounding box center [442, 429] width 716 height 17
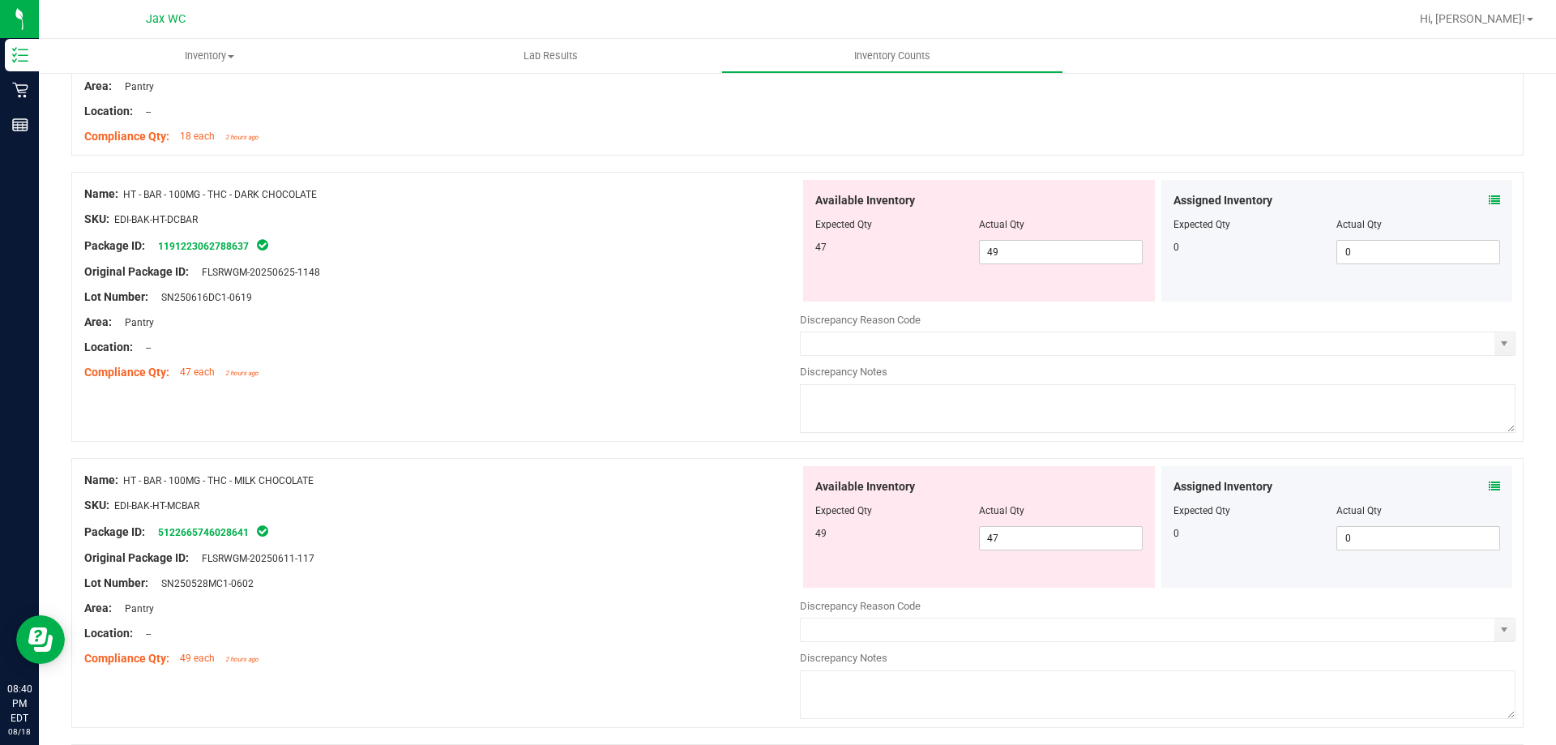
scroll to position [1135, 0]
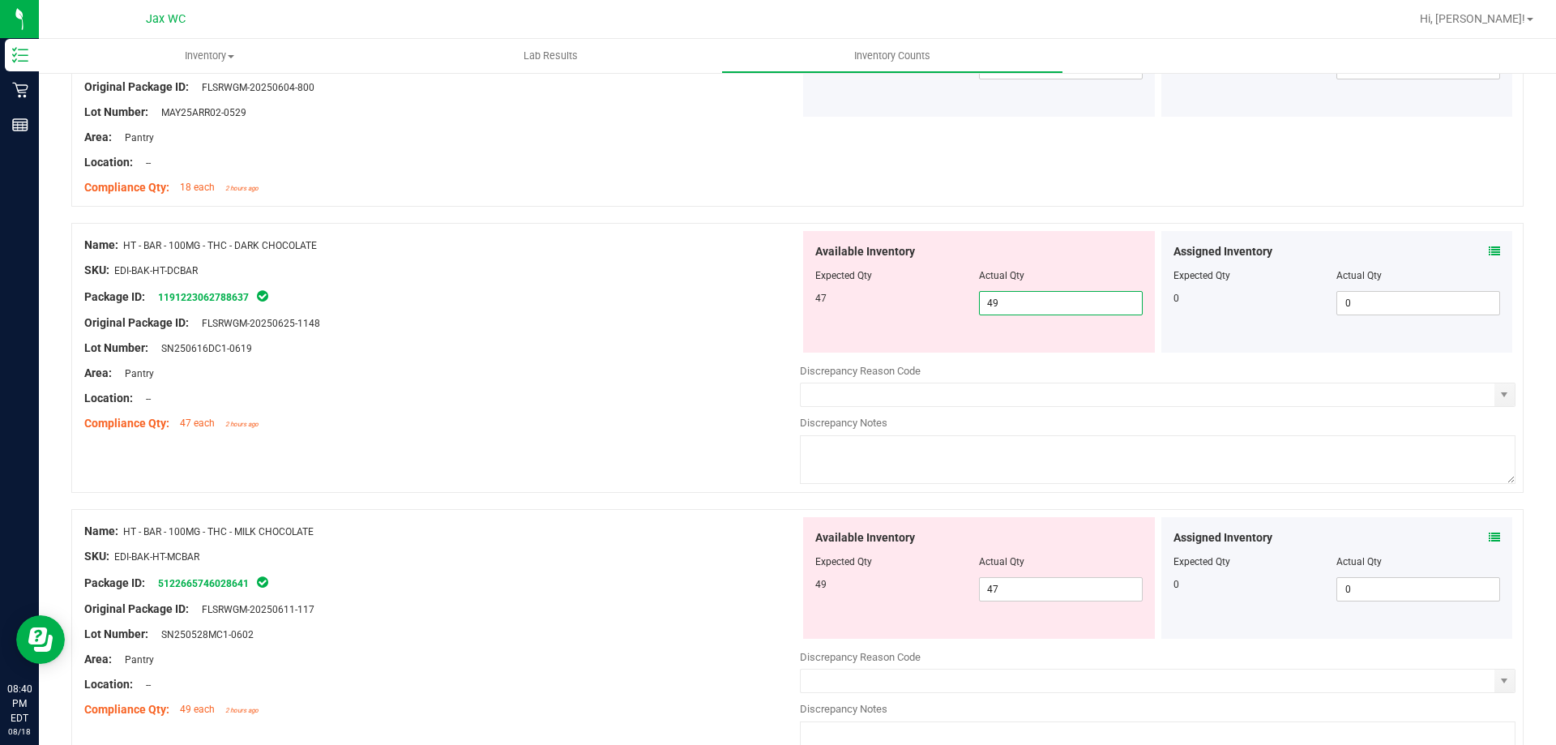
drag, startPoint x: 1012, startPoint y: 302, endPoint x: 936, endPoint y: 312, distance: 76.8
click at [938, 313] on div "47 49 49" at bounding box center [978, 303] width 327 height 24
type input "47"
click at [571, 382] on div at bounding box center [442, 386] width 716 height 8
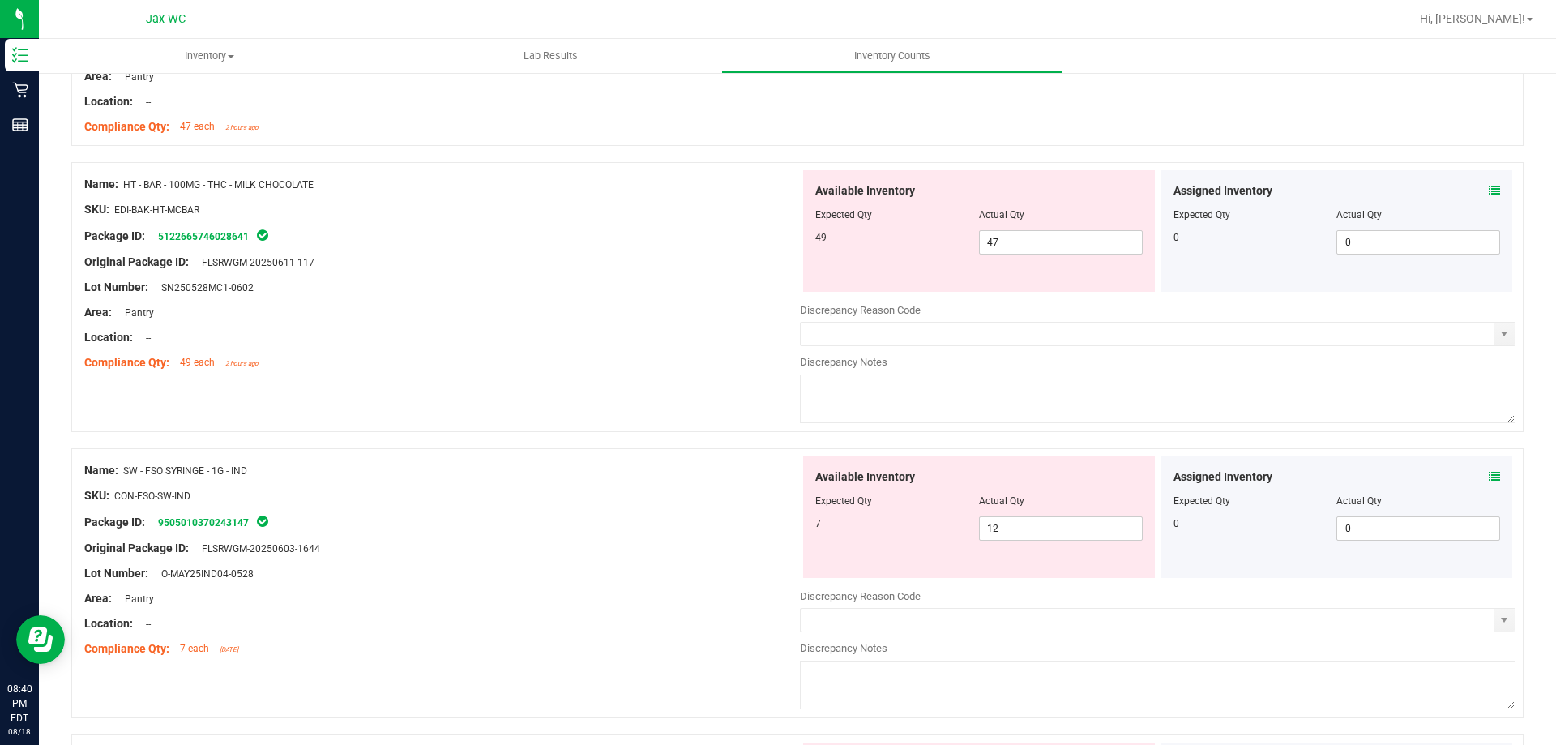
scroll to position [1459, 0]
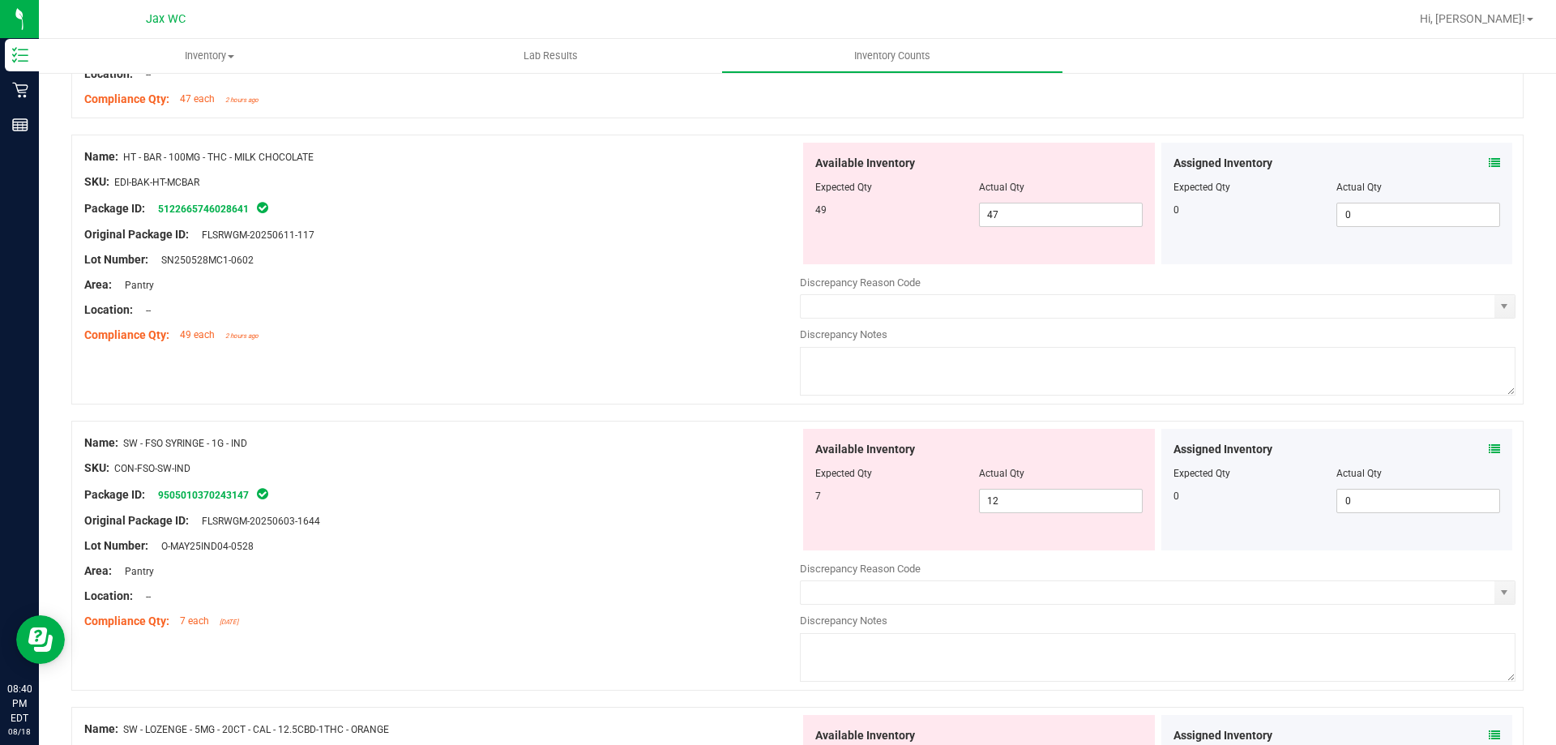
click at [1489, 447] on icon at bounding box center [1494, 448] width 11 height 11
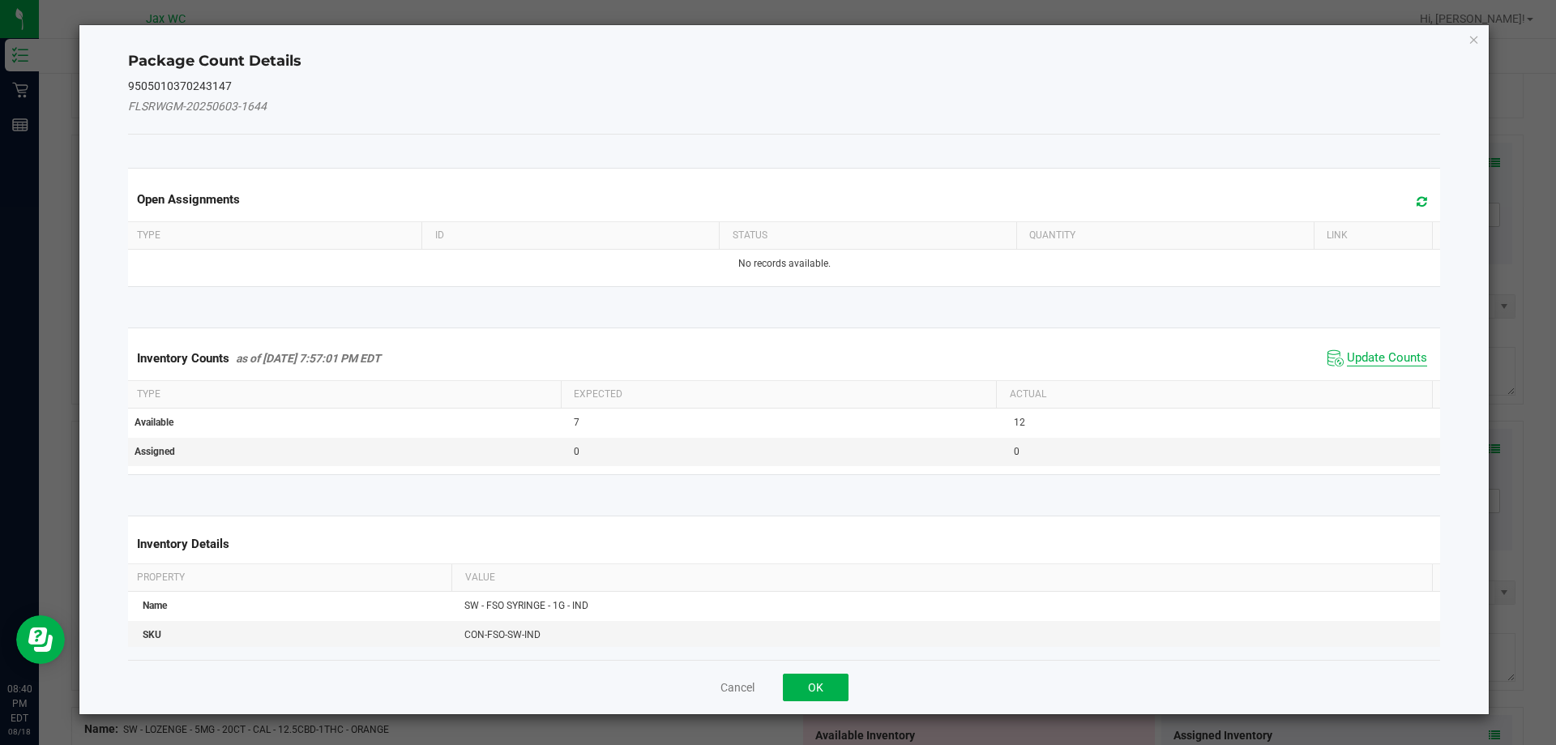
click at [1371, 361] on span "Update Counts" at bounding box center [1387, 358] width 80 height 16
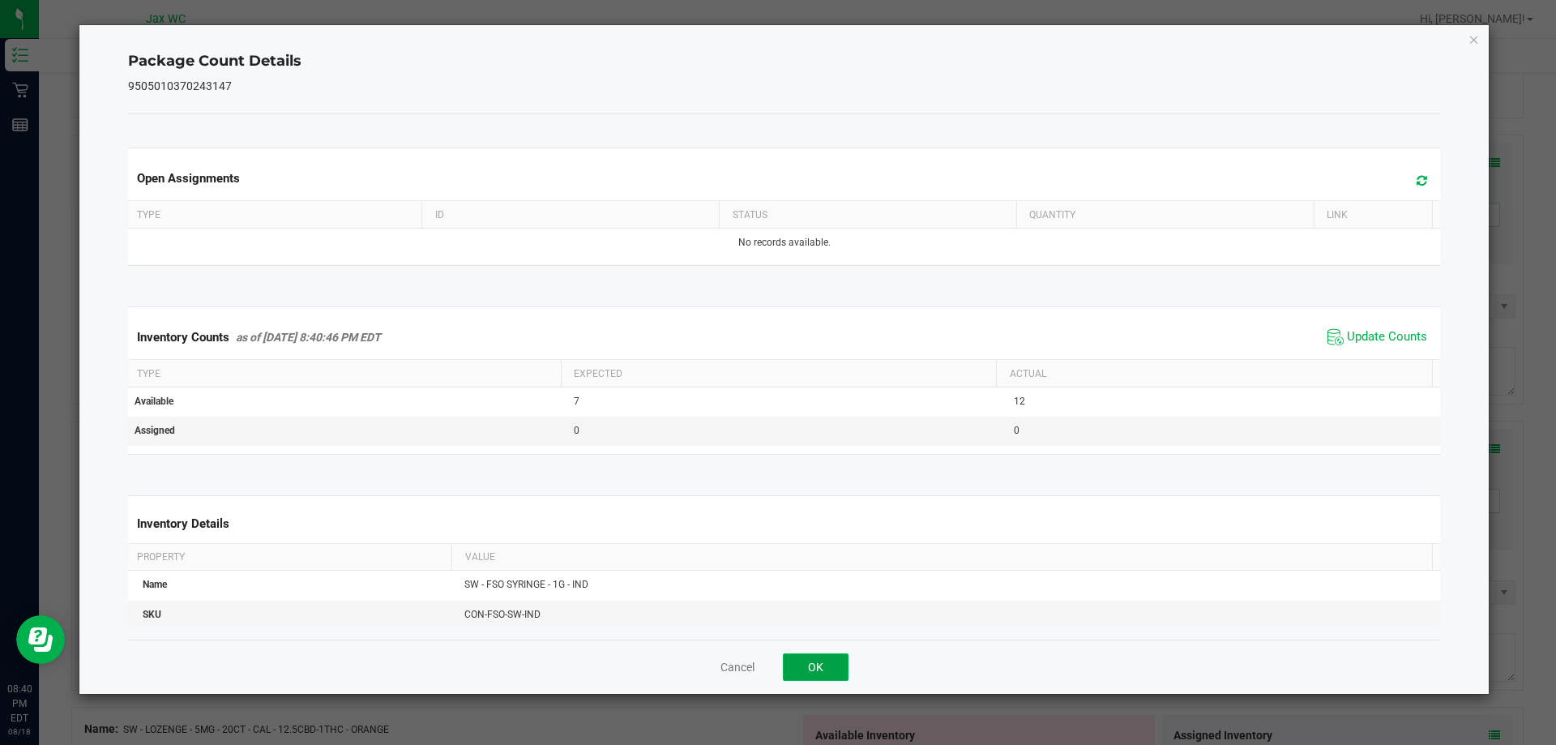
click at [811, 660] on button "OK" at bounding box center [816, 667] width 66 height 28
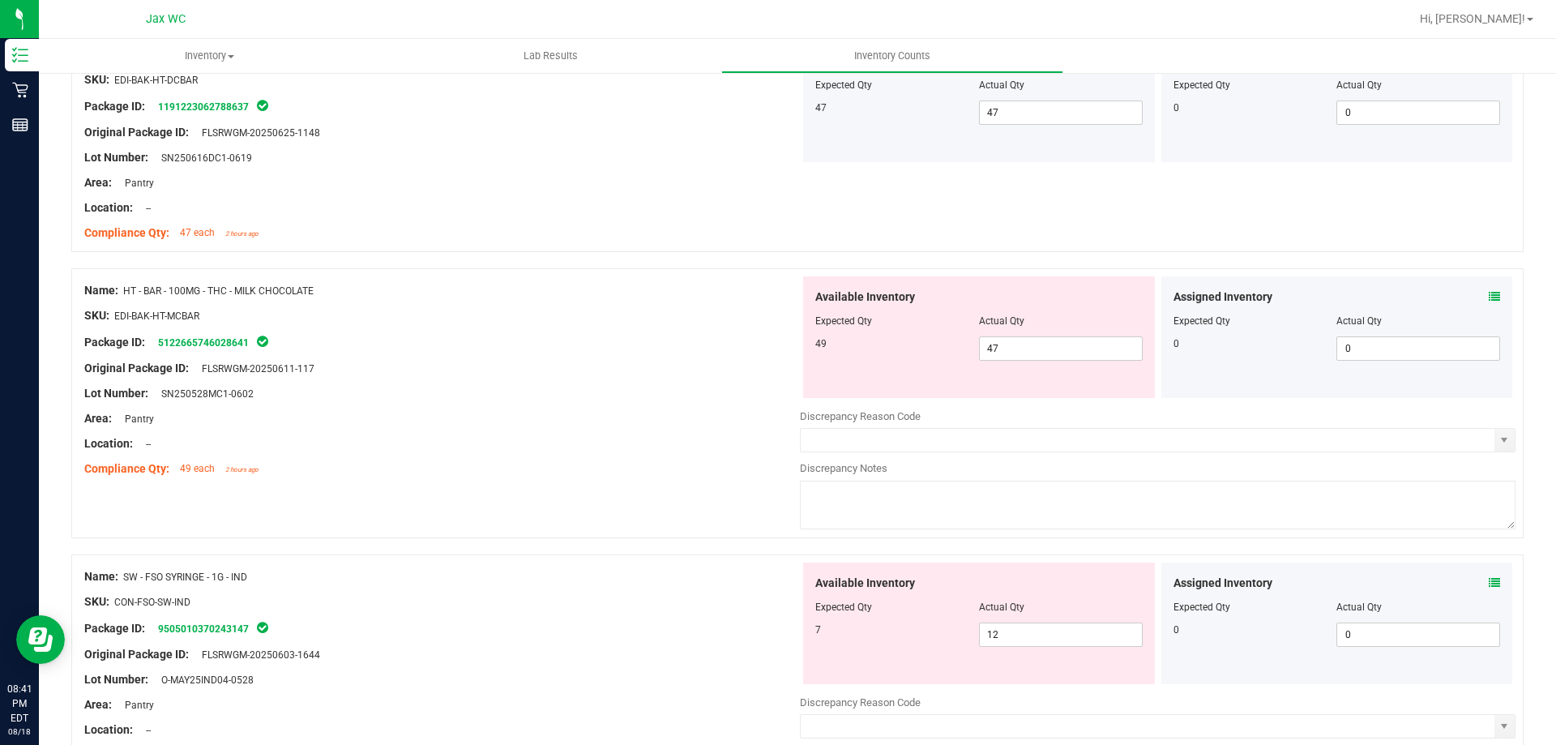
scroll to position [1297, 0]
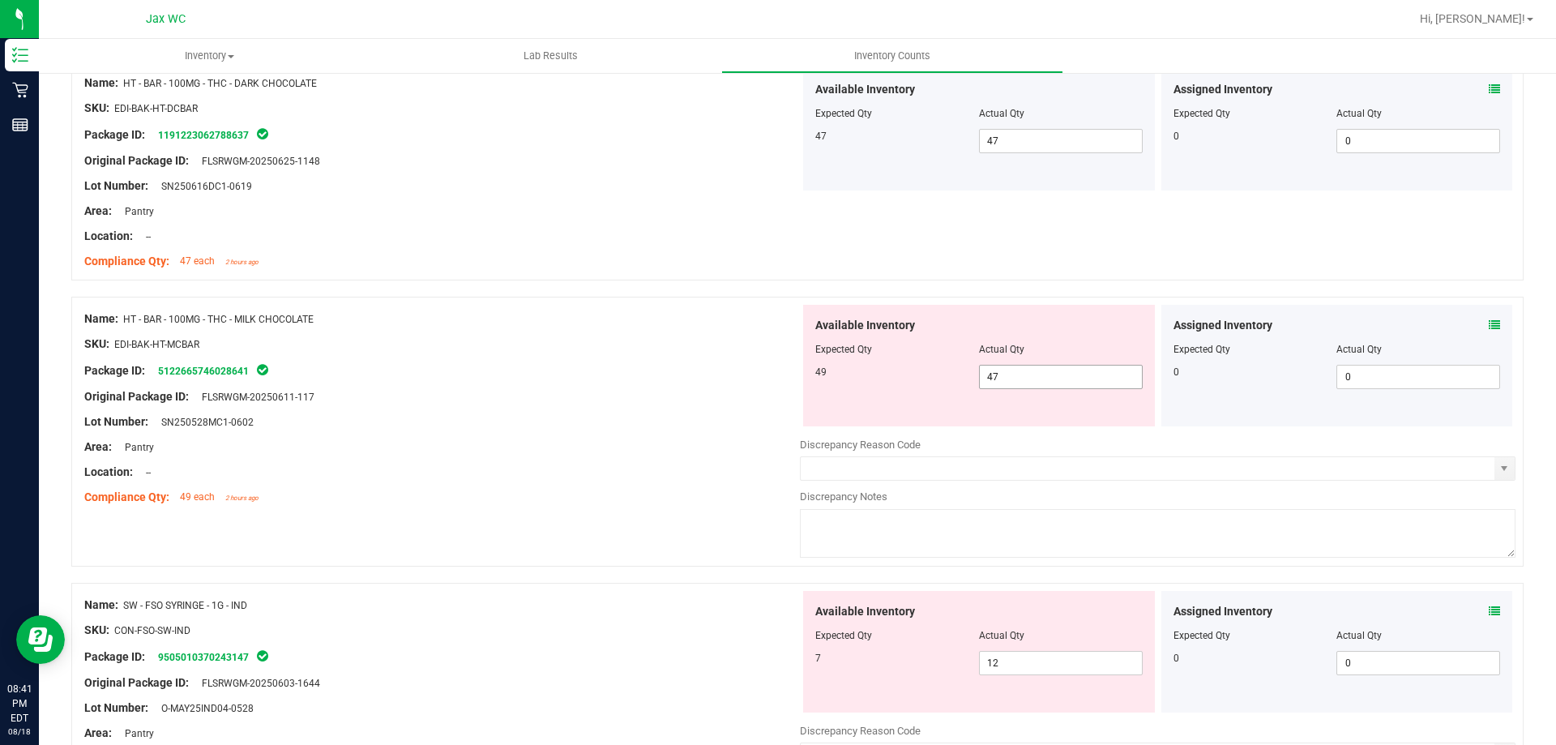
click at [1007, 365] on span "47 47" at bounding box center [1061, 377] width 164 height 24
type input "49"
click at [642, 470] on div "Location: --" at bounding box center [442, 472] width 716 height 17
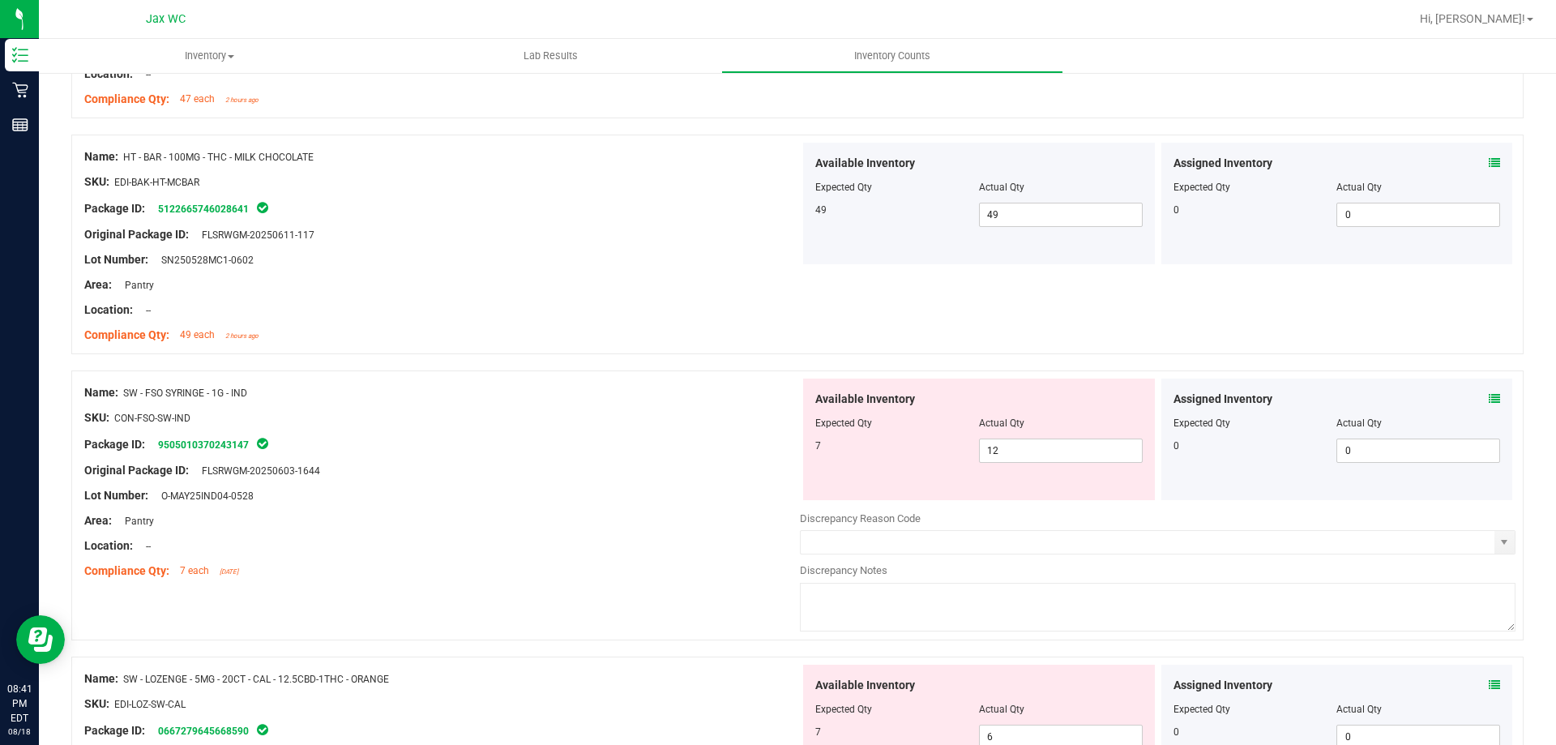
click at [612, 470] on div "Original Package ID: FLSRWGM-20250603-1644" at bounding box center [442, 470] width 716 height 17
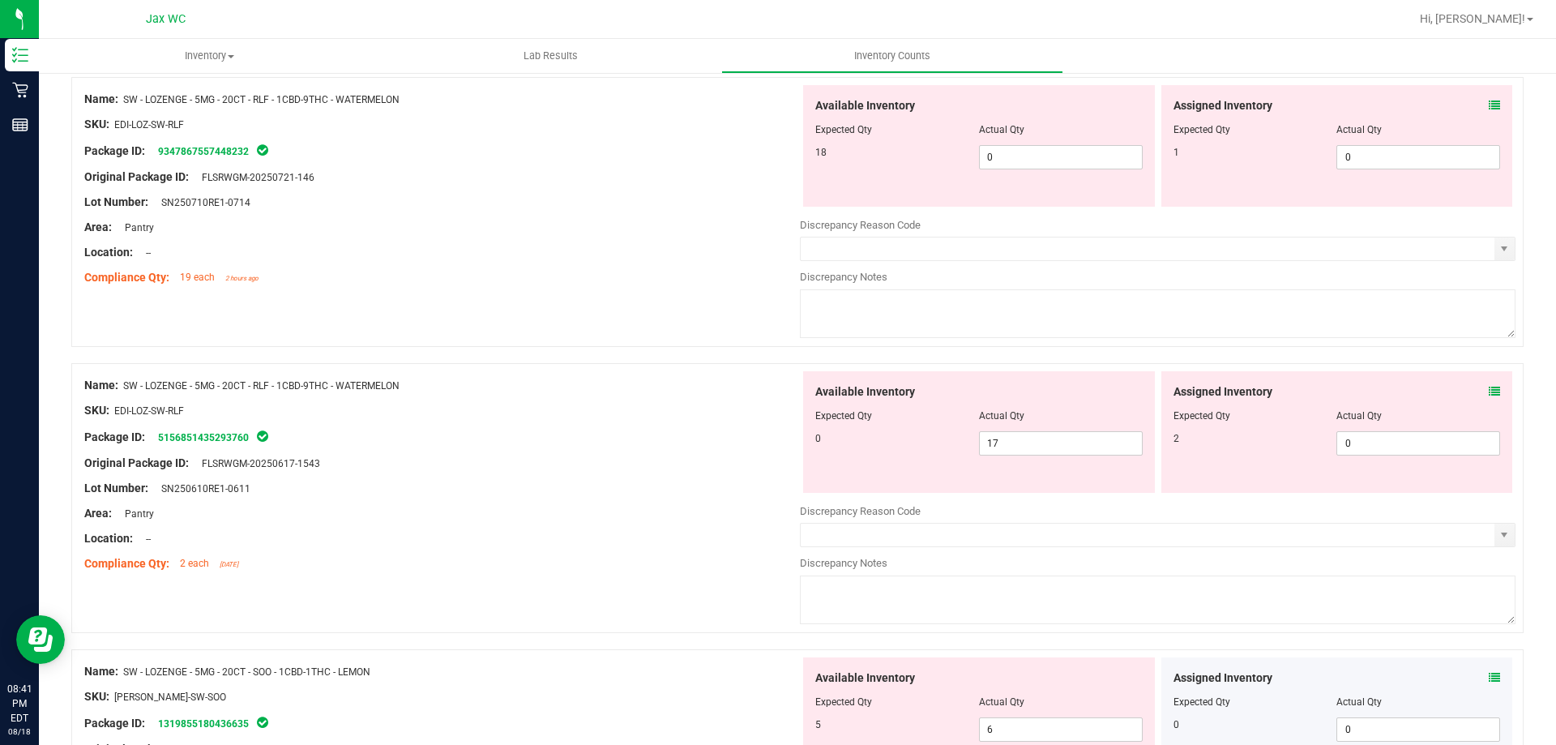
scroll to position [2350, 0]
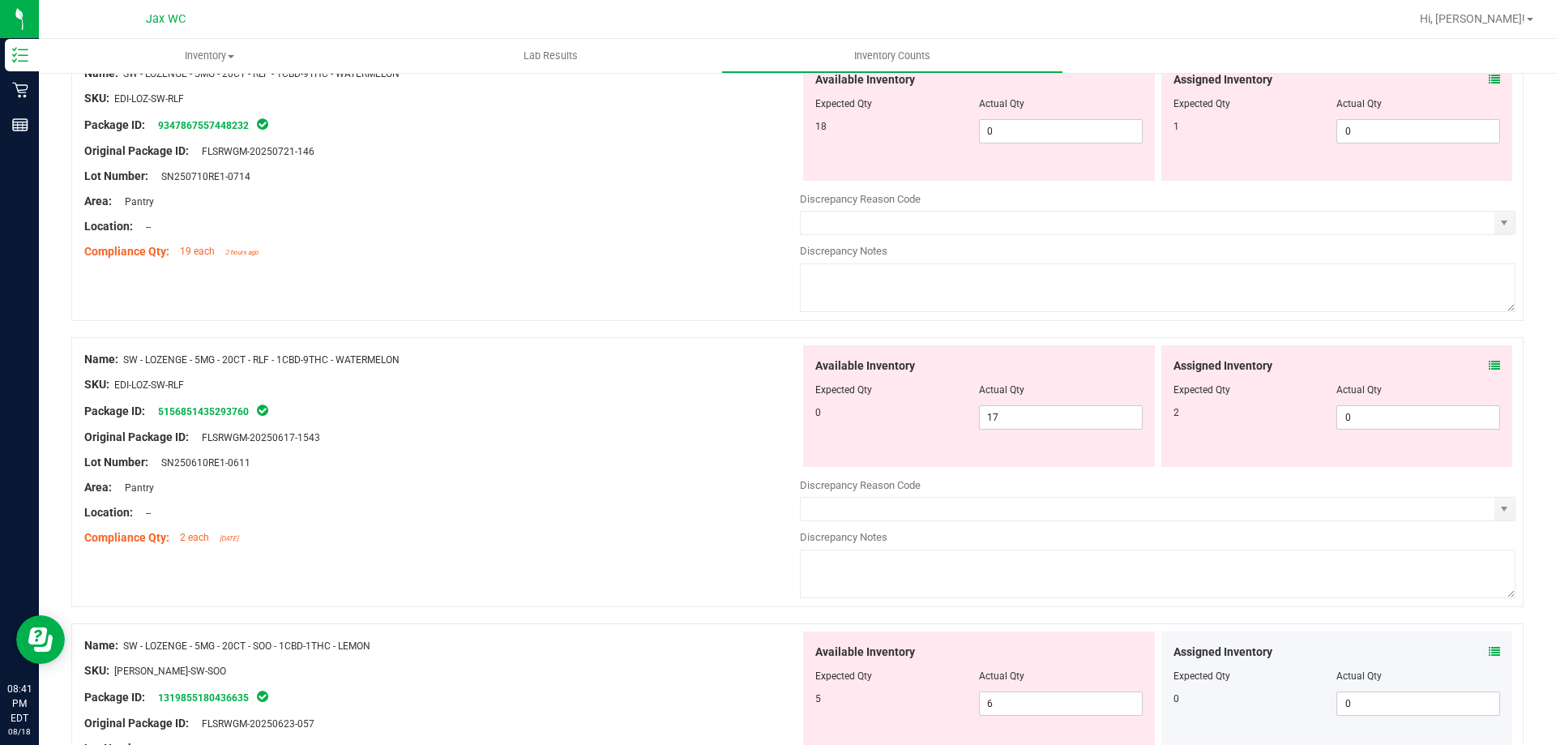
click at [1489, 367] on icon at bounding box center [1494, 365] width 11 height 11
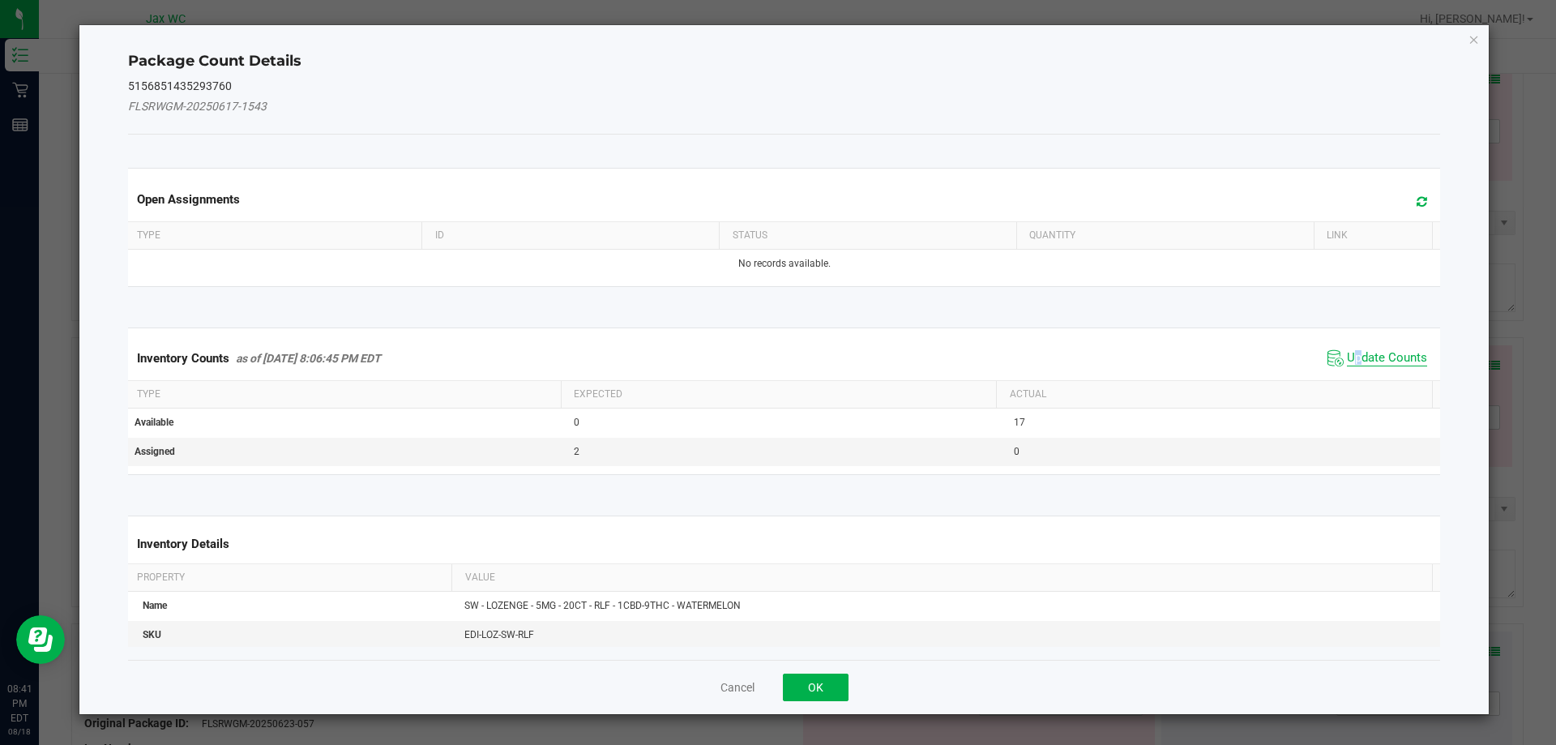
click at [1347, 350] on span "Update Counts" at bounding box center [1387, 358] width 80 height 16
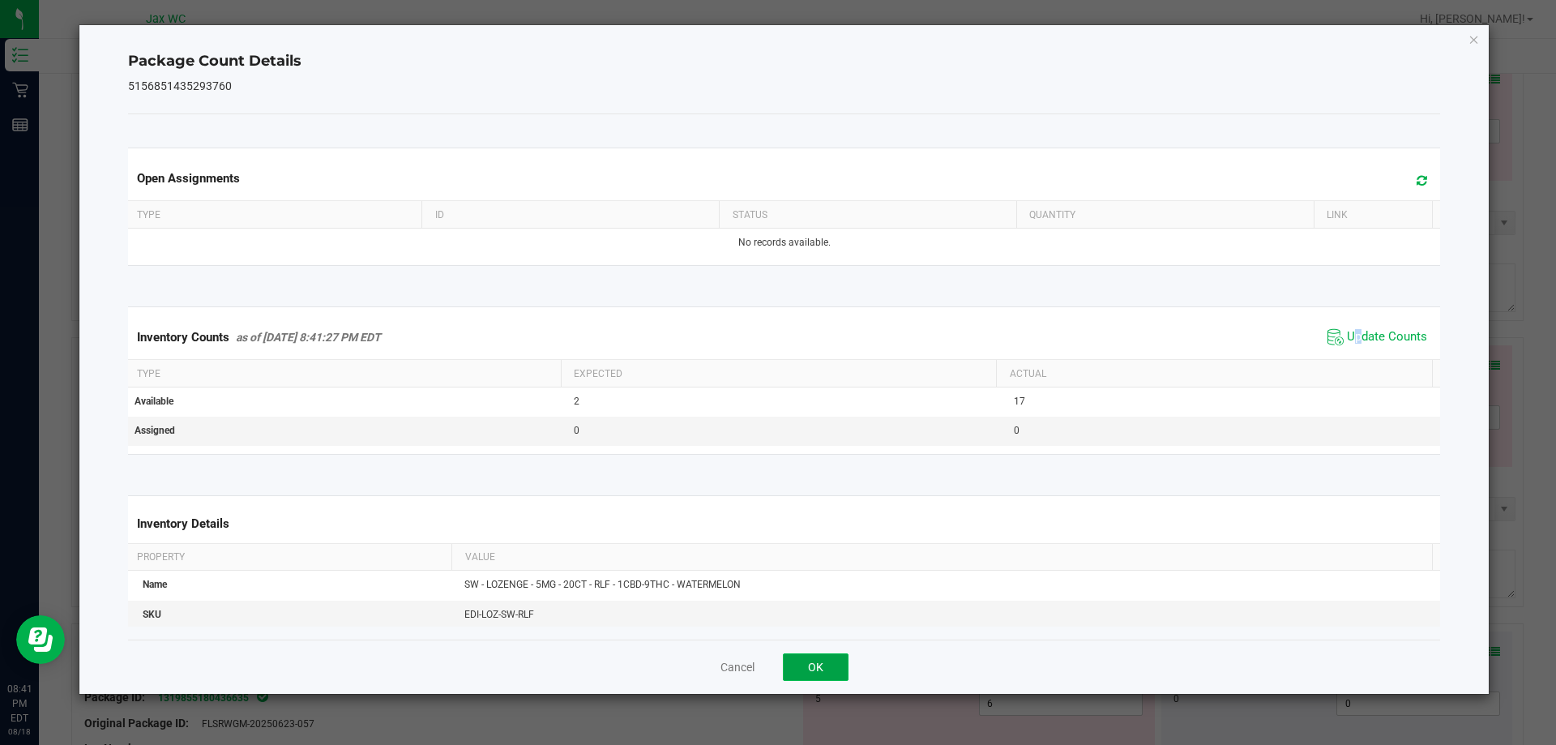
click at [825, 661] on button "OK" at bounding box center [816, 667] width 66 height 28
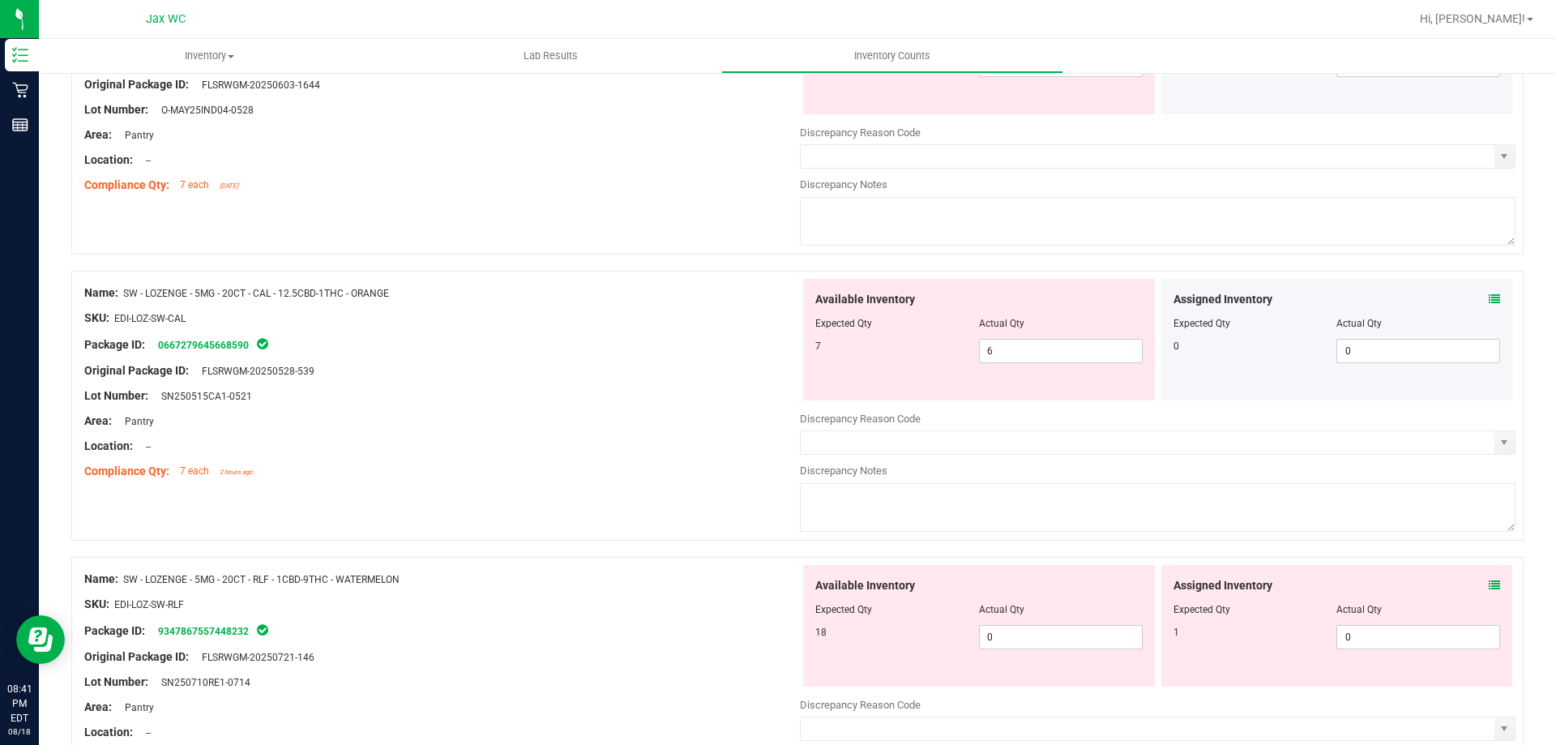
scroll to position [1702, 0]
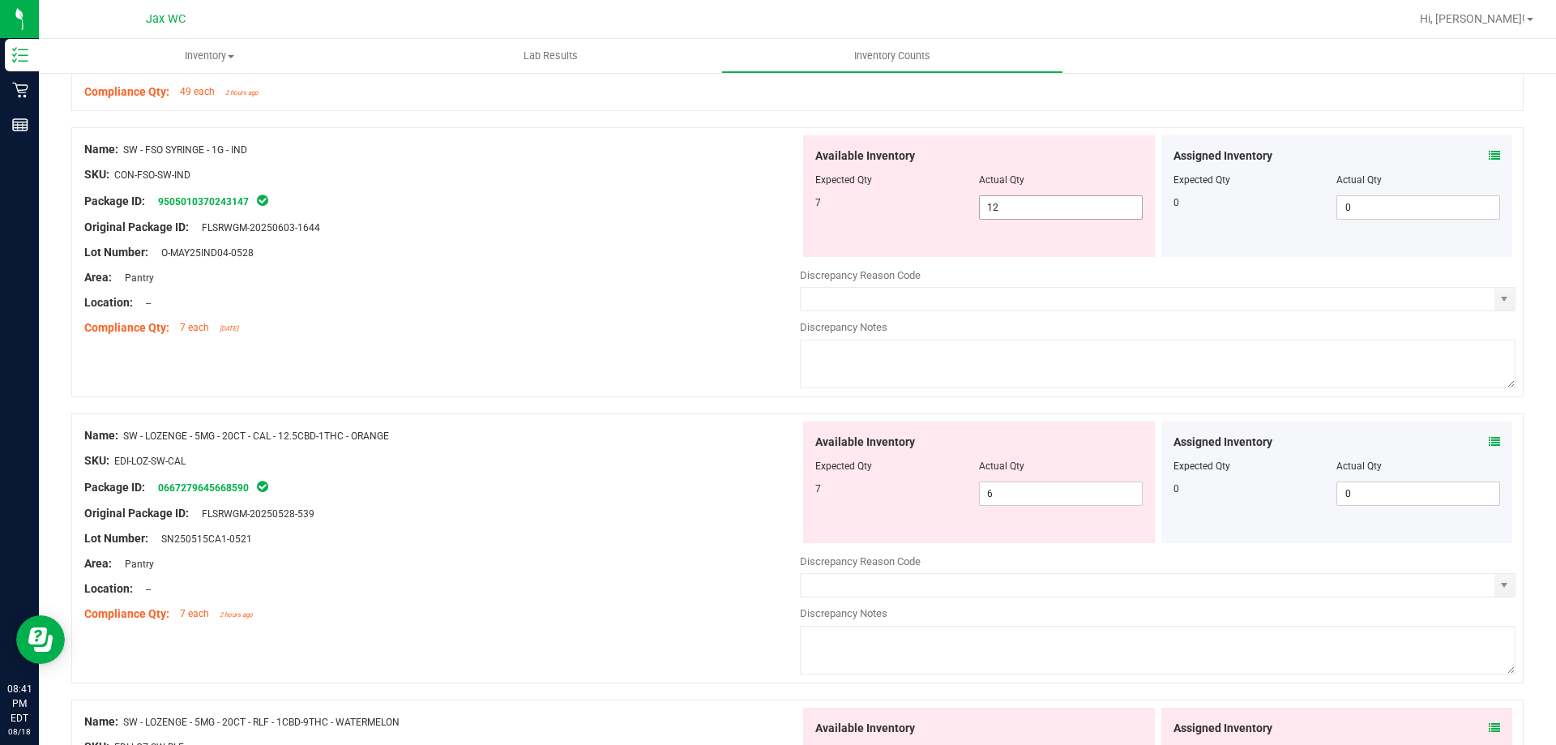
drag, startPoint x: 1003, startPoint y: 207, endPoint x: 916, endPoint y: 201, distance: 87.0
click at [916, 203] on div "7 12 12" at bounding box center [978, 207] width 327 height 24
type input "7"
click at [495, 288] on div at bounding box center [442, 290] width 716 height 8
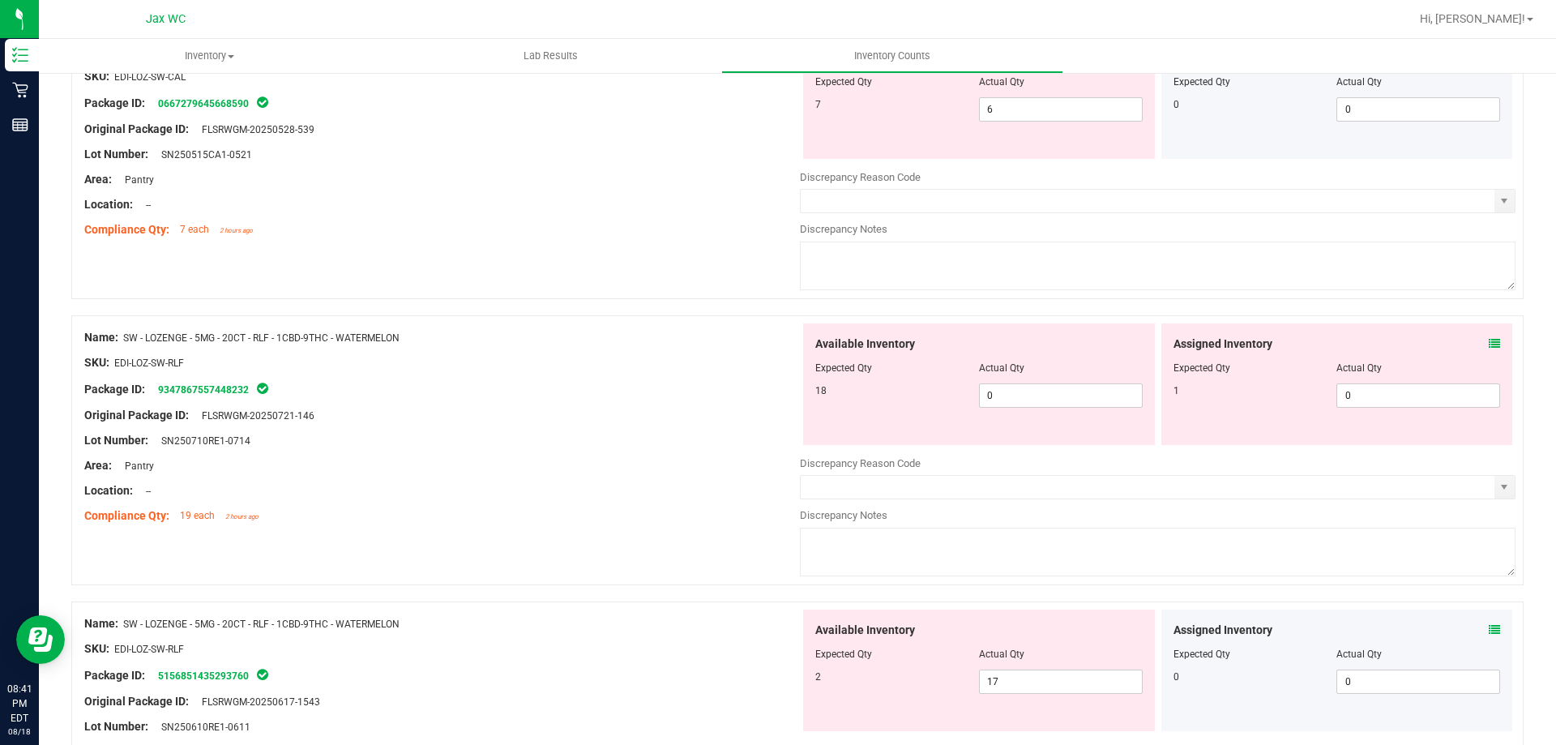
scroll to position [2107, 0]
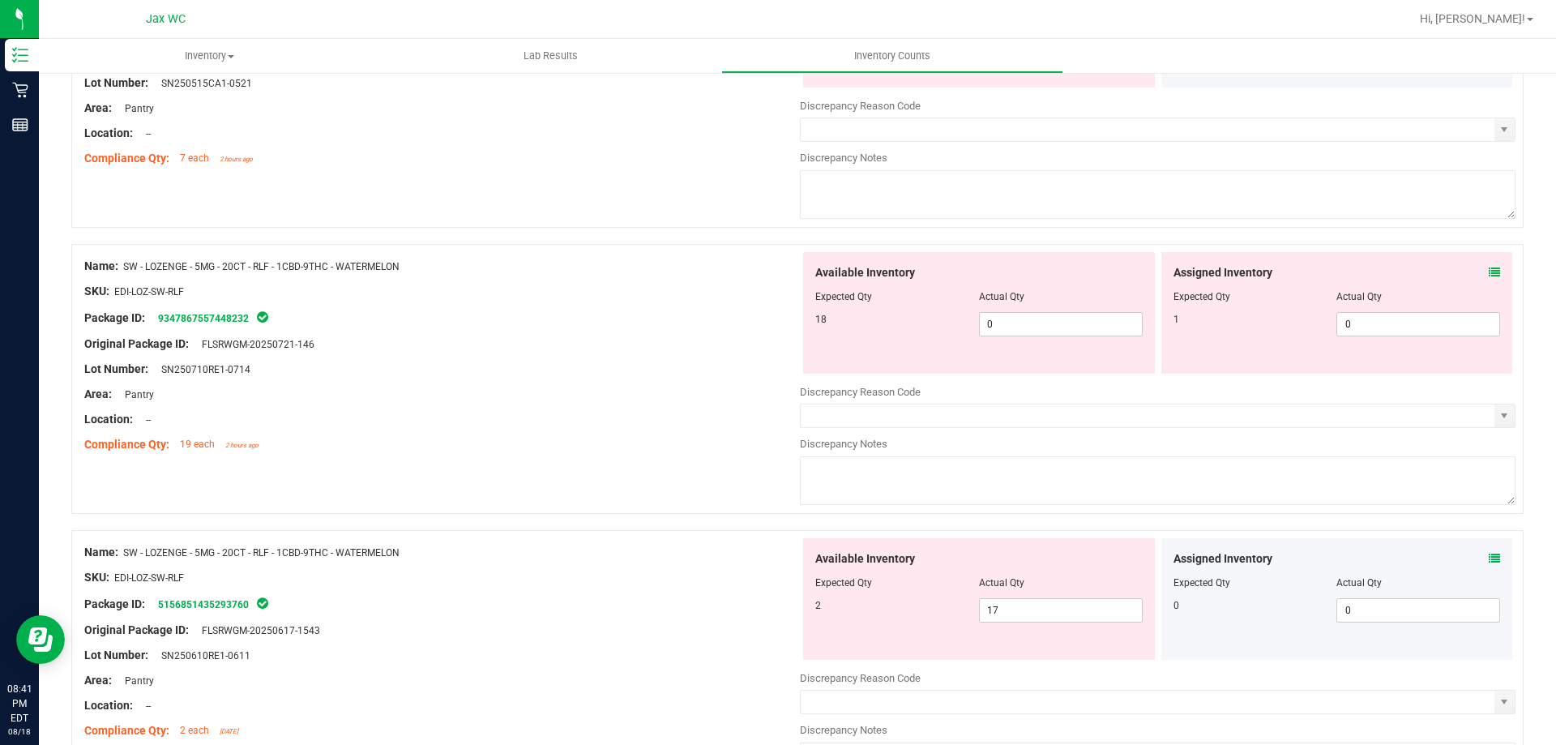
click at [1489, 265] on span at bounding box center [1494, 272] width 11 height 17
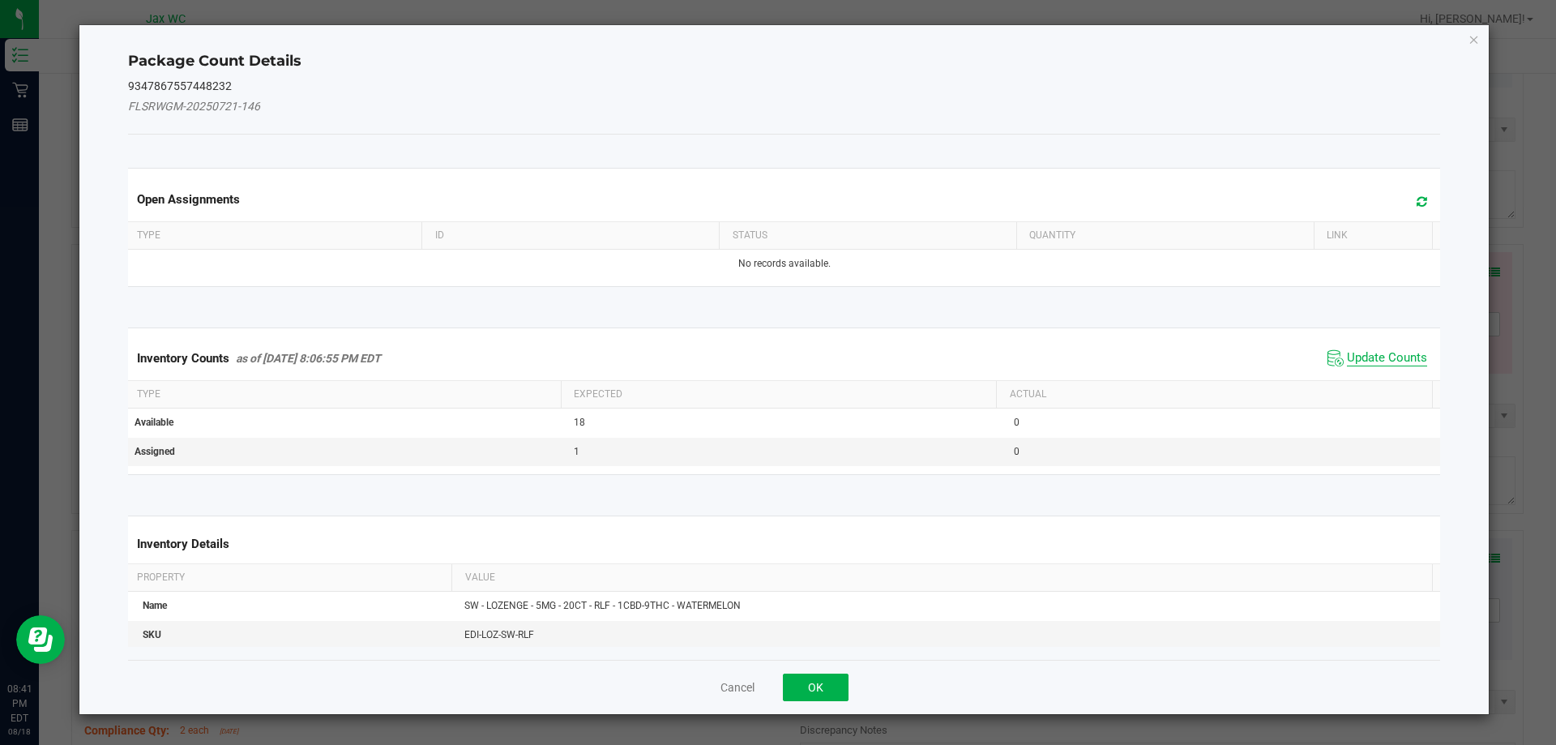
click at [1362, 361] on span "Update Counts" at bounding box center [1387, 358] width 80 height 16
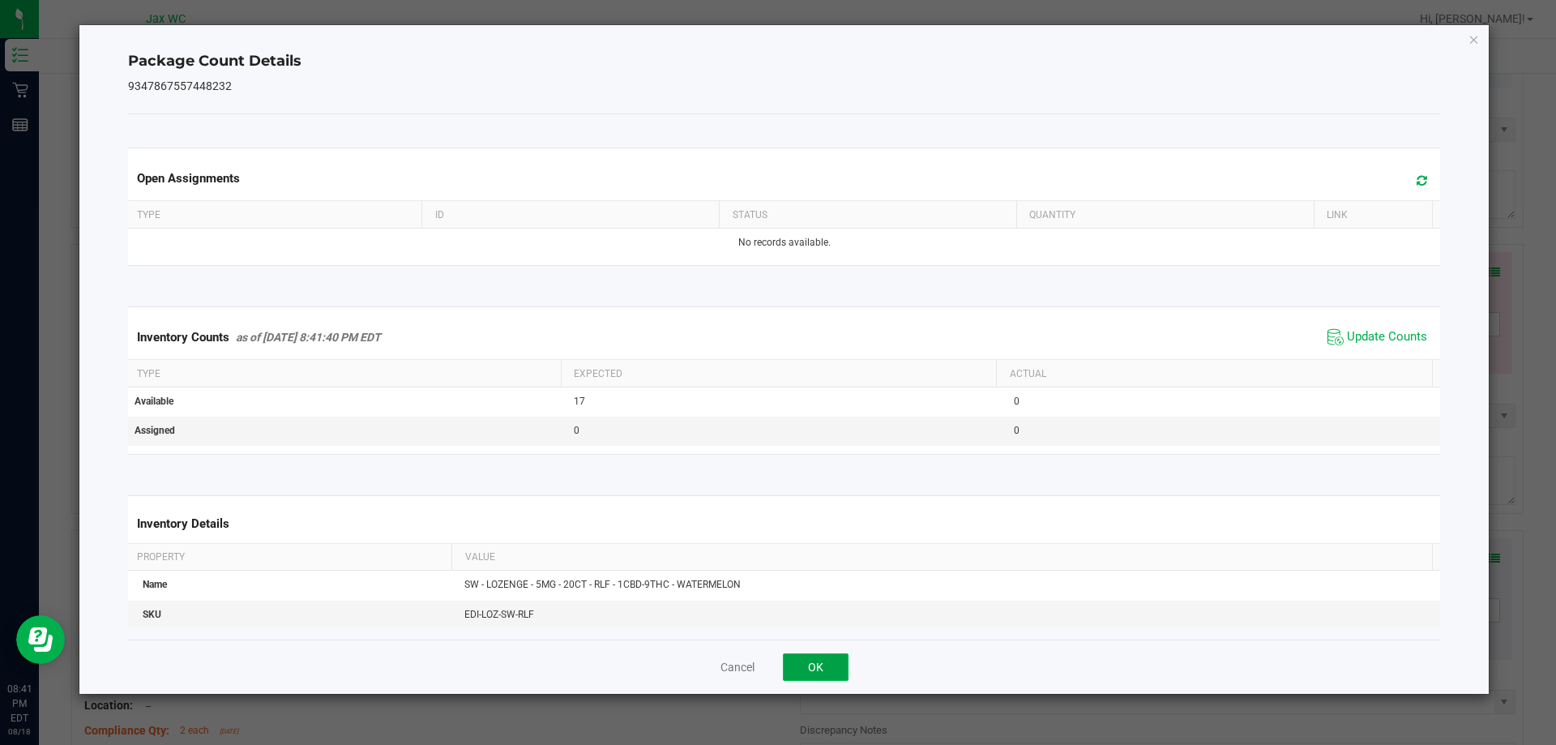
click at [823, 671] on button "OK" at bounding box center [816, 667] width 66 height 28
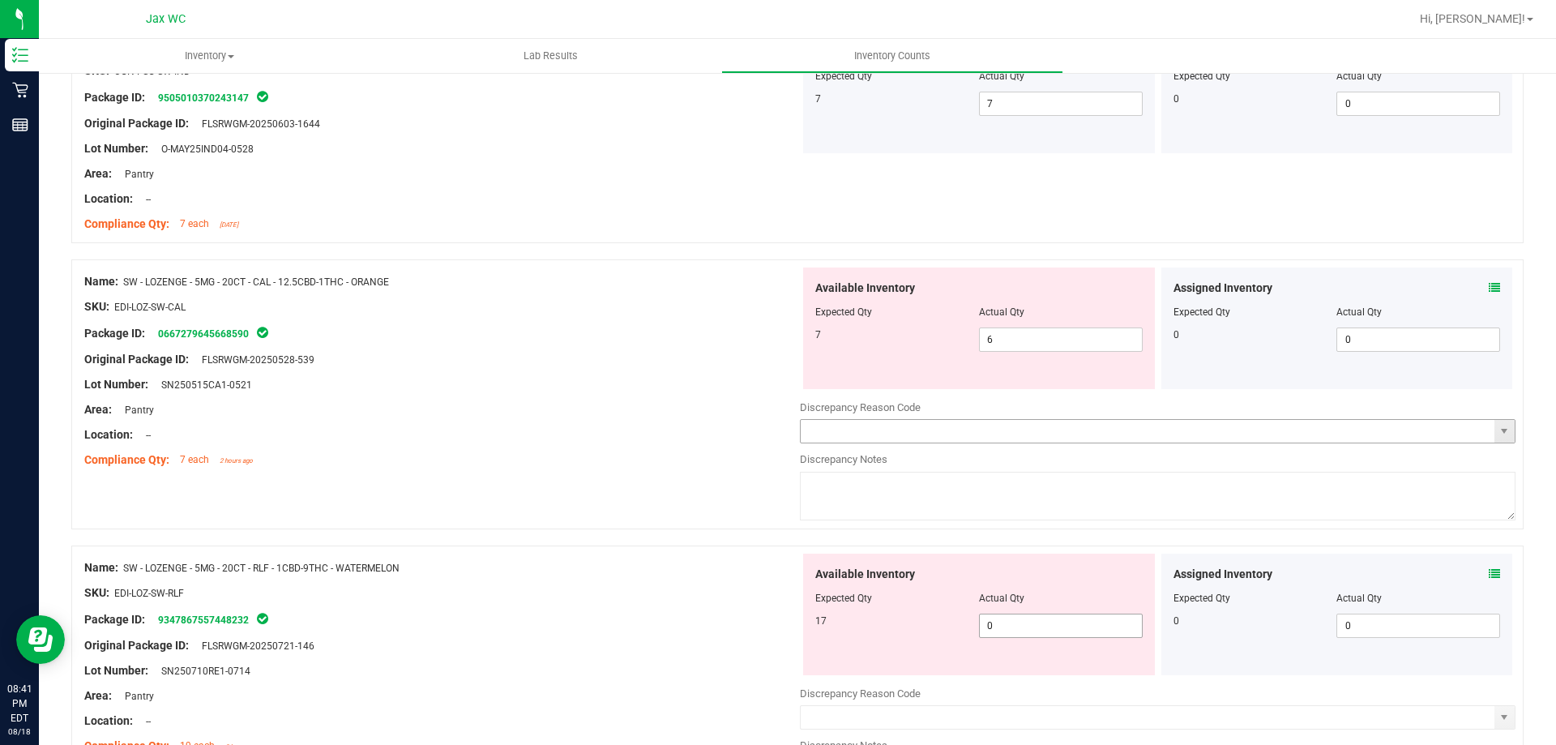
scroll to position [1783, 0]
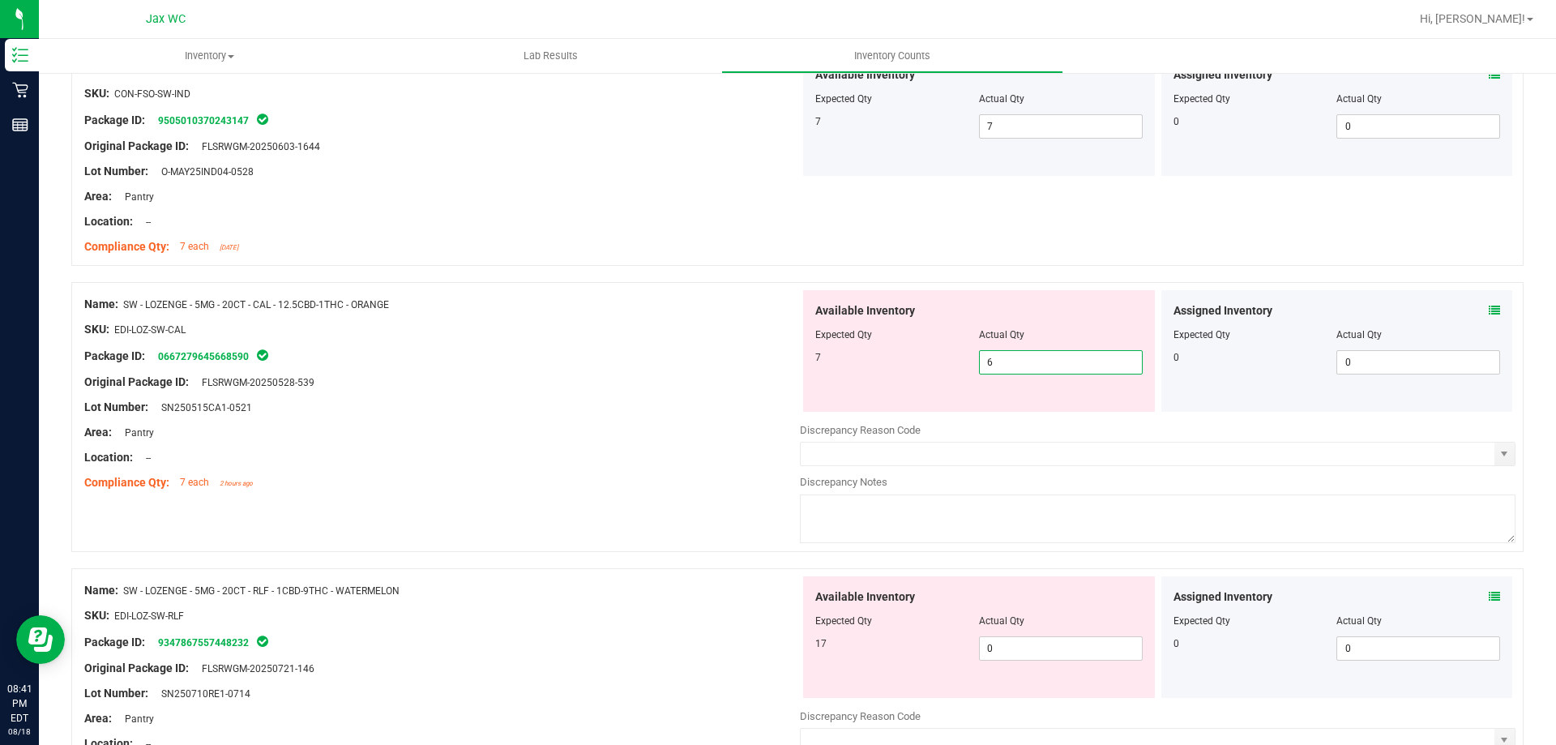
drag, startPoint x: 1001, startPoint y: 361, endPoint x: 933, endPoint y: 361, distance: 68.1
click at [933, 361] on div "7 6 6" at bounding box center [978, 362] width 327 height 24
click at [915, 366] on div "7 6 6" at bounding box center [978, 362] width 327 height 24
click at [1489, 310] on icon at bounding box center [1494, 310] width 11 height 11
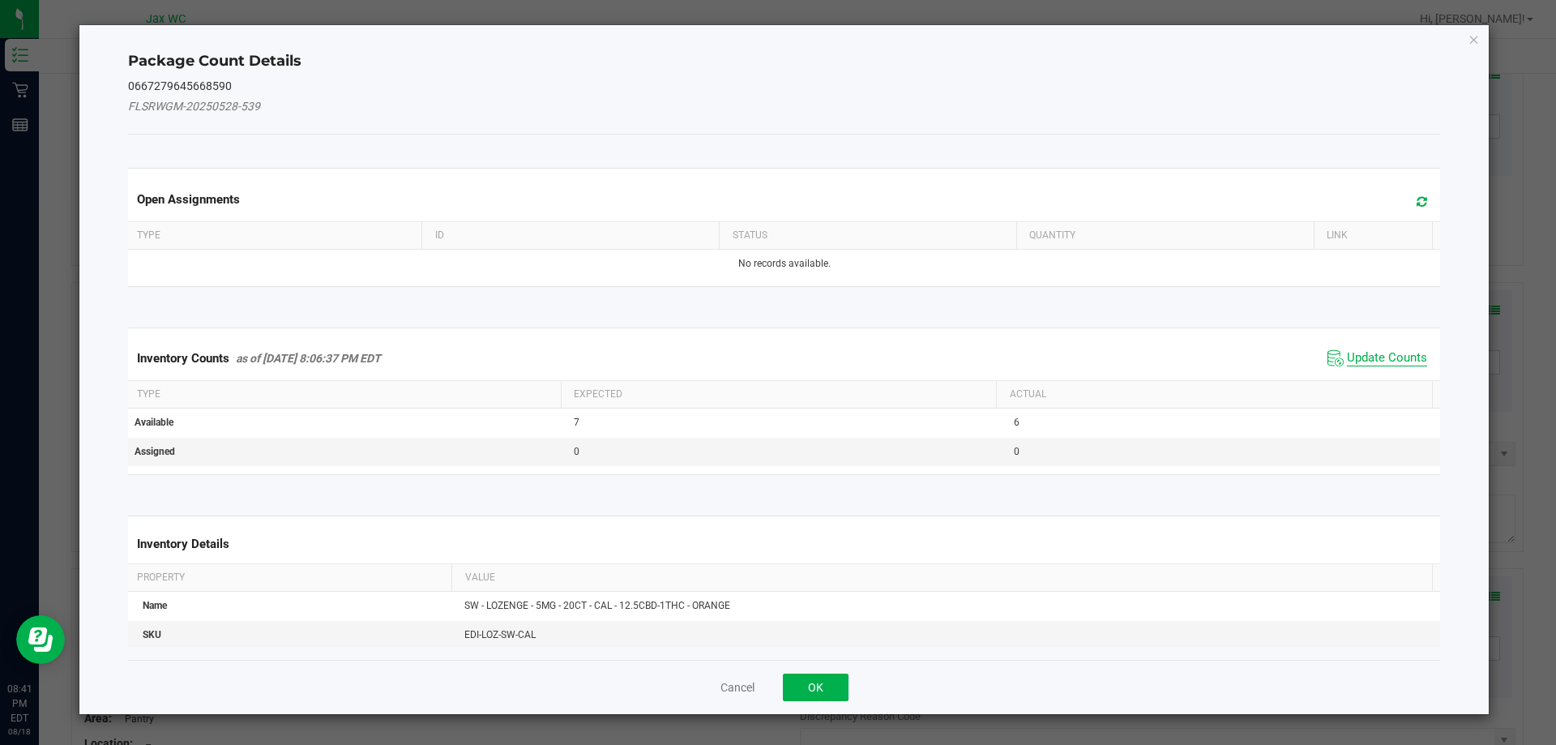
click at [1351, 360] on span "Update Counts" at bounding box center [1387, 358] width 80 height 16
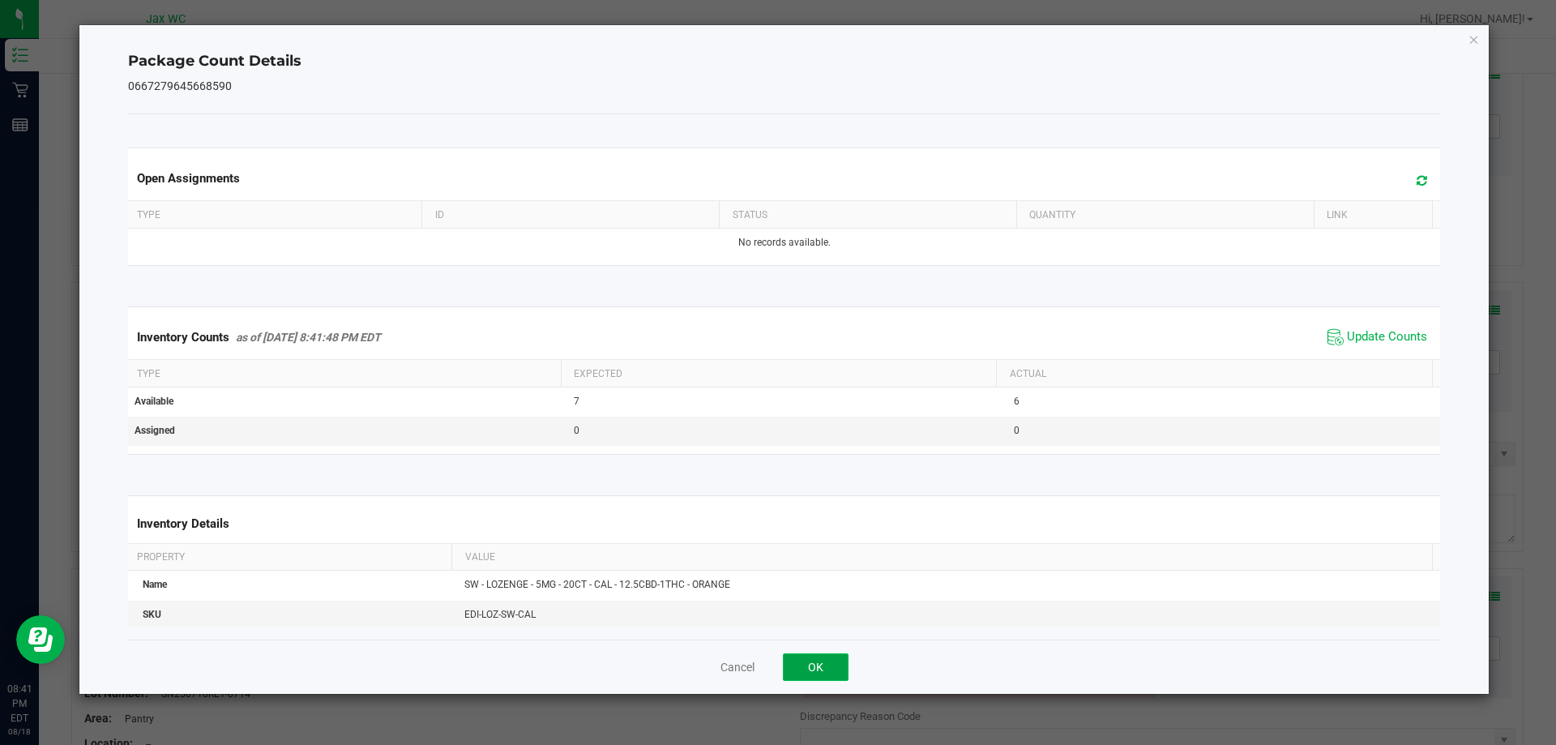
click at [810, 661] on button "OK" at bounding box center [816, 667] width 66 height 28
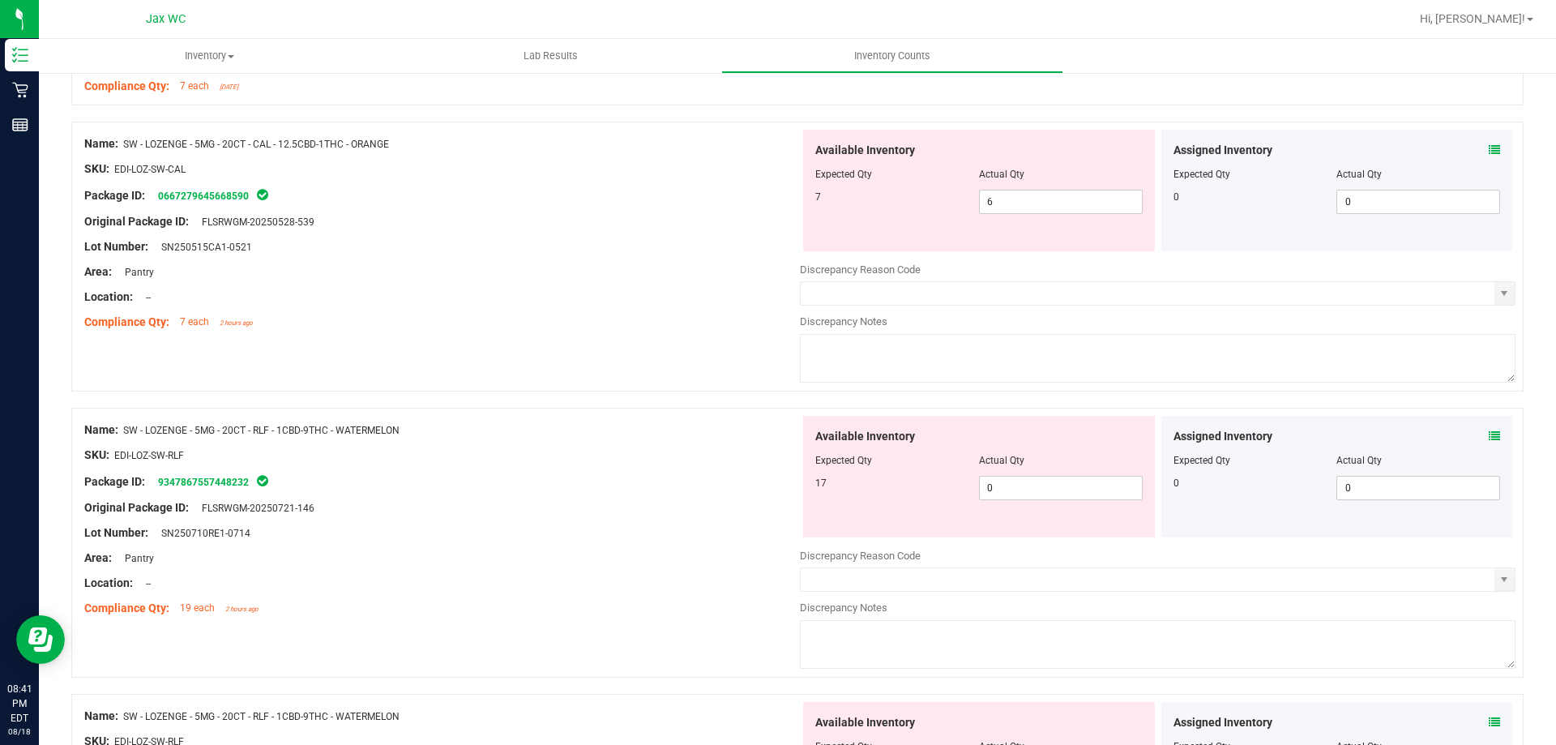
scroll to position [1945, 0]
click at [1474, 435] on div "Assigned Inventory" at bounding box center [1337, 434] width 327 height 17
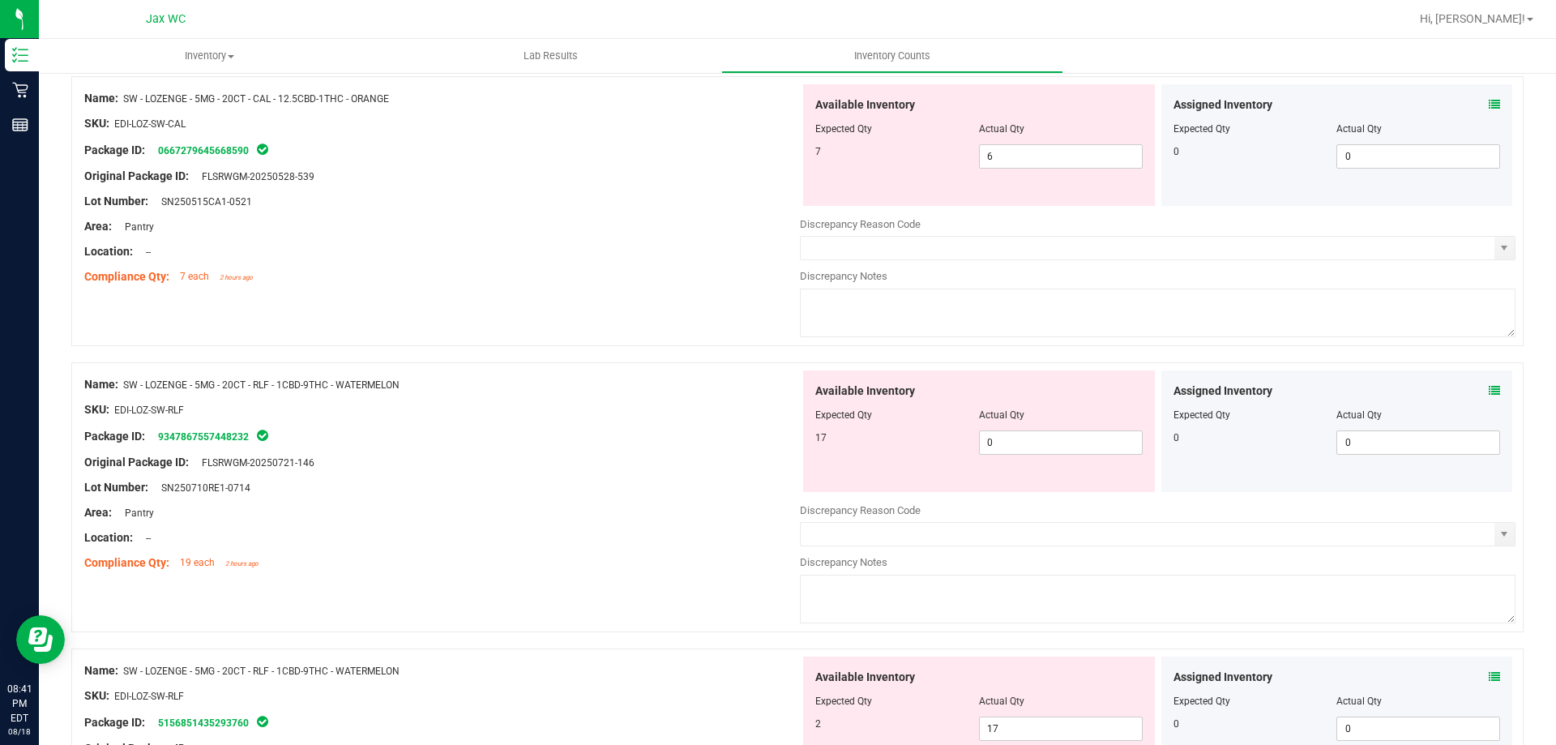
scroll to position [2107, 0]
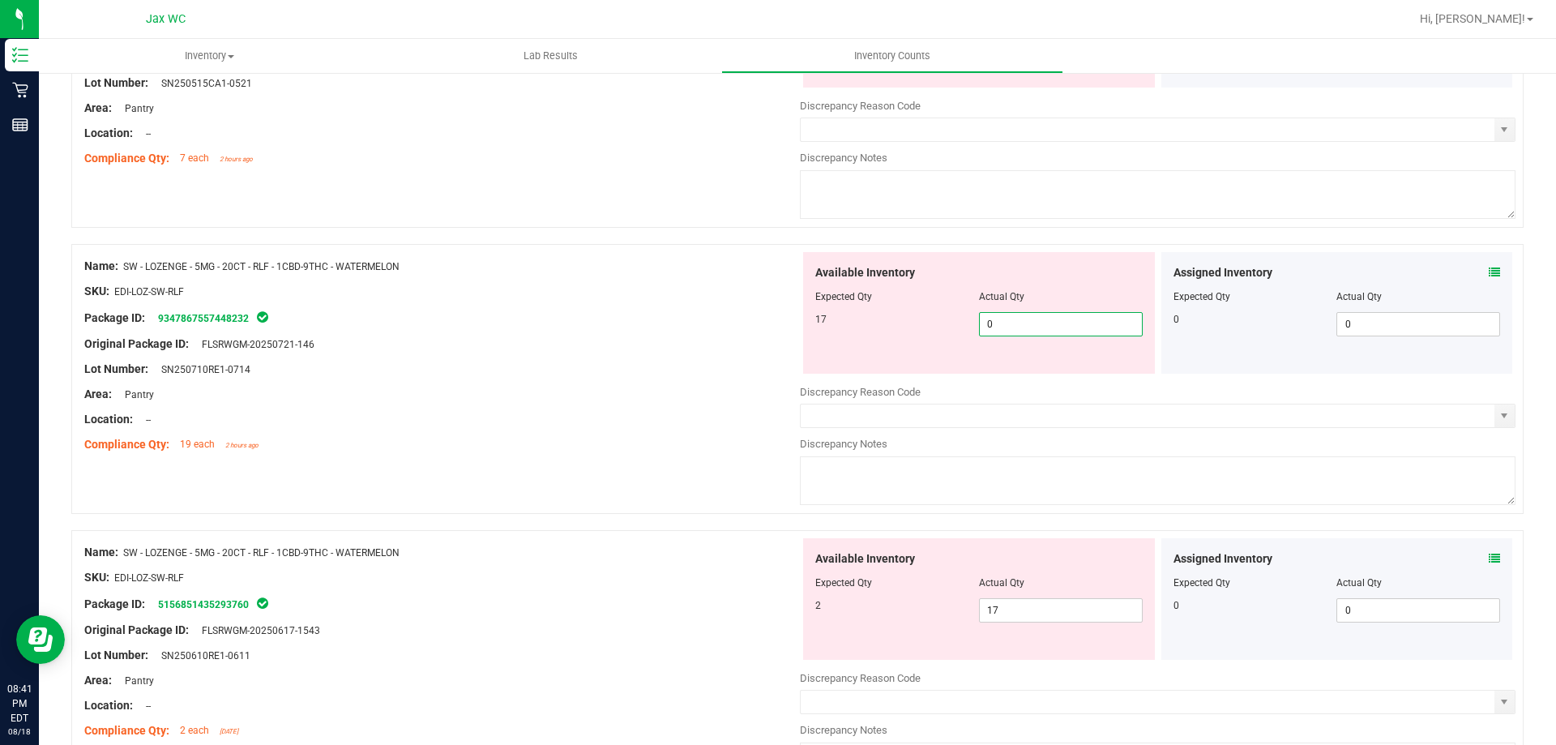
drag, startPoint x: 990, startPoint y: 322, endPoint x: 947, endPoint y: 310, distance: 45.4
click at [950, 322] on div "17 0 0" at bounding box center [978, 324] width 327 height 24
type input "17"
click at [1005, 606] on div "Available Inventory Expected Qty Actual Qty 2 17 17" at bounding box center [979, 599] width 352 height 122
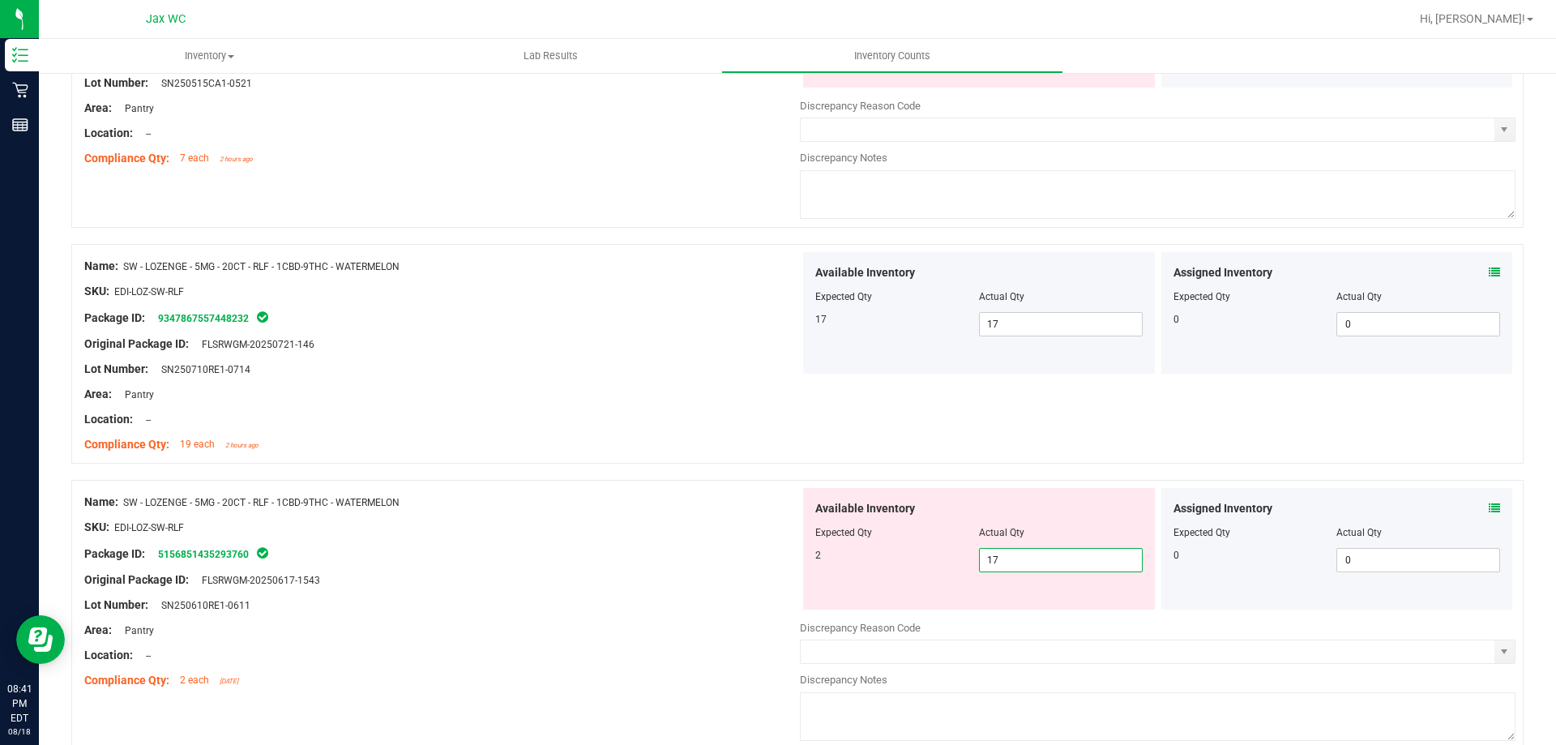
type input "1"
type input "2"
click at [650, 558] on div "Package ID: 5156851435293760" at bounding box center [442, 553] width 716 height 19
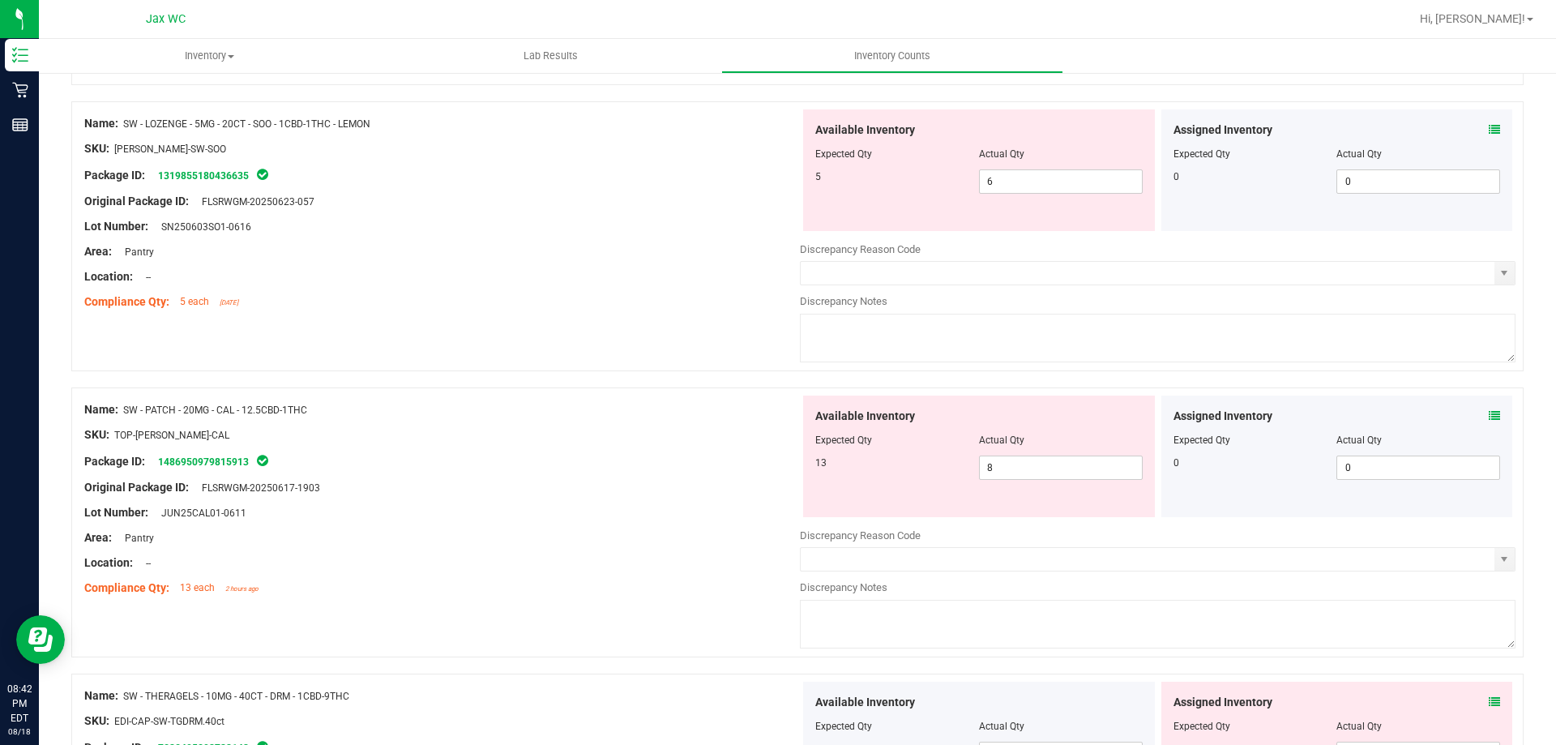
scroll to position [2756, 0]
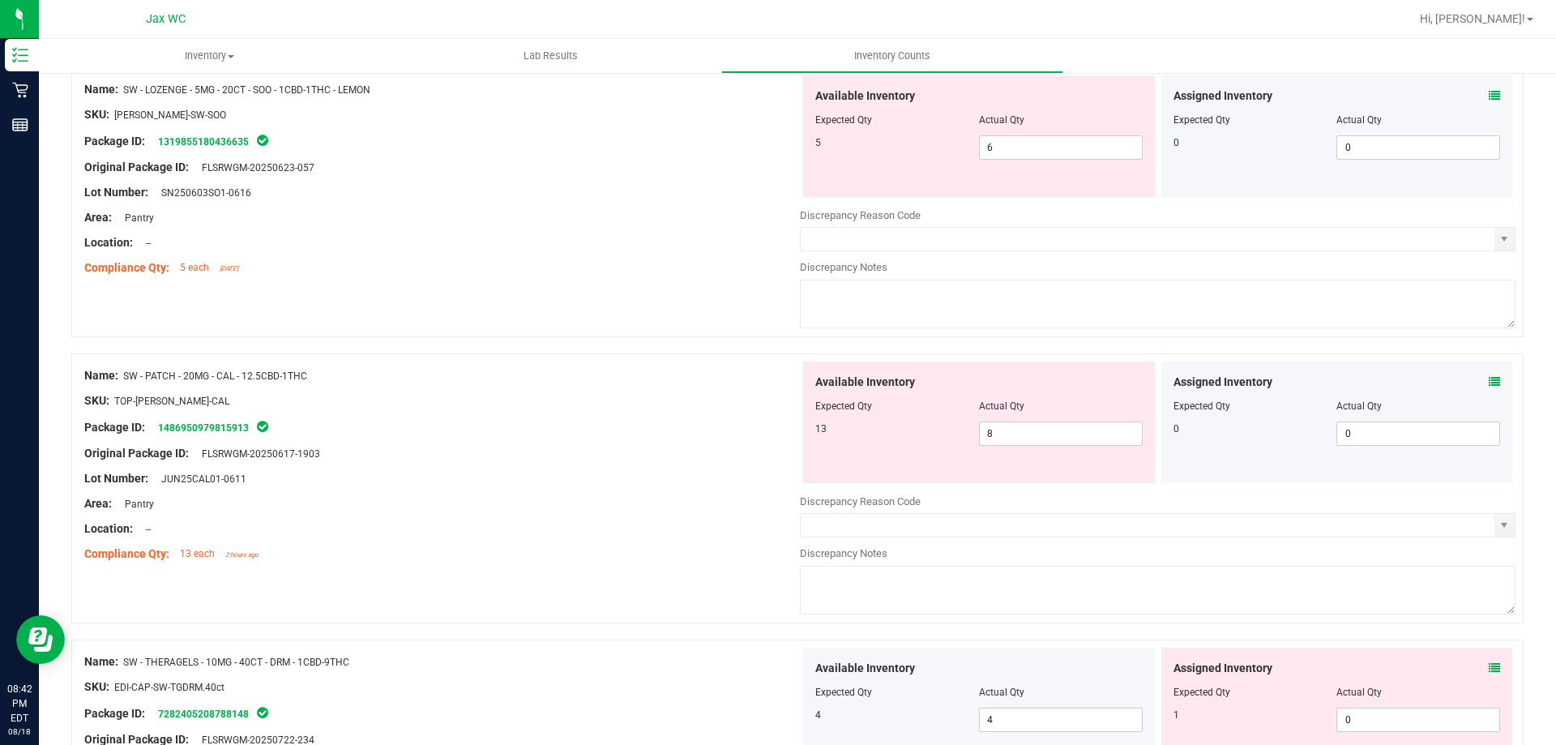
click at [1489, 379] on icon at bounding box center [1494, 381] width 11 height 11
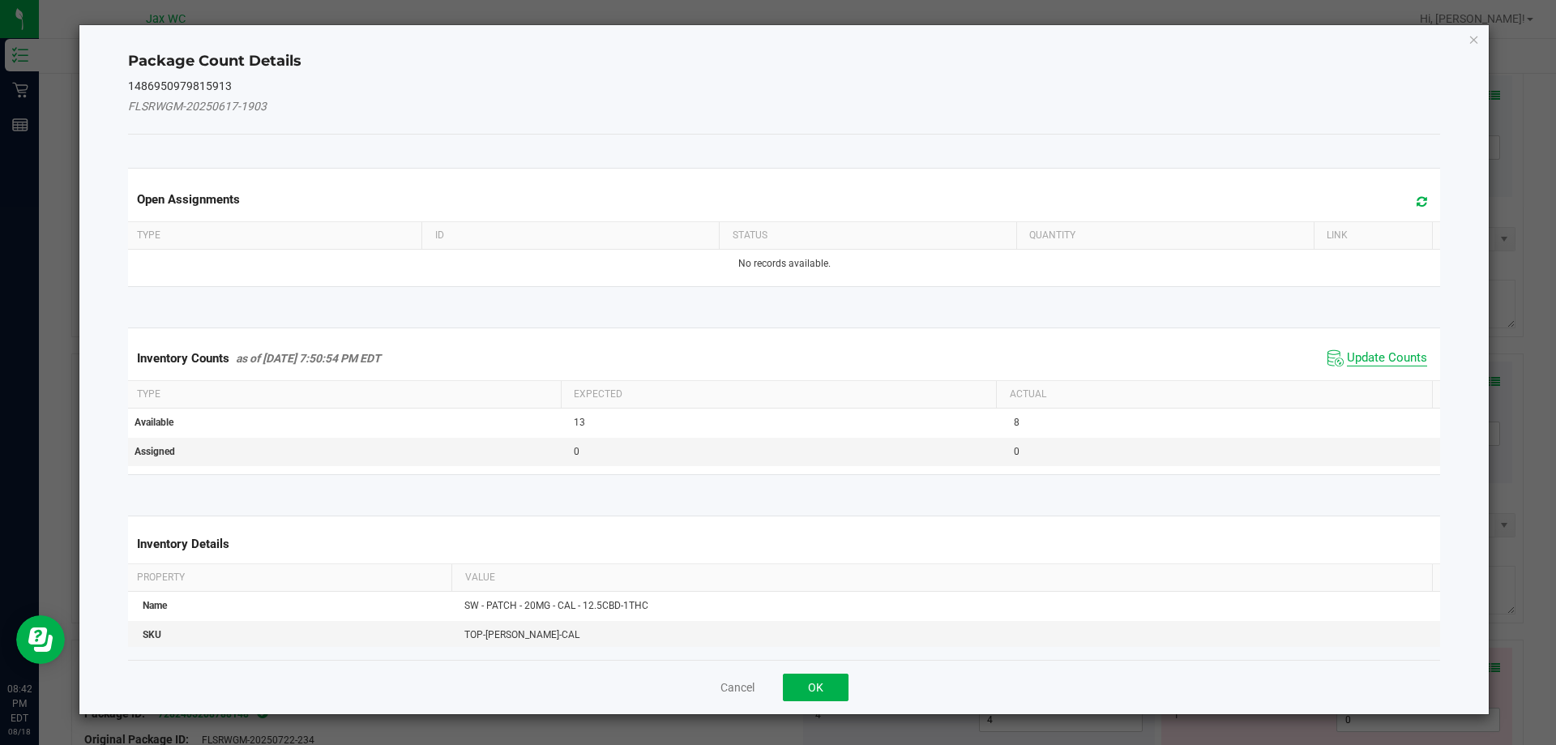
click at [1394, 363] on span "Update Counts" at bounding box center [1387, 358] width 80 height 16
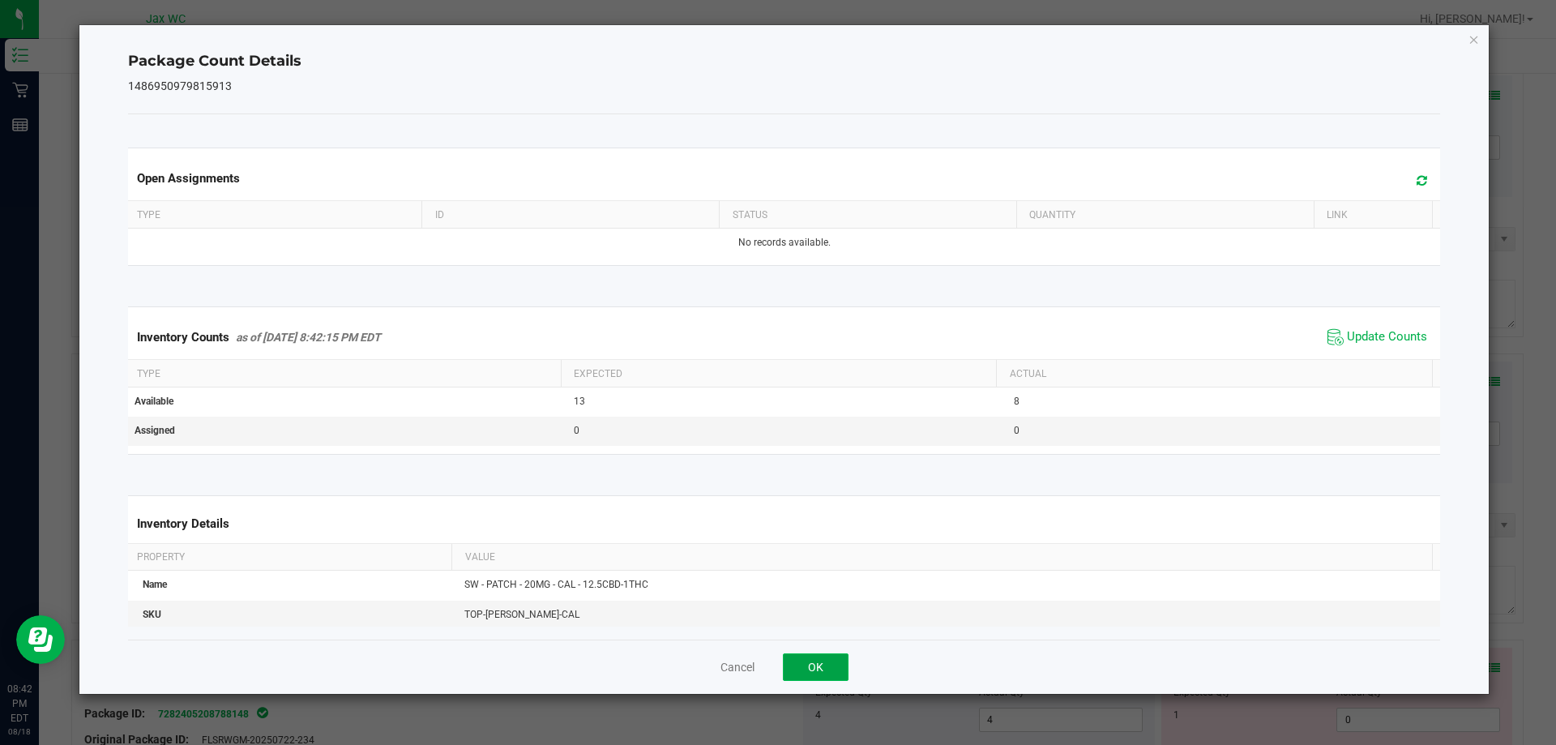
click at [821, 667] on button "OK" at bounding box center [816, 667] width 66 height 28
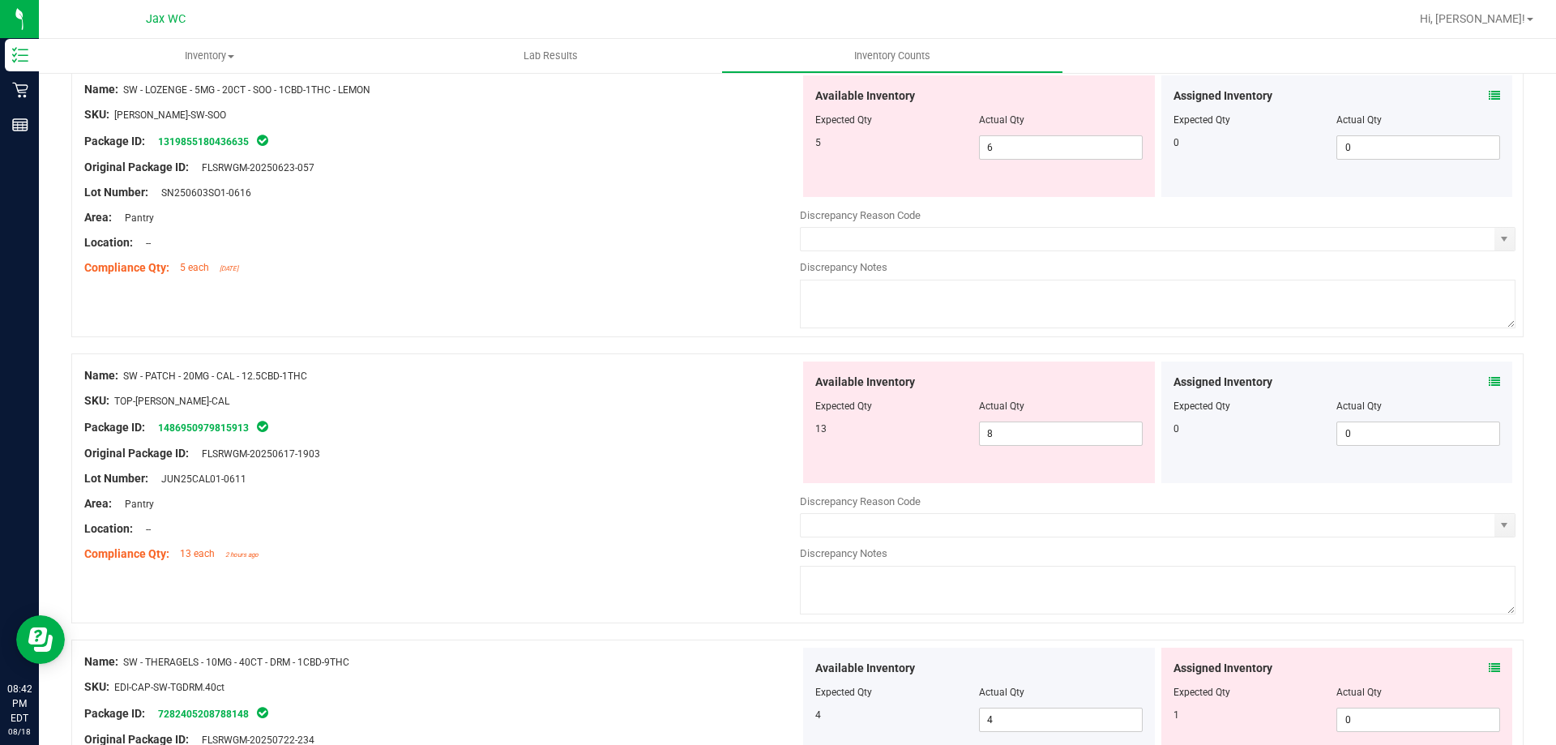
click at [1489, 669] on icon at bounding box center [1494, 667] width 11 height 11
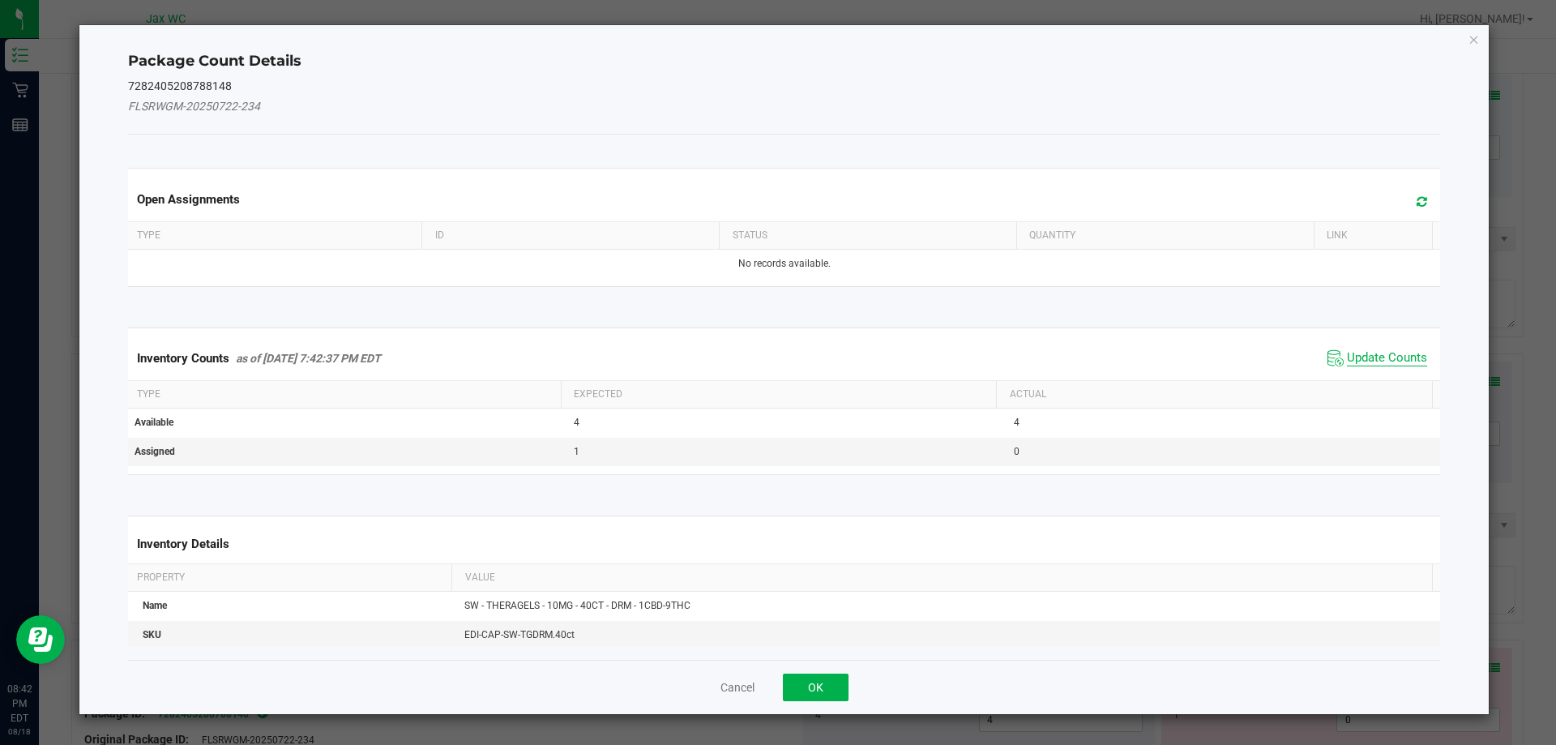
click at [1379, 354] on span "Update Counts" at bounding box center [1387, 358] width 80 height 16
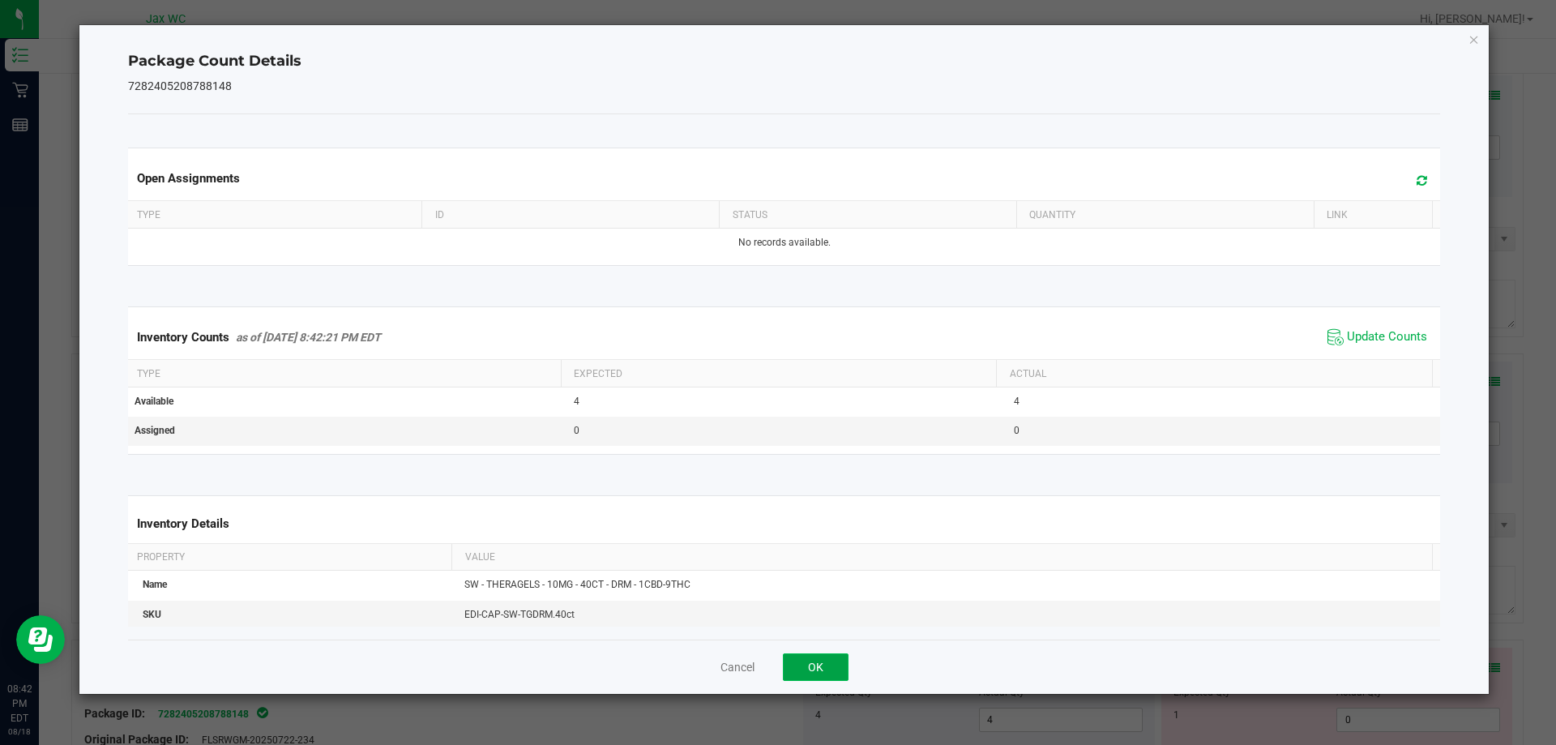
click at [838, 658] on button "OK" at bounding box center [816, 667] width 66 height 28
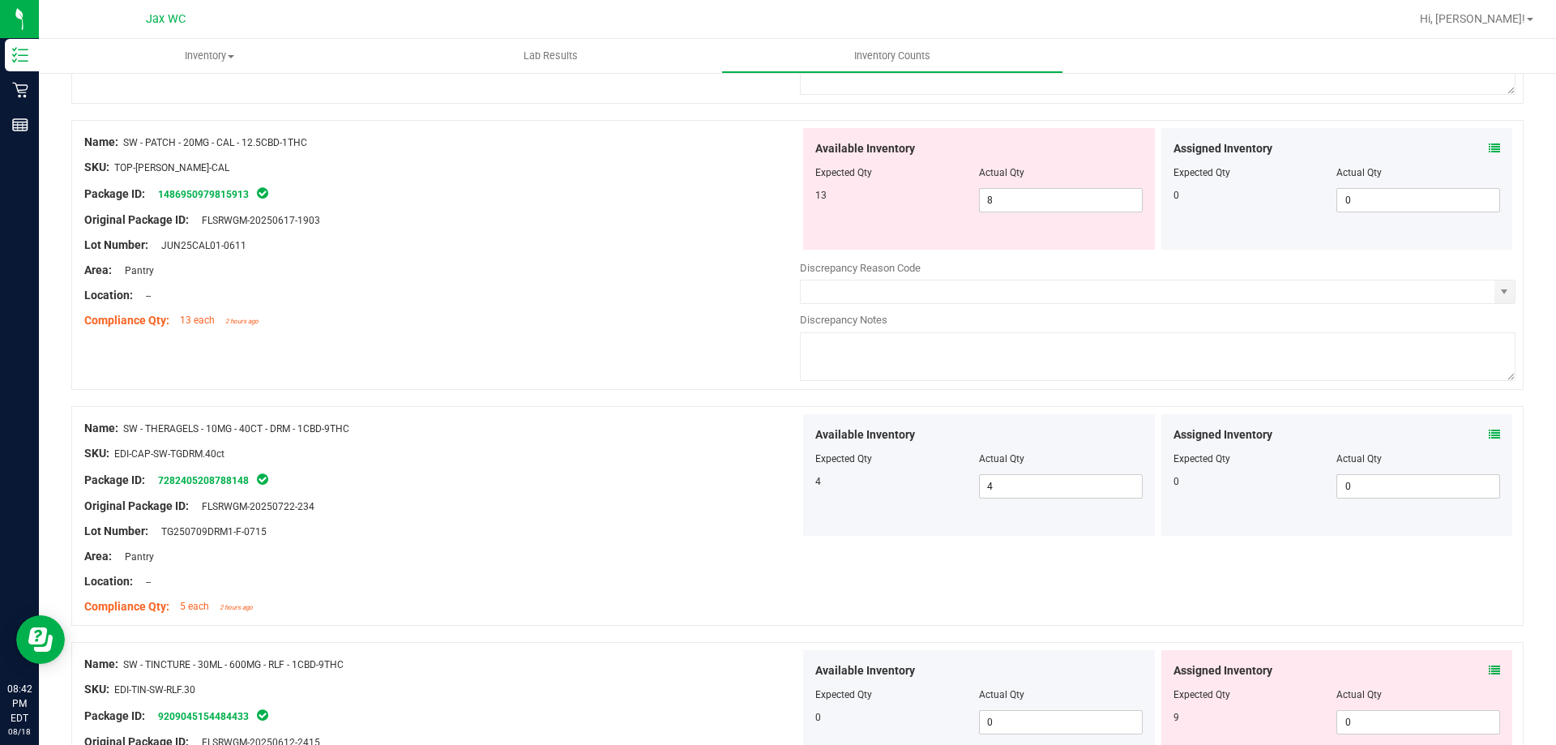
scroll to position [2999, 0]
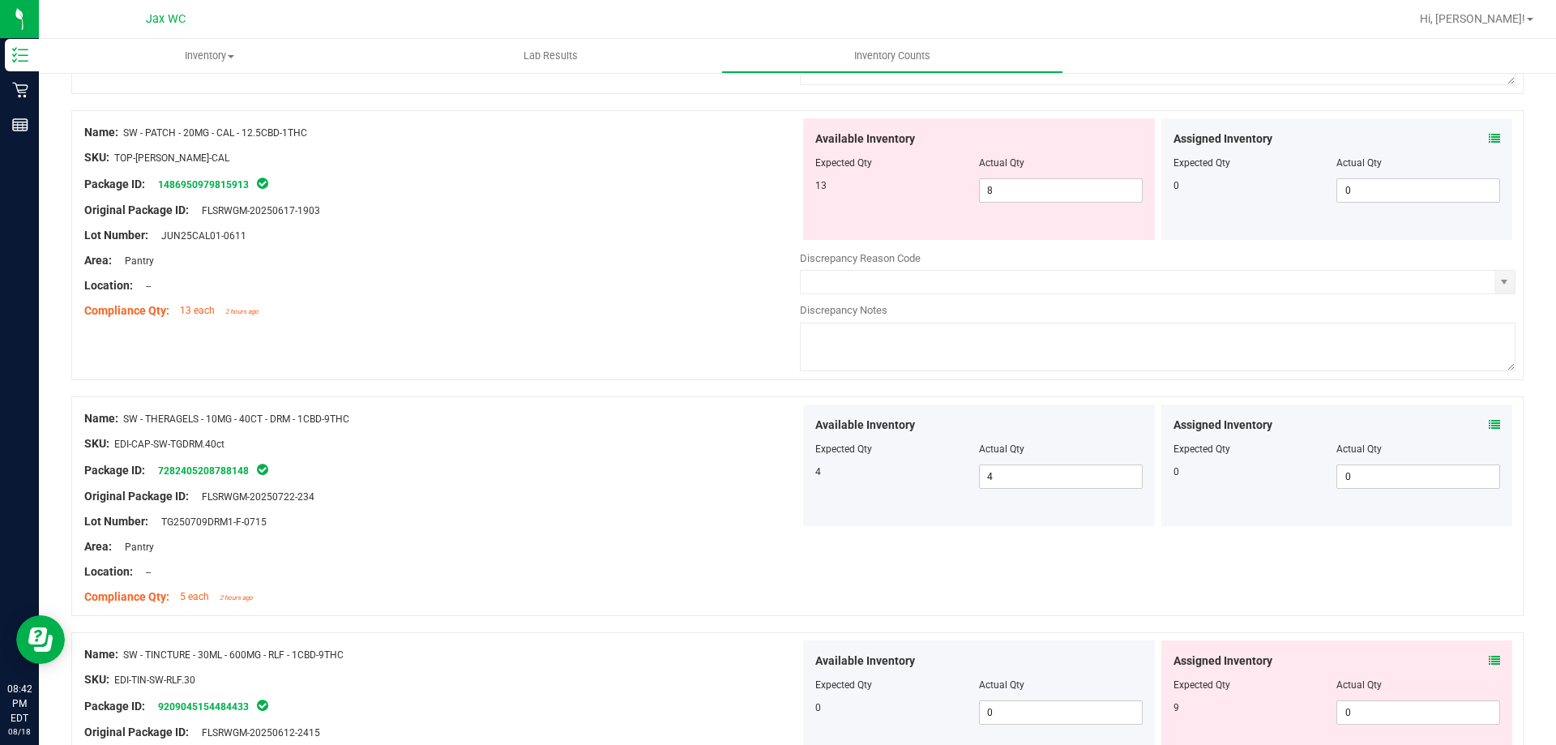
click at [1489, 660] on icon at bounding box center [1494, 660] width 11 height 11
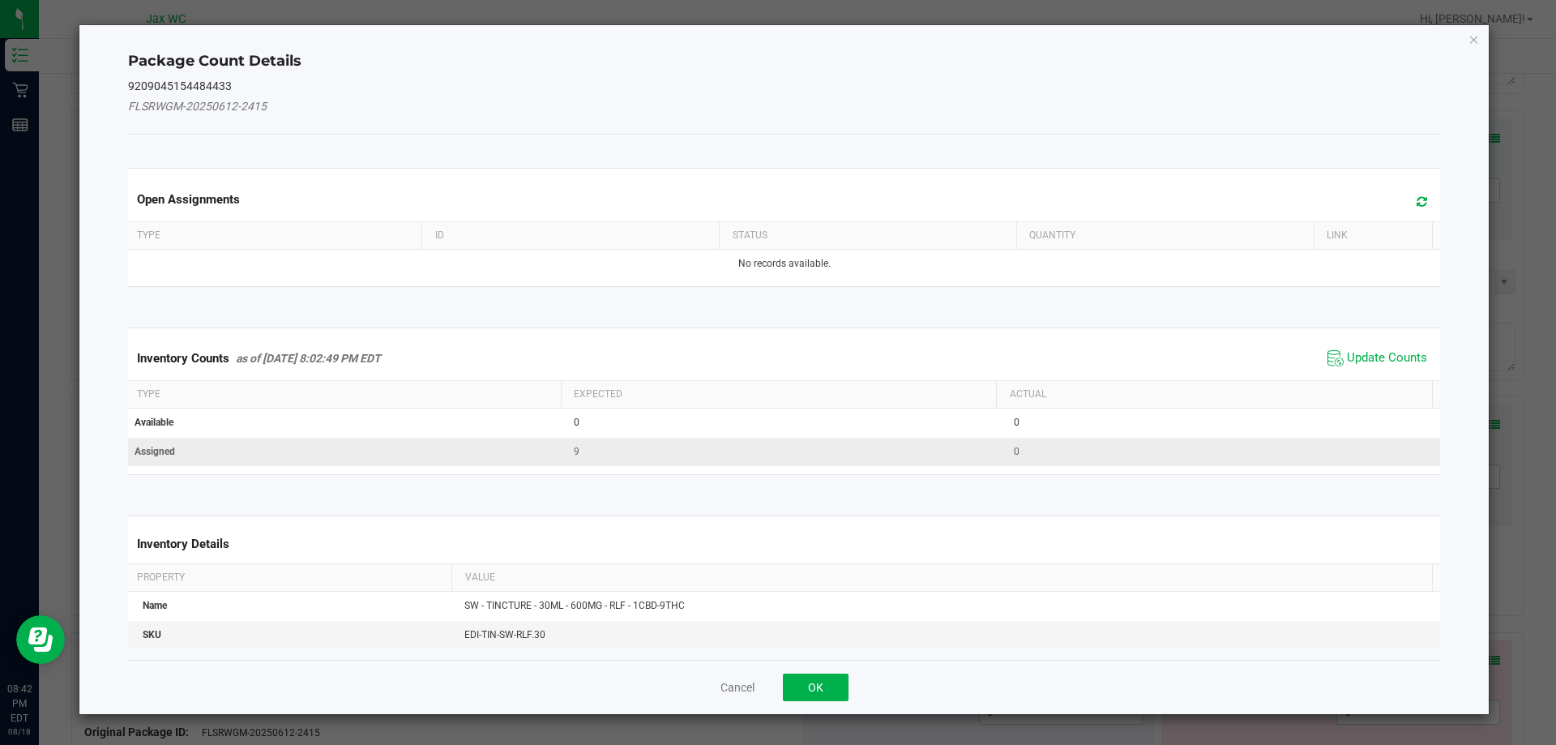
drag, startPoint x: 1350, startPoint y: 361, endPoint x: 1203, endPoint y: 460, distance: 178.0
click at [1349, 361] on span "Update Counts" at bounding box center [1387, 358] width 80 height 16
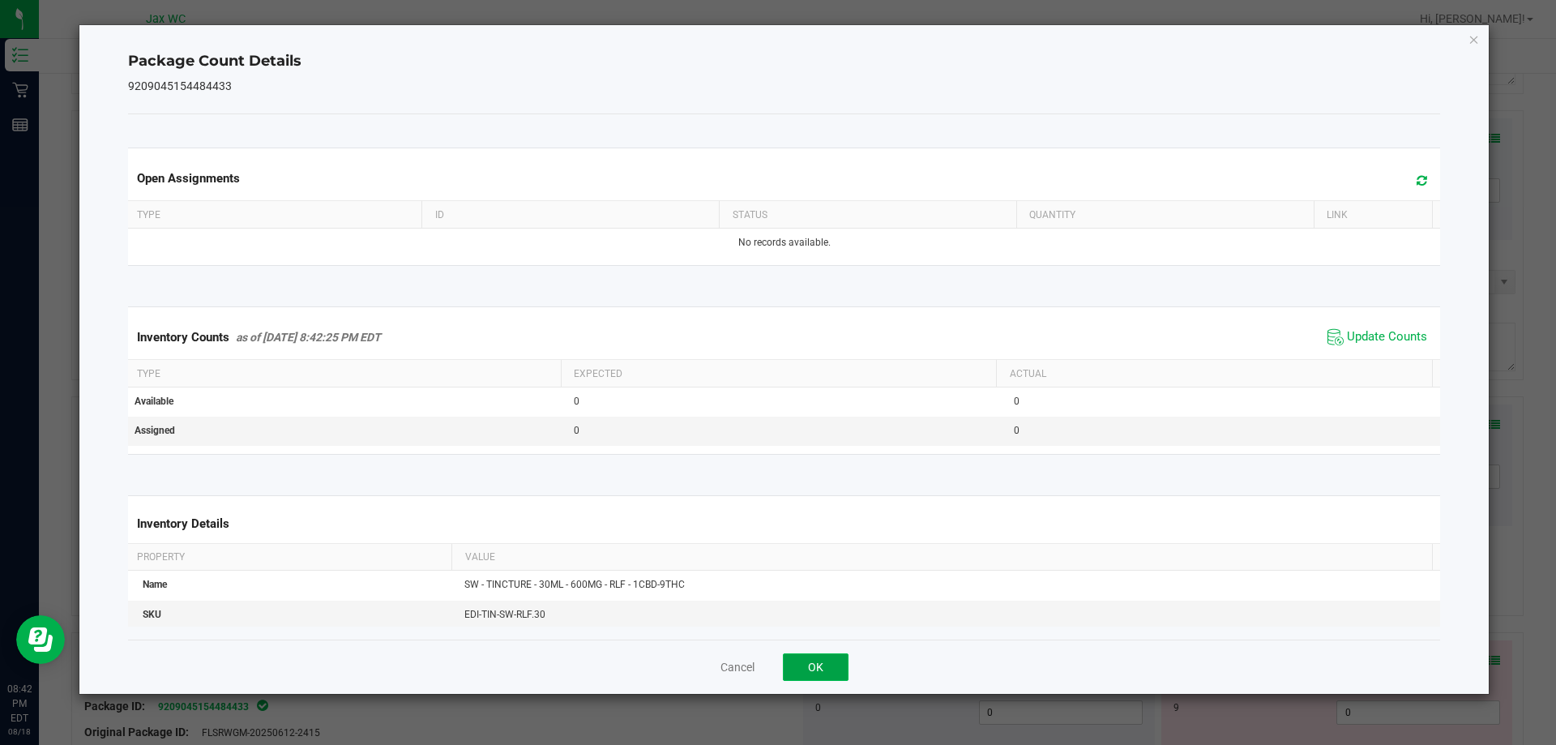
click at [834, 660] on button "OK" at bounding box center [816, 667] width 66 height 28
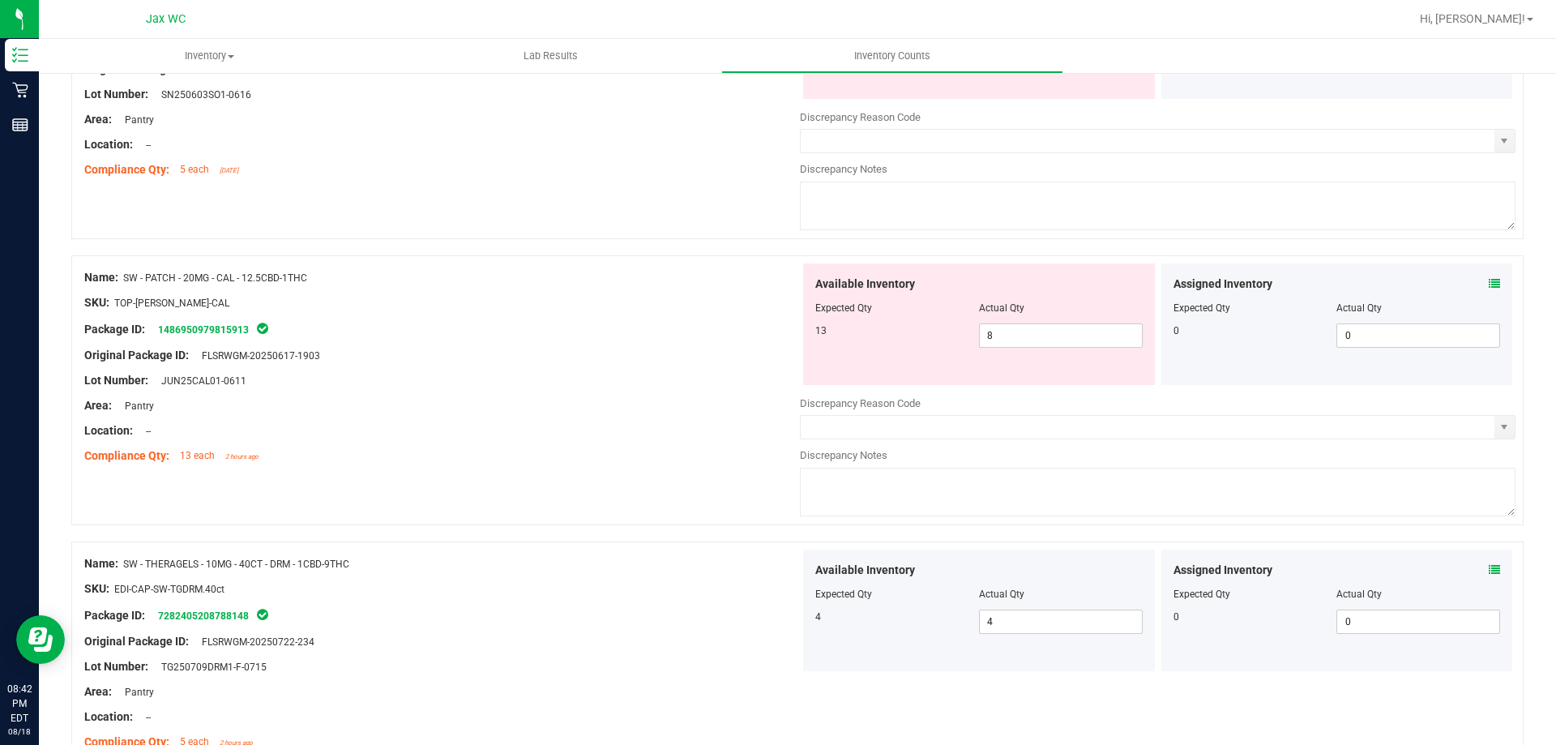
scroll to position [2675, 0]
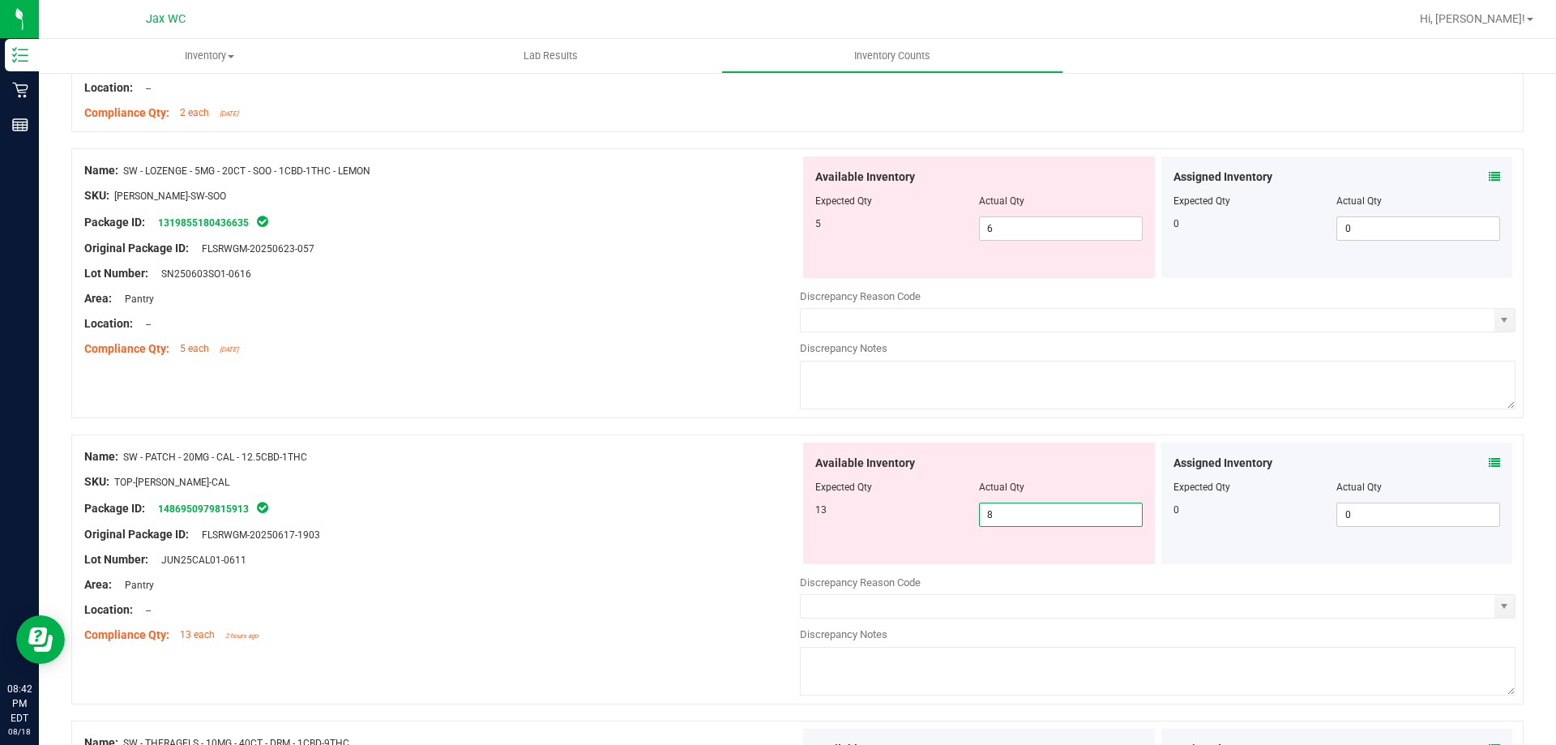
drag, startPoint x: 976, startPoint y: 528, endPoint x: 932, endPoint y: 528, distance: 43.8
click at [941, 528] on div "Available Inventory Expected Qty Actual Qty 13 8 8" at bounding box center [979, 504] width 352 height 122
type input "13"
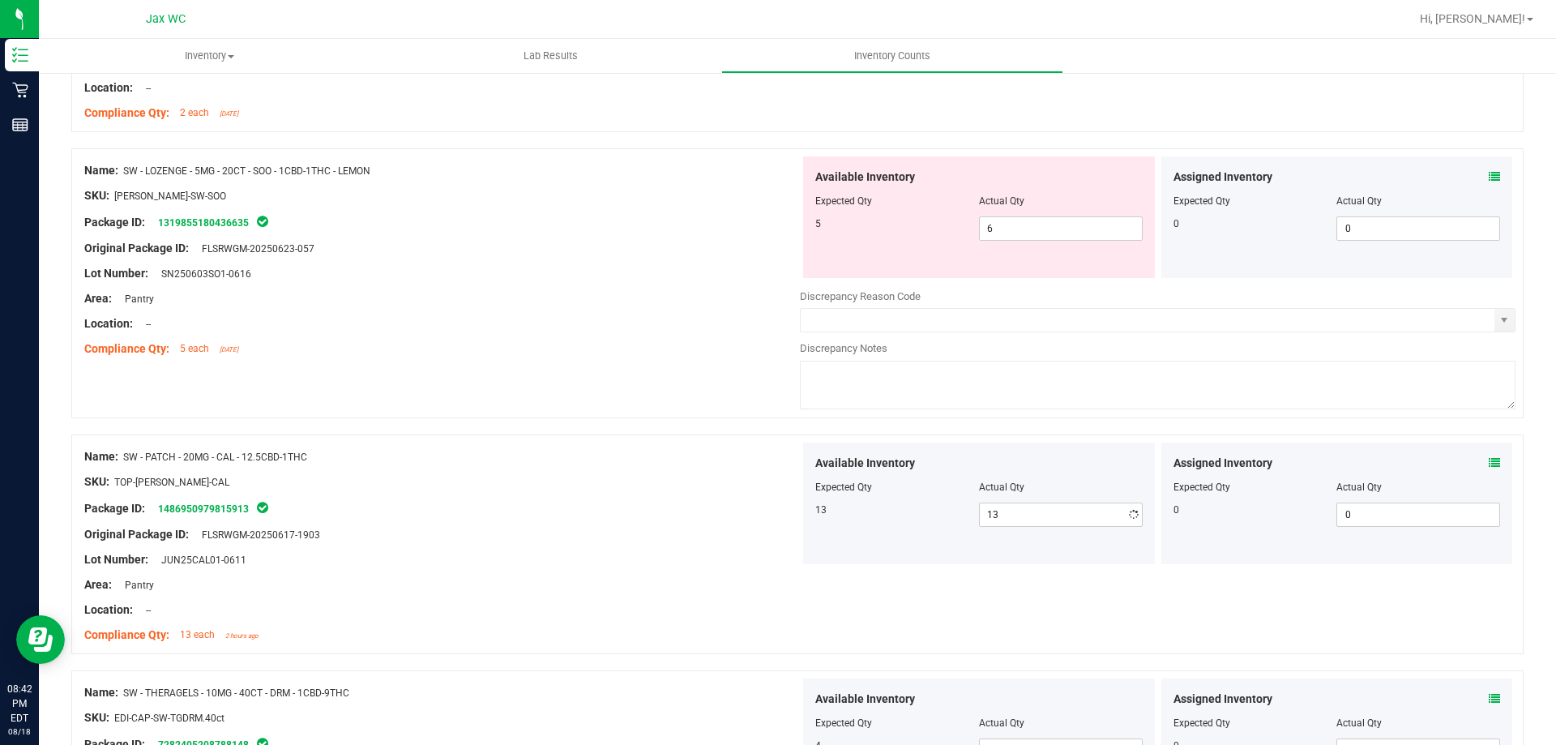
drag, startPoint x: 560, startPoint y: 164, endPoint x: 575, endPoint y: 134, distance: 33.7
click at [564, 160] on div "Name: SW - LOZENGE - 5MG - 20CT - SOO - 1CBD-1THC - LEMON SKU: EDI-LOZ-SW-SOO P…" at bounding box center [442, 259] width 716 height 207
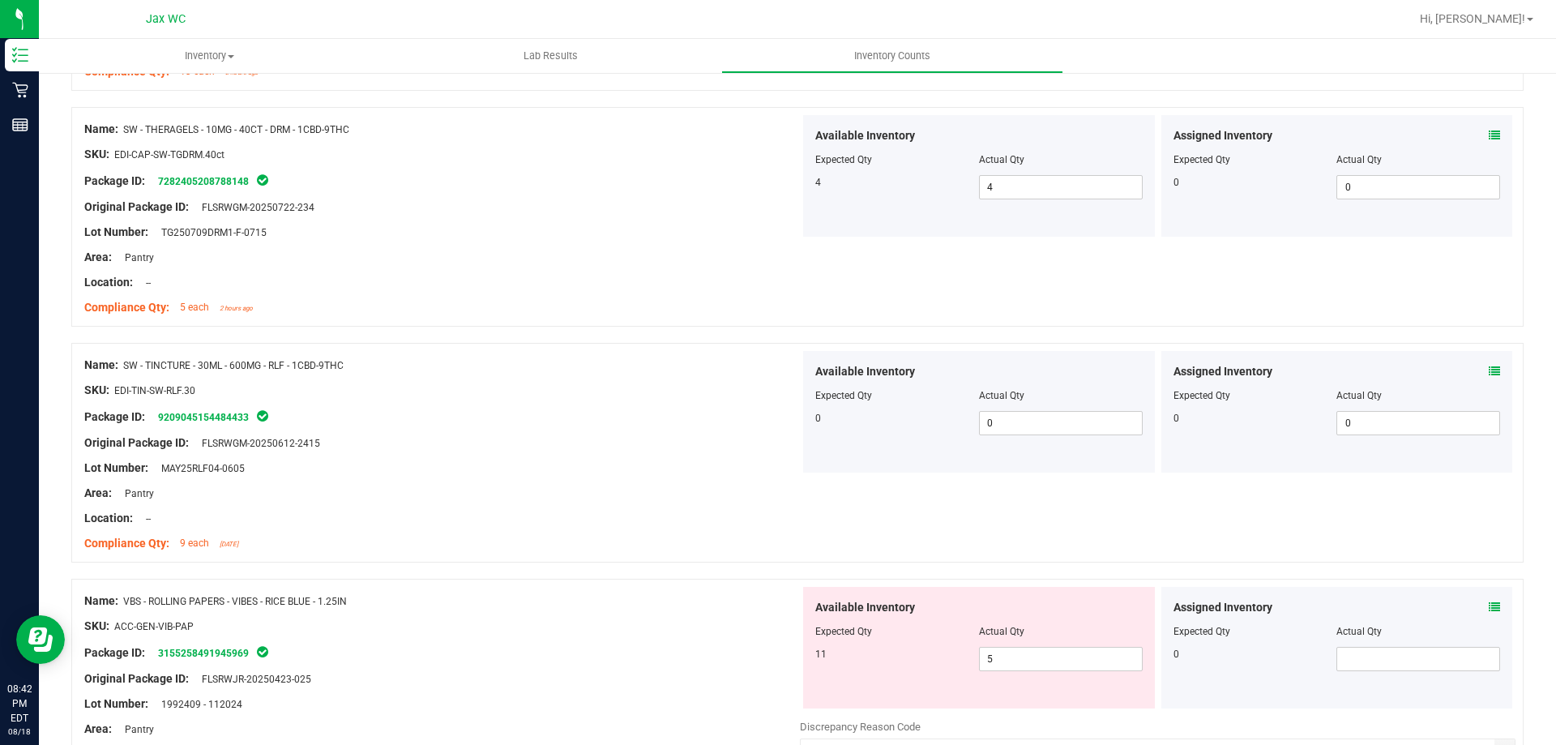
scroll to position [3323, 0]
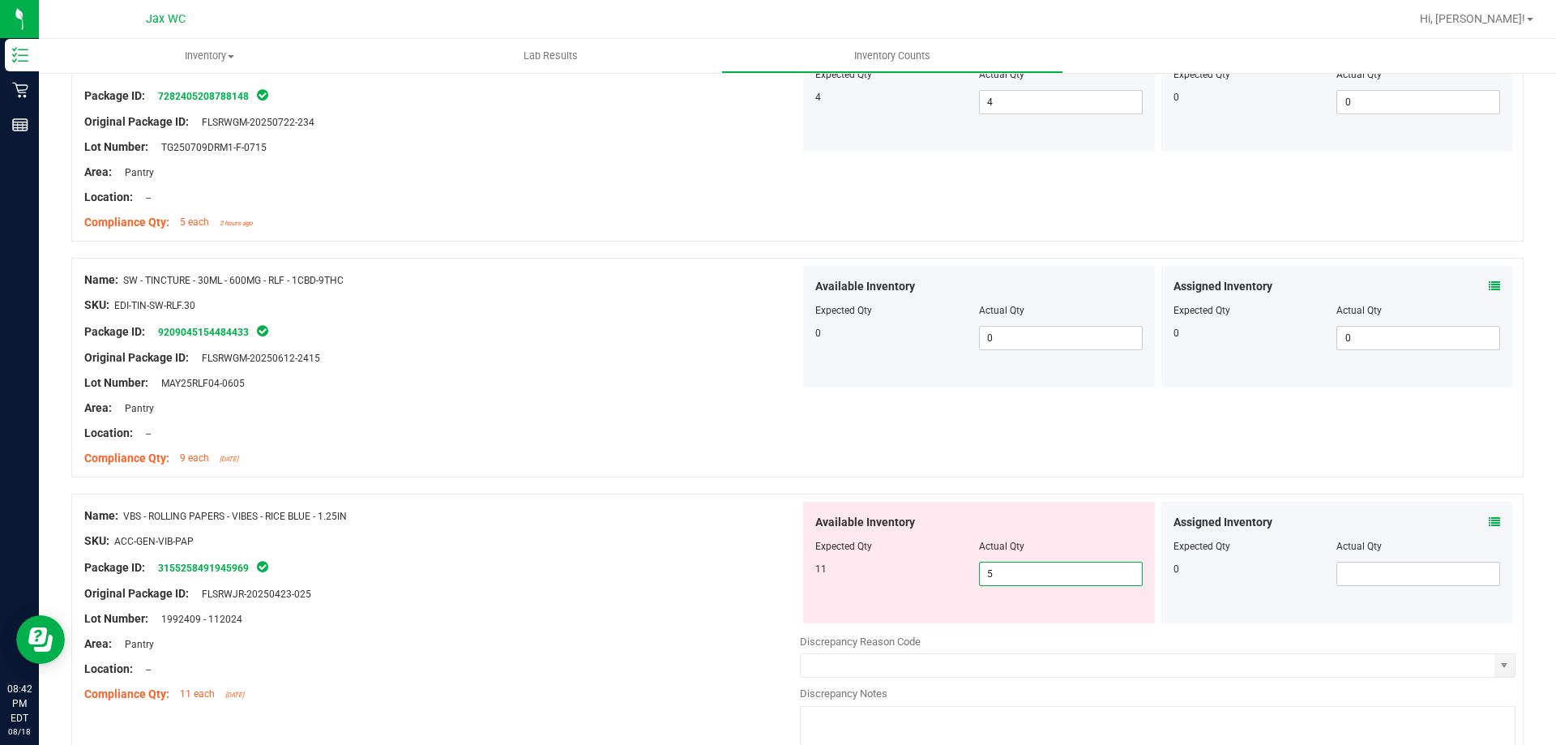
drag, startPoint x: 998, startPoint y: 575, endPoint x: 908, endPoint y: 560, distance: 92.1
click at [909, 565] on div "11 5 5" at bounding box center [978, 574] width 327 height 24
type input "11"
click at [571, 344] on div at bounding box center [442, 345] width 716 height 8
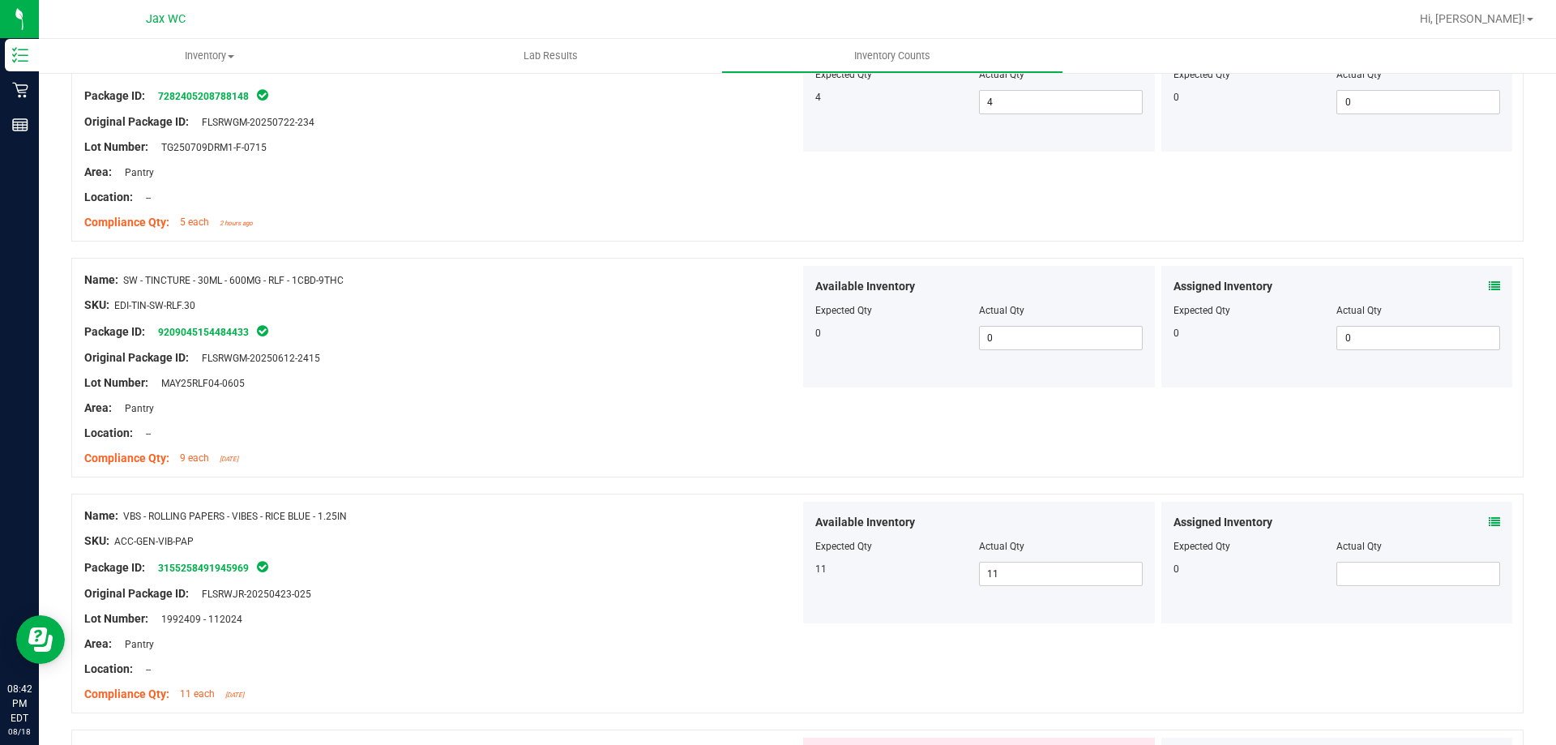
scroll to position [3728, 0]
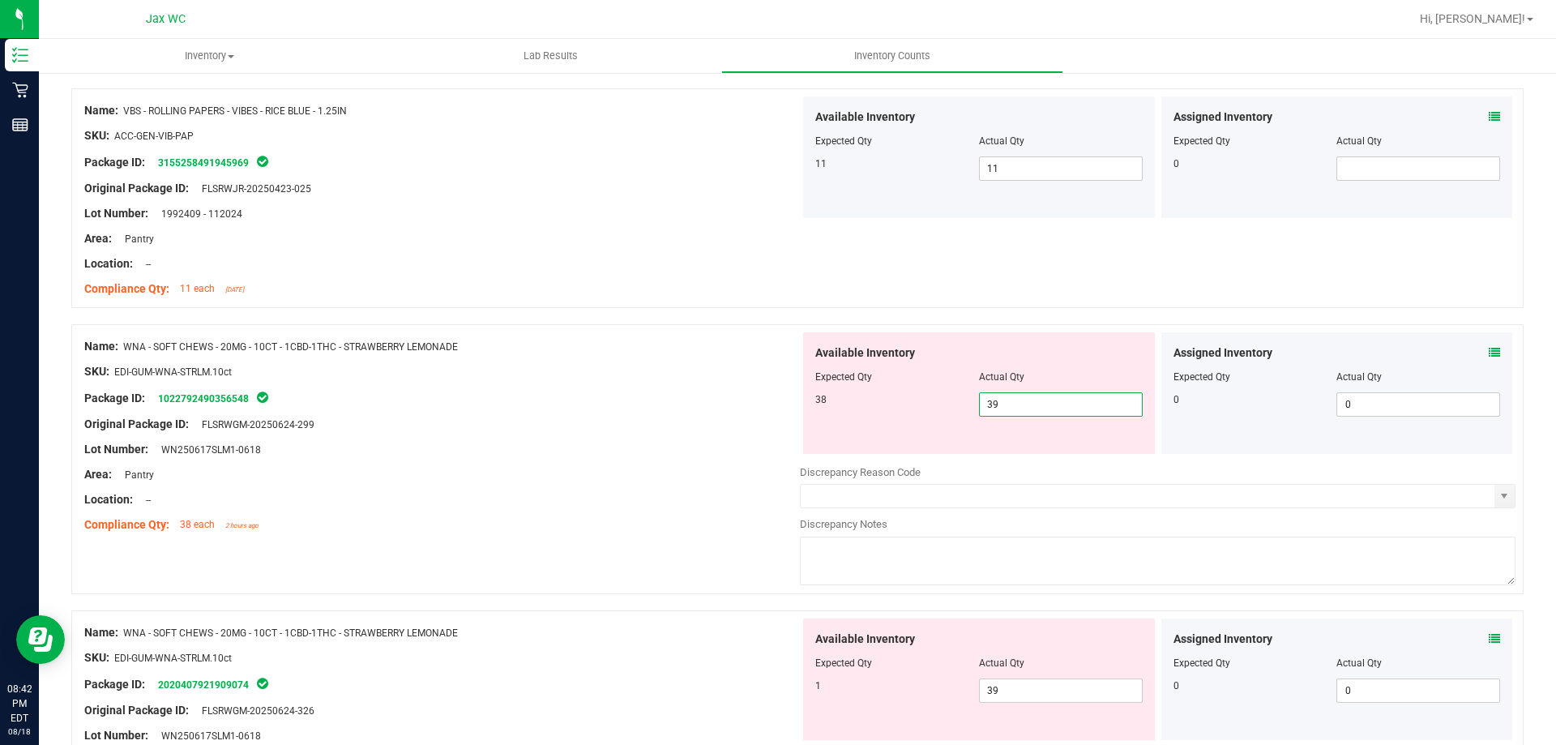
drag, startPoint x: 994, startPoint y: 401, endPoint x: 908, endPoint y: 383, distance: 87.9
click at [913, 389] on div "Available Inventory Expected Qty Actual Qty 38 39 39" at bounding box center [979, 393] width 352 height 122
type input "38"
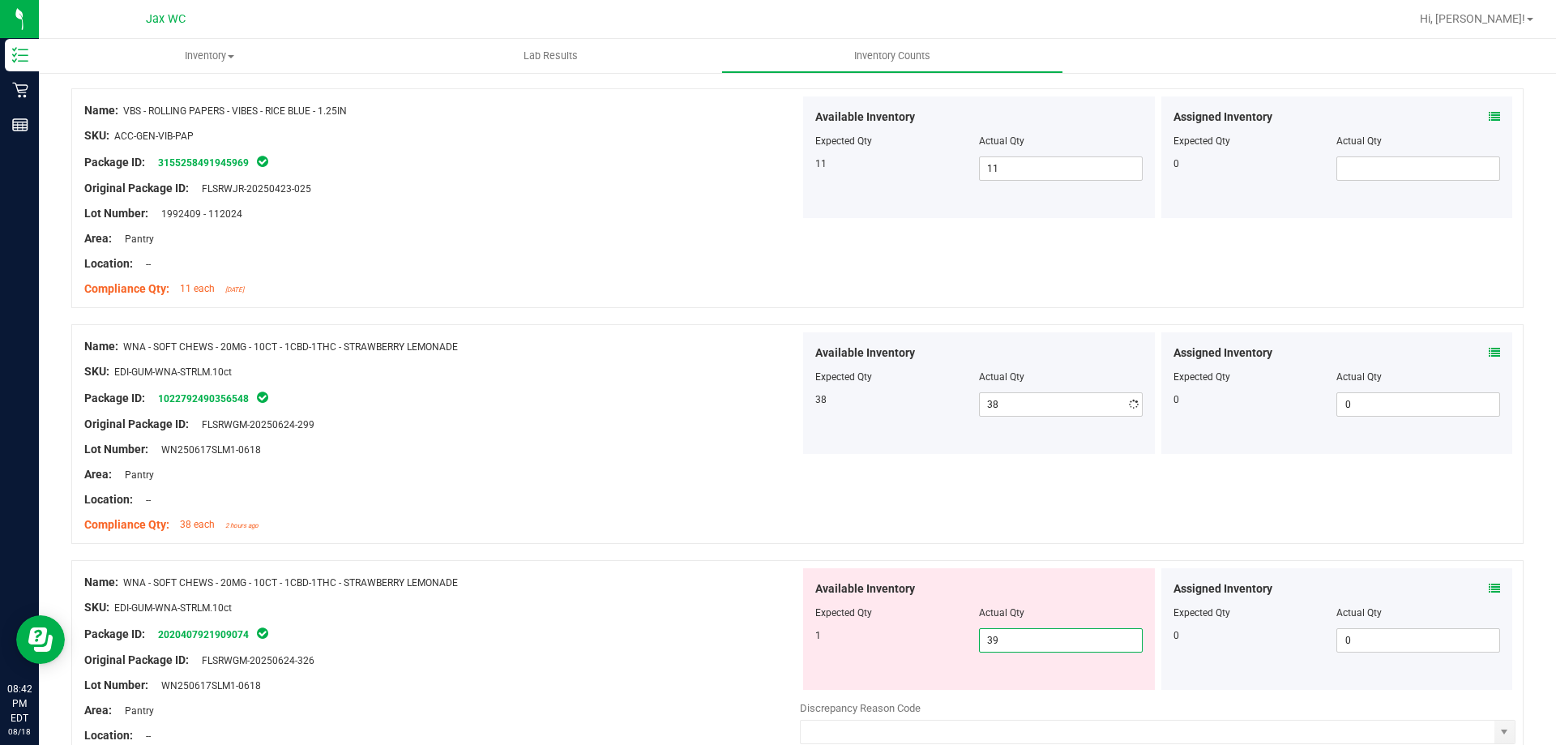
drag, startPoint x: 985, startPoint y: 686, endPoint x: 902, endPoint y: 633, distance: 98.0
click at [932, 682] on div "Available Inventory Expected Qty Actual Qty 1 39 39" at bounding box center [979, 629] width 352 height 122
type input "1"
click at [555, 349] on div "Name: WNA - SOFT CHEWS - 20MG - 10CT - 1CBD-1THC - STRAWBERRY LEMONADE" at bounding box center [442, 346] width 716 height 17
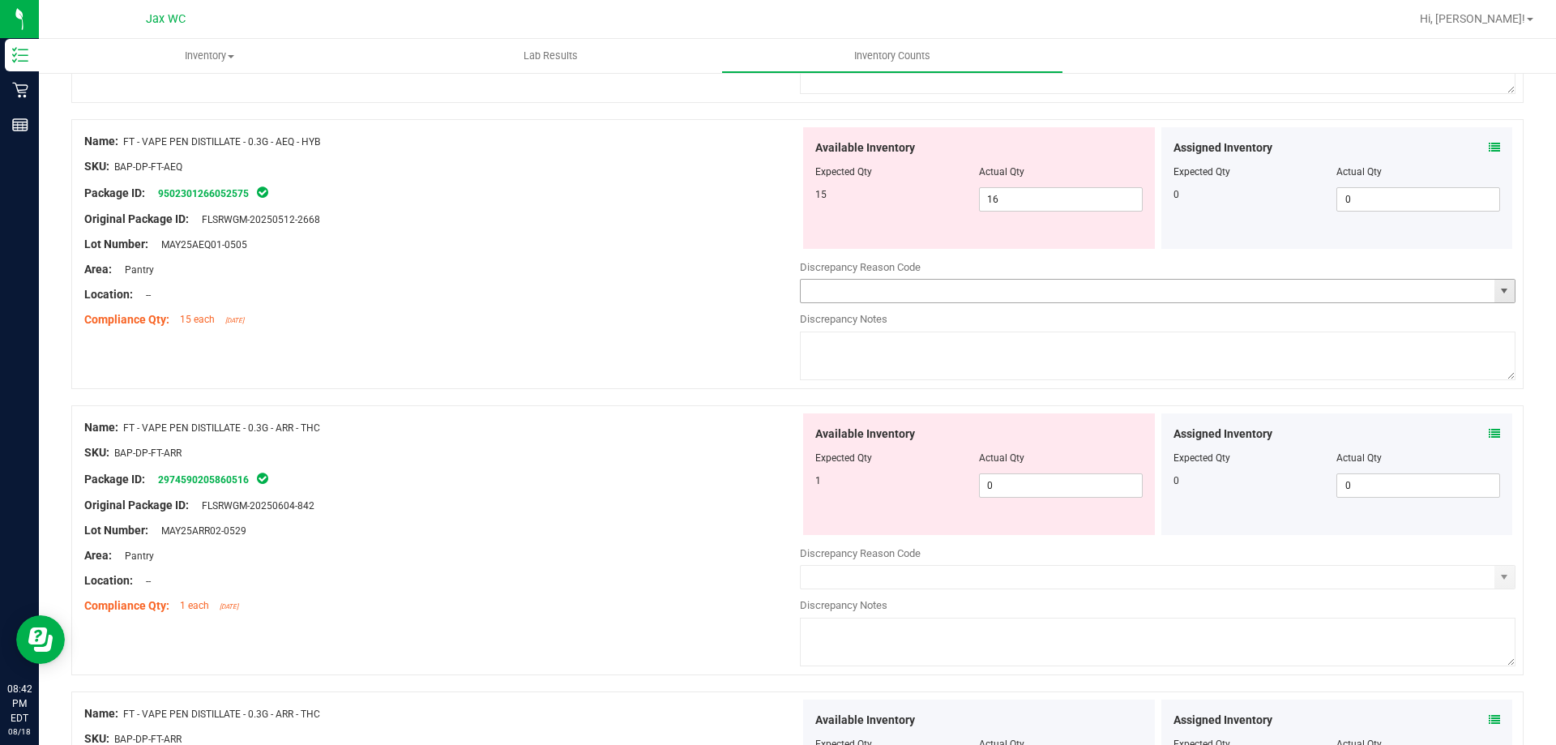
scroll to position [25, 0]
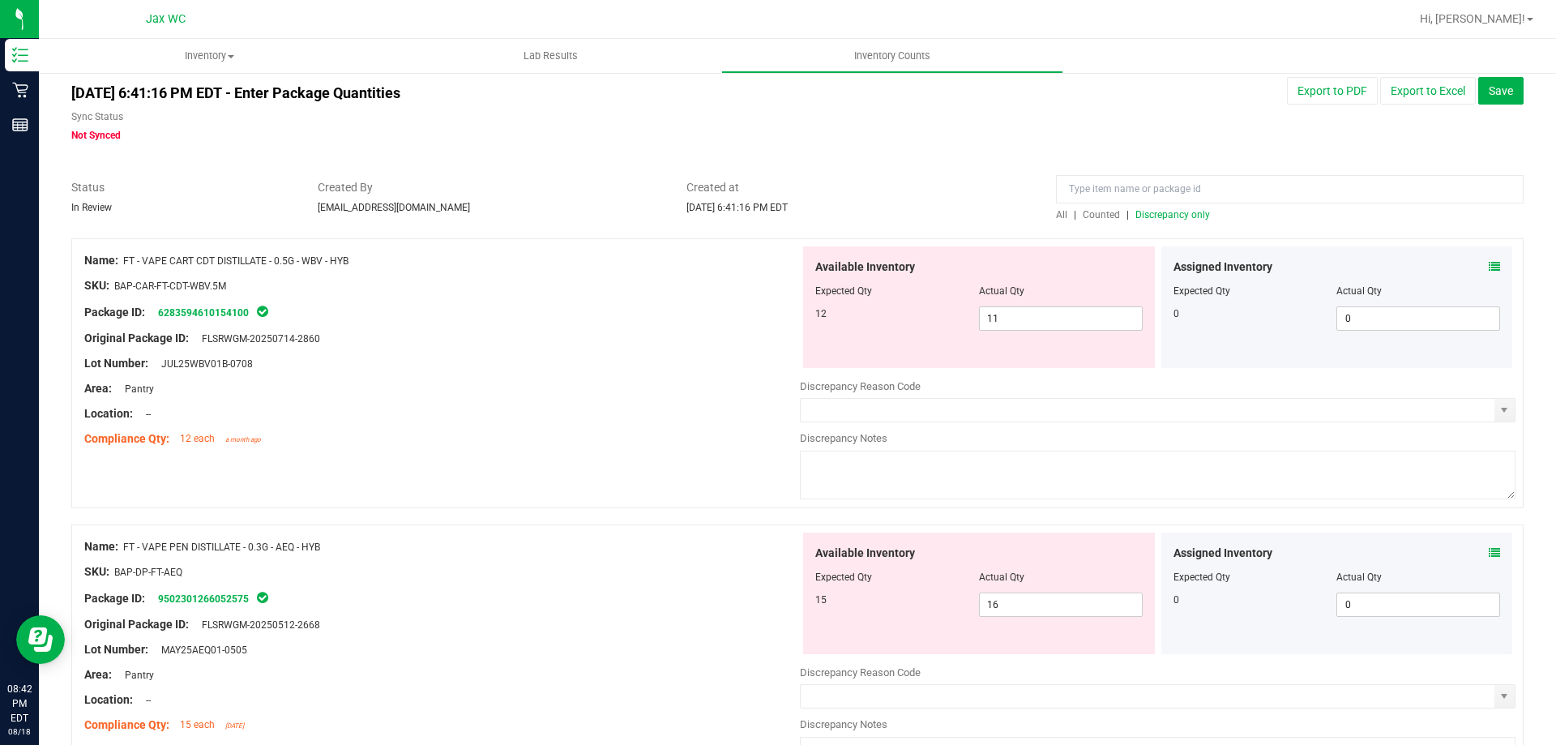
click at [1183, 219] on span "Discrepancy only" at bounding box center [1172, 214] width 75 height 11
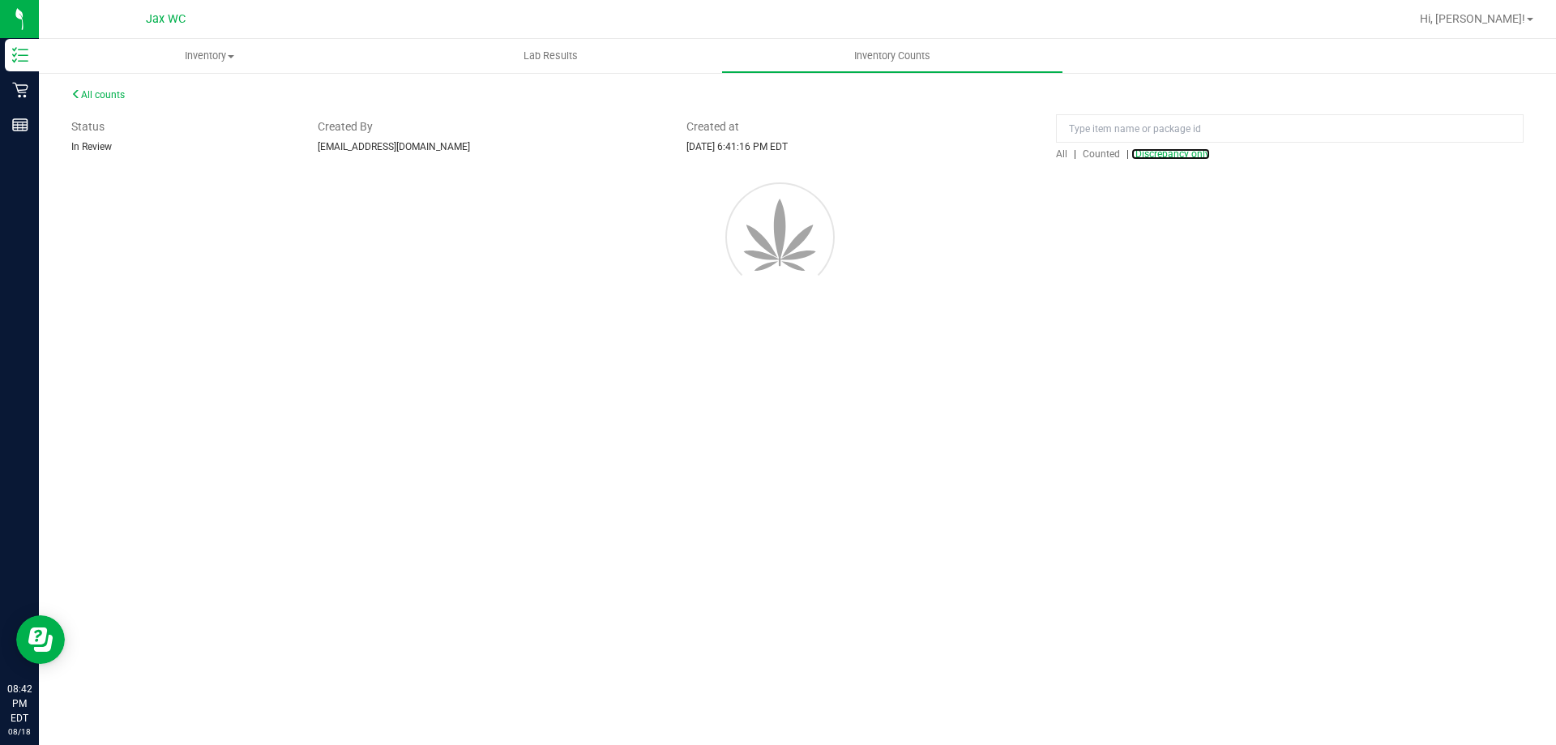
scroll to position [0, 0]
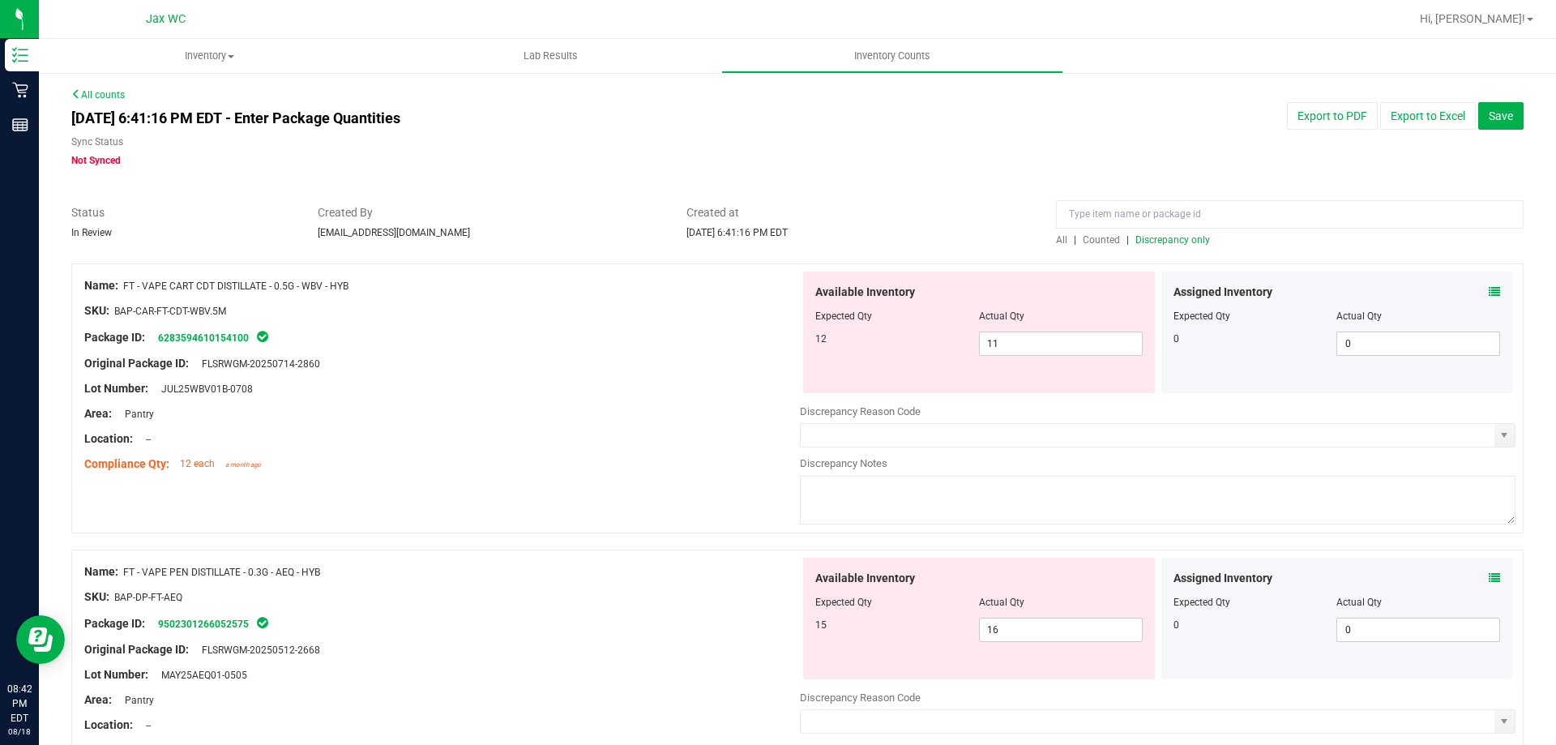
drag, startPoint x: 378, startPoint y: 277, endPoint x: 127, endPoint y: 286, distance: 251.4
click at [127, 286] on div "Name: FT - VAPE CART CDT DISTILLATE - 0.5G - WBV - HYB" at bounding box center [442, 285] width 716 height 17
copy span "FT - VAPE CART CDT DISTILLATE - 0.5G - WBV - HYB"
drag, startPoint x: 340, startPoint y: 570, endPoint x: 127, endPoint y: 567, distance: 212.4
click at [124, 569] on div "Name: FT - VAPE PEN DISTILLATE - 0.3G - AEQ - HYB" at bounding box center [442, 571] width 716 height 17
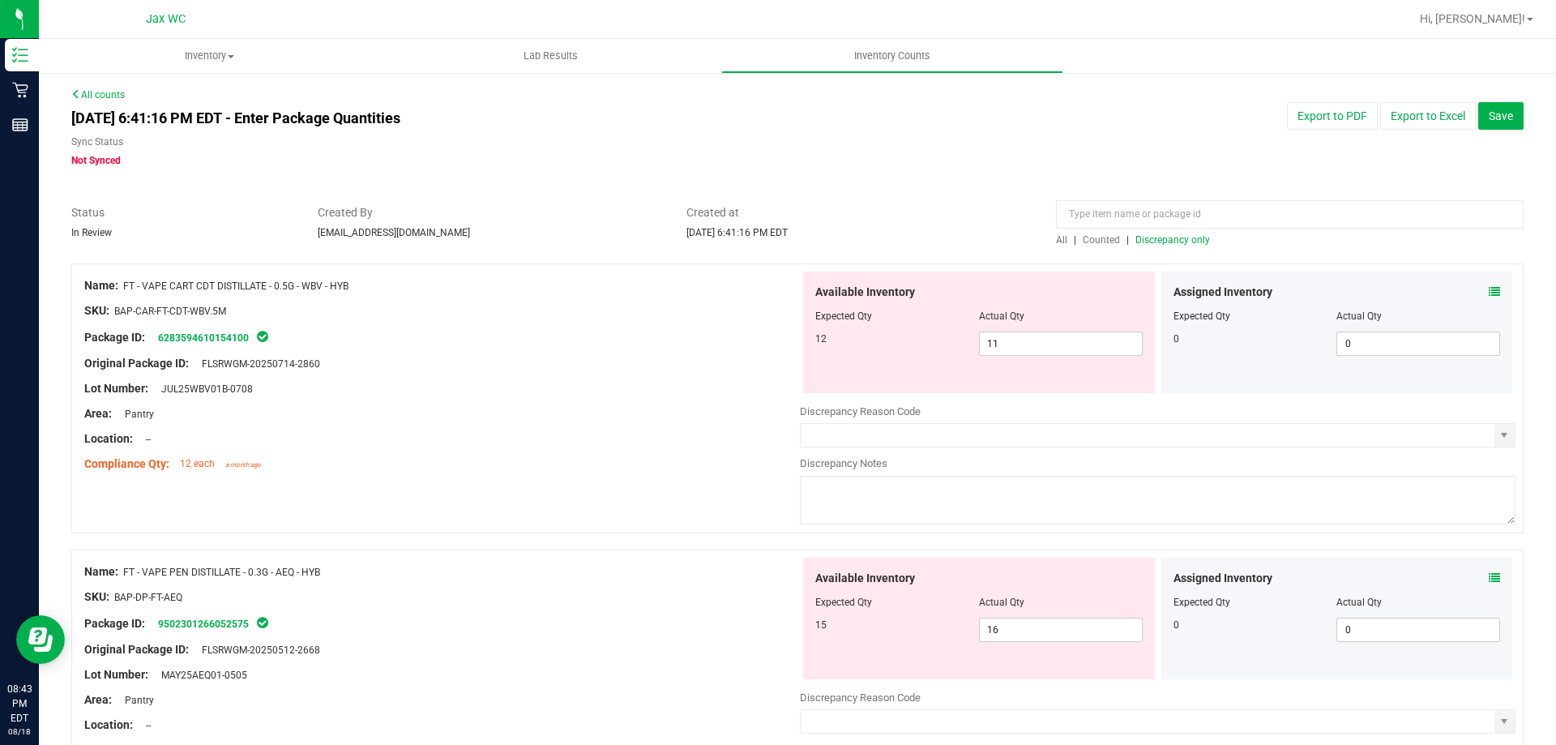
copy span "FT - VAPE PEN DISTILLATE - 0.3G - AEQ - HYB"
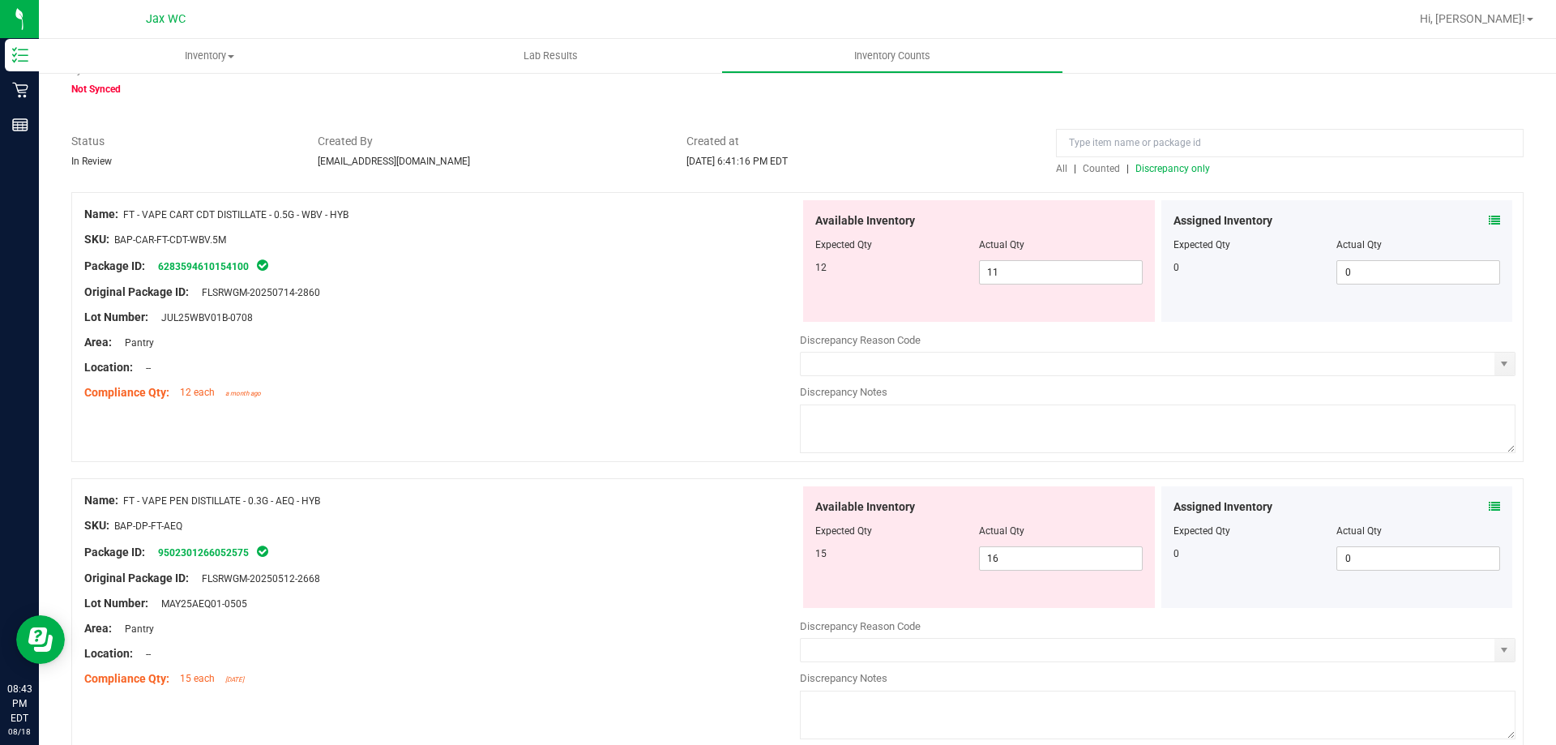
scroll to position [405, 0]
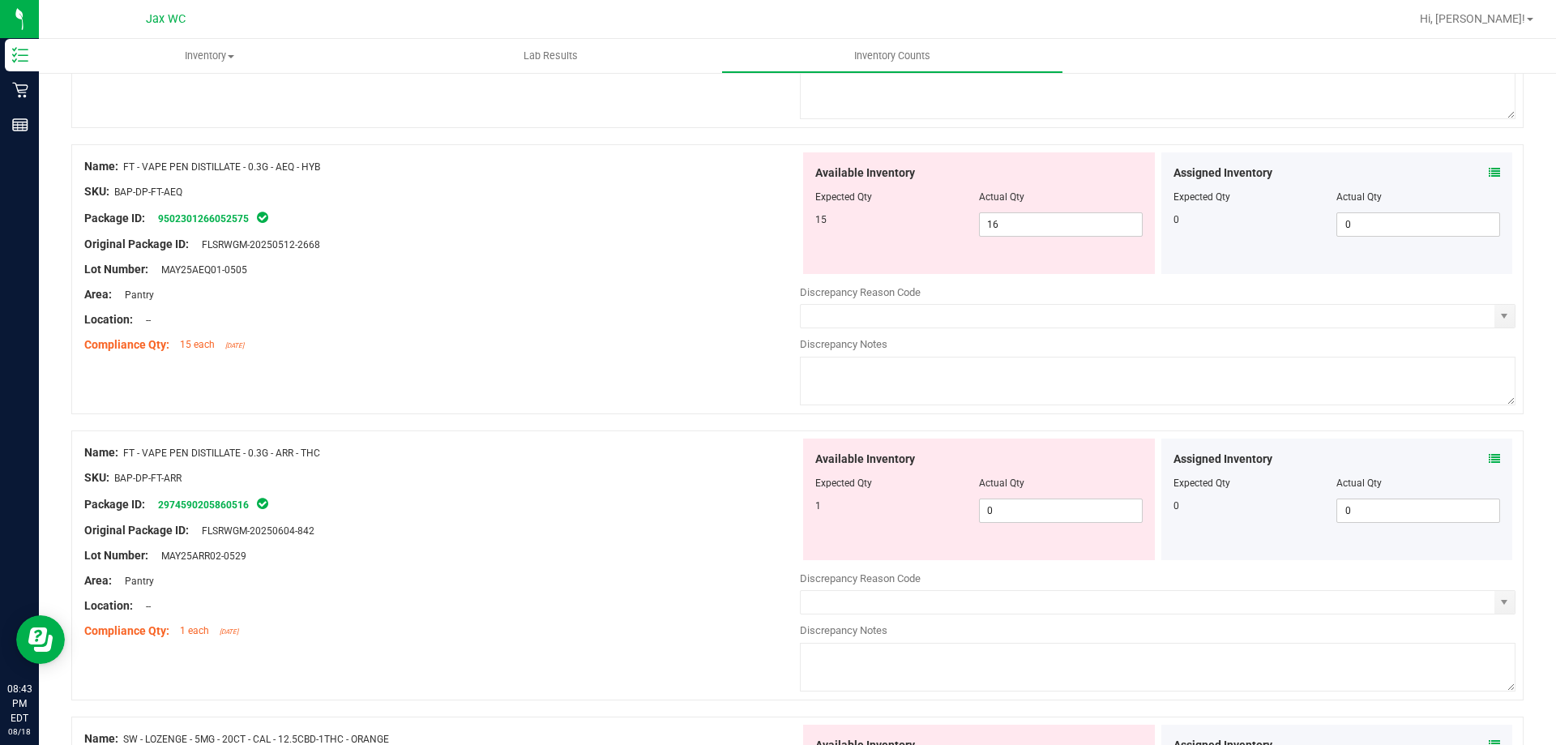
drag, startPoint x: 352, startPoint y: 451, endPoint x: 126, endPoint y: 455, distance: 225.3
click at [126, 455] on div "Name: FT - VAPE PEN DISTILLATE - 0.3G - ARR - THC" at bounding box center [442, 452] width 716 height 17
copy span "FT - VAPE PEN DISTILLATE - 0.3G - ARR - THC"
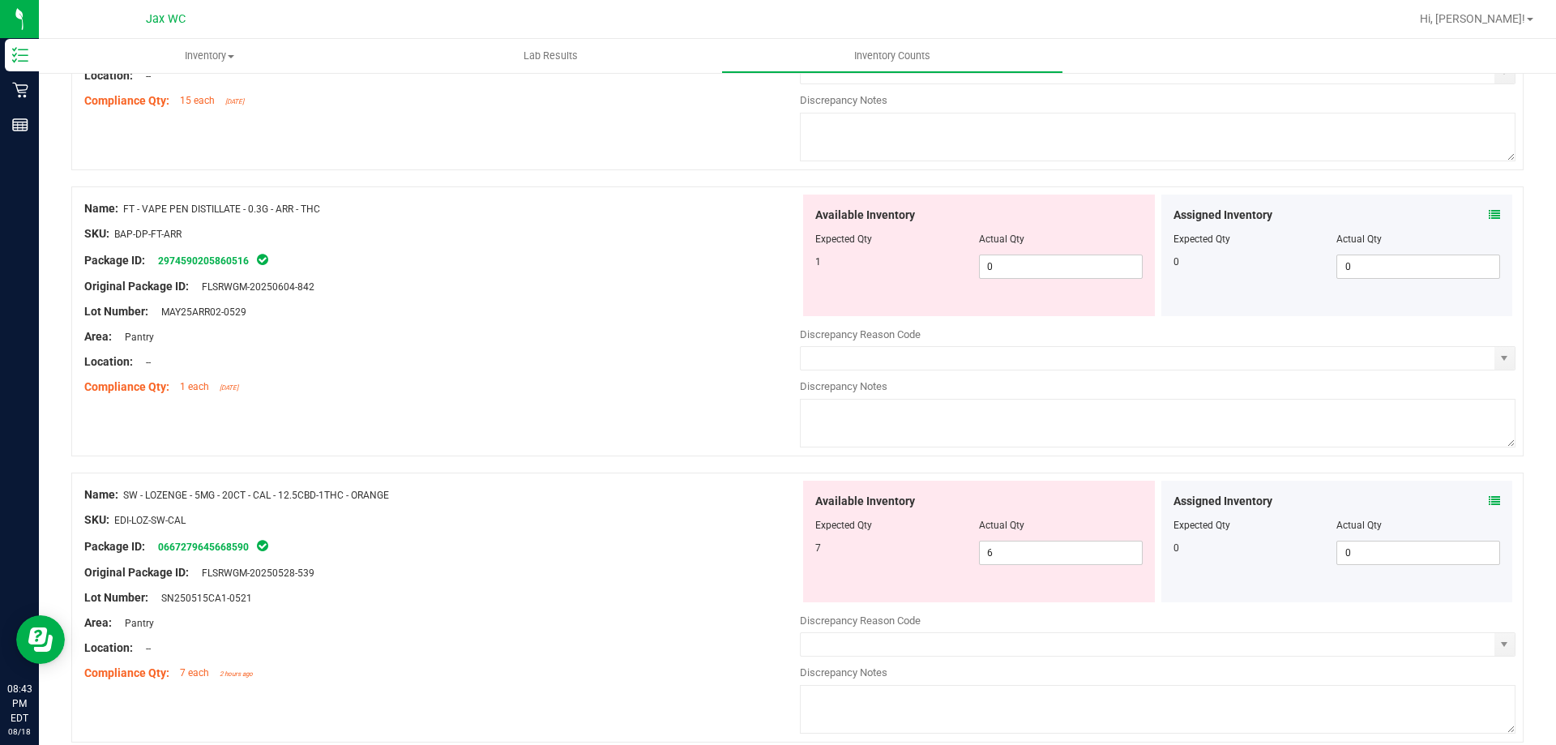
scroll to position [729, 0]
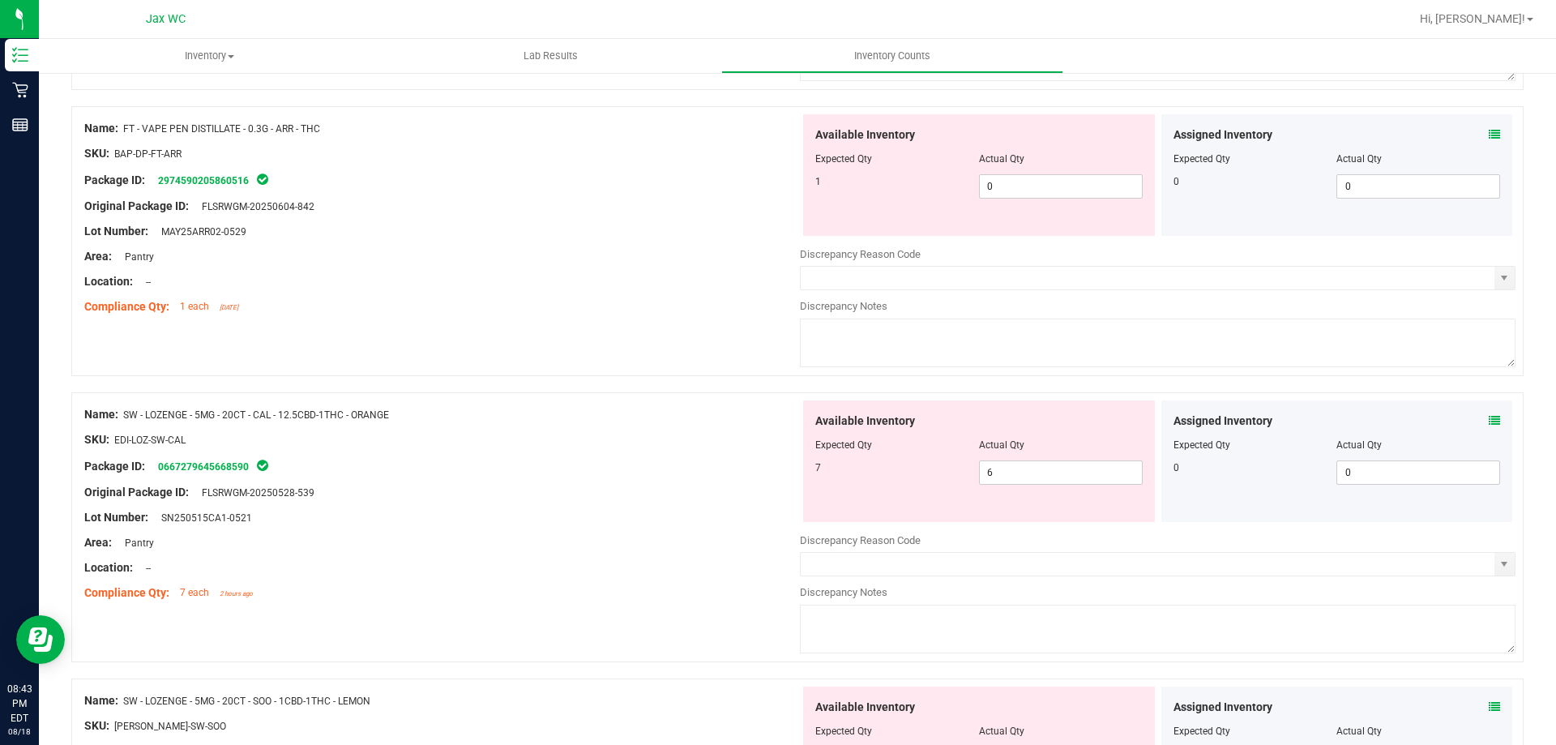
drag, startPoint x: 423, startPoint y: 418, endPoint x: 125, endPoint y: 416, distance: 298.3
click at [125, 416] on div "Name: SW - LOZENGE - 5MG - 20CT - CAL - 12.5CBD-1THC - ORANGE" at bounding box center [442, 414] width 716 height 17
copy span "SW - LOZENGE - 5MG - 20CT - CAL - 12.5CBD-1THC - ORANGE"
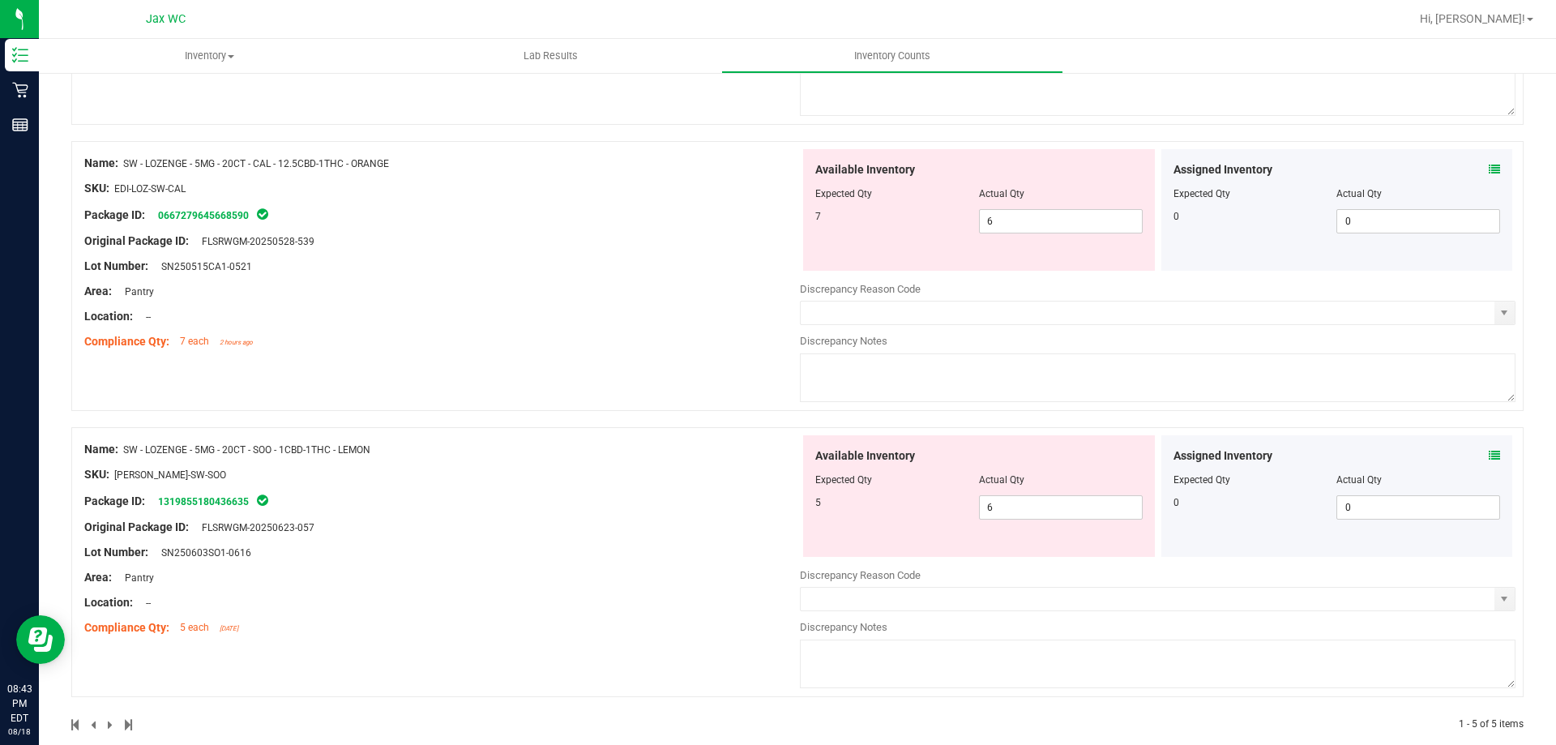
scroll to position [1004, 0]
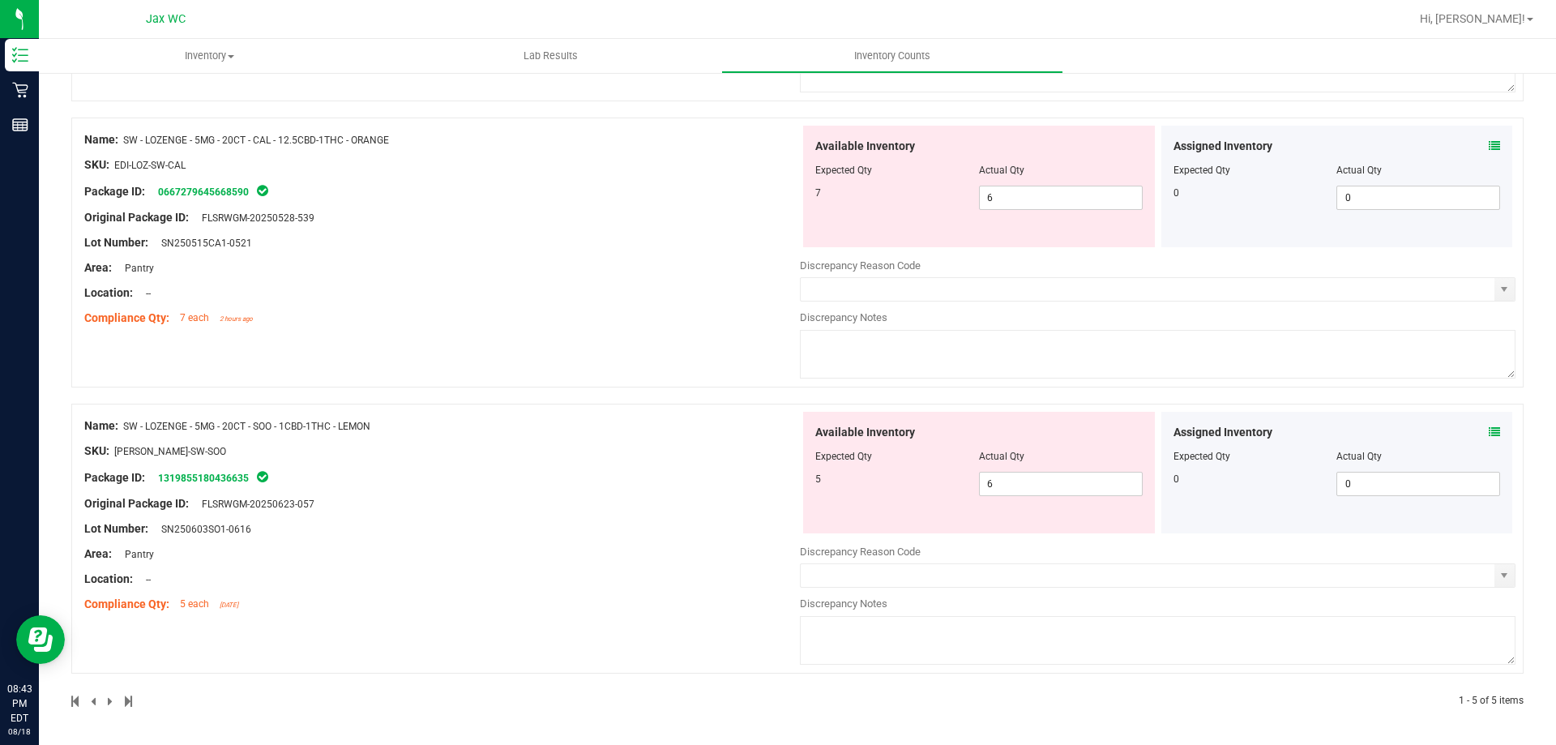
drag, startPoint x: 383, startPoint y: 428, endPoint x: 129, endPoint y: 430, distance: 254.5
click at [129, 430] on div "Name: SW - LOZENGE - 5MG - 20CT - SOO - 1CBD-1THC - LEMON" at bounding box center [442, 425] width 716 height 17
drag, startPoint x: 400, startPoint y: 434, endPoint x: 389, endPoint y: 430, distance: 12.0
click at [400, 433] on div "Name: SW - LOZENGE - 5MG - 20CT - SOO - 1CBD-1THC - LEMON SKU: EDI-LOZ-SW-SOO P…" at bounding box center [442, 515] width 716 height 207
drag, startPoint x: 370, startPoint y: 426, endPoint x: 387, endPoint y: 432, distance: 17.2
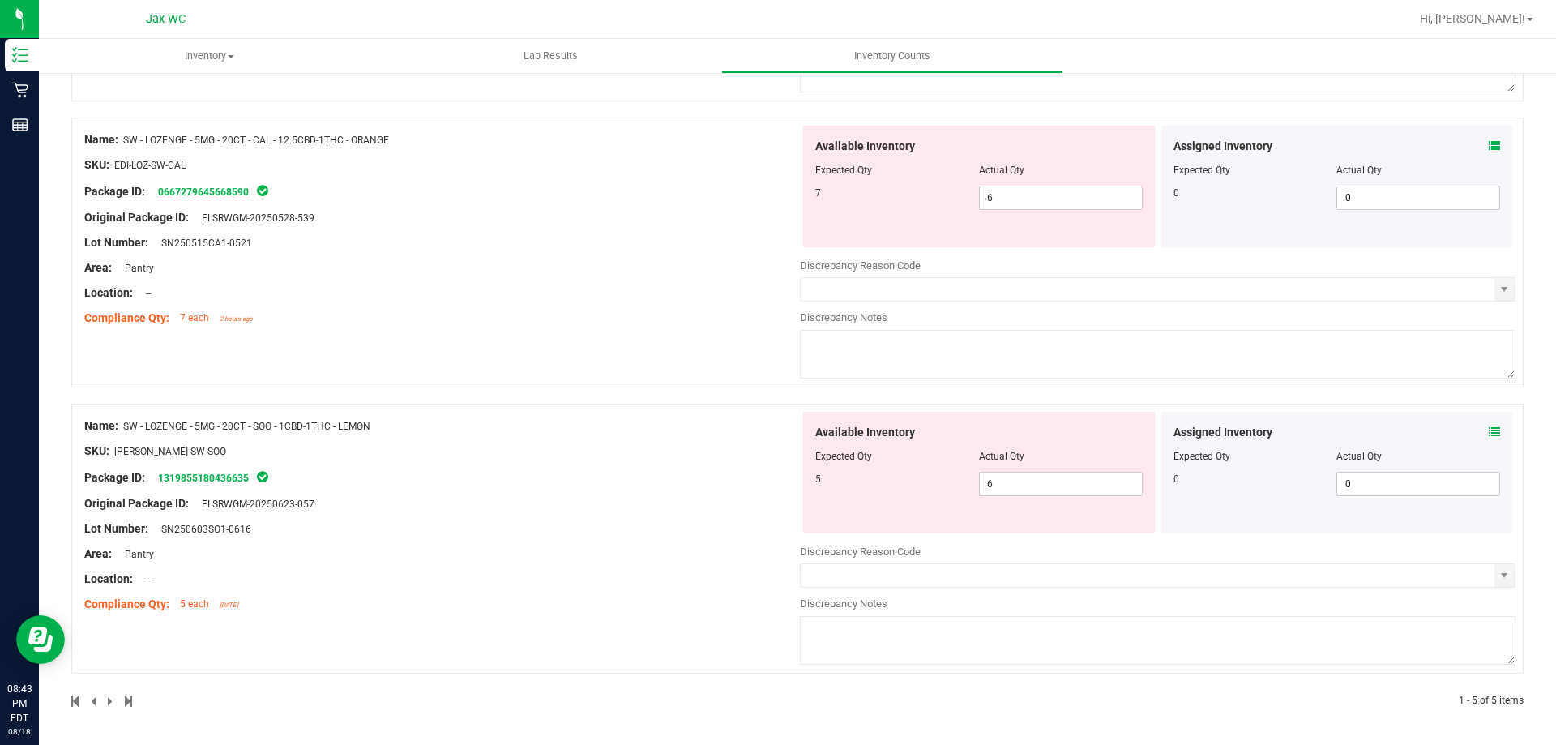
click at [370, 427] on span "SW - LOZENGE - 5MG - 20CT - SOO - 1CBD-1THC - LEMON" at bounding box center [246, 426] width 247 height 11
click at [393, 427] on div "Name: SW - LOZENGE - 5MG - 20CT - SOO - 1CBD-1THC - LEMON" at bounding box center [442, 425] width 716 height 17
drag, startPoint x: 390, startPoint y: 422, endPoint x: 125, endPoint y: 428, distance: 265.1
click at [125, 428] on div "Name: SW - LOZENGE - 5MG - 20CT - SOO - 1CBD-1THC - LEMON" at bounding box center [442, 425] width 716 height 17
copy span "SW - LOZENGE - 5MG - 20CT - SOO - 1CBD-1THC - LEMON"
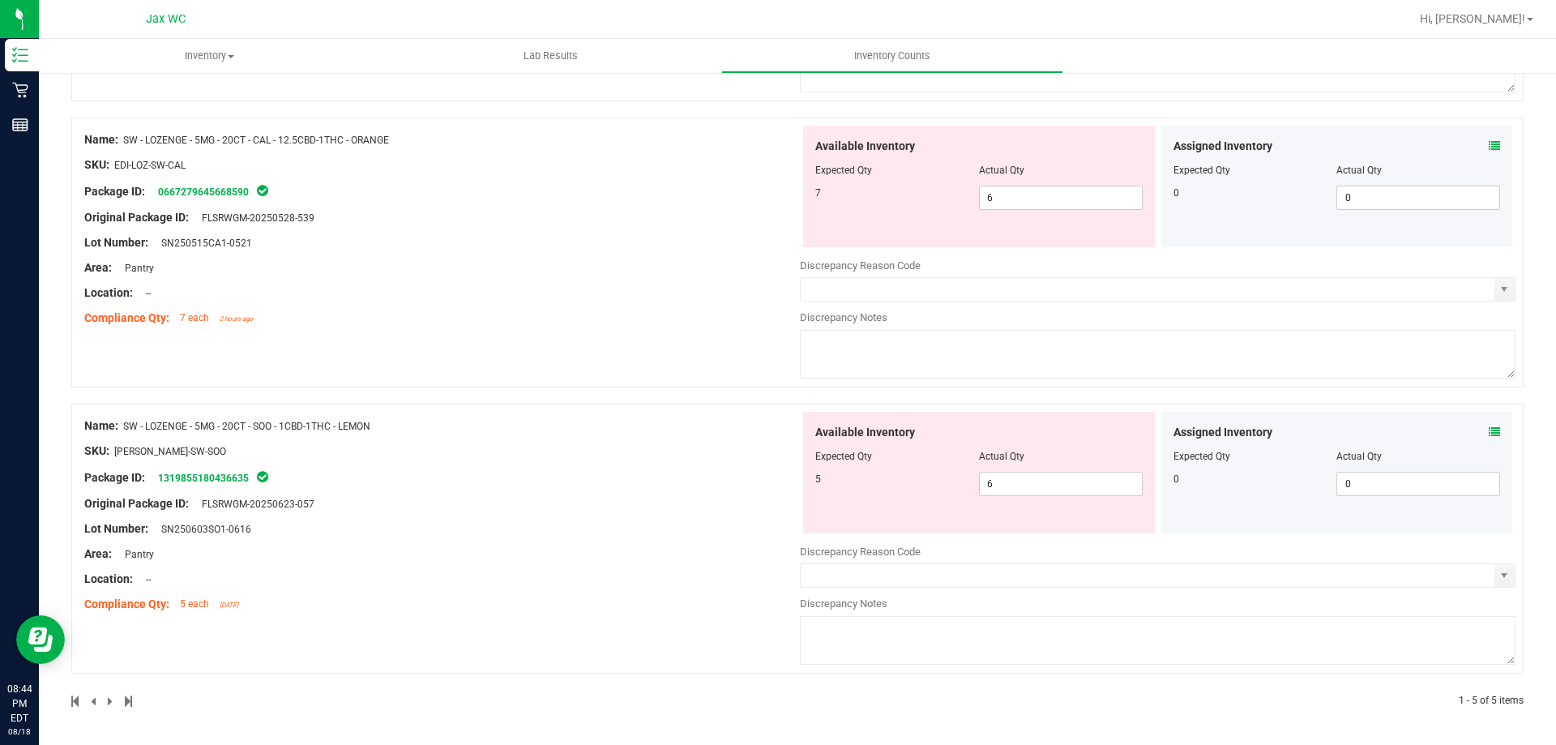
click at [468, 455] on div "SKU: EDI-LOZ-SW-SOO" at bounding box center [442, 451] width 716 height 17
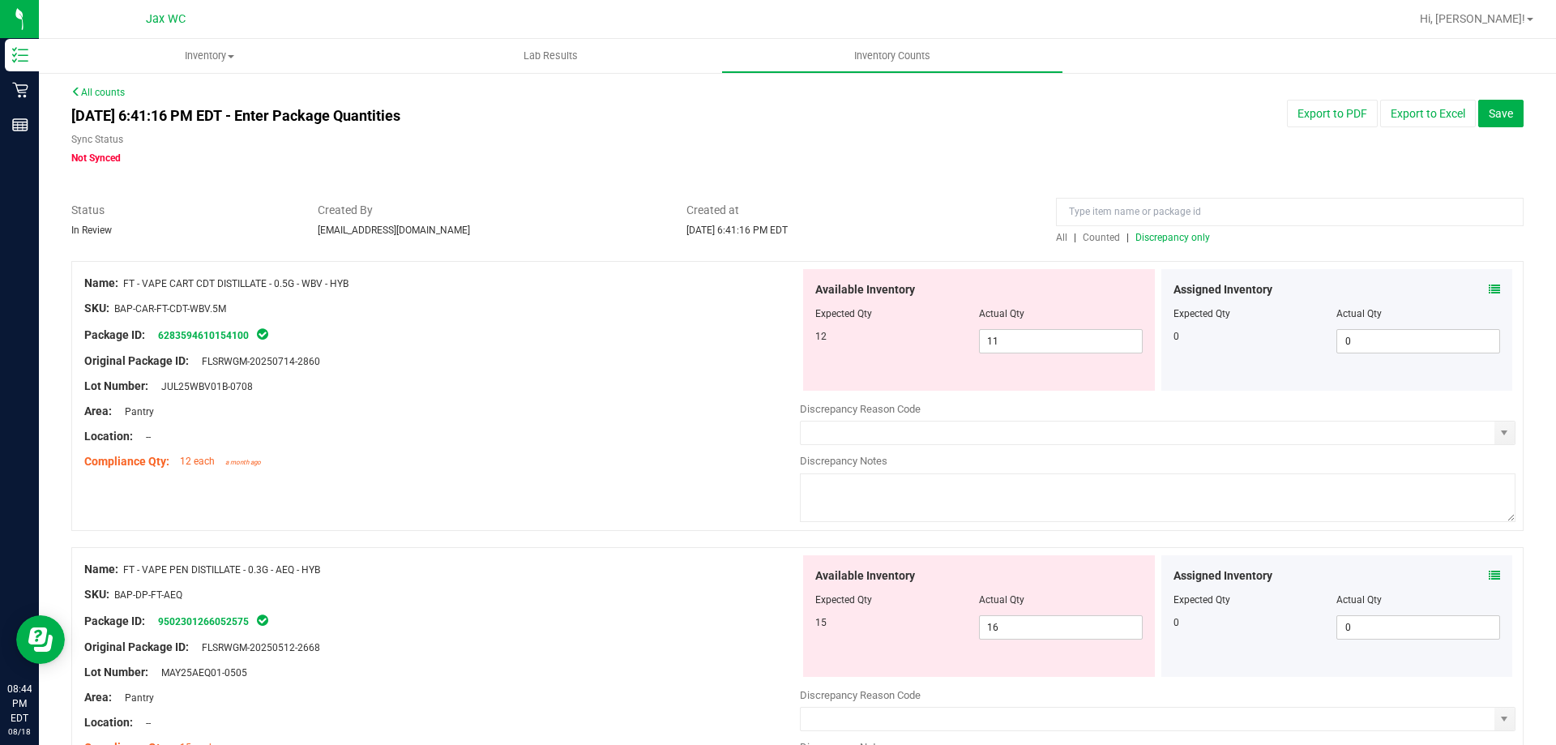
scroll to position [0, 0]
click at [1056, 340] on span "11 11" at bounding box center [1061, 343] width 164 height 24
type input "12"
click at [554, 378] on div at bounding box center [442, 376] width 716 height 8
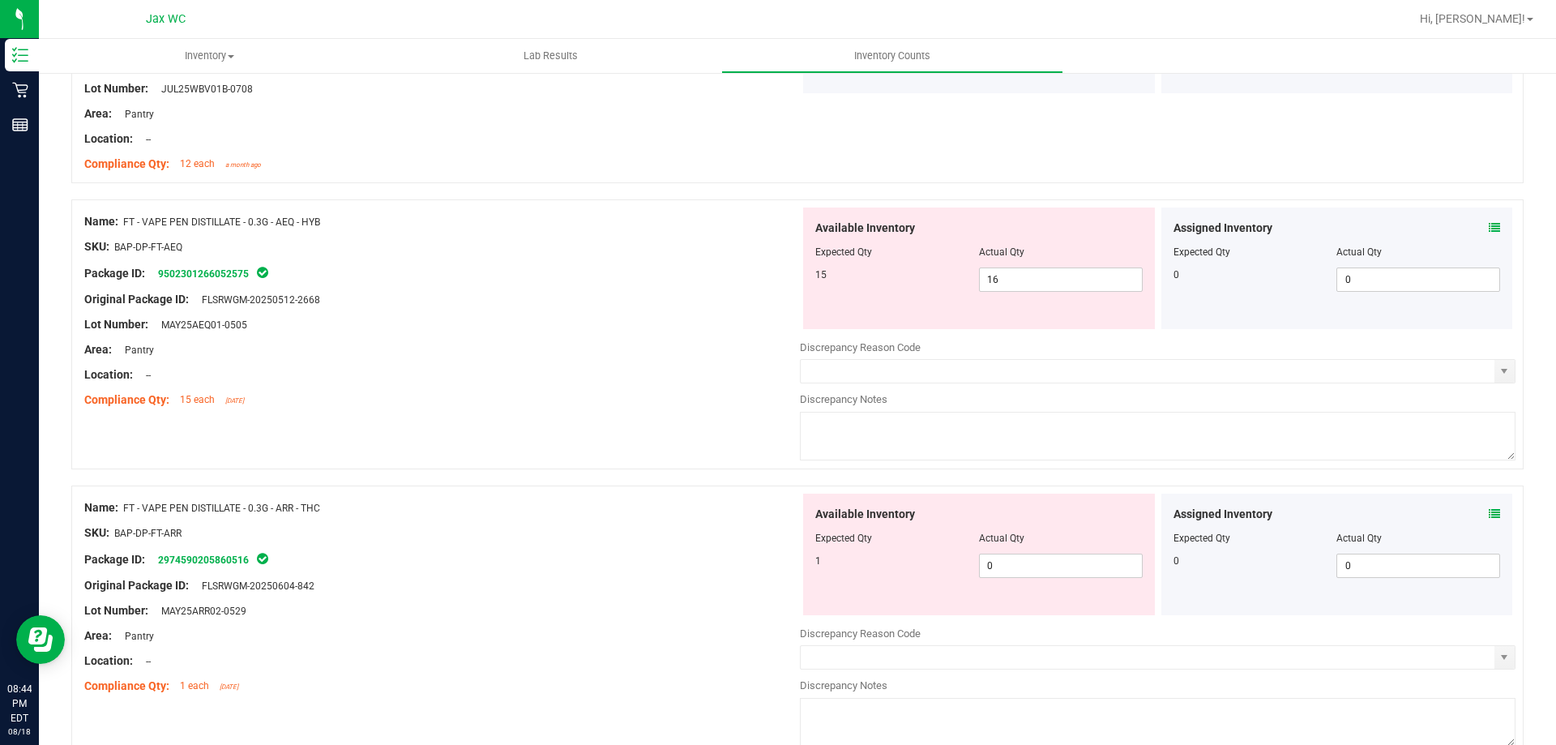
scroll to position [324, 0]
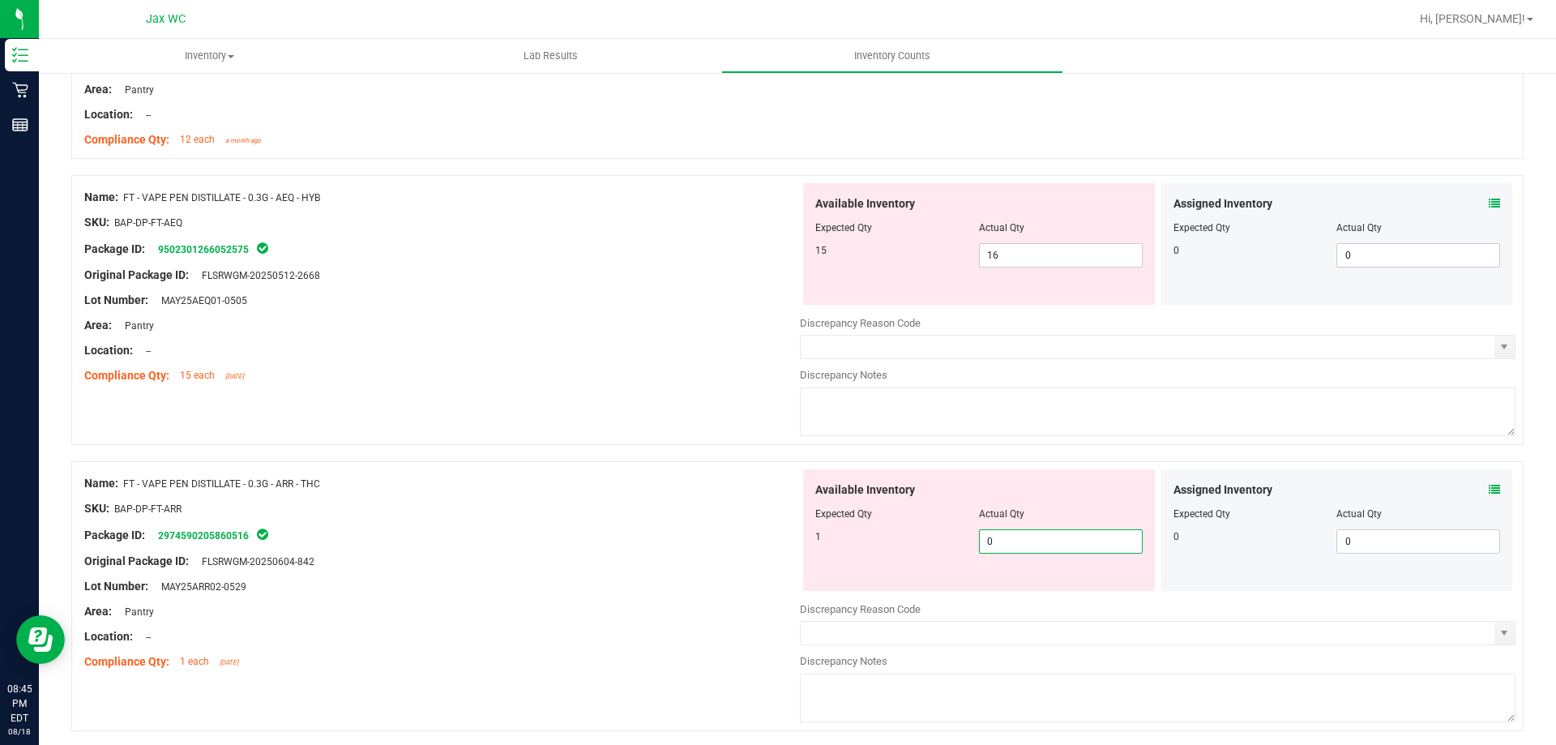
drag, startPoint x: 1012, startPoint y: 543, endPoint x: 876, endPoint y: 555, distance: 136.7
click at [879, 555] on div "Available Inventory Expected Qty Actual Qty 1 0 0" at bounding box center [979, 530] width 352 height 122
type input "1"
click at [1018, 258] on span "16 16" at bounding box center [1061, 255] width 164 height 24
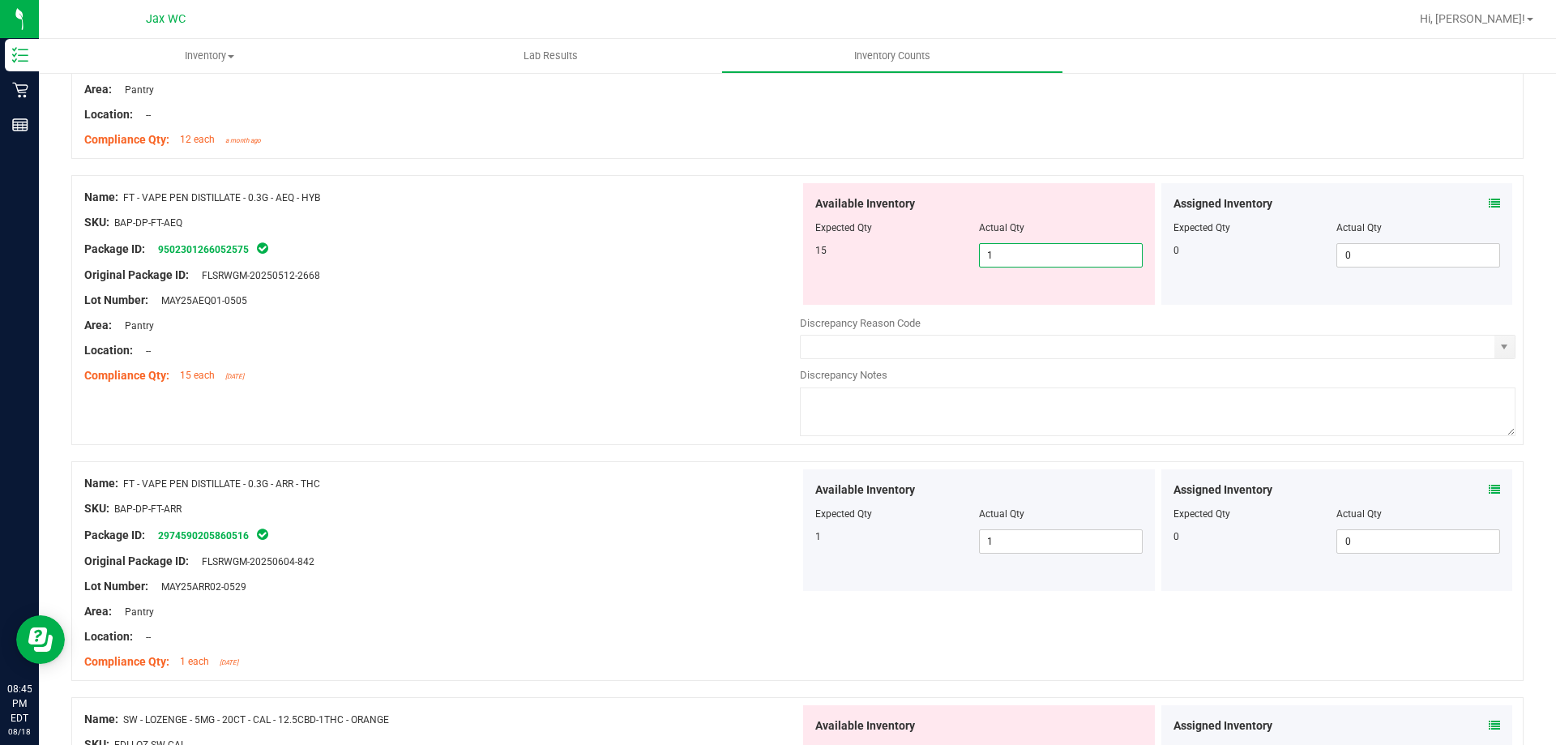
type input "15"
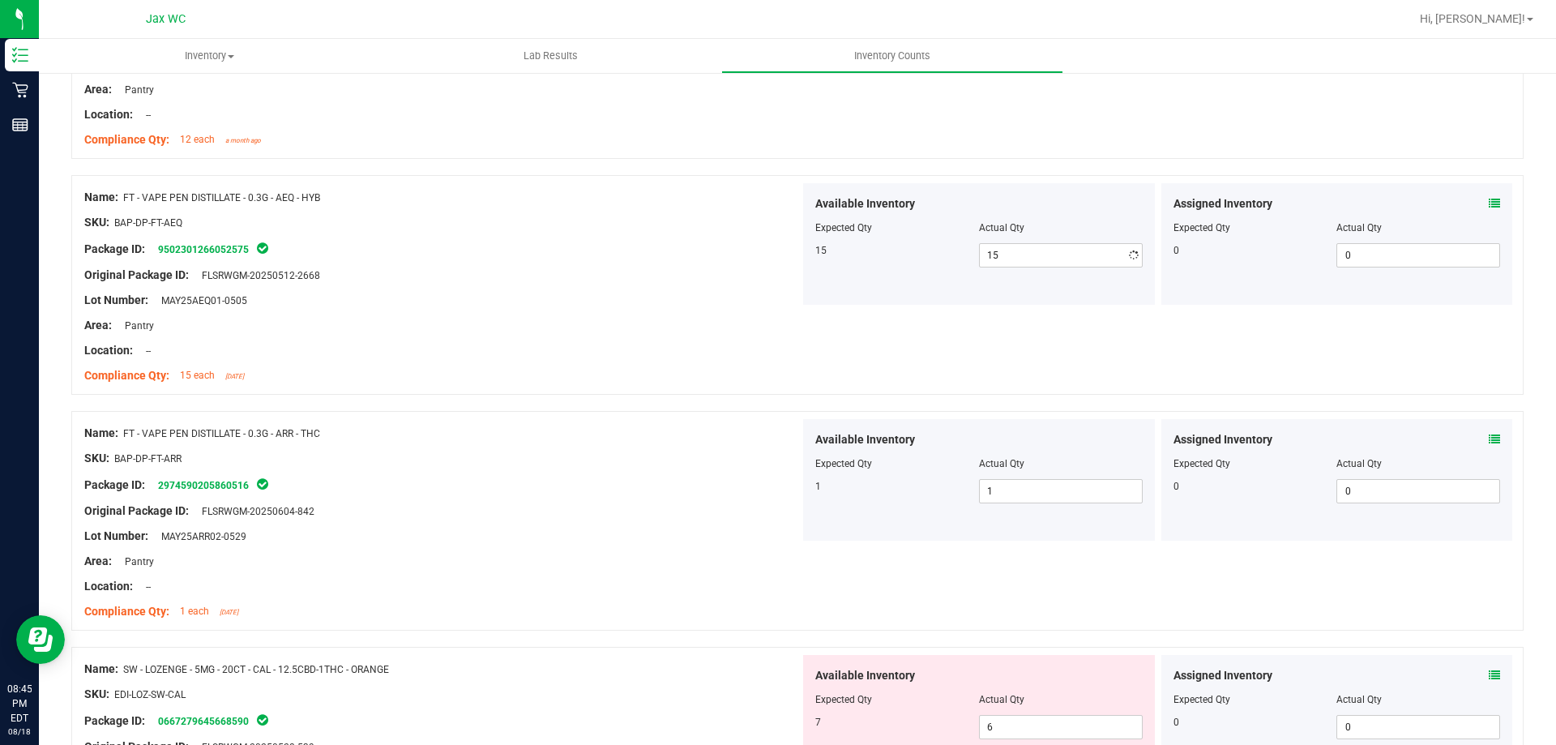
click at [659, 419] on div "Name: FT - VAPE CART CDT DISTILLATE - 0.5G - WBV - HYB SKU: BAP-CAR-FT-CDT-WBV.…" at bounding box center [797, 588] width 1452 height 1298
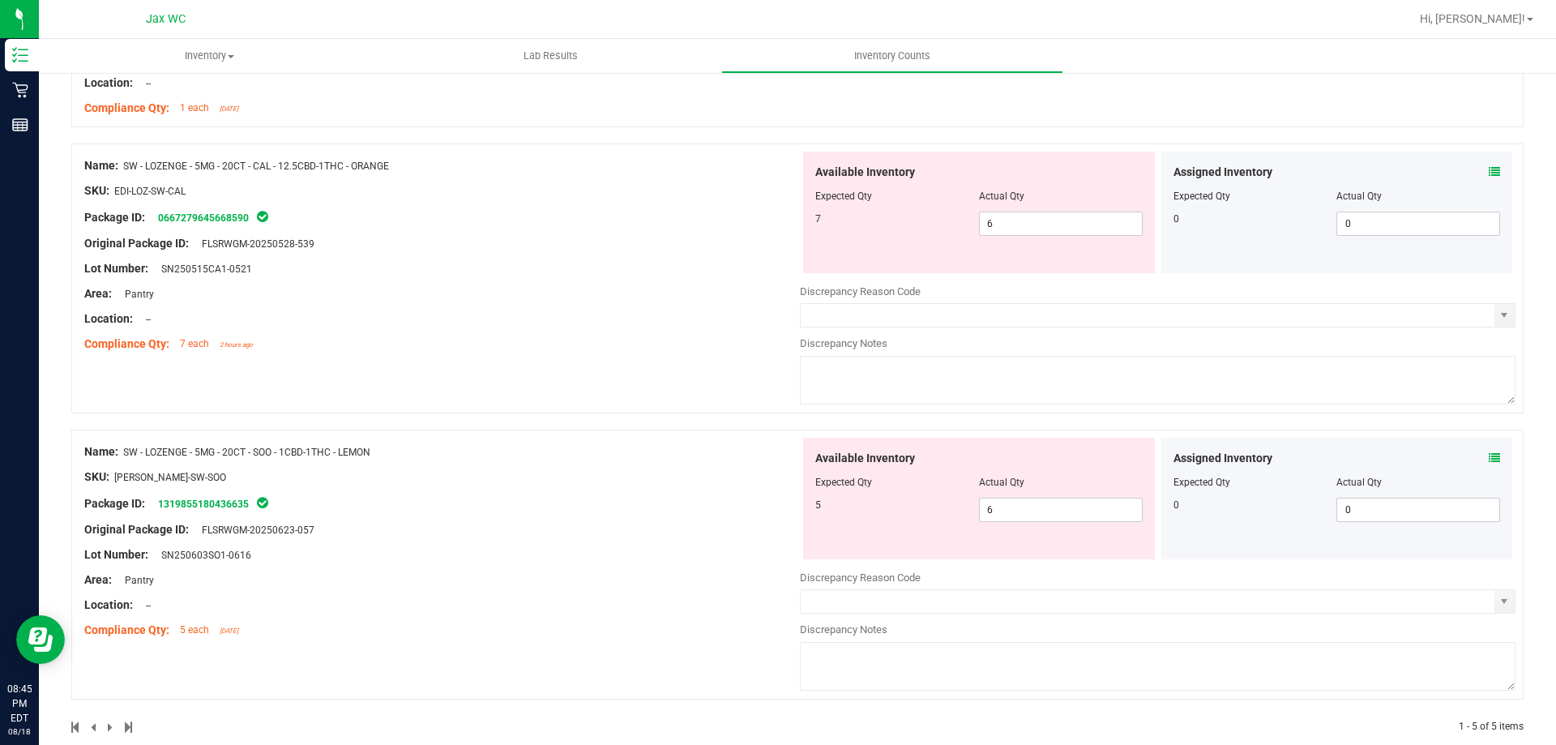
scroll to position [853, 0]
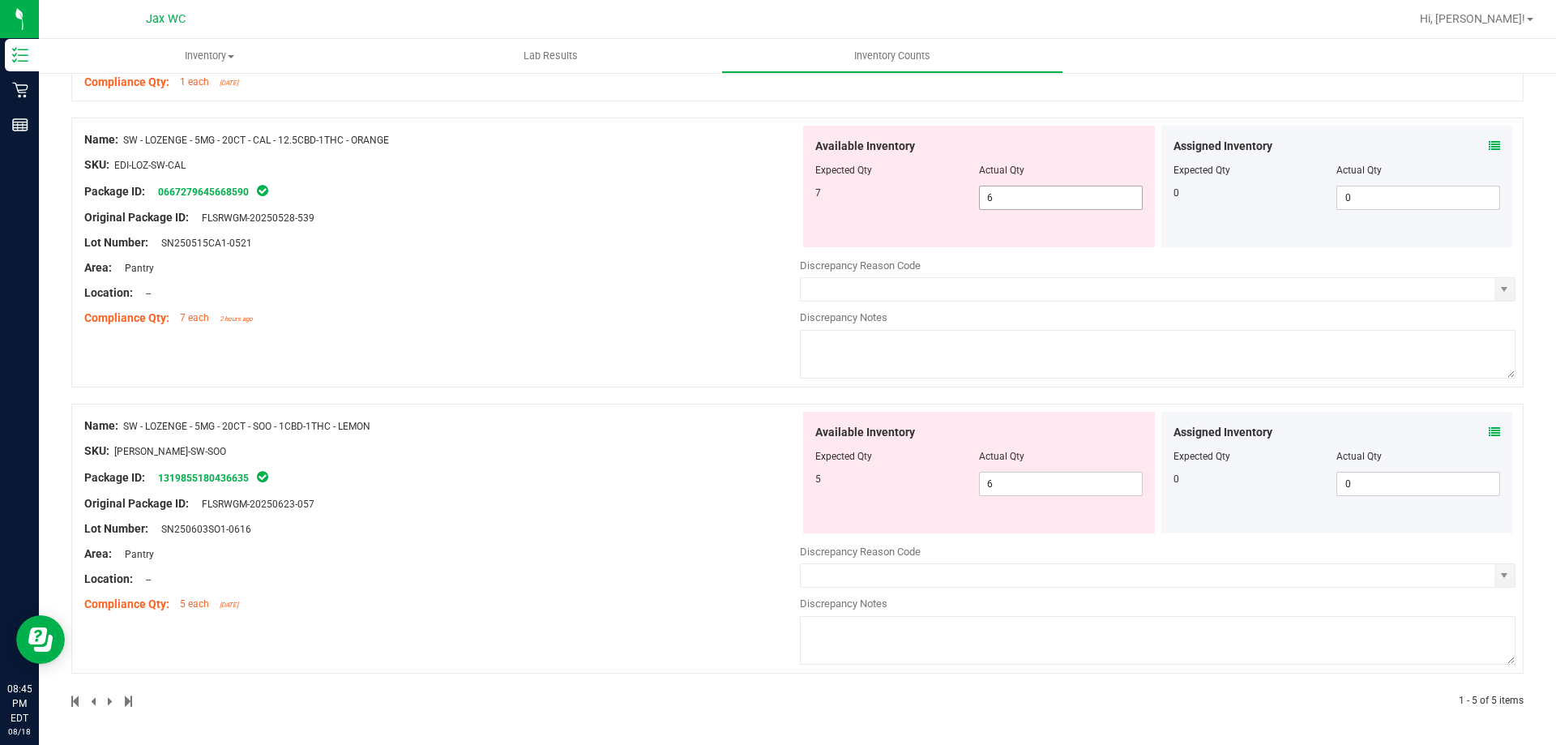
click at [989, 199] on span "6 6" at bounding box center [1061, 198] width 164 height 24
type input "7"
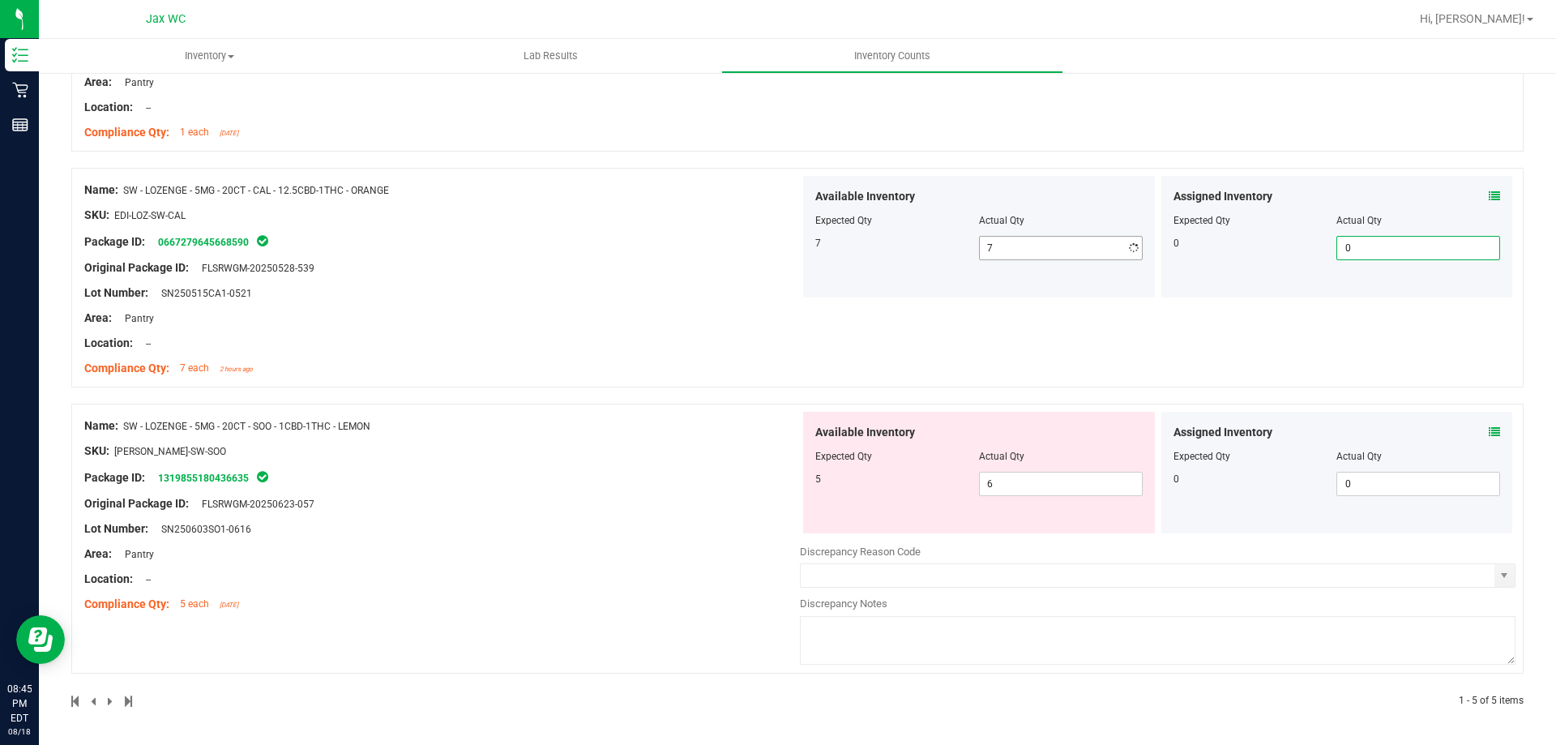
scroll to position [803, 0]
type input "5"
click at [635, 337] on div "Name: SW - LOZENGE - 5MG - 20CT - CAL - 12.5CBD-1THC - ORANGE SKU: EDI-LOZ-SW-C…" at bounding box center [442, 279] width 716 height 207
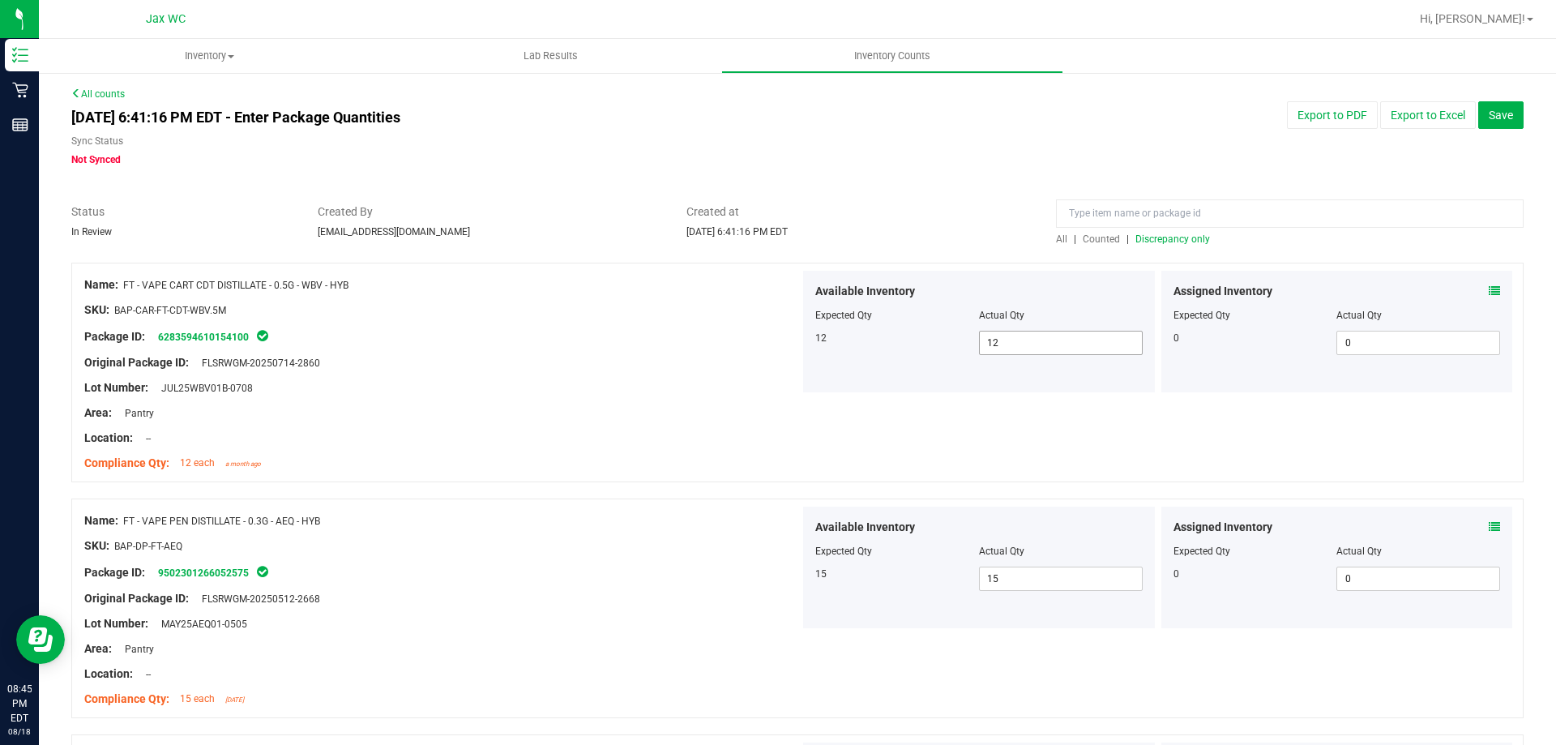
scroll to position [0, 0]
click at [1181, 243] on span "Discrepancy only" at bounding box center [1172, 239] width 75 height 11
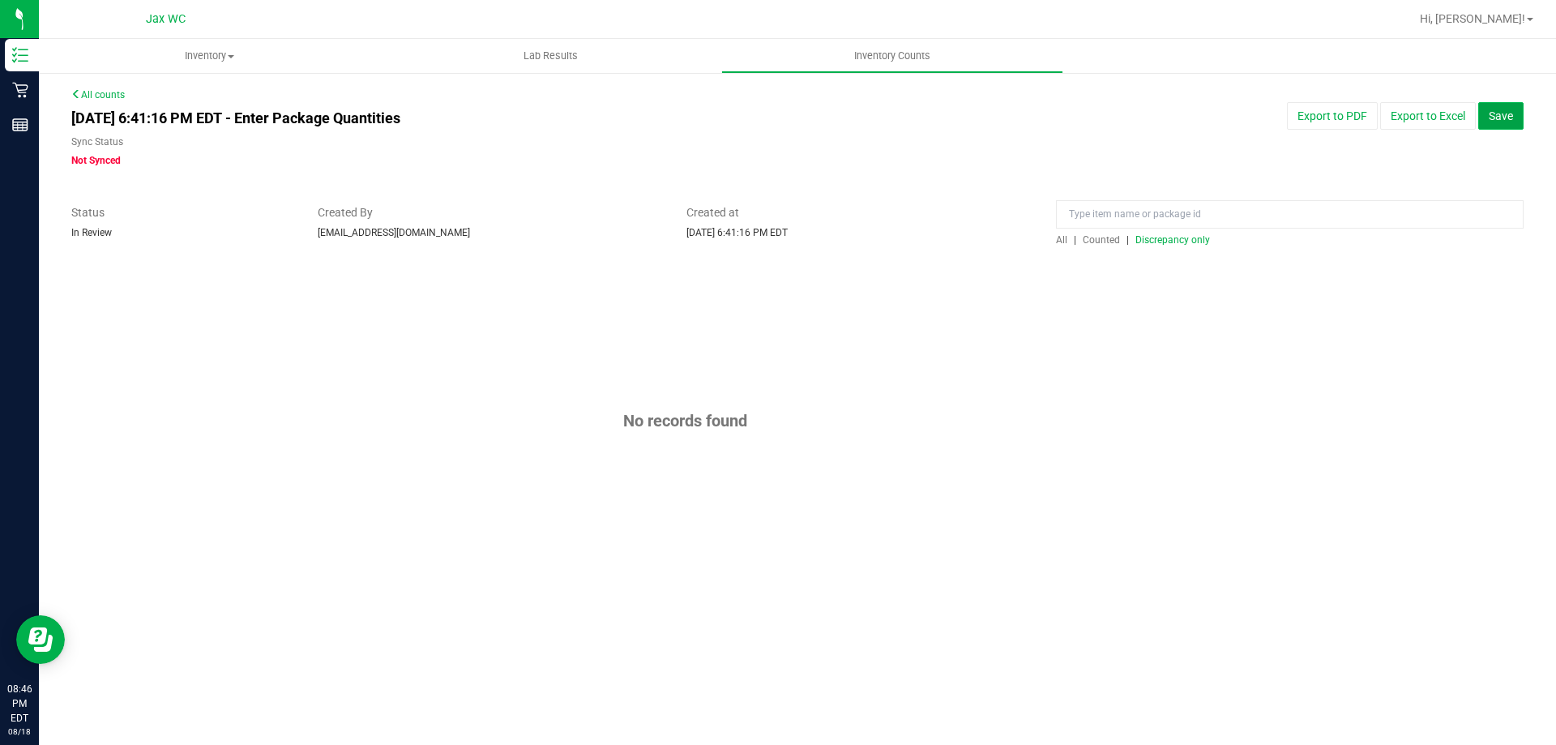
click at [1503, 118] on span "Save" at bounding box center [1501, 115] width 24 height 13
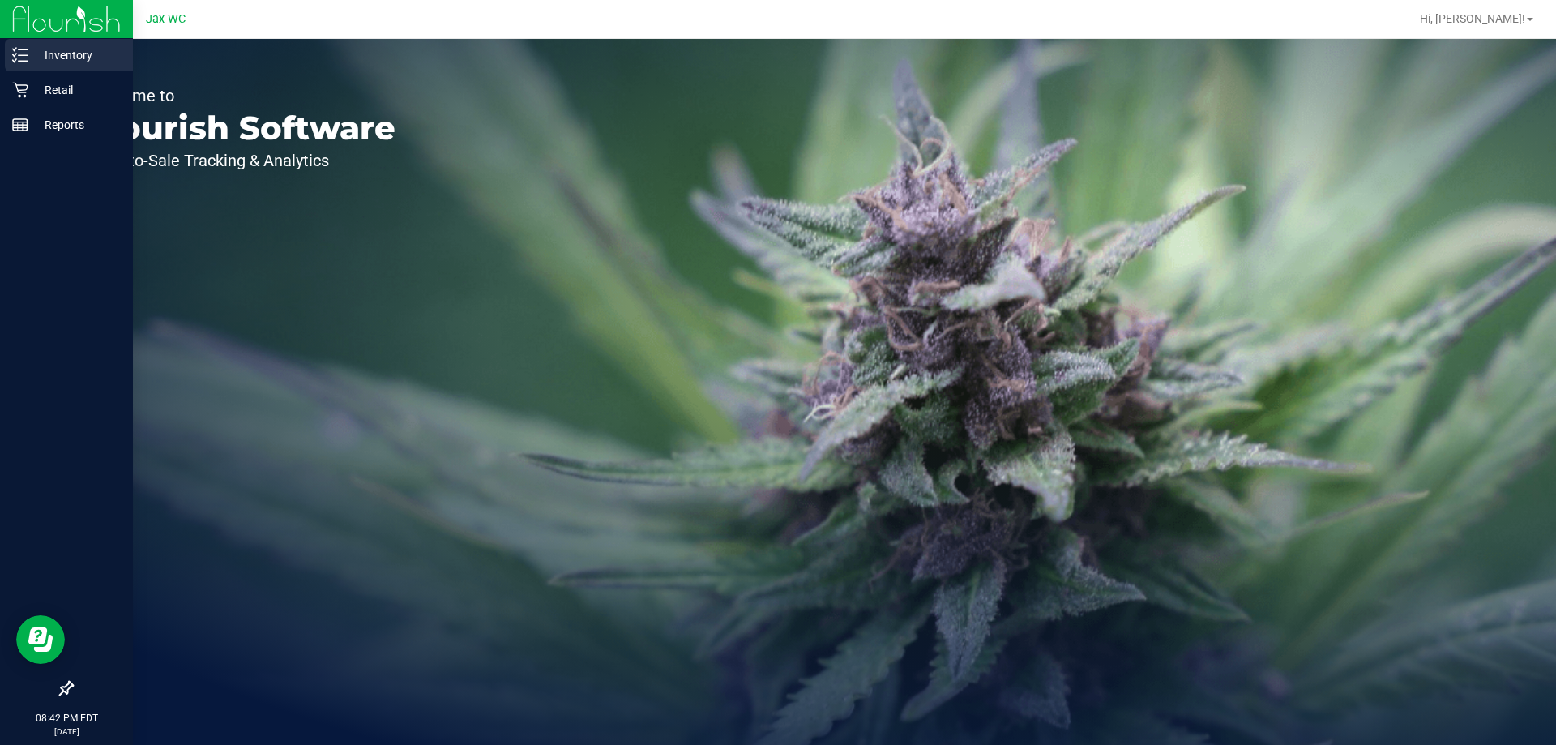
click at [19, 55] on line at bounding box center [23, 55] width 9 height 0
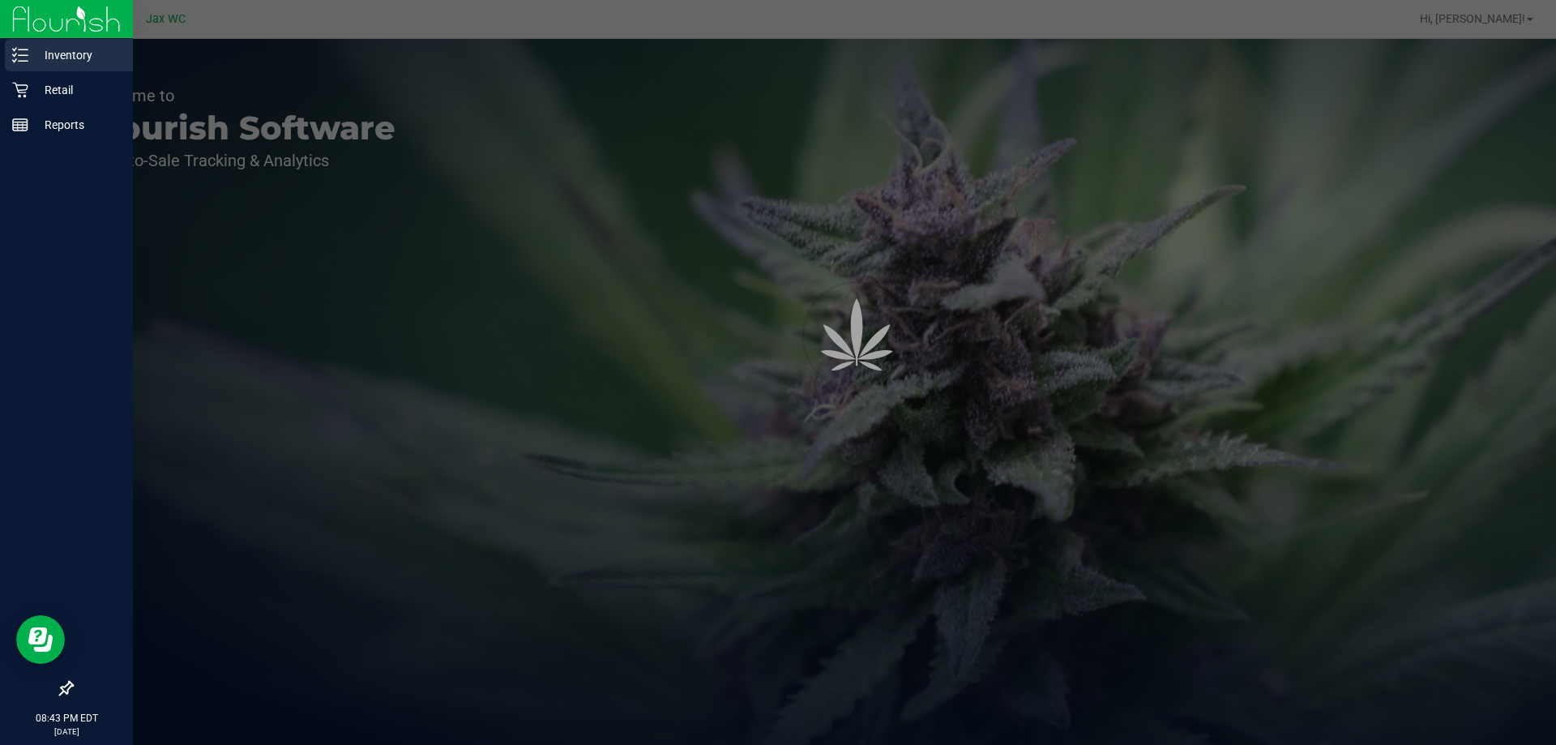
click at [79, 63] on p "Inventory" at bounding box center [76, 54] width 97 height 19
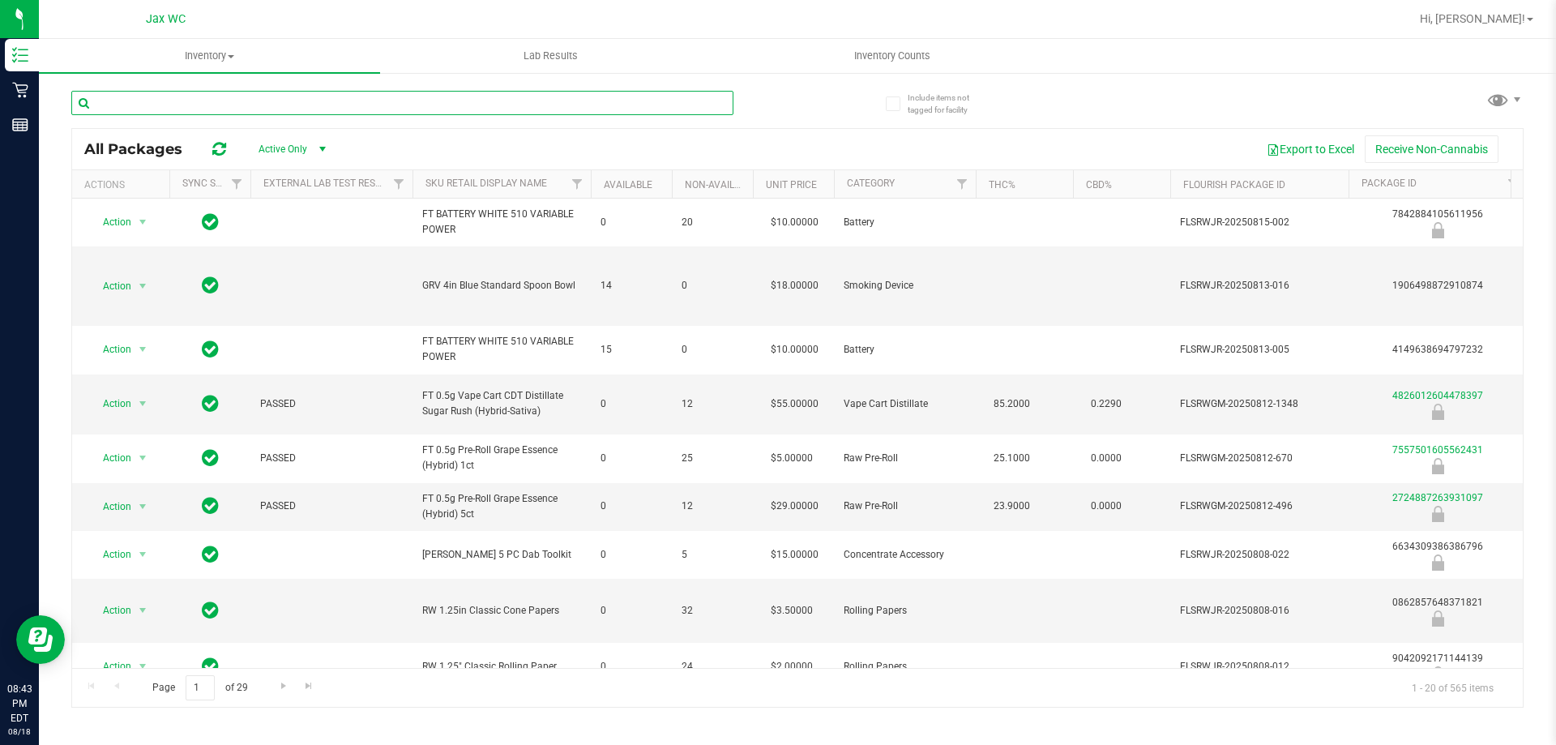
click at [337, 111] on input "text" at bounding box center [402, 103] width 662 height 24
paste input "FT - VAPE CART CDT DISTILLATE - 0.5G - WBV - HYB"
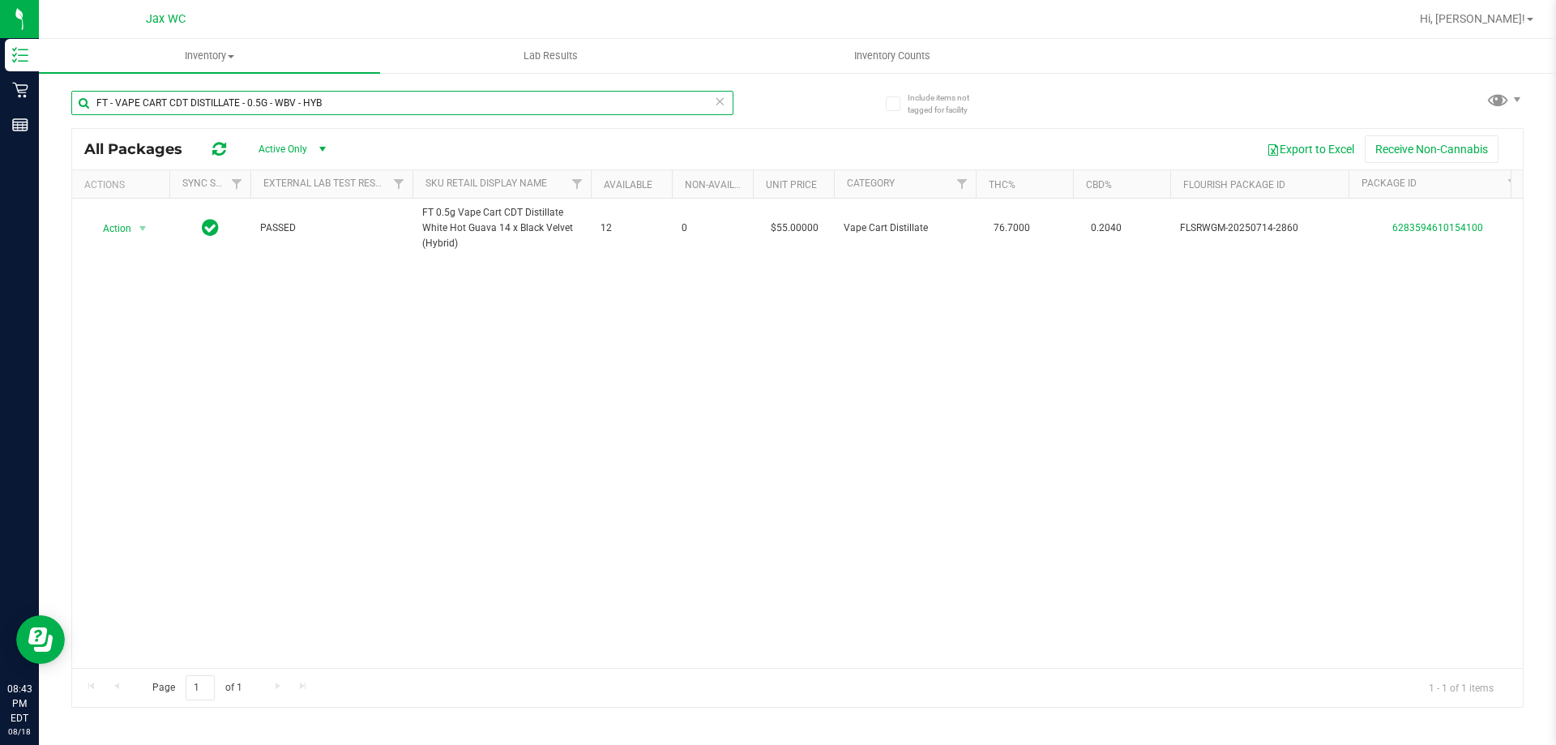
click at [421, 111] on input "FT - VAPE CART CDT DISTILLATE - 0.5G - WBV - HYB" at bounding box center [402, 103] width 662 height 24
click at [419, 113] on input "FT - VAPE CART CDT DISTILLATE - 0.5G - WBV - HYB" at bounding box center [402, 103] width 662 height 24
paste input "FT - VAPE PEN DISTILLATE - 0.3G - AEQ - HYB"
click at [419, 113] on input "FT - VAPE CART CDT DISTILLATE - 0.5G - WBV - HYBFT - VAPE PEN DISTILLATE - 0.3G…" at bounding box center [402, 103] width 662 height 24
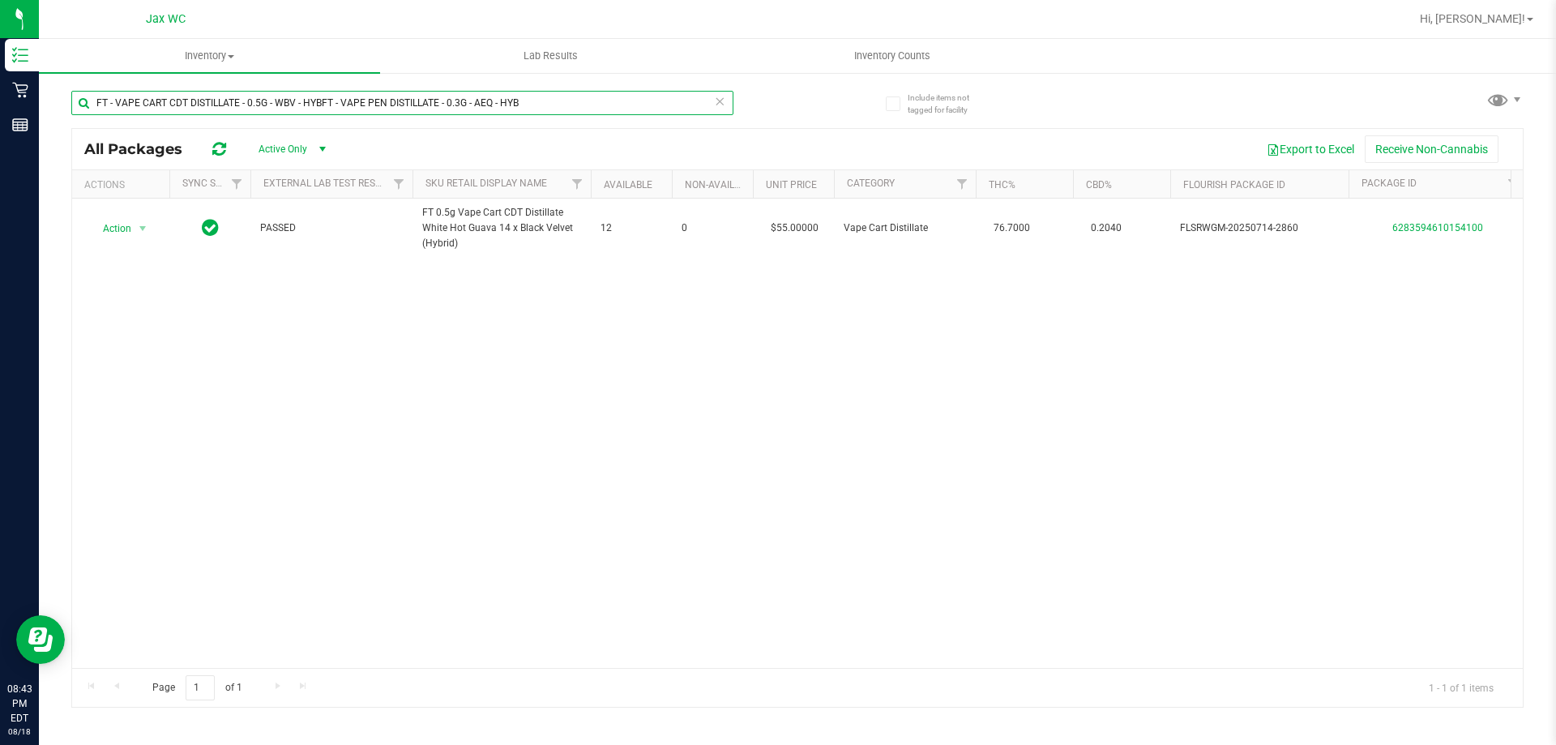
click at [419, 113] on input "FT - VAPE CART CDT DISTILLATE - 0.5G - WBV - HYBFT - VAPE PEN DISTILLATE - 0.3G…" at bounding box center [402, 103] width 662 height 24
paste input "text"
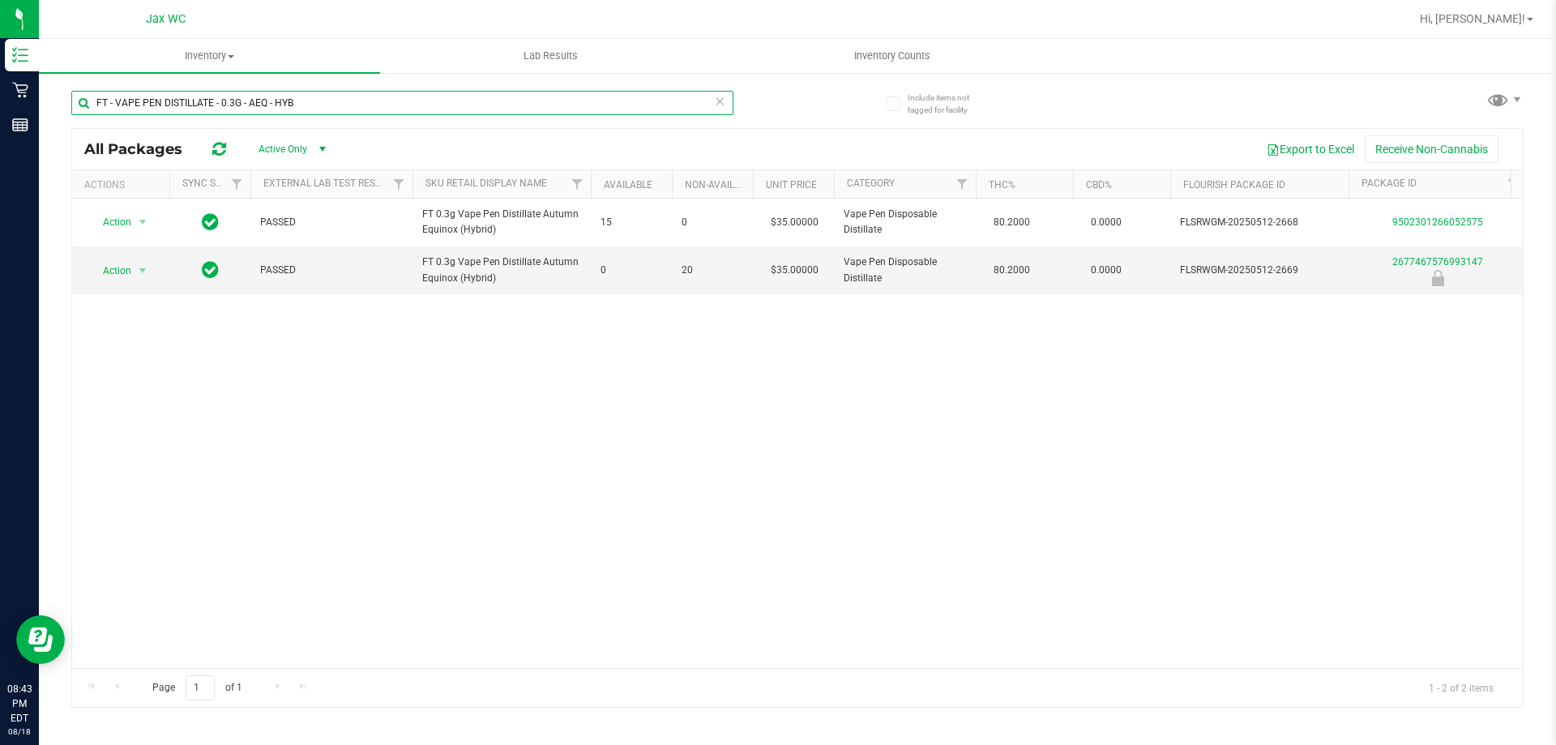
click at [373, 96] on input "FT - VAPE PEN DISTILLATE - 0.3G - AEQ - HYB" at bounding box center [402, 103] width 662 height 24
paste input "RR - THC"
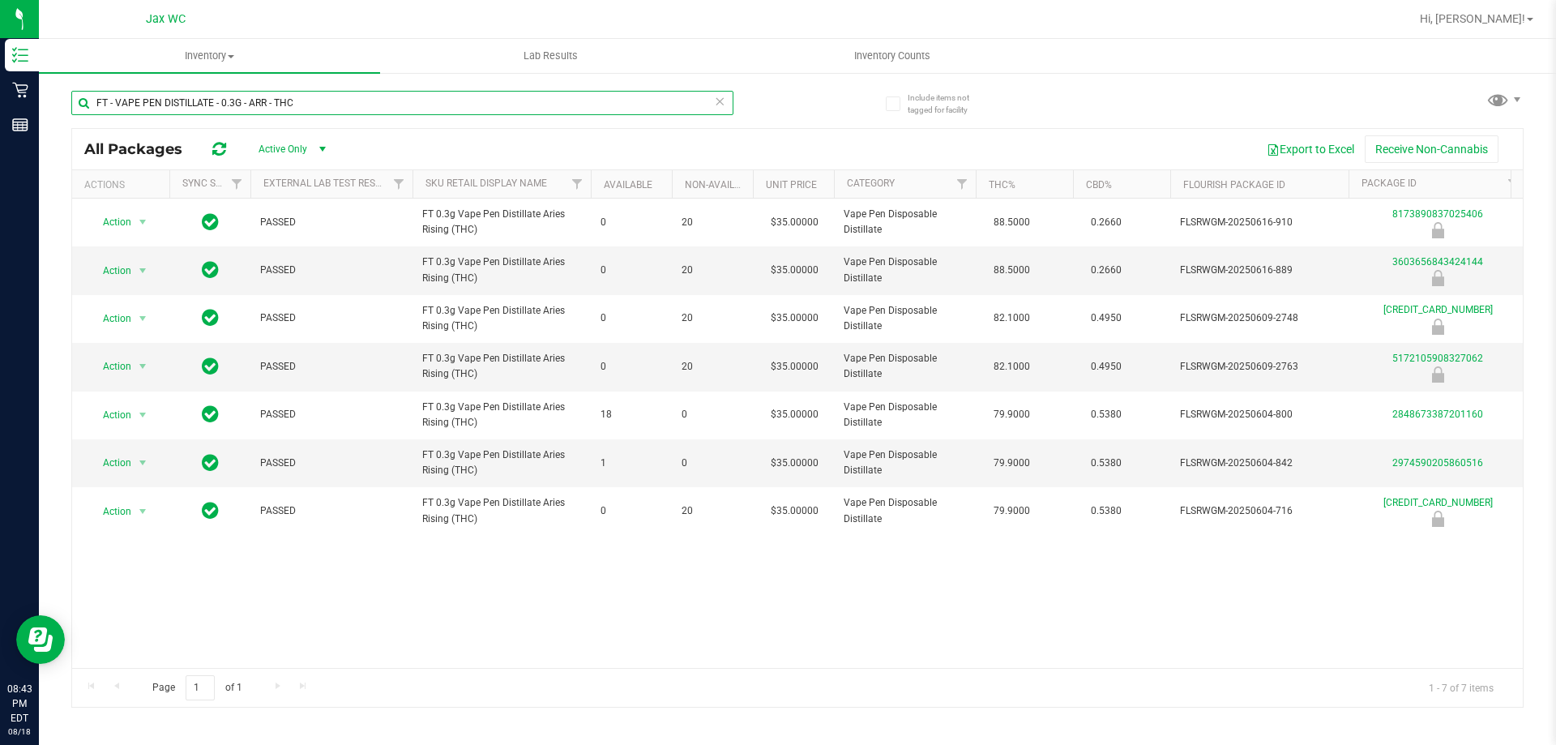
click at [303, 96] on input "FT - VAPE PEN DISTILLATE - 0.3G - ARR - THC" at bounding box center [402, 103] width 662 height 24
paste input "SW - LOZENGE - 5MG - 20CT - CAL - 12.5CBD-1THC - ORANGE"
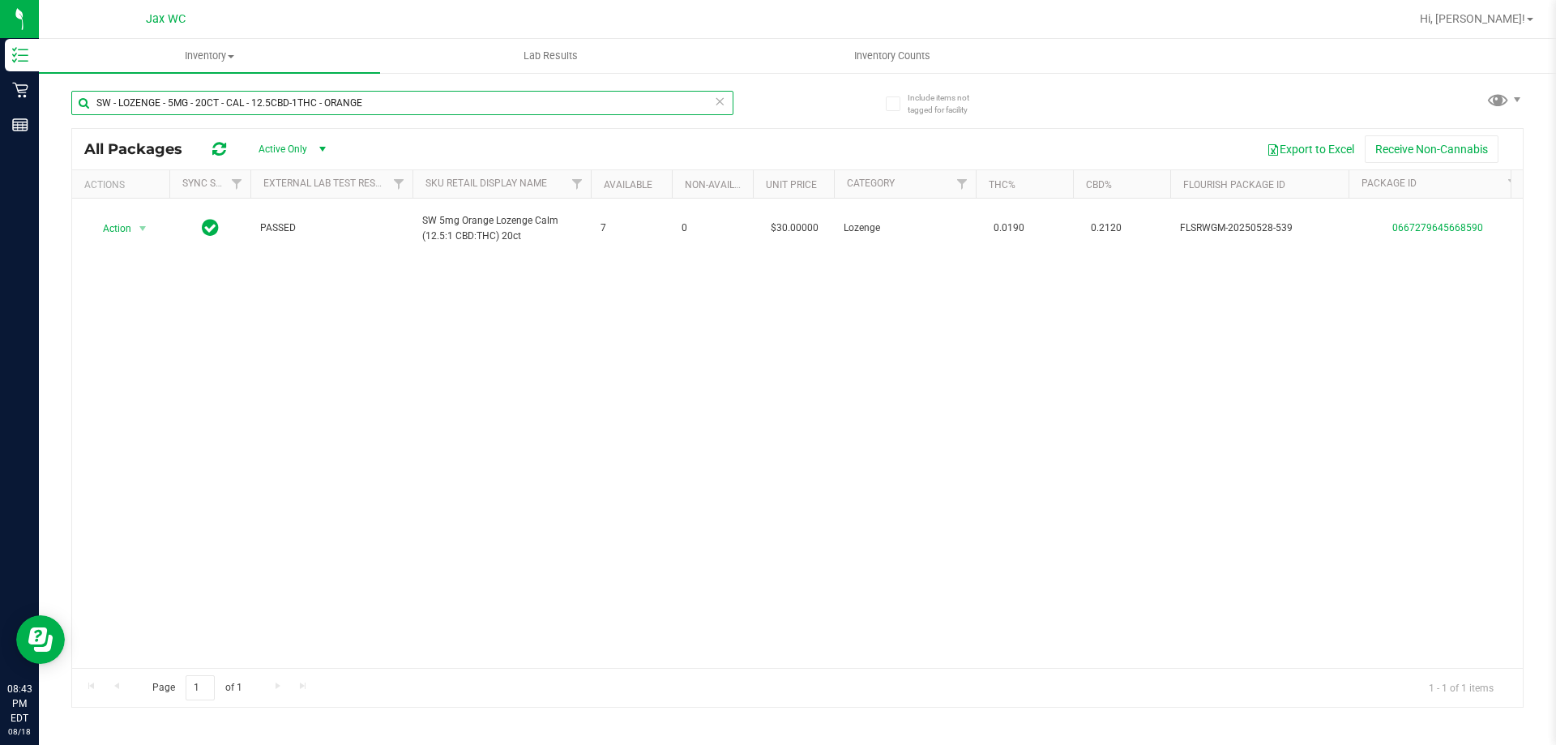
click at [272, 97] on input "SW - LOZENGE - 5MG - 20CT - CAL - 12.5CBD-1THC - ORANGE" at bounding box center [402, 103] width 662 height 24
paste input "SOO - 1CBD-1THC - LEMON"
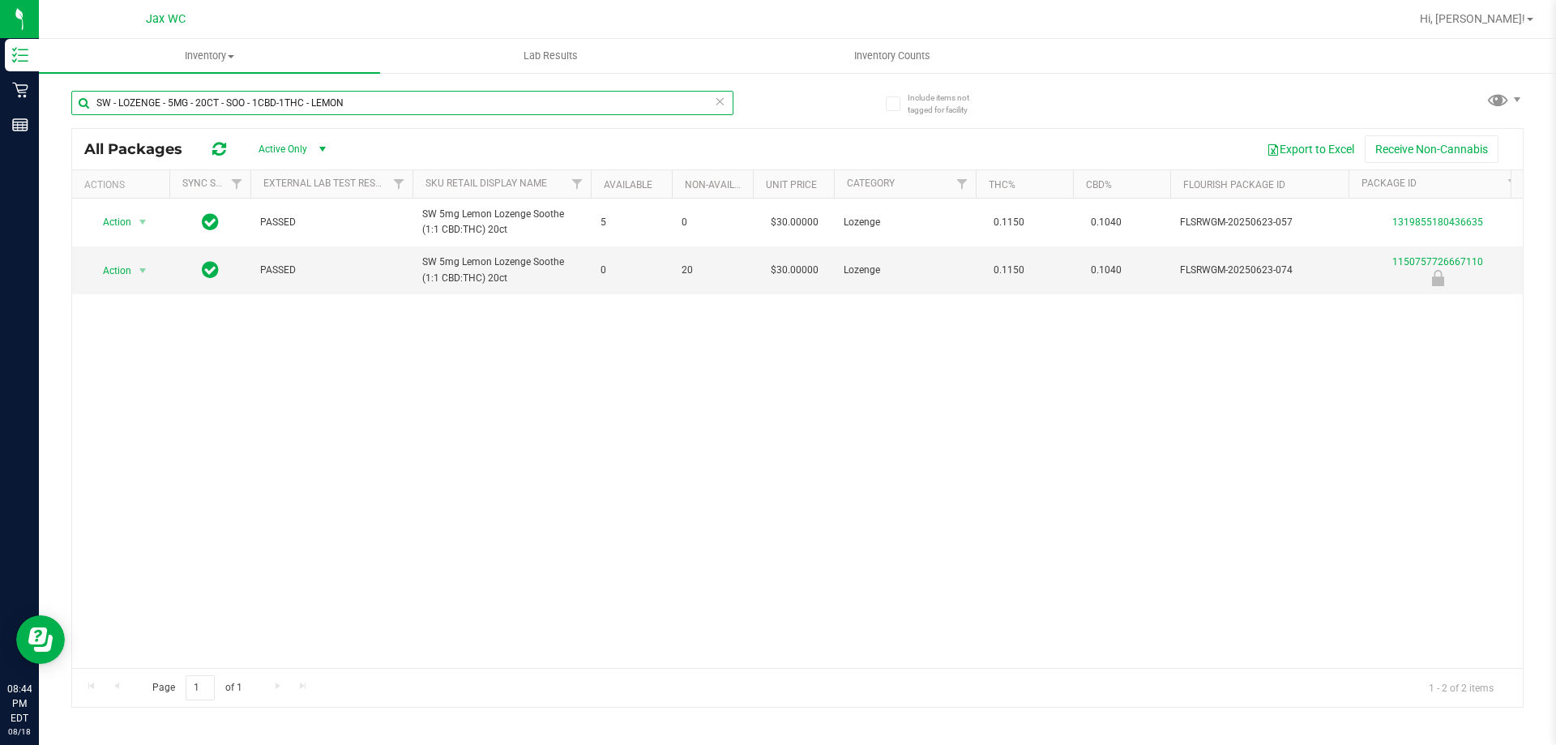
type input "SW - LOZENGE - 5MG - 20CT - SOO - 1CBD-1THC - LEMON"
